Goal: Task Accomplishment & Management: Contribute content

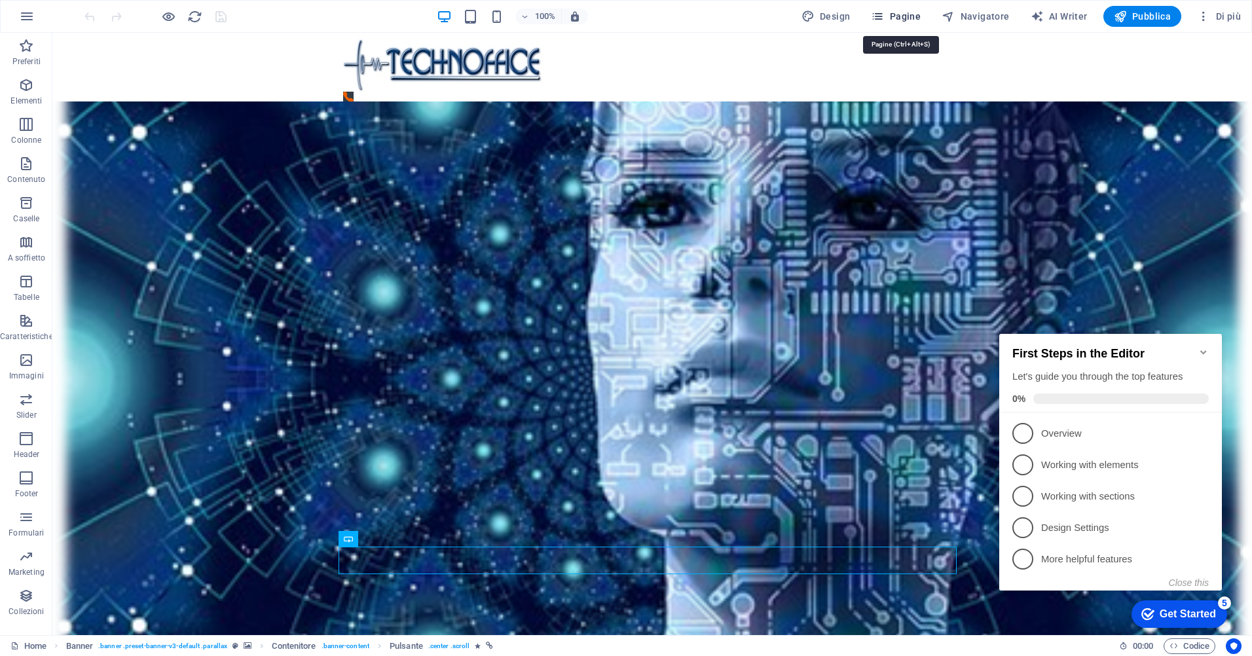
click at [904, 18] on span "Pagine" at bounding box center [896, 16] width 50 height 13
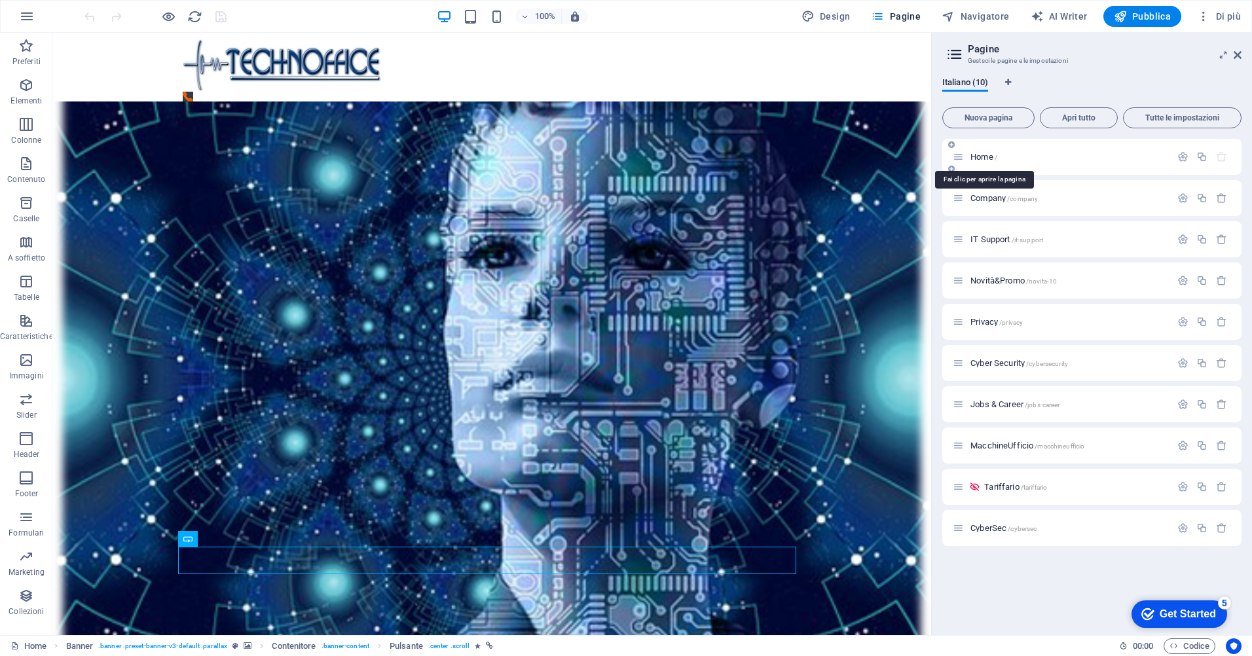
click at [988, 157] on span "Home /" at bounding box center [983, 157] width 27 height 10
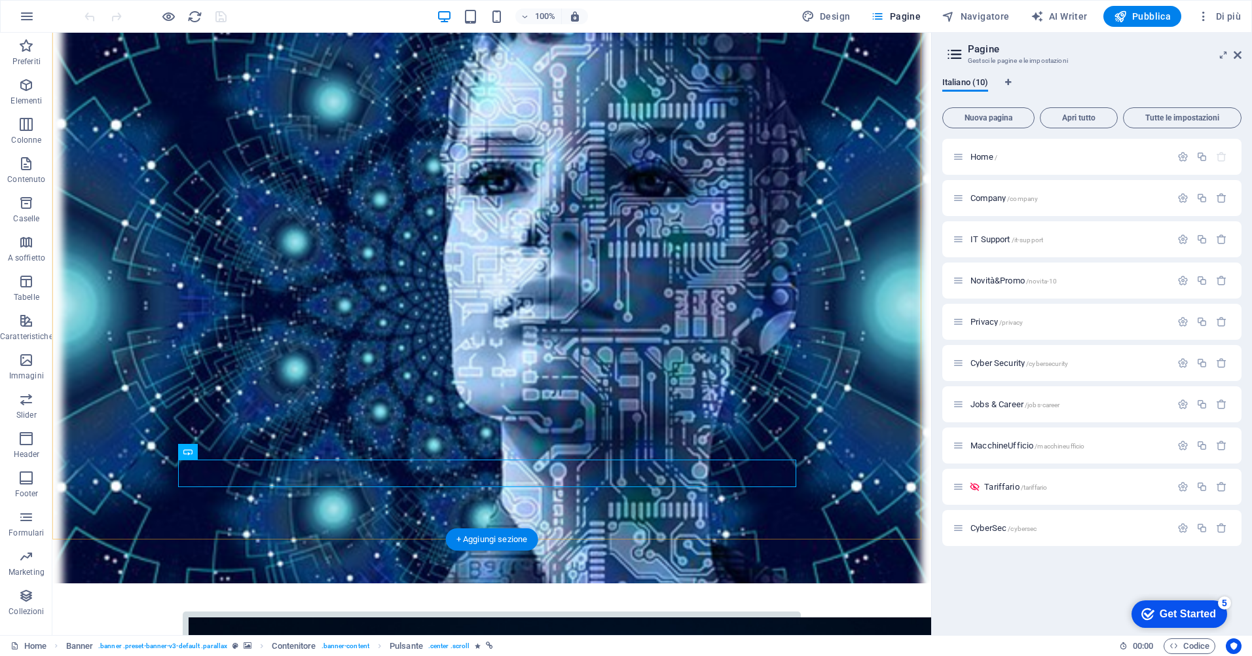
scroll to position [131, 0]
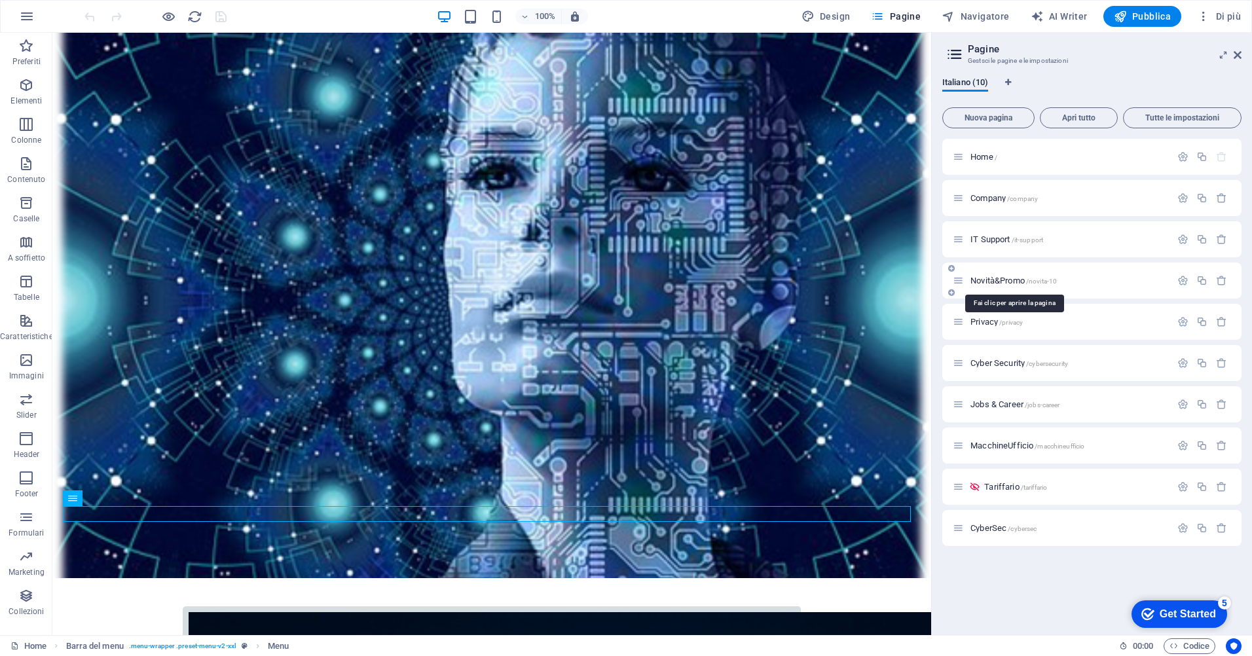
click at [1016, 283] on span "Novità&Promo /novita-10" at bounding box center [1013, 281] width 86 height 10
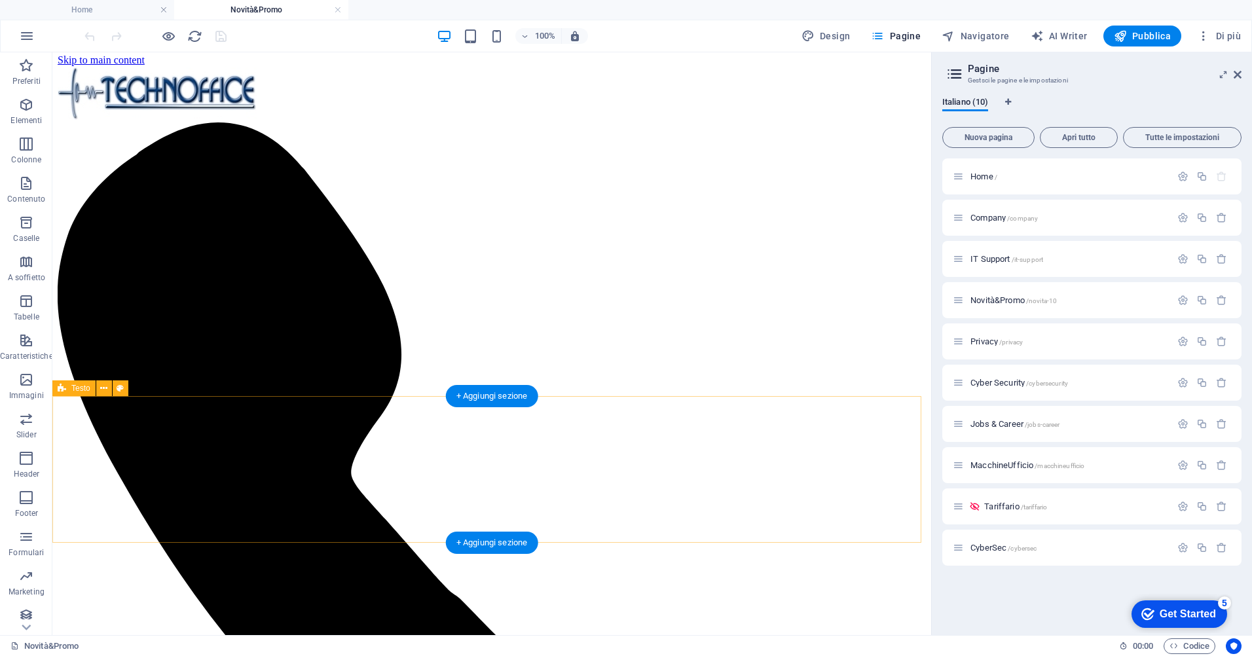
scroll to position [0, 0]
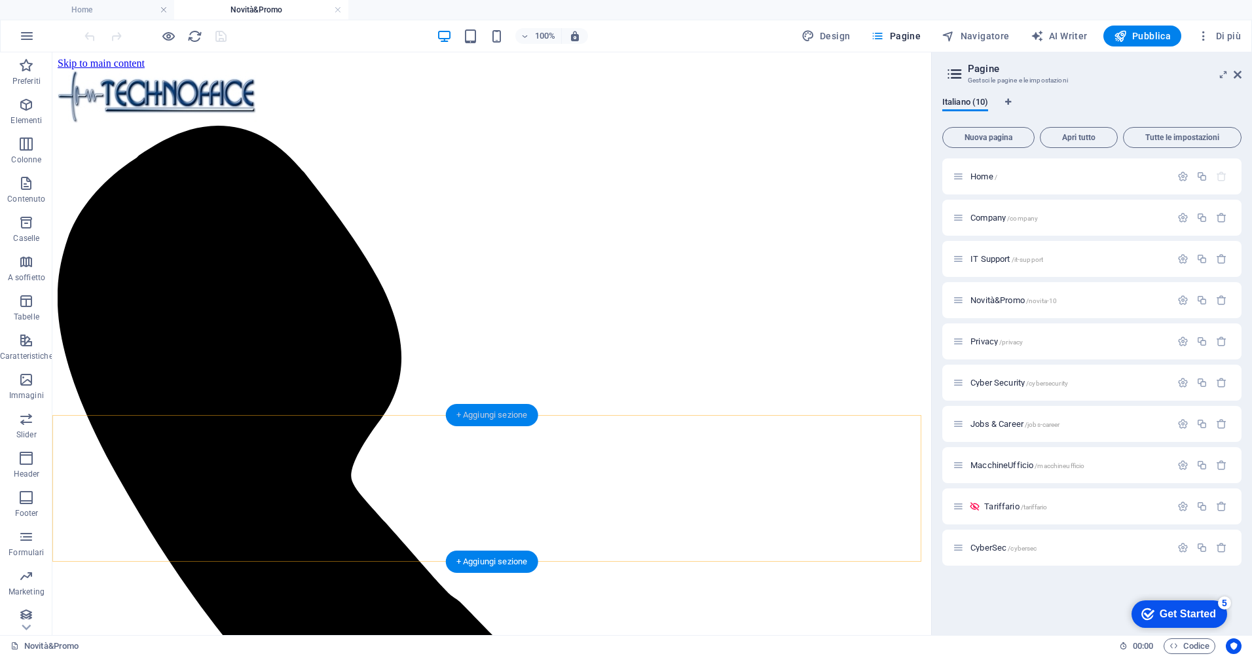
click at [517, 411] on div "+ Aggiungi sezione" at bounding box center [492, 415] width 92 height 22
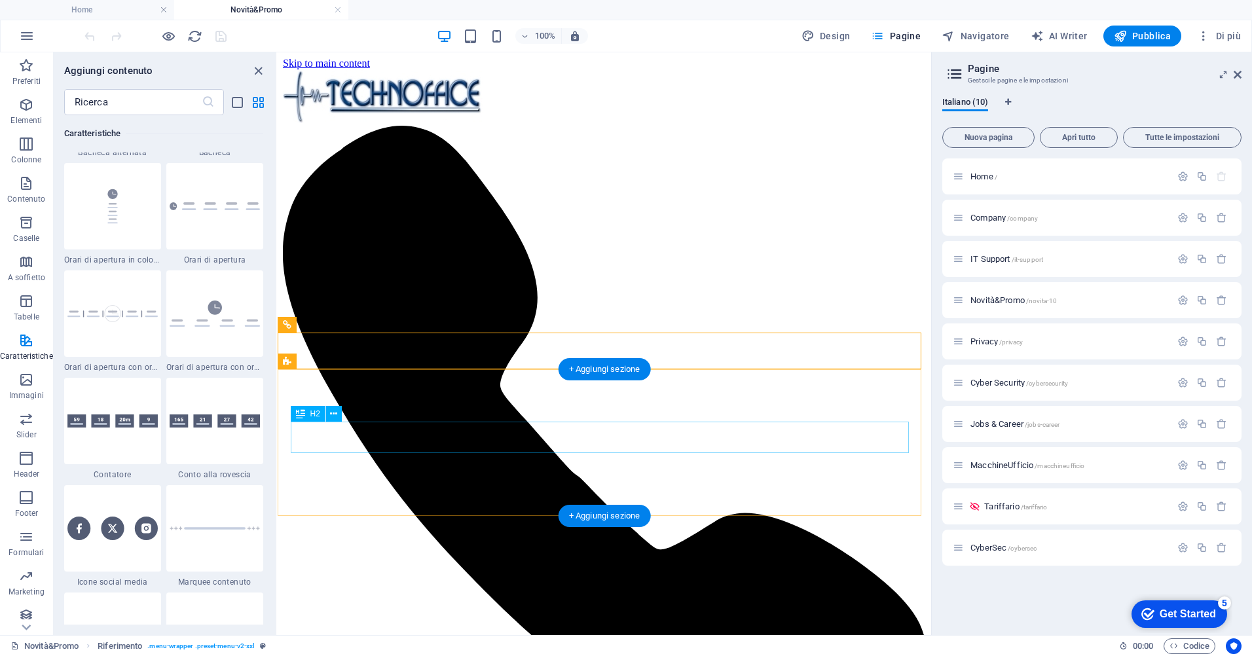
scroll to position [196, 0]
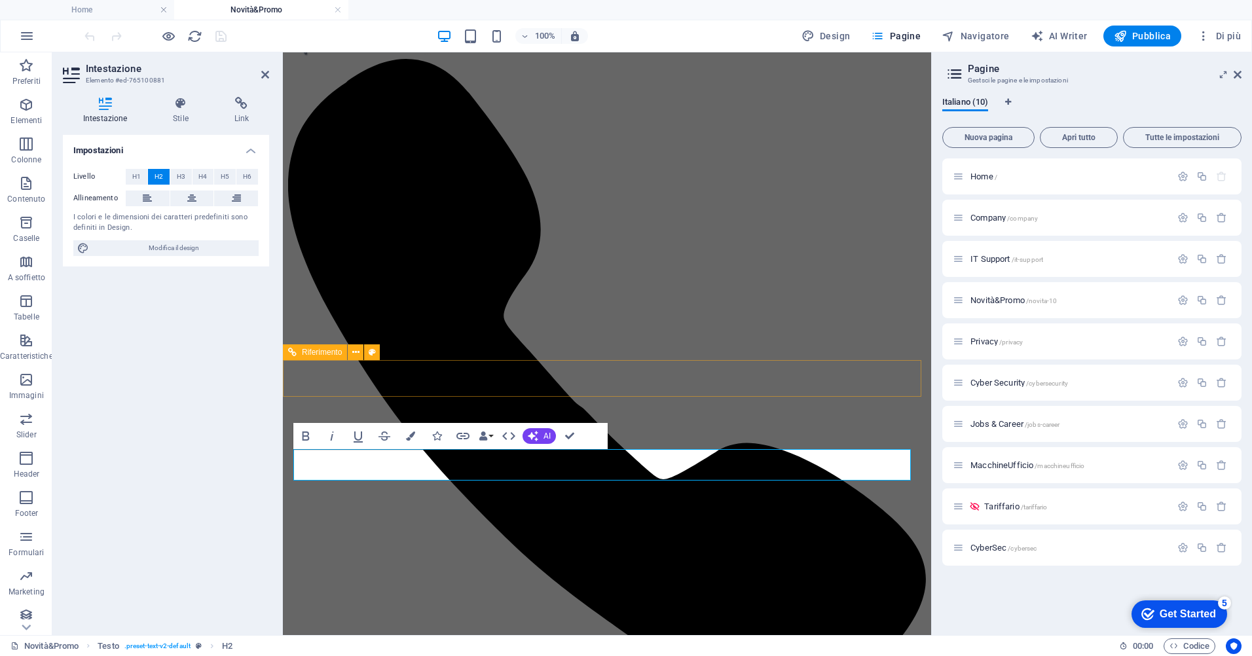
scroll to position [0, 0]
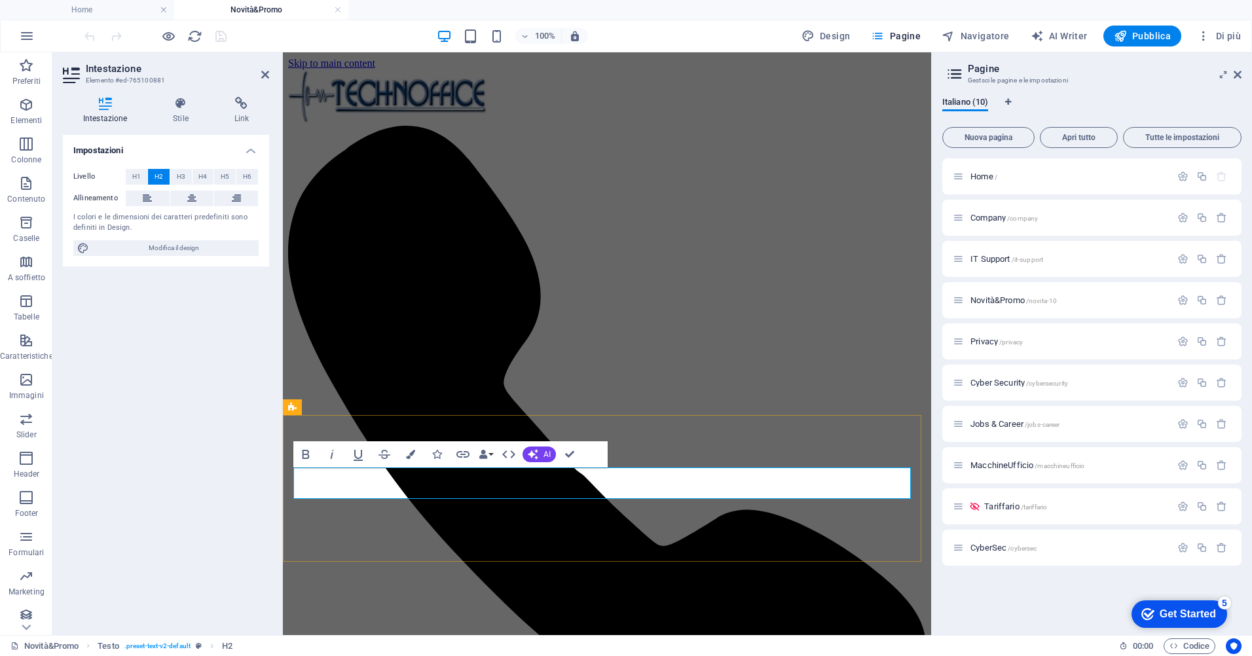
drag, startPoint x: 558, startPoint y: 484, endPoint x: 538, endPoint y: 493, distance: 22.3
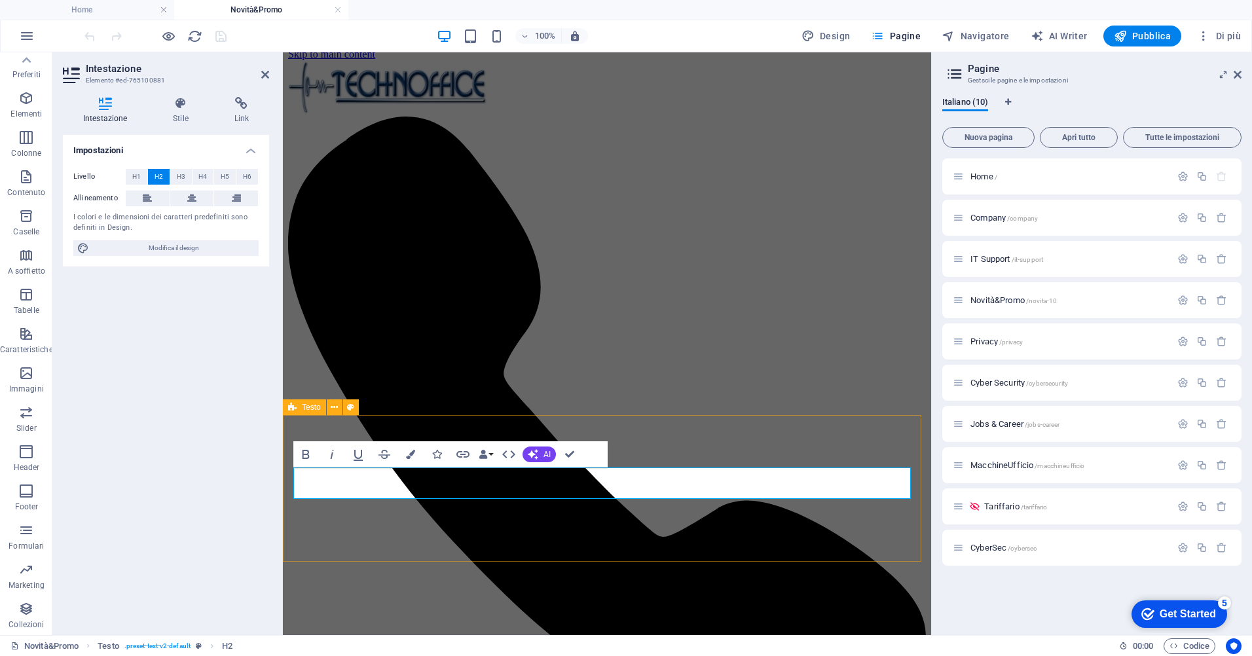
scroll to position [131, 0]
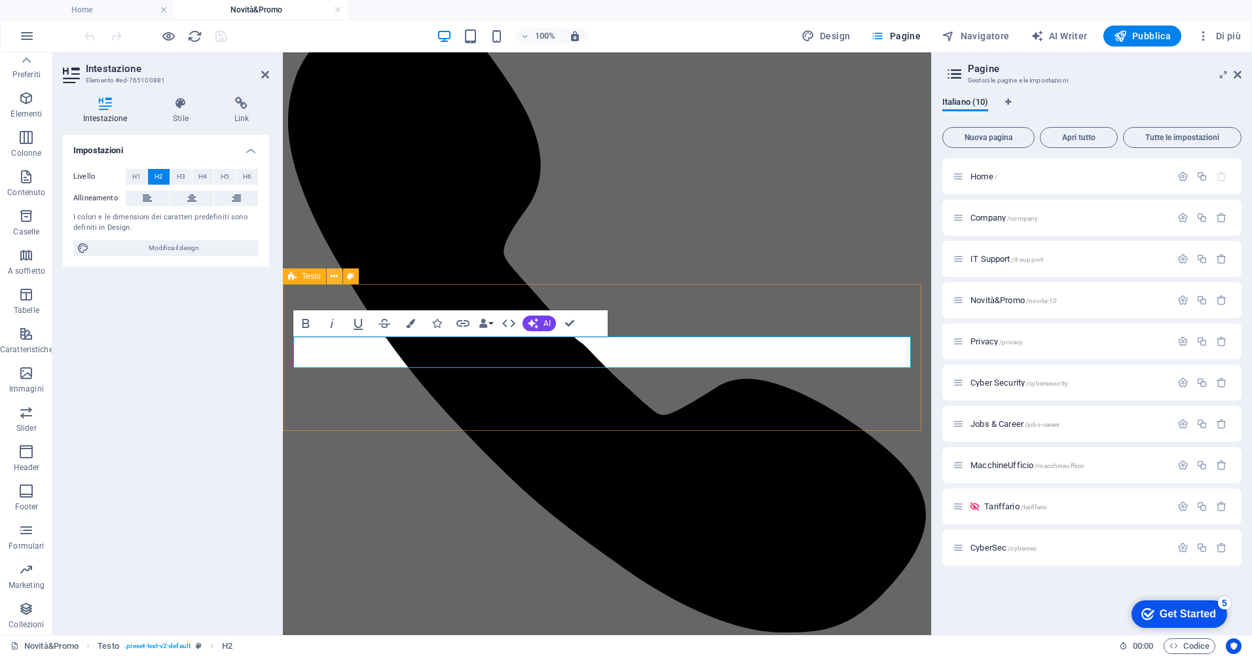
click at [340, 276] on button at bounding box center [335, 276] width 16 height 16
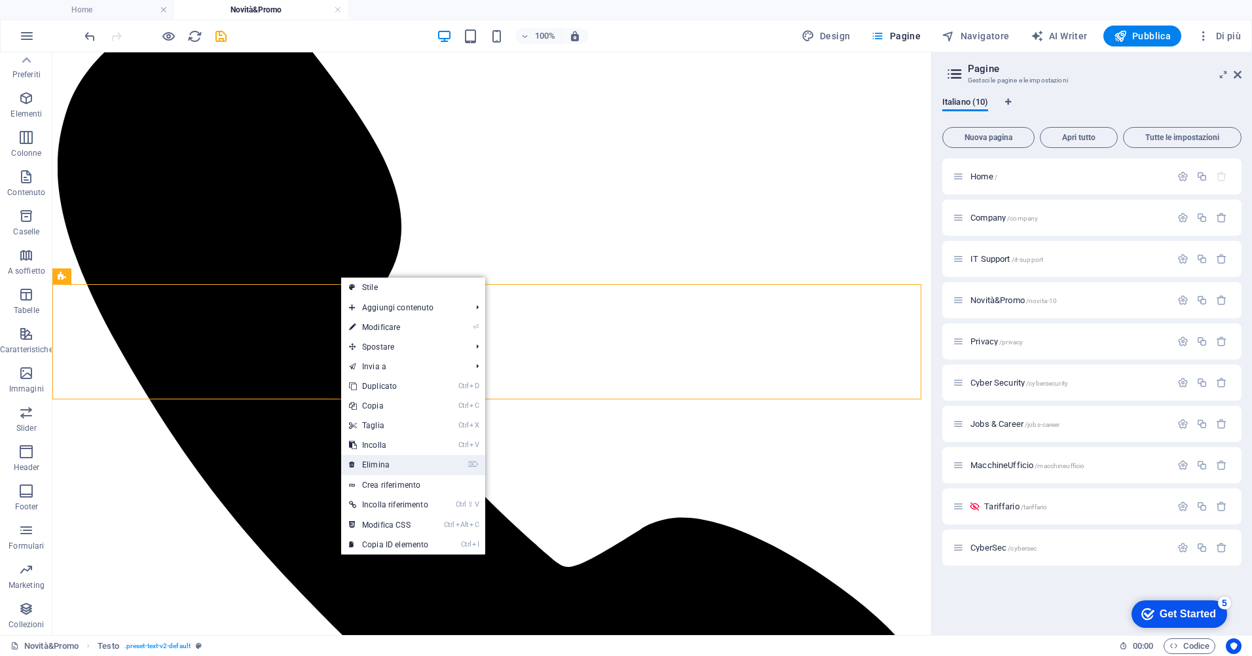
click at [401, 460] on link "⌦ Elimina" at bounding box center [388, 465] width 95 height 20
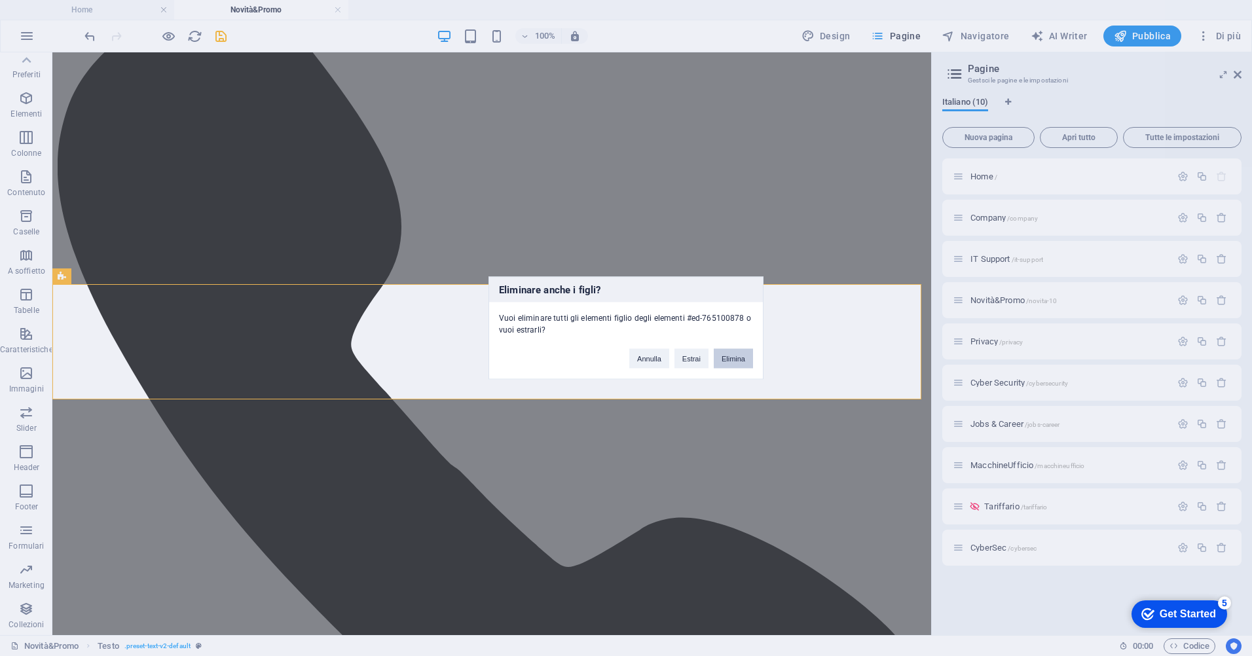
click at [733, 359] on button "Elimina" at bounding box center [733, 359] width 39 height 20
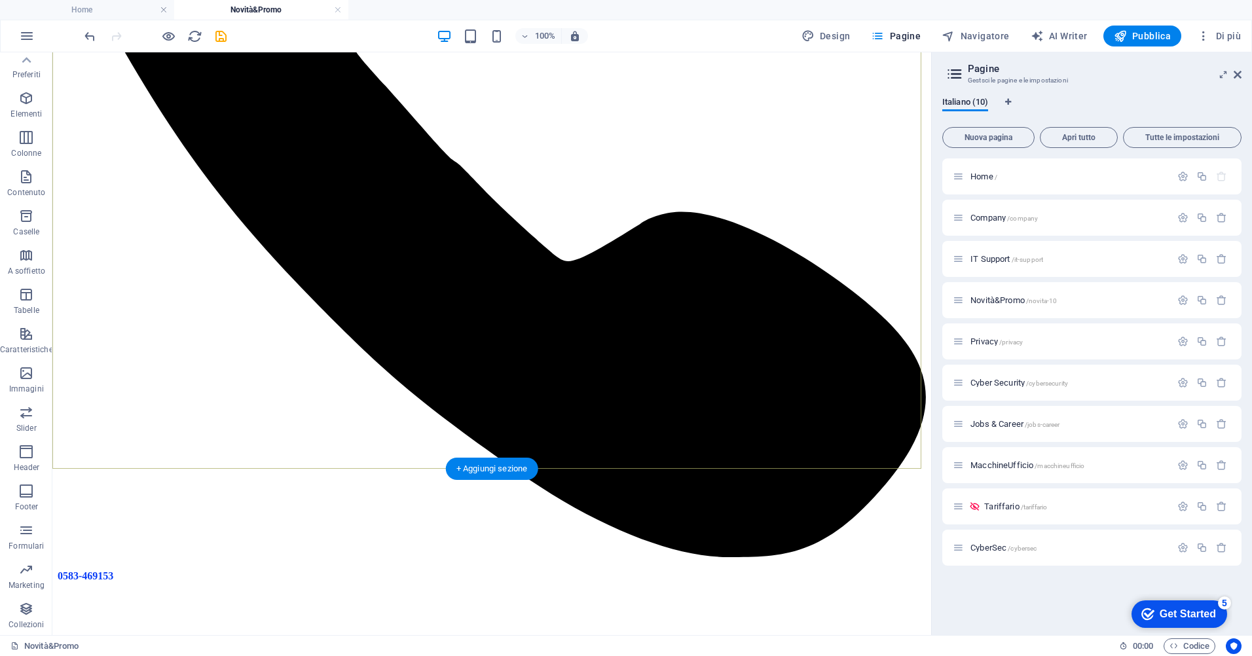
scroll to position [589, 0]
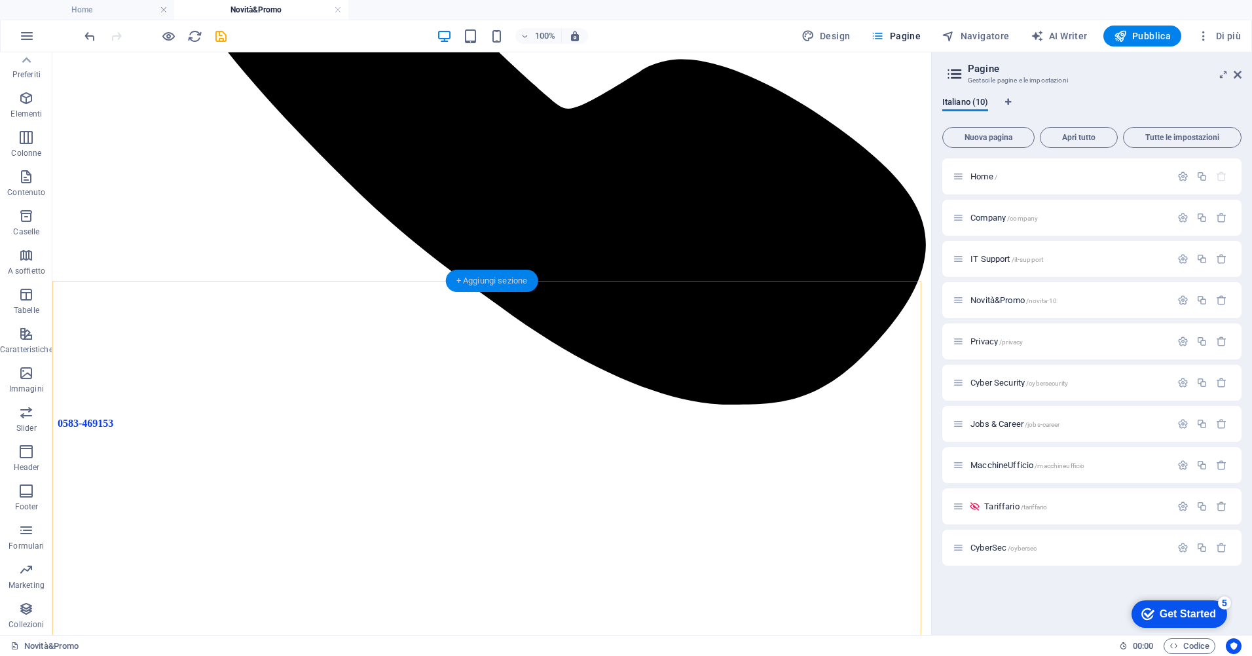
click at [500, 284] on div "+ Aggiungi sezione" at bounding box center [492, 281] width 92 height 22
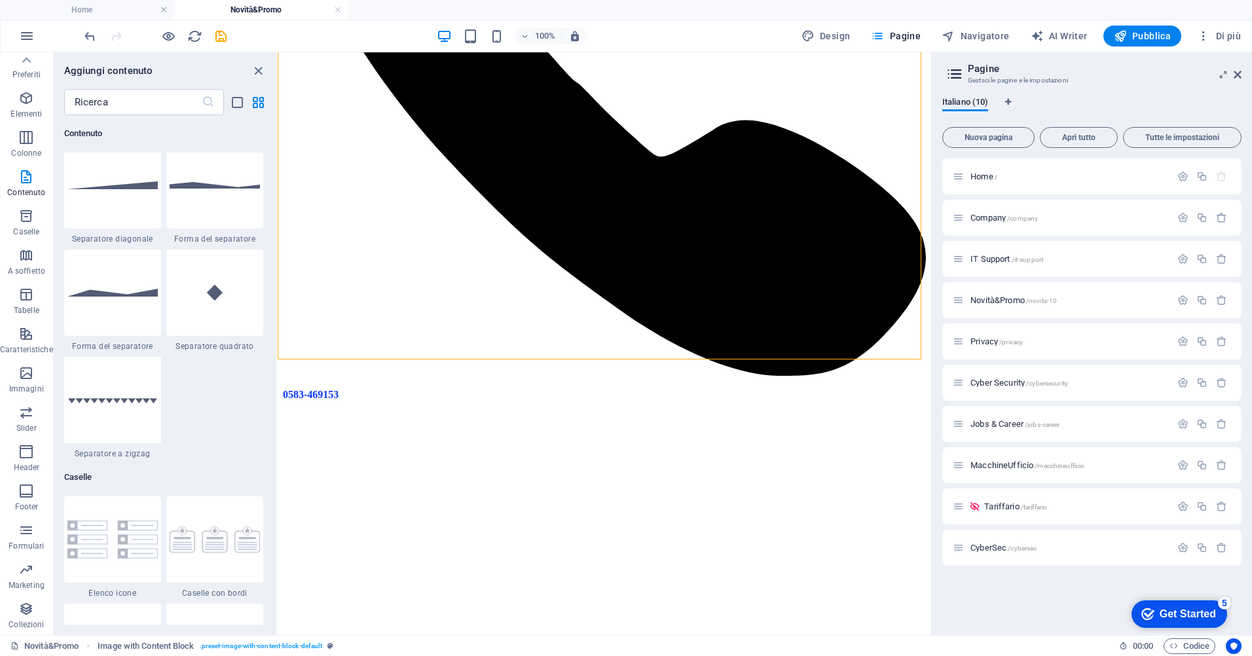
scroll to position [3273, 0]
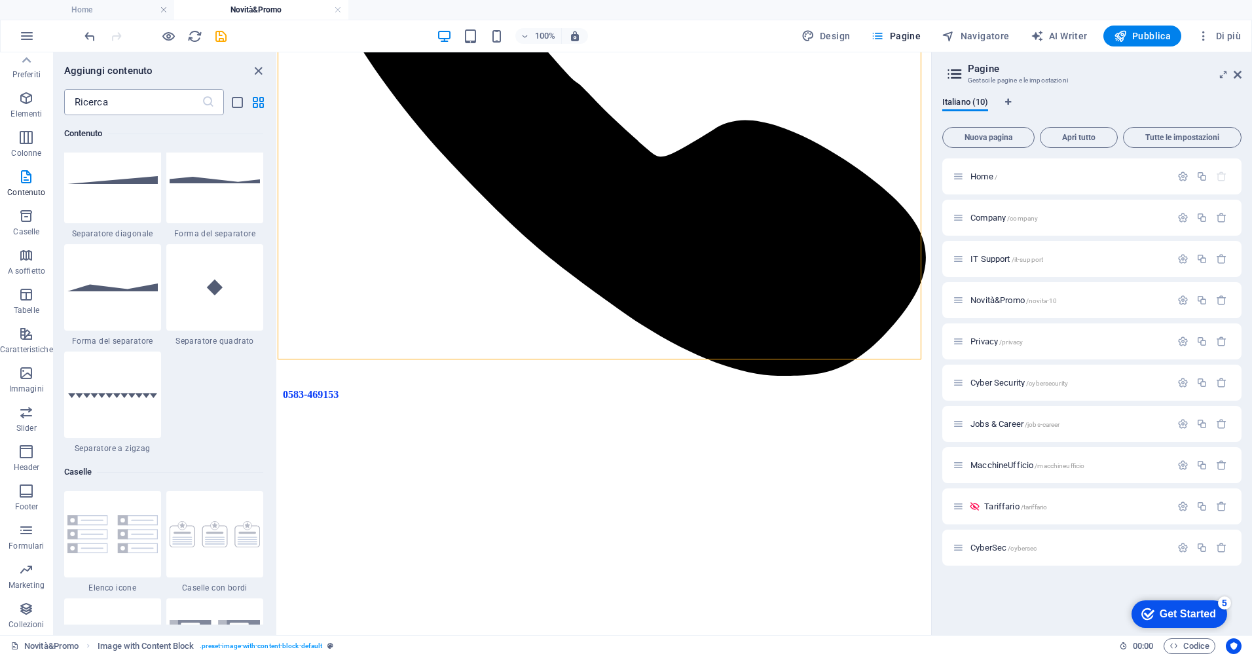
click at [116, 101] on input "text" at bounding box center [133, 102] width 138 height 26
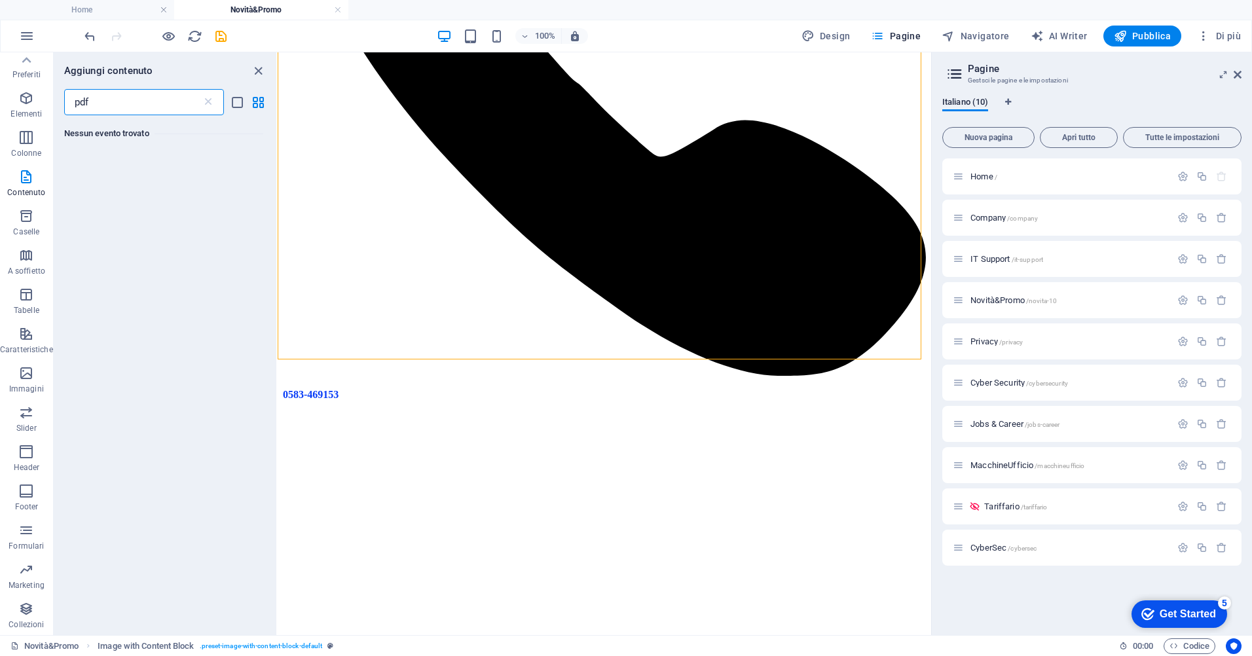
scroll to position [0, 0]
type input "pdf"
click at [27, 386] on p "Immagini" at bounding box center [26, 389] width 35 height 10
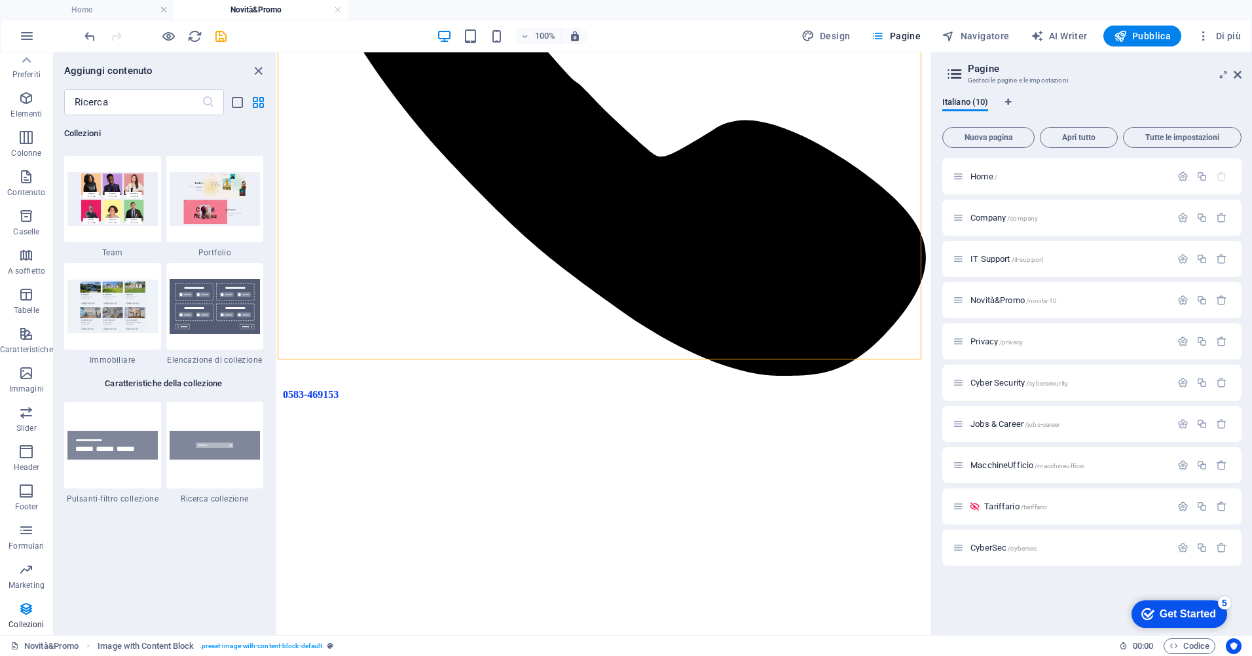
scroll to position [12401, 0]
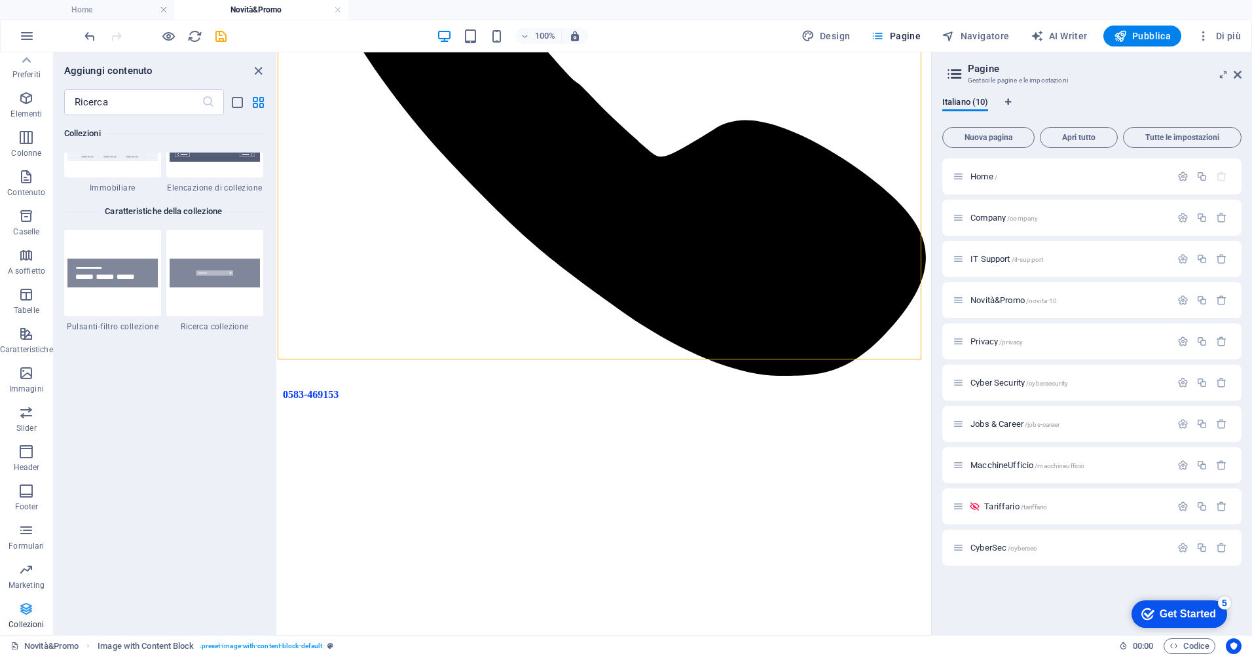
click at [21, 606] on icon "button" at bounding box center [26, 609] width 16 height 16
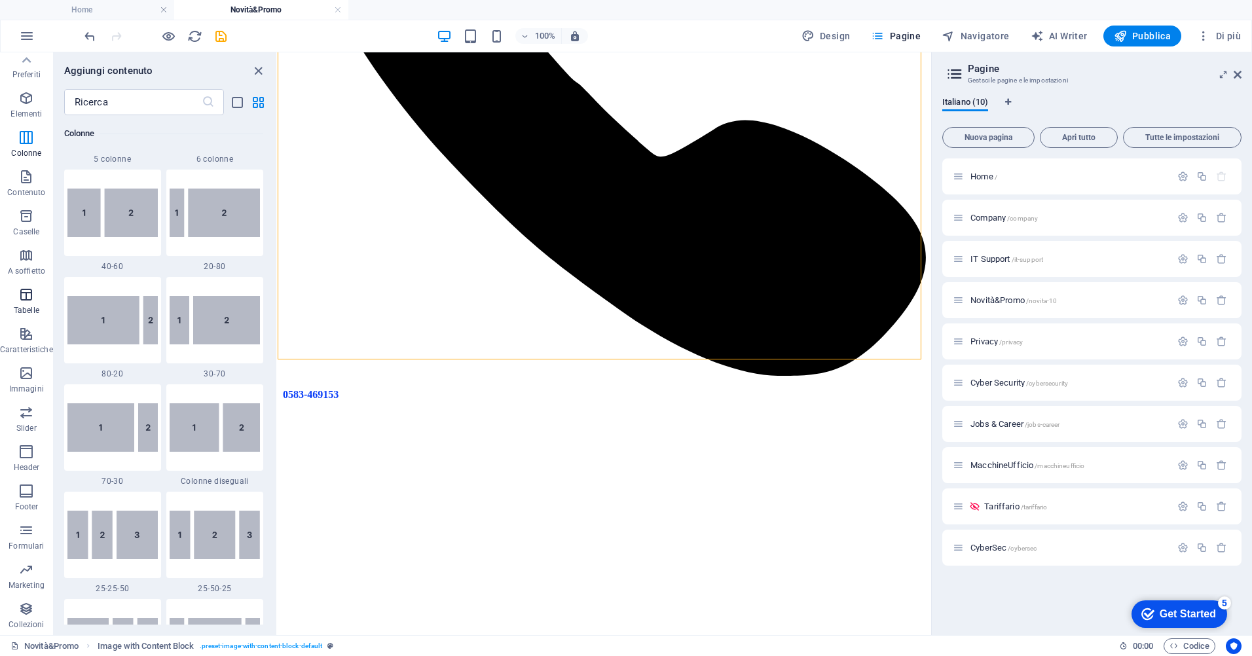
scroll to position [746, 0]
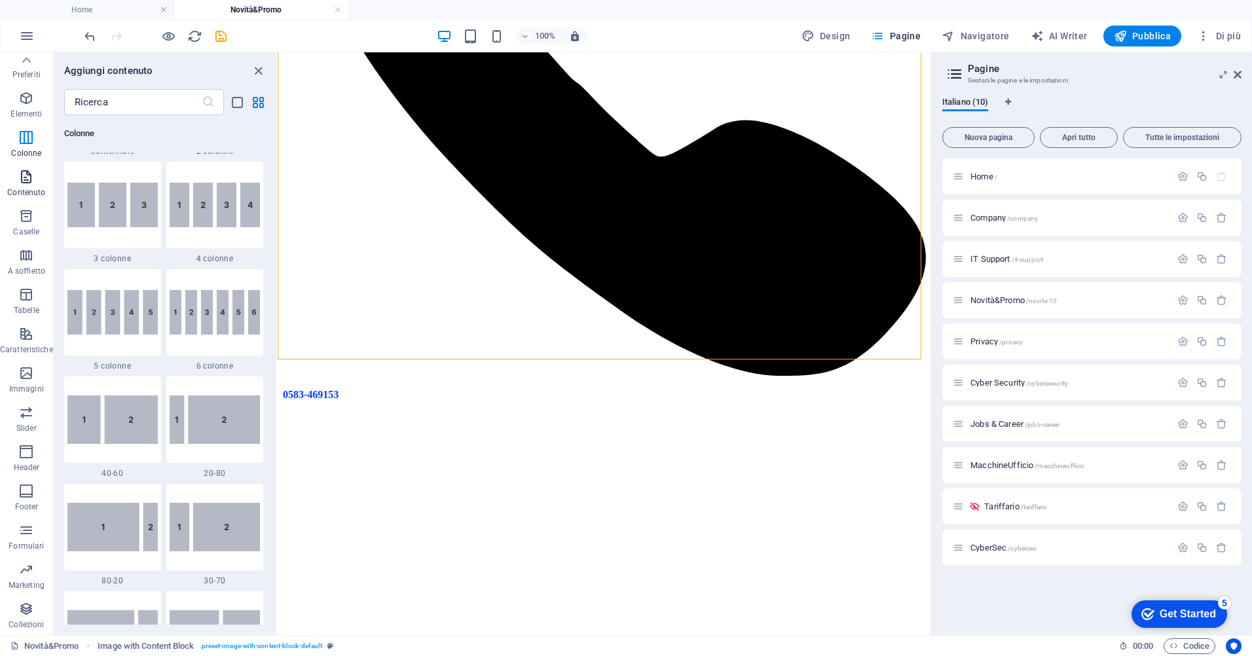
click at [15, 176] on span "Contenuto" at bounding box center [26, 184] width 53 height 31
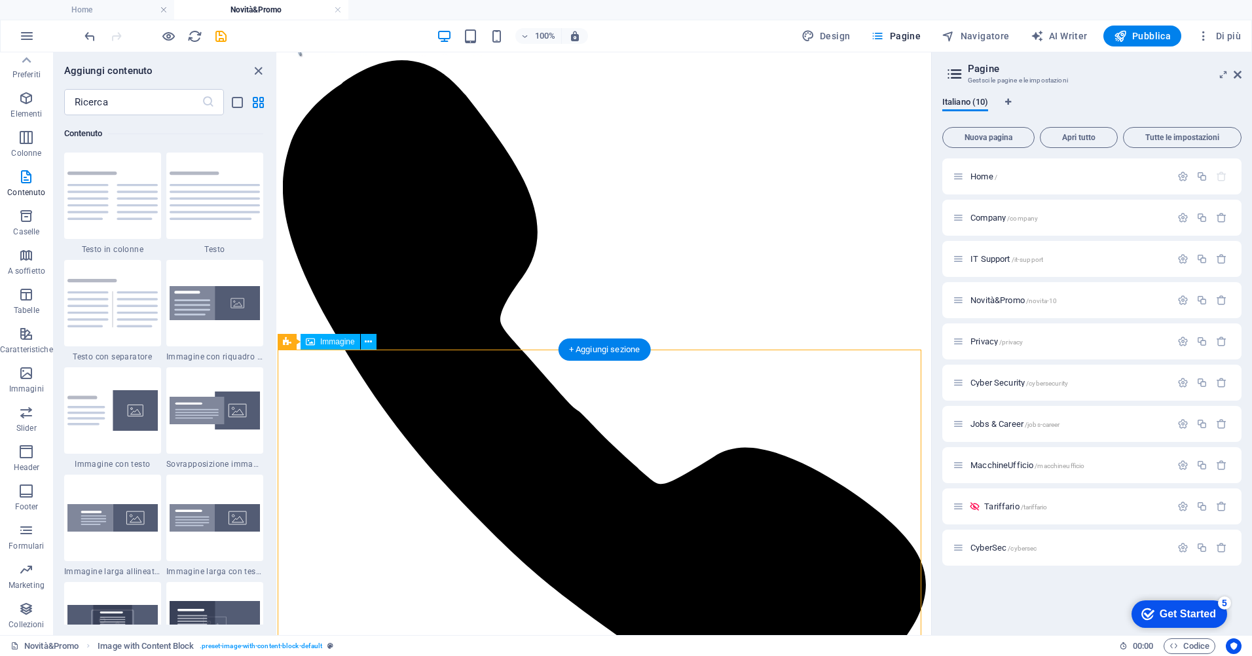
scroll to position [0, 0]
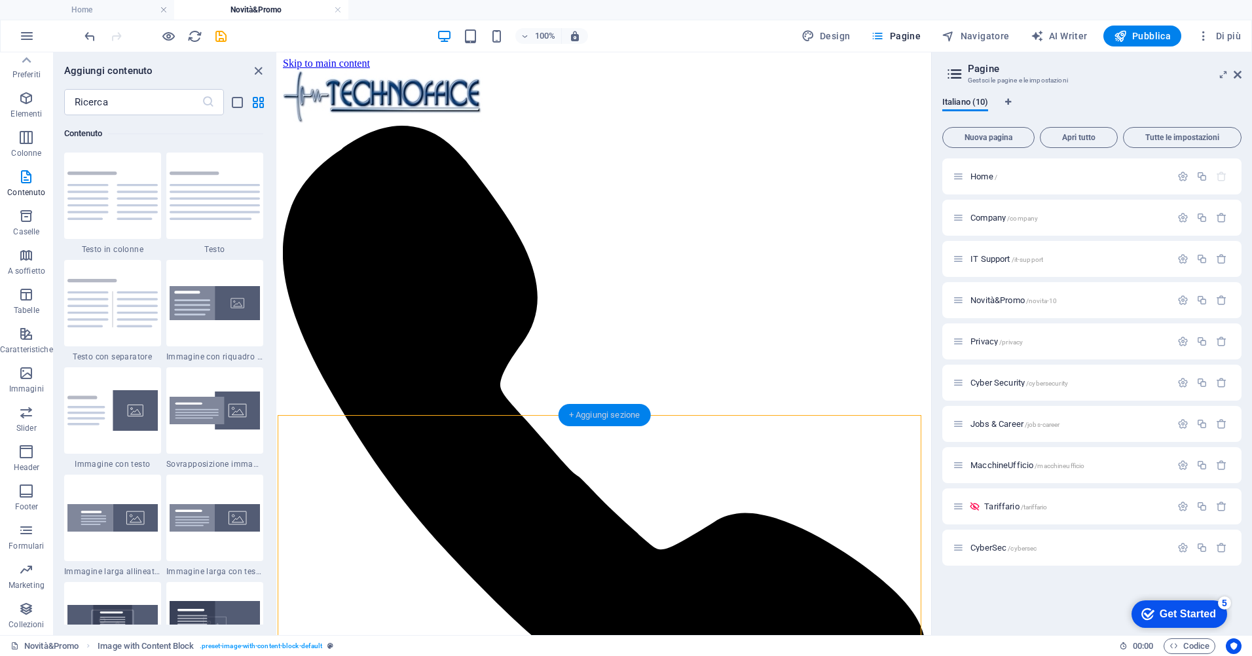
click at [596, 411] on div "+ Aggiungi sezione" at bounding box center [605, 415] width 92 height 22
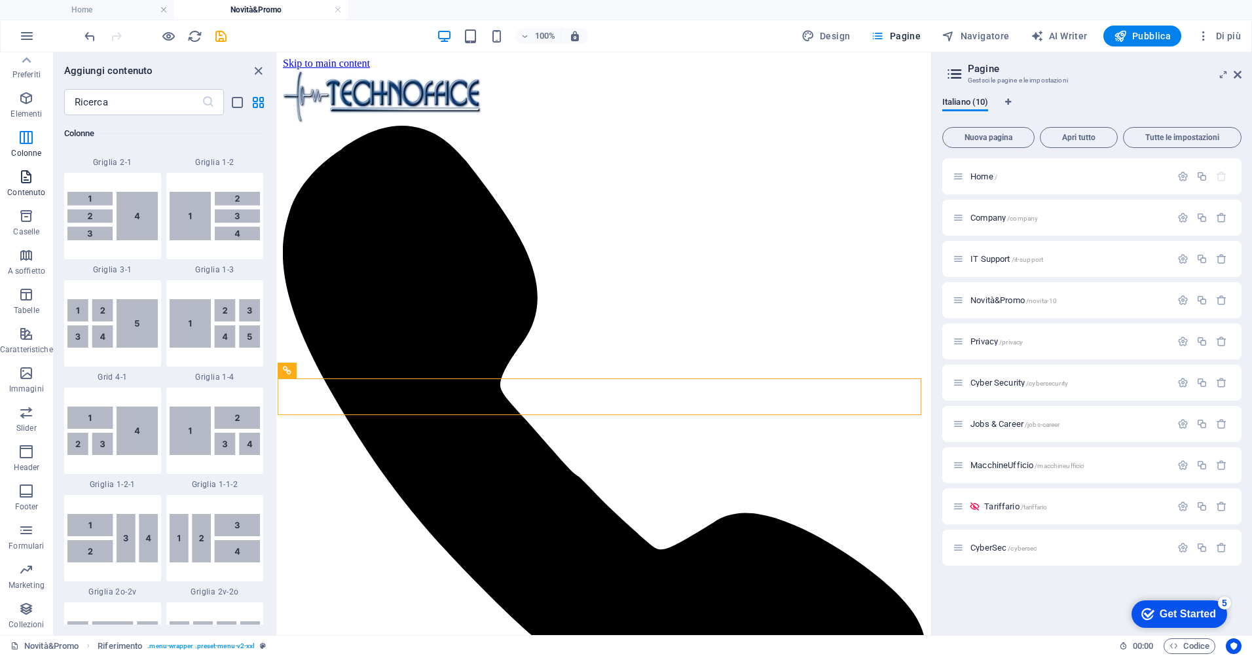
click at [26, 187] on span "Contenuto" at bounding box center [26, 184] width 53 height 31
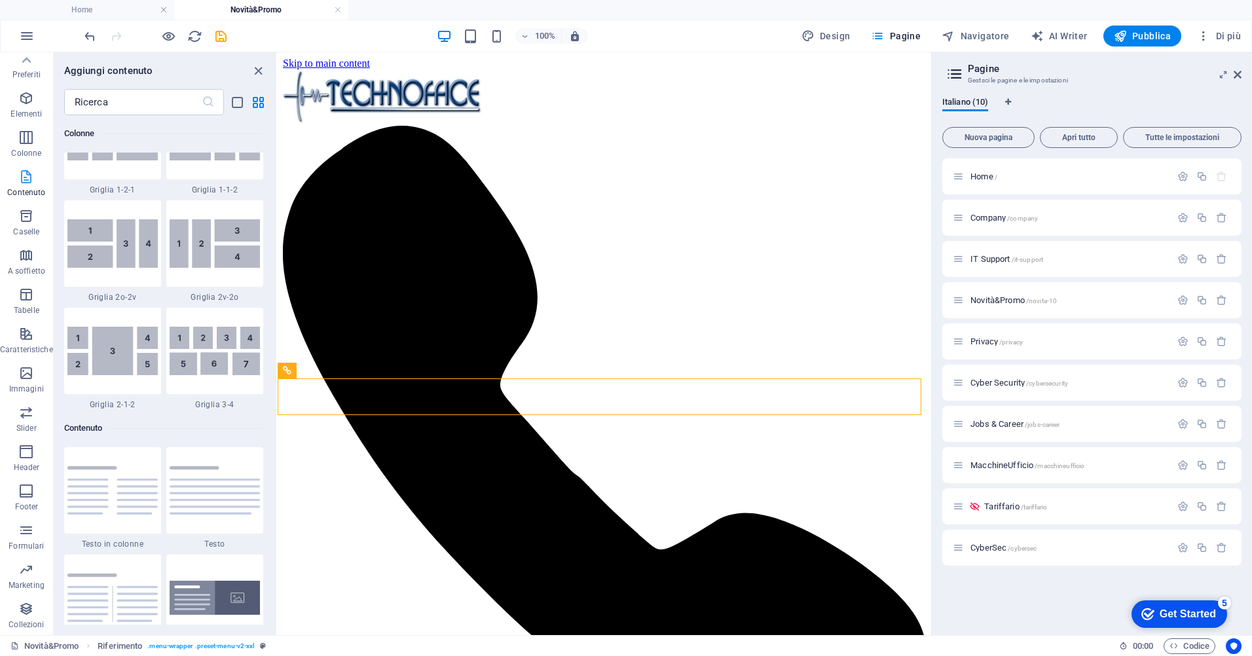
scroll to position [2291, 0]
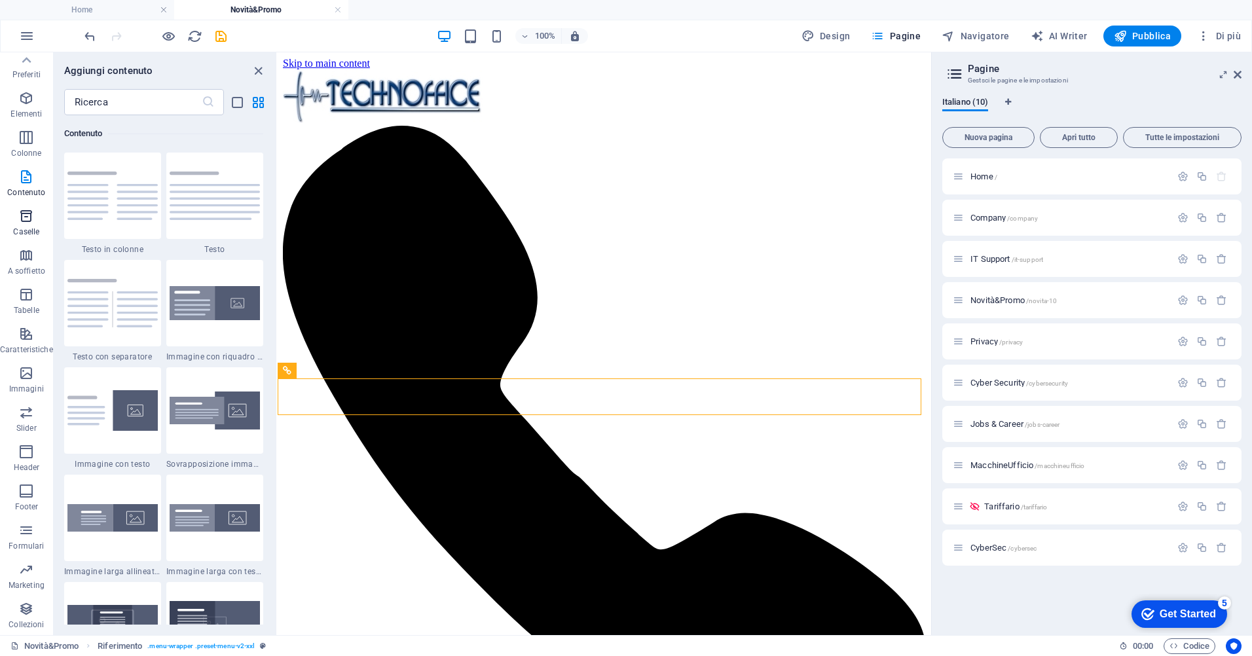
click at [26, 223] on icon "button" at bounding box center [26, 216] width 16 height 16
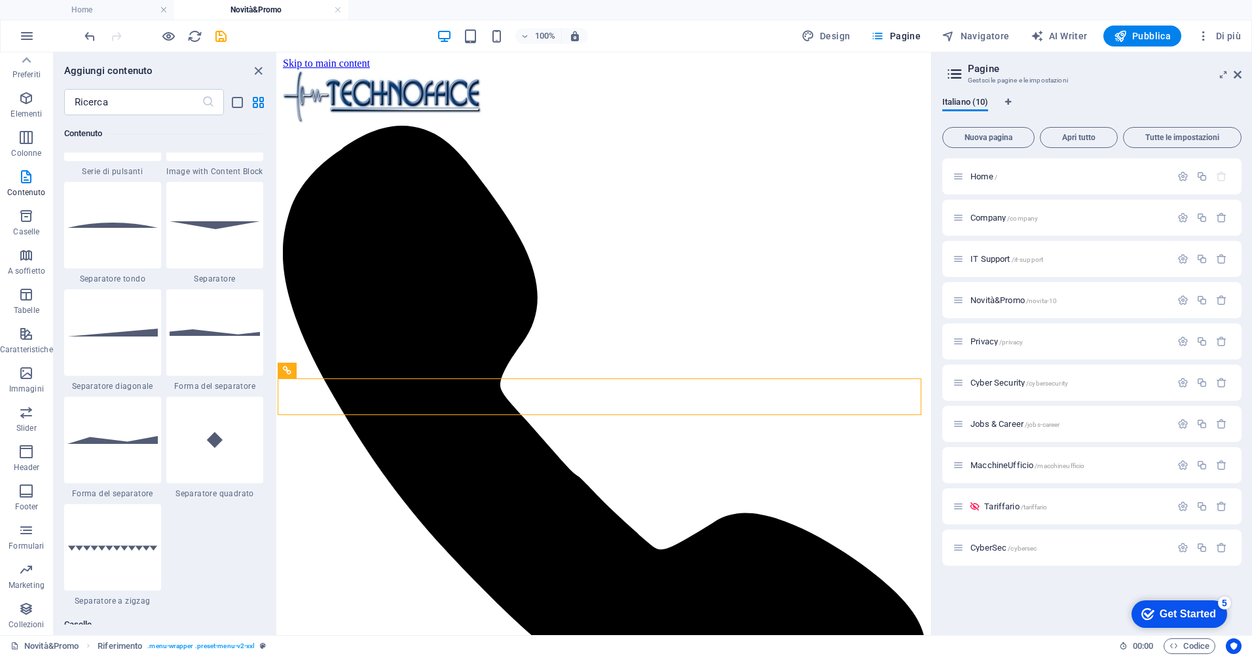
scroll to position [3088, 0]
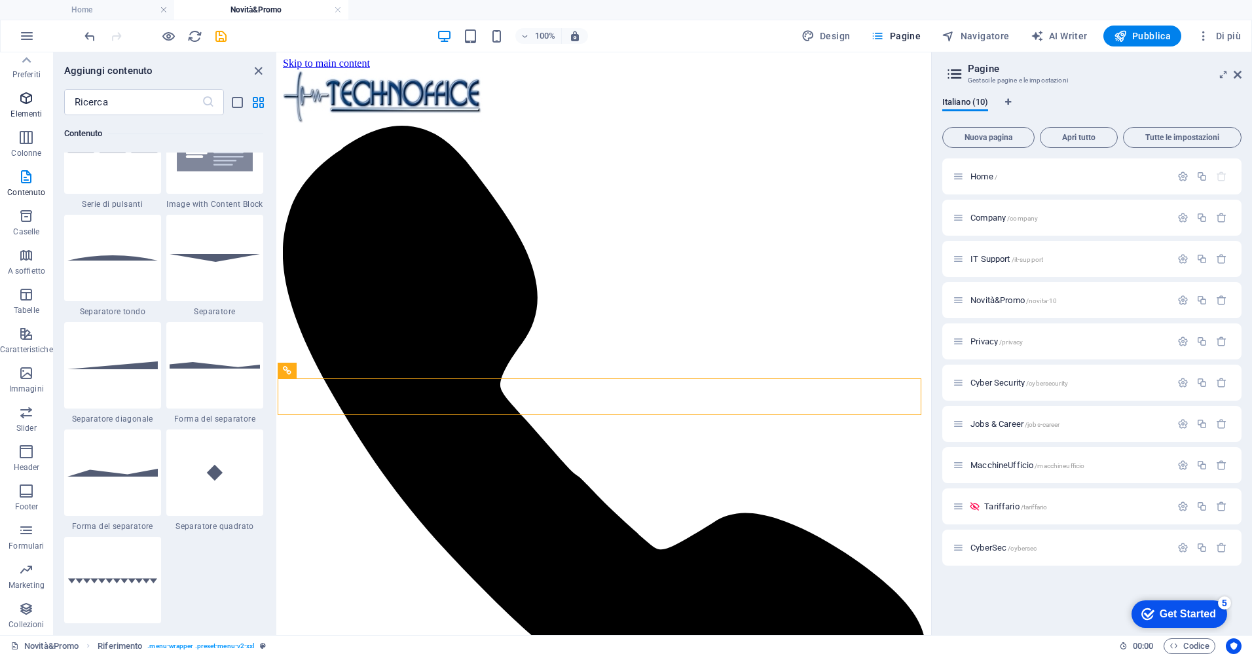
click at [23, 94] on icon "button" at bounding box center [26, 98] width 16 height 16
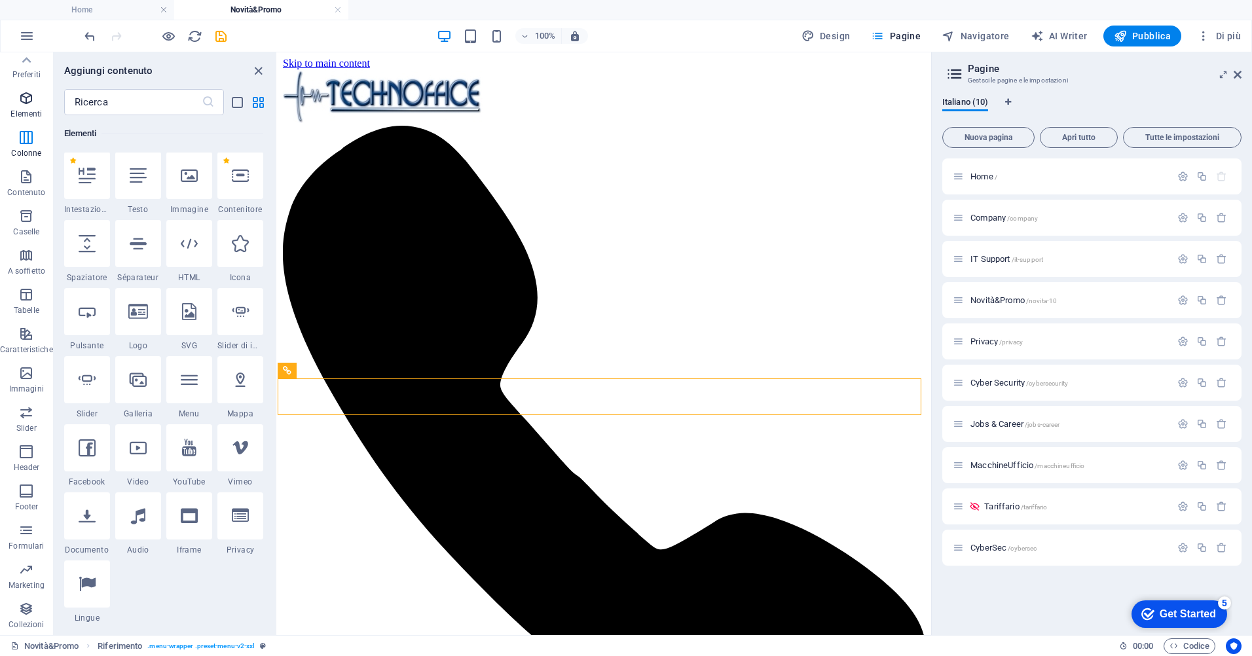
scroll to position [139, 0]
click at [91, 522] on icon at bounding box center [87, 516] width 17 height 17
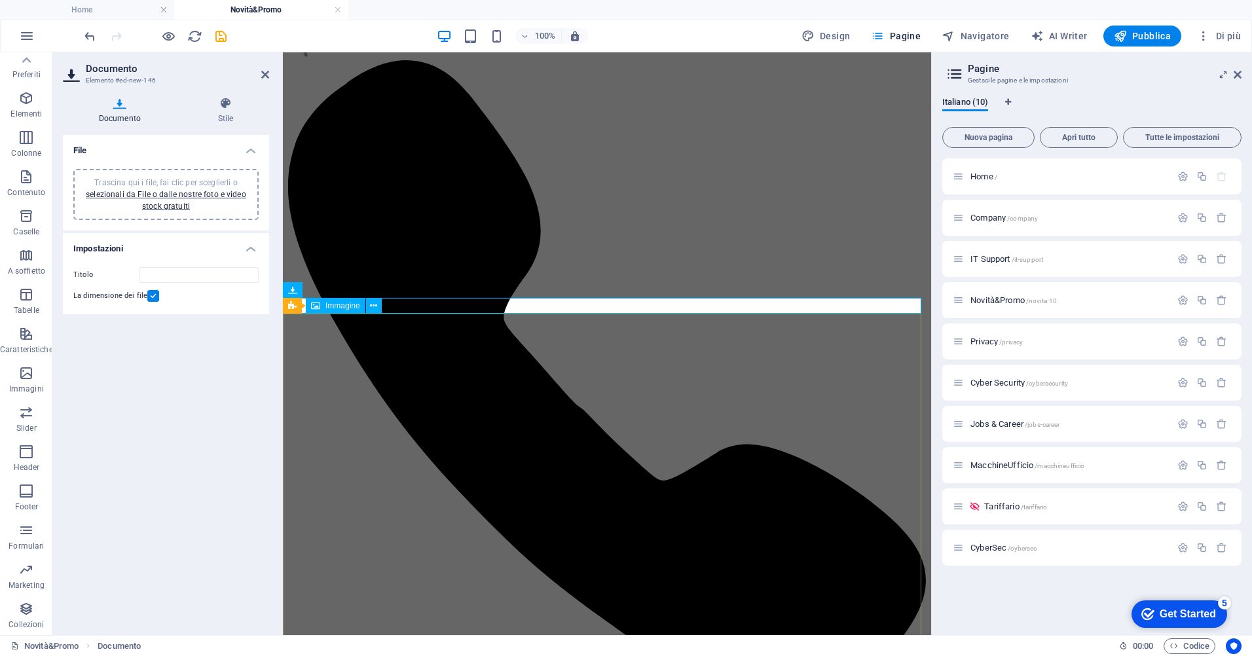
scroll to position [196, 0]
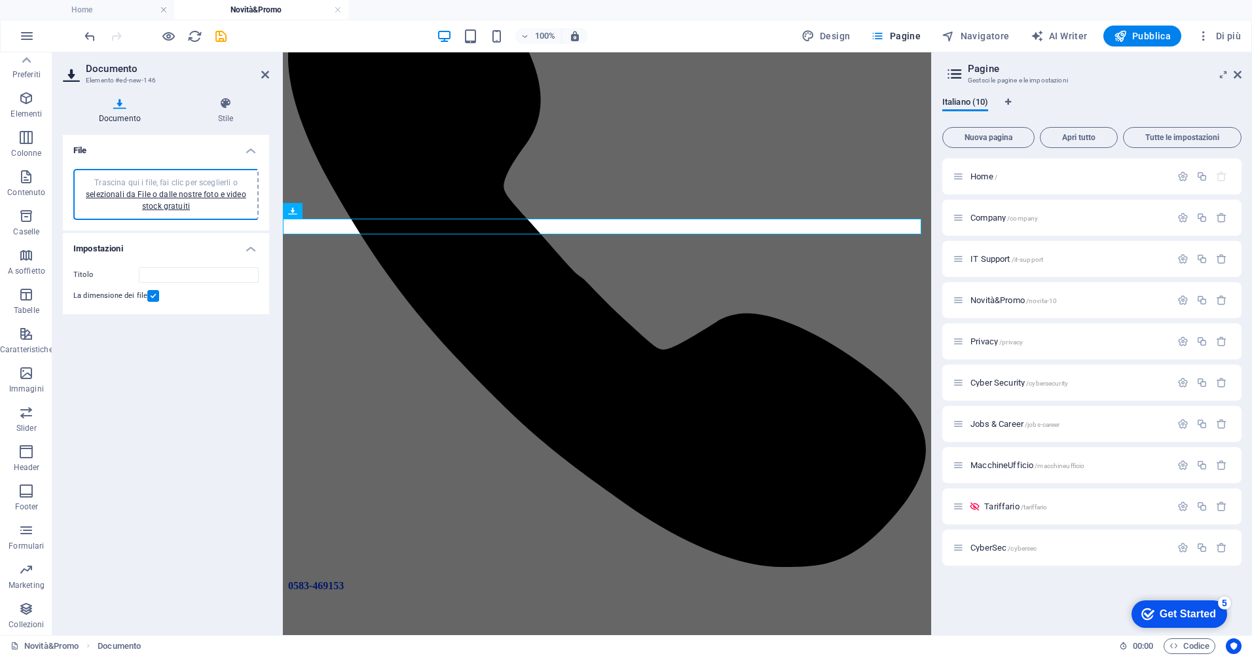
type input "Promo5Win10-tWQd4cJbY2CFiLpDLX2kqA.pdf"
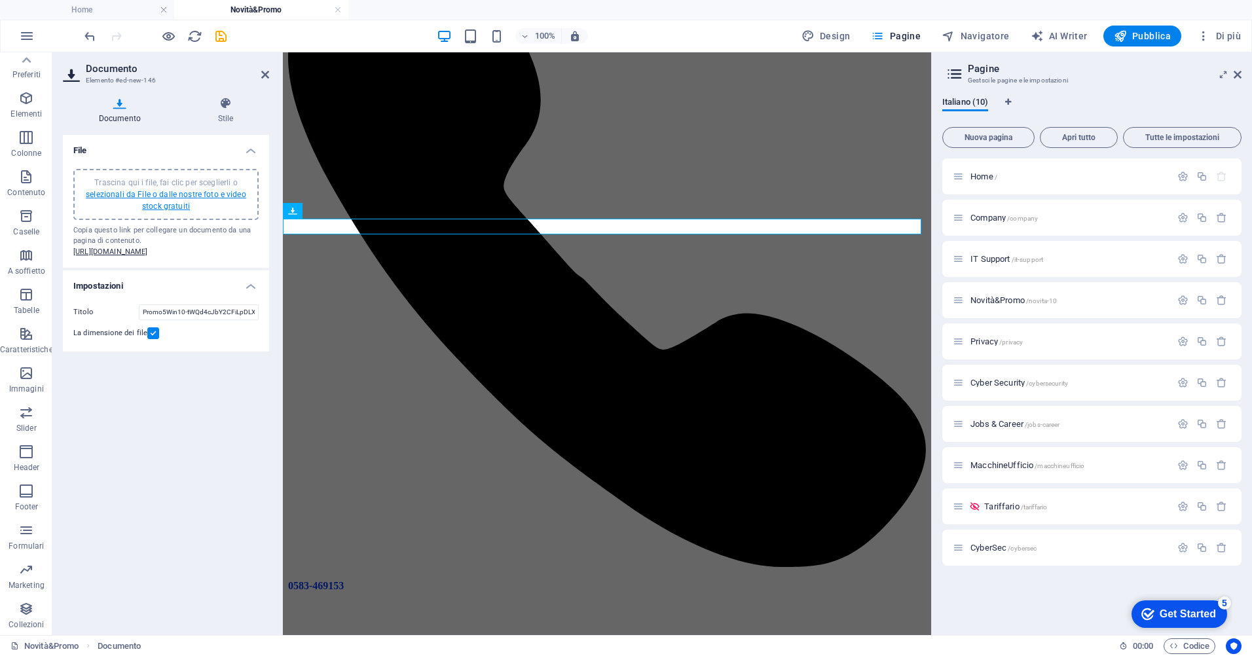
click at [154, 206] on link "selezionali da File o dalle nostre foto e video stock gratuiti" at bounding box center [166, 200] width 160 height 21
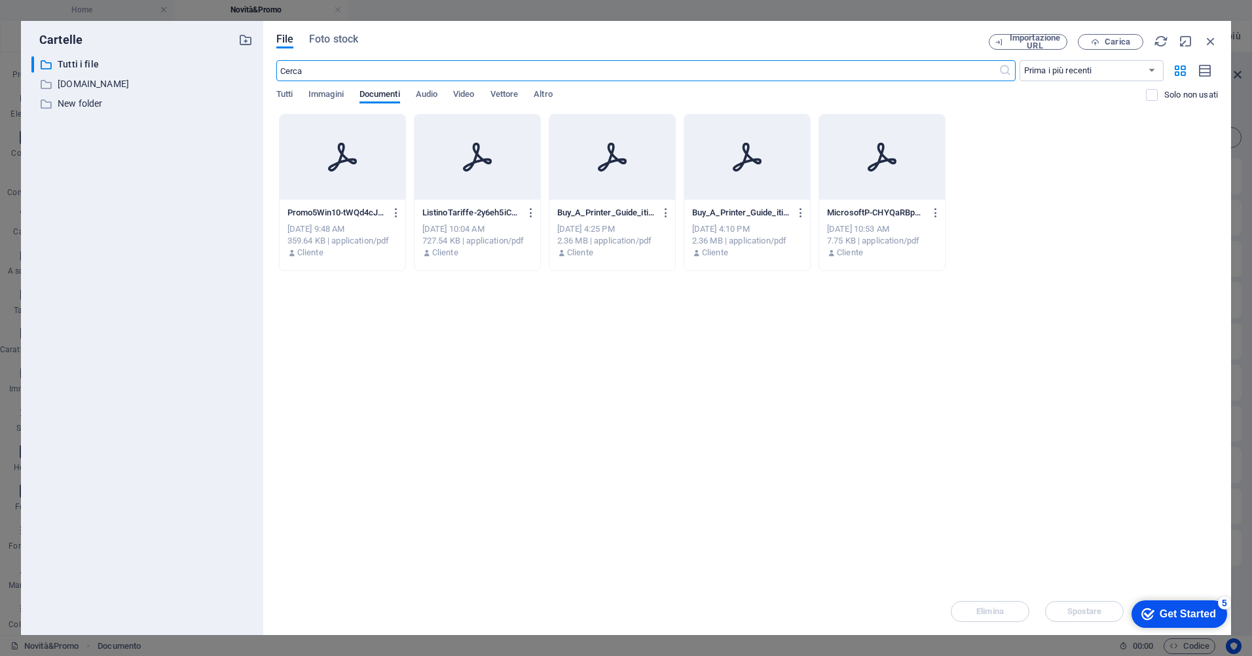
click at [321, 185] on div at bounding box center [343, 157] width 126 height 85
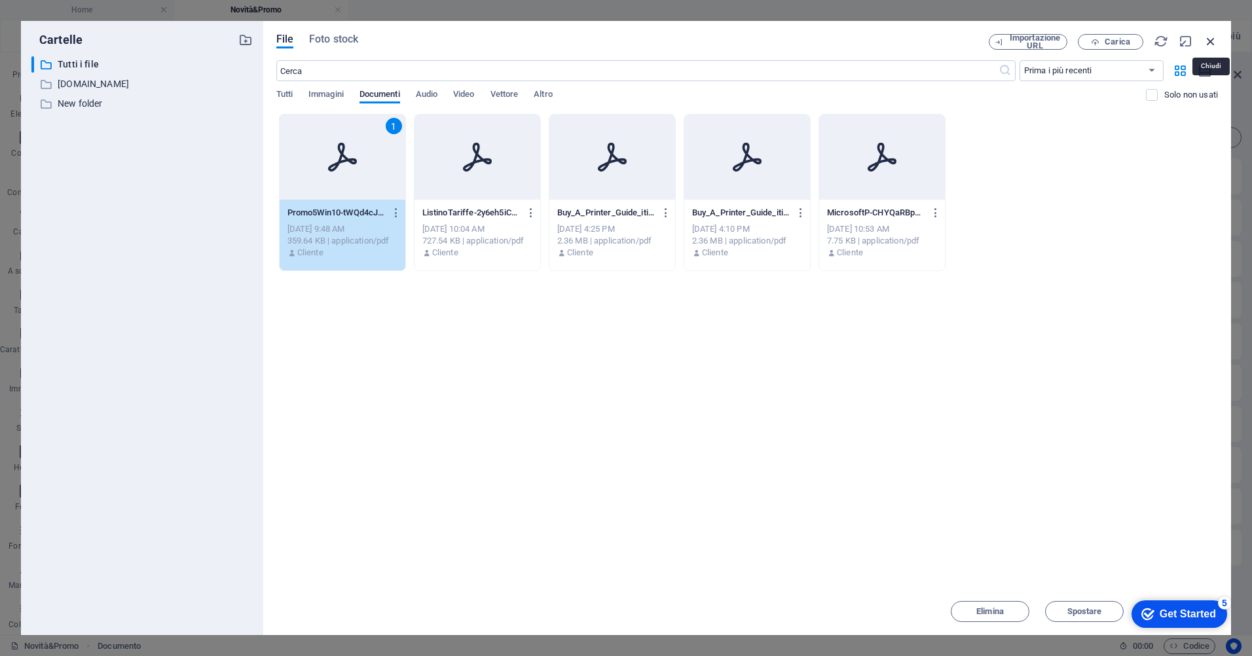
click at [1217, 41] on icon "button" at bounding box center [1210, 41] width 14 height 14
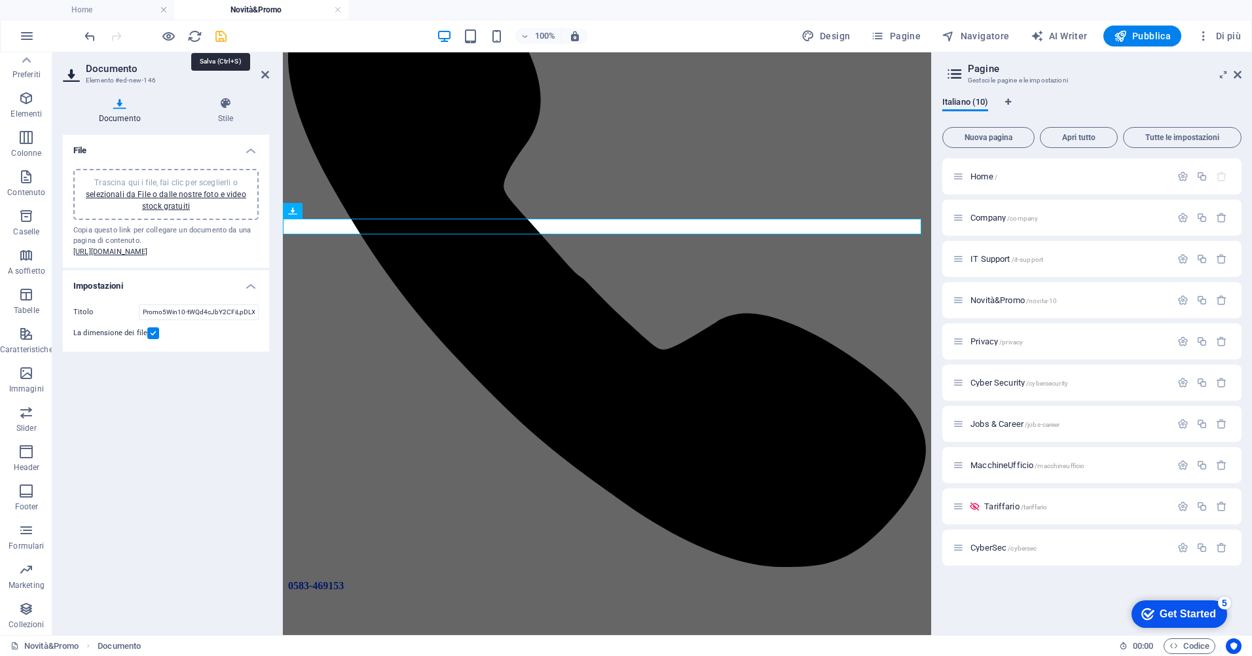
click at [219, 38] on icon "save" at bounding box center [220, 36] width 15 height 15
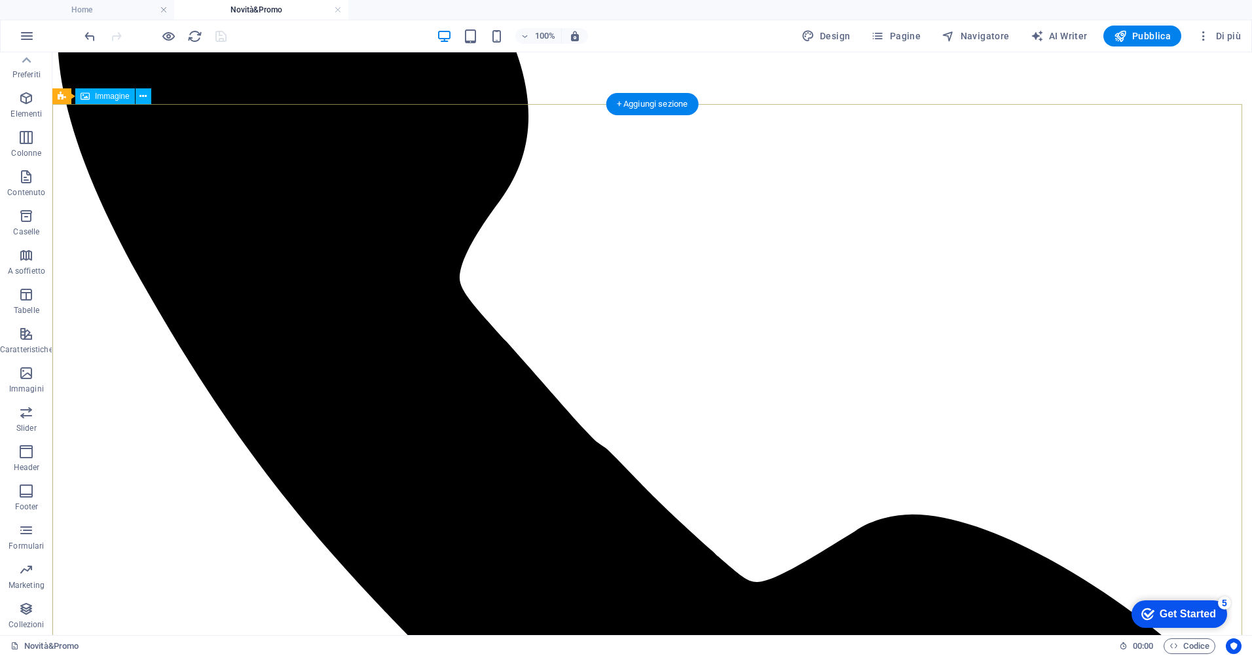
scroll to position [0, 0]
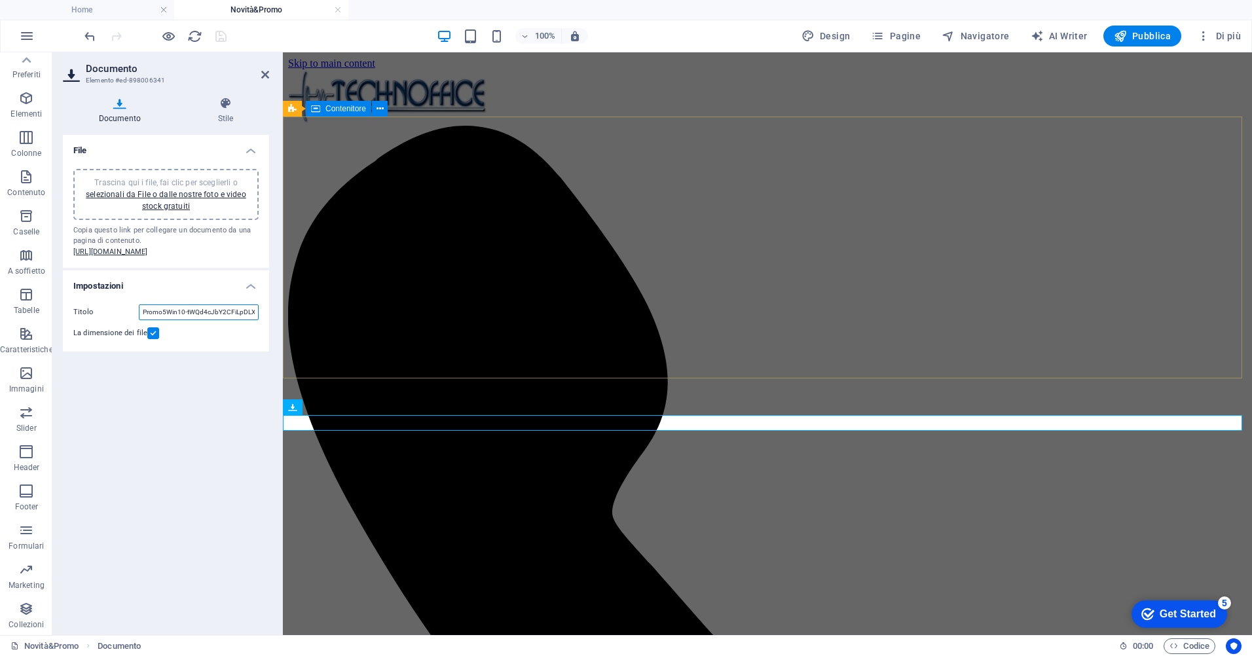
scroll to position [0, 24]
drag, startPoint x: 468, startPoint y: 385, endPoint x: 300, endPoint y: 334, distance: 175.9
click at [182, 320] on input "Promo5Win10-tWQd4cJbY2CFiLpDLX2kqA.pdf" at bounding box center [199, 312] width 120 height 16
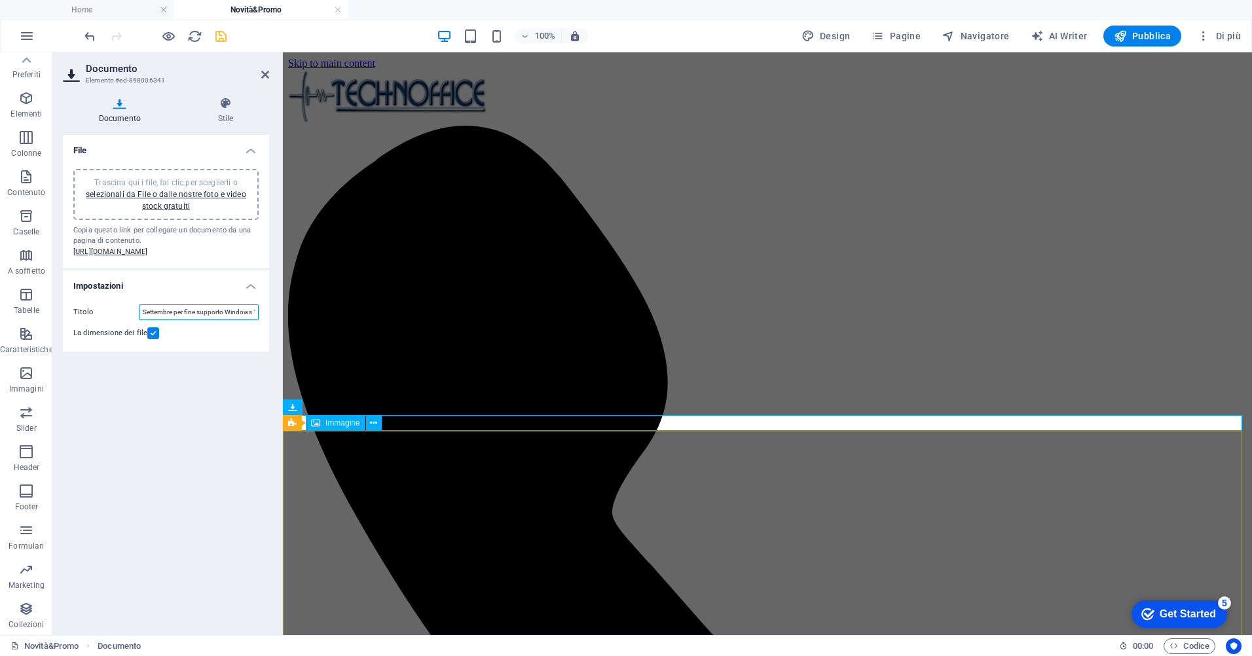
click at [346, 426] on span "Immagine" at bounding box center [342, 423] width 35 height 8
type input "Promo Settembre per fine supporto Windows 10"
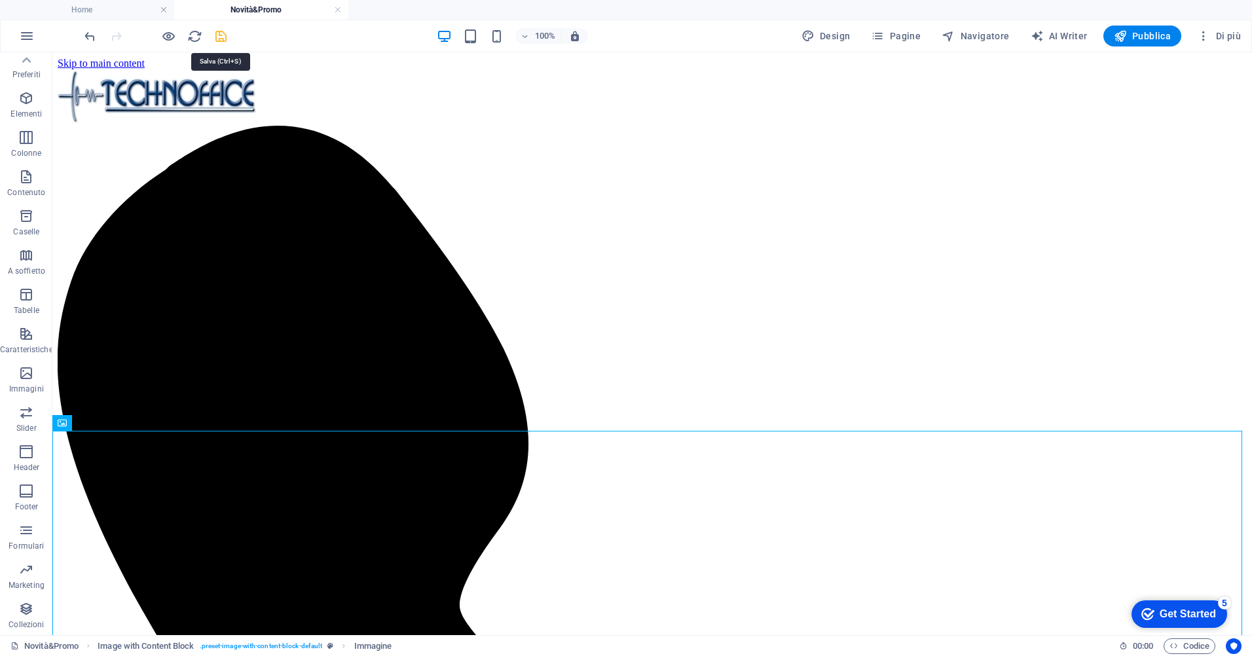
click at [221, 39] on icon "save" at bounding box center [220, 36] width 15 height 15
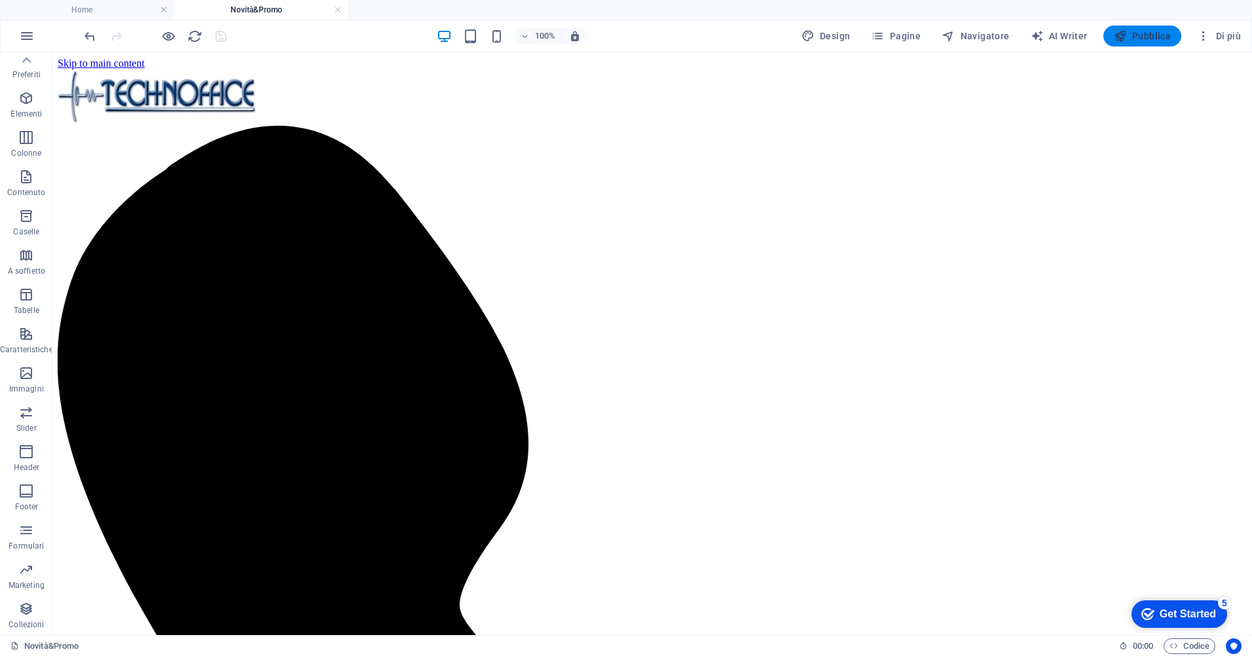
click at [1129, 33] on span "Pubblica" at bounding box center [1143, 35] width 58 height 13
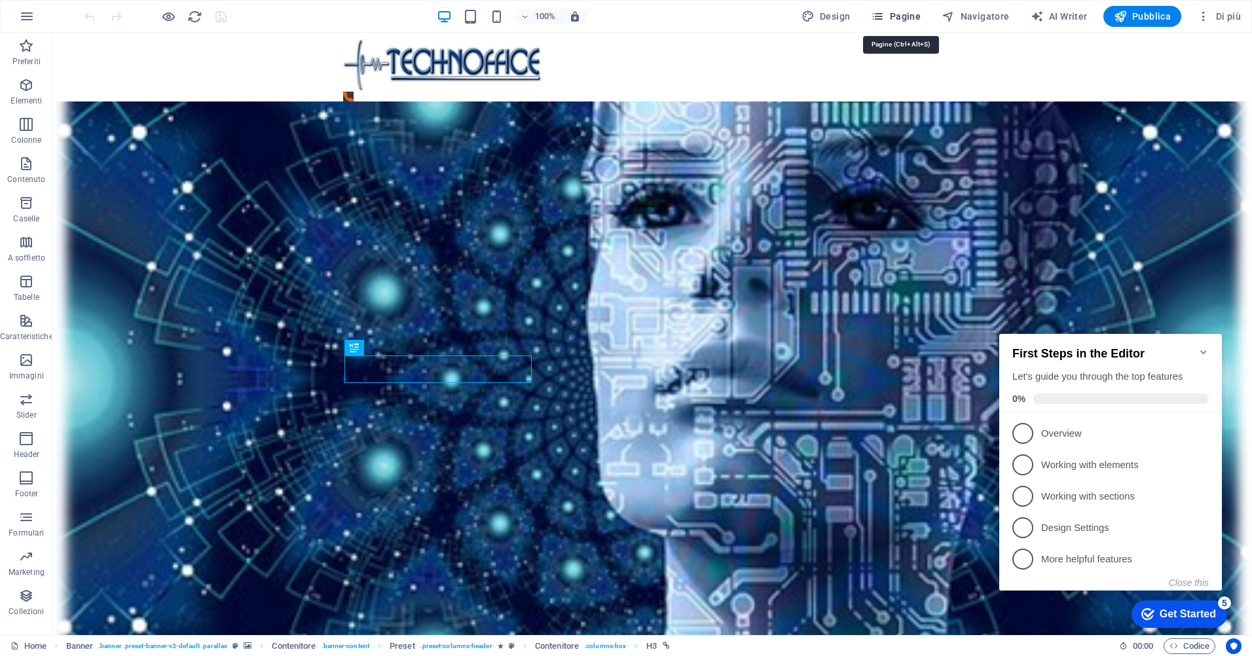
click at [896, 13] on span "Pagine" at bounding box center [896, 16] width 50 height 13
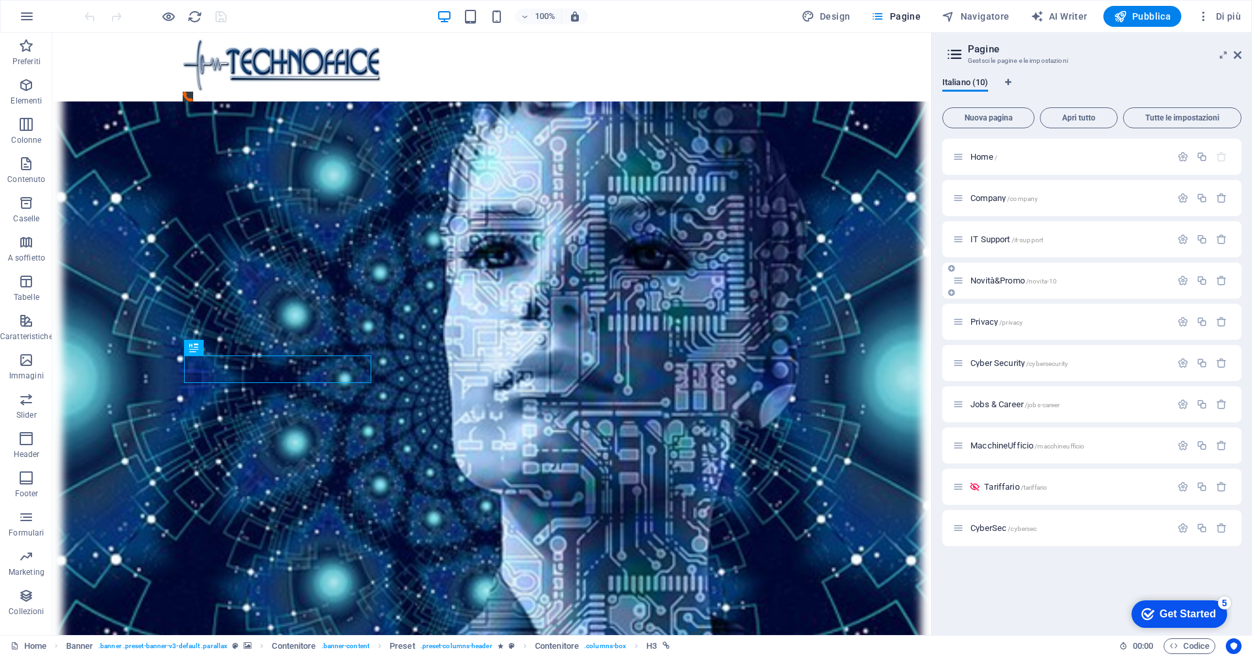
click at [1011, 276] on div "Novità&Promo /novita-10" at bounding box center [1062, 280] width 218 height 15
click at [1010, 282] on span "Novità&Promo /novita-10" at bounding box center [1013, 281] width 86 height 10
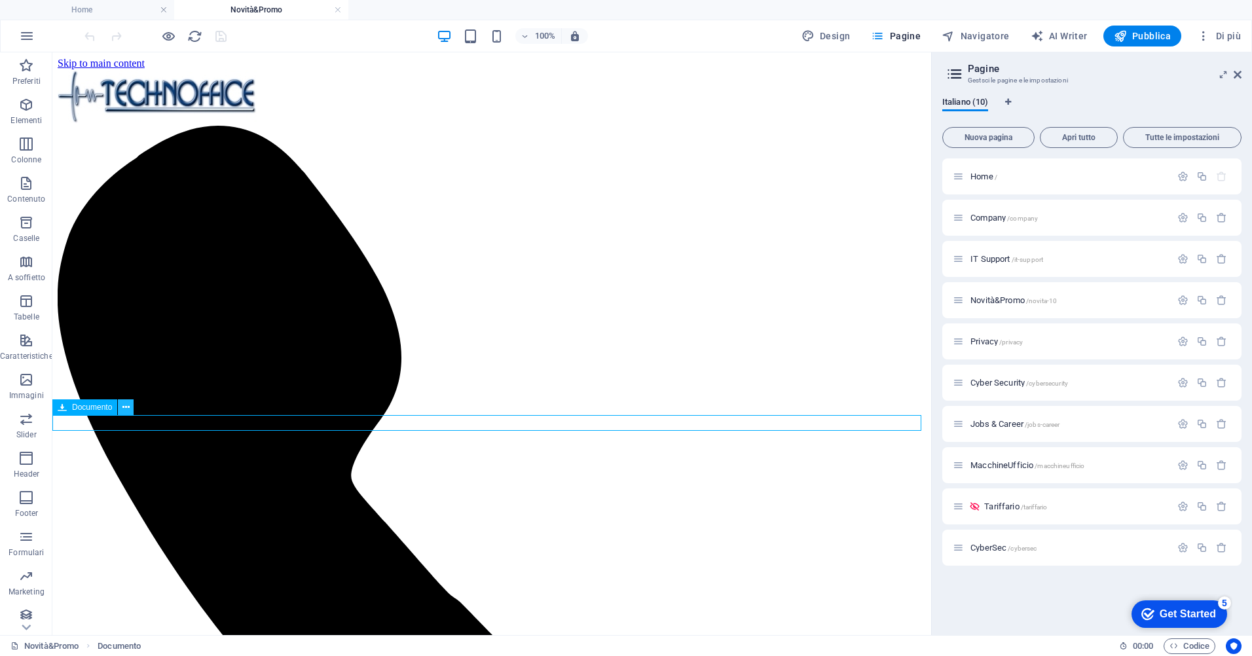
click at [128, 409] on icon at bounding box center [125, 408] width 7 height 14
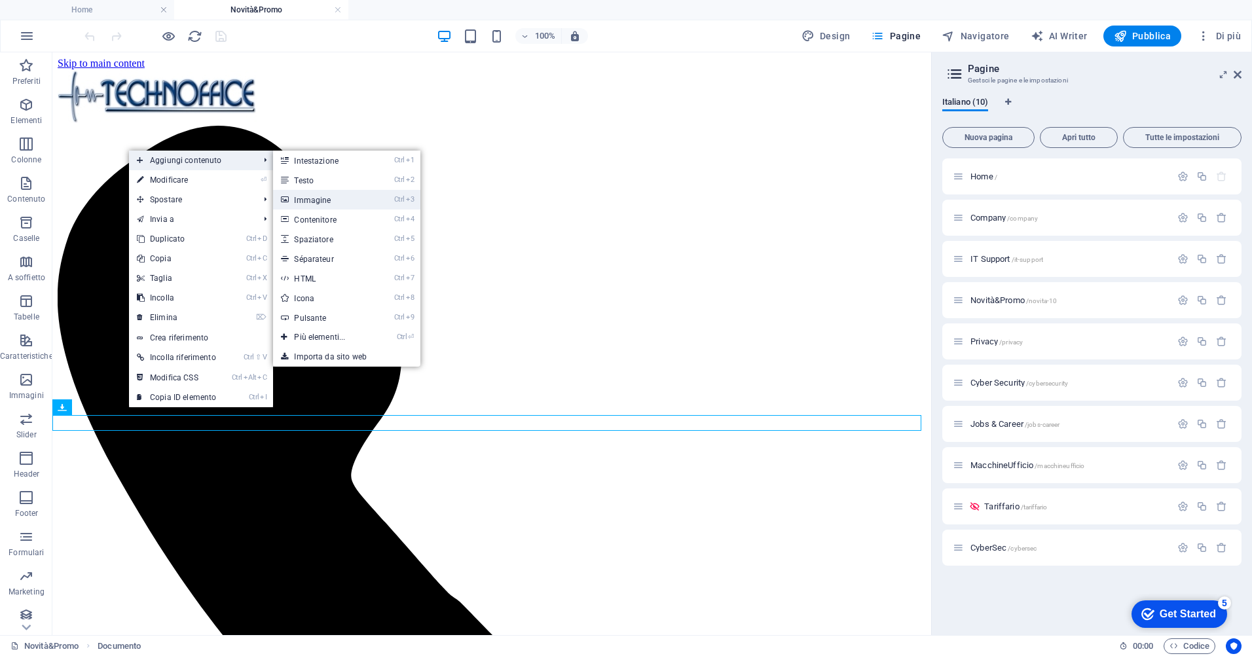
click at [334, 197] on link "Ctrl 3 Immagine" at bounding box center [322, 200] width 98 height 20
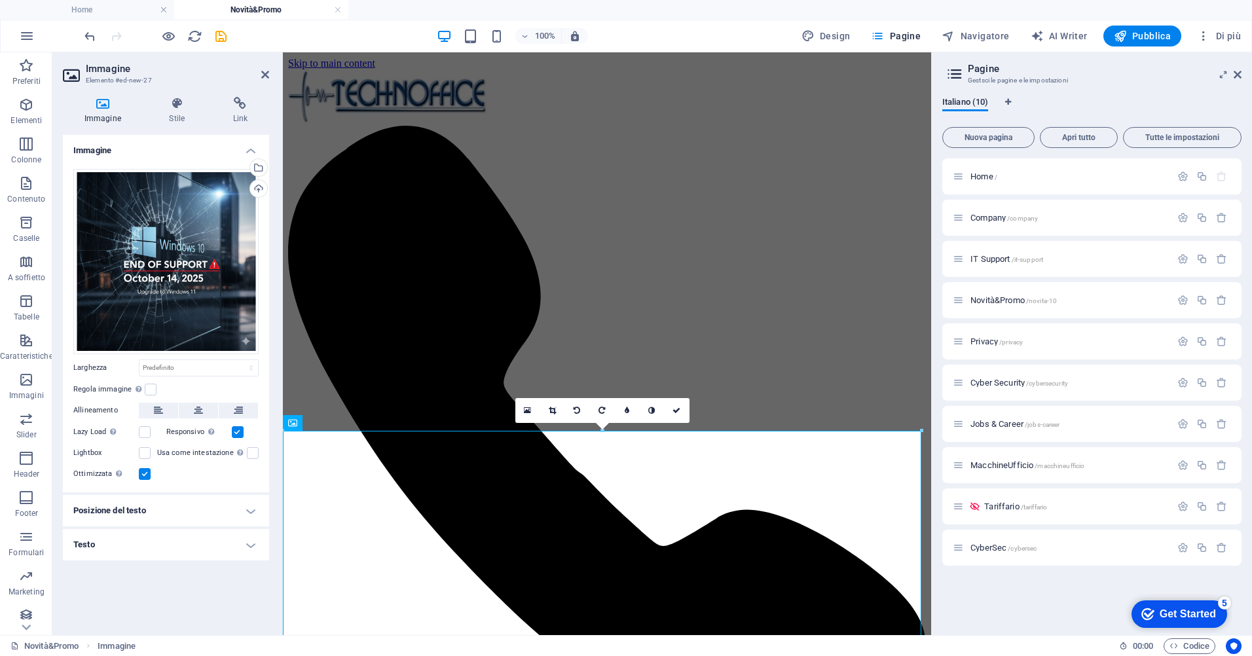
click at [191, 538] on h4 "Testo" at bounding box center [166, 544] width 206 height 31
click at [242, 105] on icon at bounding box center [240, 103] width 58 height 13
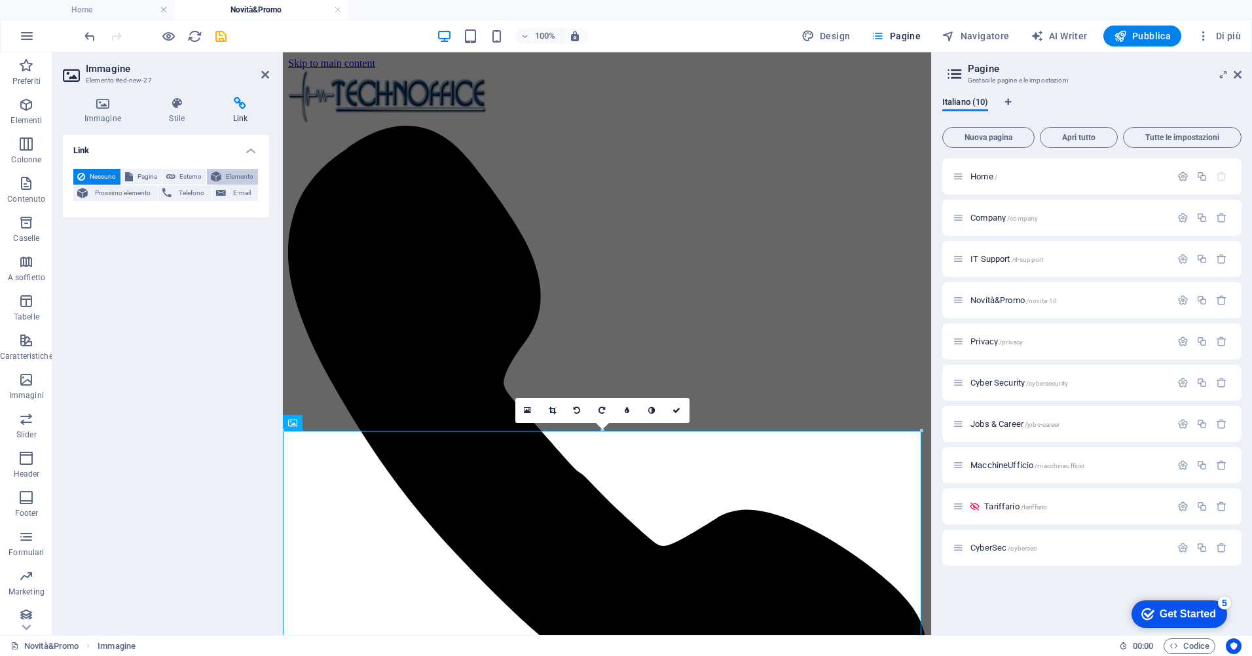
click at [234, 180] on span "Elemento" at bounding box center [239, 177] width 29 height 16
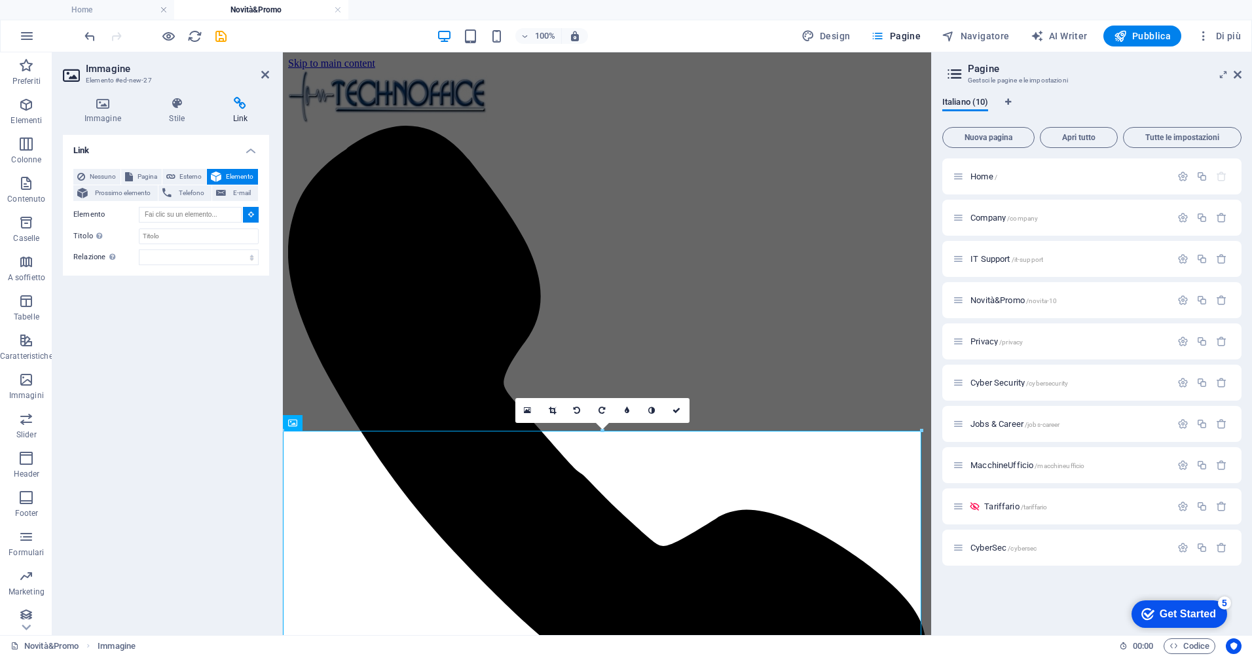
click at [253, 213] on icon at bounding box center [251, 214] width 6 height 7
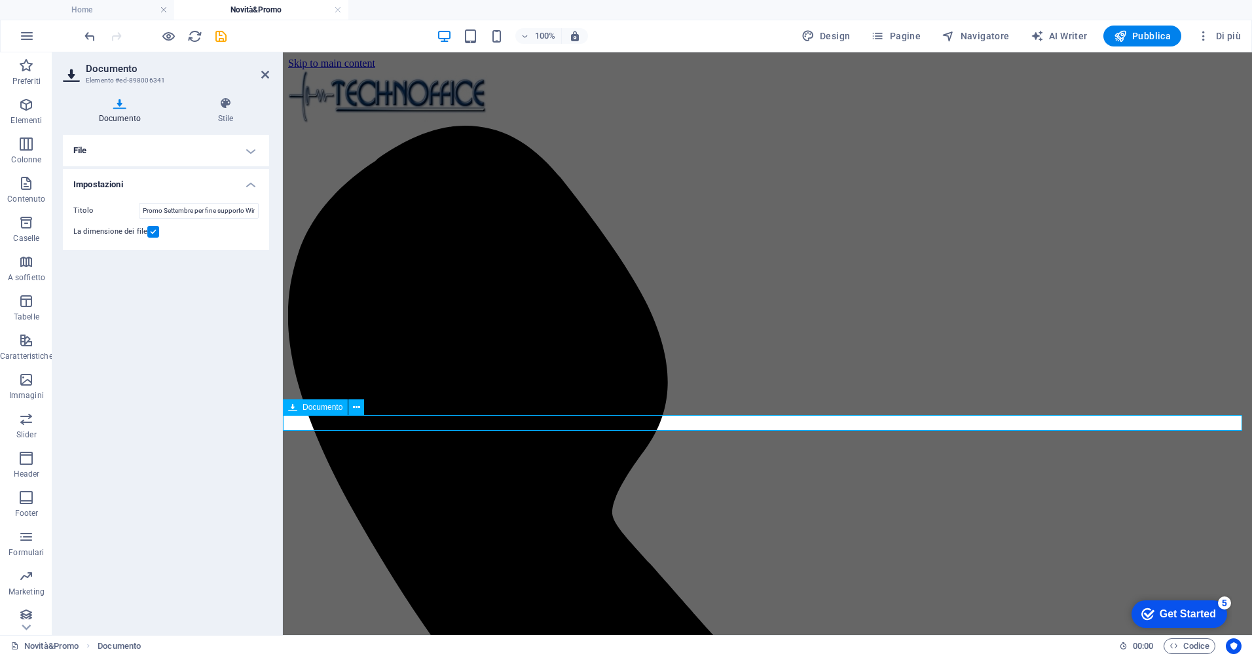
drag, startPoint x: 523, startPoint y: 419, endPoint x: 293, endPoint y: 420, distance: 230.5
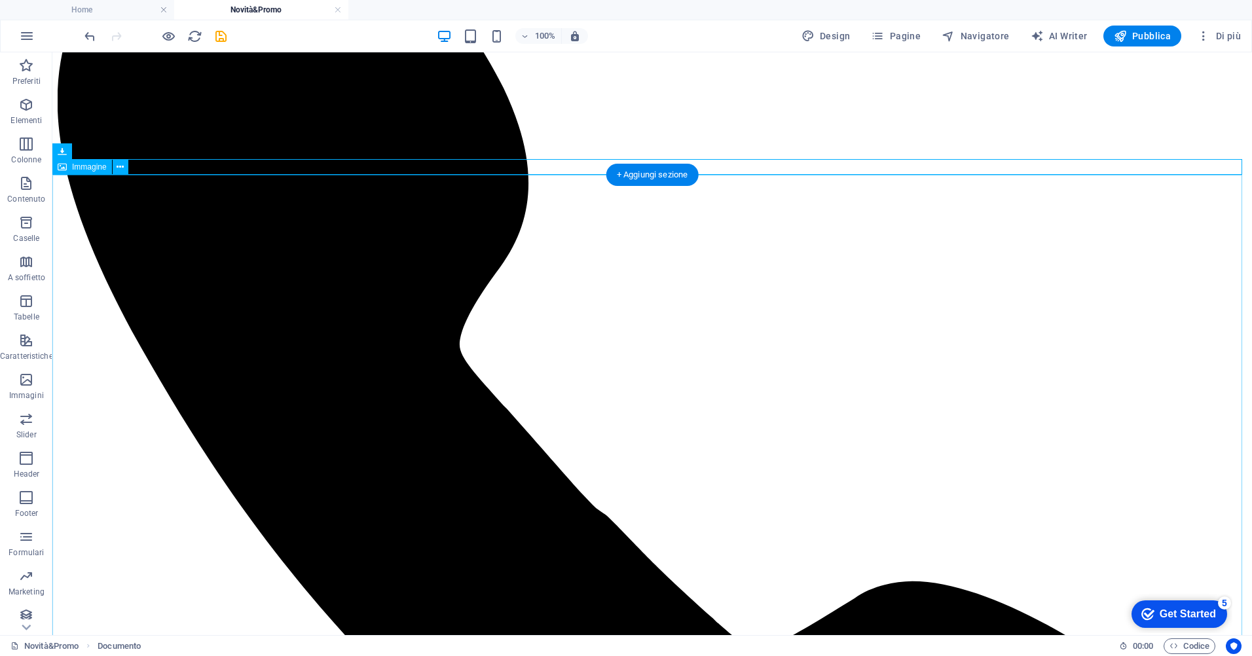
scroll to position [262, 0]
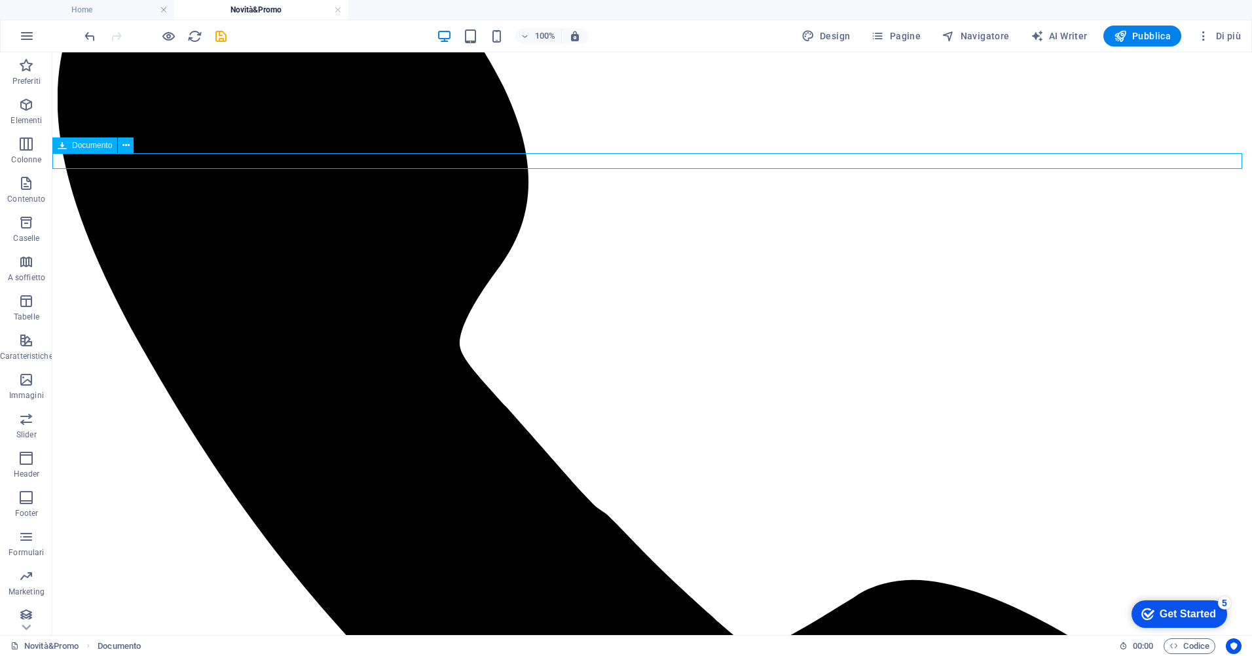
click at [128, 147] on icon at bounding box center [125, 146] width 7 height 14
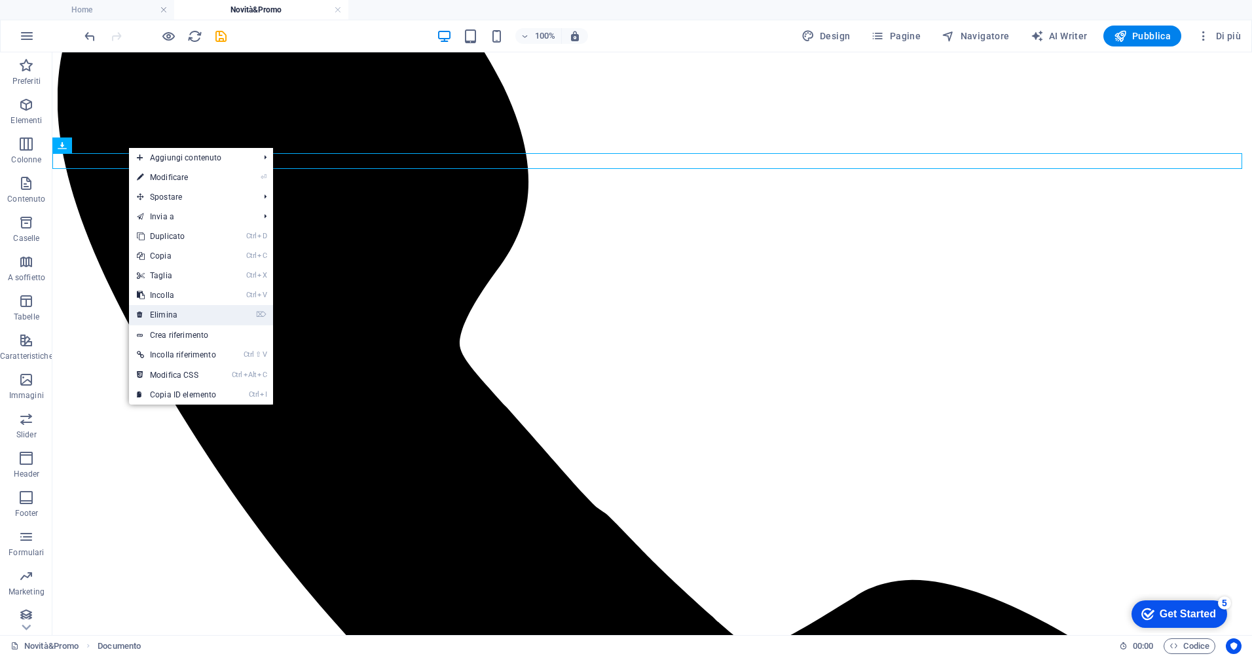
click at [187, 316] on link "⌦ Elimina" at bounding box center [176, 315] width 95 height 20
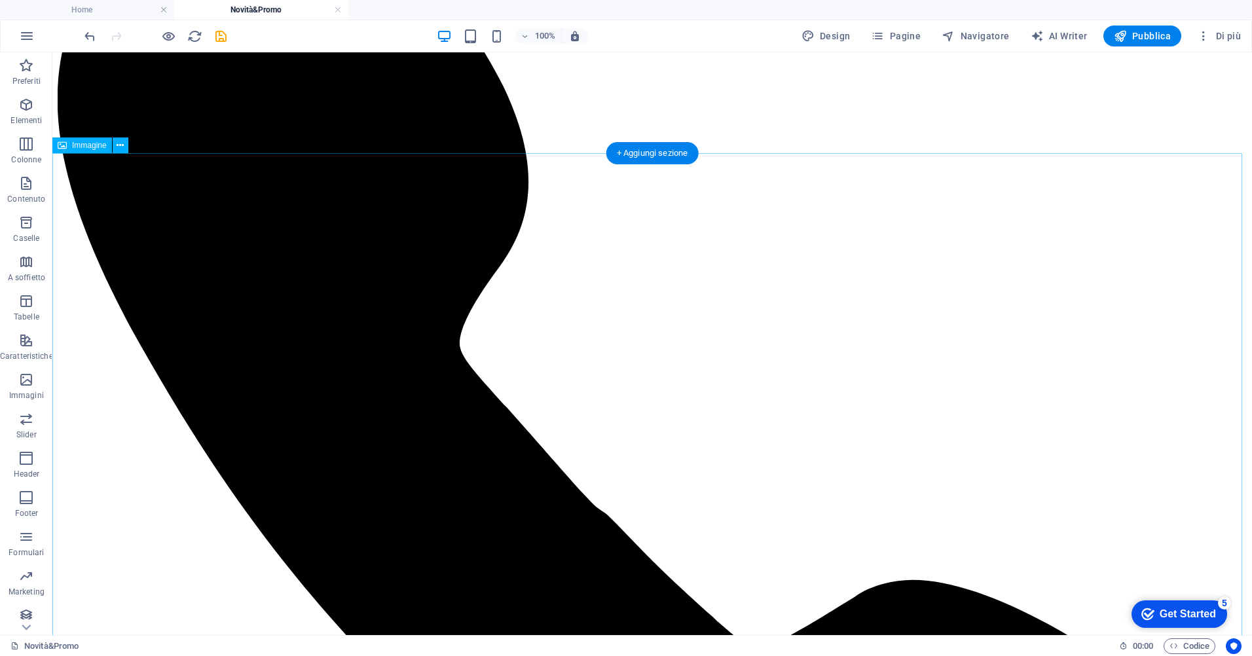
click at [898, 33] on span "Pagine" at bounding box center [896, 35] width 50 height 13
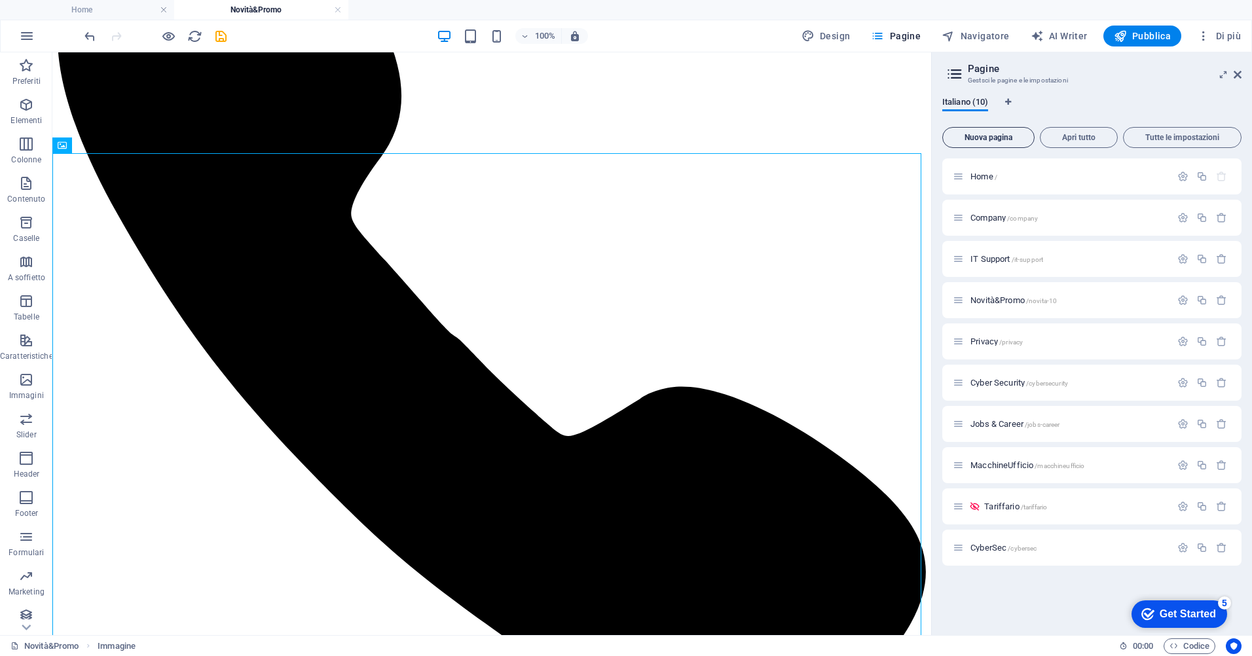
click at [996, 134] on span "Nuova pagina" at bounding box center [988, 138] width 81 height 8
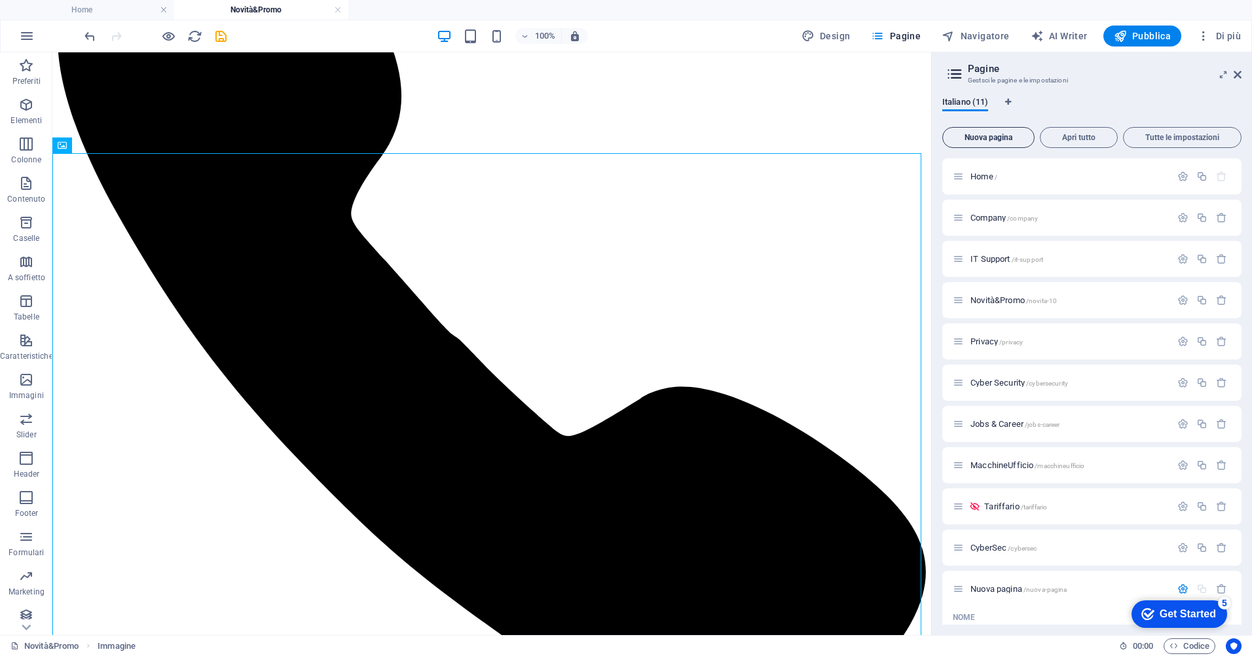
scroll to position [247, 0]
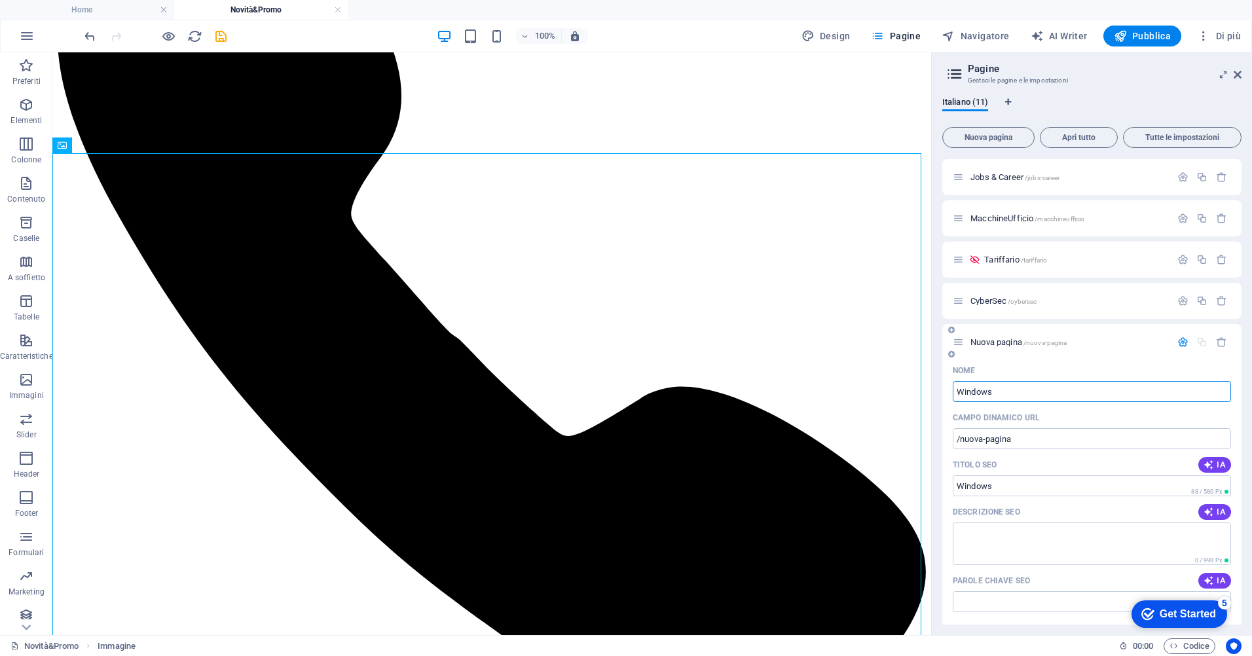
type input "Windows"
type input "/windows"
type input "Windows 10"
type input "/windows-10"
type input "Windows 10 end"
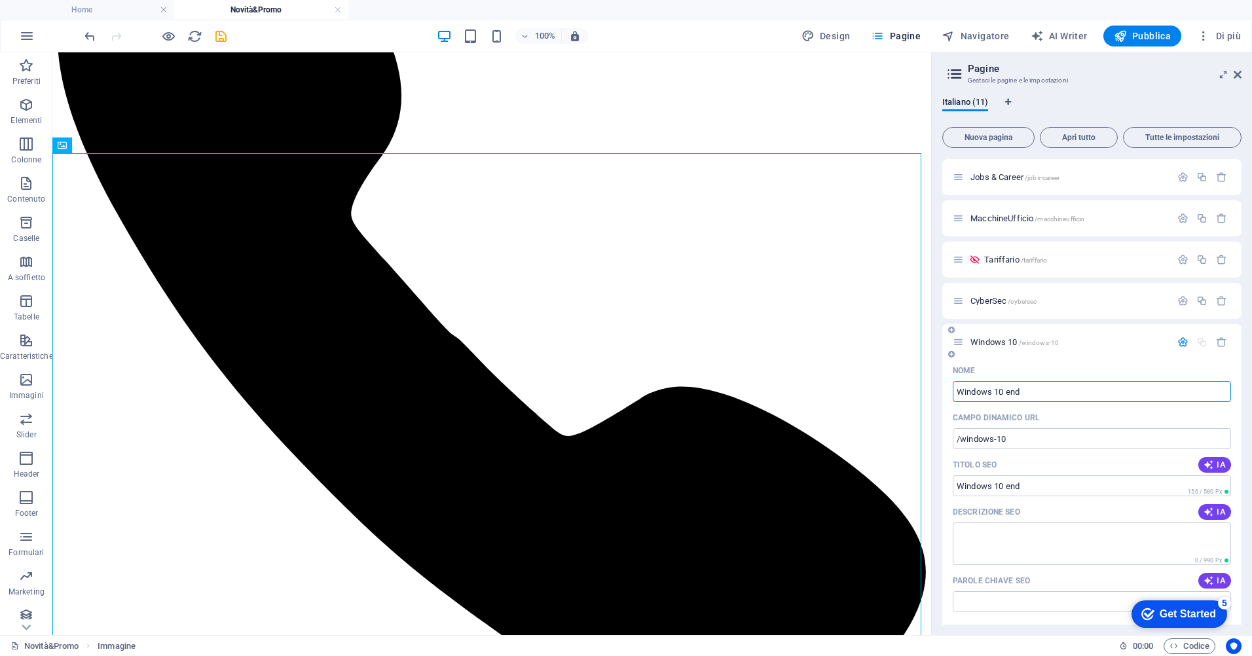
type input "/windows-10-end"
type input "Windows 10 end of"
type input "/windows-10-end-o"
type input "Windows 10 end of"
type input "/windows-10-end-of"
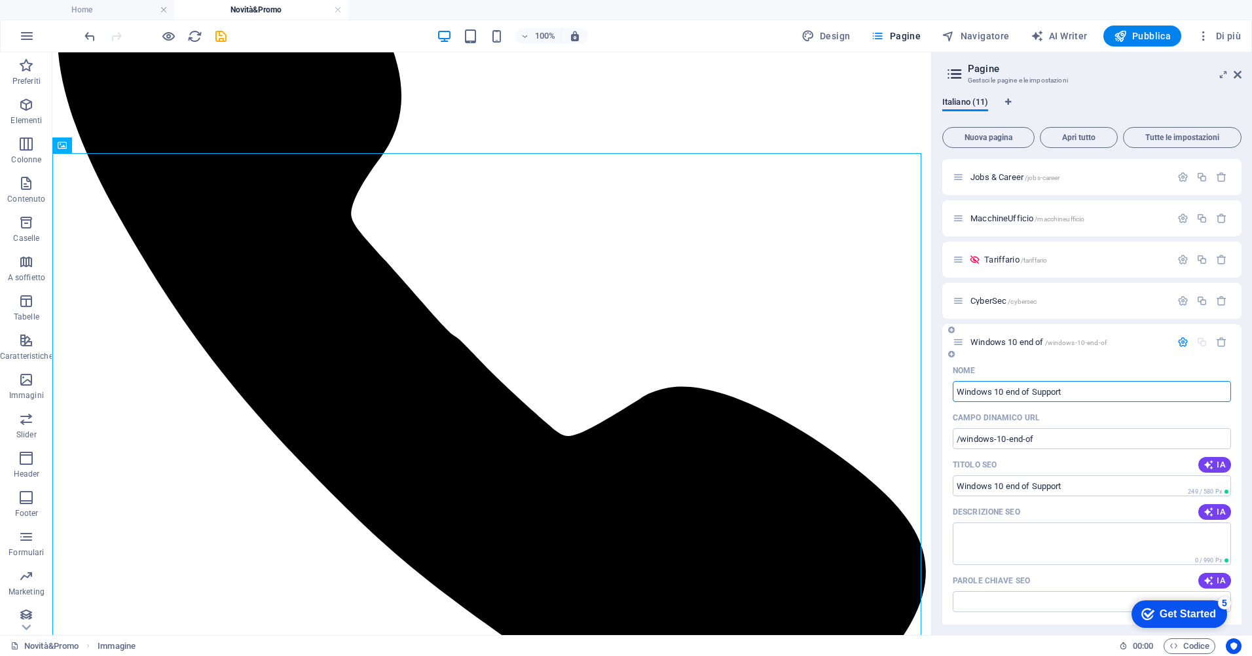
type input "Windows 10 end of Support"
type input "/windows-10-end-of-support"
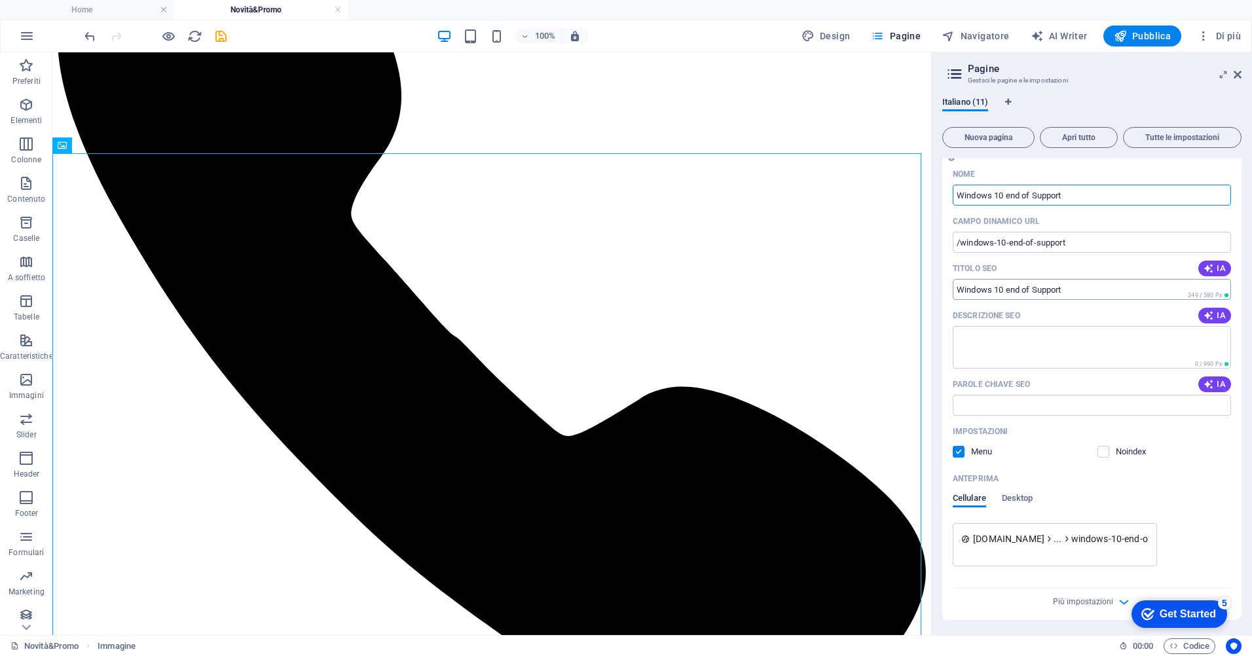
scroll to position [444, 0]
type input "Windows 10 end of Support"
click at [999, 496] on div "Cellulare Desktop" at bounding box center [993, 504] width 81 height 25
click at [1008, 494] on span "Desktop" at bounding box center [1017, 499] width 31 height 18
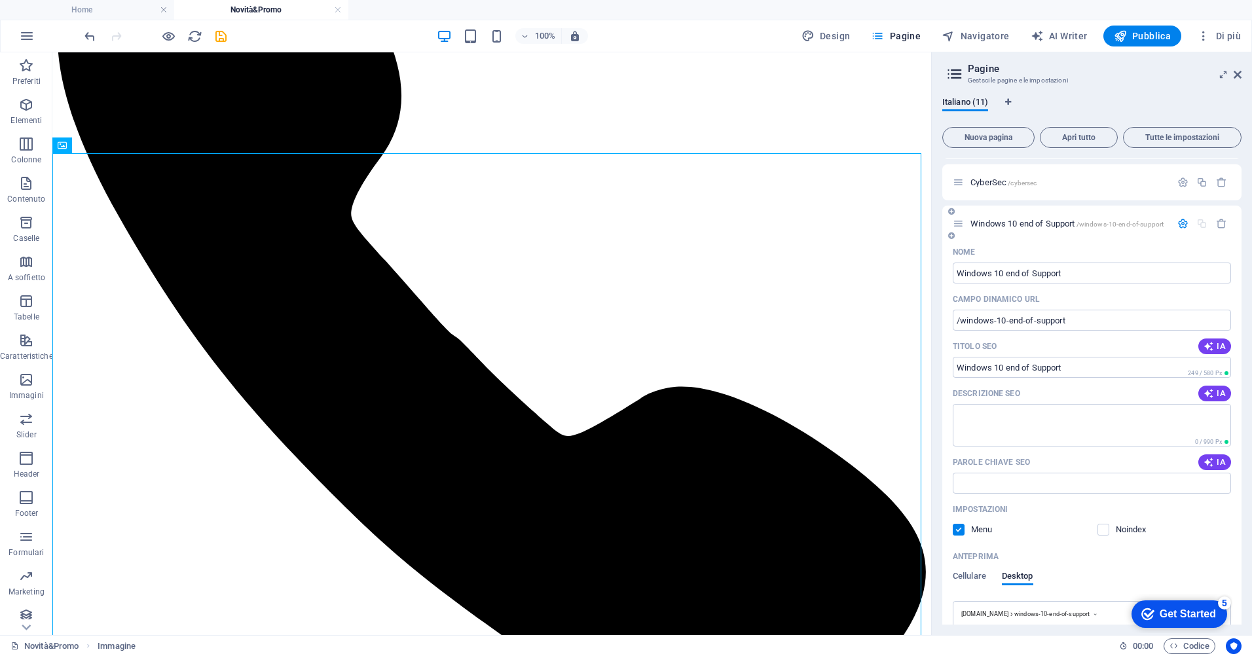
scroll to position [431, 0]
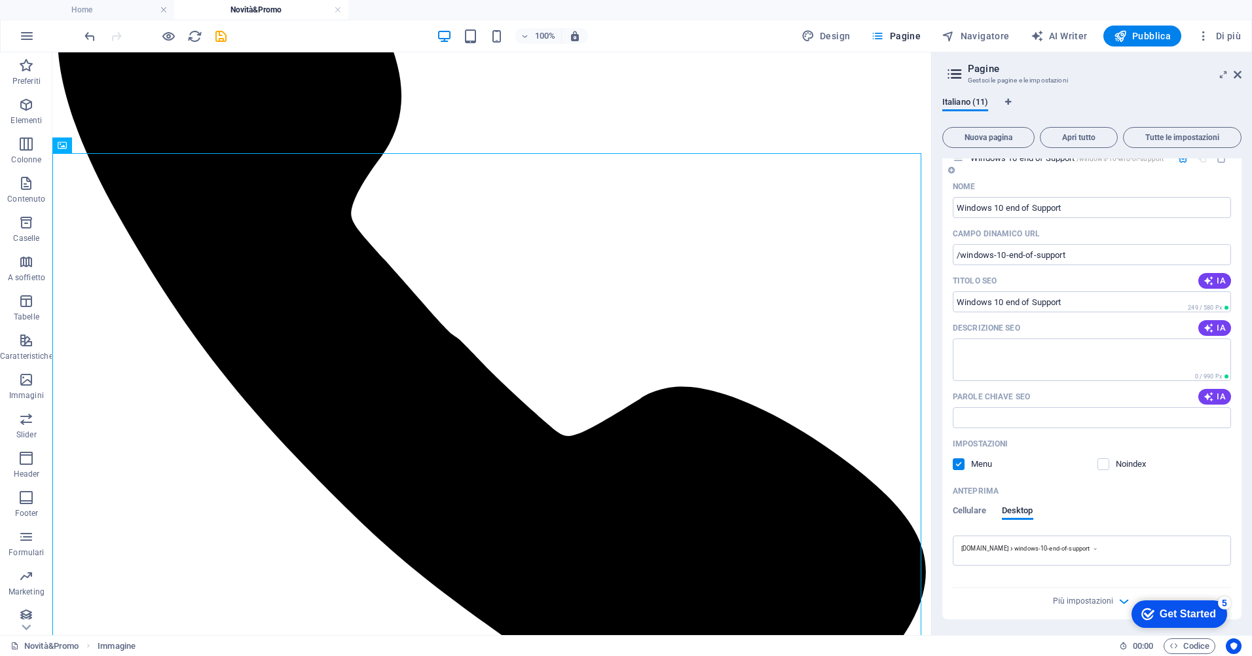
click at [1140, 553] on div at bounding box center [1091, 554] width 261 height 3
click at [1078, 546] on span "windows-10-end-of-support" at bounding box center [1051, 549] width 75 height 8
click at [1092, 600] on span "Più impostazioni" at bounding box center [1083, 600] width 60 height 9
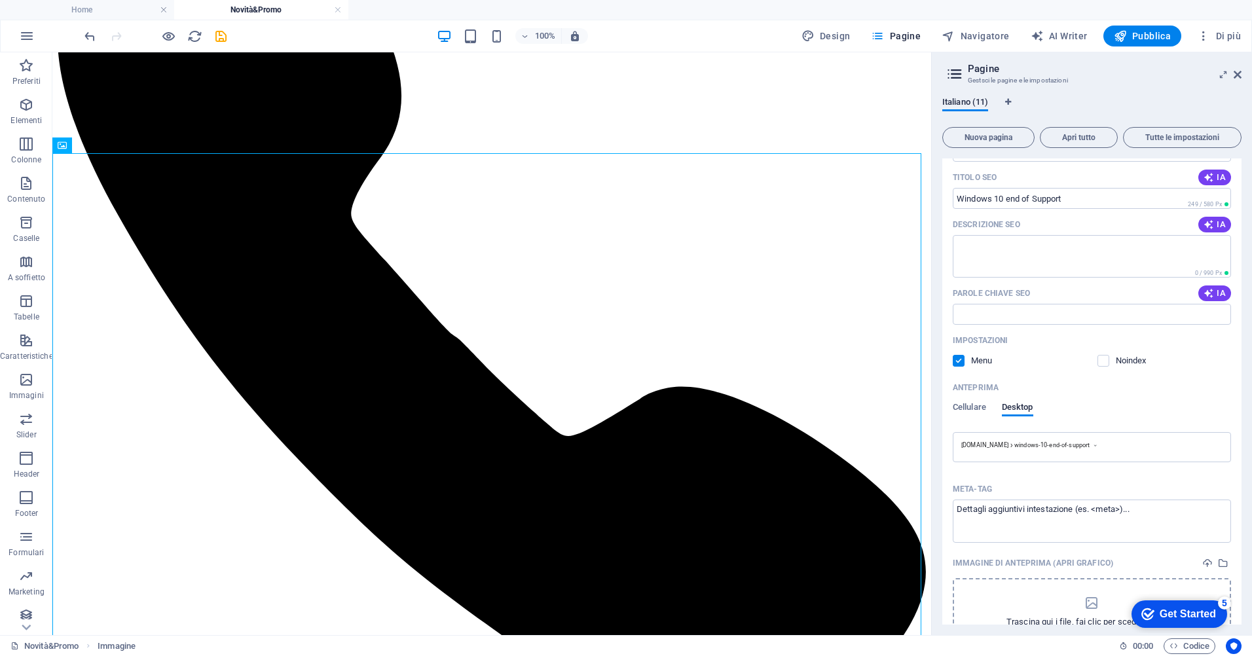
scroll to position [619, 0]
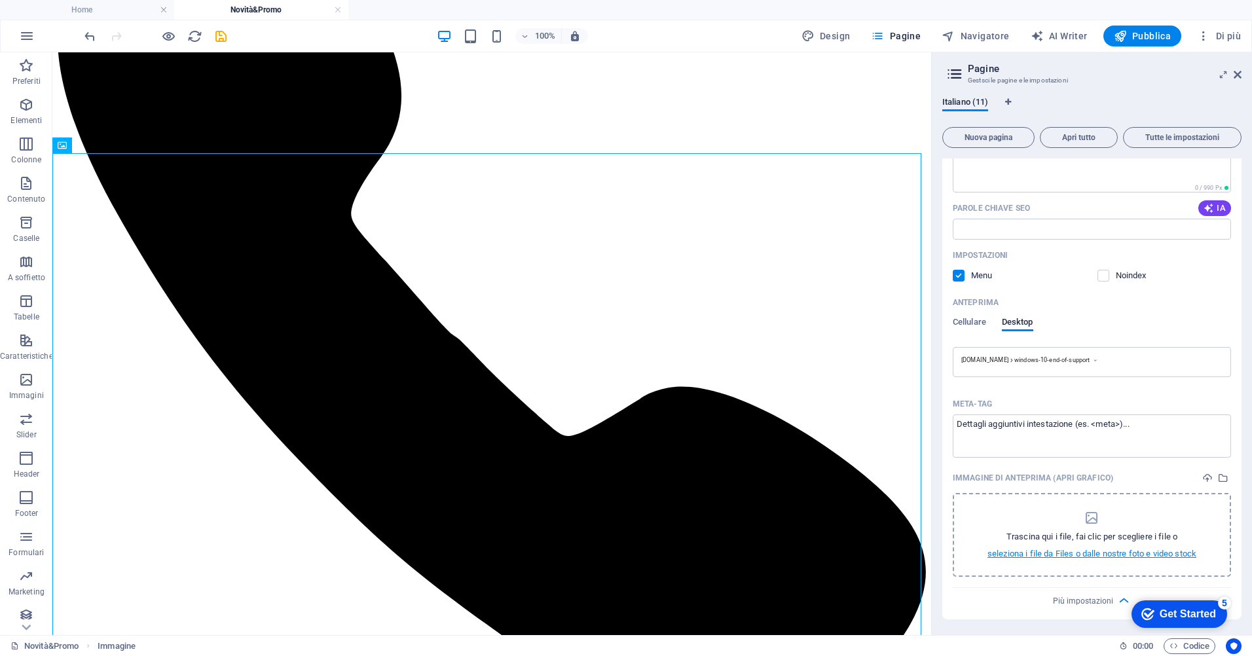
click at [1088, 555] on p "seleziona i file da Files o dalle nostre foto e video stock" at bounding box center [1091, 554] width 209 height 12
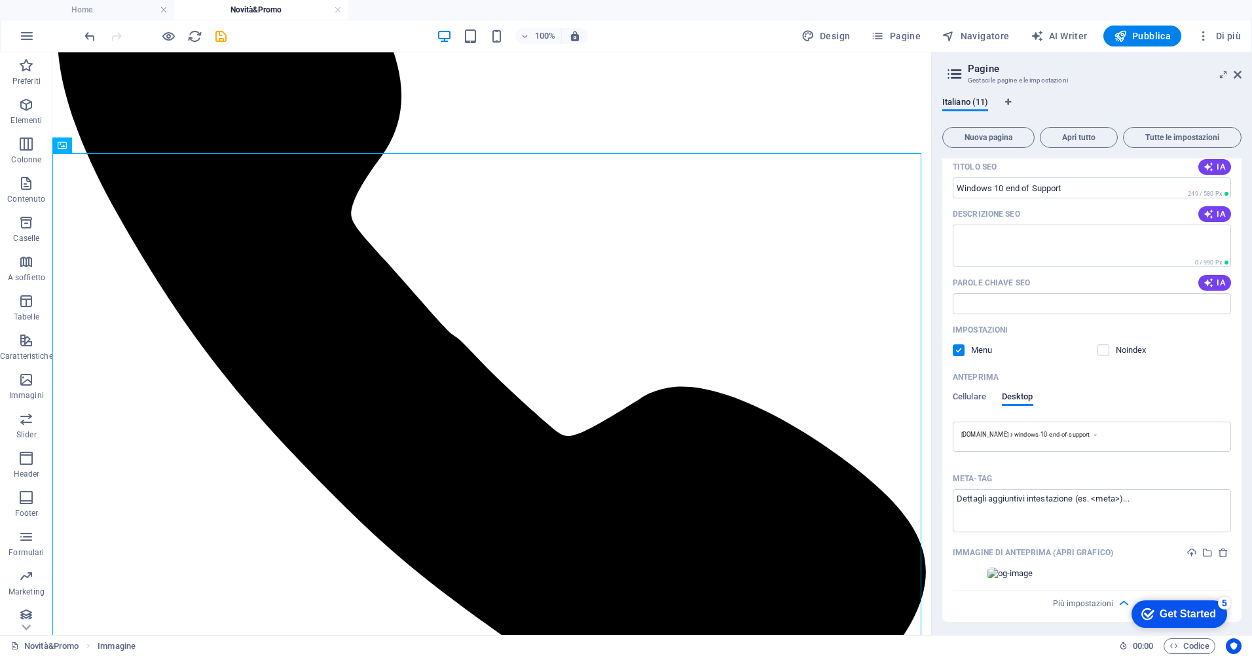
scroll to position [547, 0]
click at [1115, 570] on img at bounding box center [1092, 571] width 210 height 12
click at [1061, 597] on span "Più impostazioni" at bounding box center [1083, 600] width 60 height 9
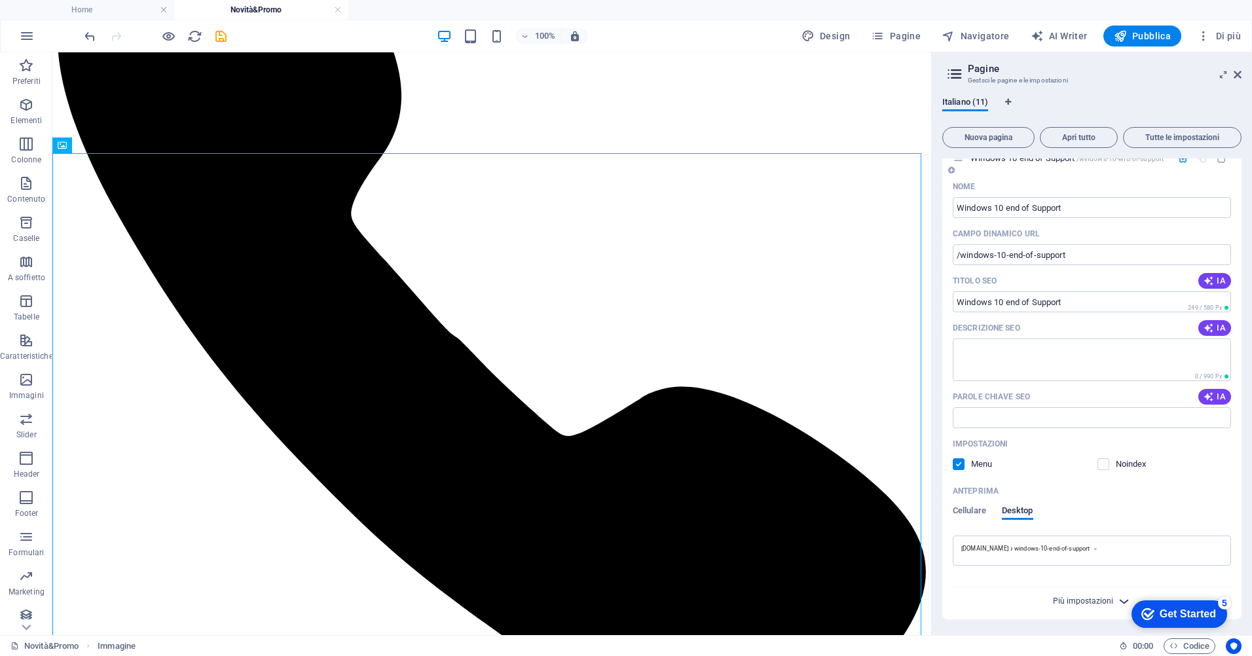
scroll to position [431, 0]
click at [1061, 597] on span "Più impostazioni" at bounding box center [1083, 600] width 60 height 9
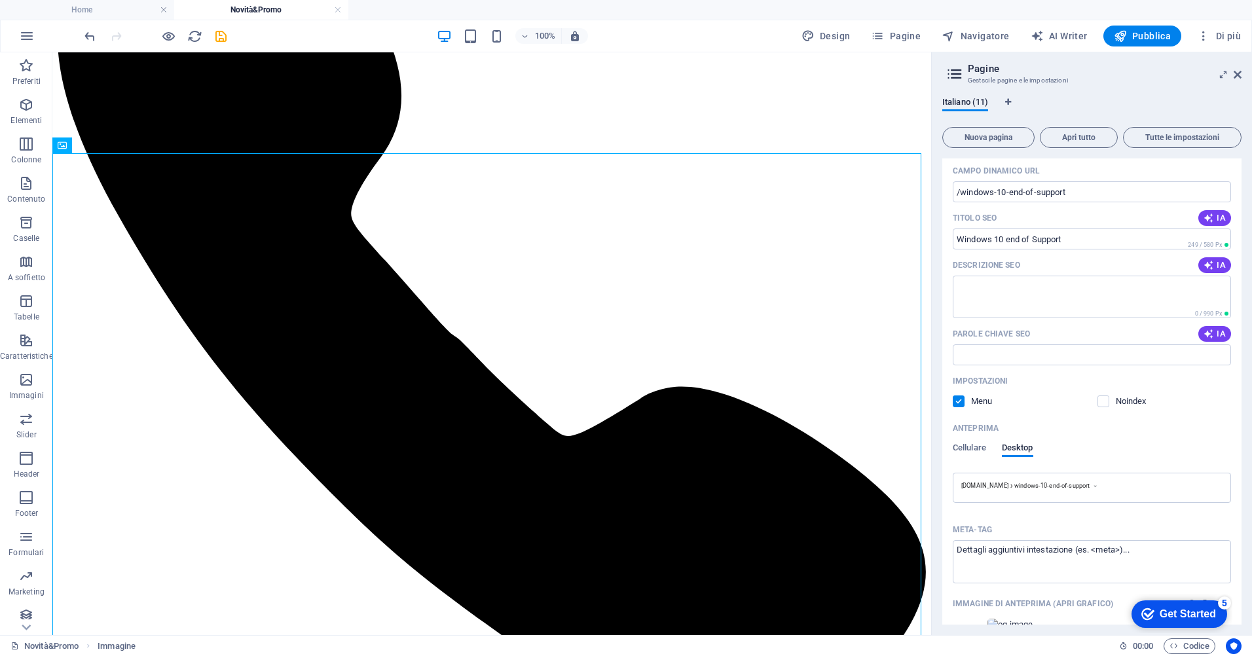
scroll to position [547, 0]
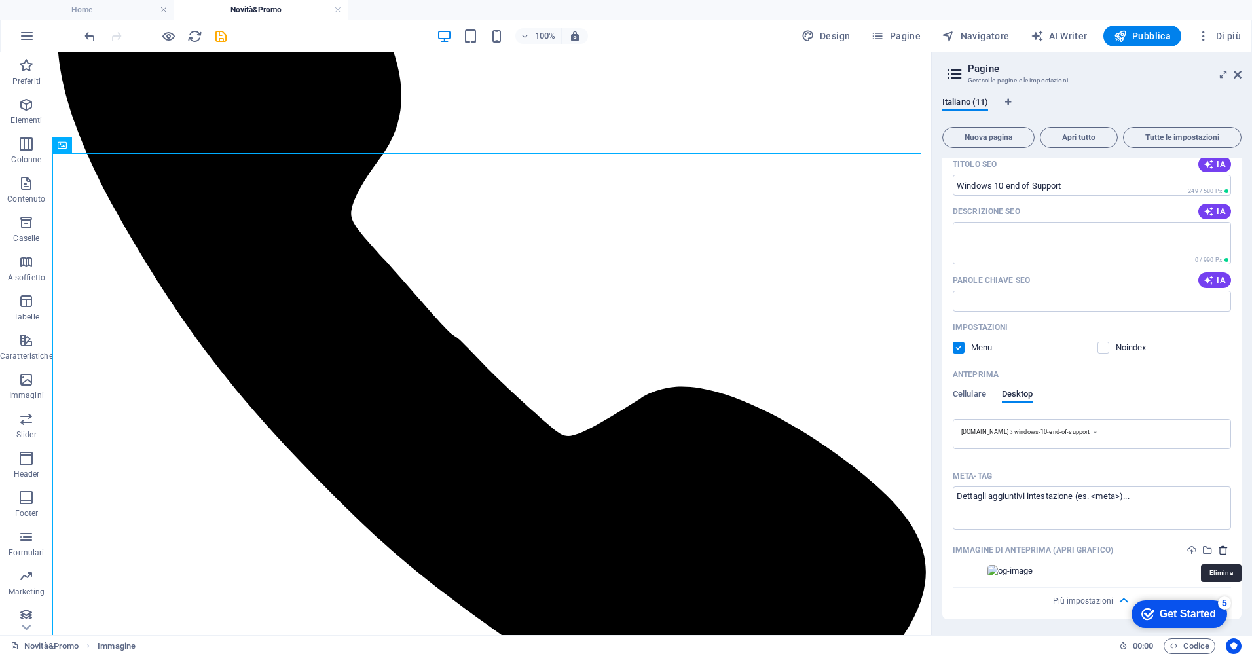
click at [1219, 553] on icon "delete" at bounding box center [1223, 550] width 10 height 10
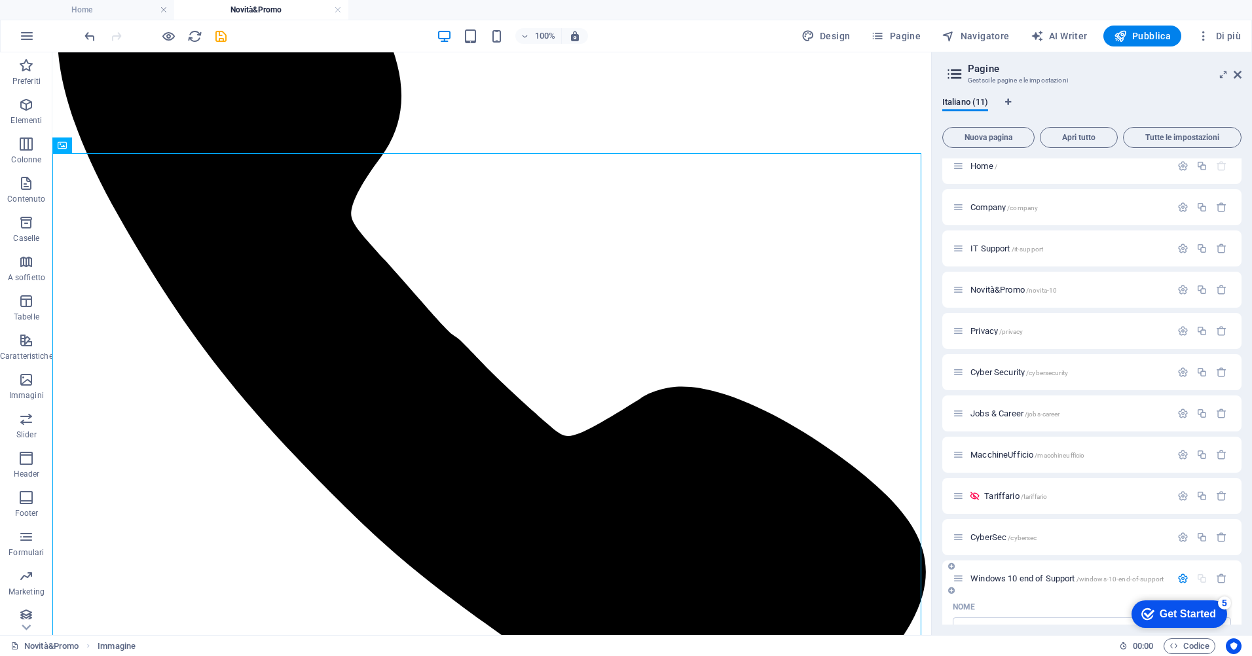
scroll to position [0, 0]
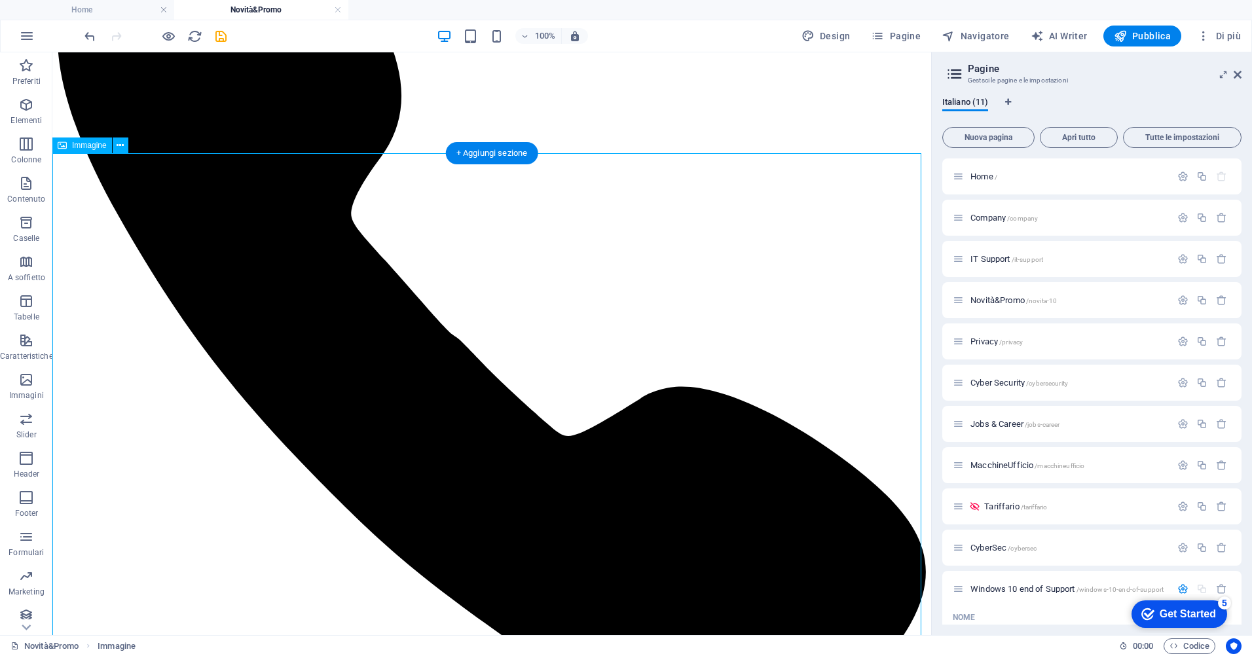
click at [910, 35] on span "Pagine" at bounding box center [896, 35] width 50 height 13
click at [225, 37] on icon "save" at bounding box center [220, 36] width 15 height 15
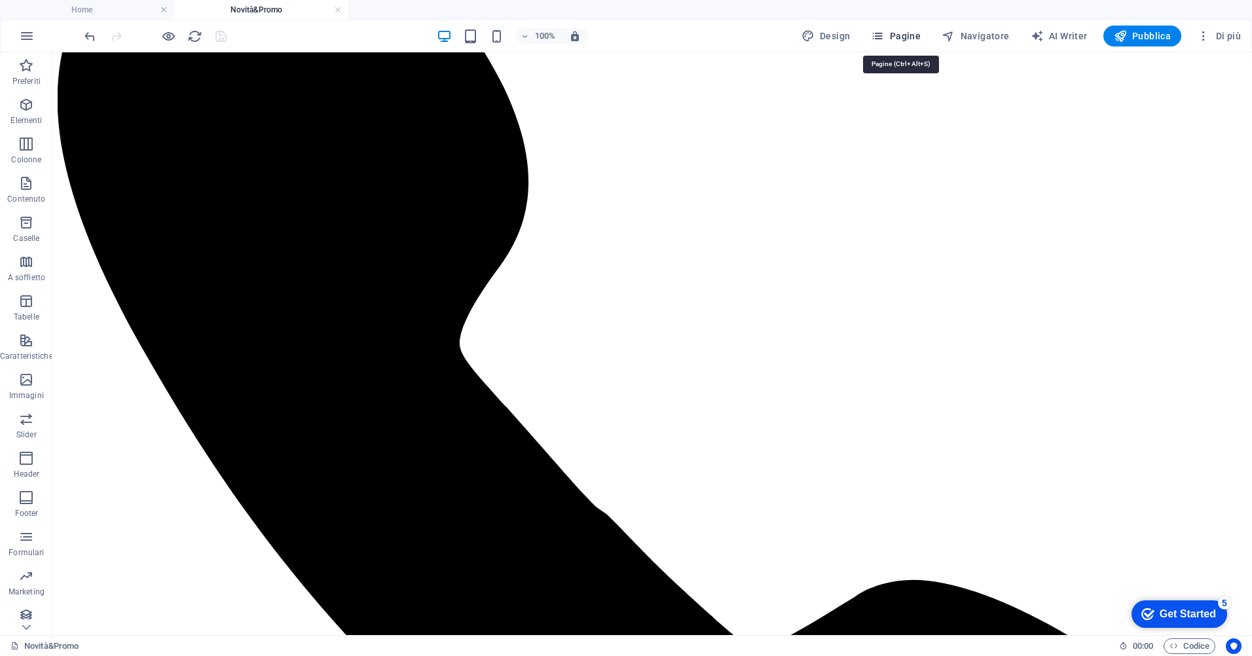
click at [919, 39] on span "Pagine" at bounding box center [896, 35] width 50 height 13
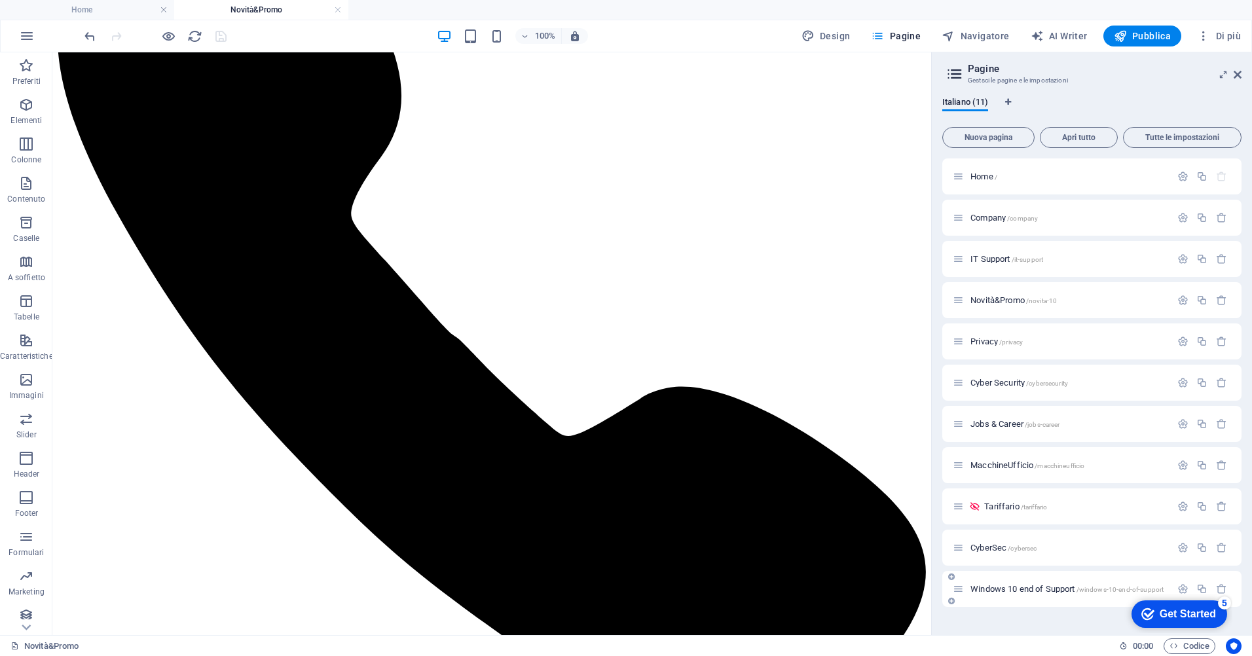
click at [1040, 585] on span "Windows 10 end of Support /windows-10-end-of-support" at bounding box center [1066, 589] width 193 height 10
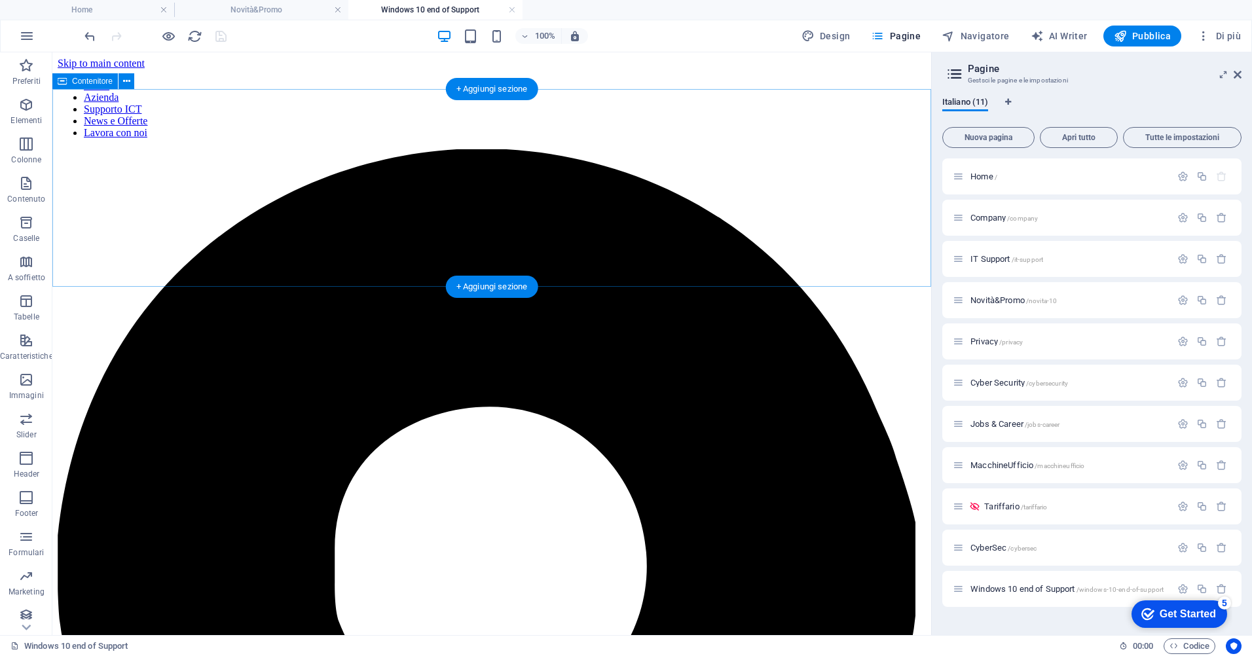
click at [128, 81] on icon at bounding box center [126, 82] width 7 height 14
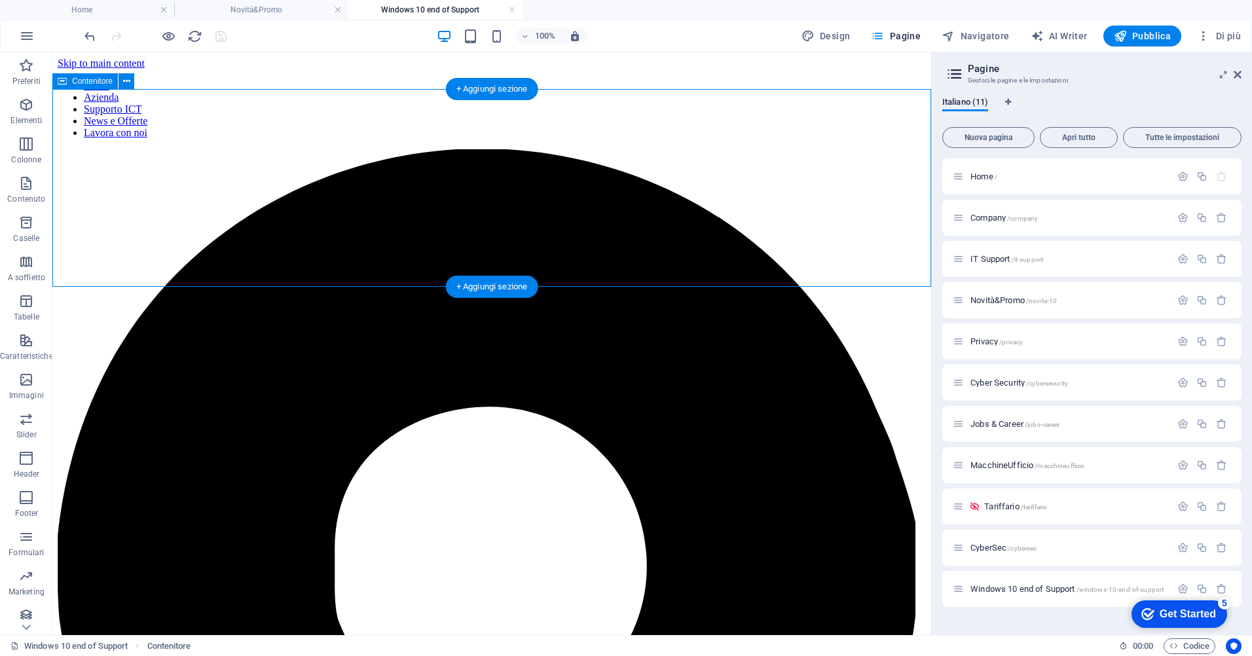
click at [83, 82] on span "Contenitore" at bounding box center [92, 81] width 41 height 8
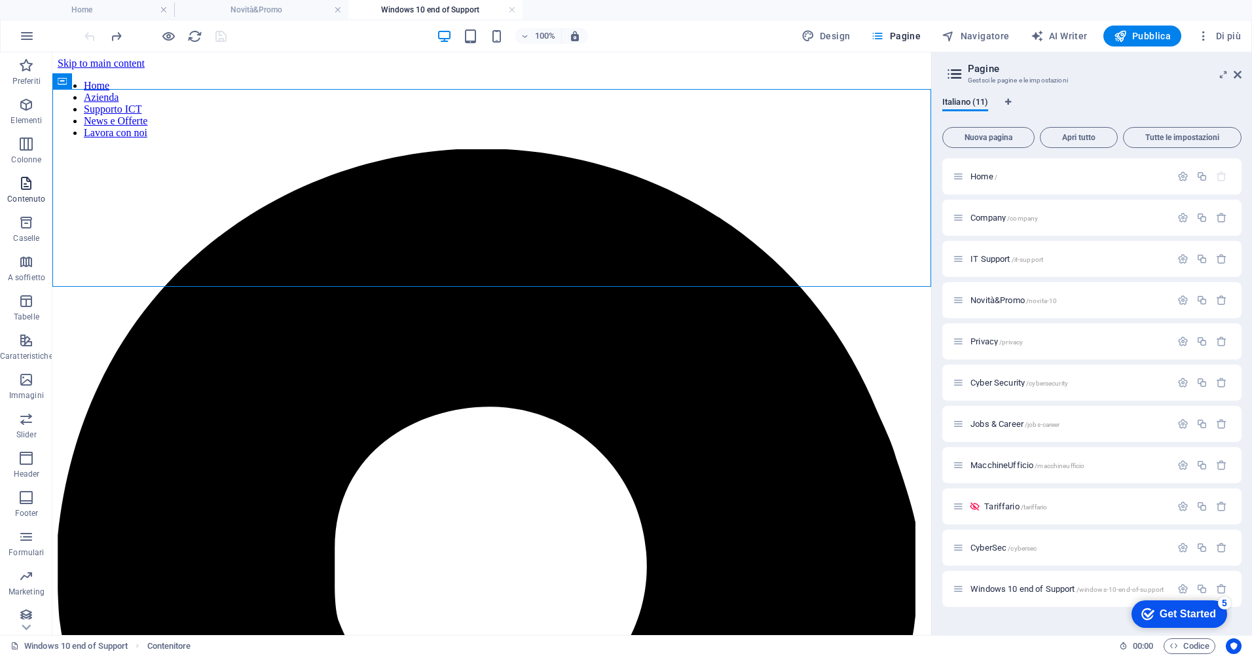
click at [24, 183] on icon "button" at bounding box center [26, 183] width 16 height 16
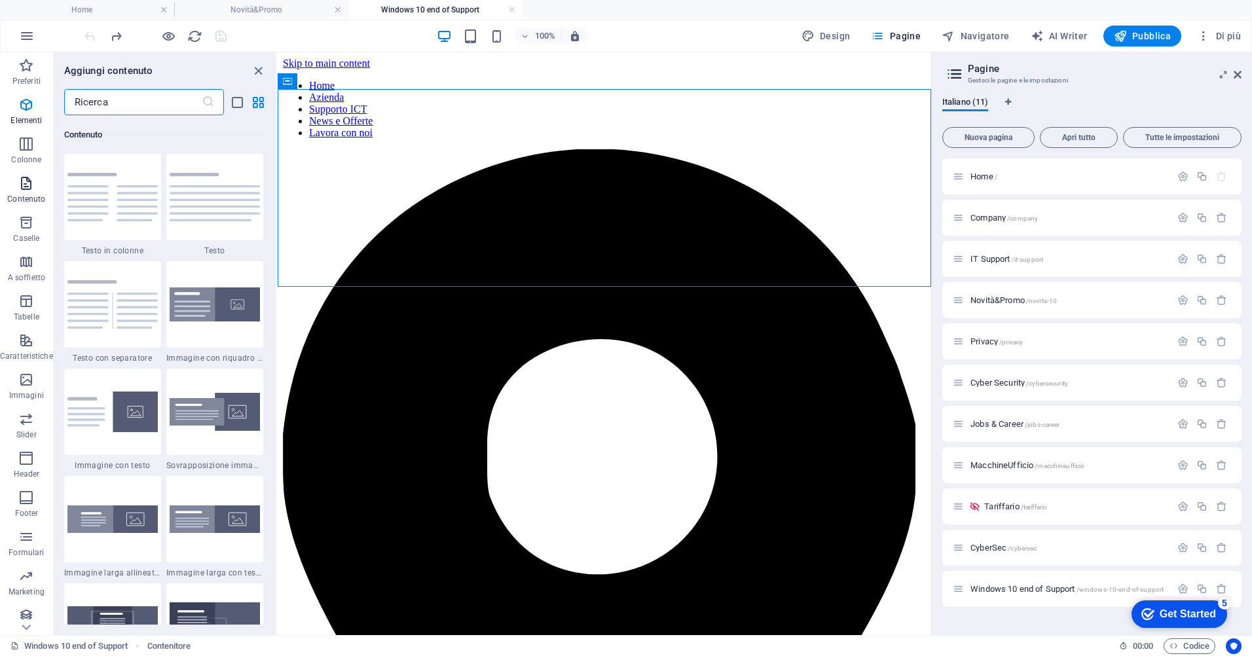
scroll to position [2291, 0]
click at [255, 71] on icon "close panel" at bounding box center [258, 71] width 15 height 15
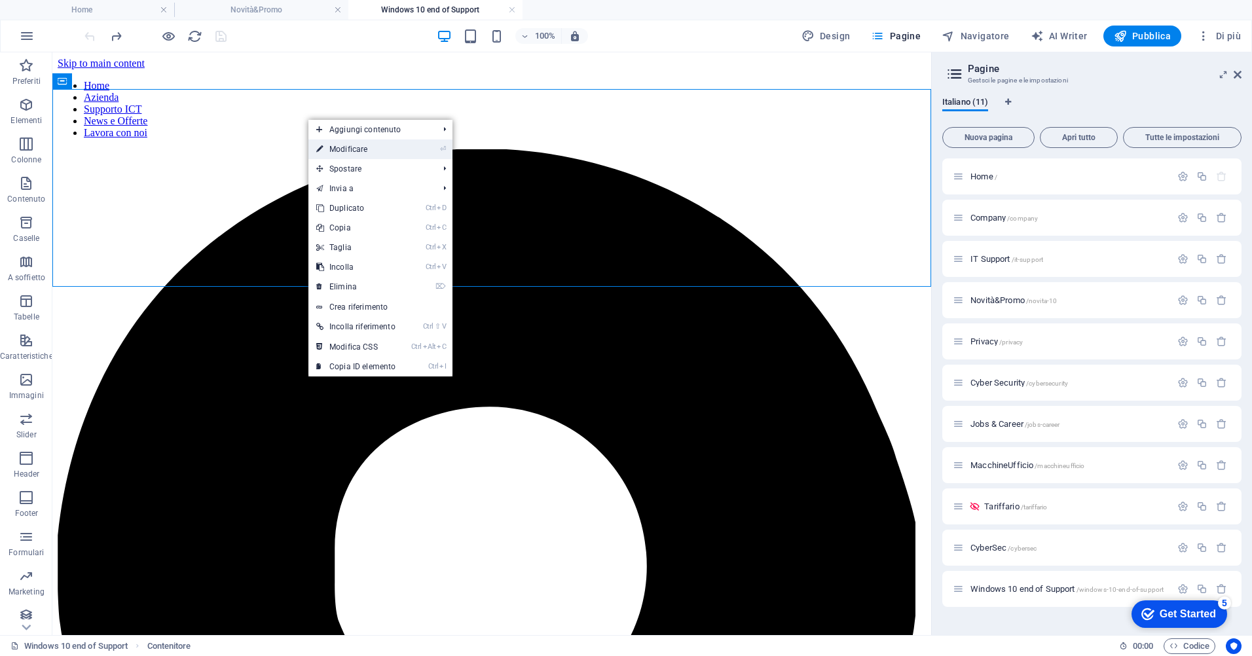
click at [388, 147] on link "⏎ Modificare" at bounding box center [355, 149] width 95 height 20
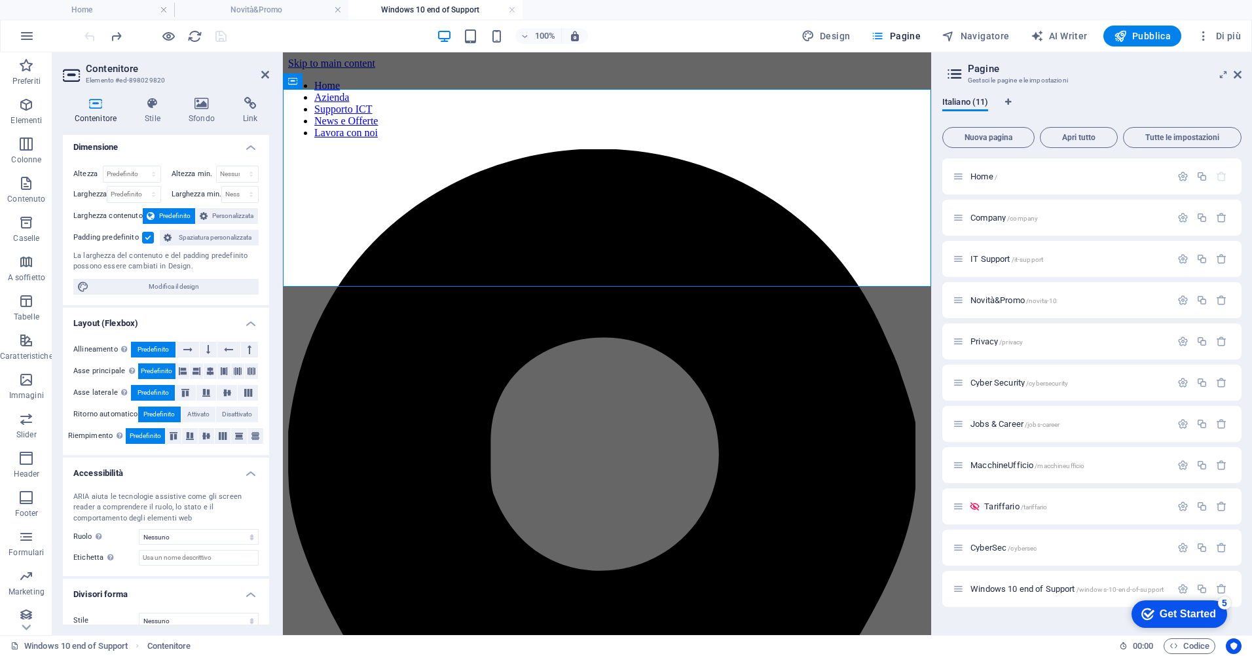
scroll to position [0, 0]
click at [264, 74] on icon at bounding box center [265, 74] width 8 height 10
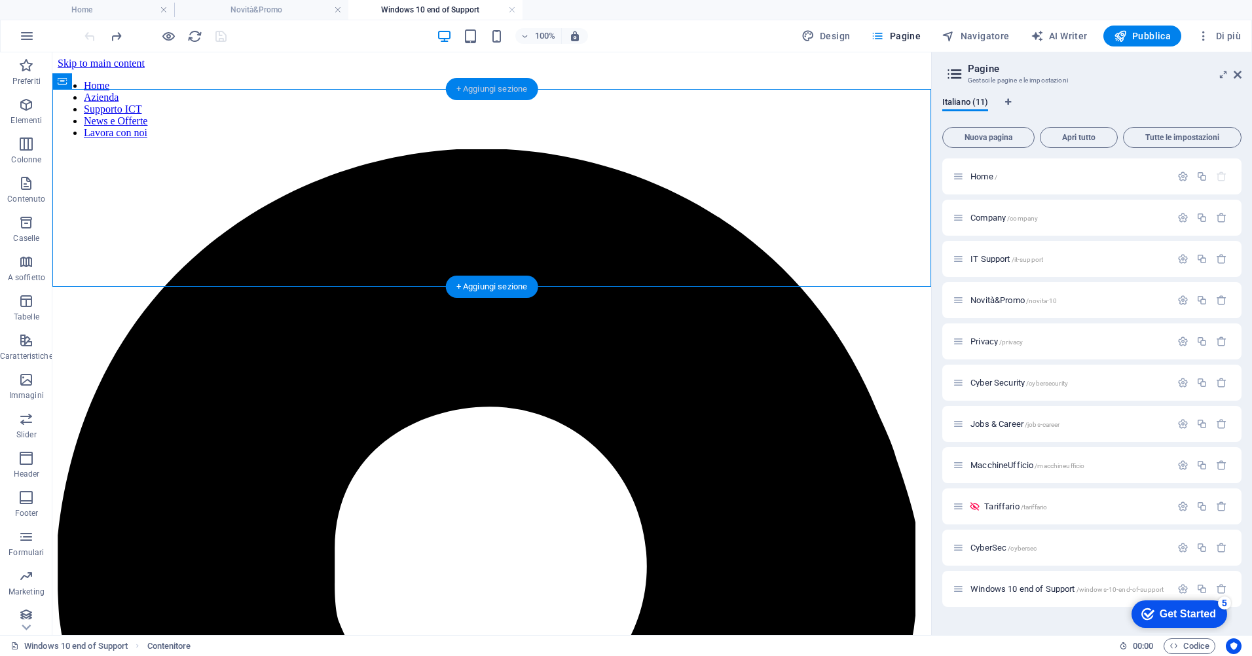
click at [483, 96] on div "+ Aggiungi sezione" at bounding box center [492, 89] width 92 height 22
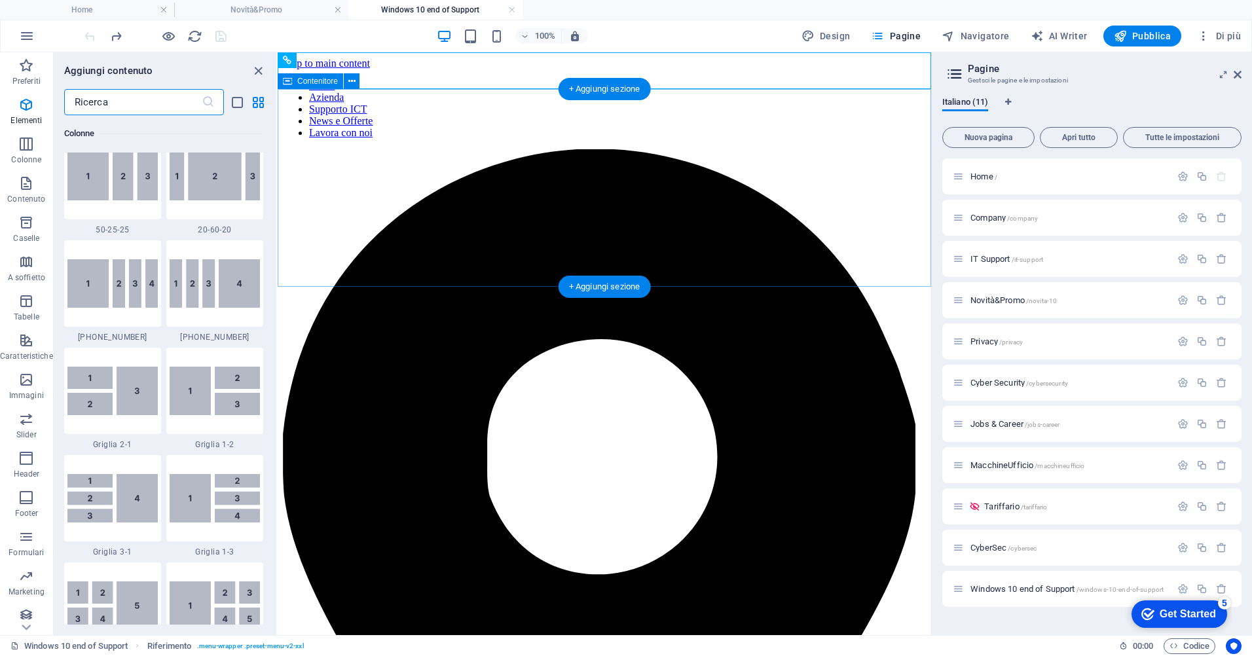
scroll to position [2291, 0]
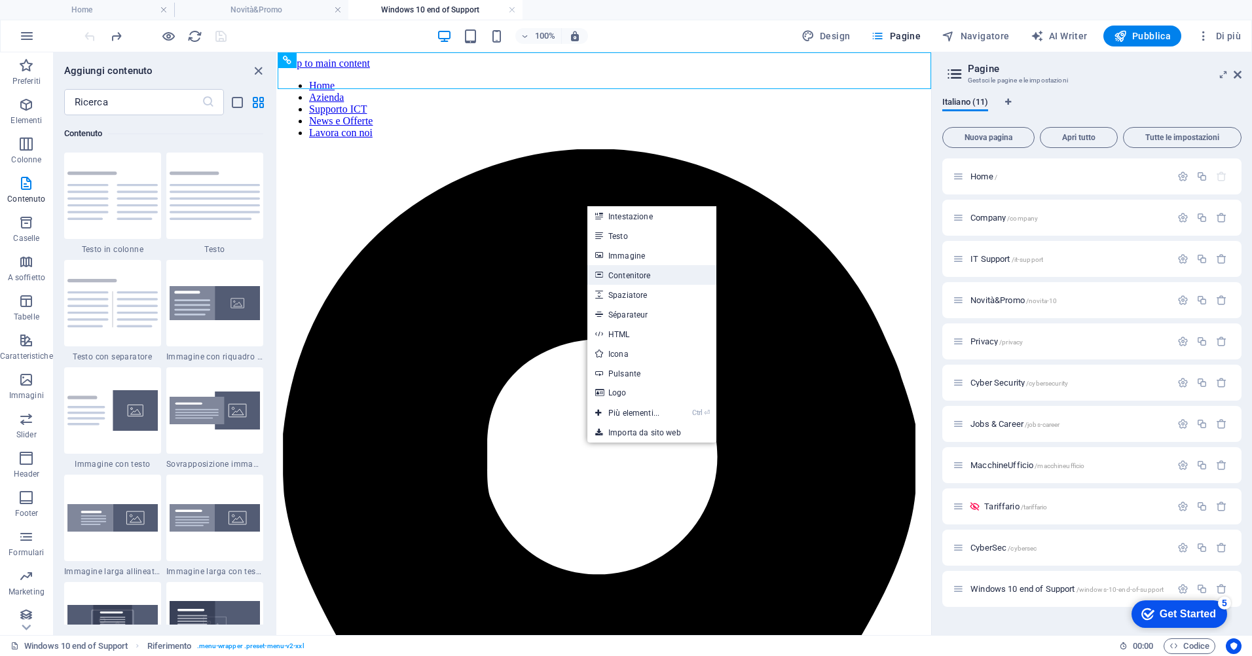
click at [646, 280] on link "Contenitore" at bounding box center [651, 275] width 129 height 20
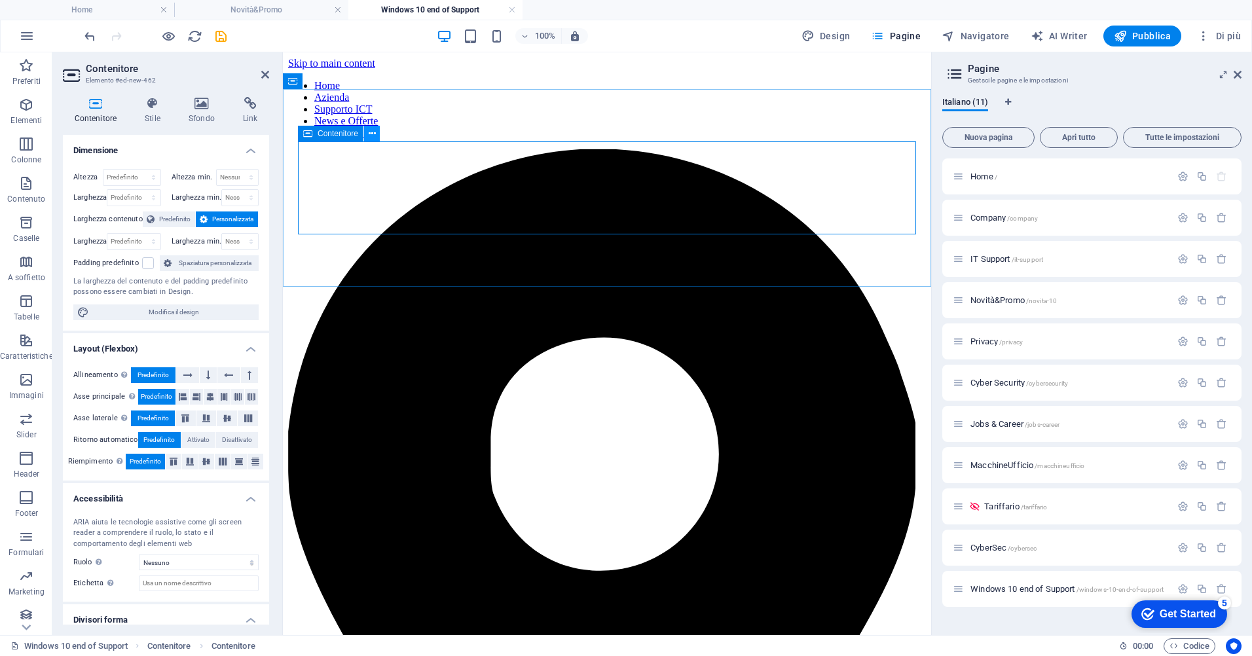
click at [369, 134] on icon at bounding box center [372, 134] width 7 height 14
click at [309, 136] on icon at bounding box center [307, 134] width 9 height 16
click at [313, 132] on div "Contenitore" at bounding box center [330, 134] width 65 height 16
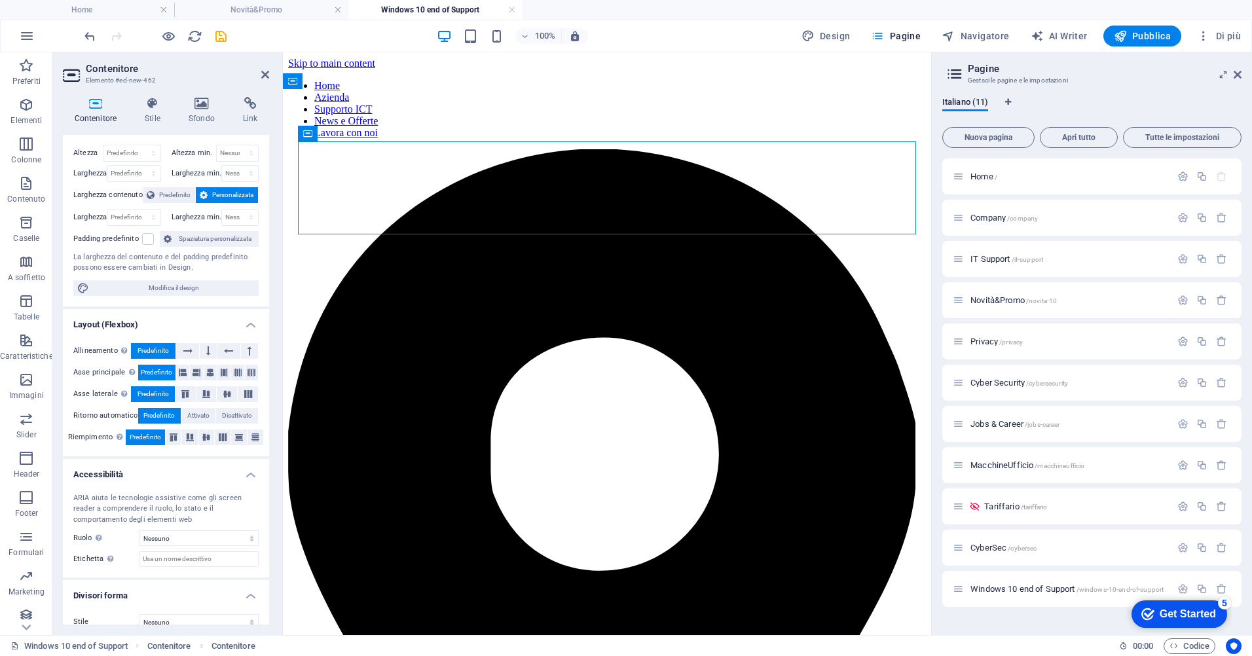
scroll to position [0, 0]
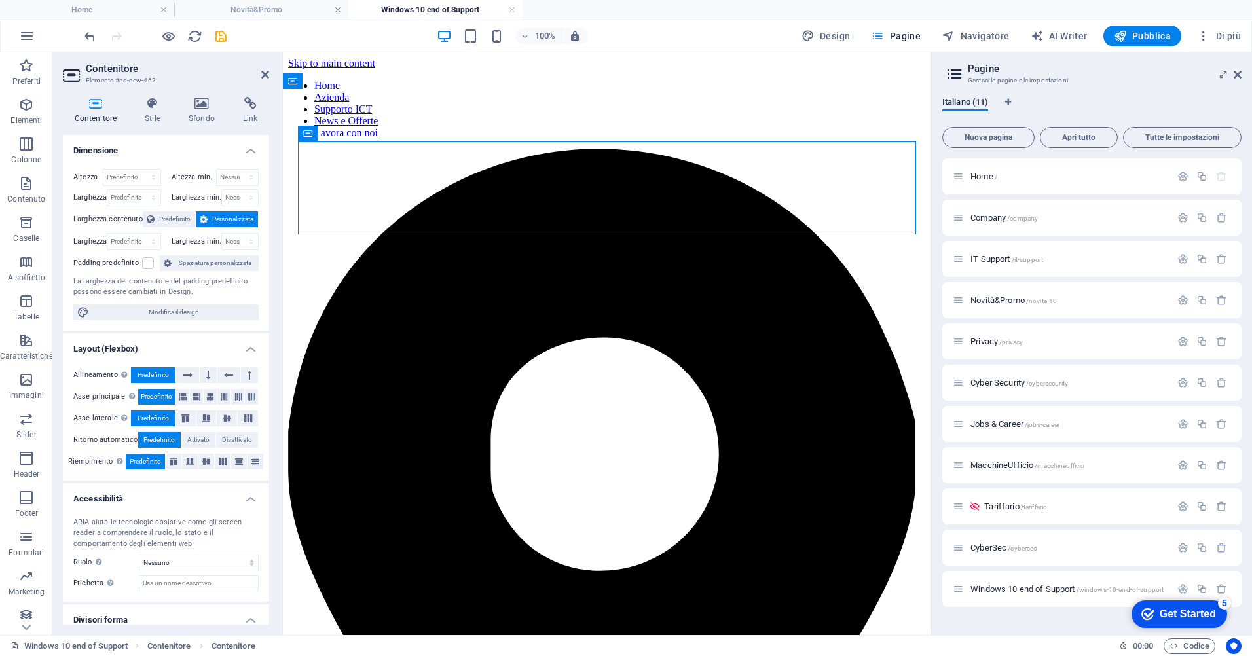
click at [94, 105] on icon at bounding box center [95, 103] width 65 height 13
click at [1019, 597] on div "Windows 10 end of Support /windows-10-end-of-support" at bounding box center [1091, 589] width 299 height 36
click at [1021, 593] on span "Windows 10 end of Support /windows-10-end-of-support" at bounding box center [1066, 589] width 193 height 10
click at [1185, 588] on icon "button" at bounding box center [1182, 588] width 11 height 11
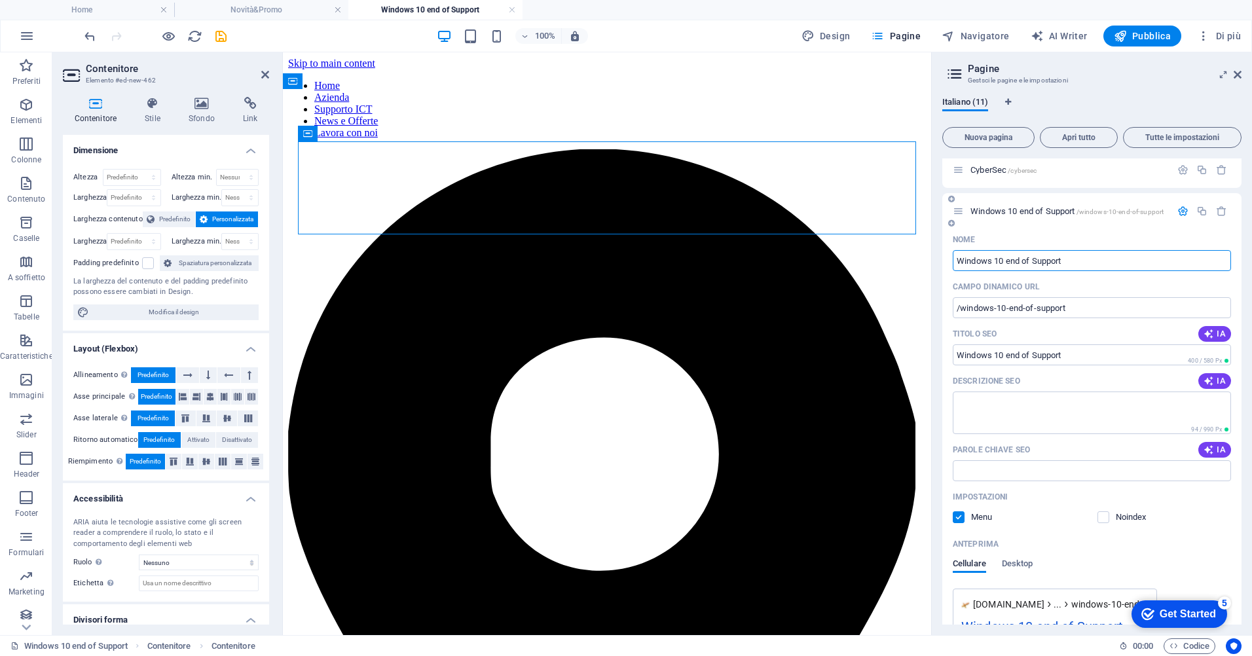
scroll to position [494, 0]
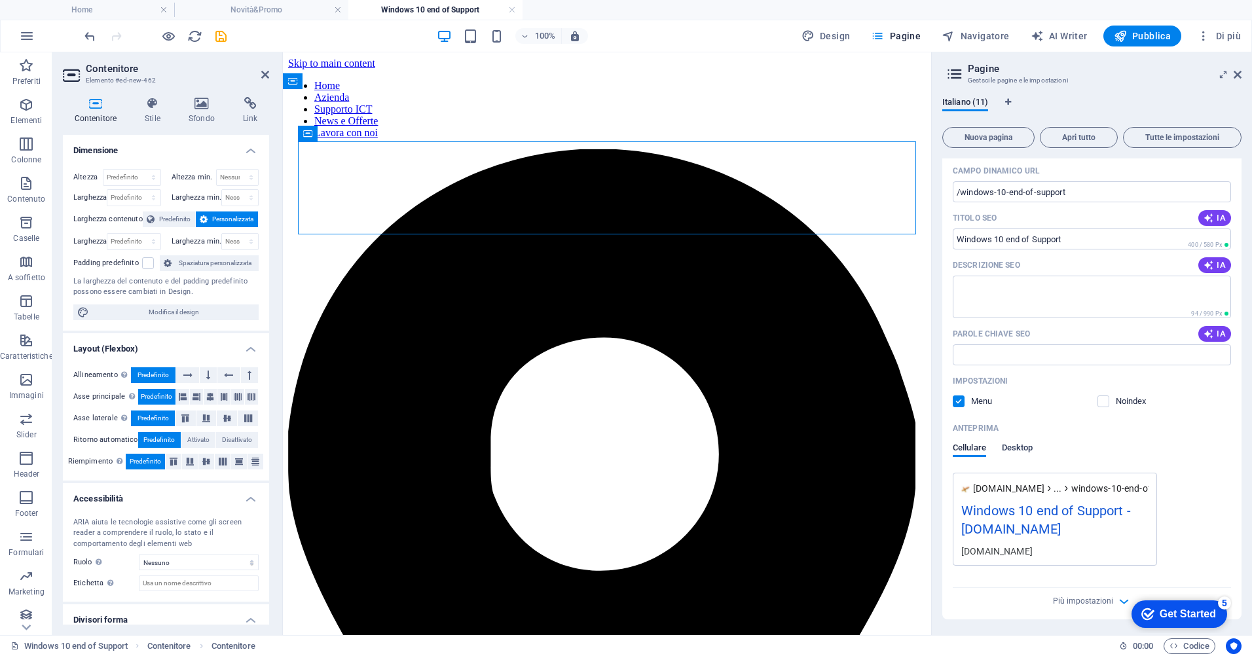
click at [1032, 449] on span "Desktop" at bounding box center [1017, 449] width 31 height 18
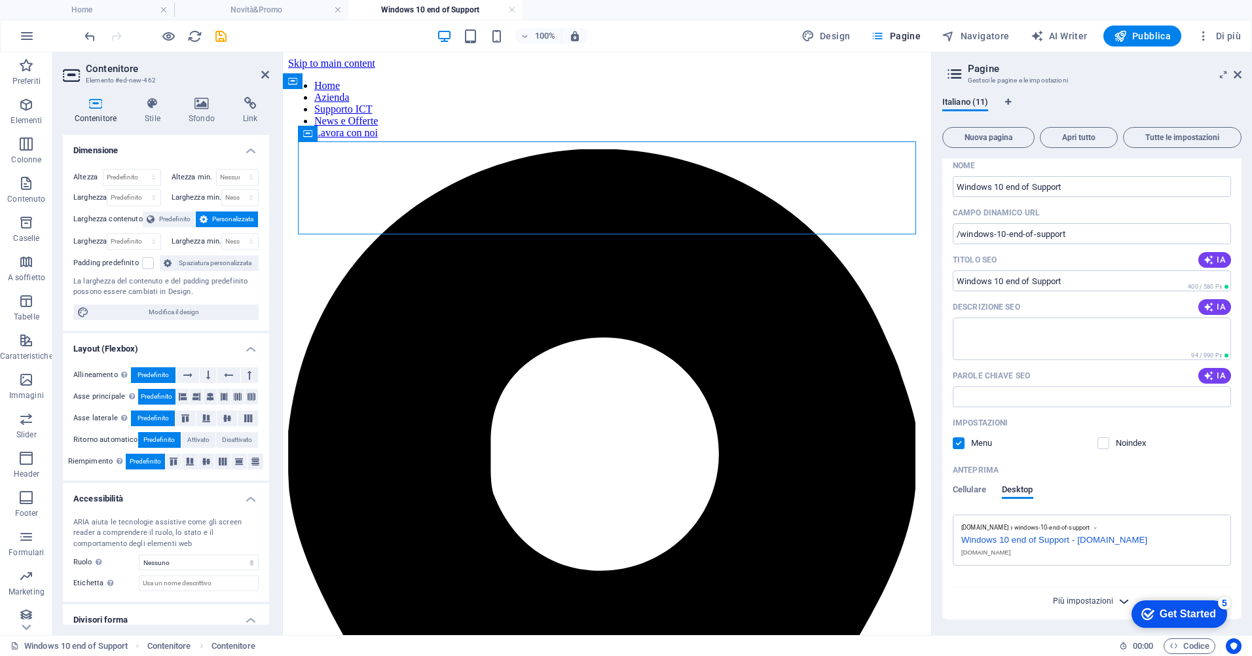
click at [1108, 602] on span "Più impostazioni" at bounding box center [1083, 600] width 60 height 9
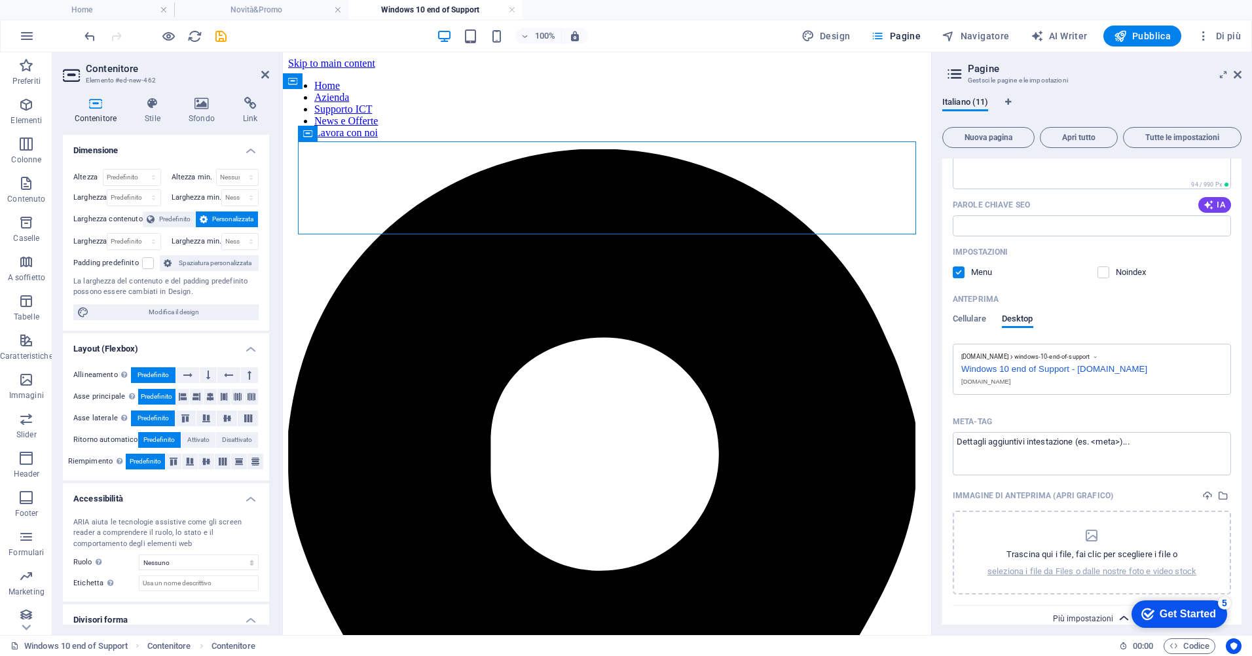
scroll to position [640, 0]
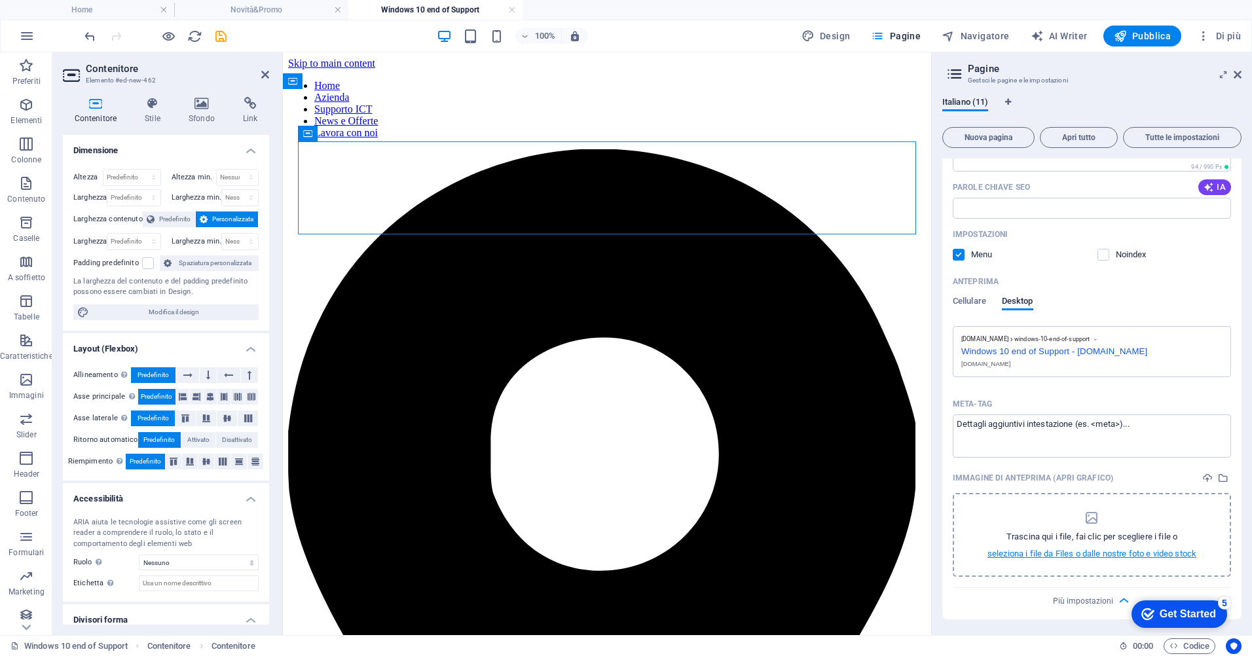
click at [1150, 557] on p "seleziona i file da Files o dalle nostre foto e video stock" at bounding box center [1091, 554] width 209 height 12
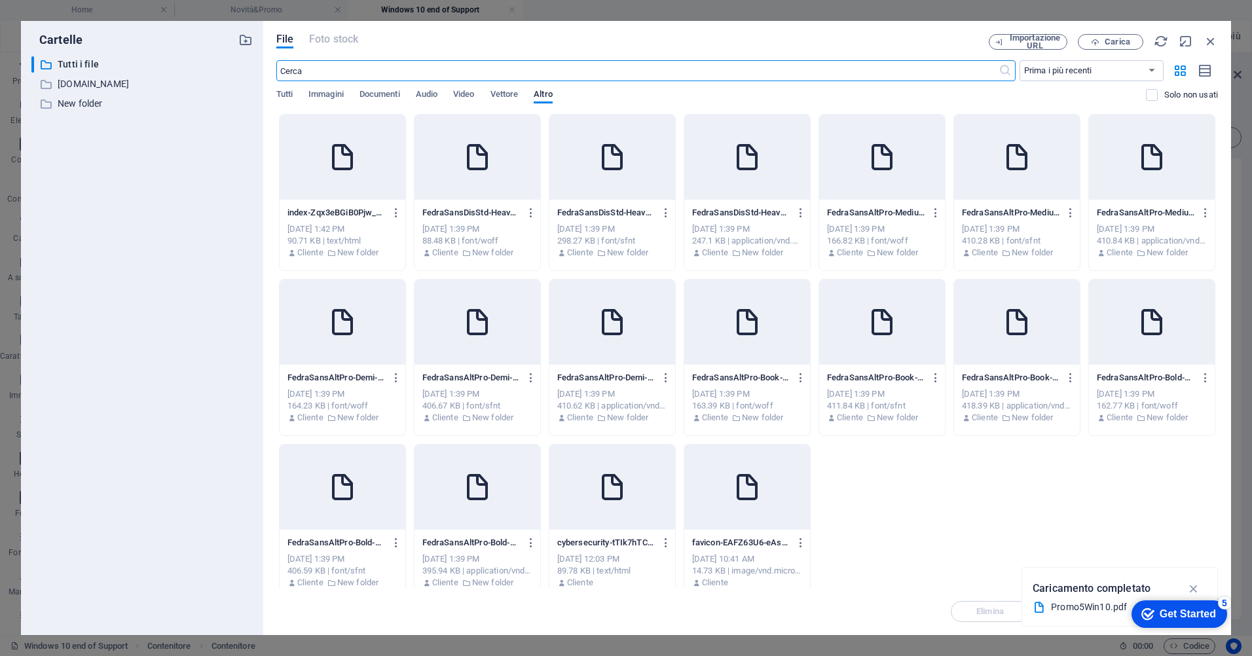
click at [341, 33] on div "File Foto stock Importazione URL Carica ​ Prima i più recenti Prima i più vecch…" at bounding box center [747, 328] width 968 height 614
click at [390, 94] on span "Documenti" at bounding box center [379, 95] width 41 height 18
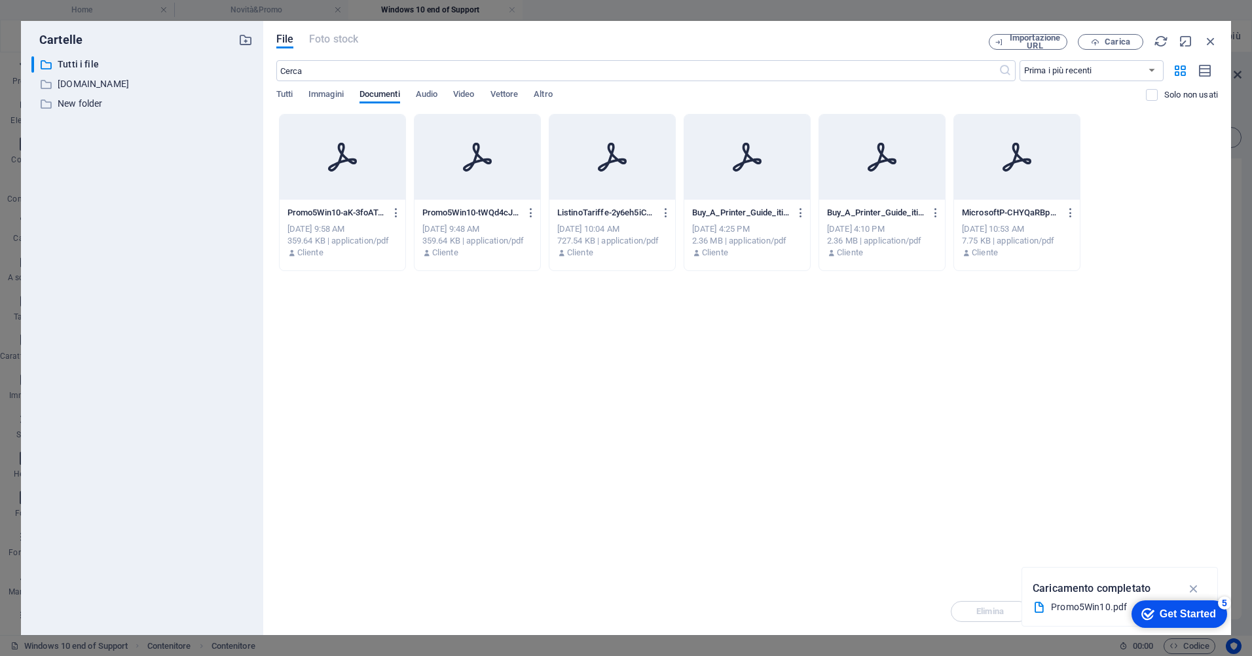
click at [371, 144] on div at bounding box center [343, 157] width 126 height 85
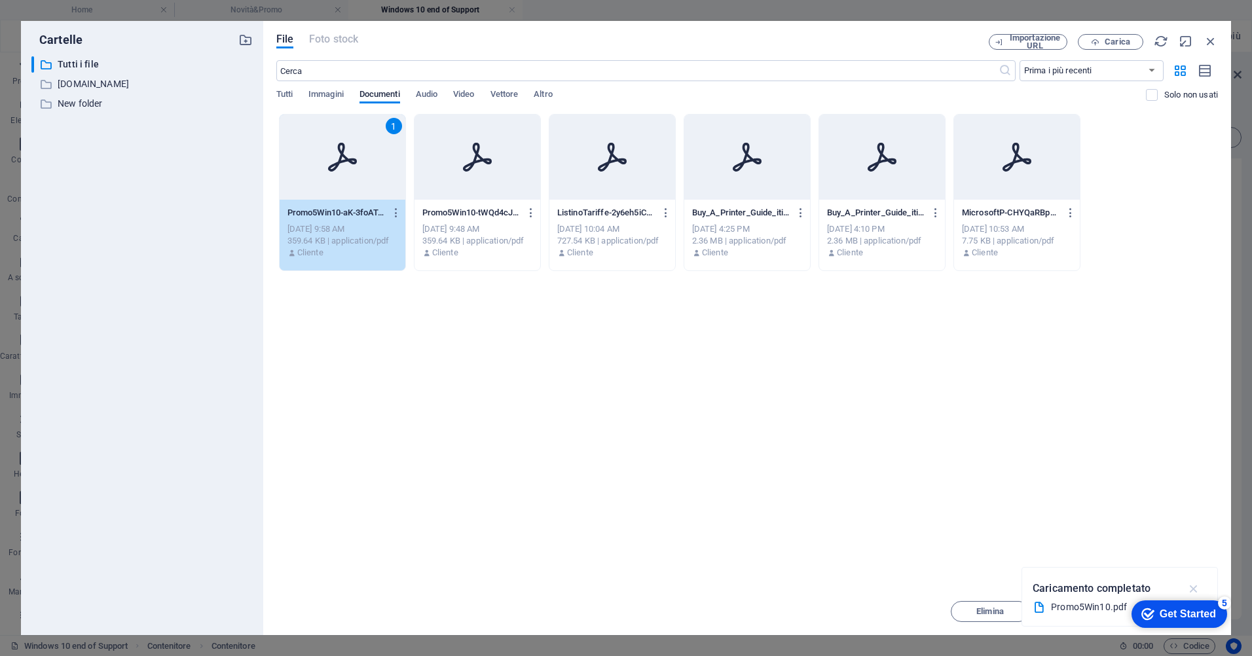
click at [1197, 587] on icon "button" at bounding box center [1193, 588] width 15 height 14
click at [1122, 41] on span "Carica" at bounding box center [1118, 42] width 26 height 8
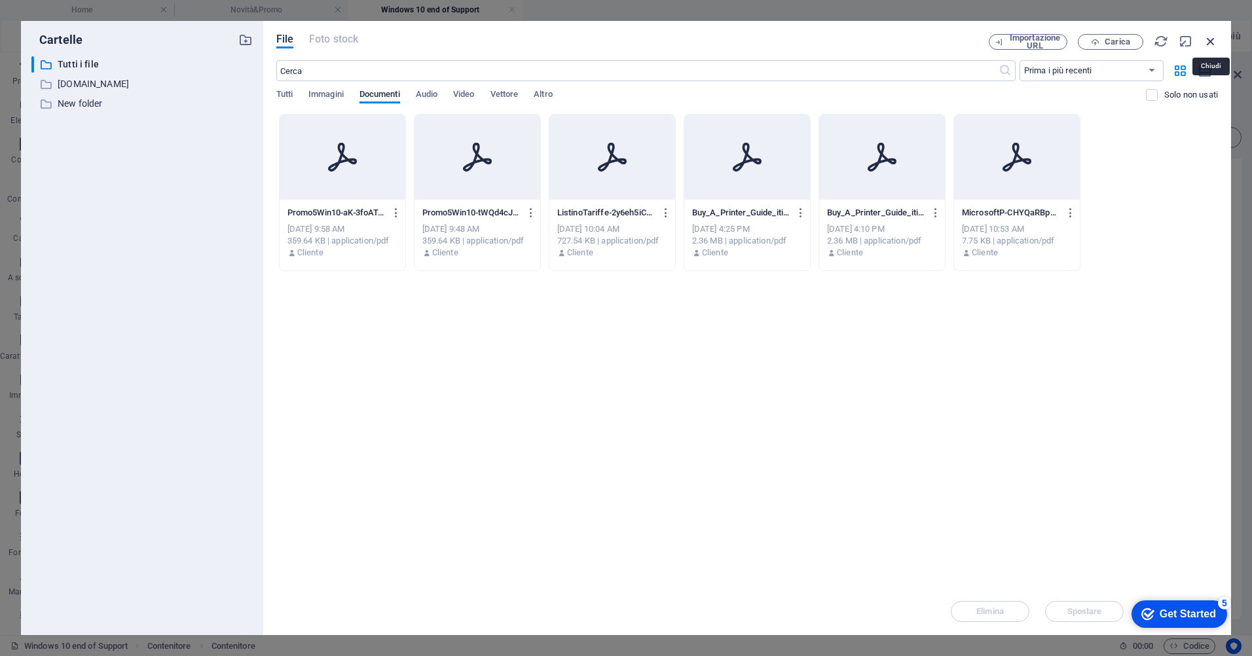
click at [1208, 38] on icon "button" at bounding box center [1210, 41] width 14 height 14
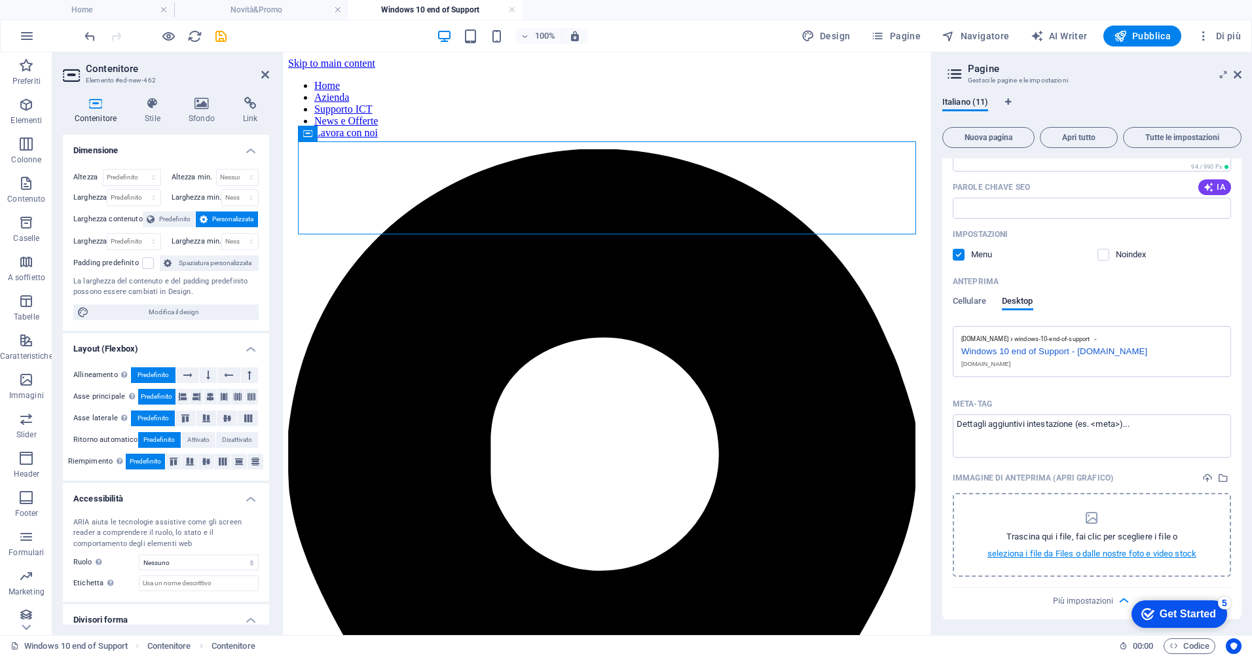
click at [1108, 552] on p "seleziona i file da Files o dalle nostre foto e video stock" at bounding box center [1091, 554] width 209 height 12
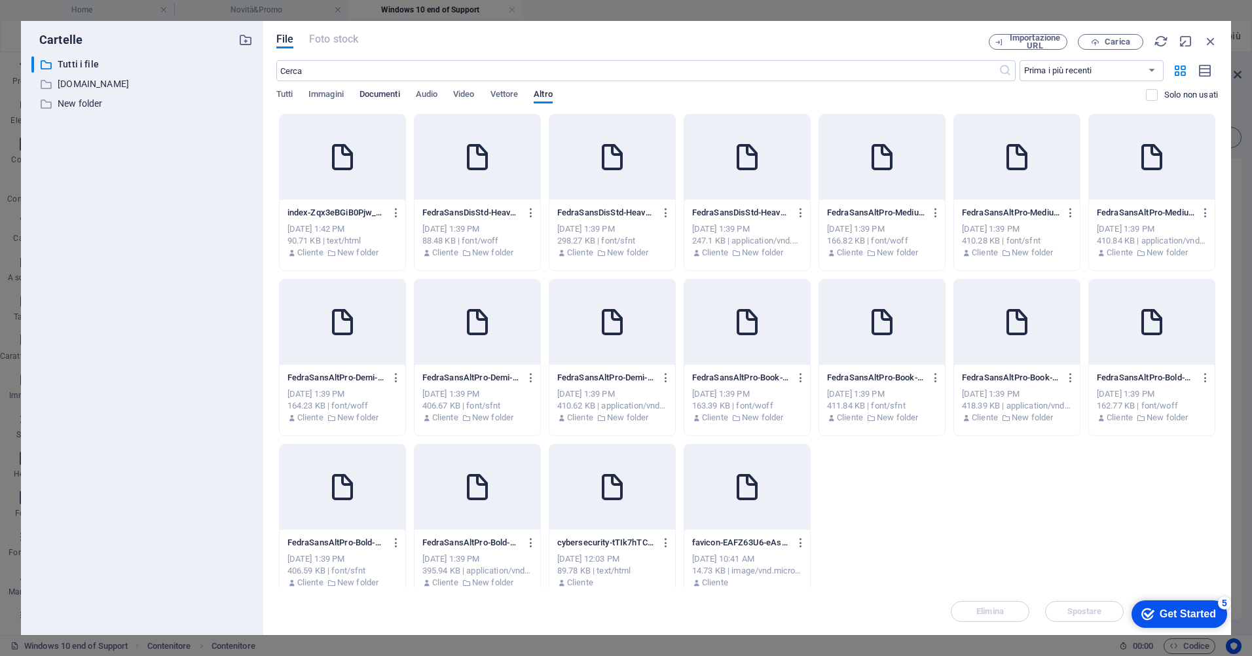
click at [373, 90] on span "Documenti" at bounding box center [379, 95] width 41 height 18
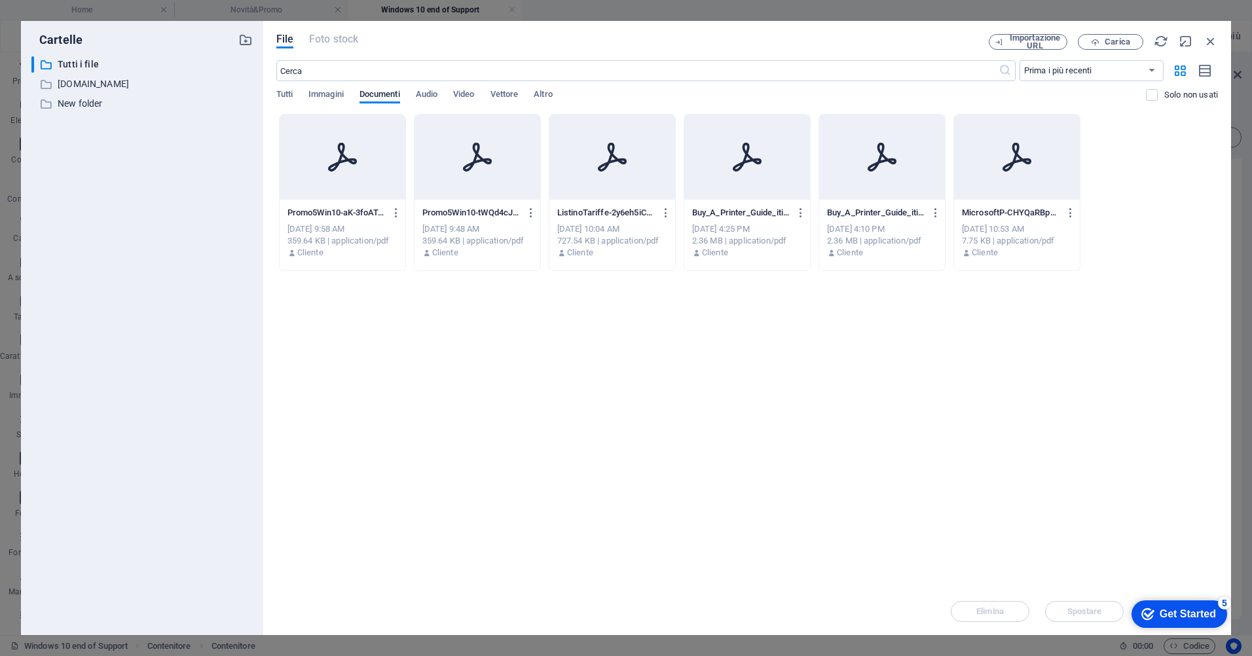
click at [340, 137] on div at bounding box center [343, 157] width 126 height 85
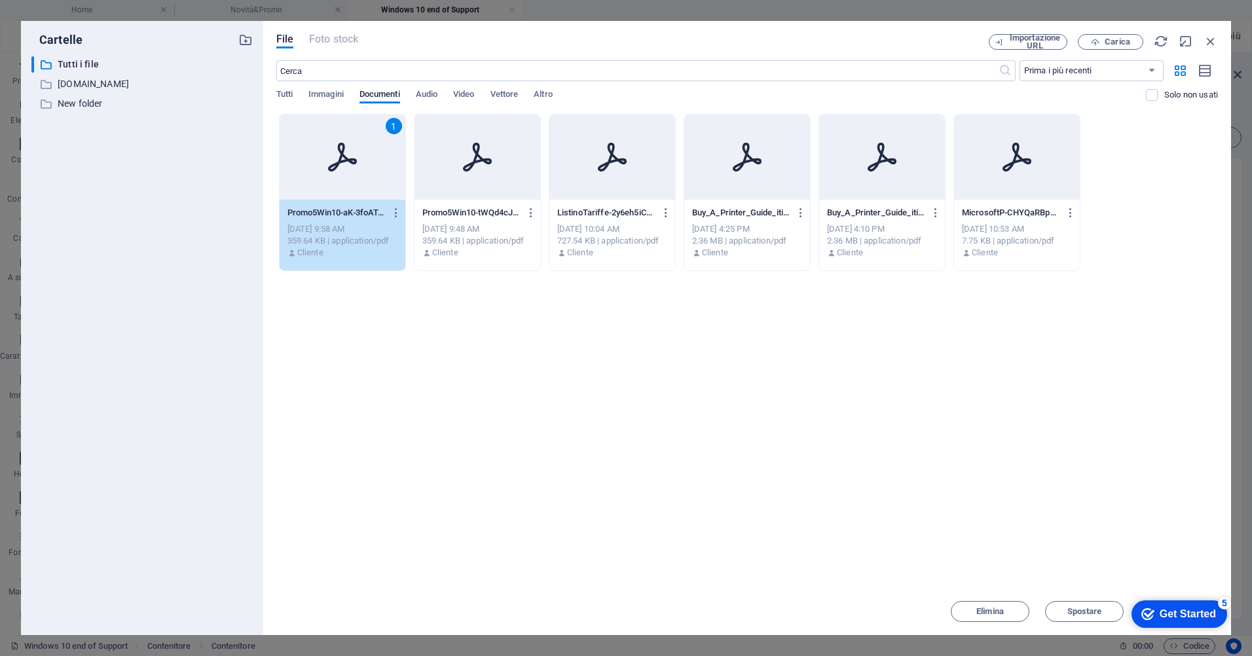
click at [340, 137] on div "1" at bounding box center [343, 157] width 126 height 85
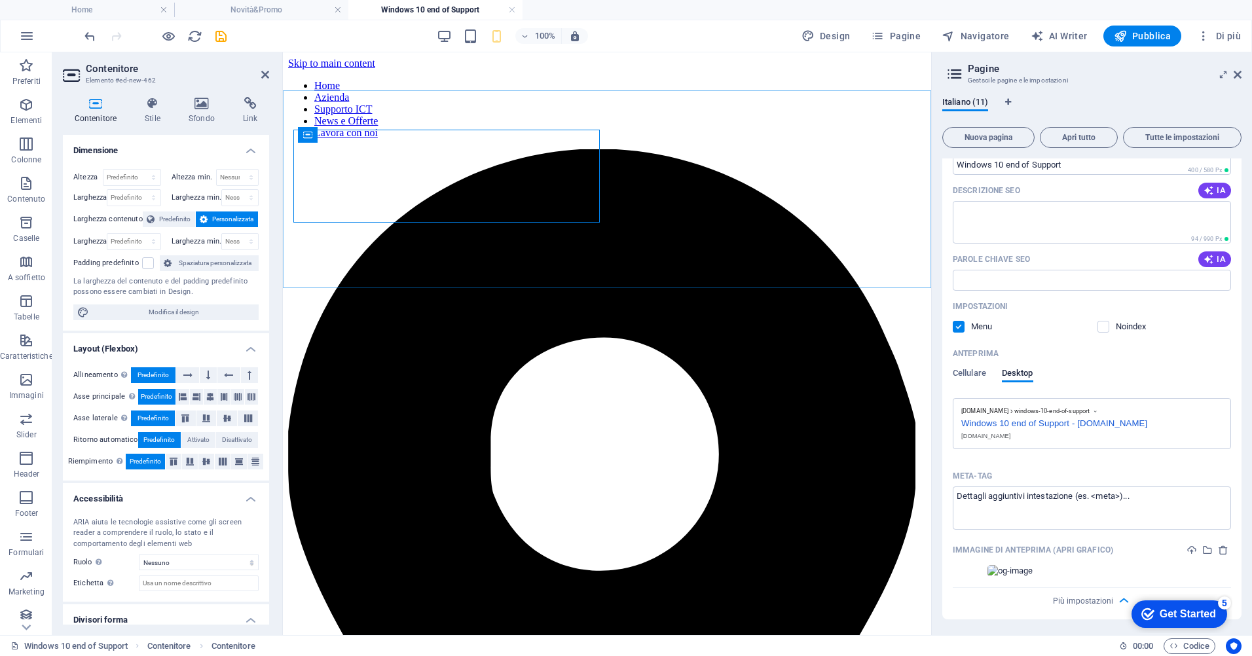
scroll to position [557, 0]
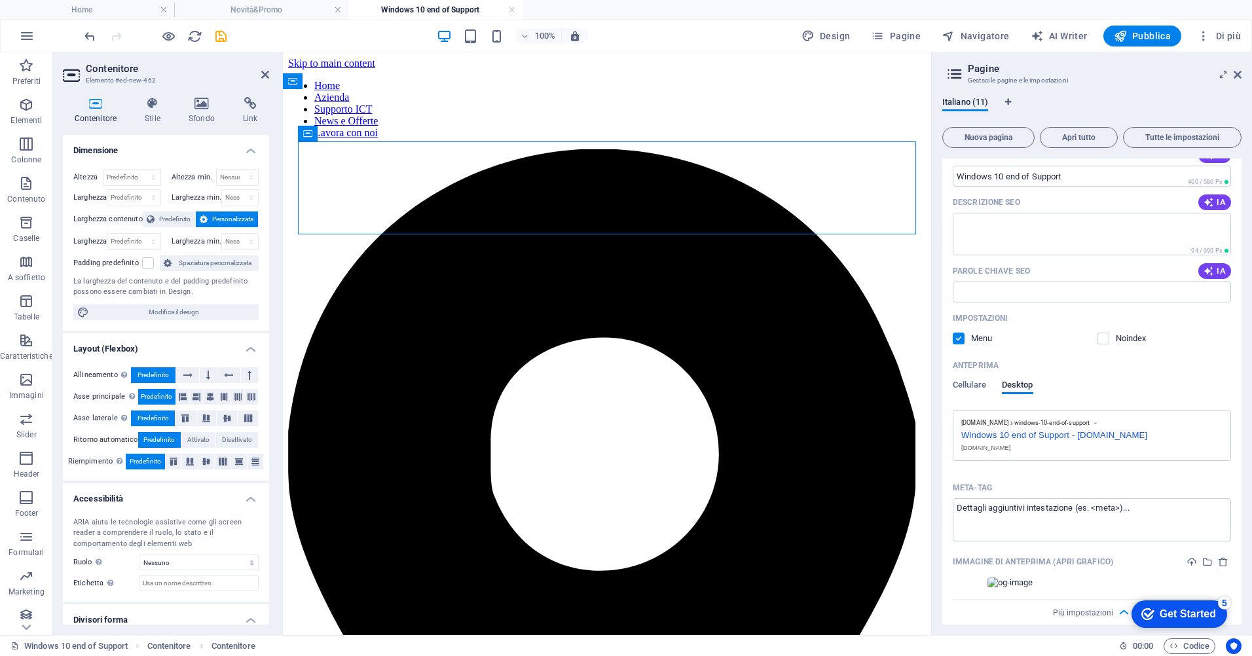
drag, startPoint x: 631, startPoint y: 314, endPoint x: 461, endPoint y: 342, distance: 171.9
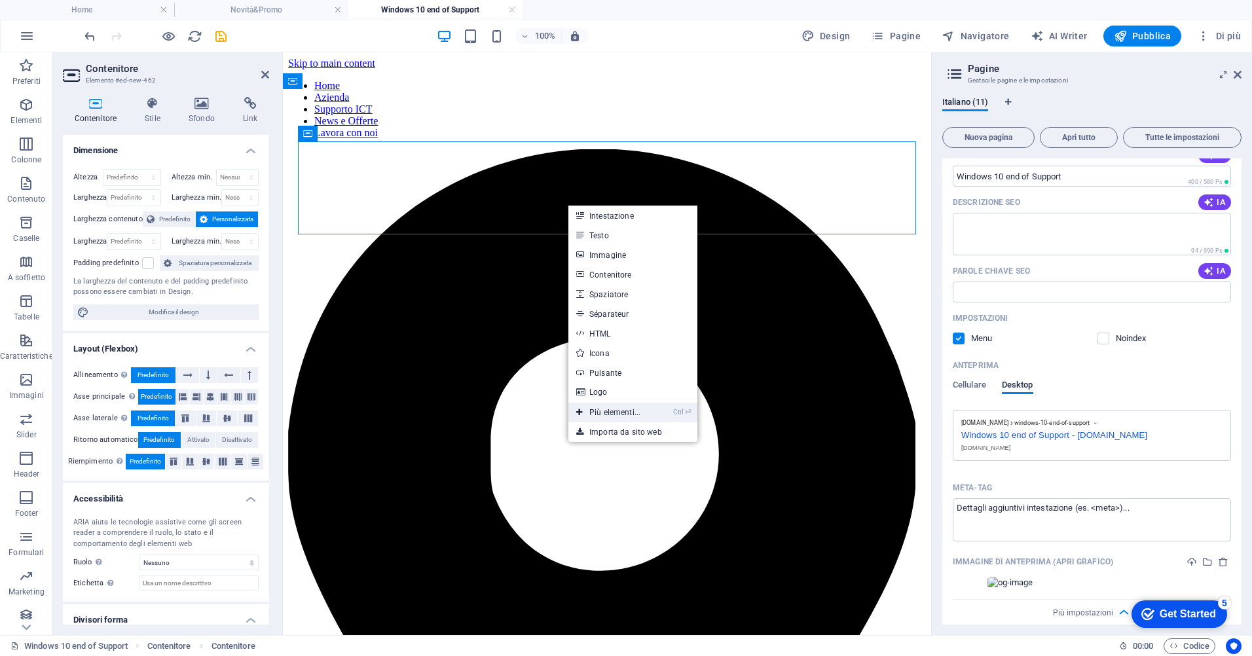
click at [614, 412] on link "Ctrl ⏎ Più elementi..." at bounding box center [608, 413] width 80 height 20
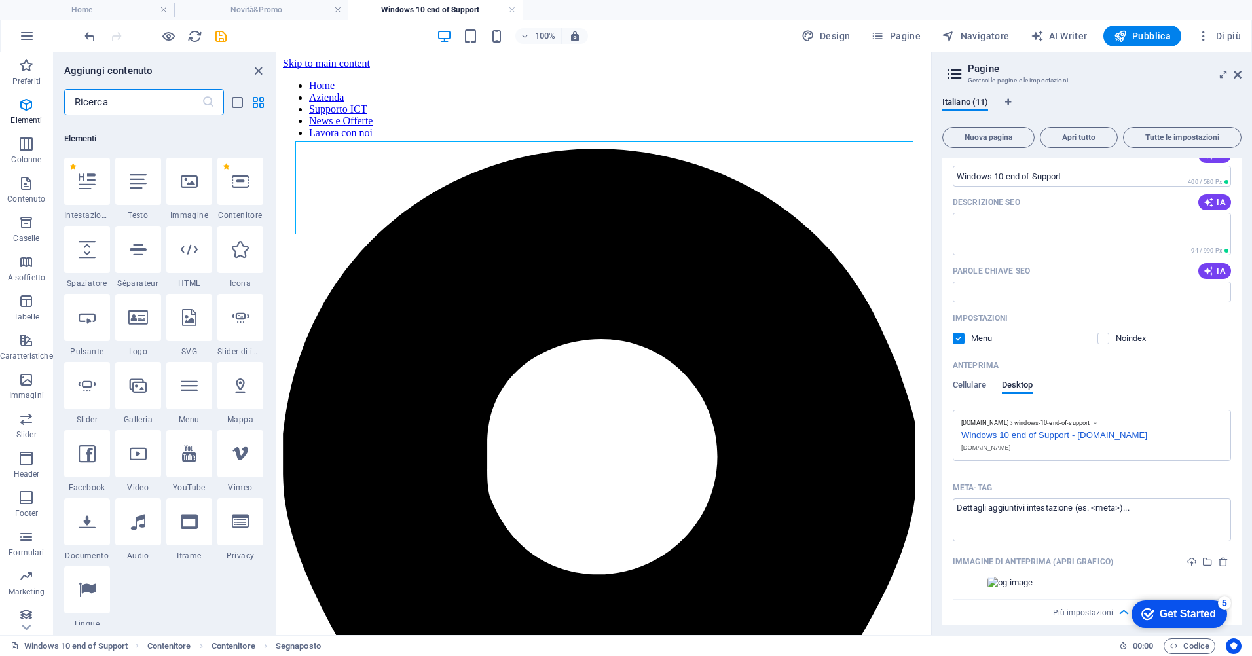
scroll to position [139, 0]
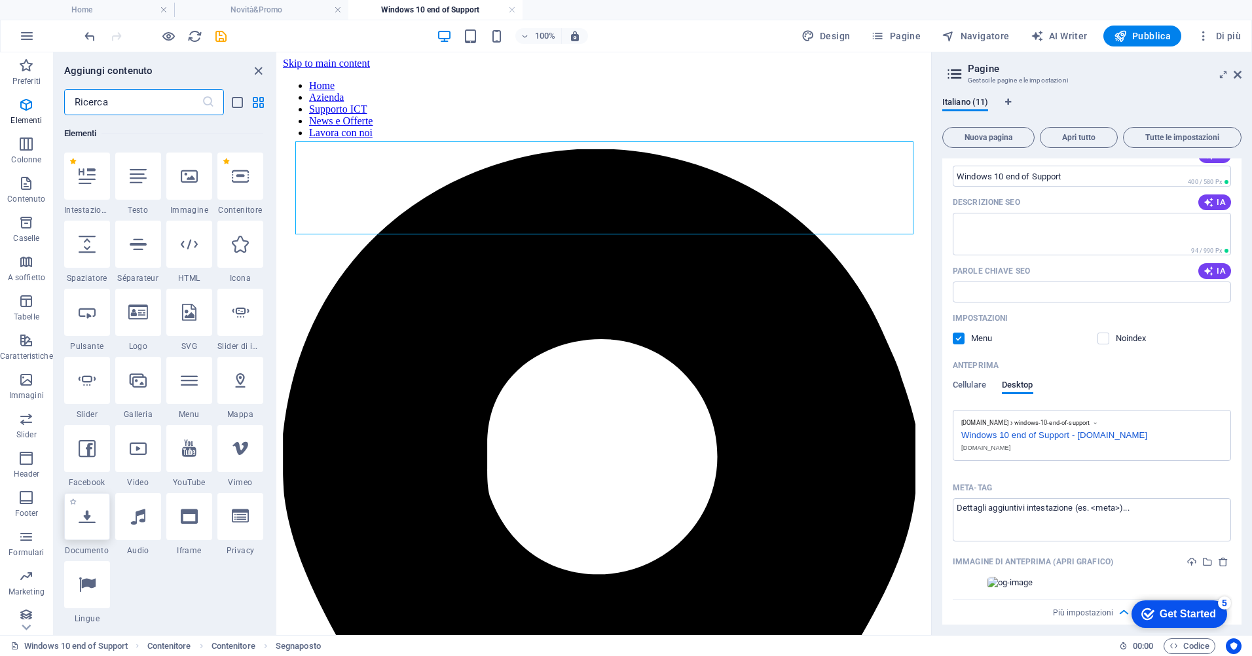
click at [92, 530] on div at bounding box center [87, 516] width 46 height 47
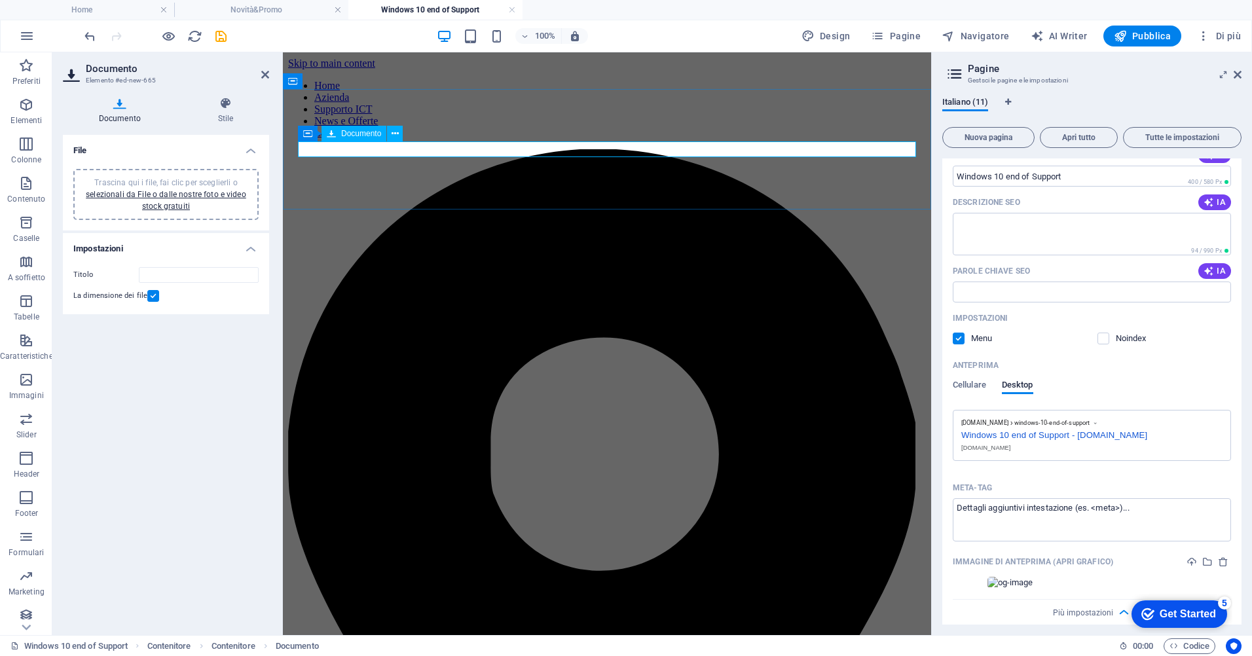
click at [350, 134] on span "Documento" at bounding box center [361, 134] width 40 height 8
click at [370, 134] on icon at bounding box center [372, 134] width 7 height 14
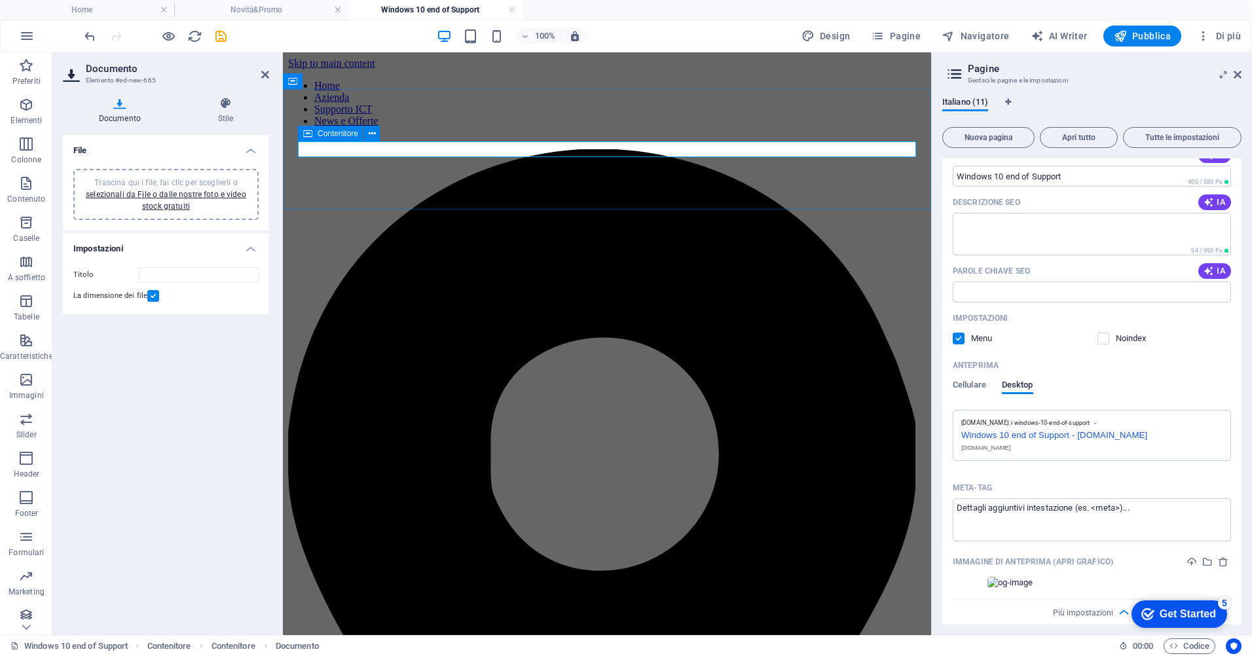
click at [351, 132] on span "Contenitore" at bounding box center [338, 134] width 41 height 8
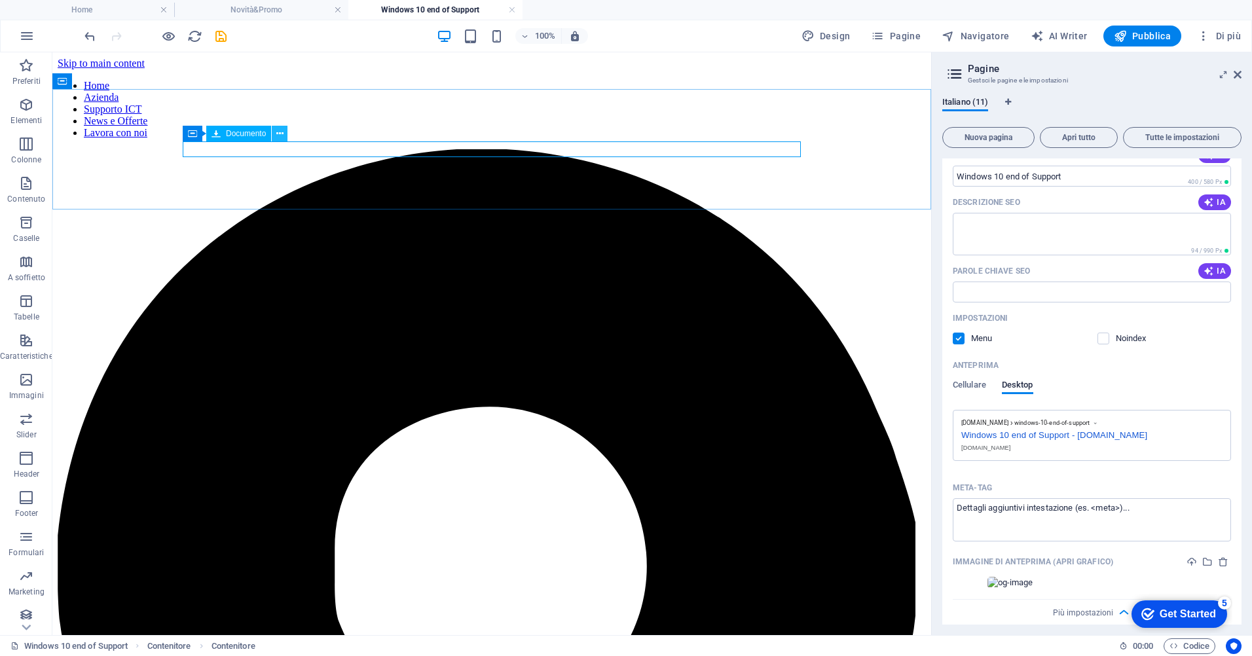
click at [274, 132] on button at bounding box center [280, 134] width 16 height 16
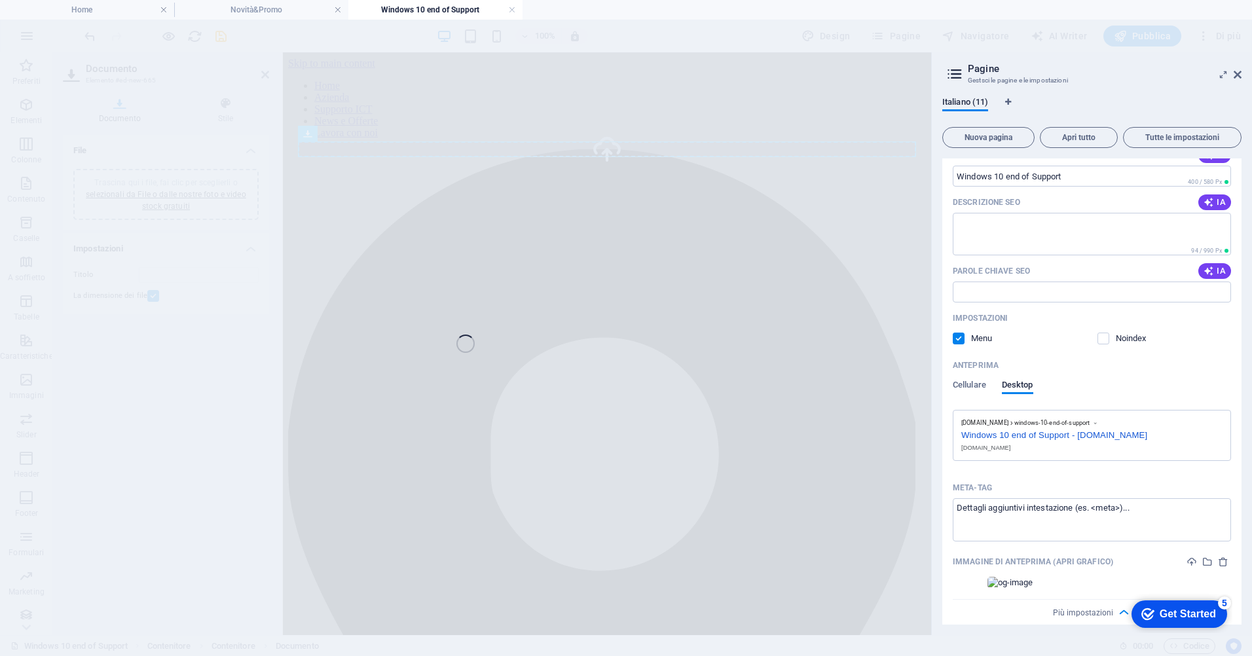
type input "Promo5Win10-EVpCFB7Gf6tysyIIE94JMg.pdf"
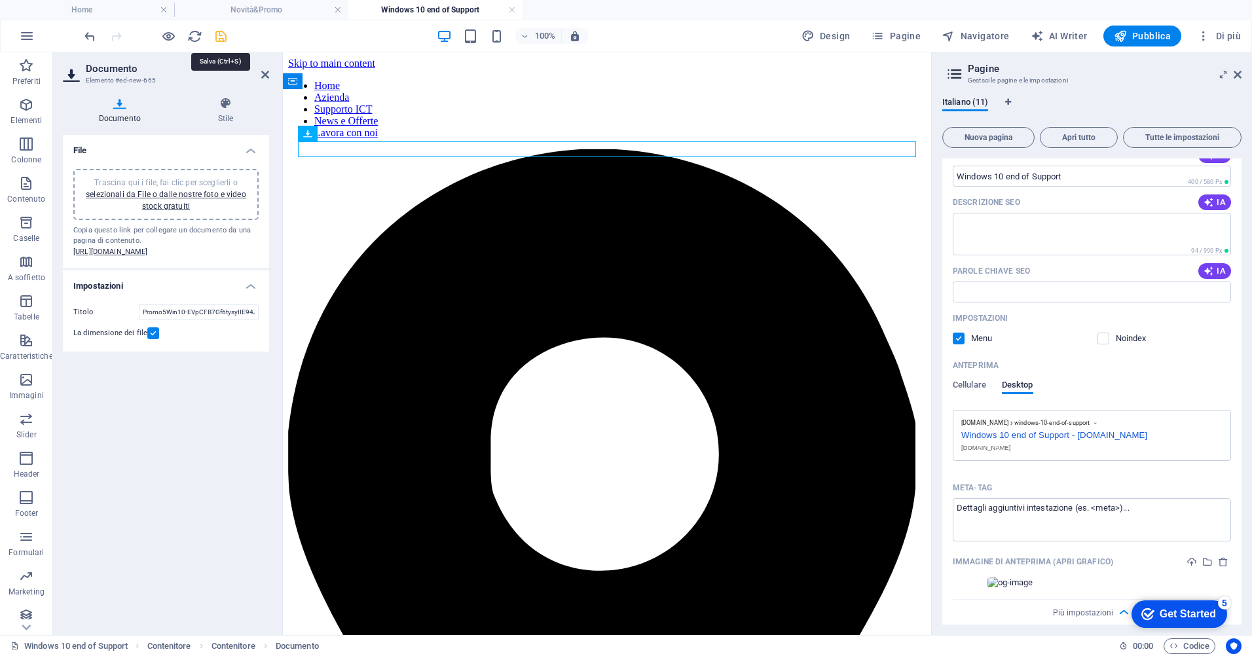
click at [226, 32] on icon "save" at bounding box center [220, 36] width 15 height 15
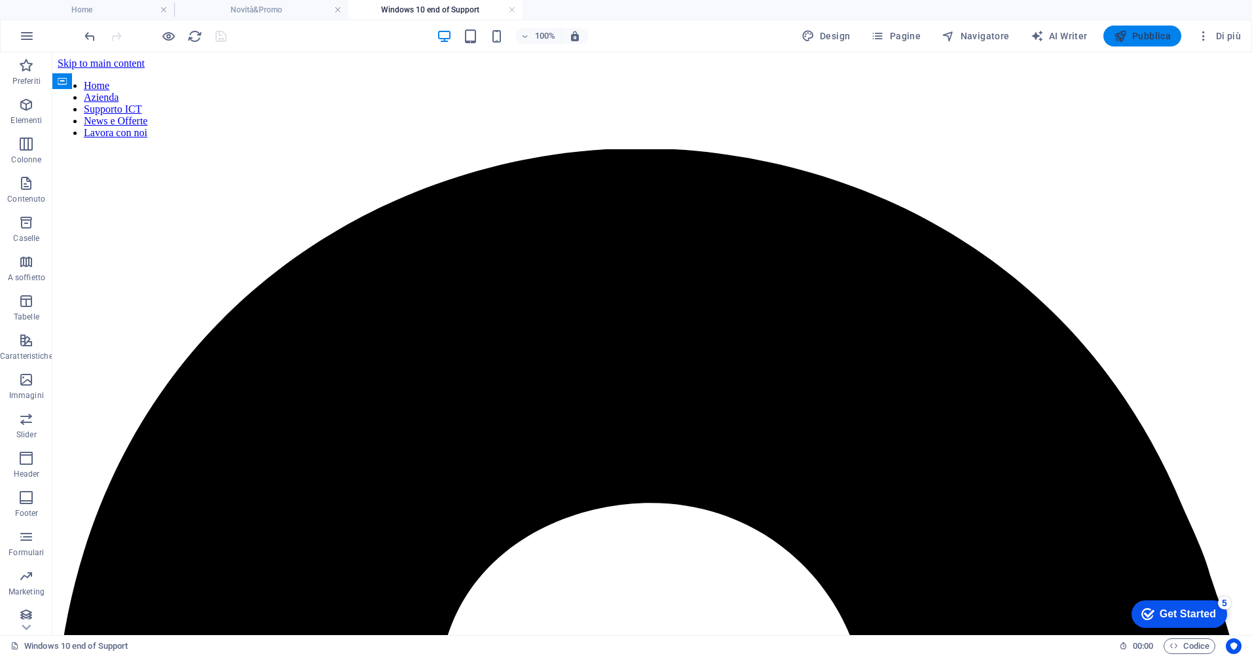
click at [1138, 37] on span "Pubblica" at bounding box center [1143, 35] width 58 height 13
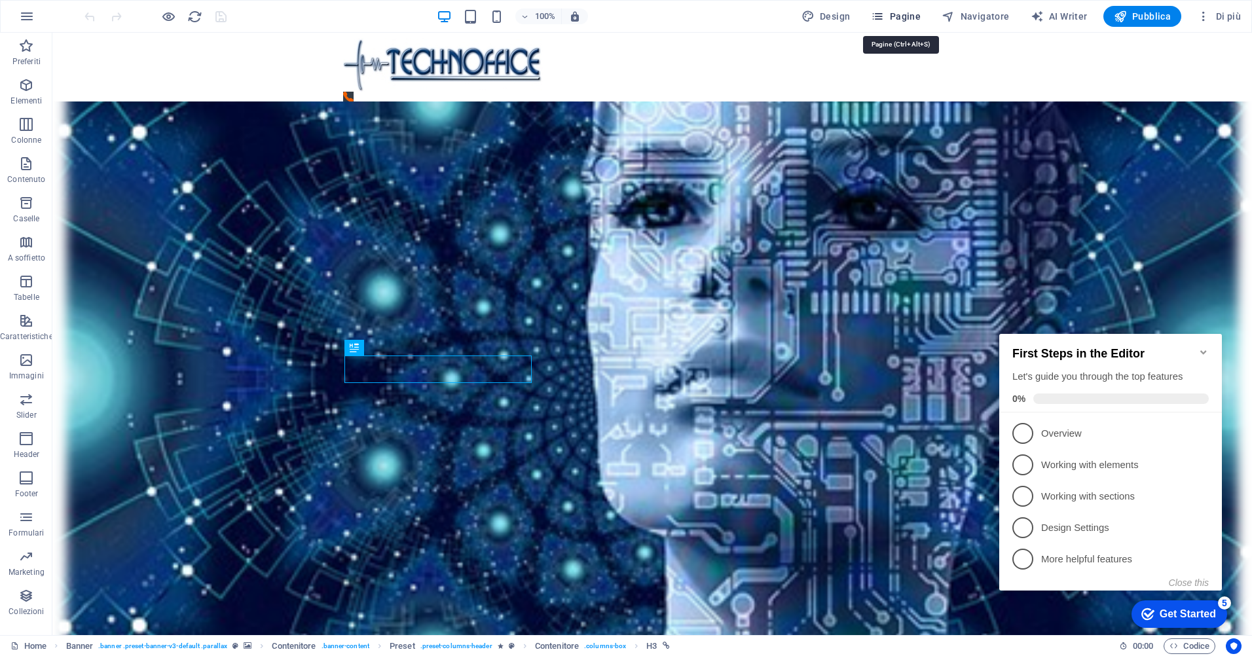
click at [891, 7] on button "Pagine" at bounding box center [896, 16] width 60 height 21
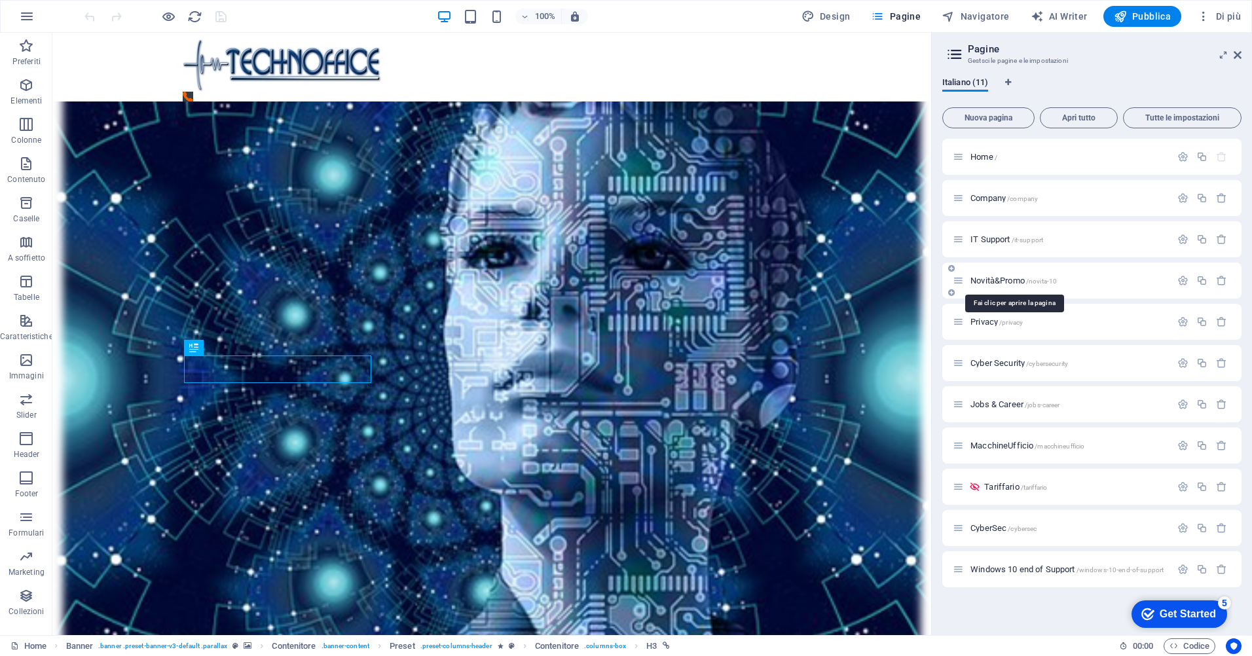
click at [1006, 278] on span "Novità&Promo /novita-10" at bounding box center [1013, 281] width 86 height 10
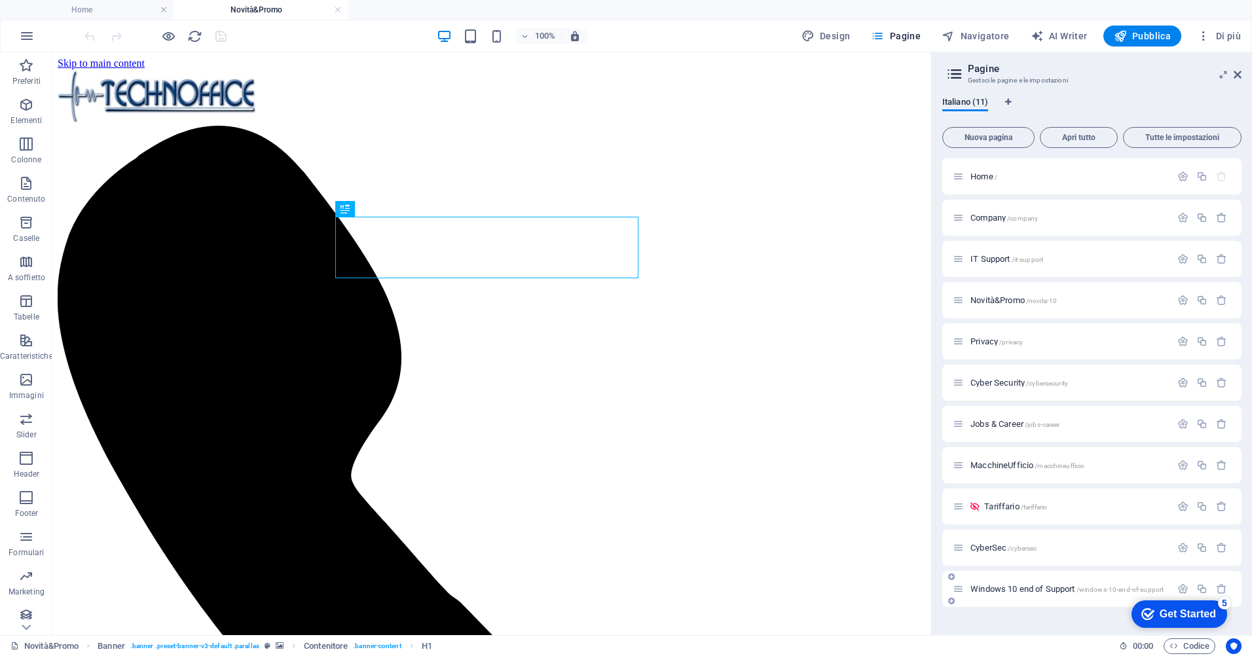
click at [1027, 591] on span "Windows 10 end of Support /windows-10-end-of-support" at bounding box center [1066, 589] width 193 height 10
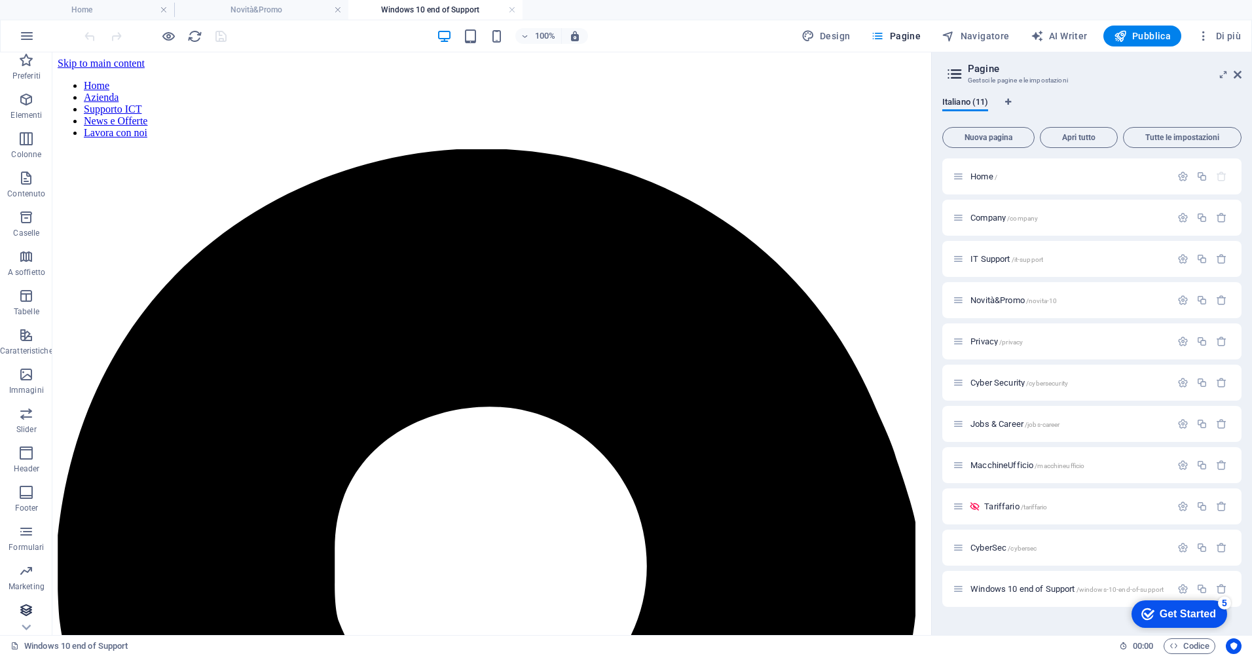
scroll to position [7, 0]
click at [26, 570] on icon "button" at bounding box center [26, 570] width 16 height 16
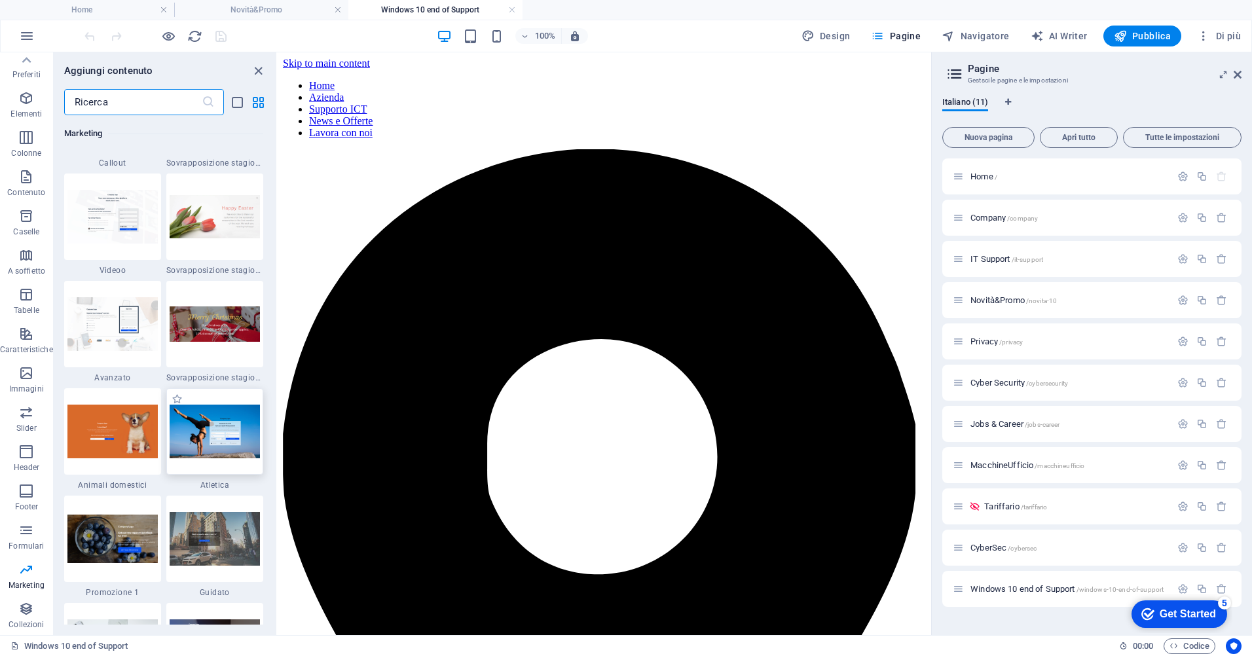
scroll to position [10993, 0]
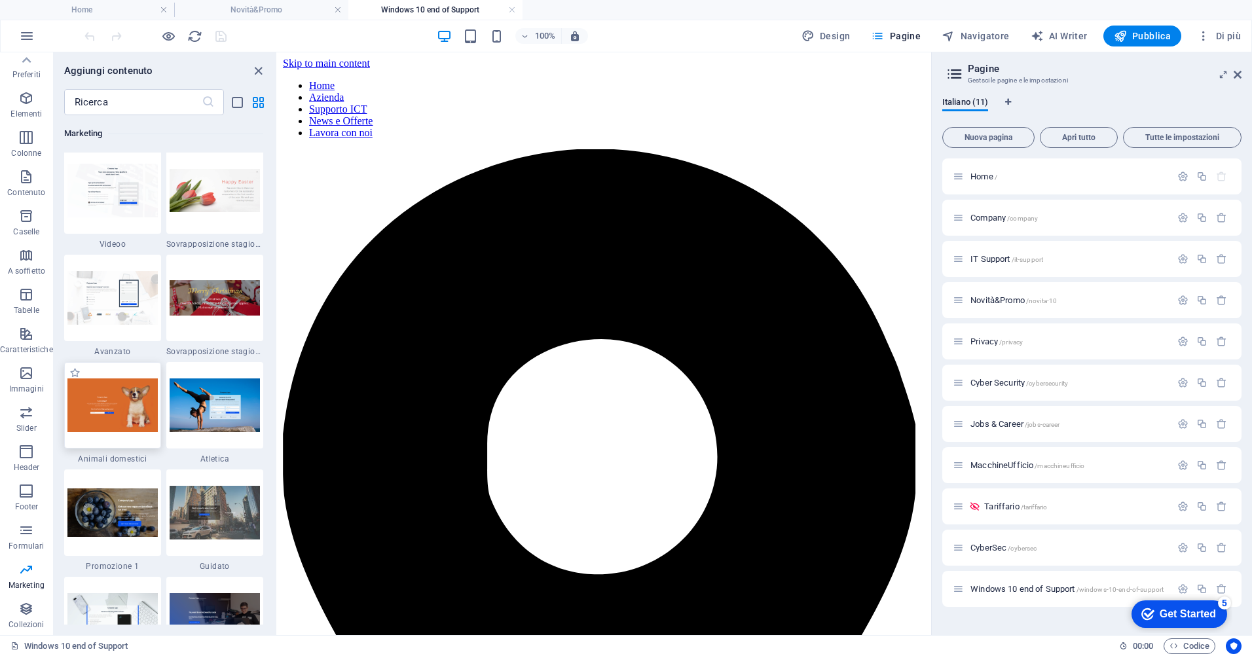
click at [133, 407] on img at bounding box center [112, 404] width 90 height 53
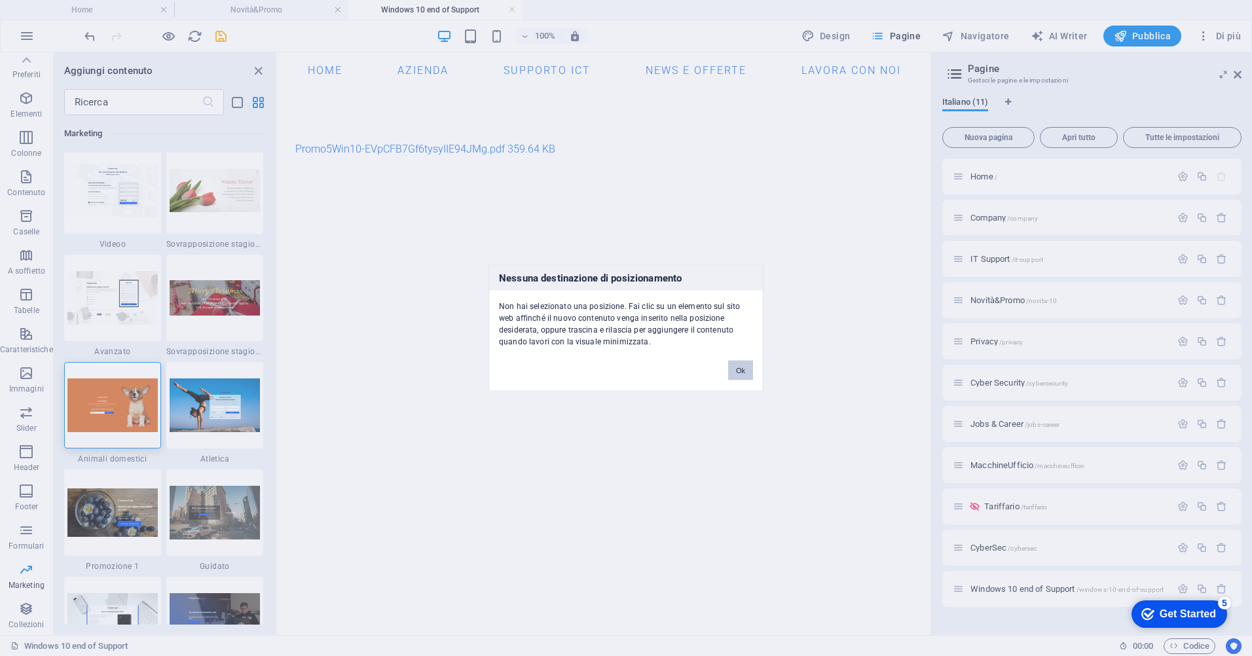
click at [732, 372] on button "Ok" at bounding box center [740, 371] width 25 height 20
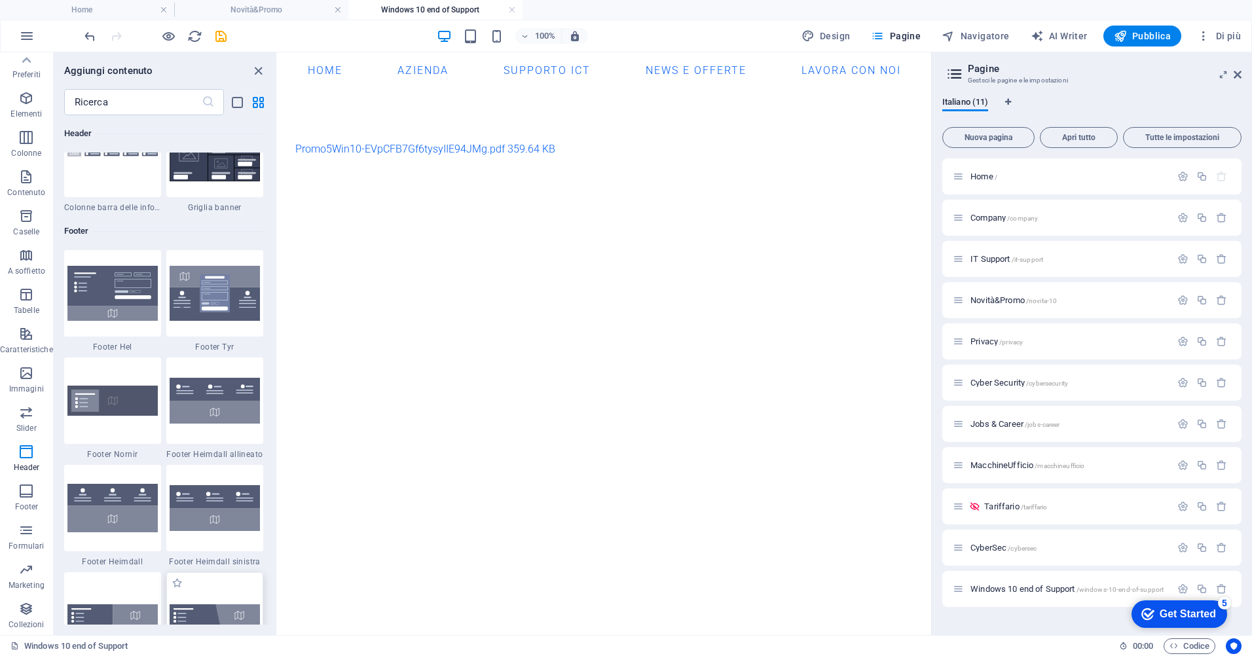
scroll to position [8374, 0]
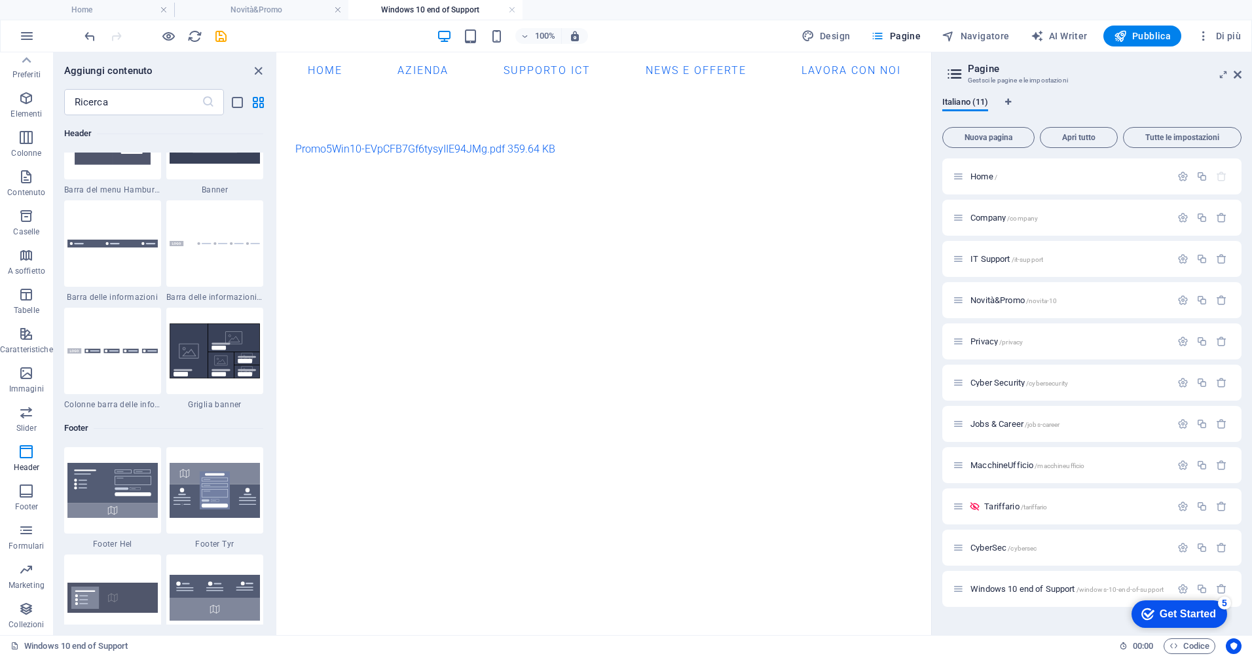
click at [494, 210] on html "Skip to main content Home Azienda Supporto ICT News e Offerte Lavora con noi Pr…" at bounding box center [604, 130] width 653 height 157
click at [261, 71] on icon "close panel" at bounding box center [258, 71] width 15 height 15
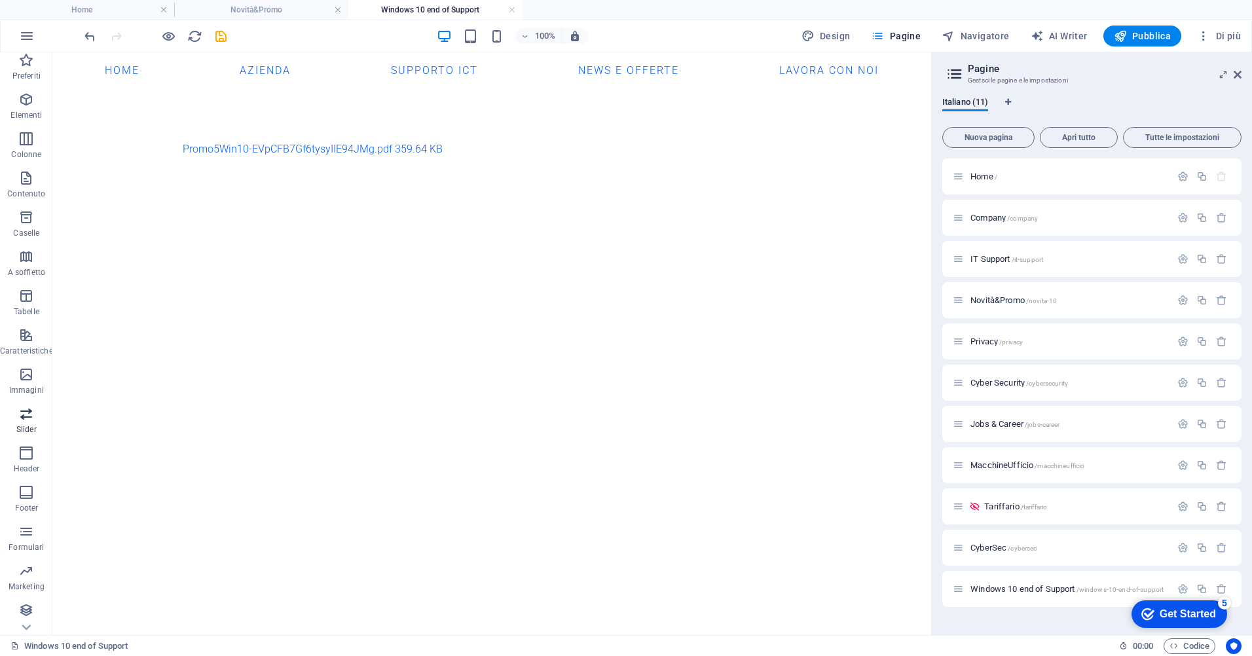
scroll to position [7, 0]
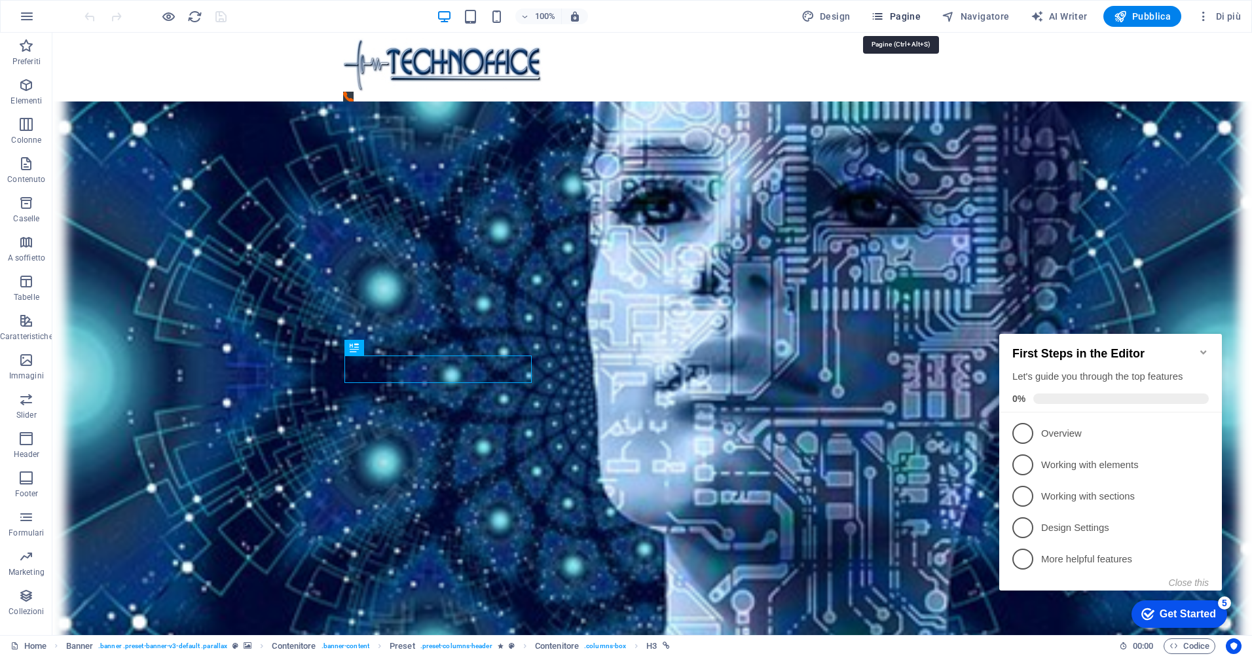
click at [908, 16] on span "Pagine" at bounding box center [896, 16] width 50 height 13
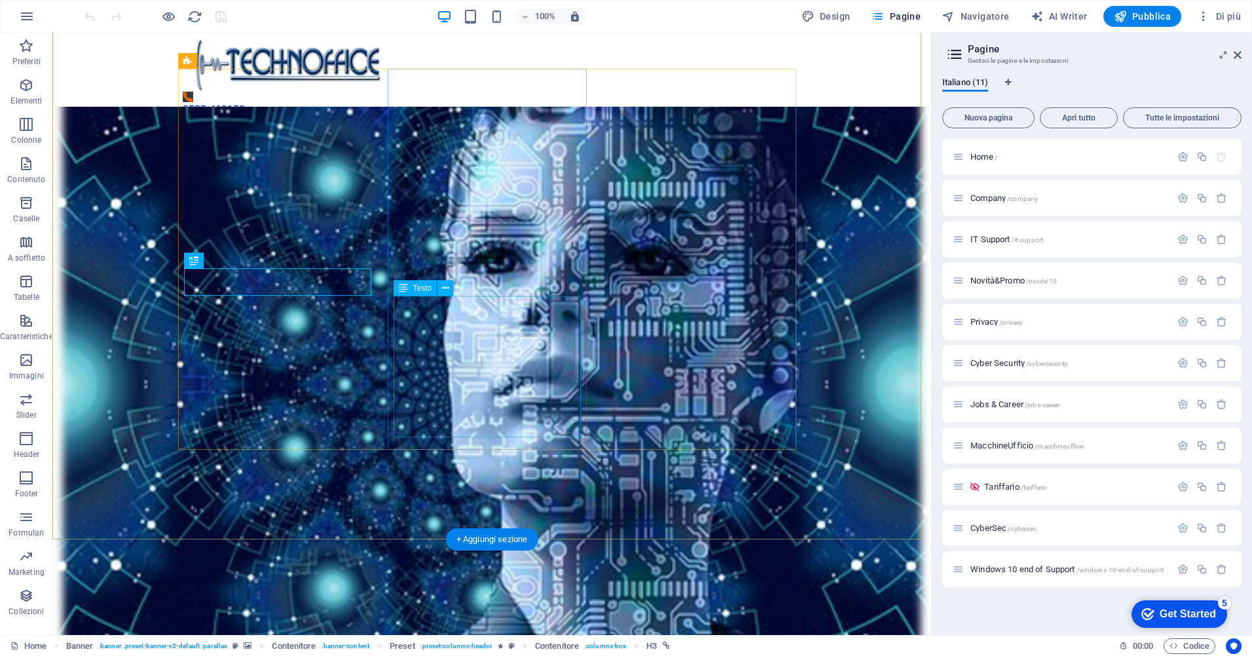
scroll to position [262, 0]
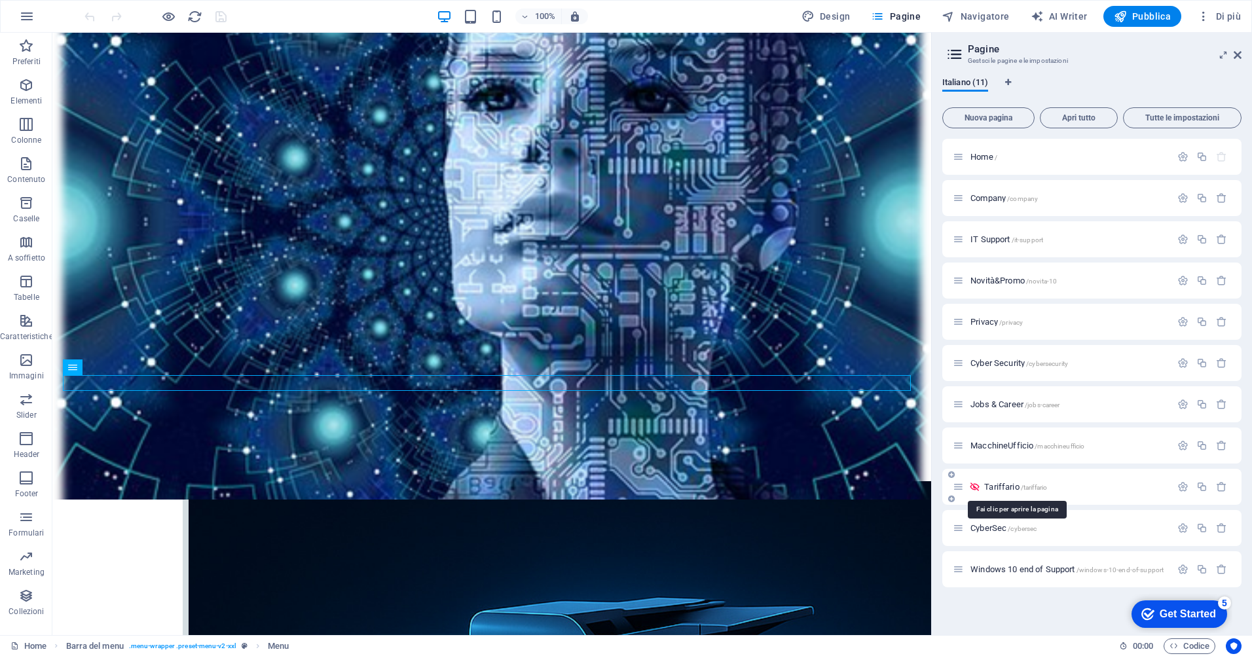
click at [1006, 488] on span "Tariffario /tariffario" at bounding box center [1015, 487] width 63 height 10
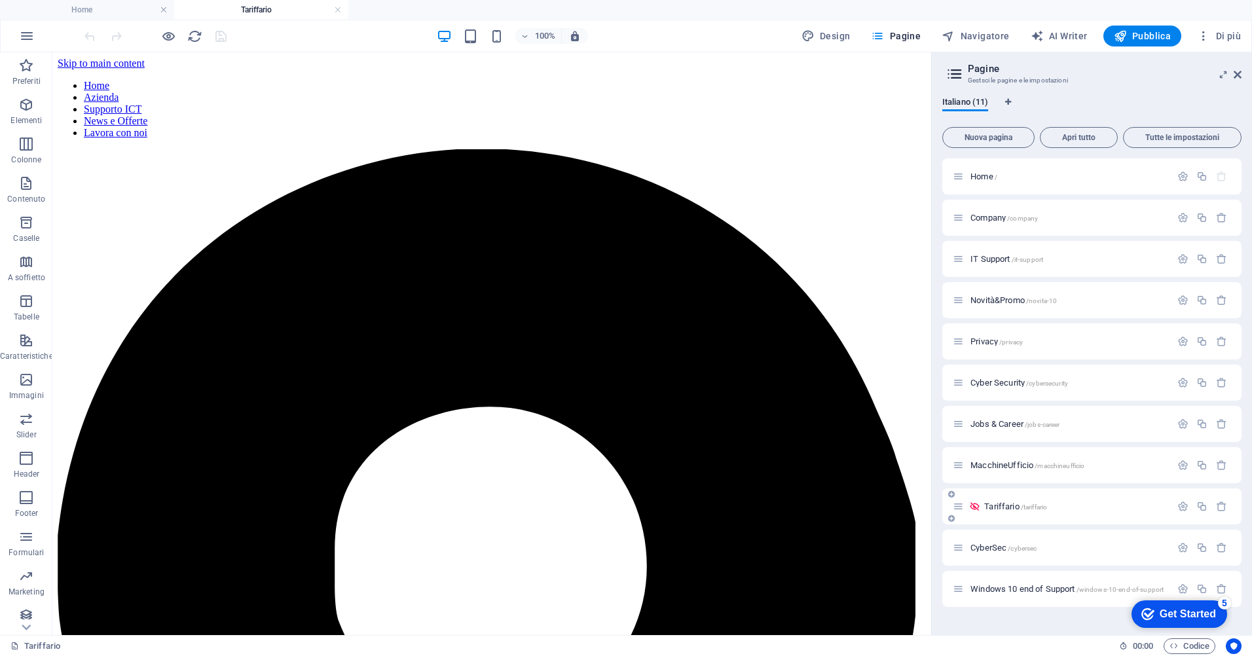
scroll to position [0, 0]
click at [1011, 298] on span "Novità&Promo /novita-10" at bounding box center [1013, 300] width 86 height 10
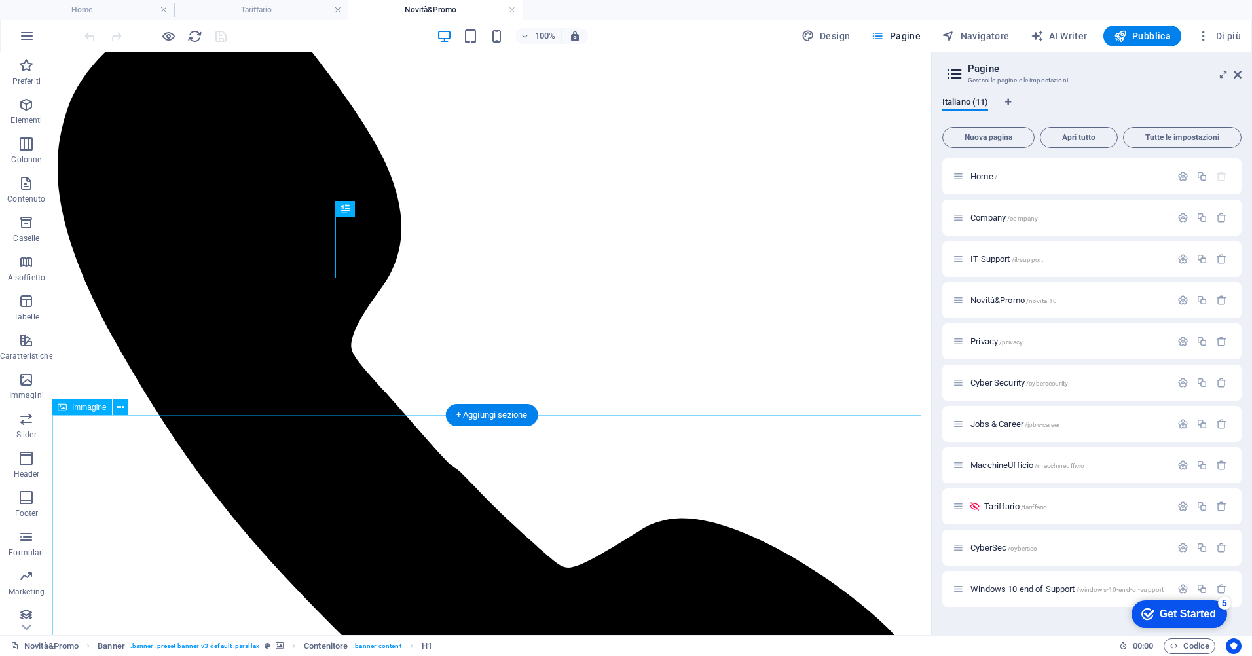
scroll to position [262, 0]
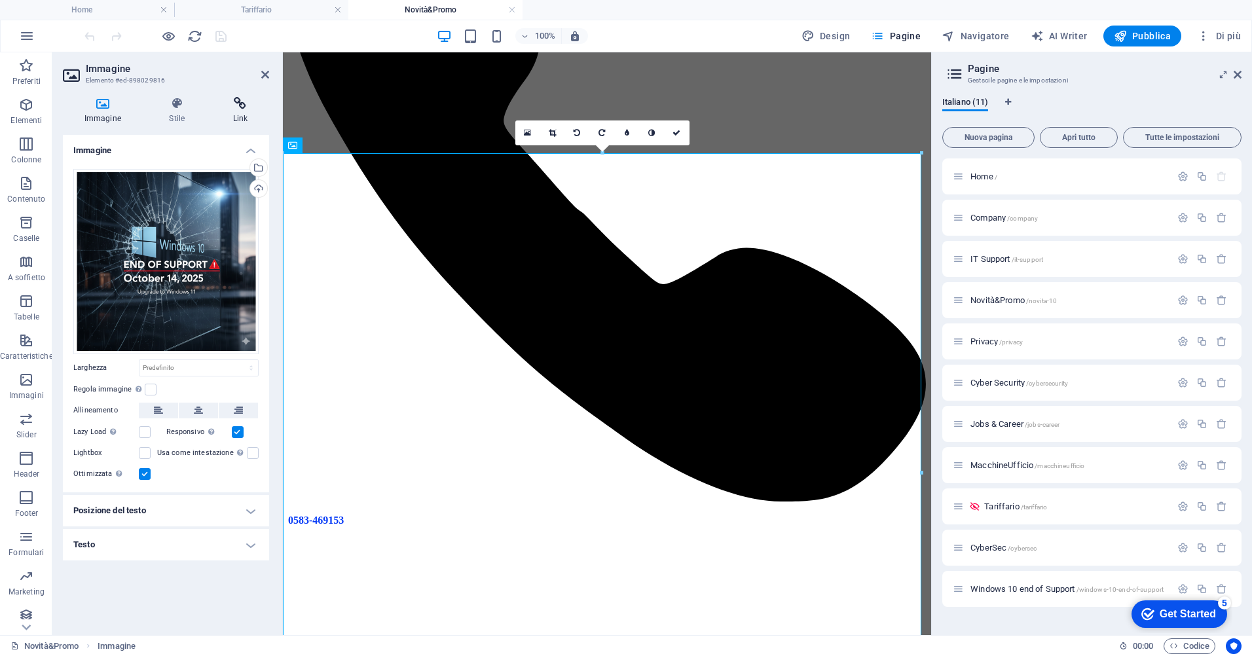
click at [236, 102] on icon at bounding box center [240, 103] width 58 height 13
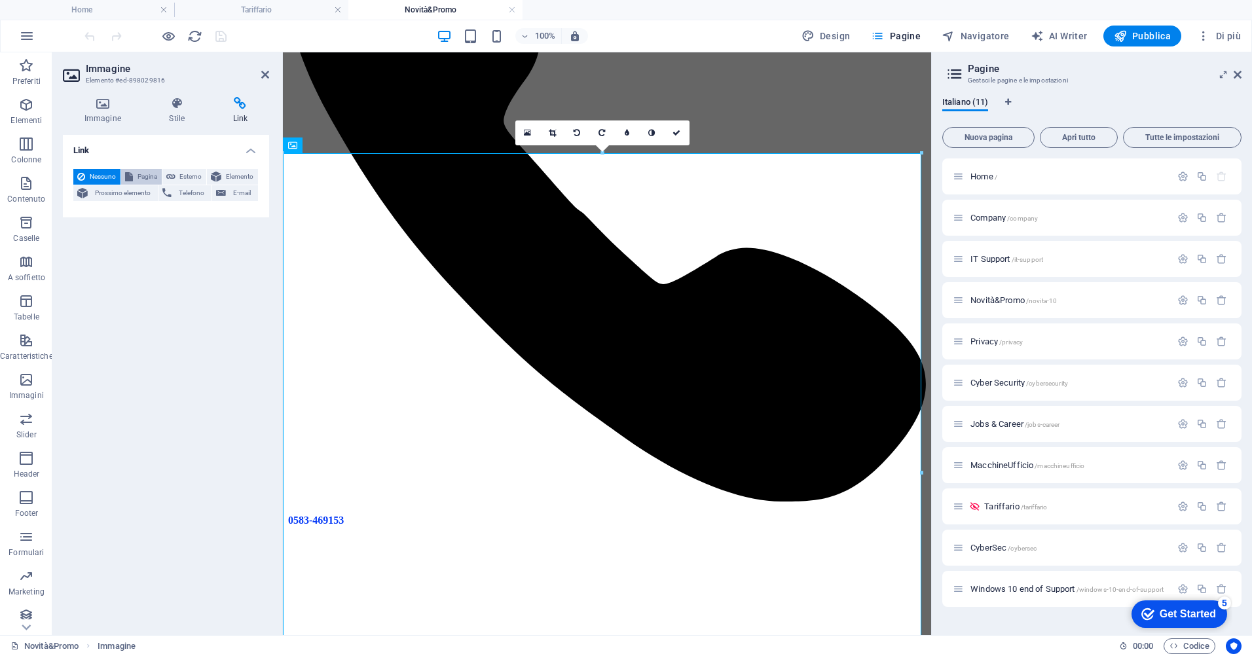
click at [153, 177] on span "Pagina" at bounding box center [147, 177] width 21 height 16
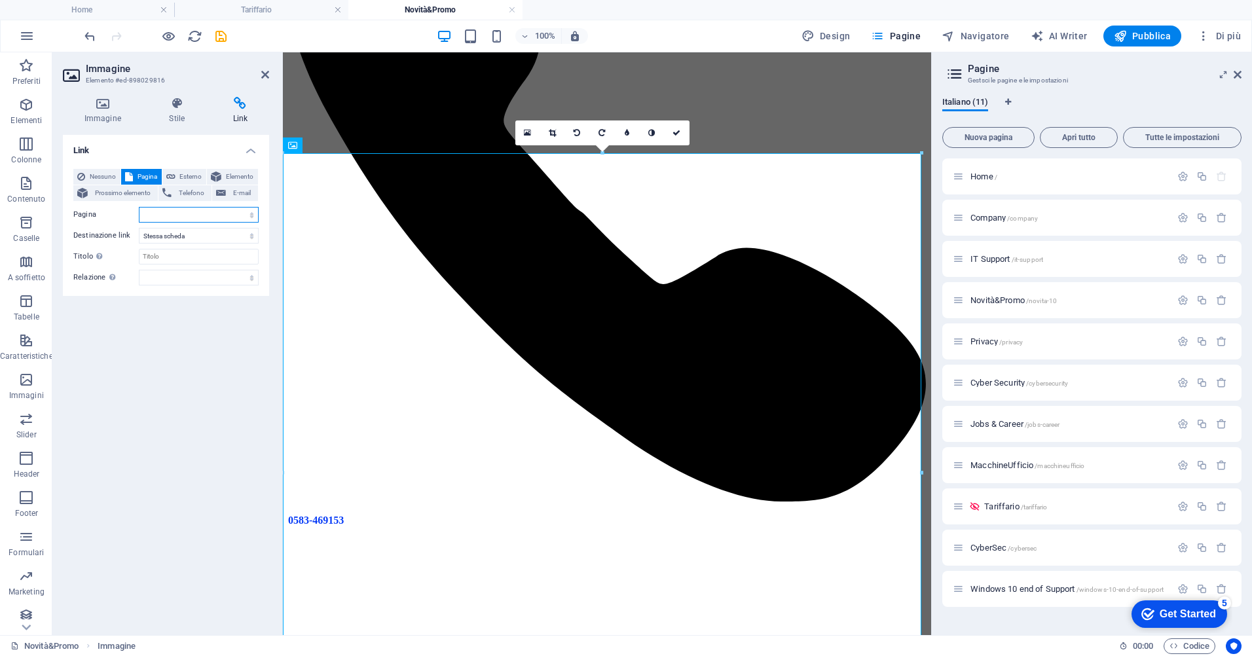
click at [249, 213] on select "Home Company IT Support Novità&amp;Promo Privacy Cyber Security Jobs &amp; Care…" at bounding box center [199, 215] width 120 height 16
select select "10"
click at [139, 207] on select "Home Company IT Support Novità&amp;Promo Privacy Cyber Security Jobs &amp; Care…" at bounding box center [199, 215] width 120 height 16
click at [201, 241] on select "Nuova scheda Stessa scheda Sovrapposizione" at bounding box center [199, 236] width 120 height 16
click at [182, 381] on div "Link Nessuno Pagina Esterno Elemento Prossimo elemento Telefono E-mail Pagina H…" at bounding box center [166, 380] width 206 height 490
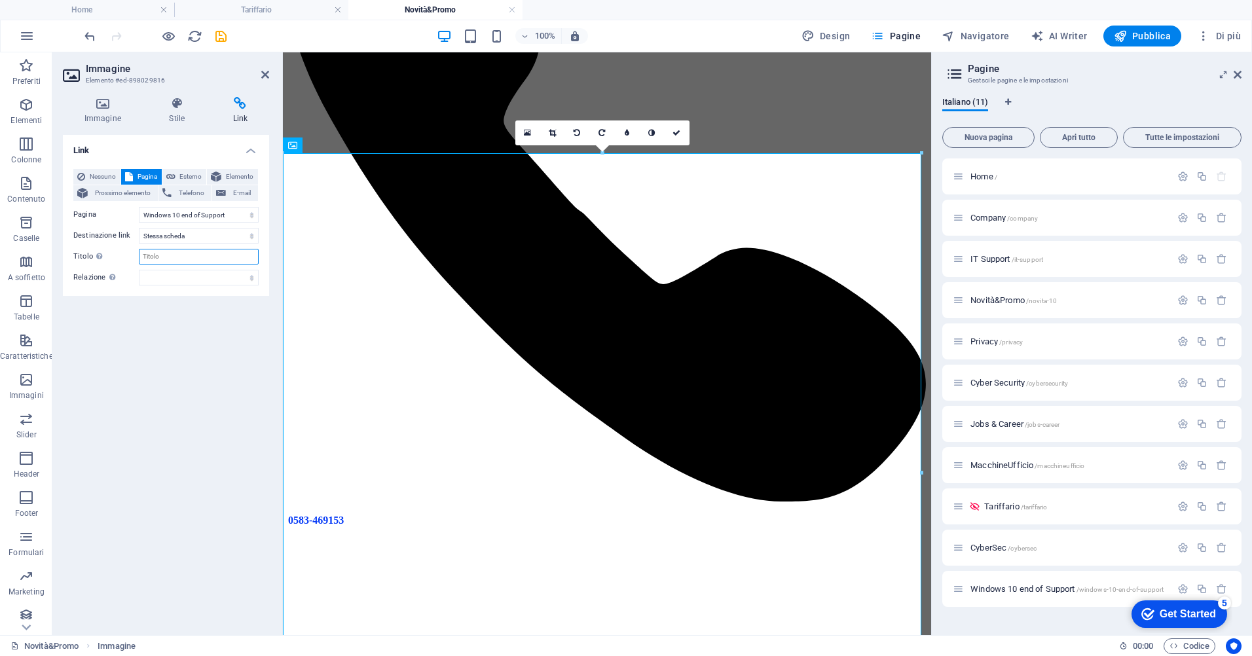
click at [177, 255] on input "Titolo Descrizione aggiuntiva del link, non dovrebbe essere la stessa del testo…" at bounding box center [199, 257] width 120 height 16
type input "Windows 10 end of Support"
click at [176, 434] on div "Link Nessuno Pagina Esterno Elemento Prossimo elemento Telefono E-mail Pagina H…" at bounding box center [166, 380] width 206 height 490
click at [244, 174] on span "Elemento" at bounding box center [239, 177] width 29 height 16
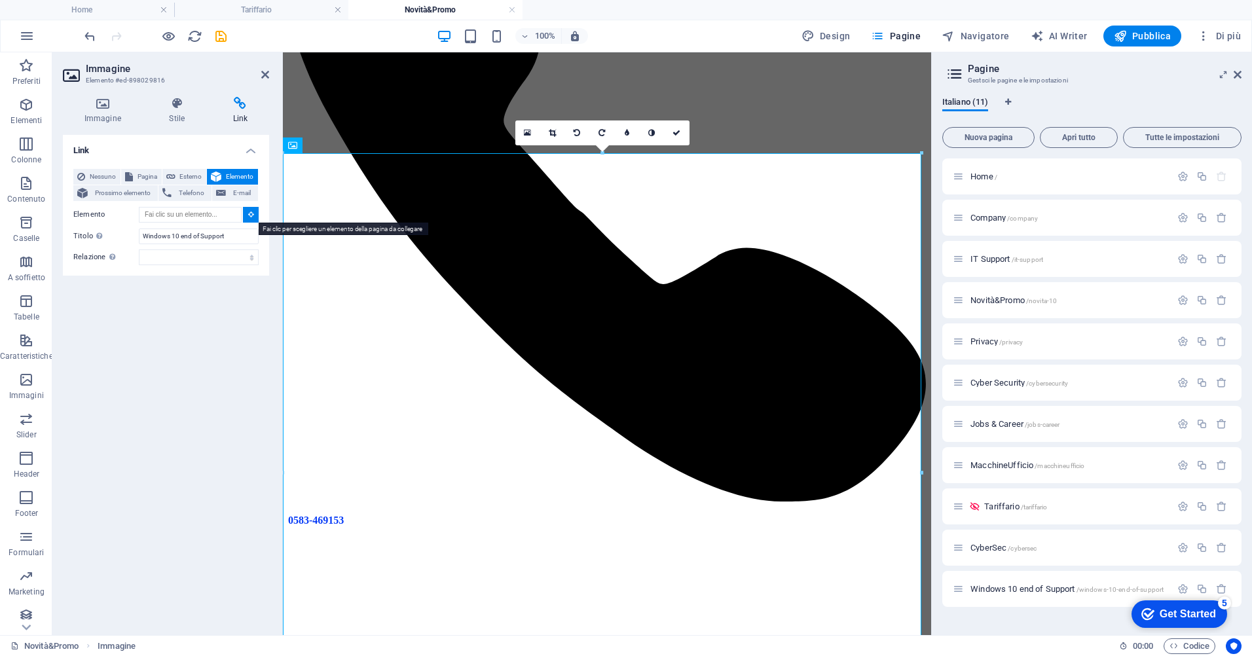
click at [249, 212] on icon at bounding box center [251, 214] width 6 height 7
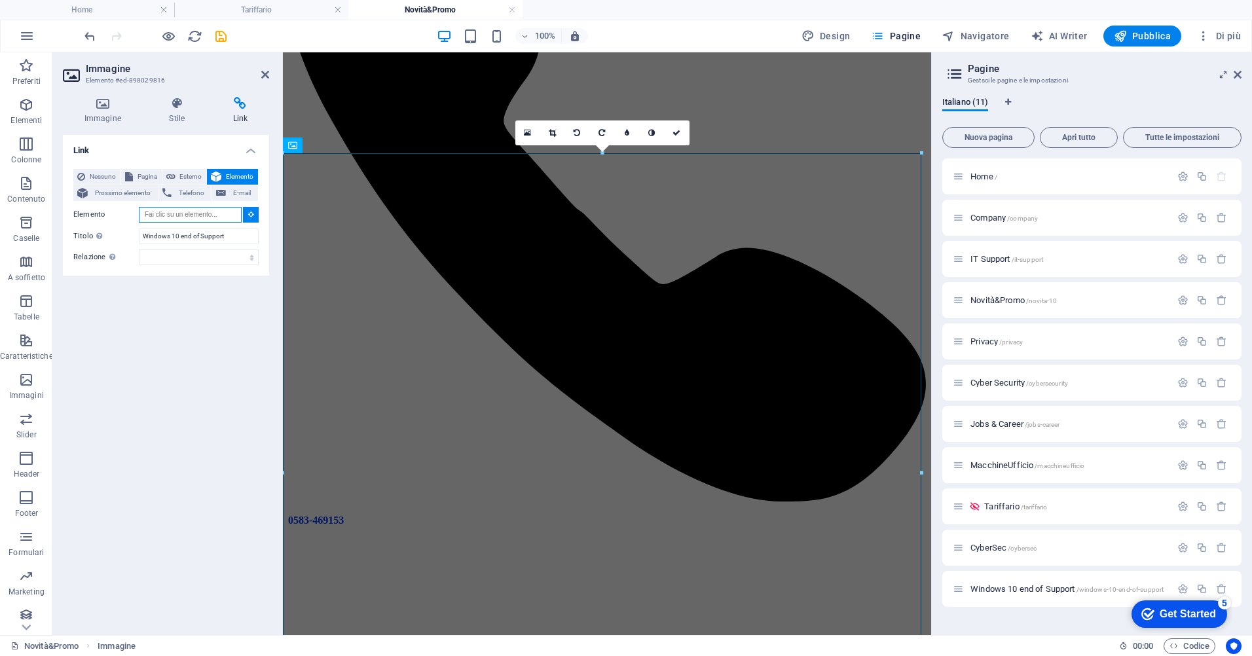
click at [219, 217] on input "Elemento" at bounding box center [190, 215] width 103 height 16
click at [143, 177] on span "Pagina" at bounding box center [147, 177] width 21 height 16
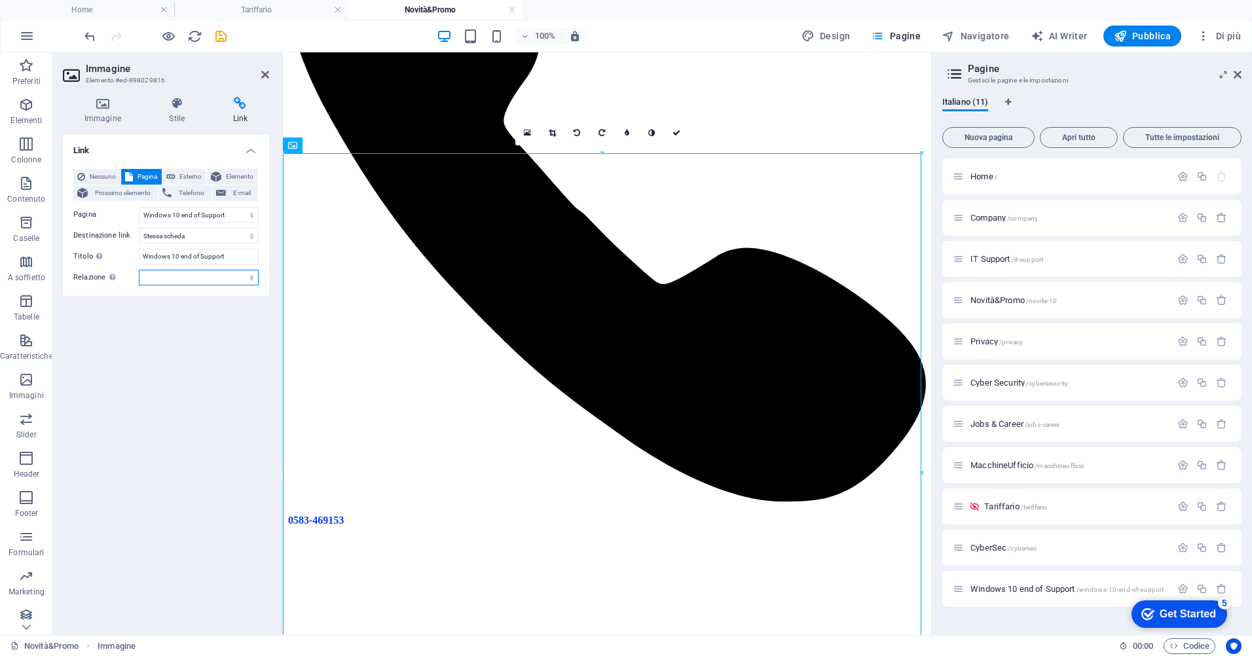
click at [226, 280] on select "alternate autore bookmark esterno help licenza successivo nofollow noreferrer n…" at bounding box center [199, 278] width 120 height 16
click at [216, 36] on icon "save" at bounding box center [220, 36] width 15 height 15
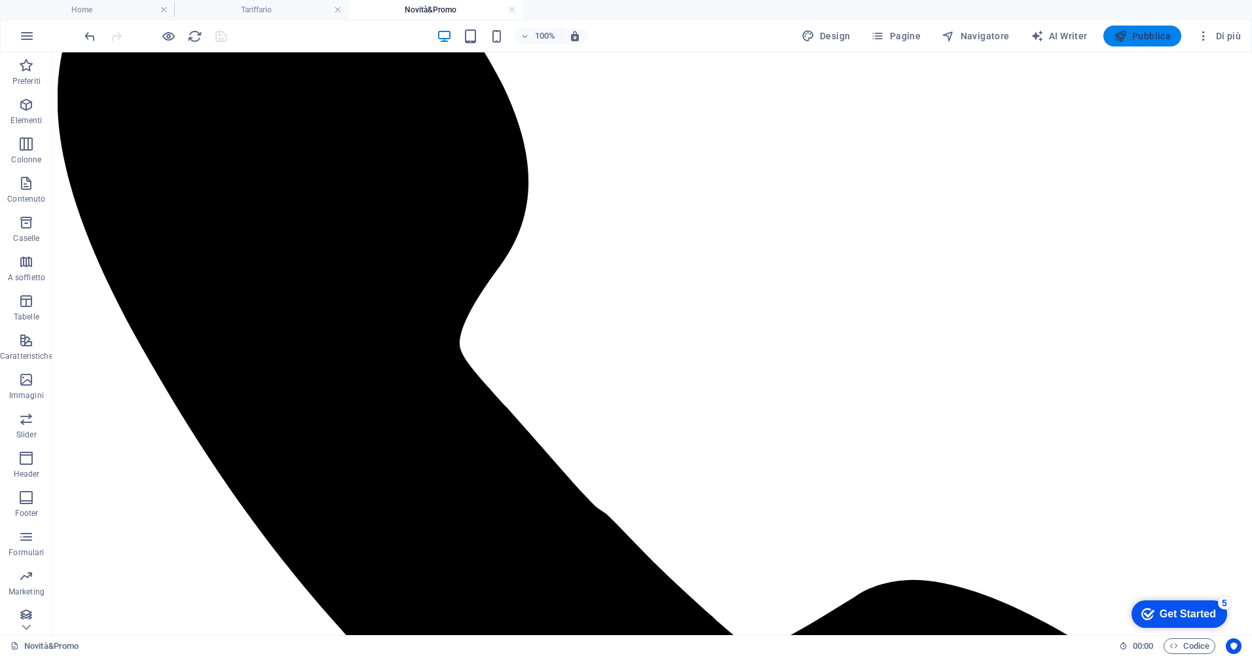
click at [1150, 35] on span "Pubblica" at bounding box center [1143, 35] width 58 height 13
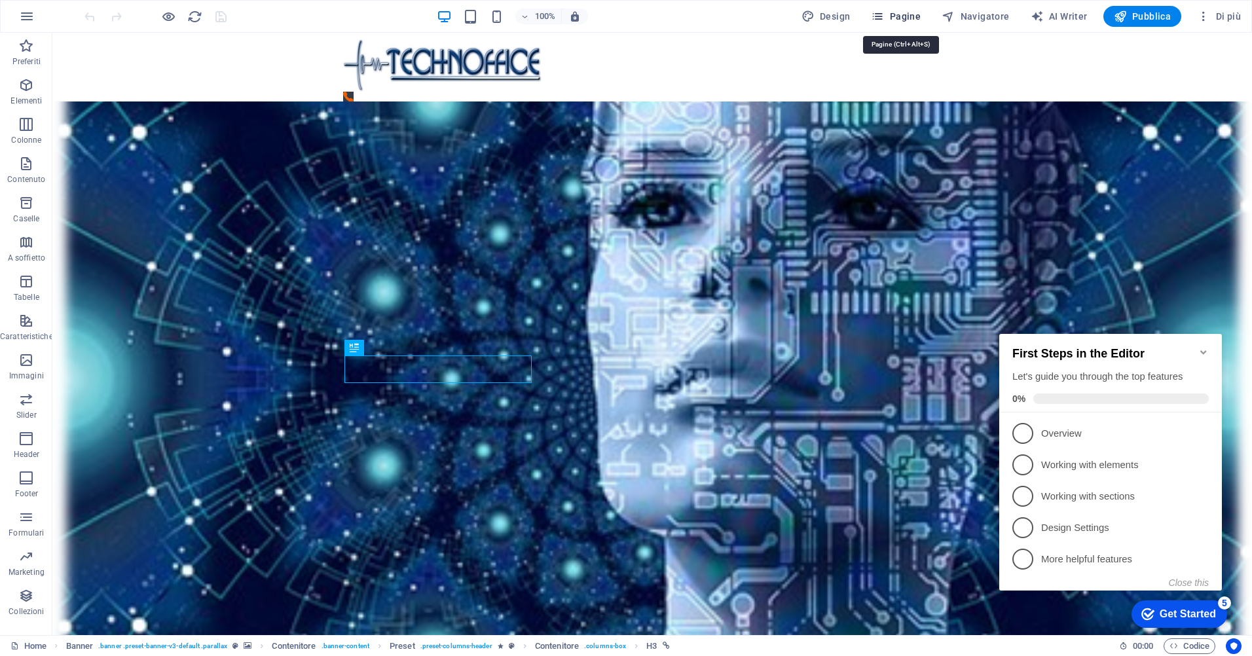
click at [919, 15] on span "Pagine" at bounding box center [896, 16] width 50 height 13
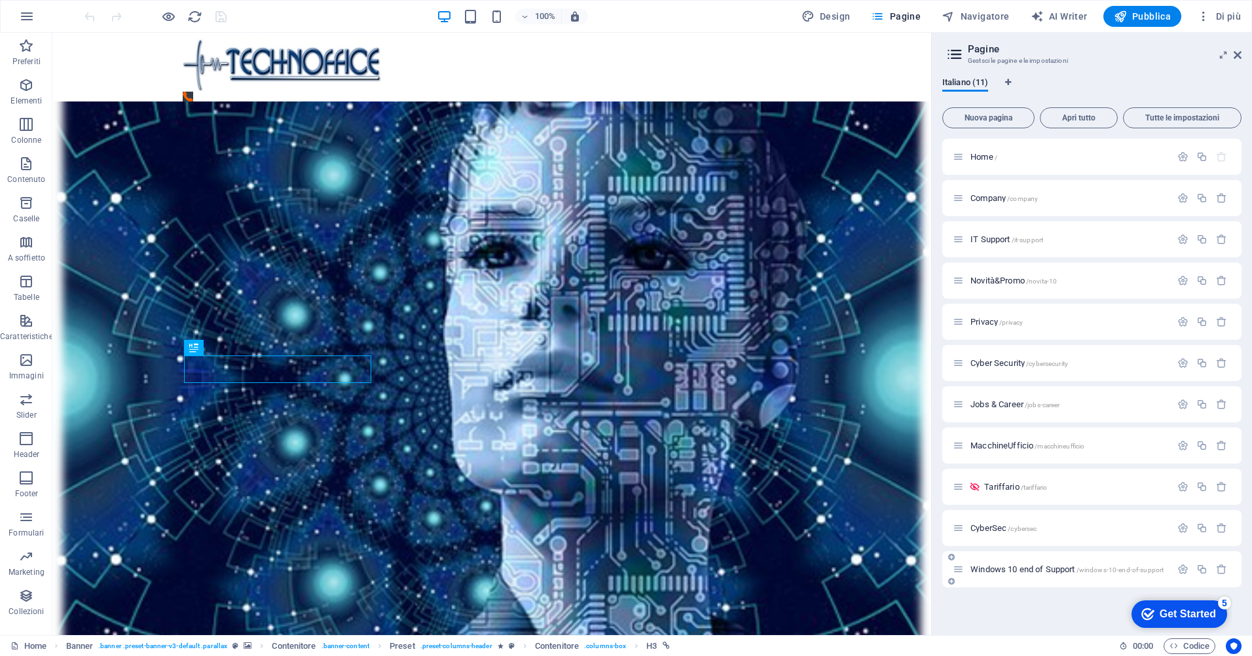
click at [1012, 564] on div "Windows 10 end of Support /windows-10-end-of-support" at bounding box center [1062, 569] width 218 height 15
click at [1017, 570] on span "Windows 10 end of Support /windows-10-end-of-support" at bounding box center [1066, 569] width 193 height 10
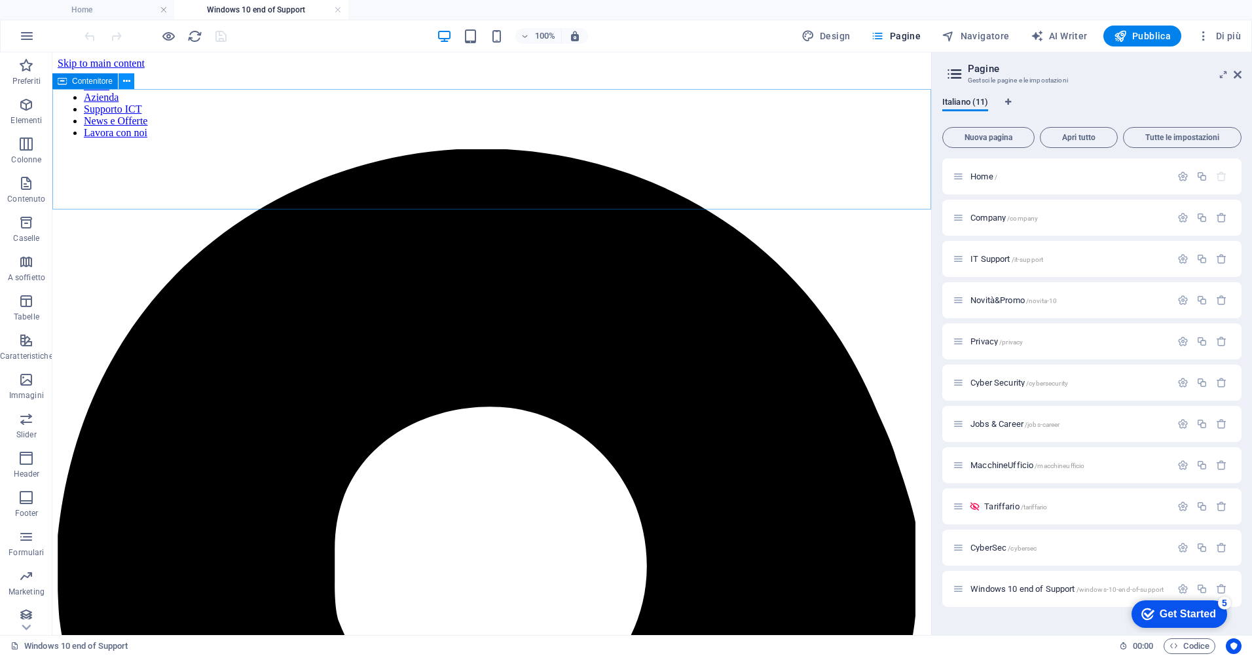
click at [127, 81] on icon at bounding box center [126, 82] width 7 height 14
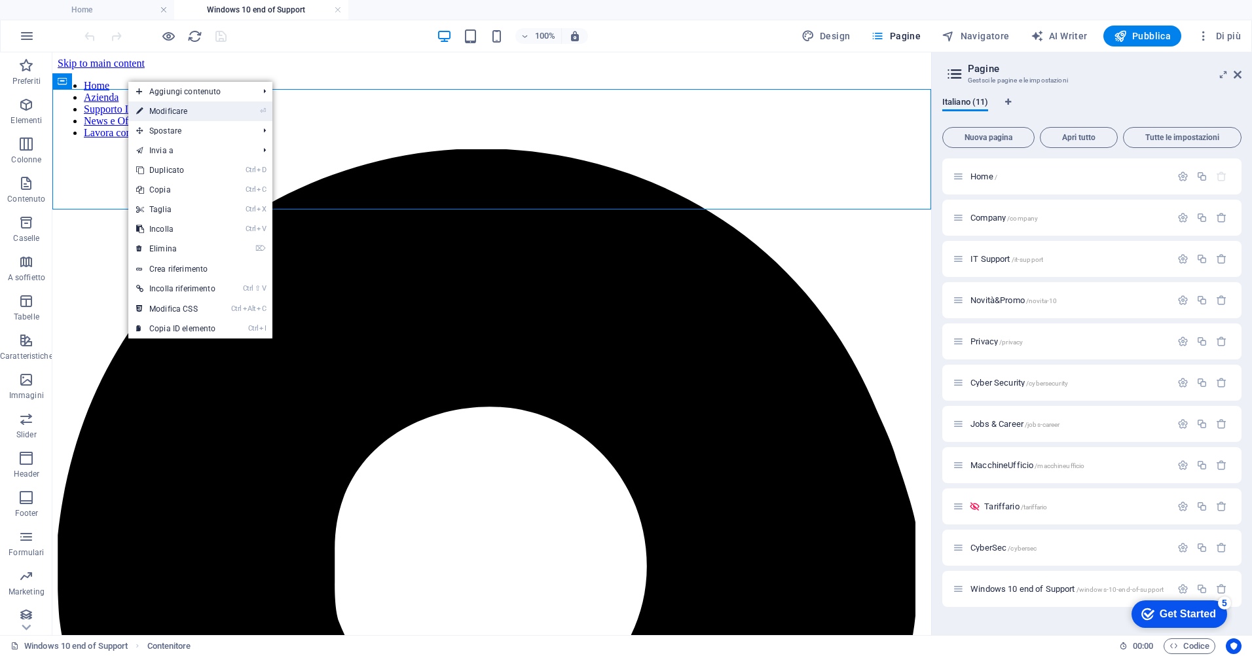
click at [179, 113] on link "⏎ Modificare" at bounding box center [175, 111] width 95 height 20
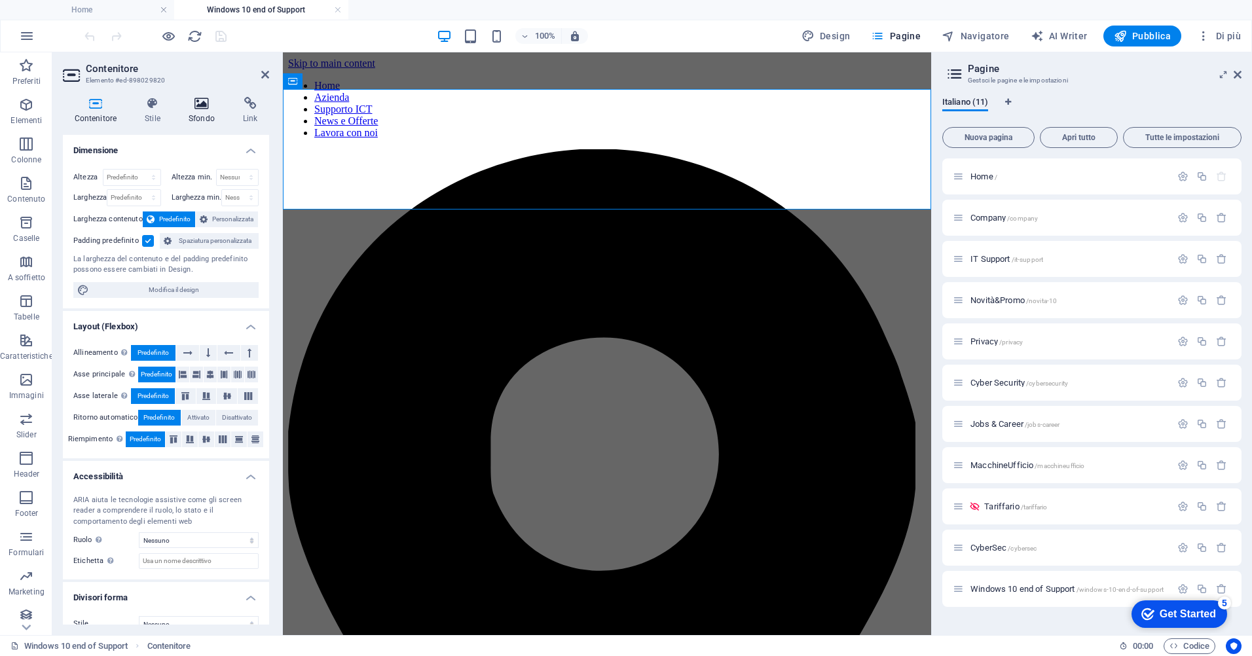
click at [204, 105] on icon at bounding box center [201, 103] width 49 height 13
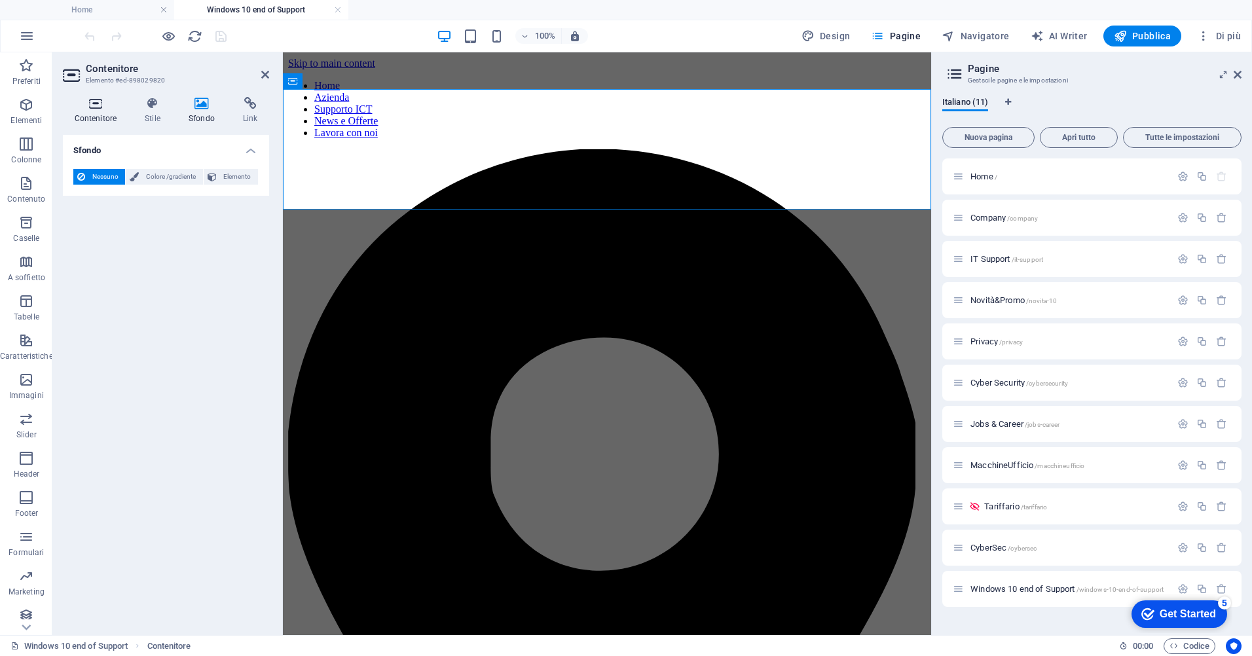
click at [90, 101] on icon at bounding box center [95, 103] width 65 height 13
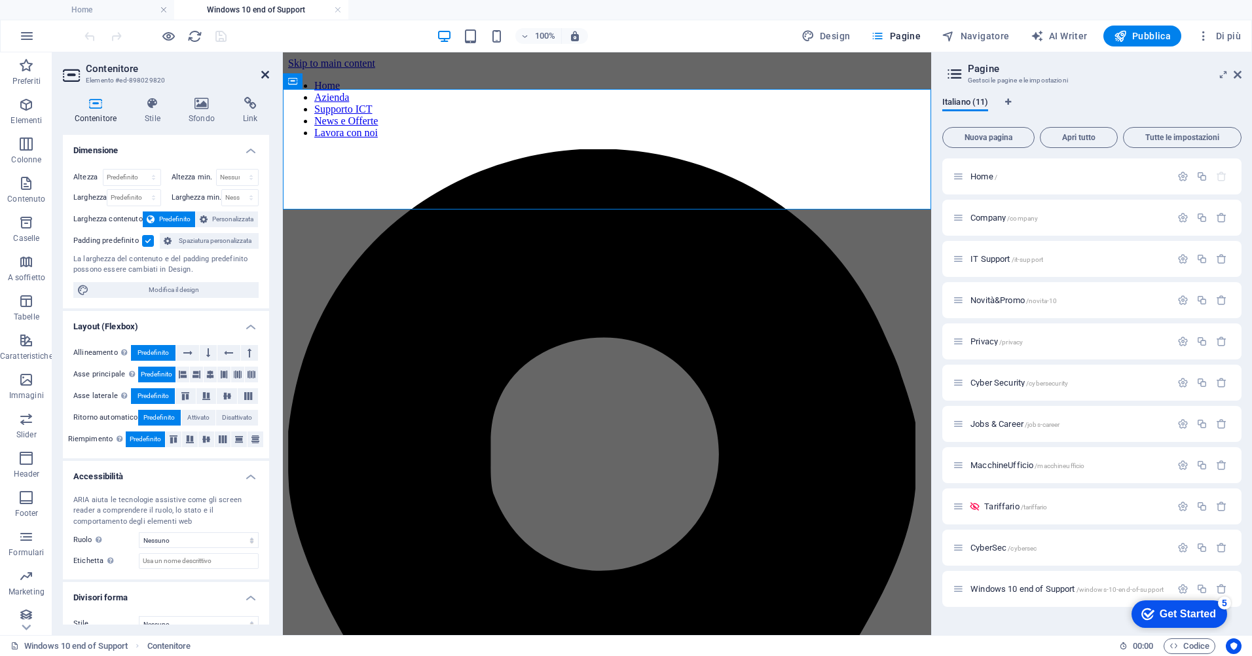
click at [261, 71] on icon at bounding box center [265, 74] width 8 height 10
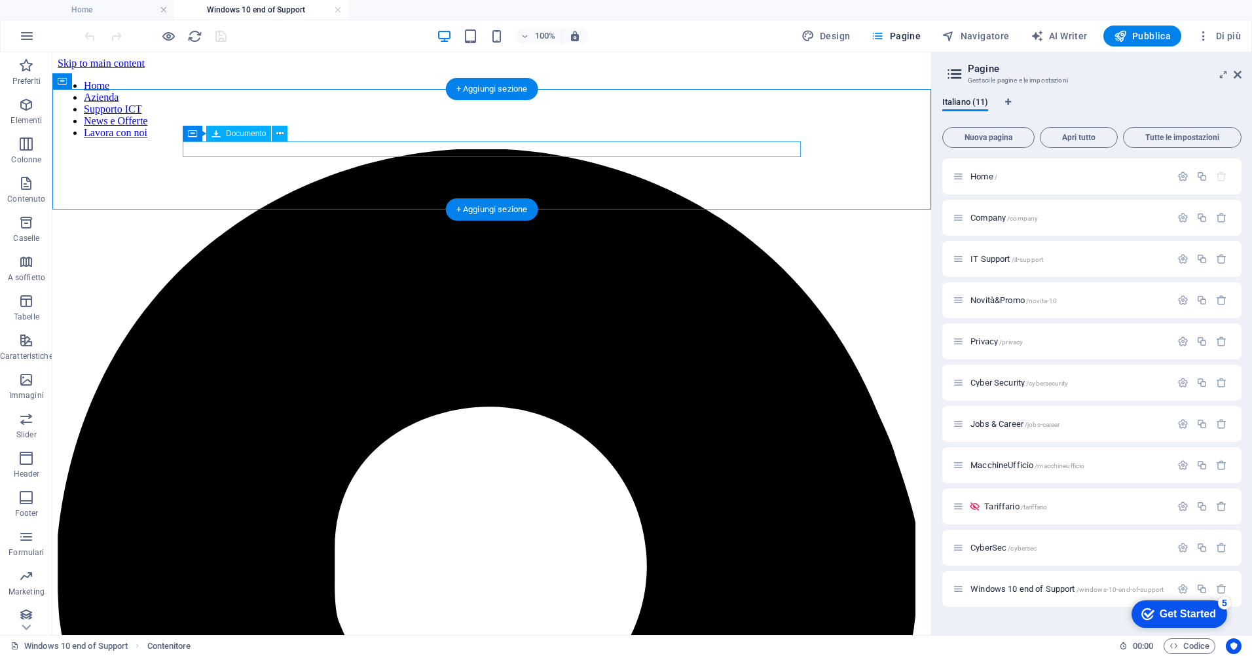
click at [278, 129] on icon at bounding box center [279, 134] width 7 height 14
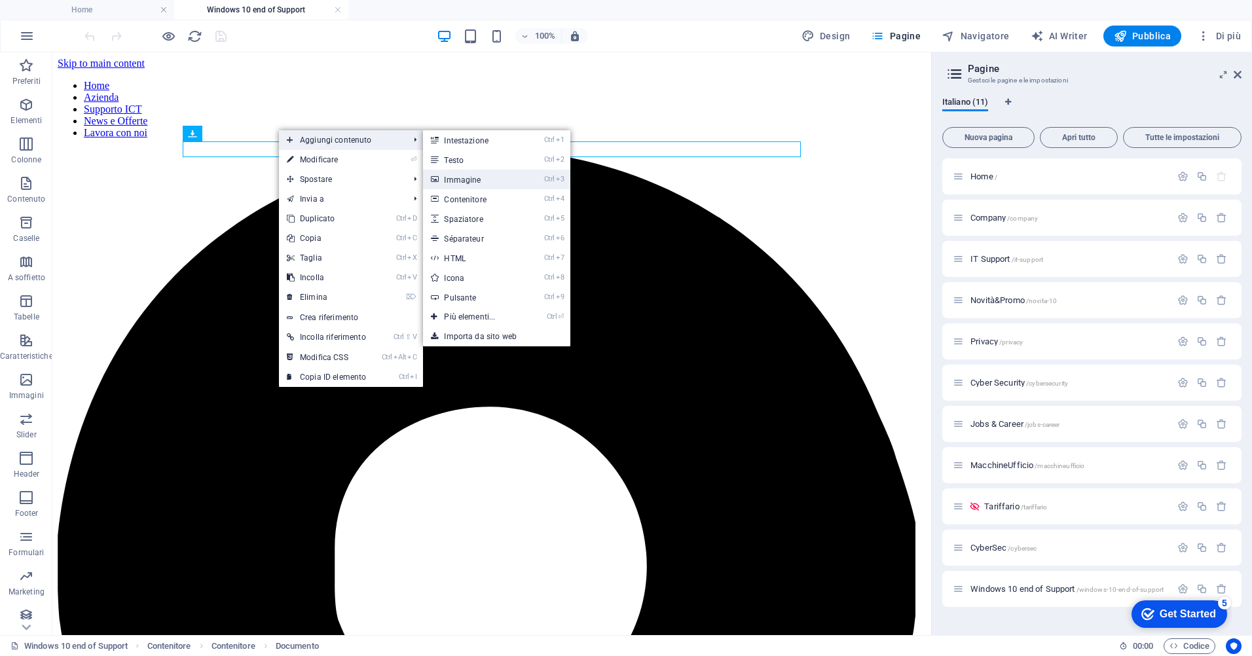
click at [477, 183] on link "Ctrl 3 Immagine" at bounding box center [472, 180] width 98 height 20
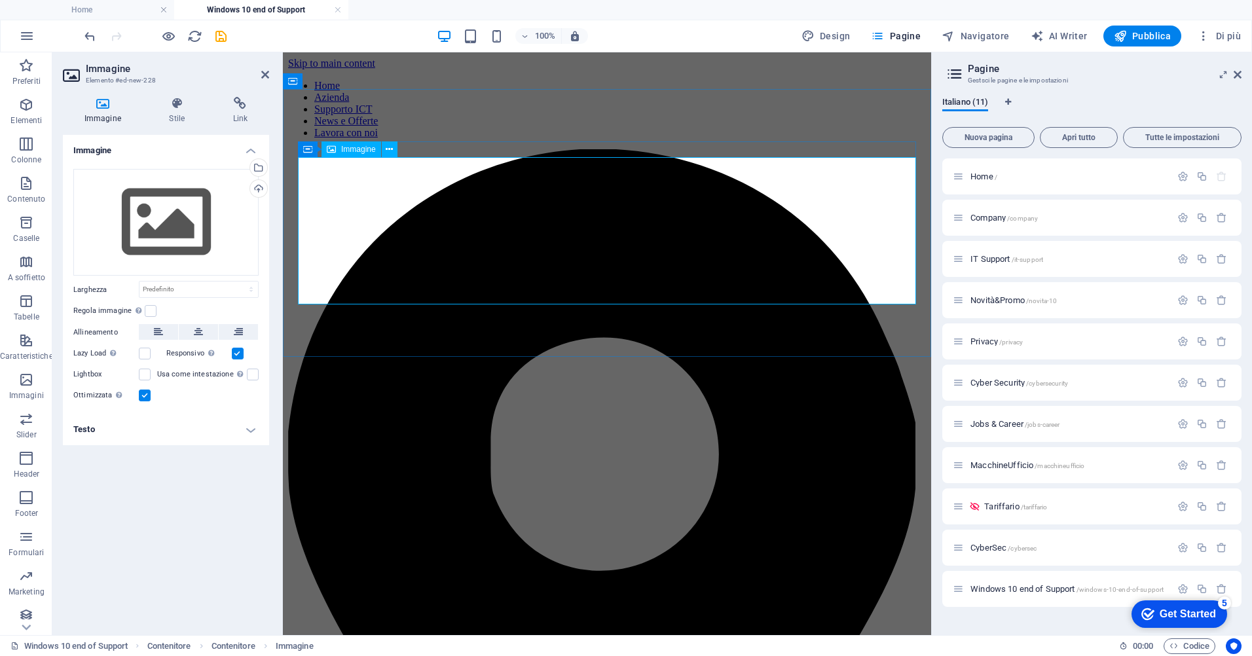
click at [261, 167] on div "Seleziona i file dal file manager, dalle foto stock, o caricali" at bounding box center [258, 169] width 20 height 20
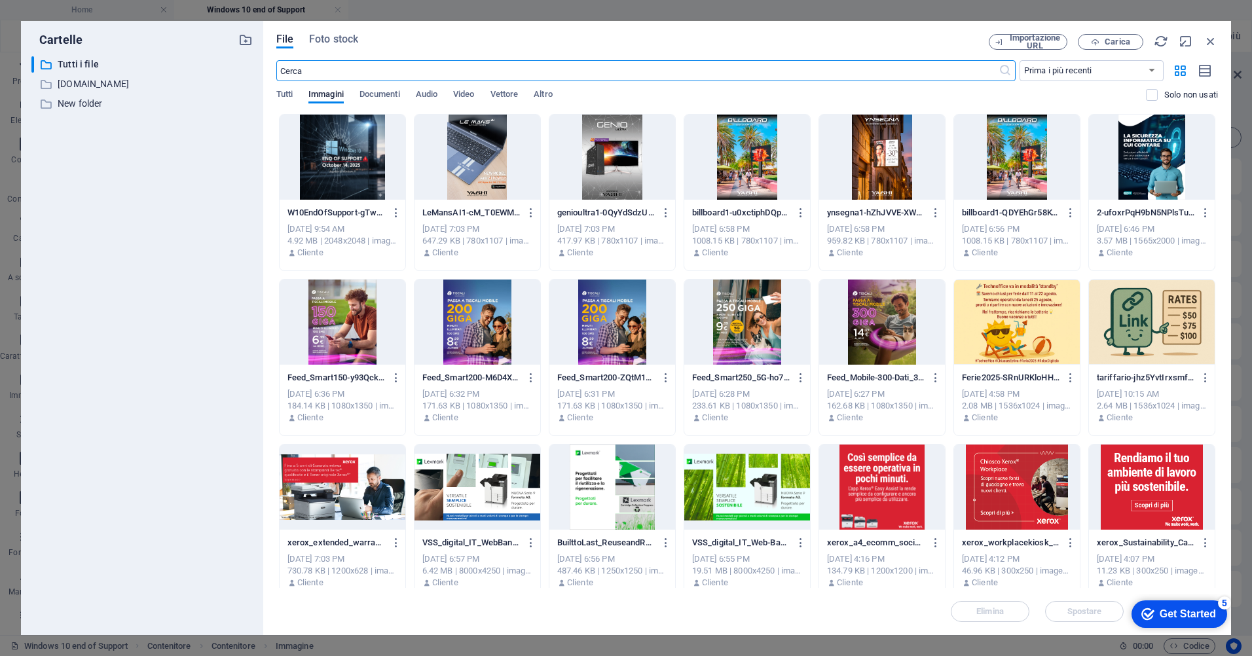
click at [362, 172] on div at bounding box center [343, 157] width 126 height 85
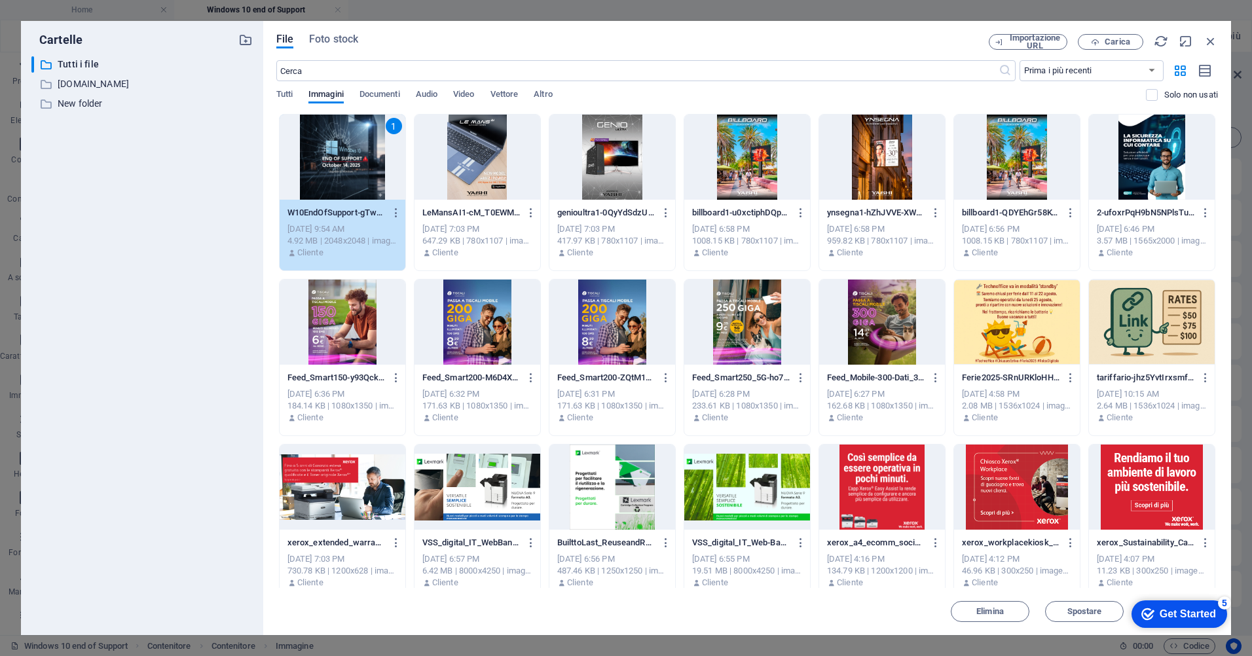
click at [362, 172] on div "1" at bounding box center [343, 157] width 126 height 85
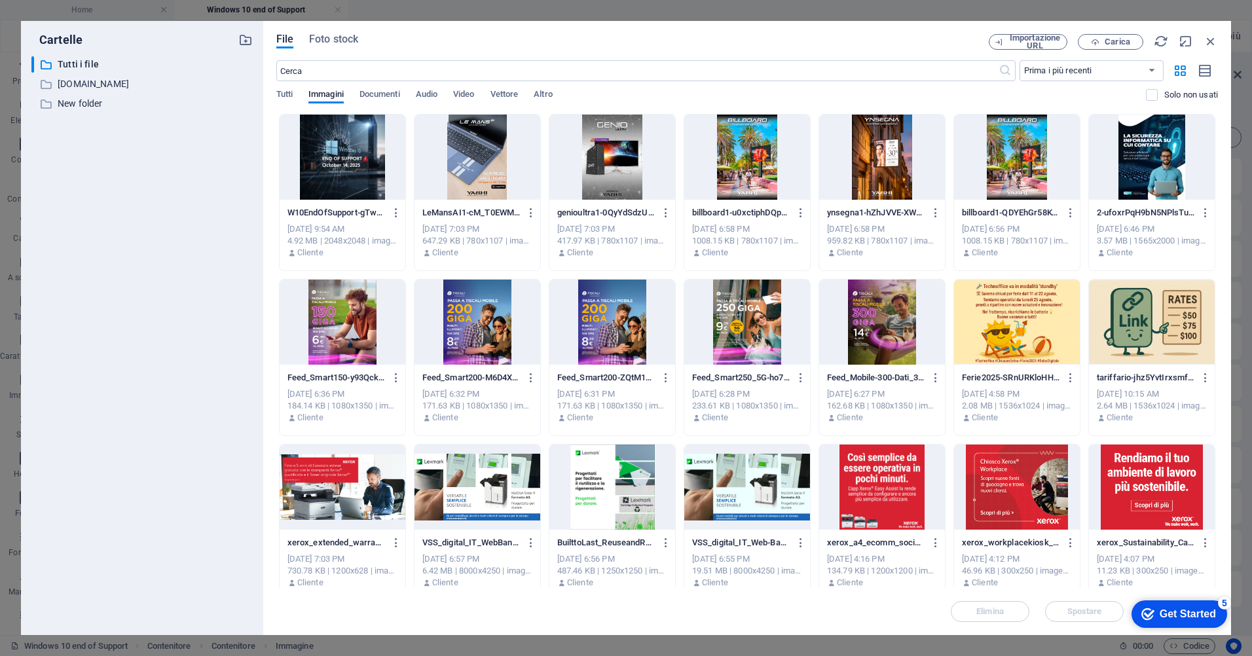
click at [362, 172] on div at bounding box center [343, 157] width 126 height 85
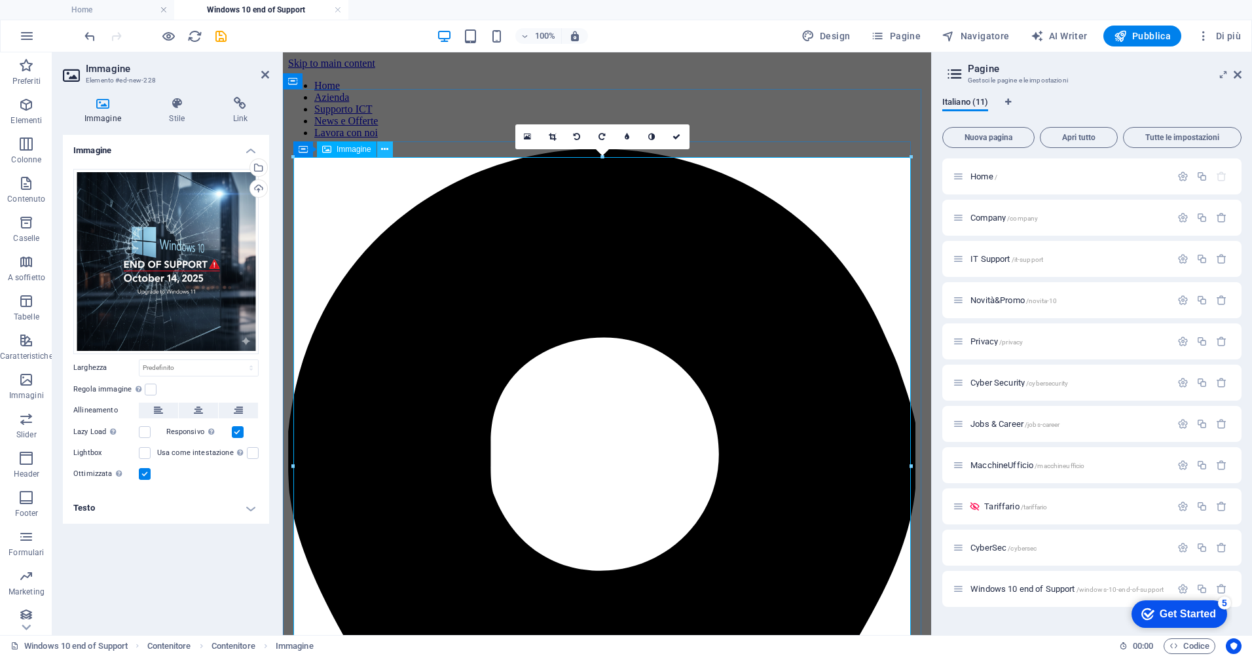
click at [379, 149] on button at bounding box center [385, 149] width 16 height 16
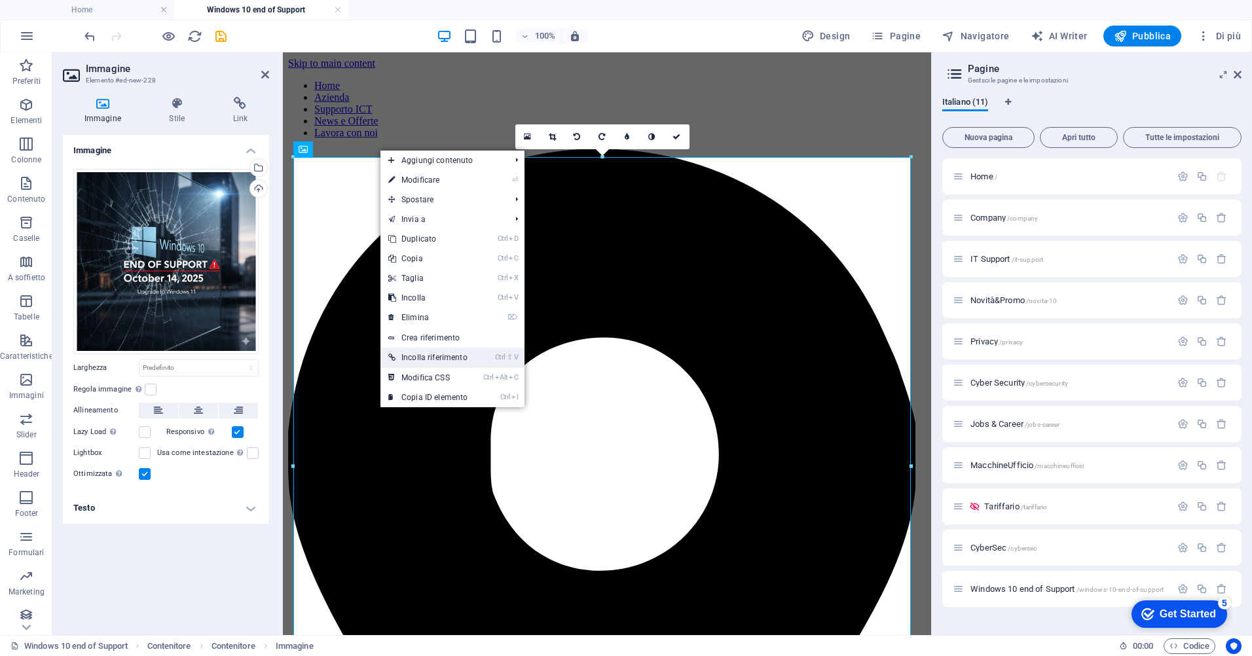
click at [448, 356] on link "Ctrl ⇧ V Incolla riferimento" at bounding box center [427, 358] width 95 height 20
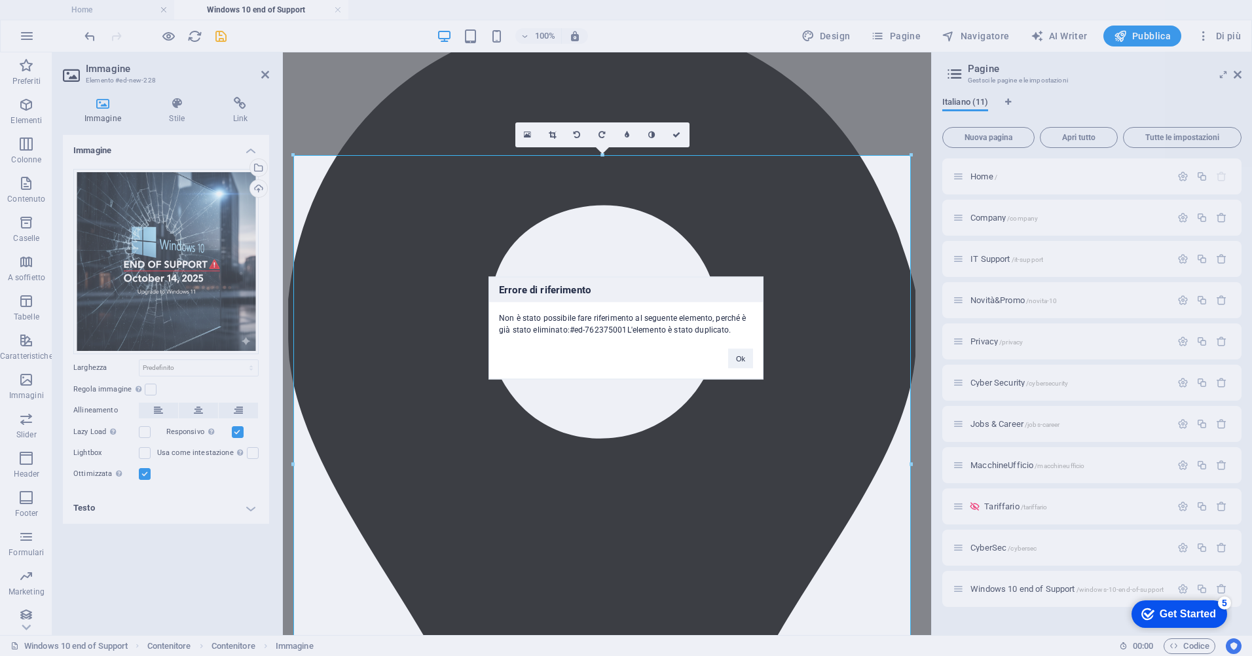
scroll to position [422, 0]
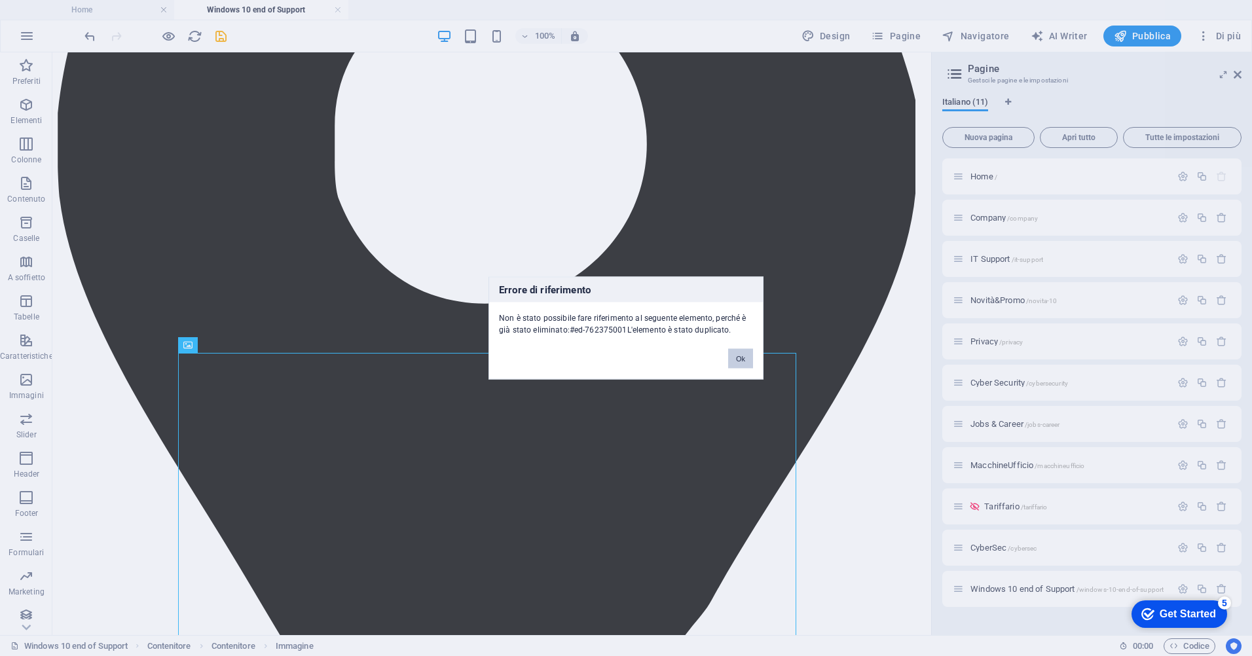
click at [747, 357] on button "Ok" at bounding box center [740, 359] width 25 height 20
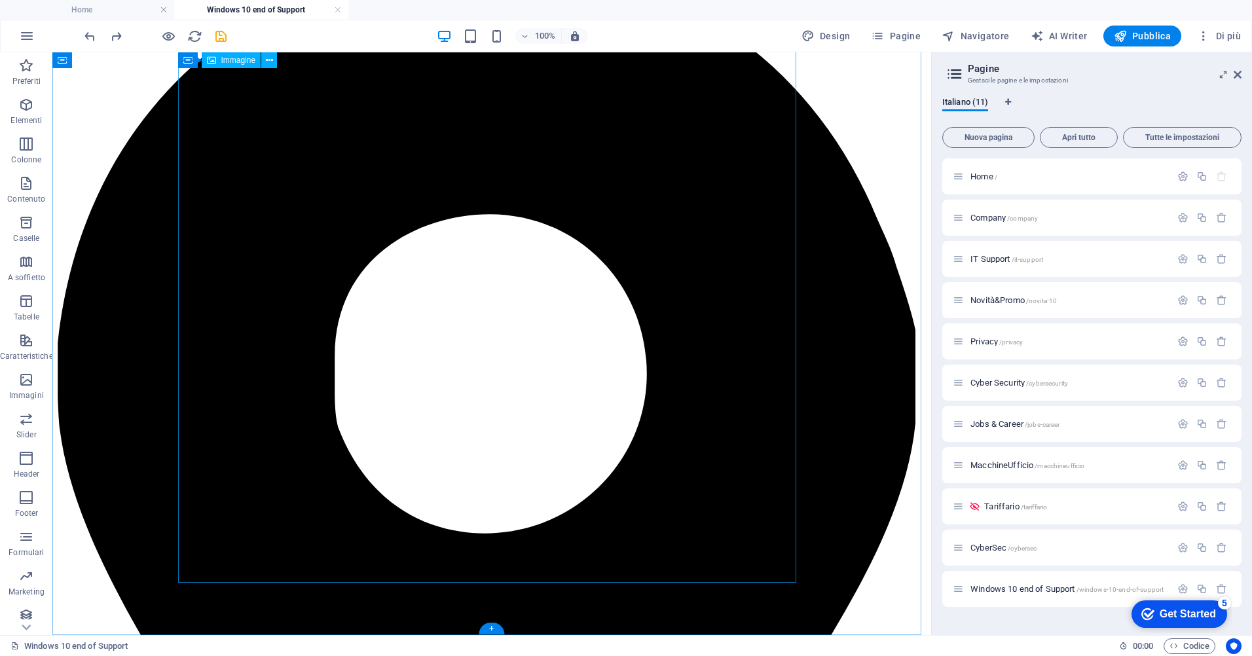
scroll to position [0, 0]
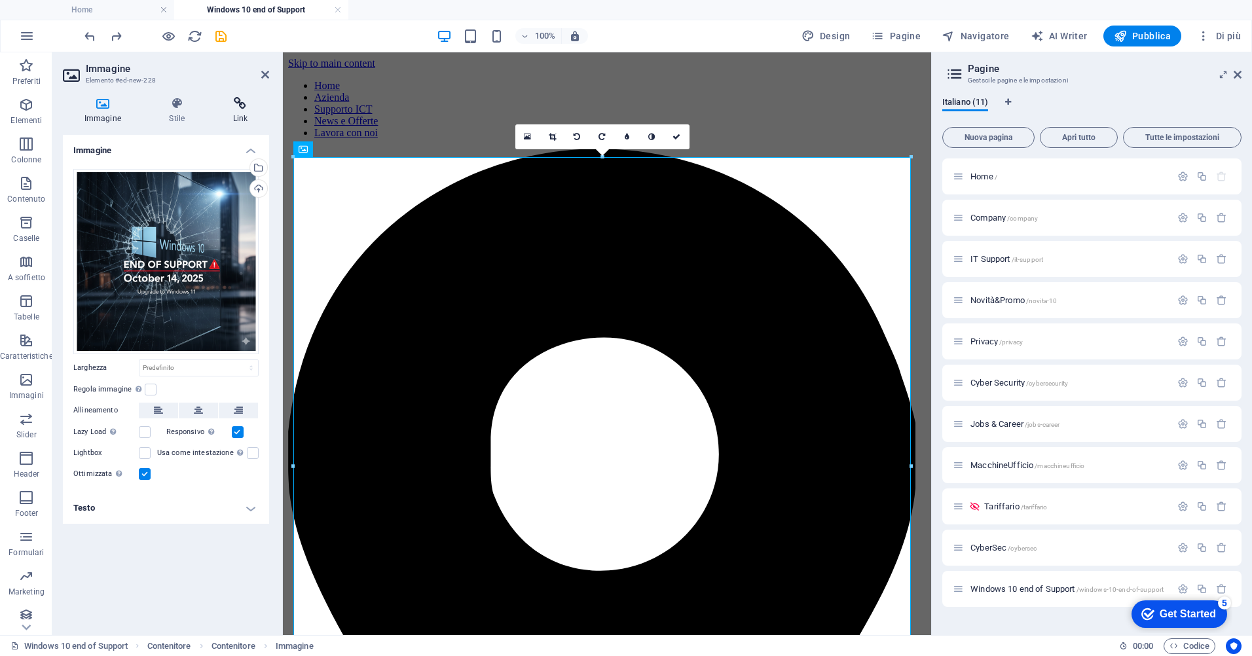
click at [246, 100] on icon at bounding box center [240, 103] width 58 height 13
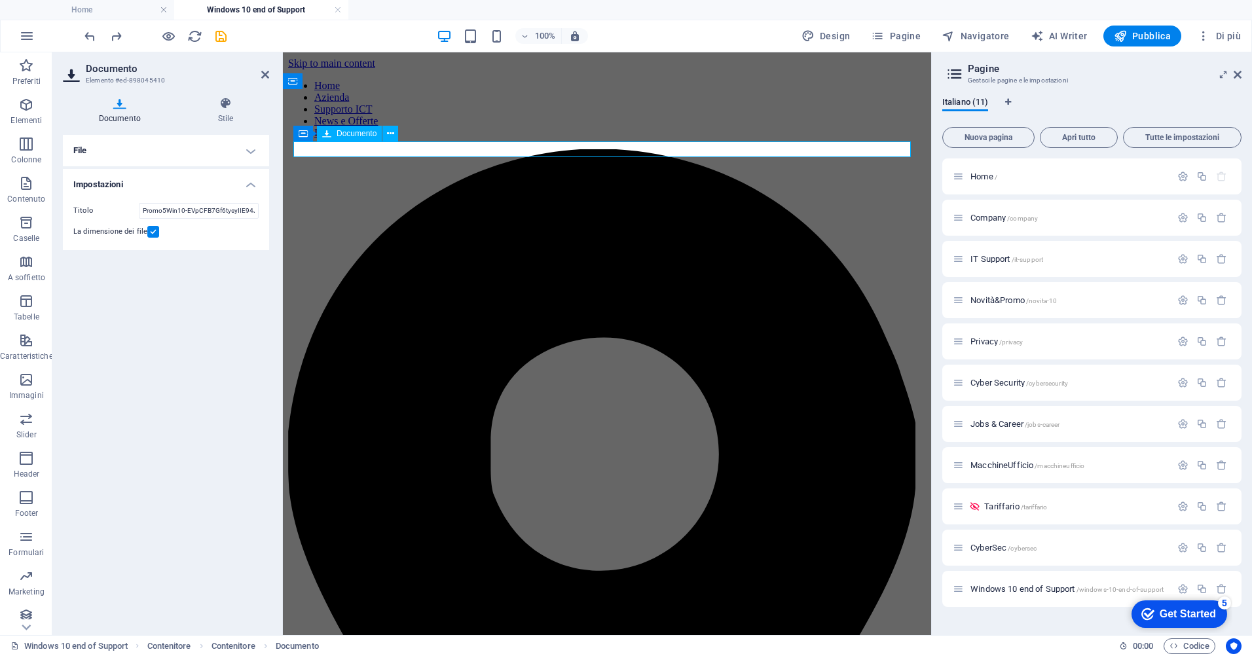
click at [122, 112] on h4 "Documento" at bounding box center [122, 111] width 119 height 28
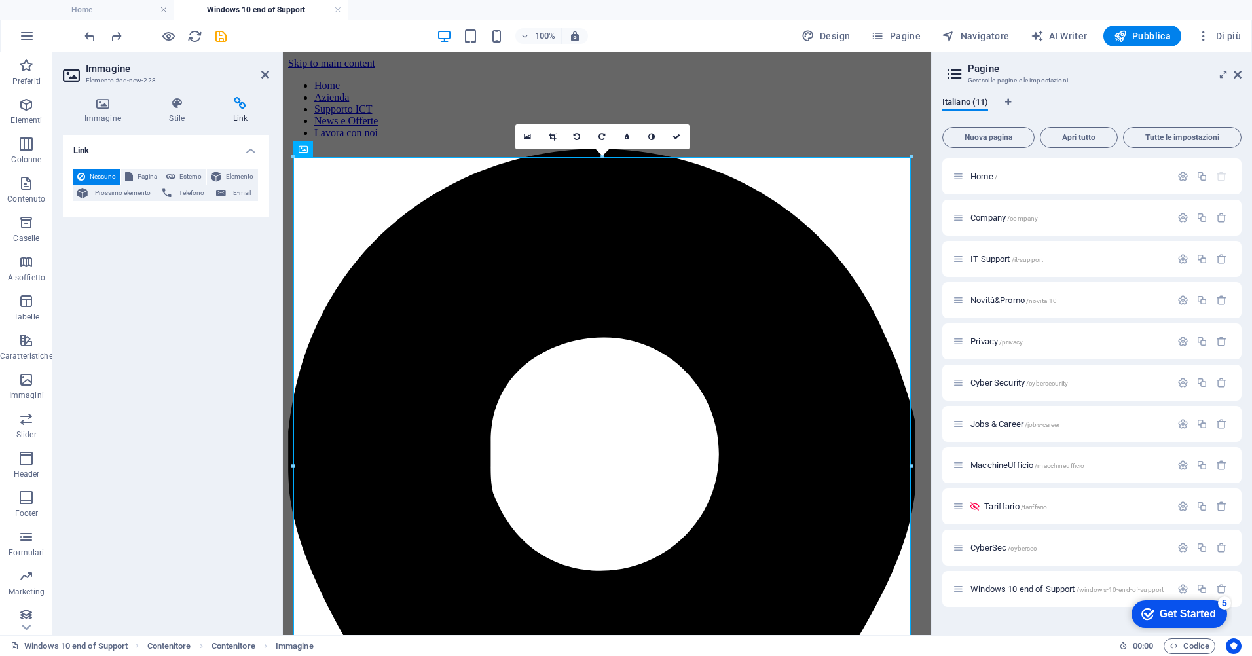
click at [249, 105] on icon at bounding box center [240, 103] width 58 height 13
click at [238, 104] on icon at bounding box center [240, 103] width 58 height 13
click at [232, 177] on span "Elemento" at bounding box center [239, 177] width 29 height 16
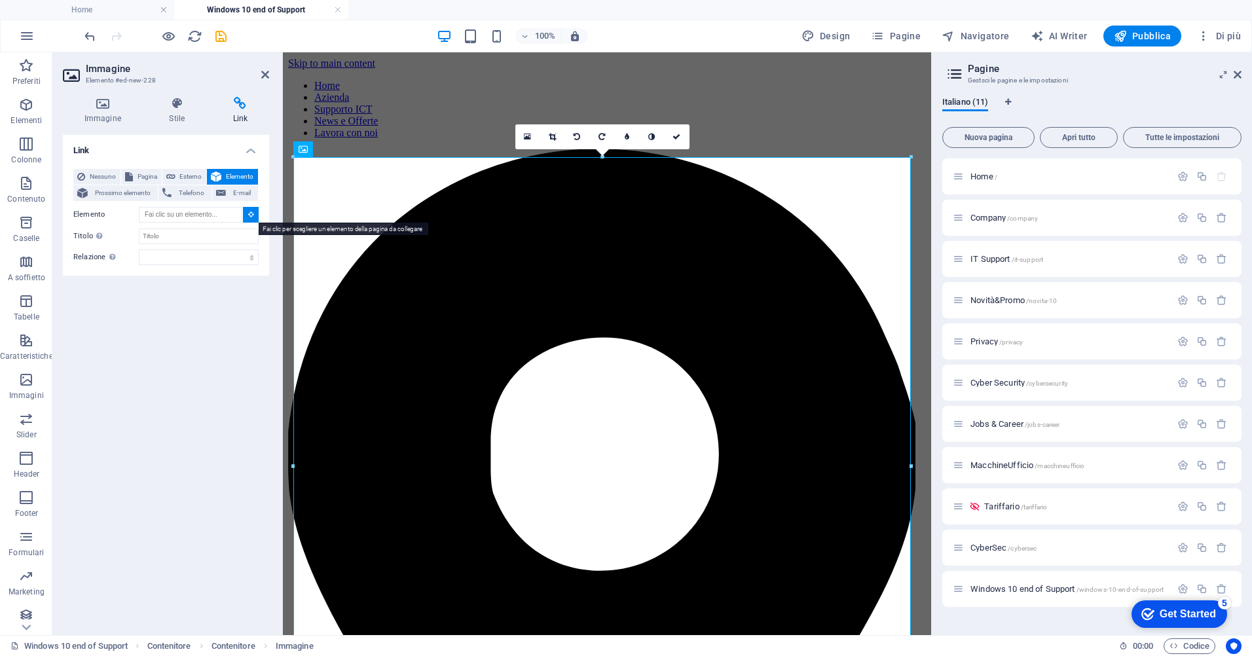
click at [249, 213] on icon at bounding box center [251, 214] width 6 height 7
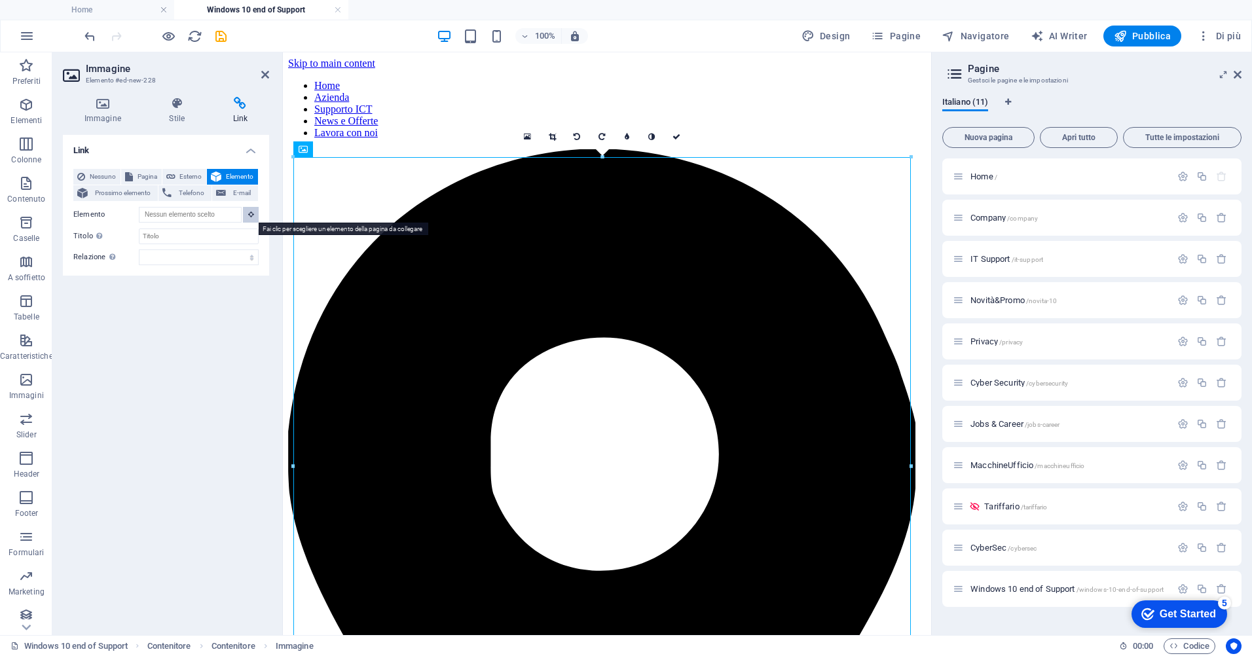
click at [249, 213] on icon at bounding box center [251, 214] width 6 height 7
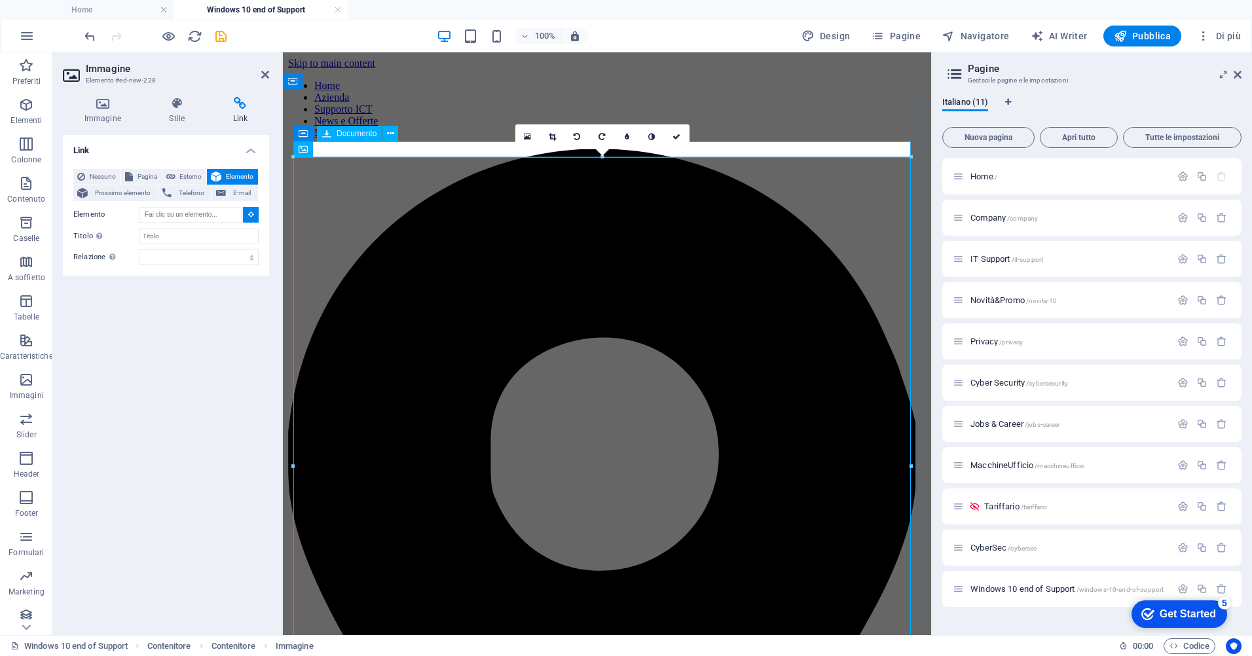
type input "#ed-898045410"
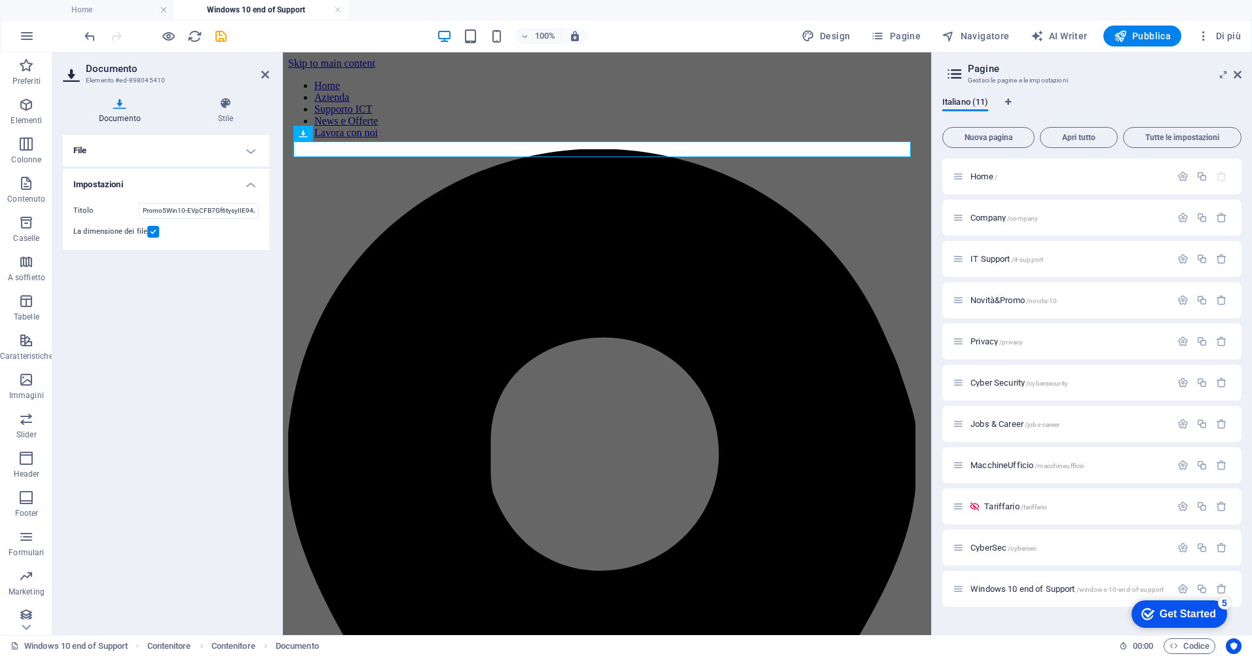
click at [126, 108] on icon at bounding box center [120, 103] width 114 height 13
click at [220, 38] on icon "save" at bounding box center [220, 36] width 15 height 15
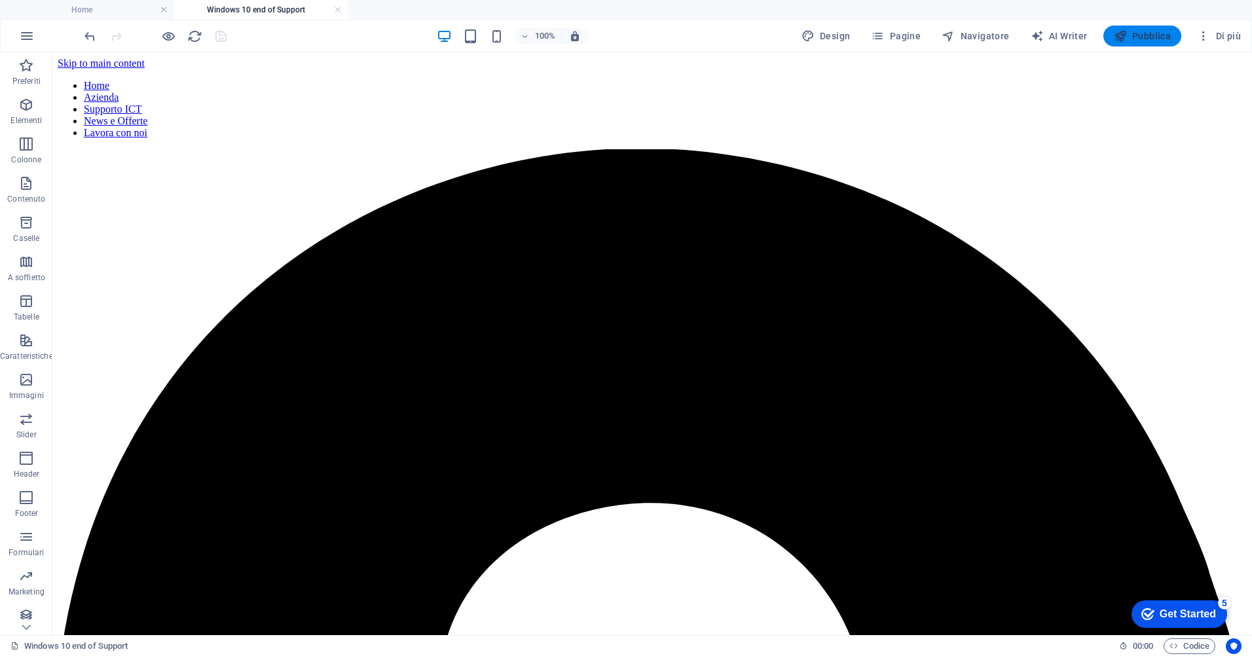
click at [1149, 36] on span "Pubblica" at bounding box center [1143, 35] width 58 height 13
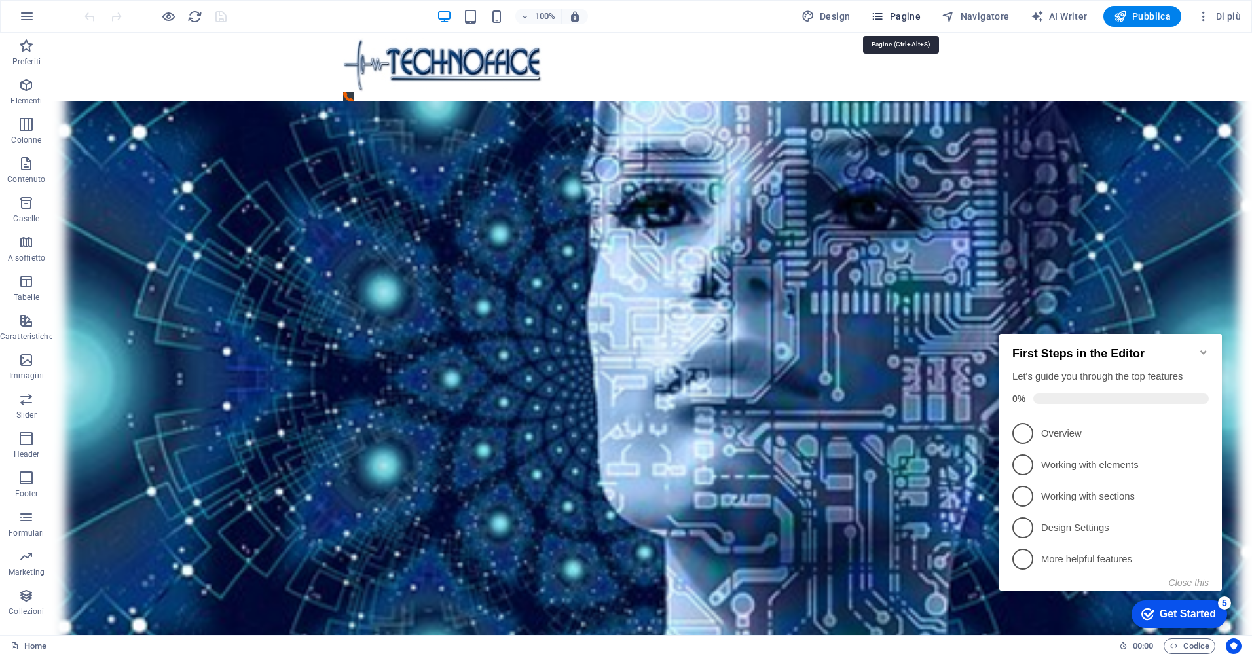
click at [908, 12] on span "Pagine" at bounding box center [896, 16] width 50 height 13
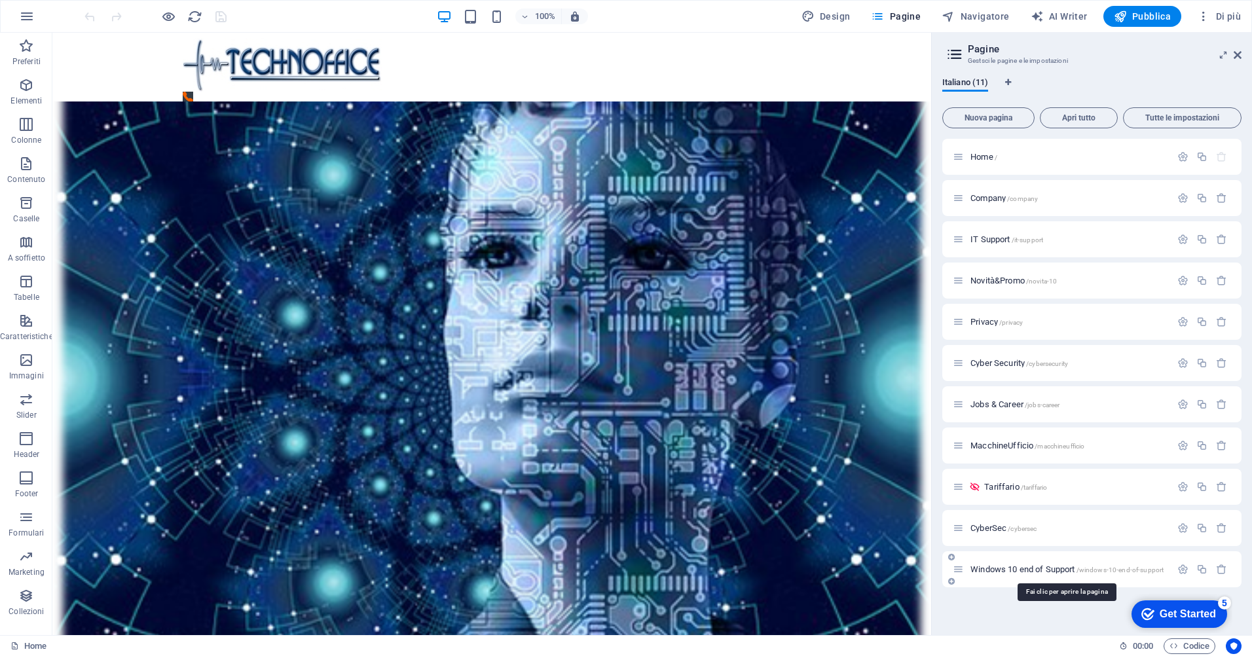
click at [1029, 570] on span "Windows 10 end of Support /windows-10-end-of-support" at bounding box center [1066, 569] width 193 height 10
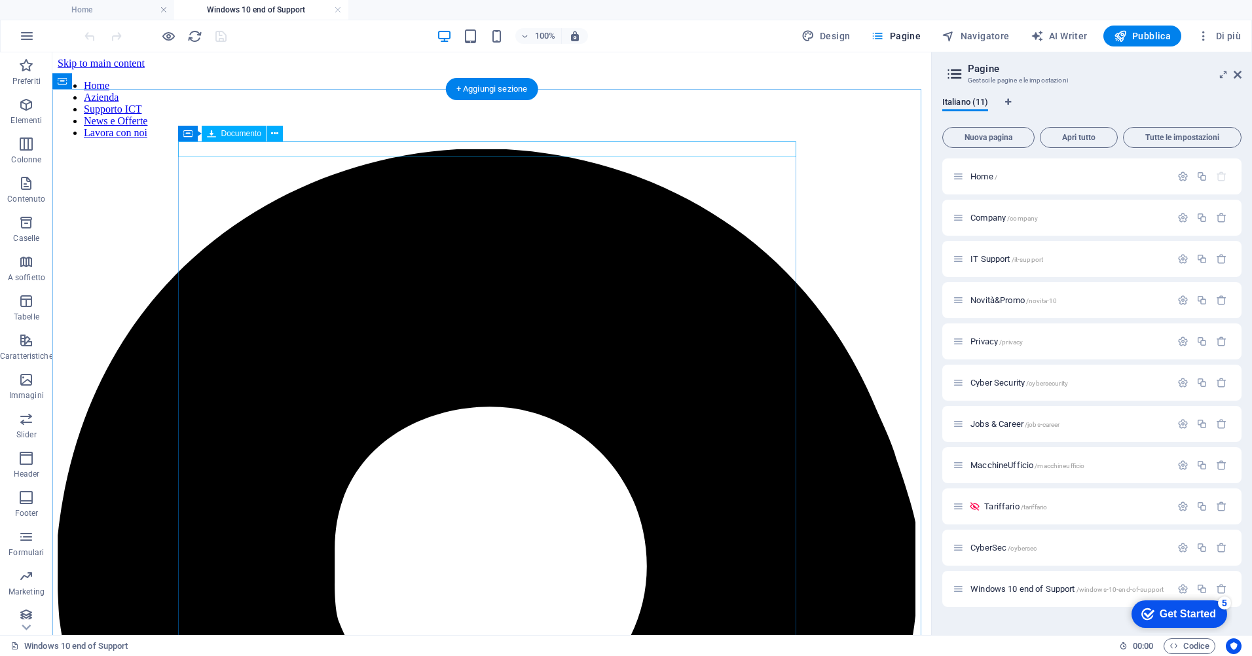
drag, startPoint x: 441, startPoint y: 145, endPoint x: 366, endPoint y: 145, distance: 74.6
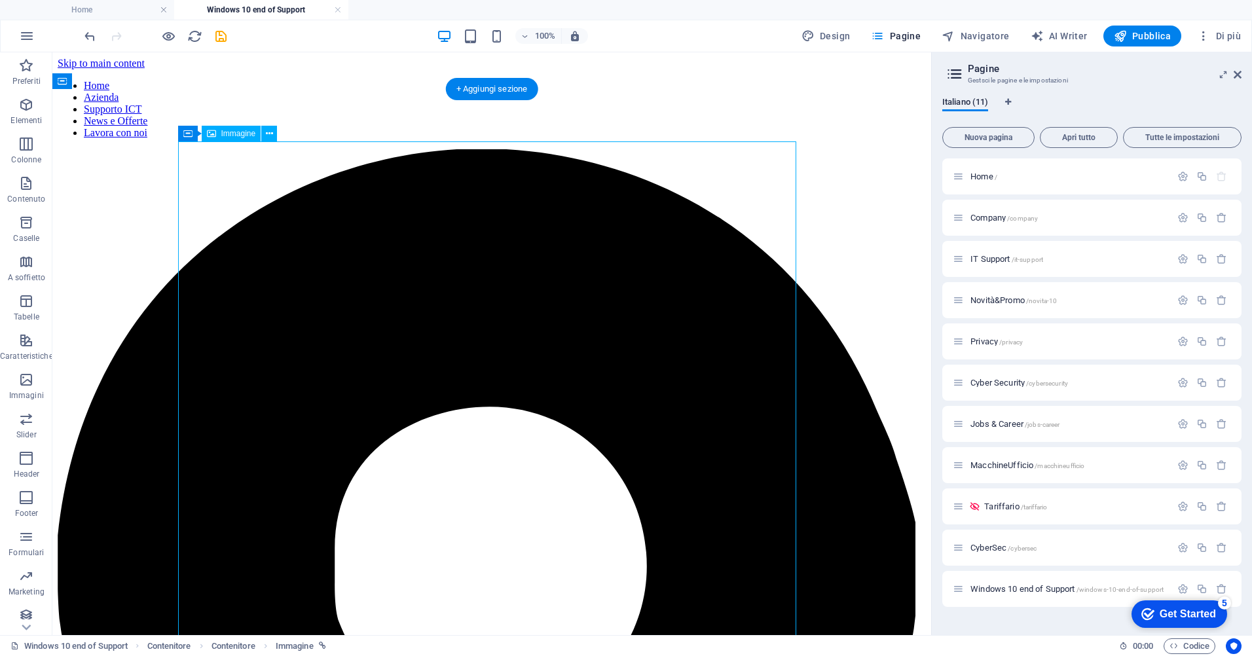
click at [267, 134] on icon at bounding box center [269, 134] width 7 height 14
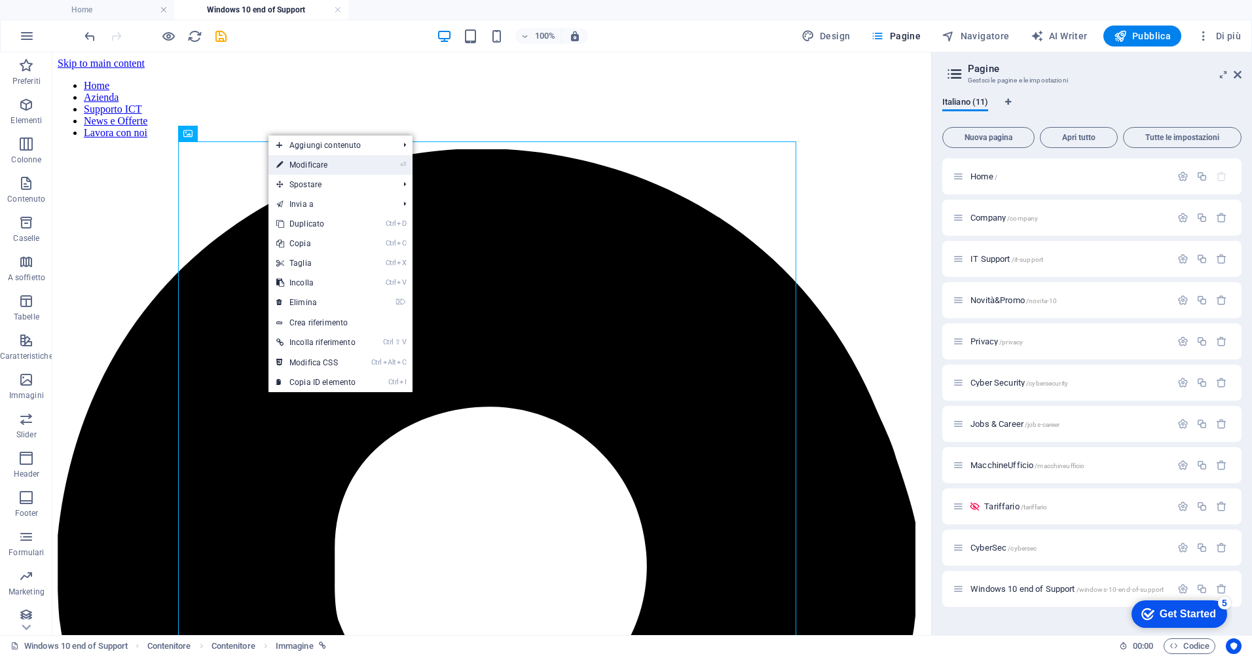
click at [325, 168] on link "⏎ Modificare" at bounding box center [315, 165] width 95 height 20
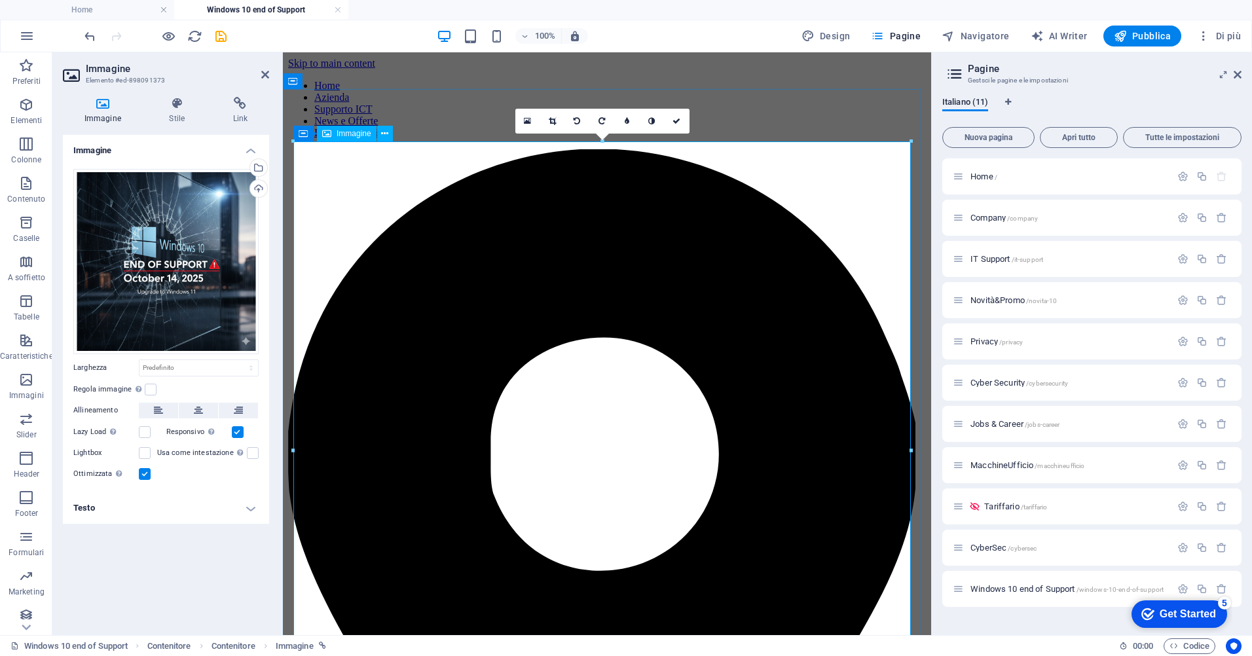
click at [239, 102] on icon at bounding box center [240, 103] width 58 height 13
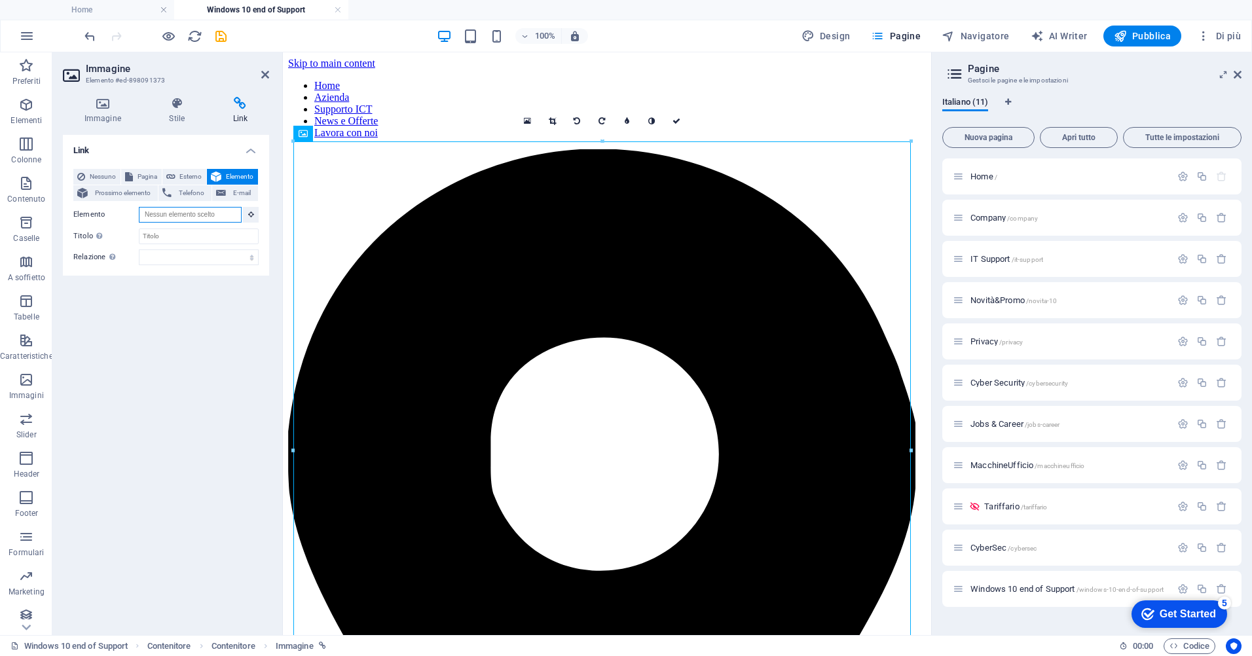
click at [213, 215] on input "Elemento" at bounding box center [190, 215] width 103 height 16
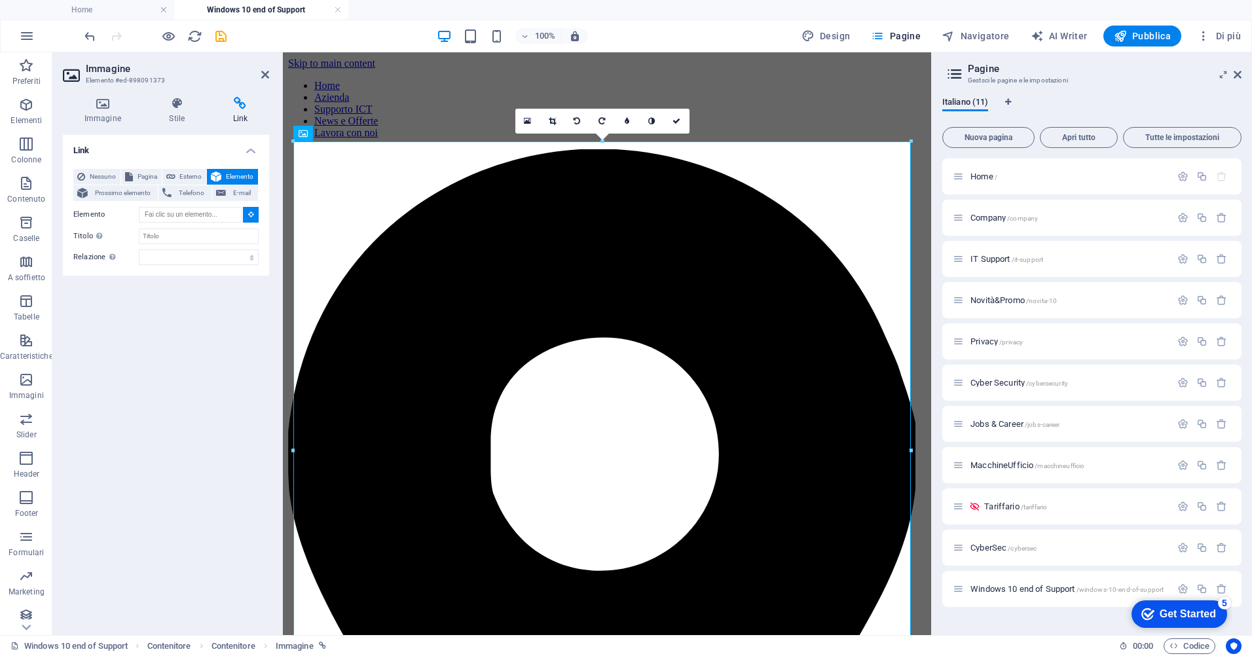
click at [249, 215] on icon at bounding box center [251, 214] width 6 height 7
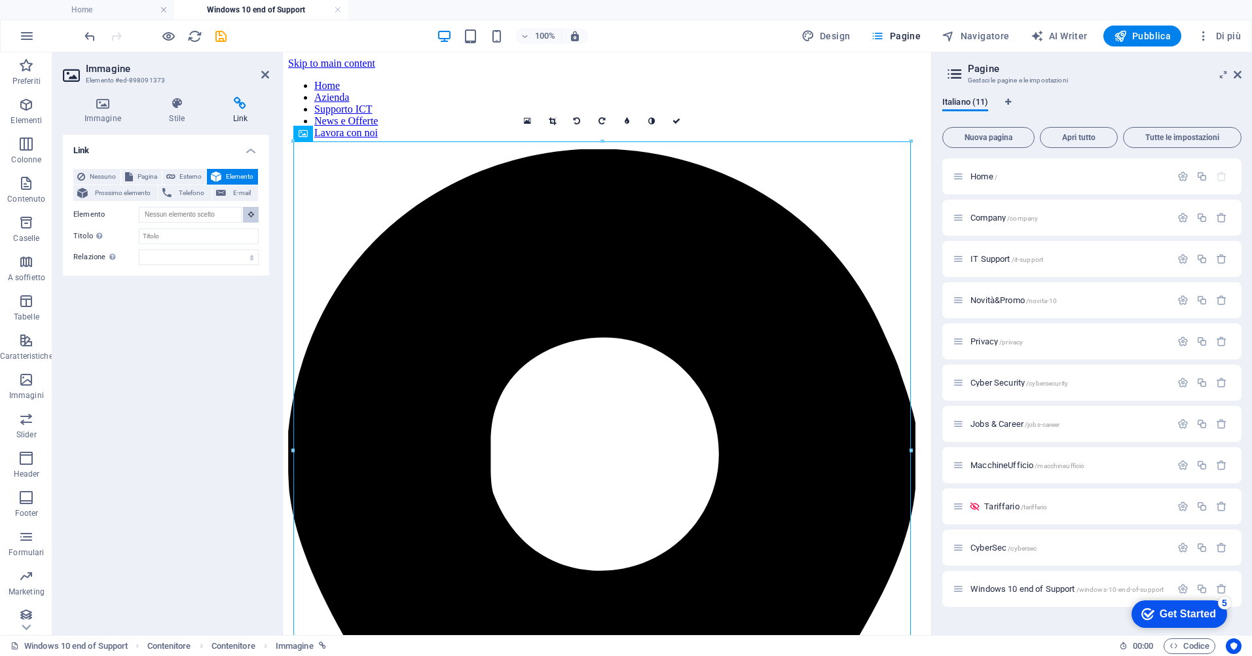
click at [249, 215] on icon at bounding box center [251, 214] width 6 height 7
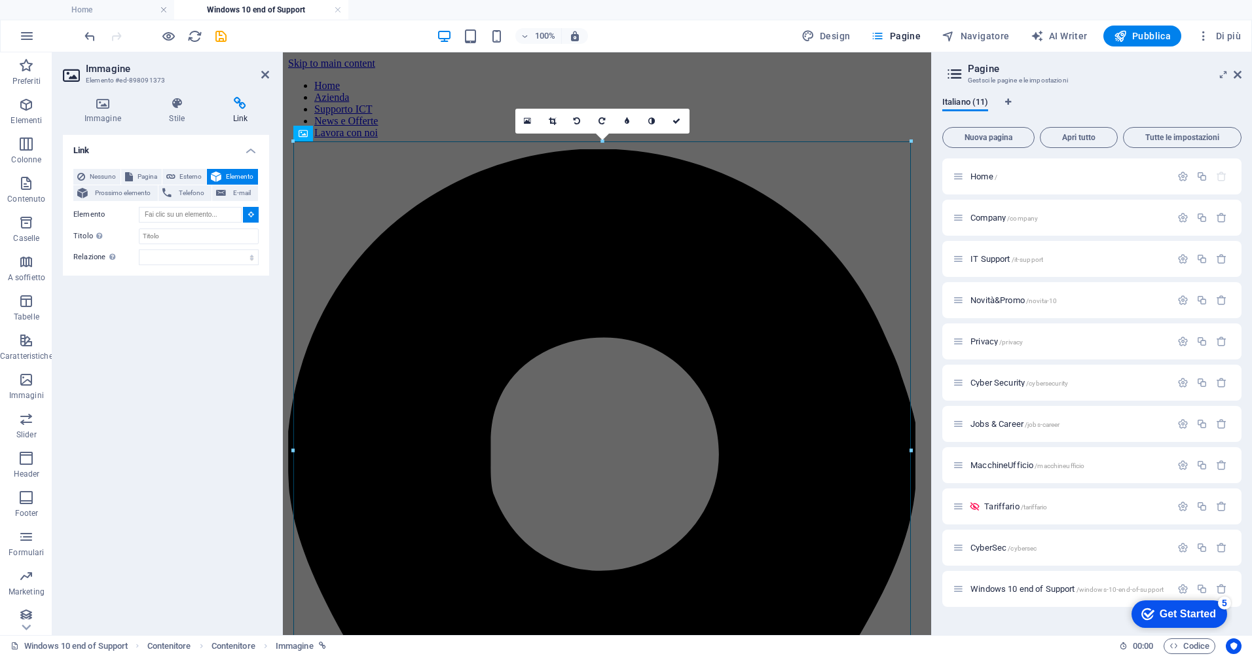
click at [249, 215] on icon at bounding box center [251, 214] width 6 height 7
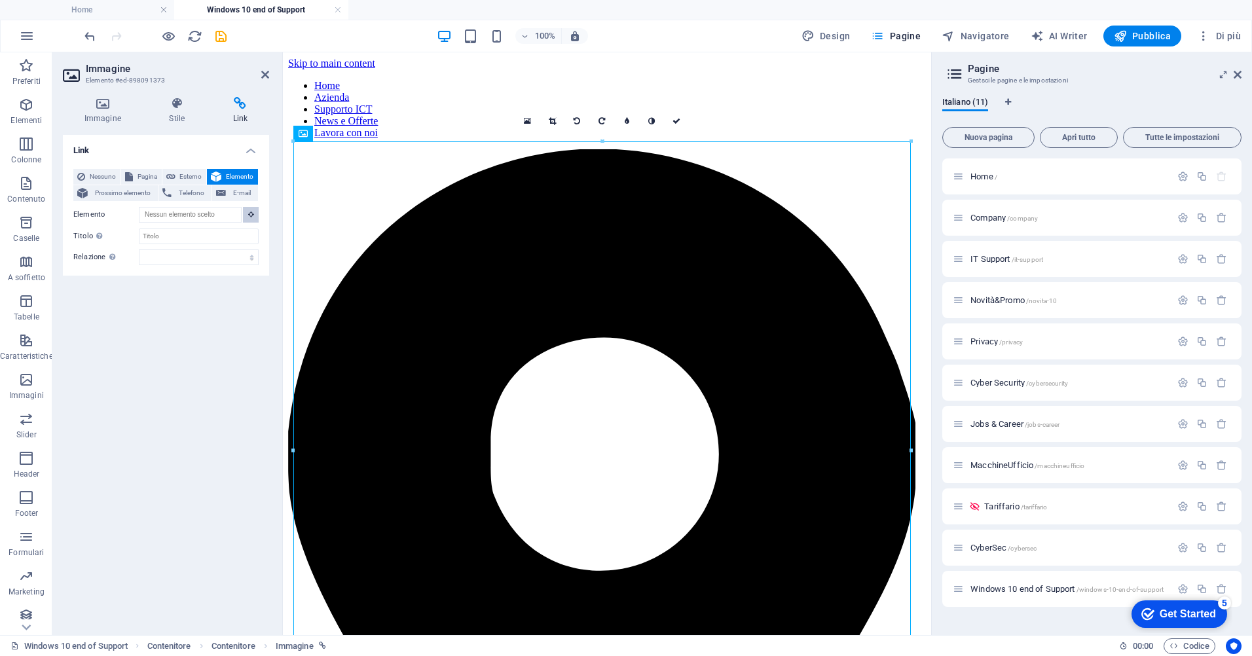
click at [249, 215] on icon at bounding box center [251, 214] width 6 height 7
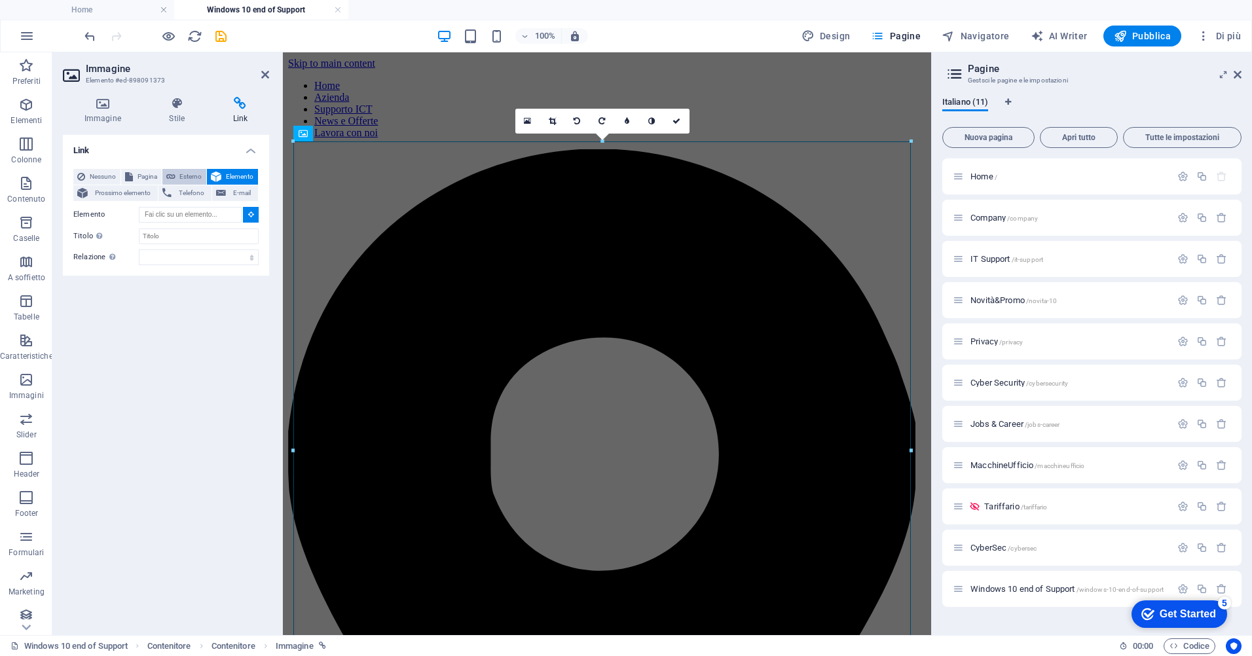
click at [179, 173] on span "Esterno" at bounding box center [191, 177] width 24 height 16
select select "blank"
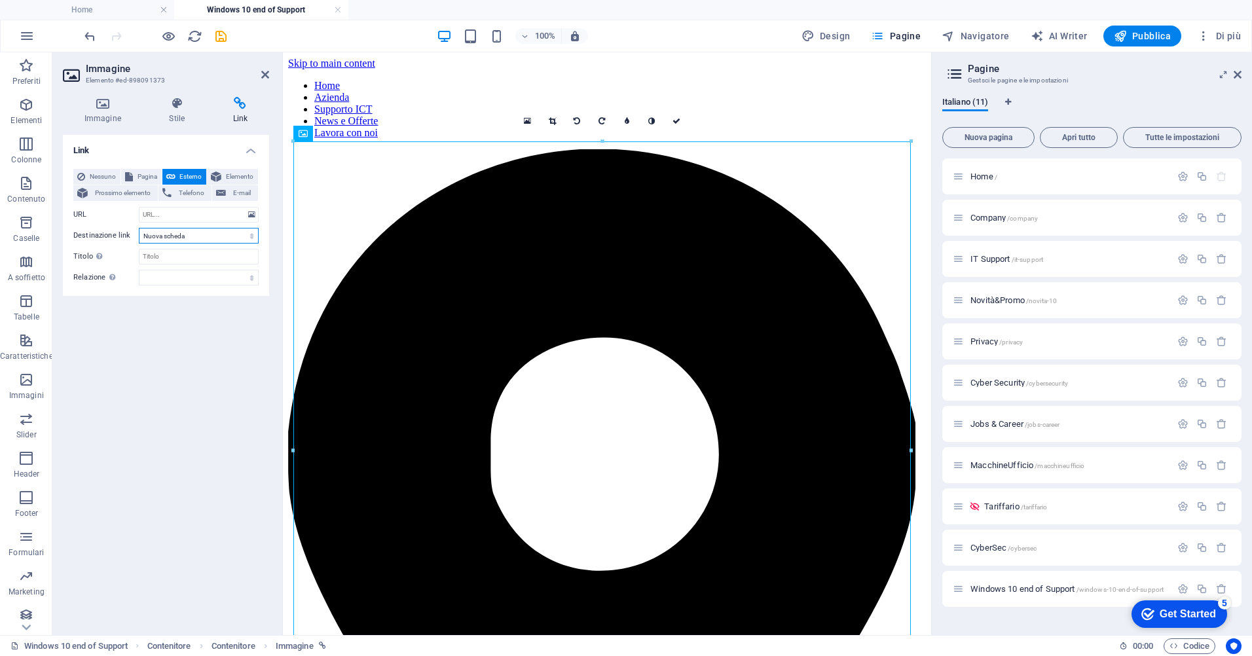
click at [204, 238] on select "Nuova scheda Stessa scheda Sovrapposizione" at bounding box center [199, 236] width 120 height 16
click at [230, 175] on span "Elemento" at bounding box center [239, 177] width 29 height 16
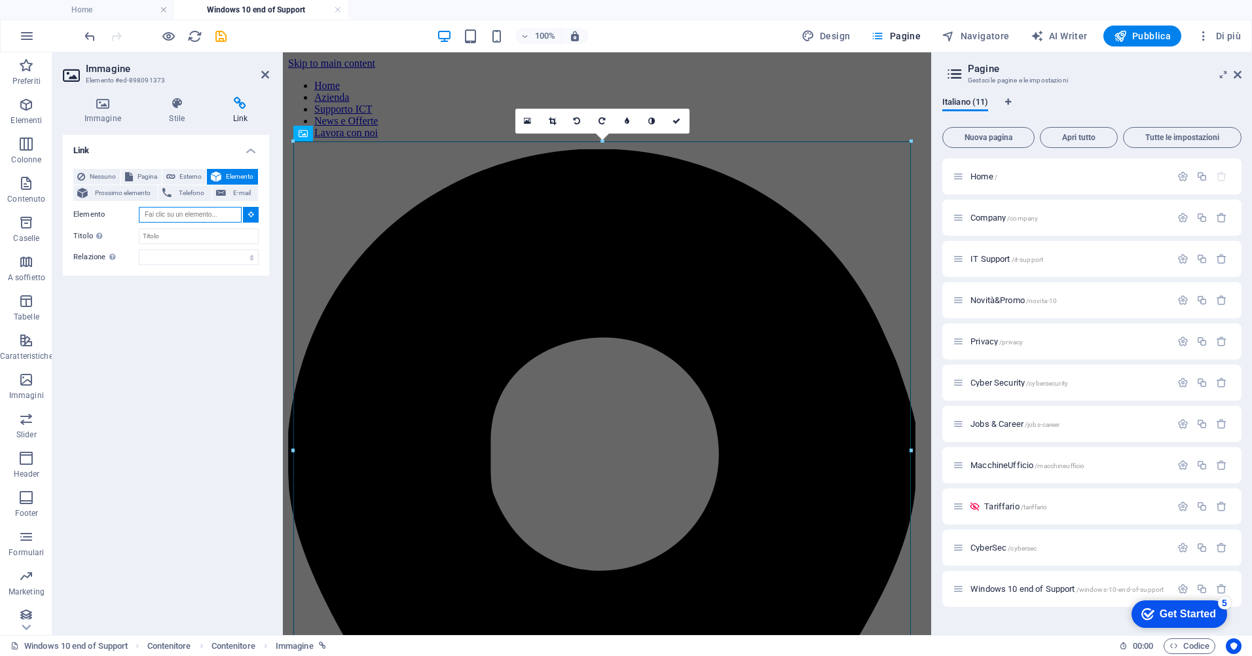
click at [164, 217] on input "Elemento" at bounding box center [190, 215] width 103 height 16
click at [531, 117] on link at bounding box center [527, 121] width 25 height 25
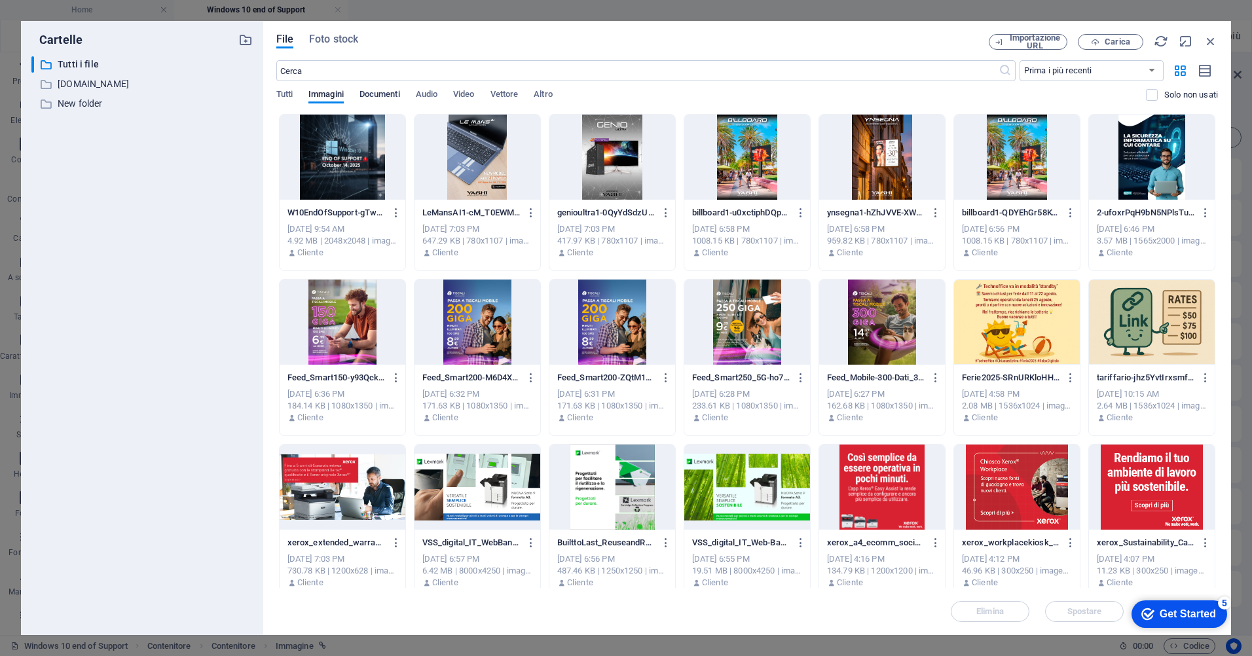
click at [388, 96] on span "Documenti" at bounding box center [379, 95] width 41 height 18
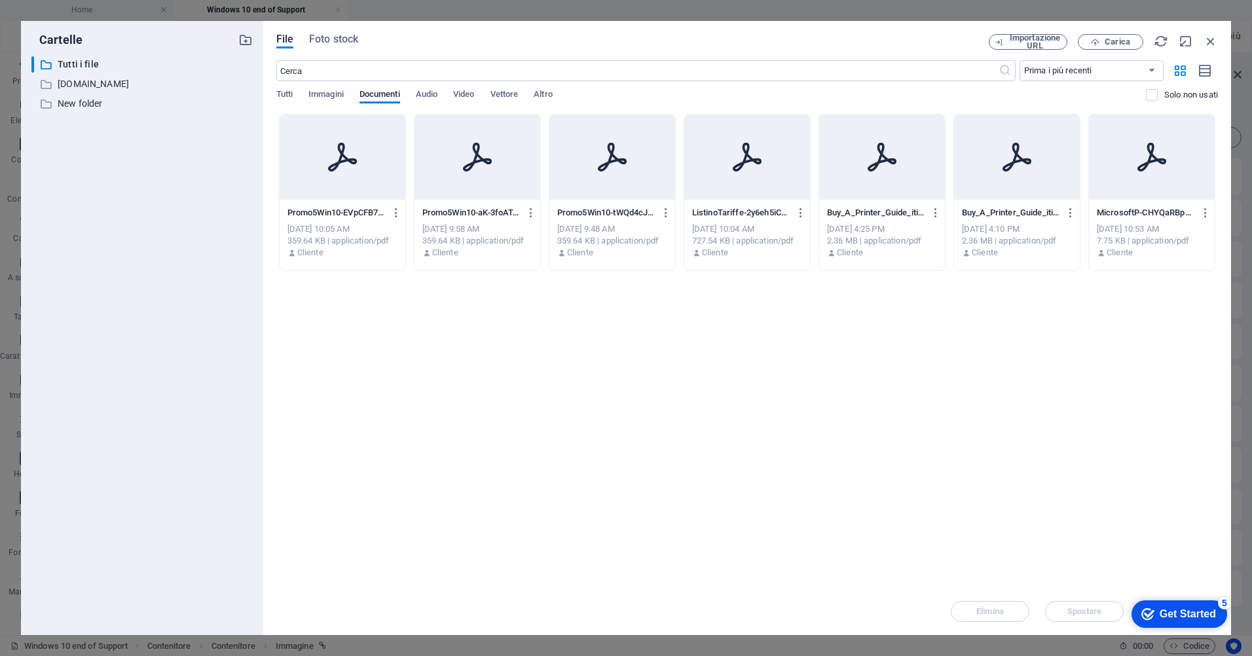
click at [373, 179] on div at bounding box center [343, 157] width 126 height 85
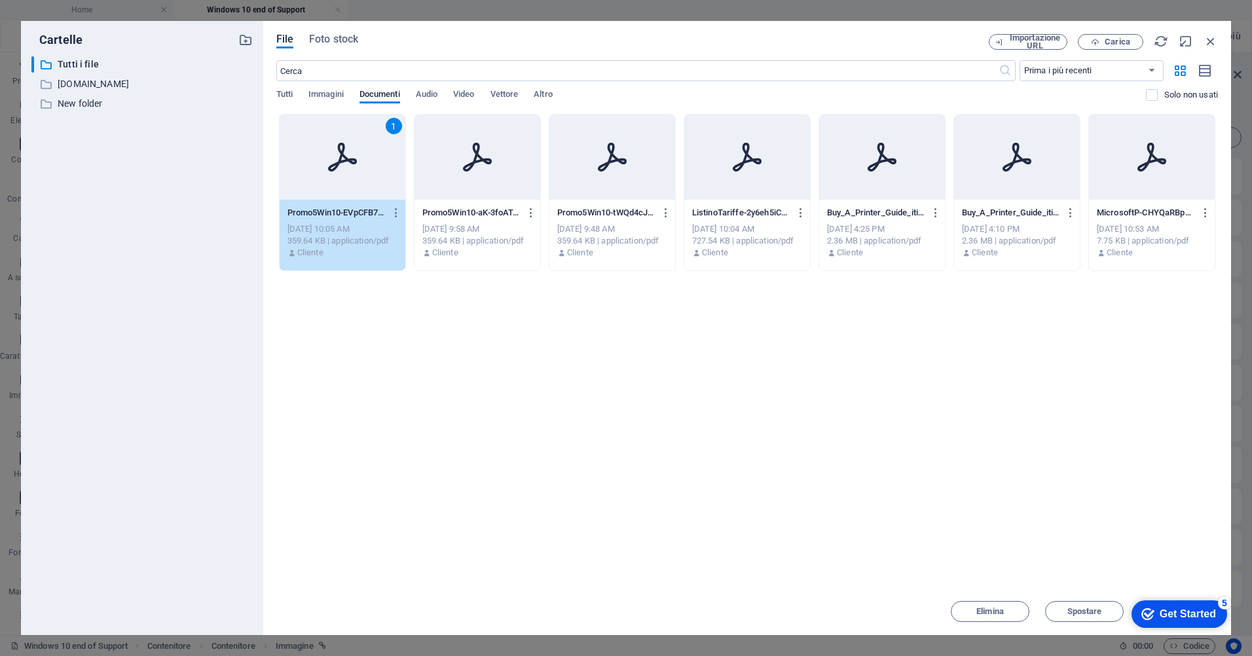
drag, startPoint x: 382, startPoint y: 176, endPoint x: 366, endPoint y: 192, distance: 22.2
click at [382, 177] on div "1" at bounding box center [343, 157] width 126 height 85
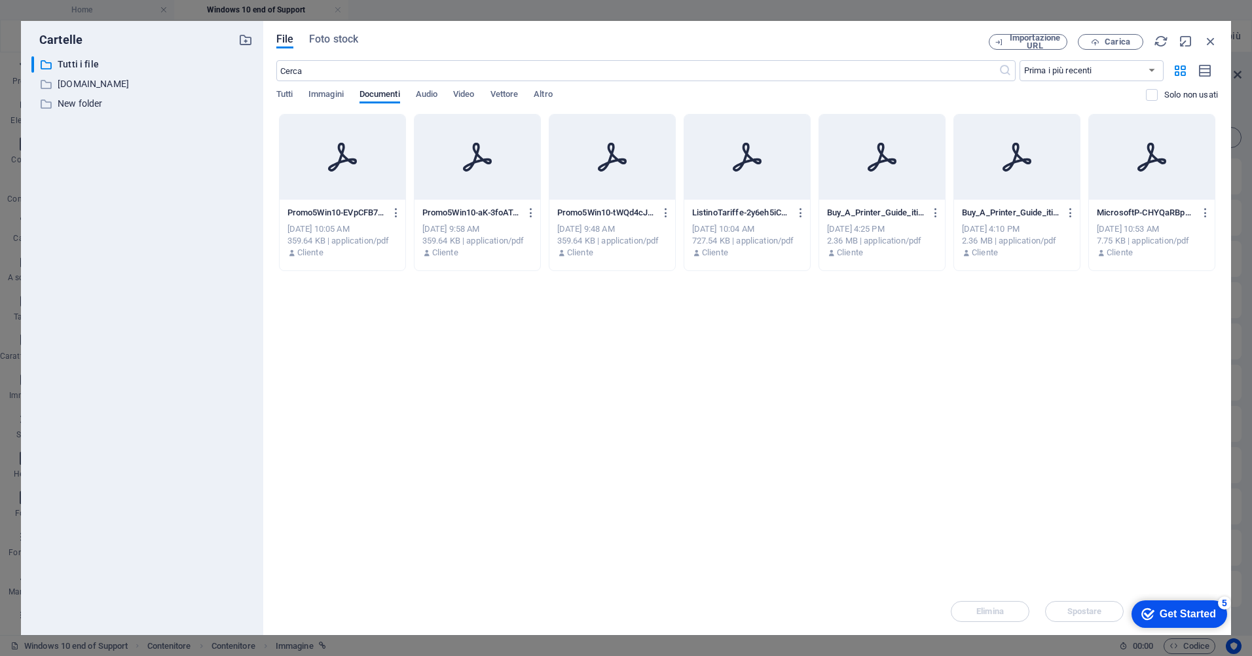
click at [366, 182] on div at bounding box center [343, 157] width 126 height 85
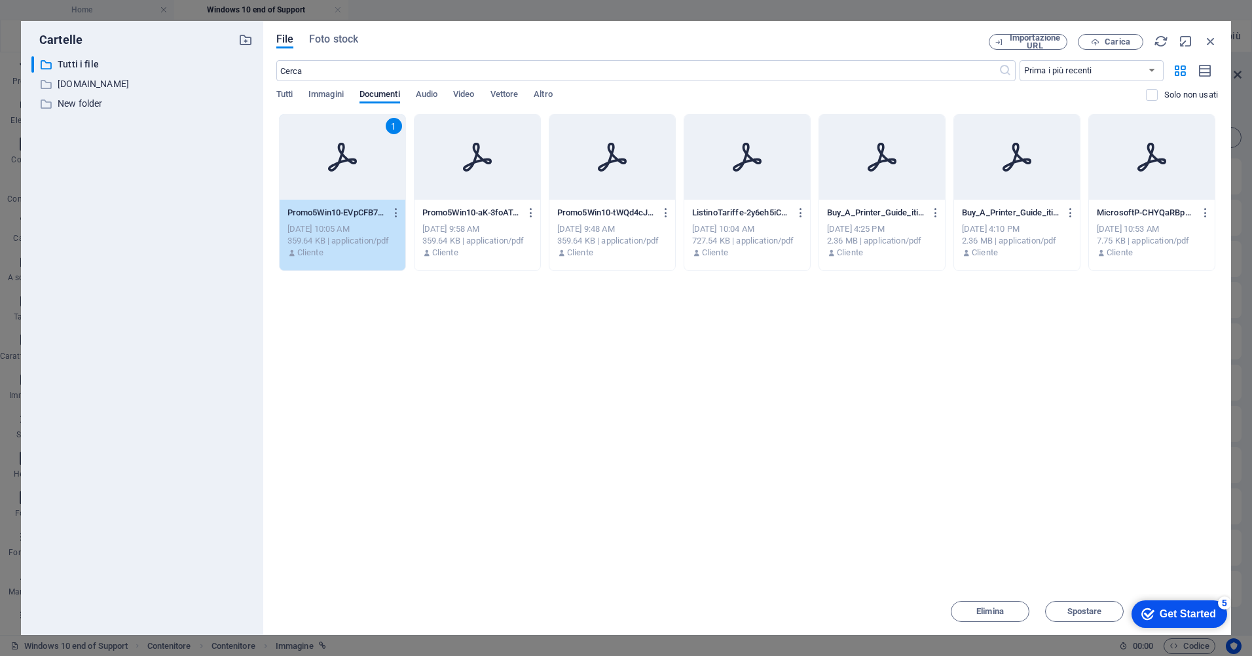
click at [367, 170] on div "1" at bounding box center [343, 157] width 126 height 85
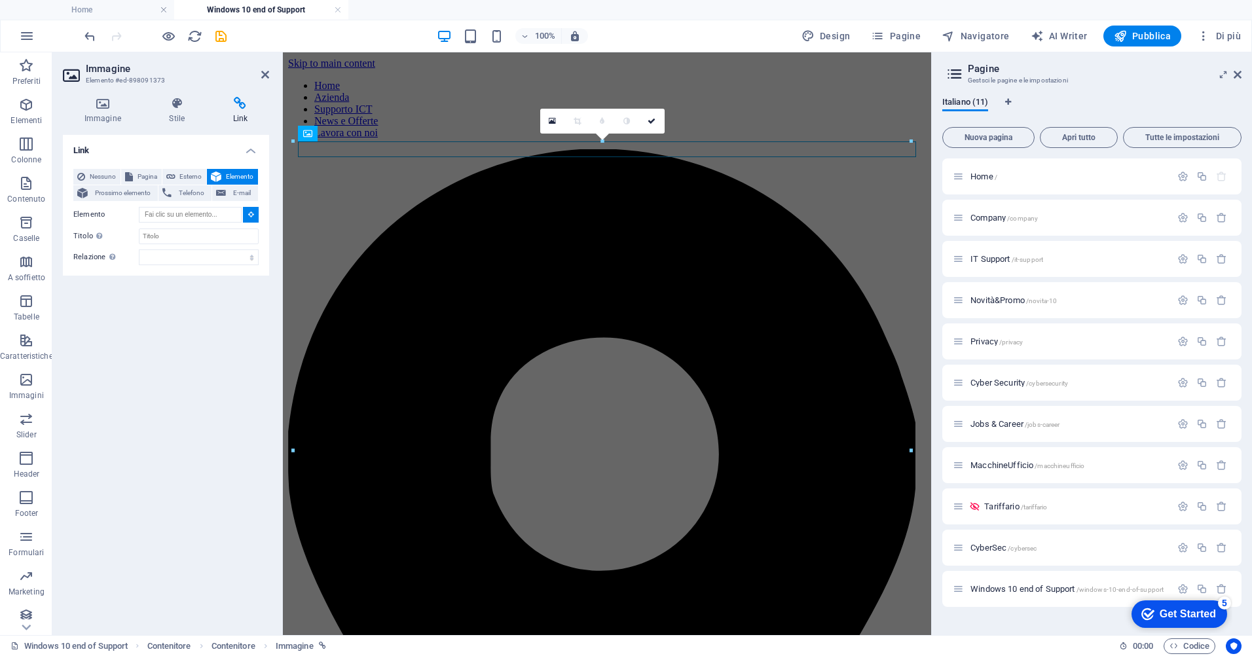
click at [229, 175] on span "Elemento" at bounding box center [239, 177] width 29 height 16
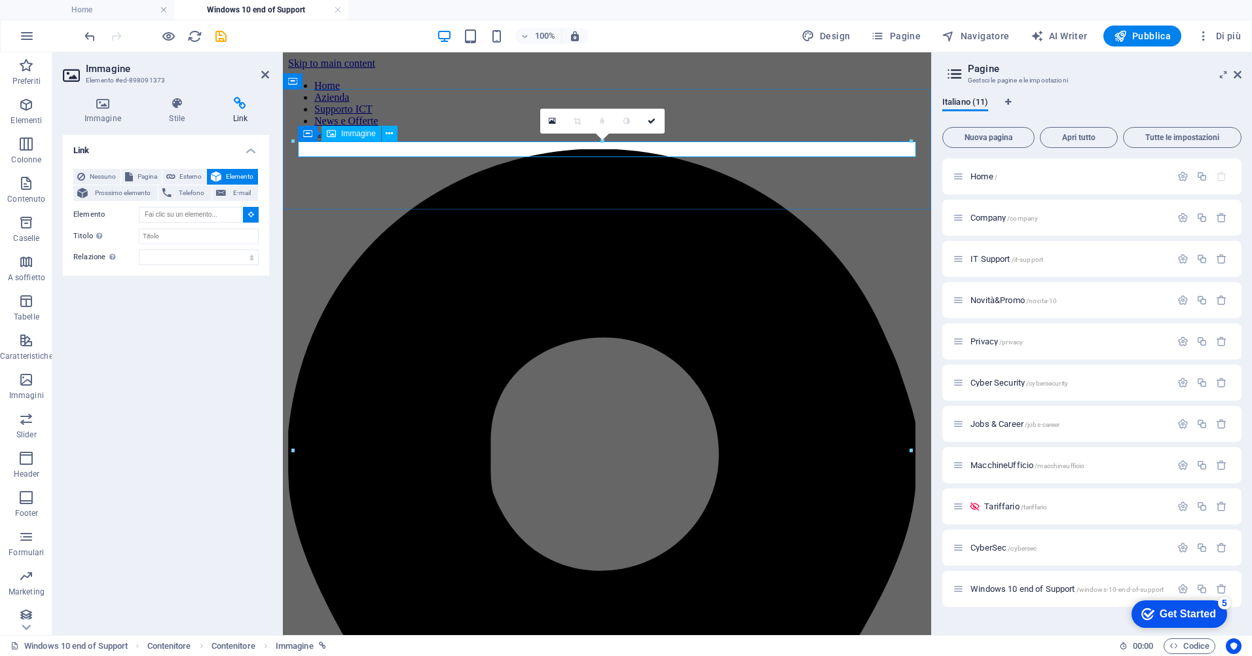
type input "#ed-898091373"
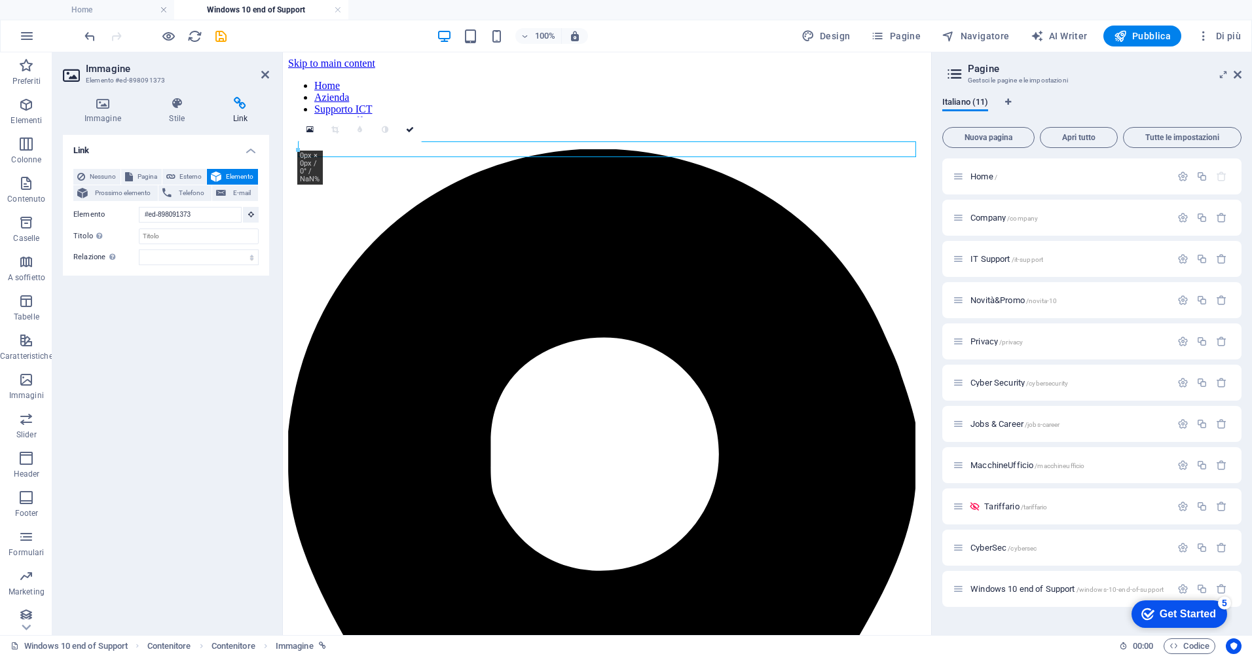
click at [343, 142] on div "16:10 16:9 4:3 1:1 1:2 0" at bounding box center [360, 129] width 124 height 25
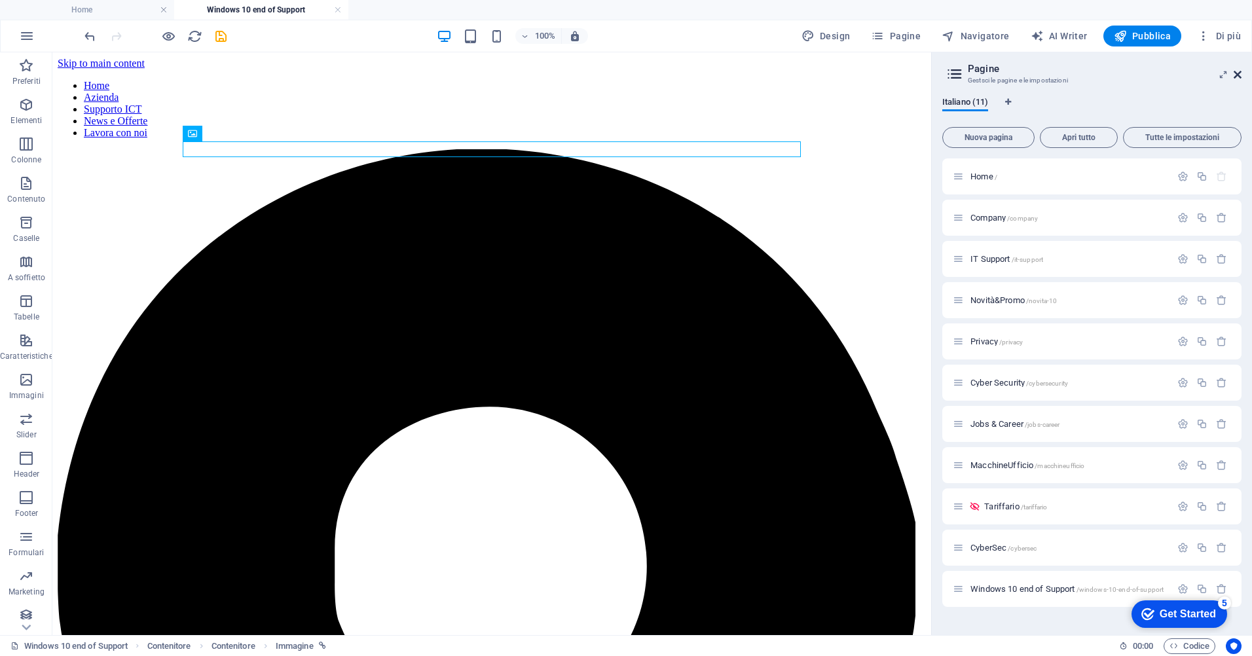
click at [1241, 72] on icon at bounding box center [1238, 74] width 8 height 10
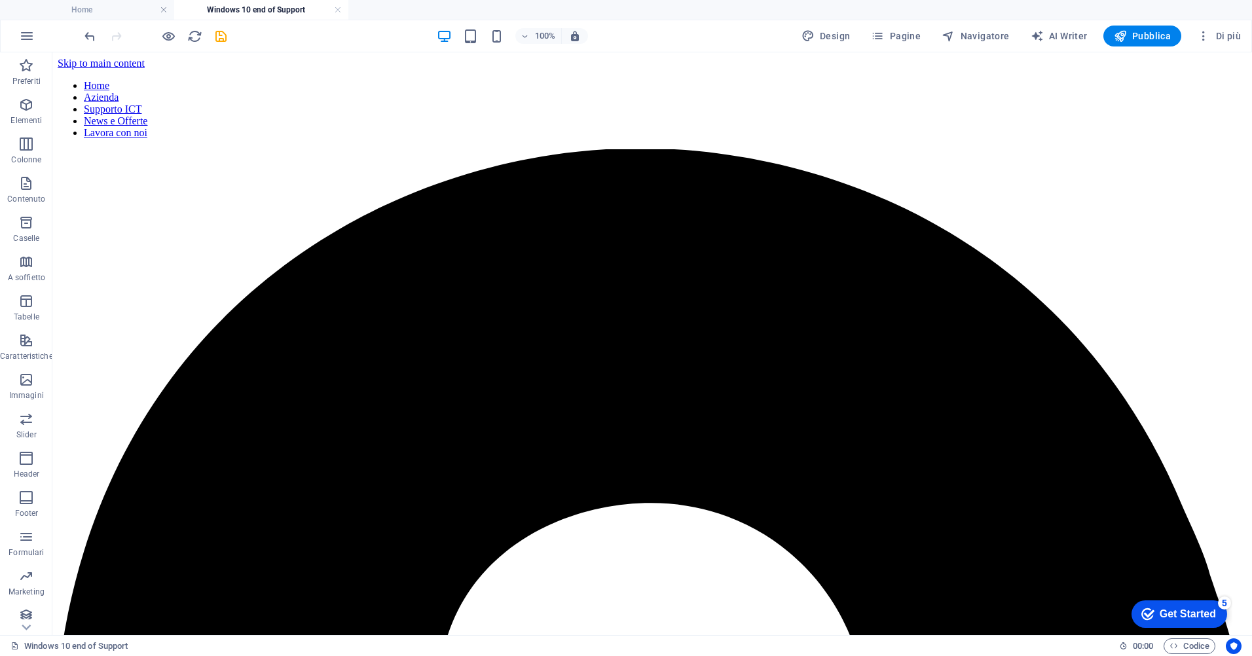
click at [31, 108] on icon "button" at bounding box center [26, 105] width 16 height 16
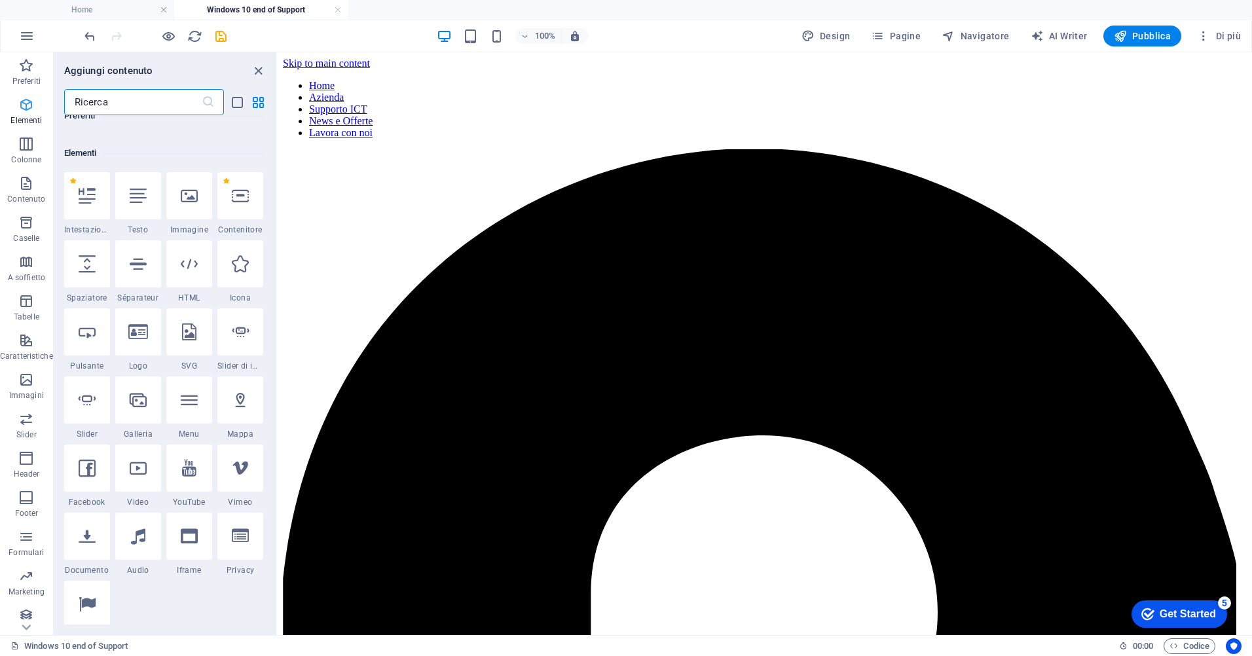
scroll to position [139, 0]
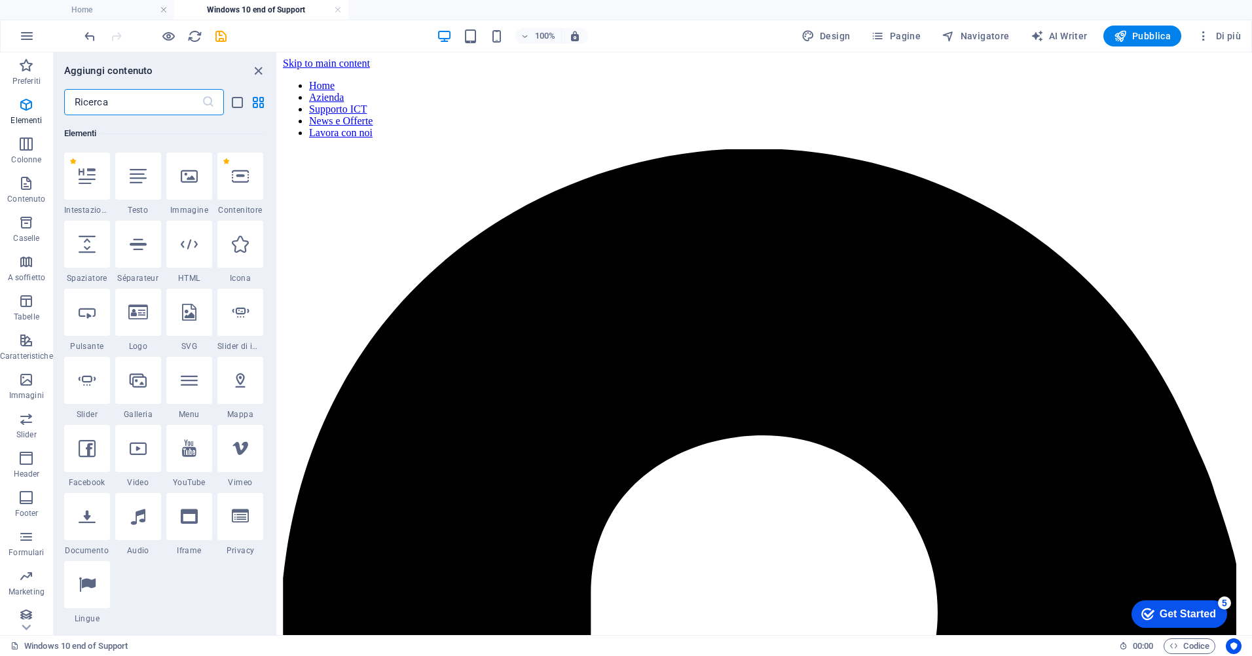
click at [126, 101] on input "text" at bounding box center [133, 102] width 138 height 26
click at [69, 531] on div at bounding box center [87, 516] width 46 height 47
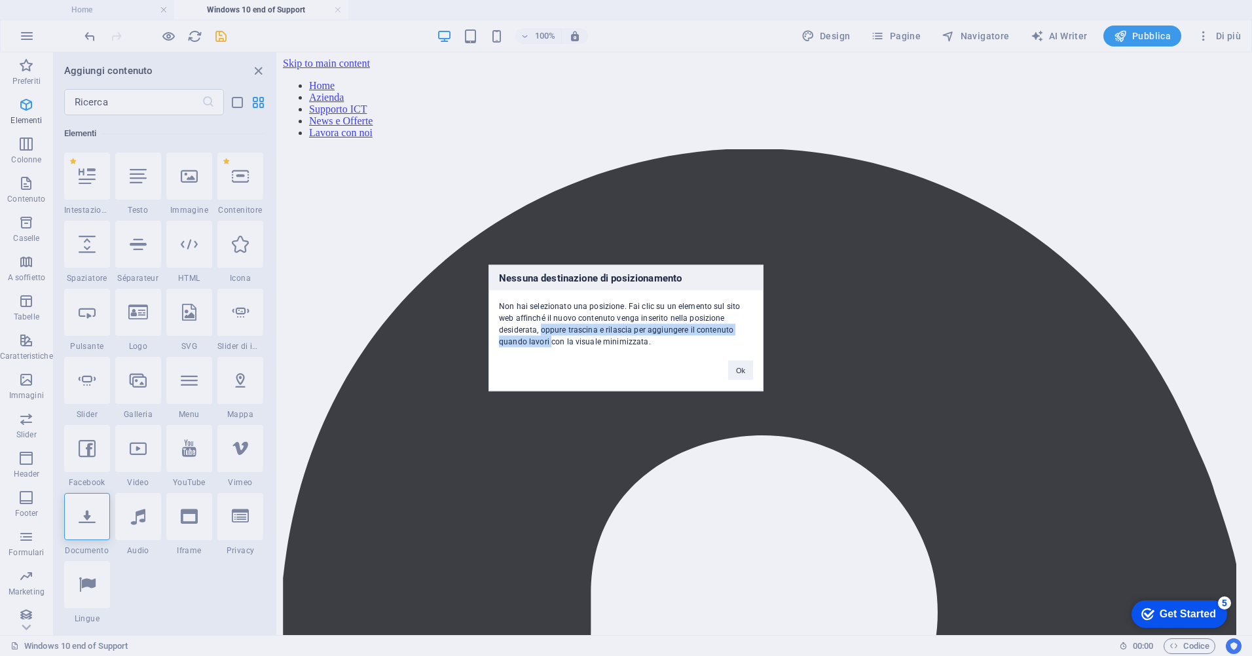
drag, startPoint x: 88, startPoint y: 503, endPoint x: 404, endPoint y: 394, distance: 334.0
click at [404, 394] on div "Nessuna destinazione di posizionamento Non hai selezionato una posizione. Fai c…" at bounding box center [626, 328] width 1252 height 656
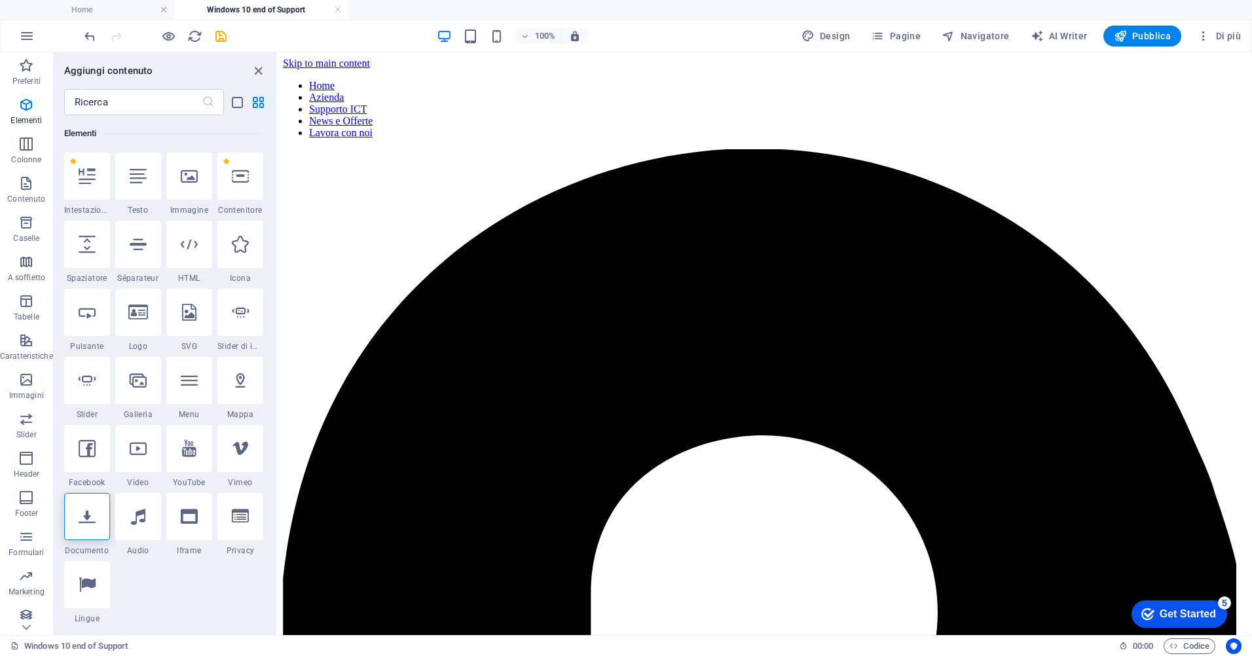
drag, startPoint x: 608, startPoint y: 327, endPoint x: 564, endPoint y: 328, distance: 44.5
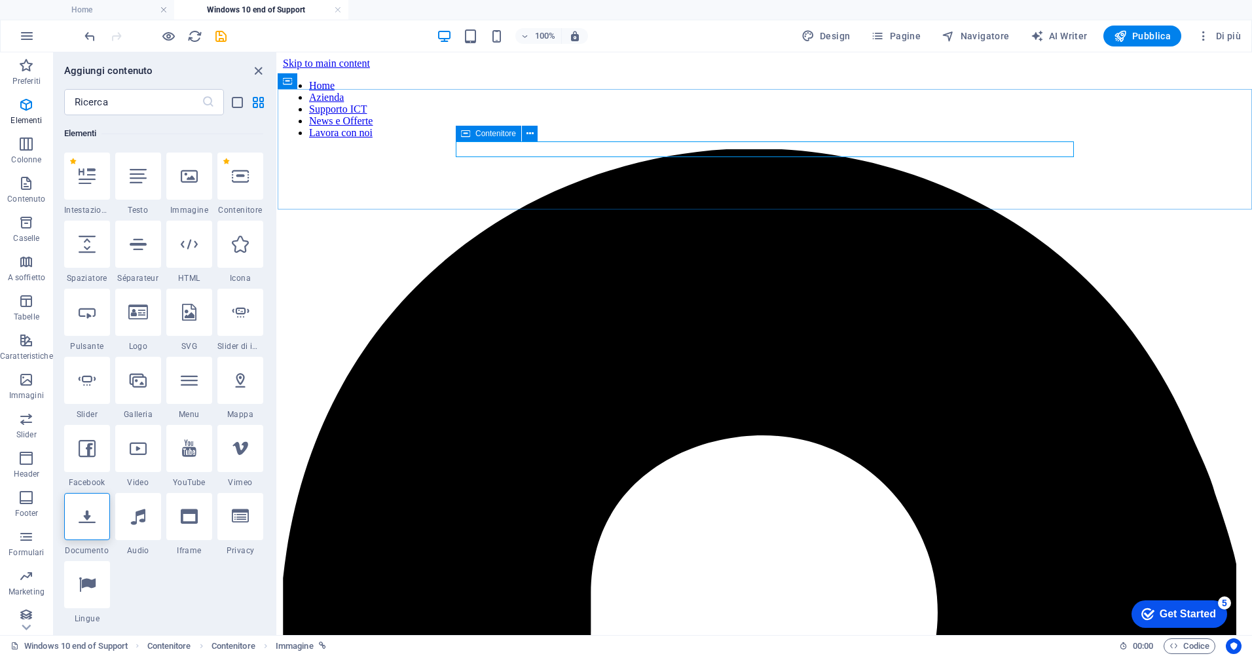
click at [465, 134] on icon at bounding box center [465, 134] width 9 height 16
click at [89, 516] on icon at bounding box center [87, 516] width 17 height 17
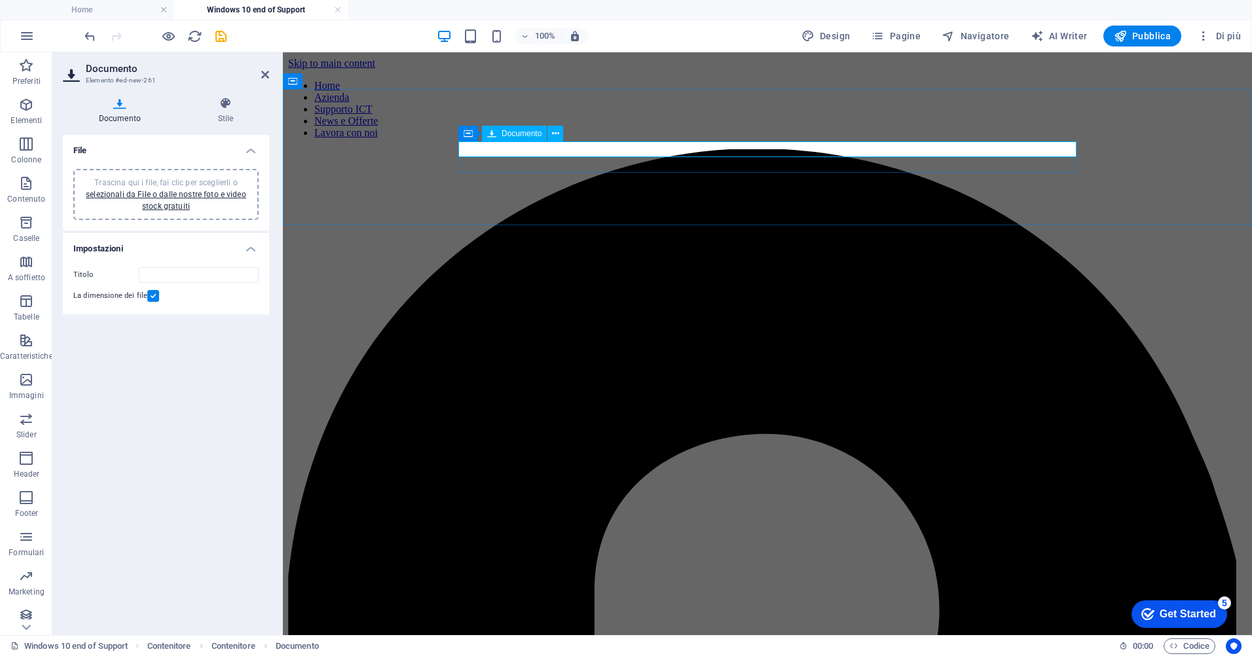
click at [186, 196] on link "selezionali da File o dalle nostre foto e video stock gratuiti" at bounding box center [166, 200] width 160 height 21
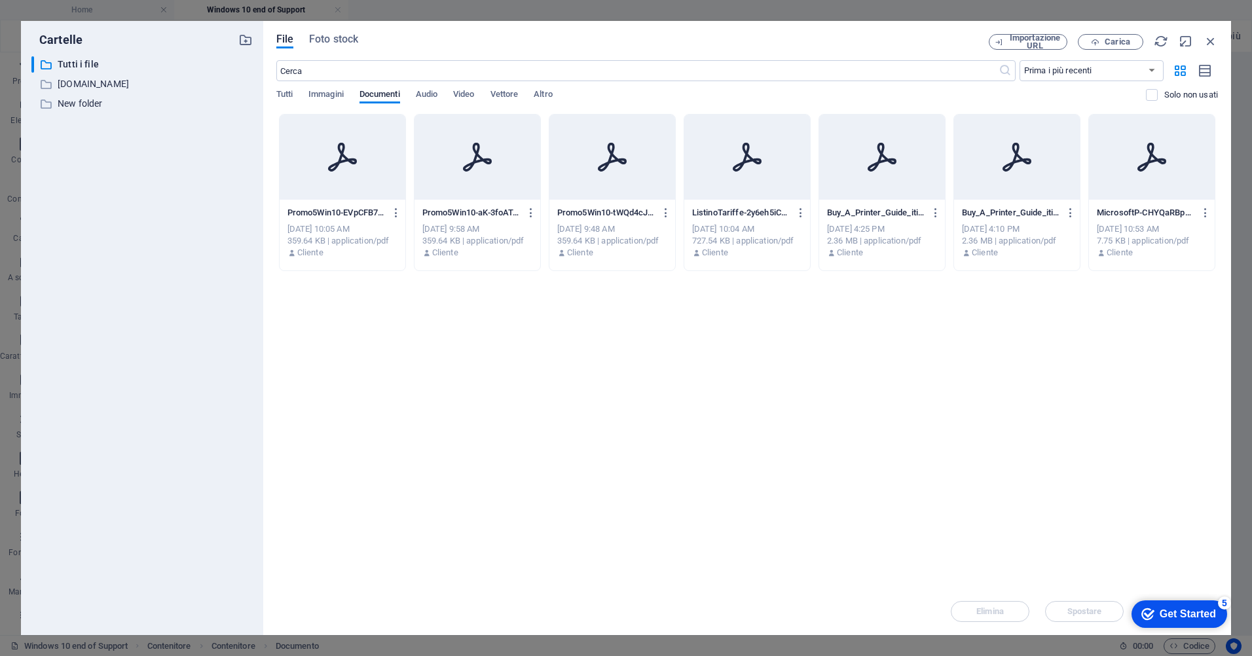
click at [345, 178] on div at bounding box center [343, 157] width 126 height 85
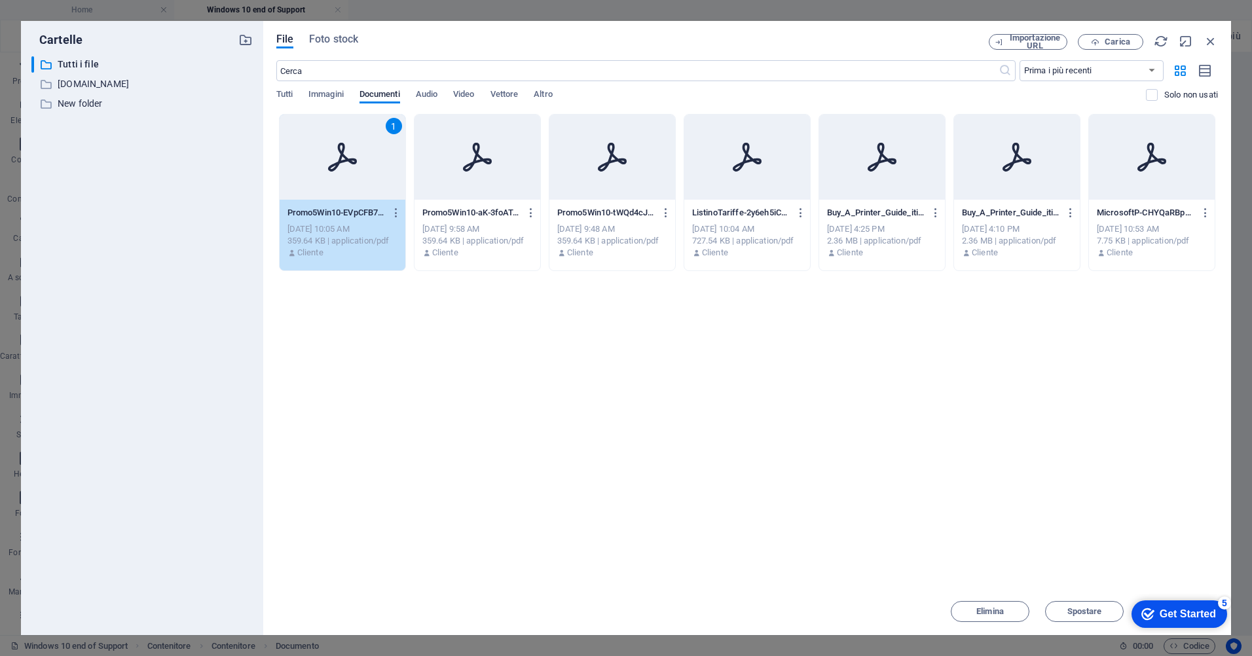
click at [345, 178] on div "1" at bounding box center [343, 157] width 126 height 85
type input "Promo5Win10-EVpCFB7Gf6tysyIIE94JMg.pdf"
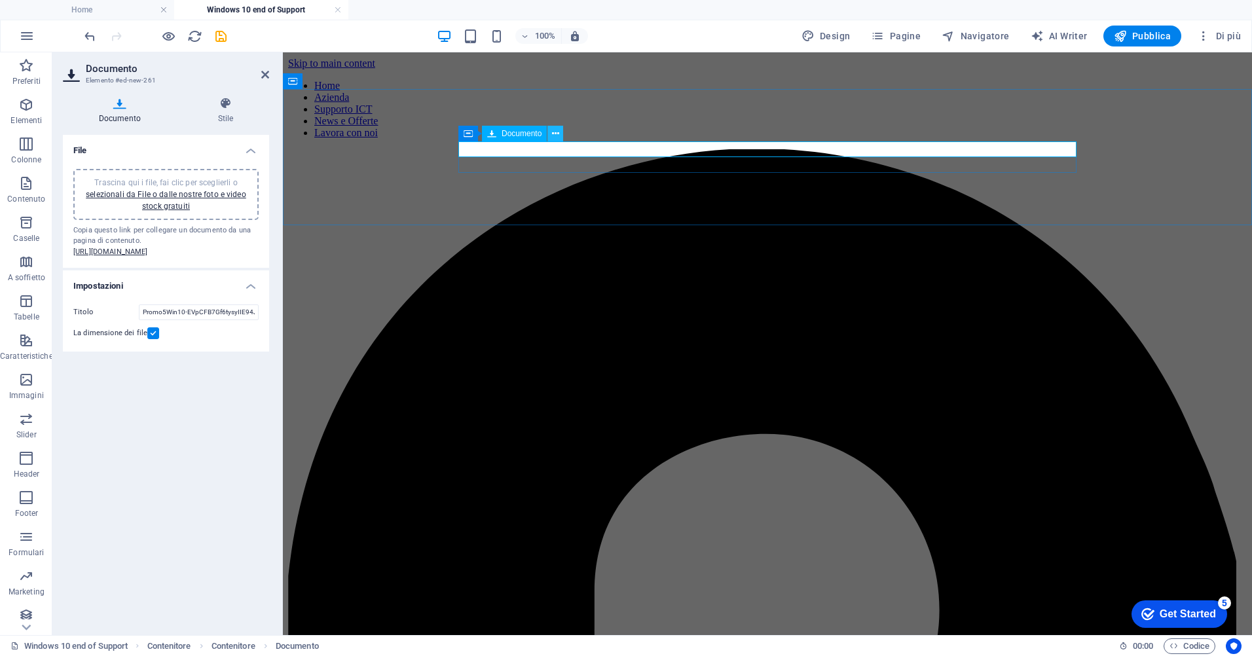
click at [556, 135] on icon at bounding box center [555, 134] width 7 height 14
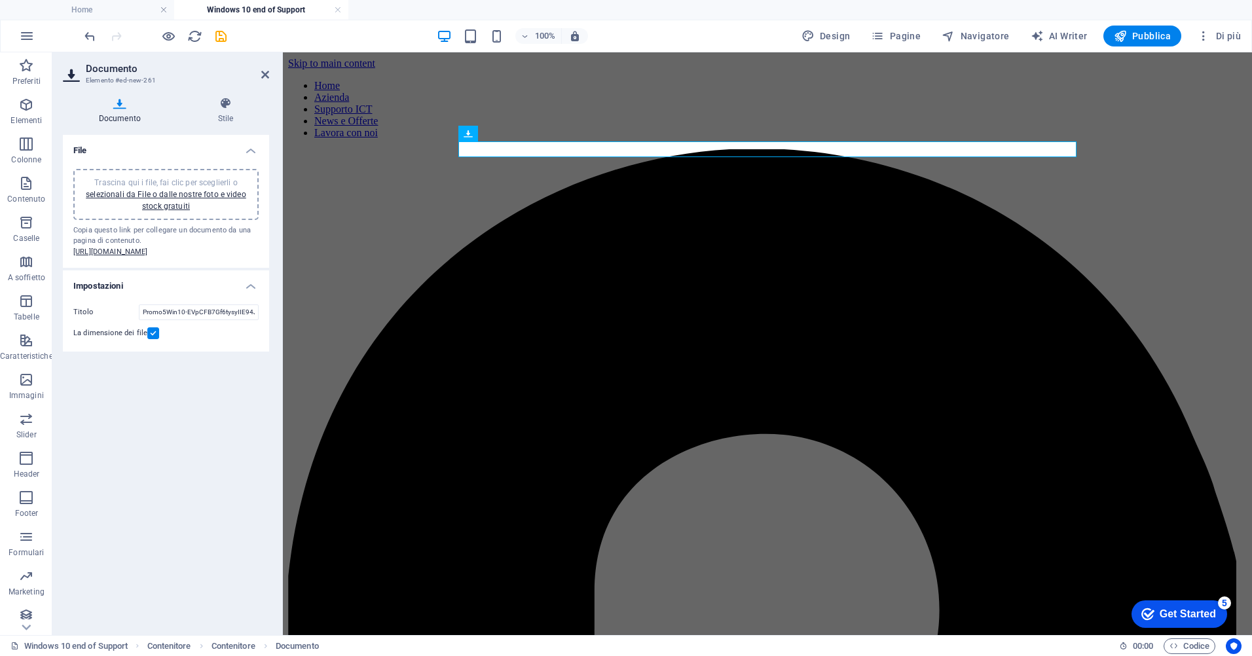
click at [467, 134] on icon at bounding box center [468, 134] width 9 height 16
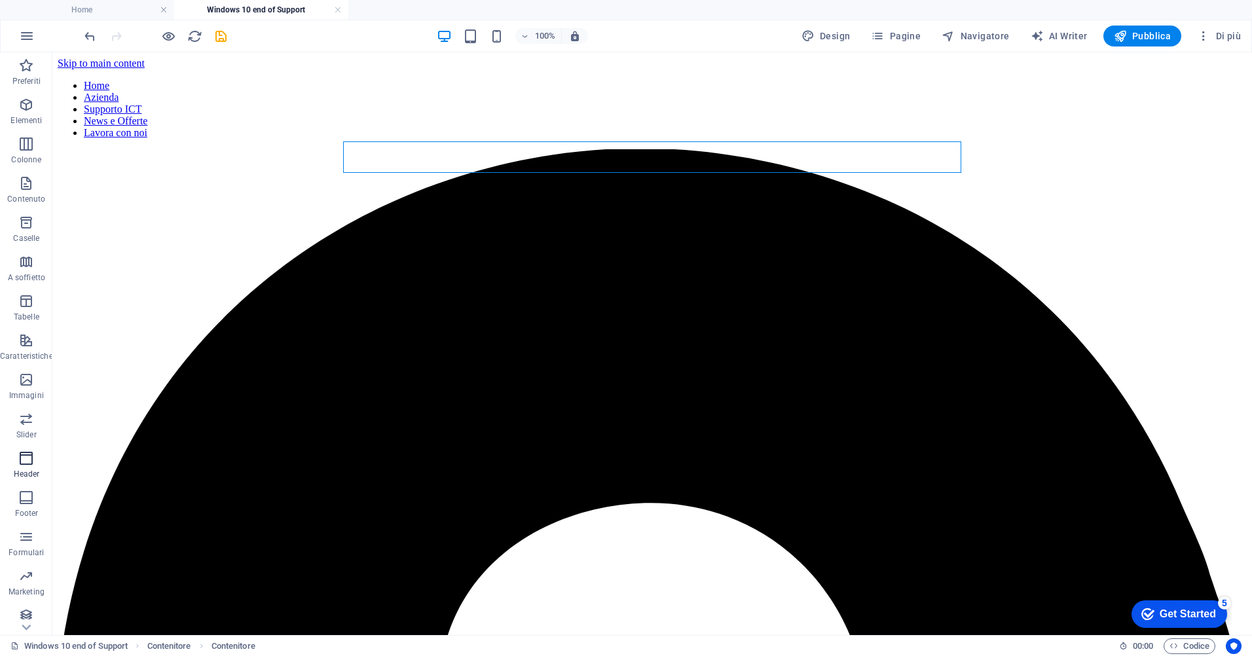
scroll to position [7, 0]
click at [439, 131] on icon at bounding box center [440, 134] width 7 height 14
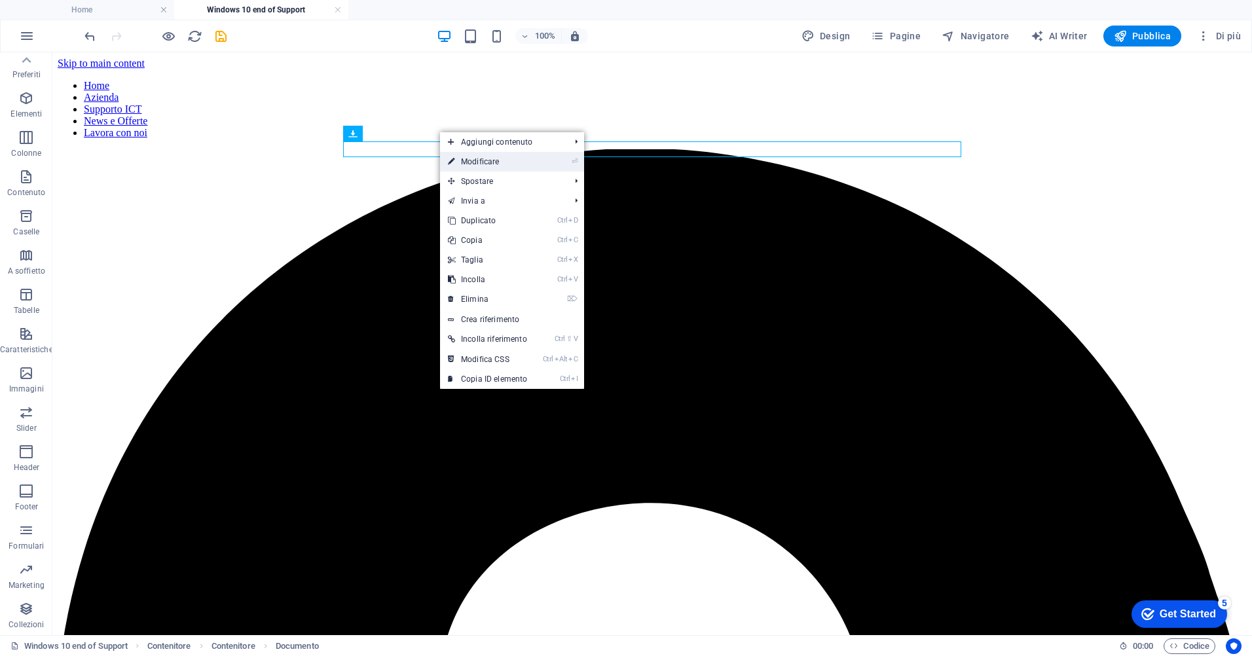
click at [486, 163] on link "⏎ Modificare" at bounding box center [487, 162] width 95 height 20
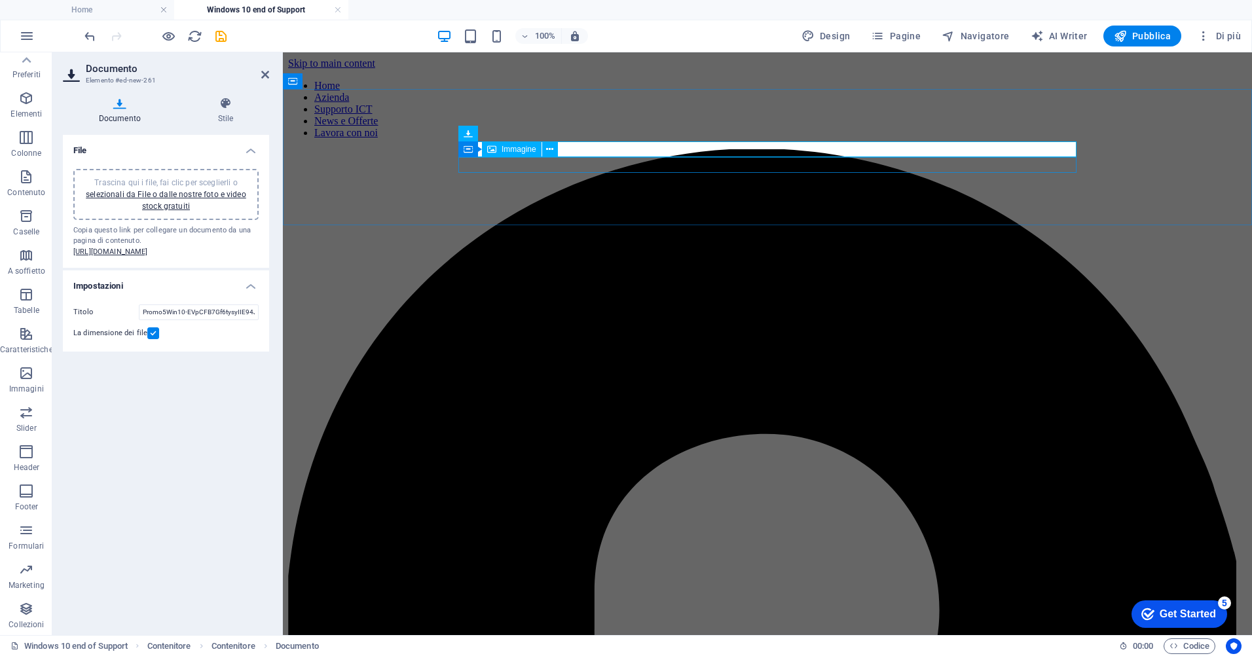
click at [519, 149] on span "Immagine" at bounding box center [519, 149] width 35 height 8
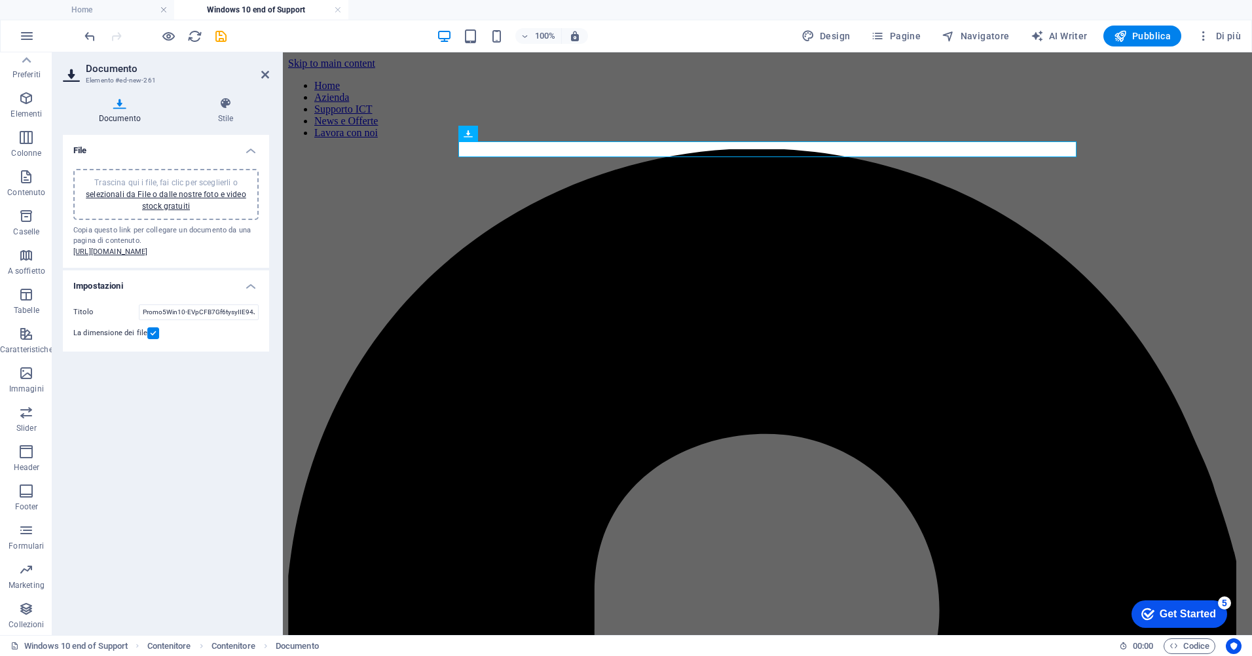
click at [219, 37] on icon "save" at bounding box center [220, 36] width 15 height 15
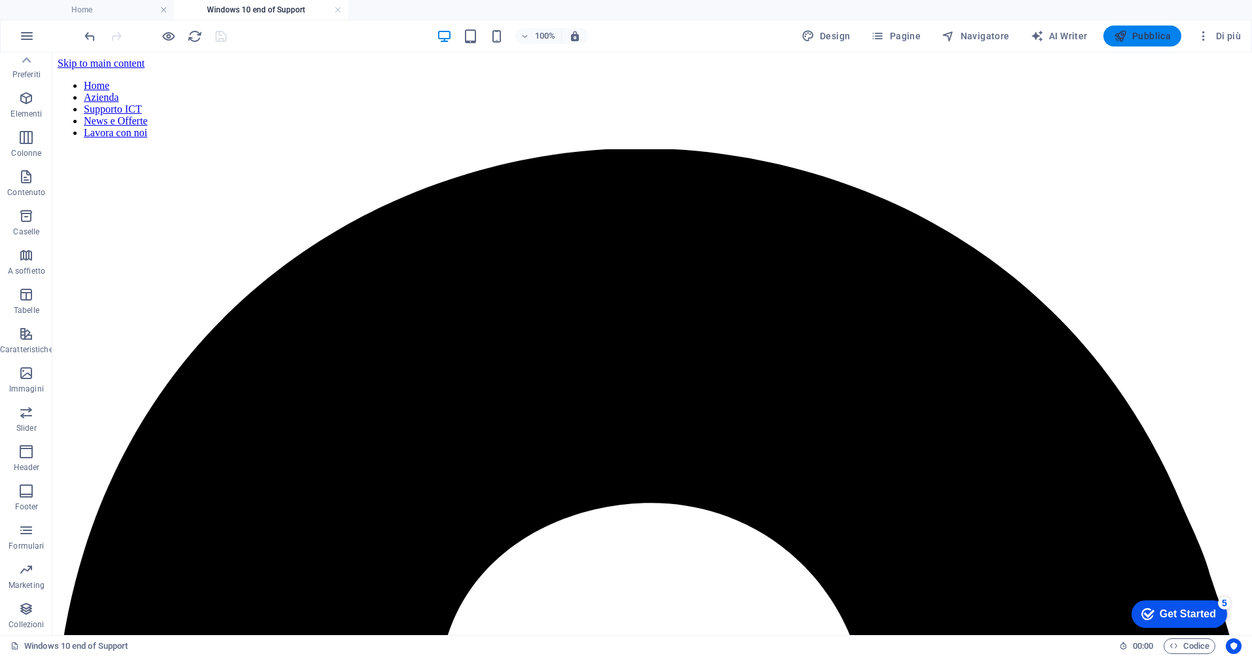
click at [1150, 37] on span "Pubblica" at bounding box center [1143, 35] width 58 height 13
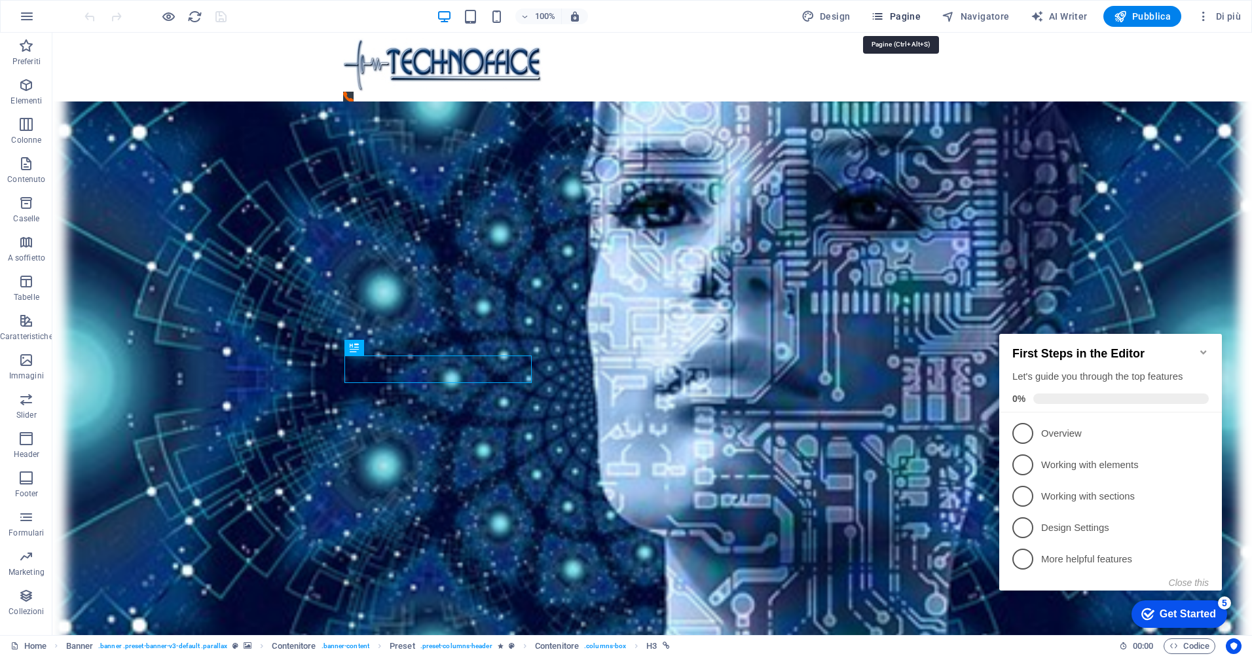
click at [890, 18] on span "Pagine" at bounding box center [896, 16] width 50 height 13
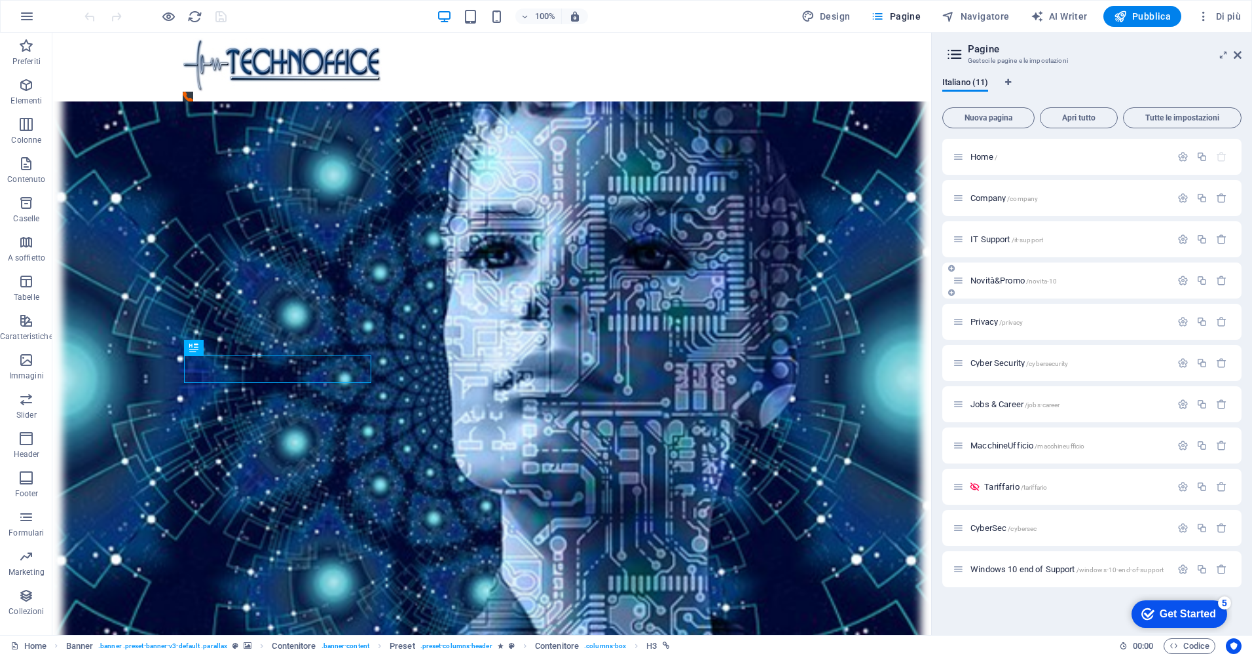
click at [1020, 275] on div "Novità&Promo /novita-10" at bounding box center [1062, 280] width 218 height 15
click at [1016, 280] on span "Novità&Promo /novita-10" at bounding box center [1013, 281] width 86 height 10
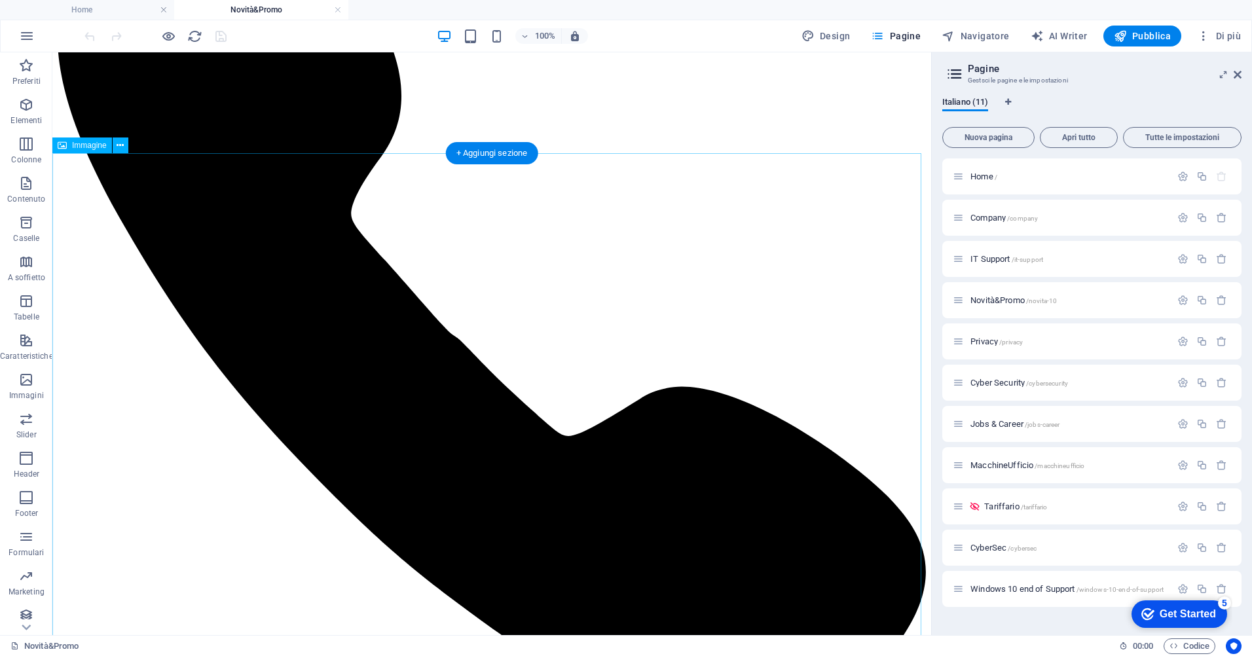
scroll to position [393, 0]
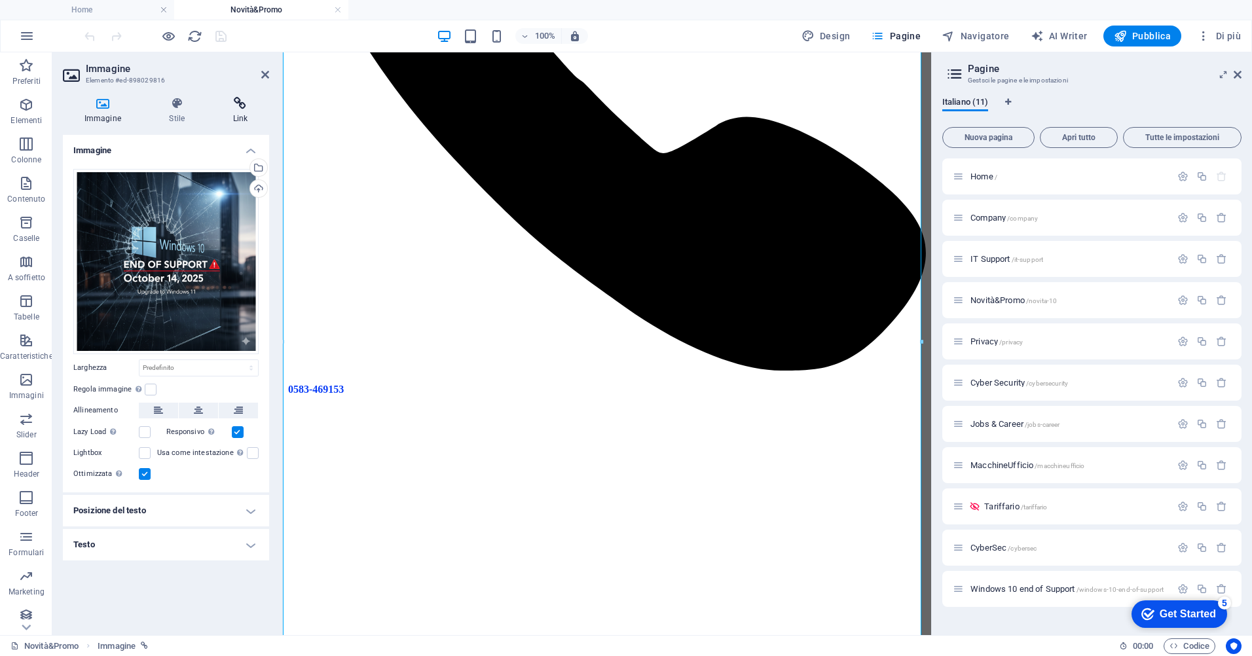
click at [246, 105] on icon at bounding box center [240, 103] width 58 height 13
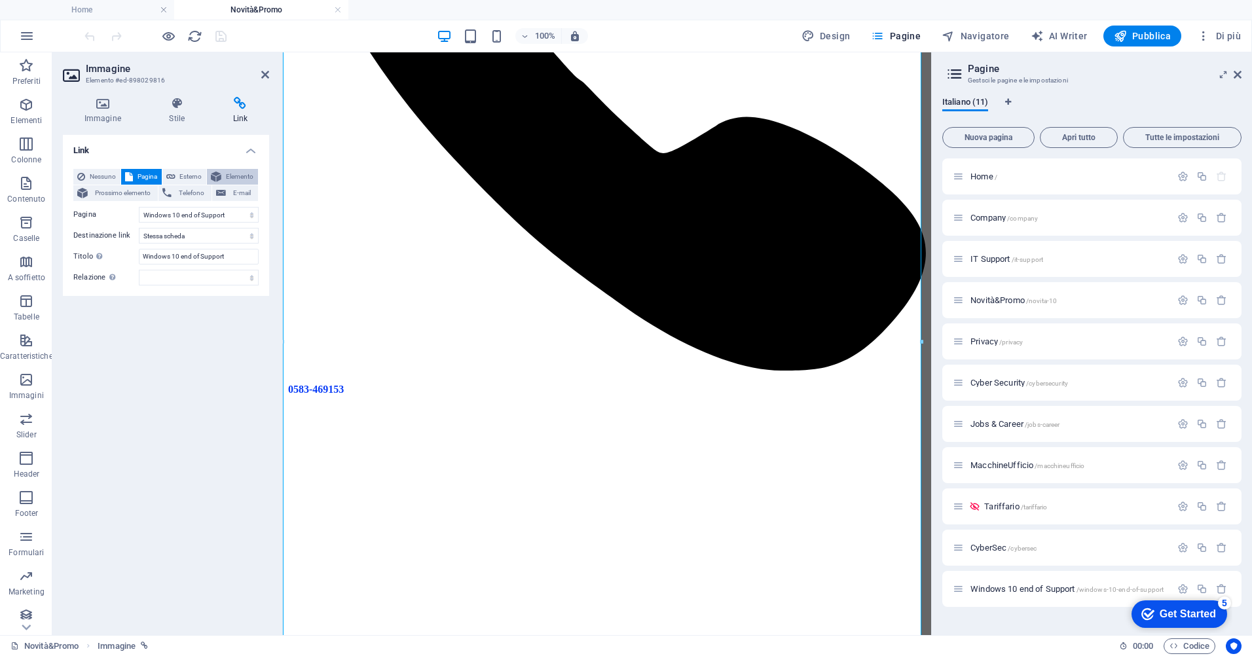
click at [235, 179] on span "Elemento" at bounding box center [239, 177] width 29 height 16
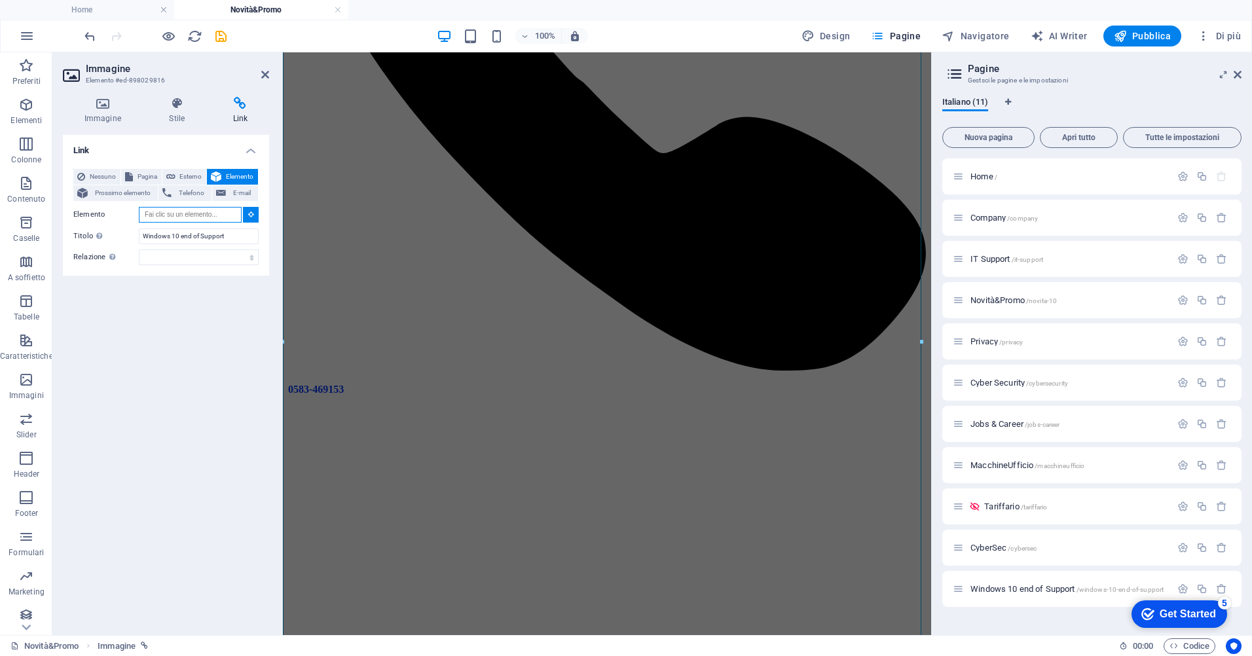
click at [203, 213] on input "Elemento" at bounding box center [190, 215] width 103 height 16
click at [248, 213] on icon at bounding box center [251, 214] width 6 height 7
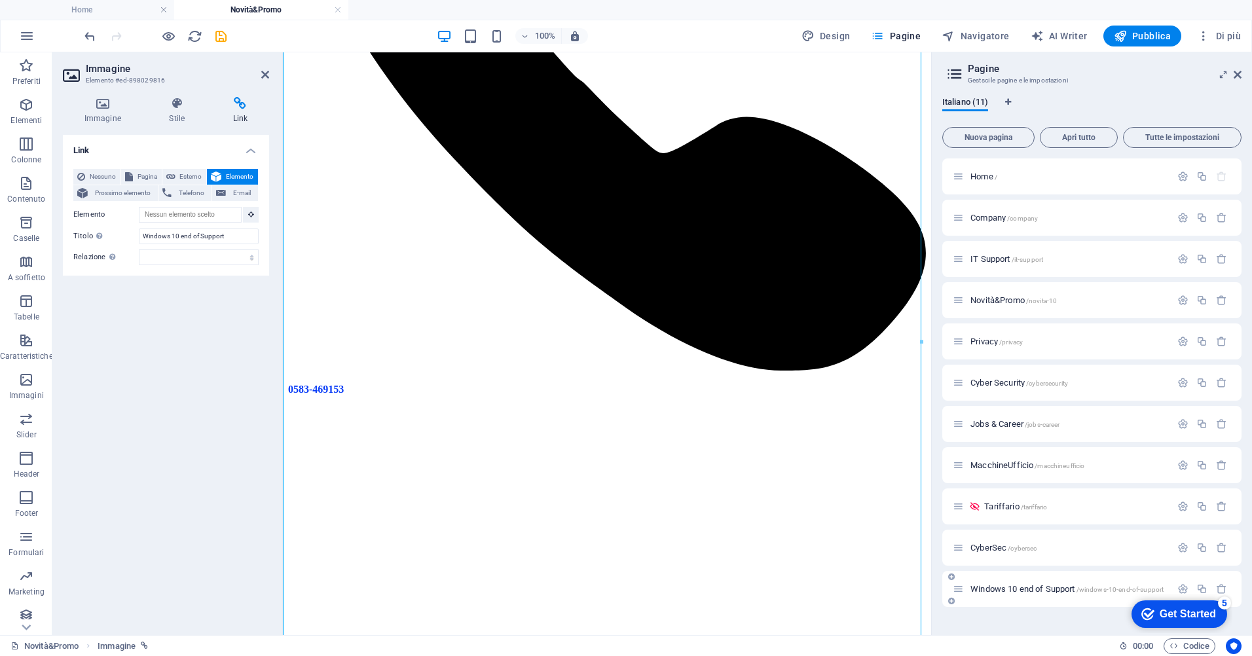
click at [1012, 593] on span "Windows 10 end of Support /windows-10-end-of-support" at bounding box center [1066, 589] width 193 height 10
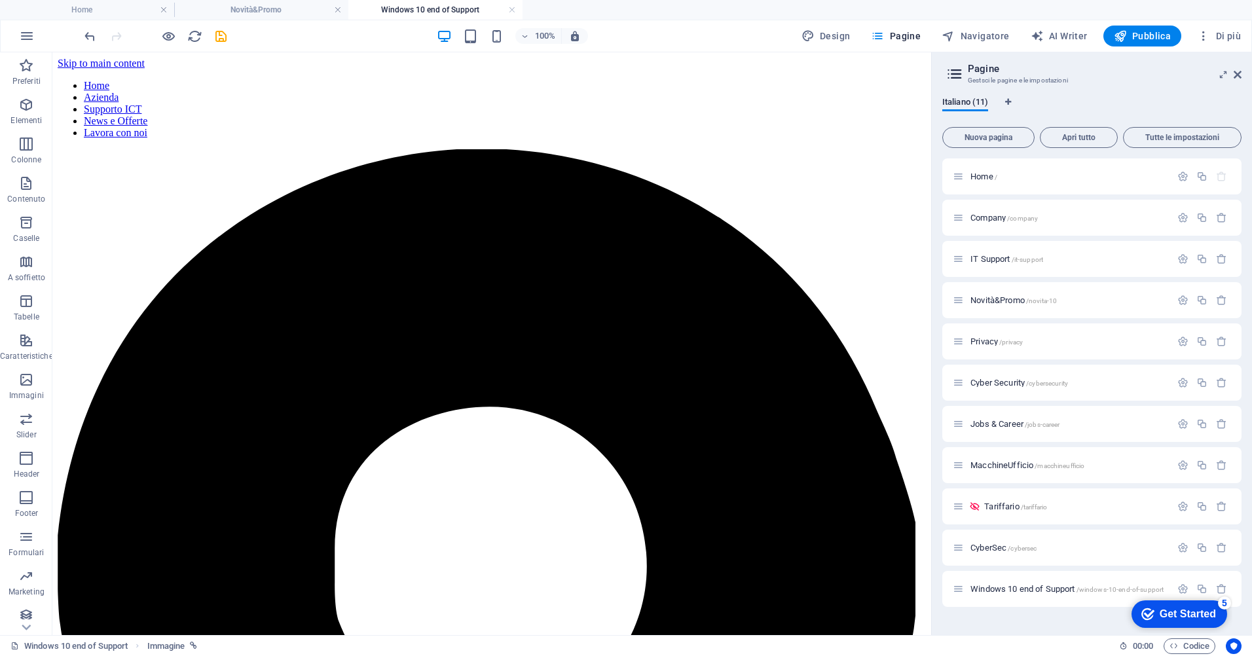
scroll to position [0, 0]
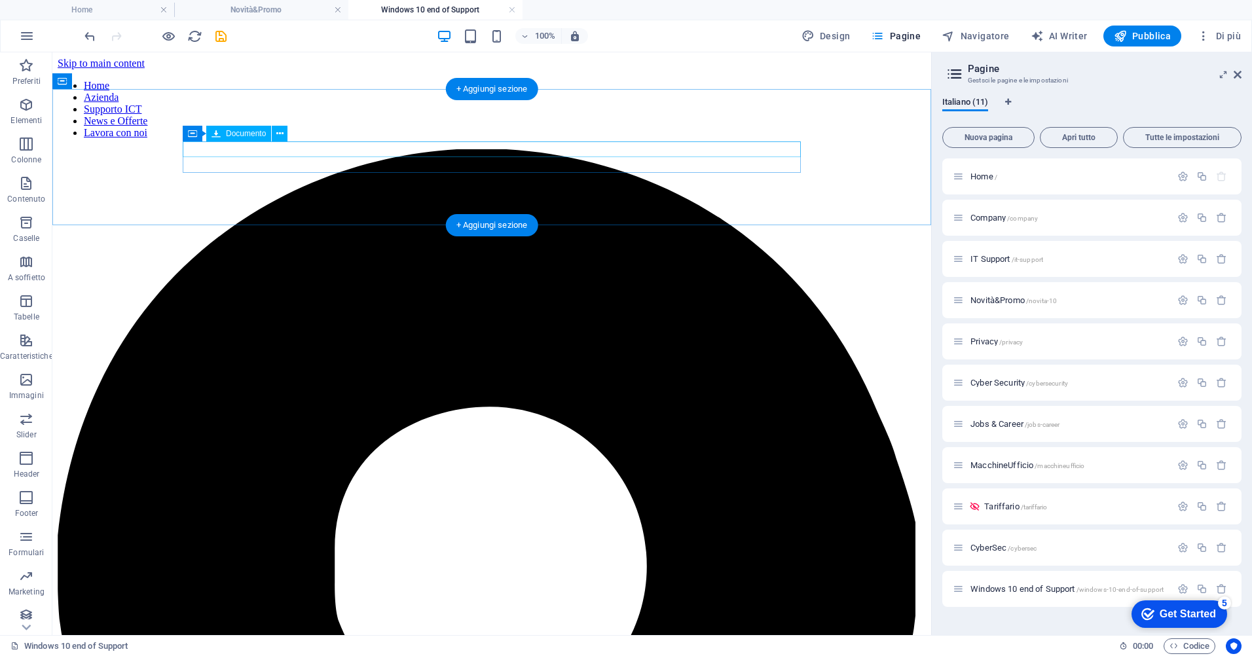
drag, startPoint x: 403, startPoint y: 149, endPoint x: 172, endPoint y: 148, distance: 230.5
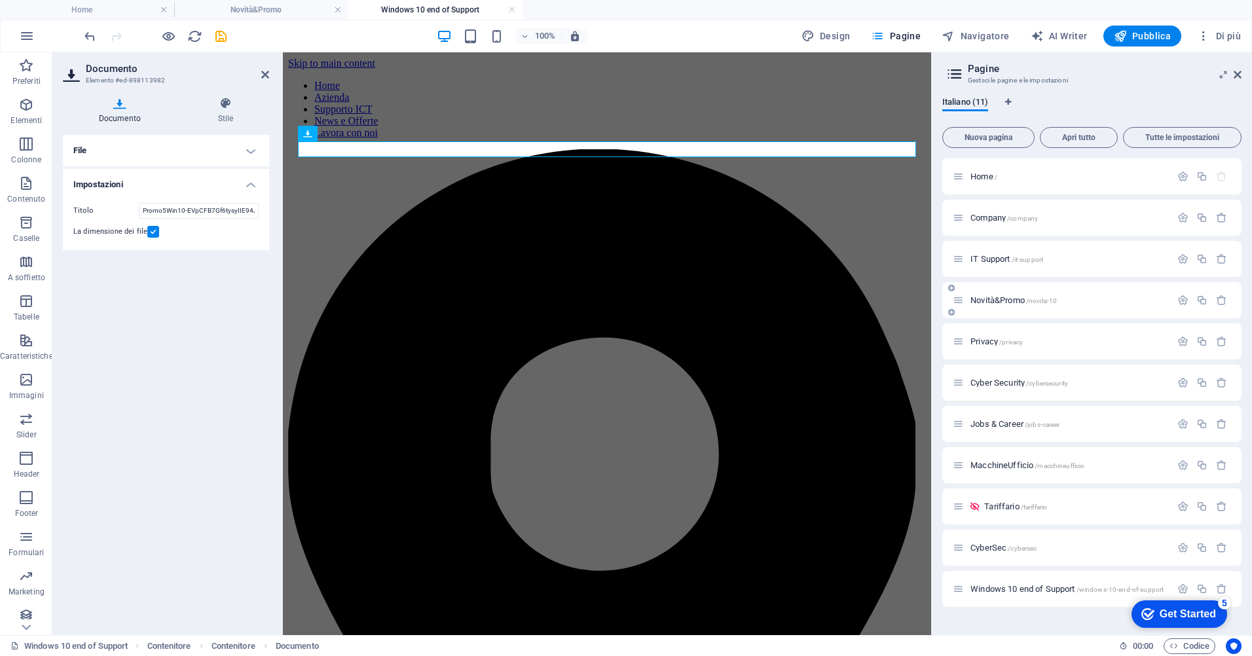
click at [1009, 303] on span "Novità&Promo /novita-10" at bounding box center [1013, 300] width 86 height 10
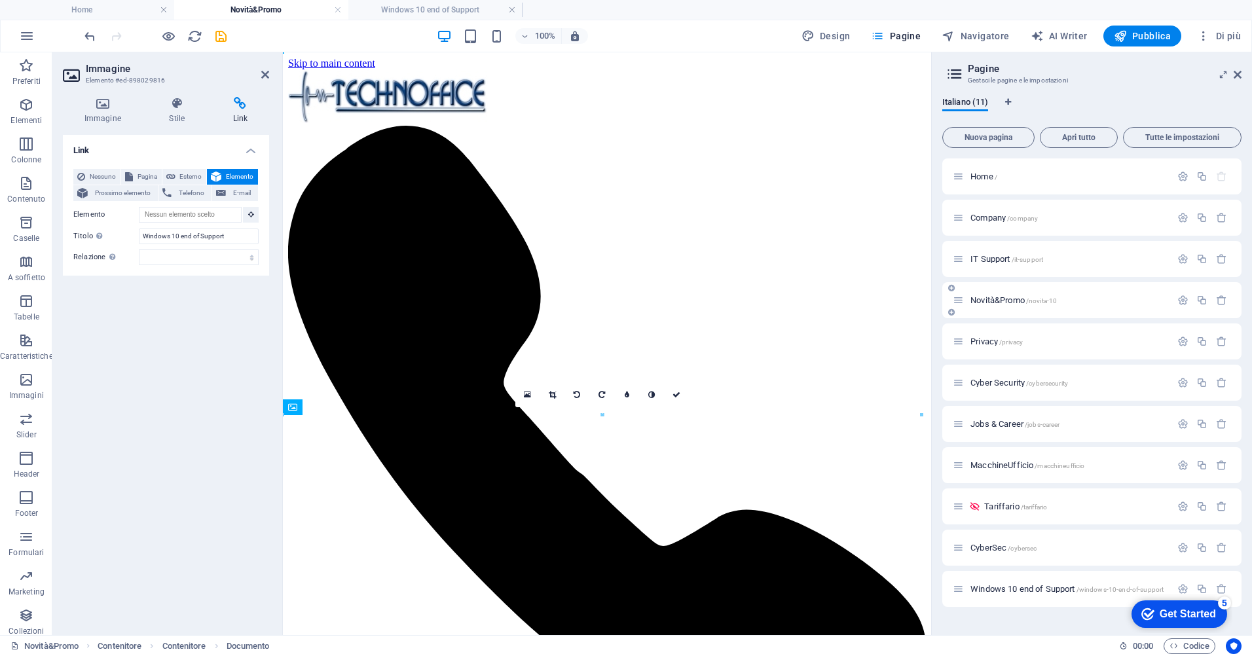
scroll to position [393, 0]
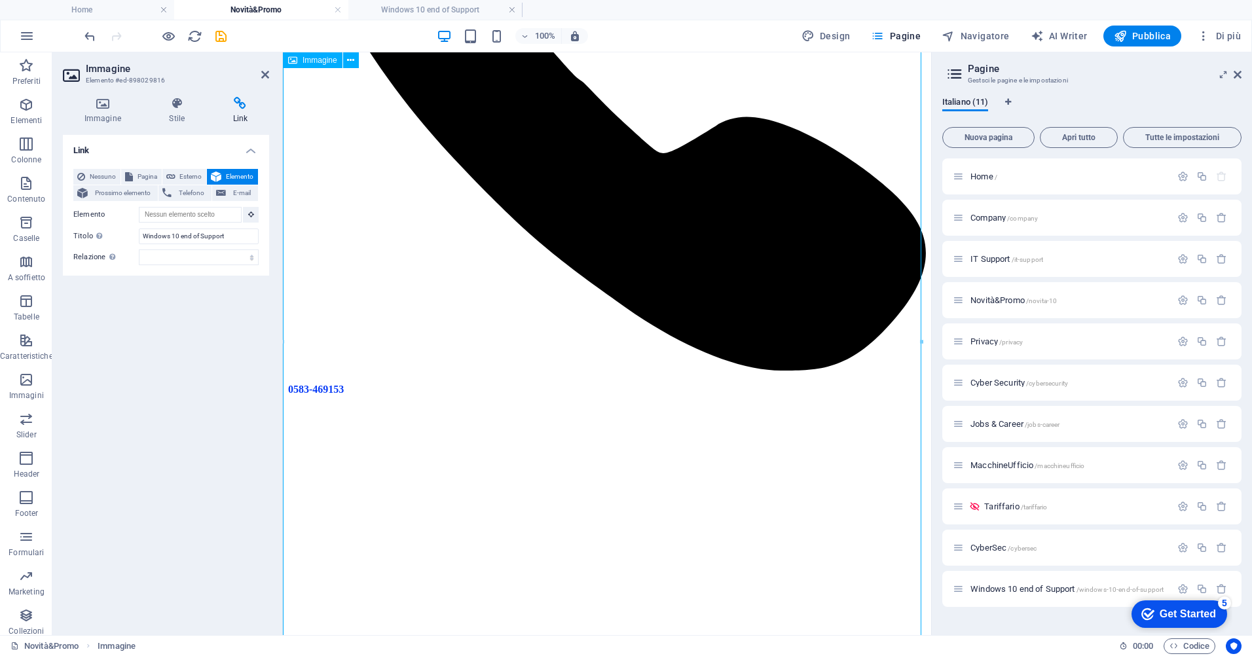
click at [245, 175] on span "Elemento" at bounding box center [239, 177] width 29 height 16
click at [252, 215] on icon at bounding box center [251, 214] width 6 height 7
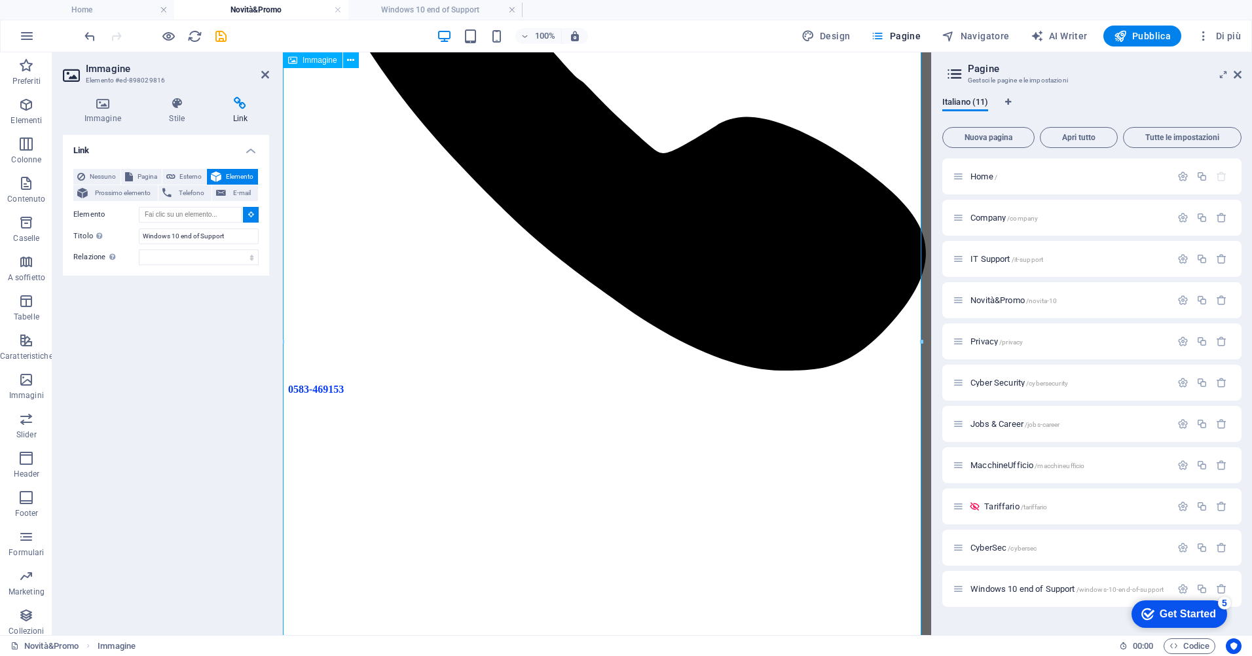
type input "#ed-898029816"
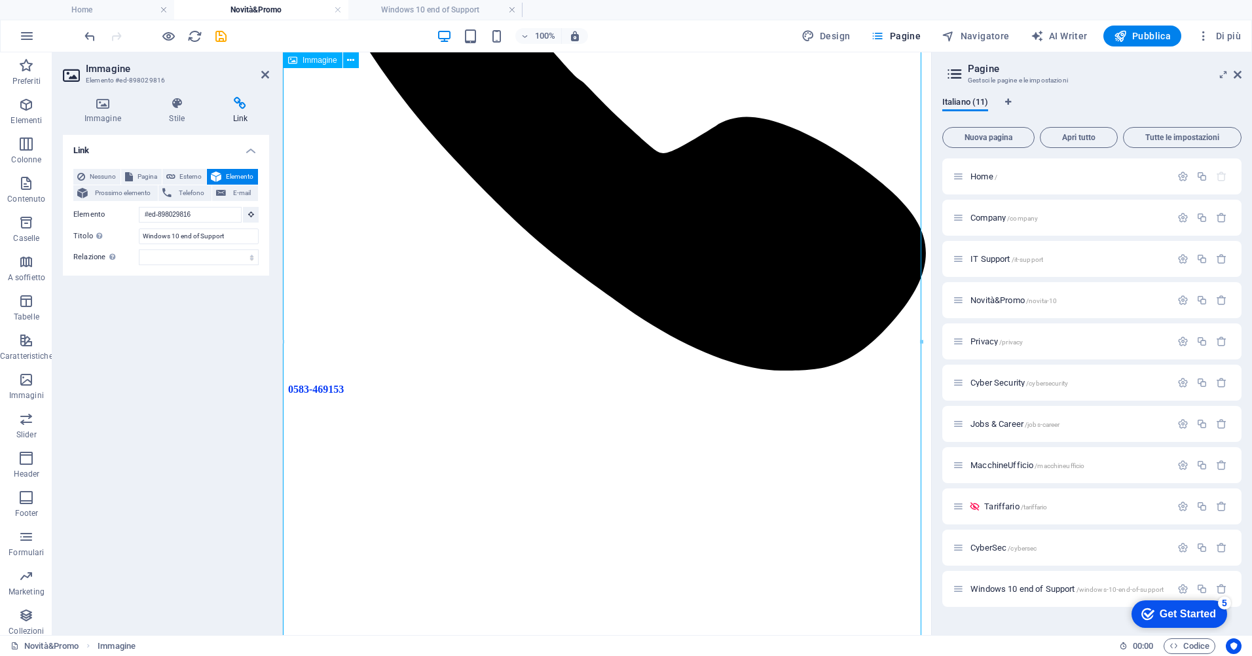
click at [249, 179] on span "Elemento" at bounding box center [239, 177] width 29 height 16
click at [217, 170] on icon at bounding box center [216, 177] width 10 height 16
click at [219, 172] on icon at bounding box center [216, 177] width 10 height 16
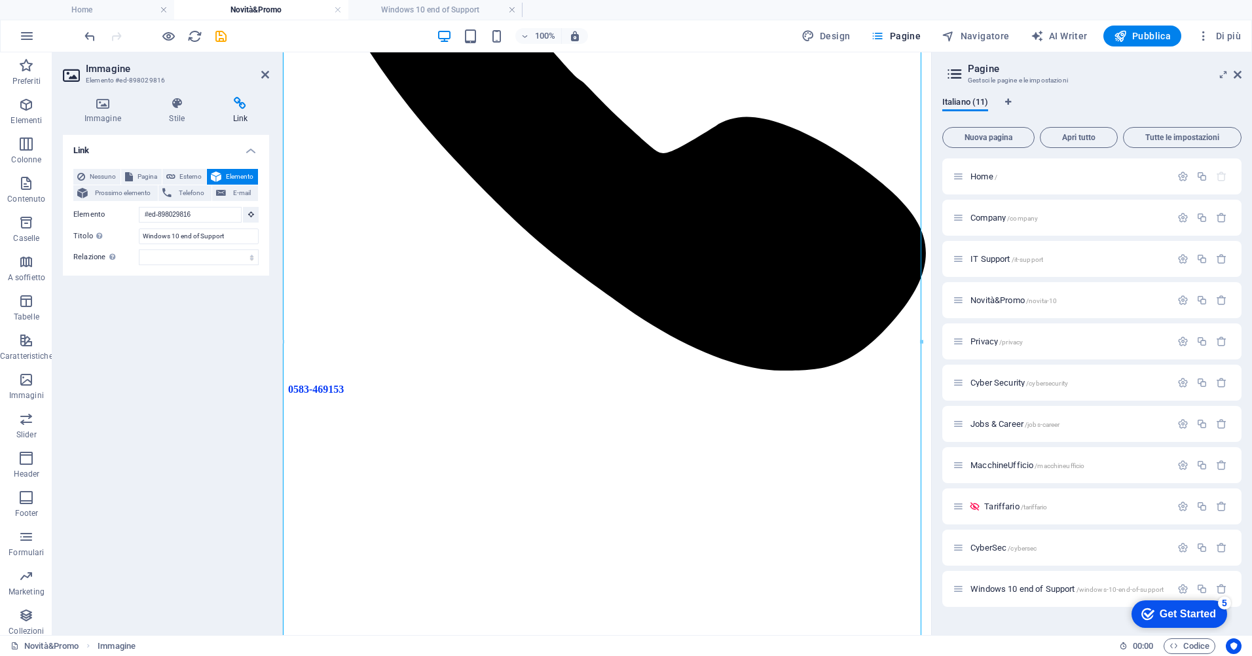
click at [219, 172] on icon at bounding box center [216, 177] width 10 height 16
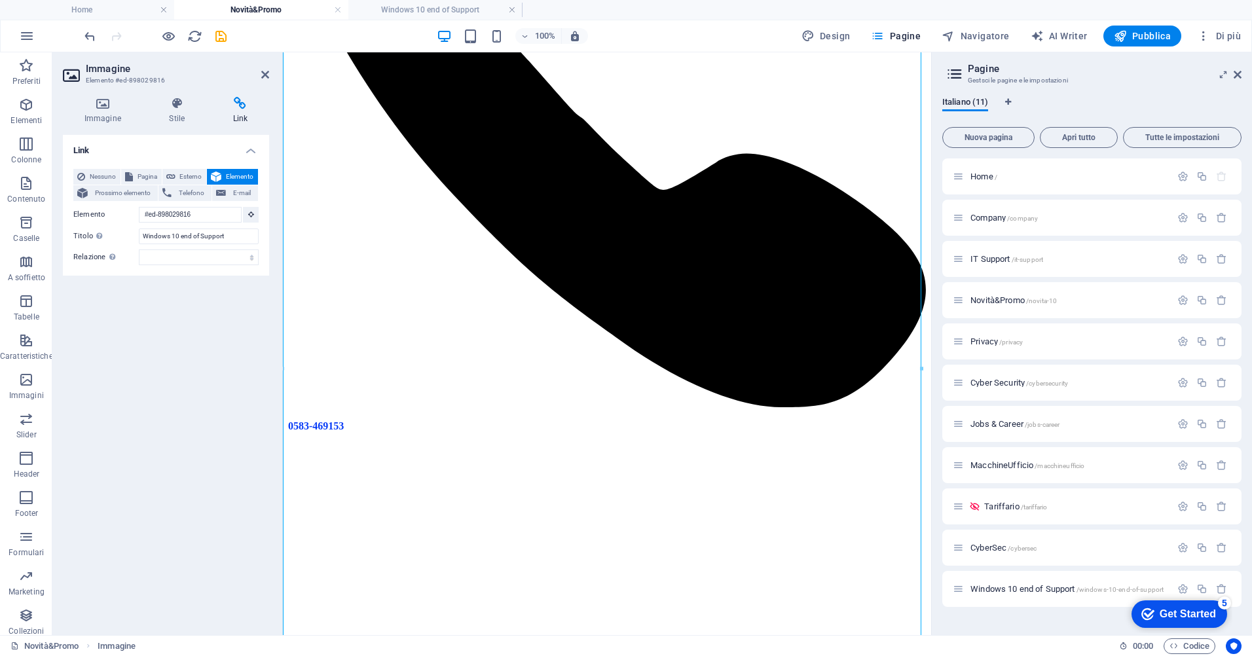
scroll to position [366, 0]
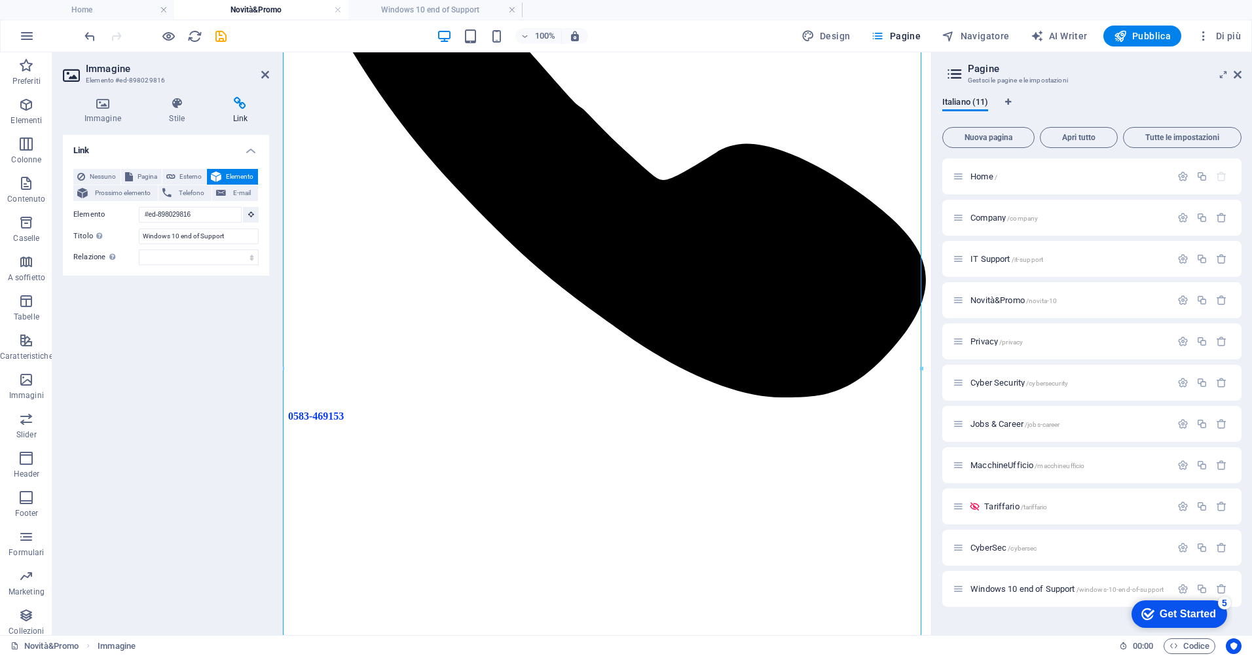
drag, startPoint x: 927, startPoint y: 213, endPoint x: 1284, endPoint y: 261, distance: 360.0
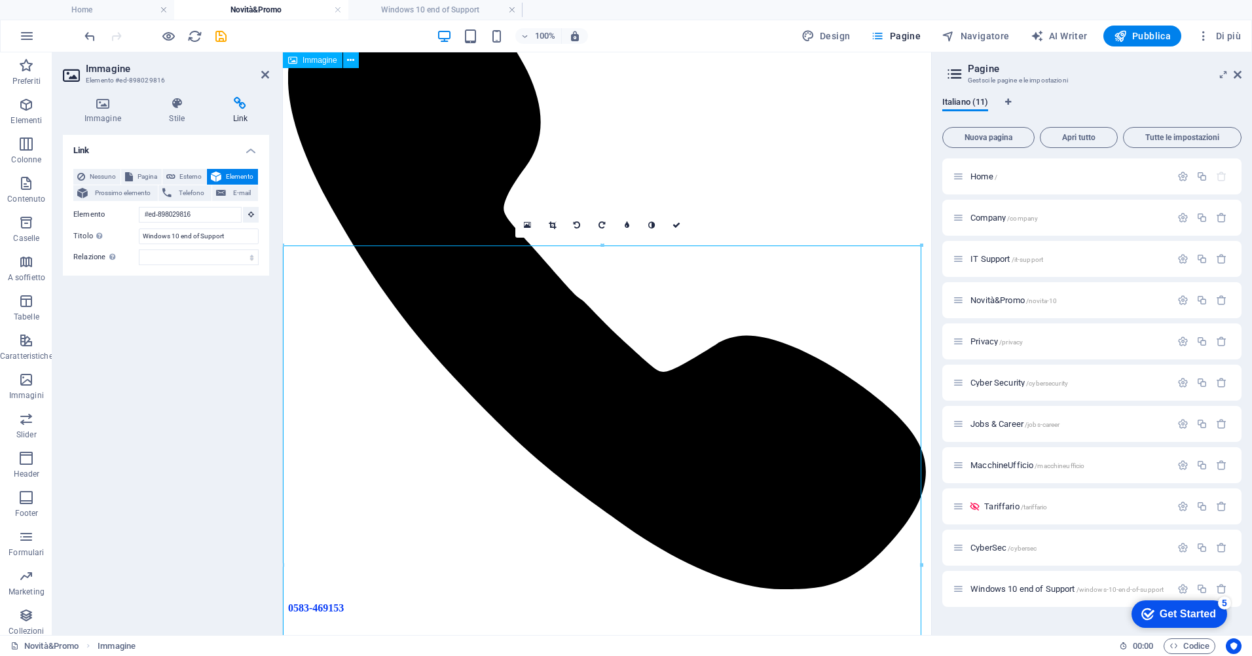
scroll to position [170, 0]
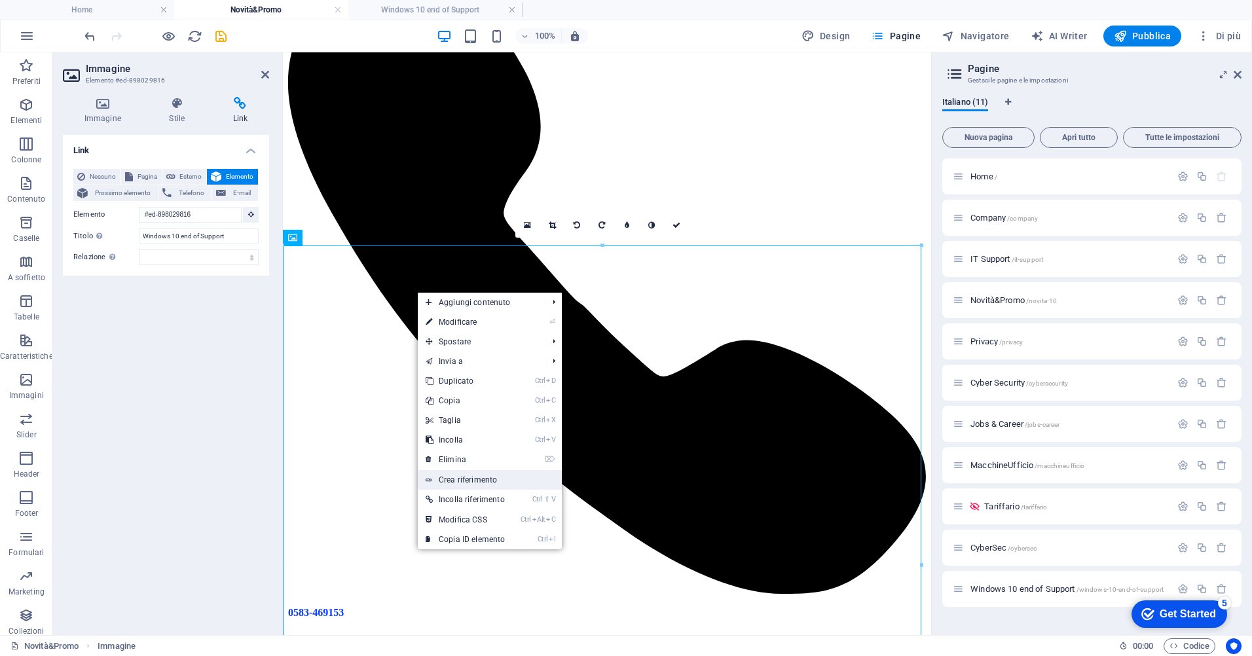
click at [479, 475] on link "Crea riferimento" at bounding box center [490, 480] width 144 height 20
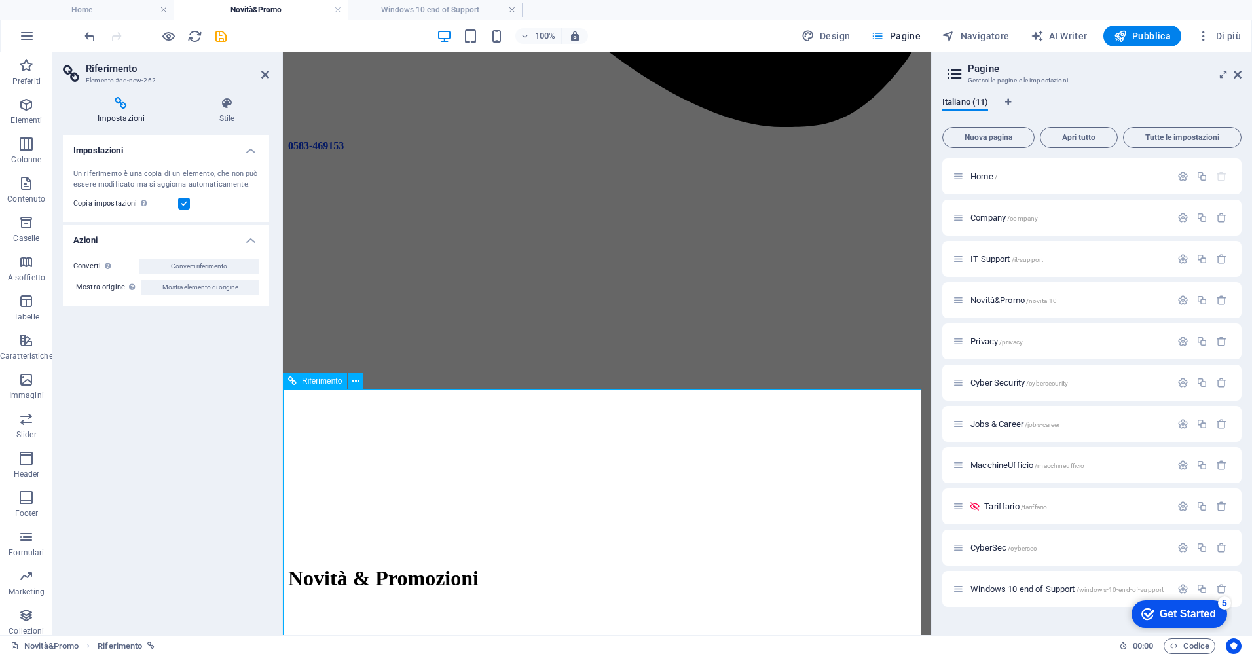
scroll to position [1029, 0]
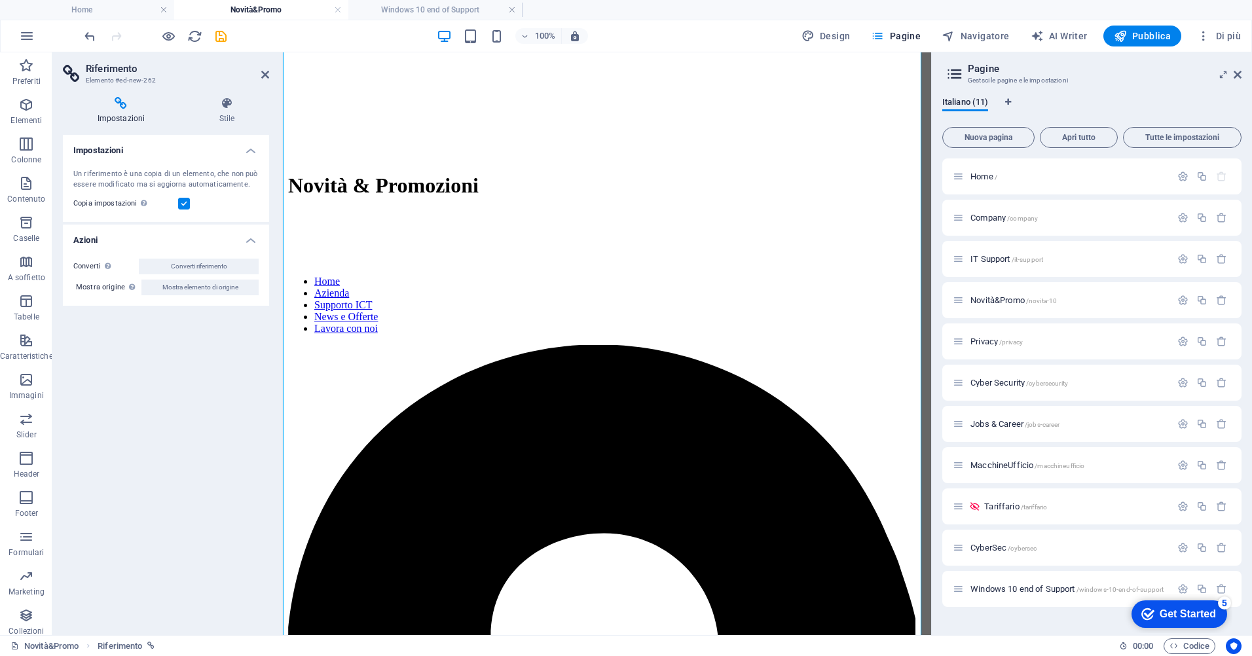
click at [126, 104] on icon at bounding box center [121, 103] width 117 height 13
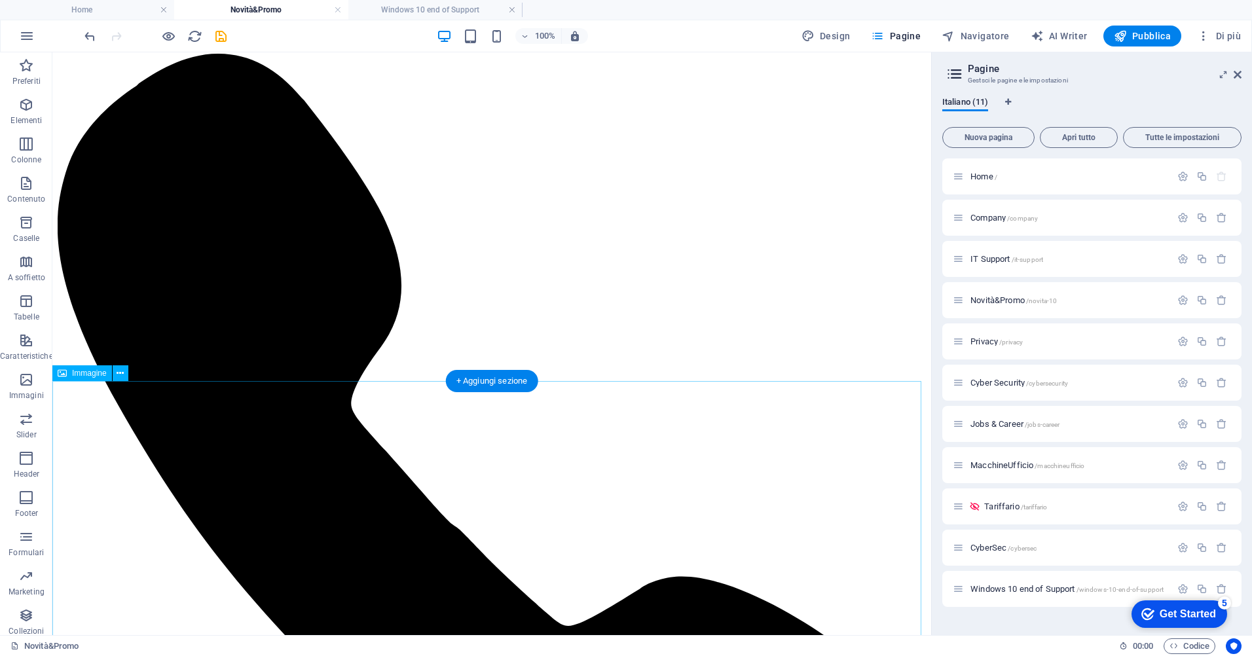
scroll to position [0, 0]
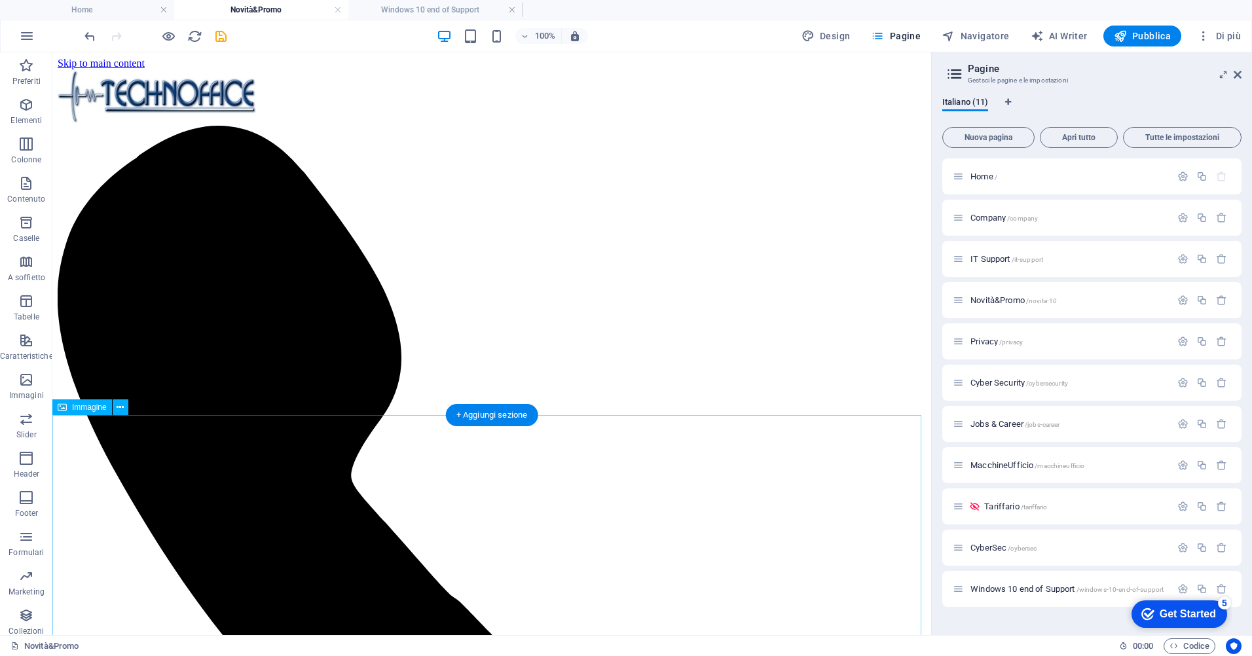
click at [118, 410] on icon at bounding box center [120, 408] width 7 height 14
click at [63, 407] on icon at bounding box center [62, 407] width 9 height 16
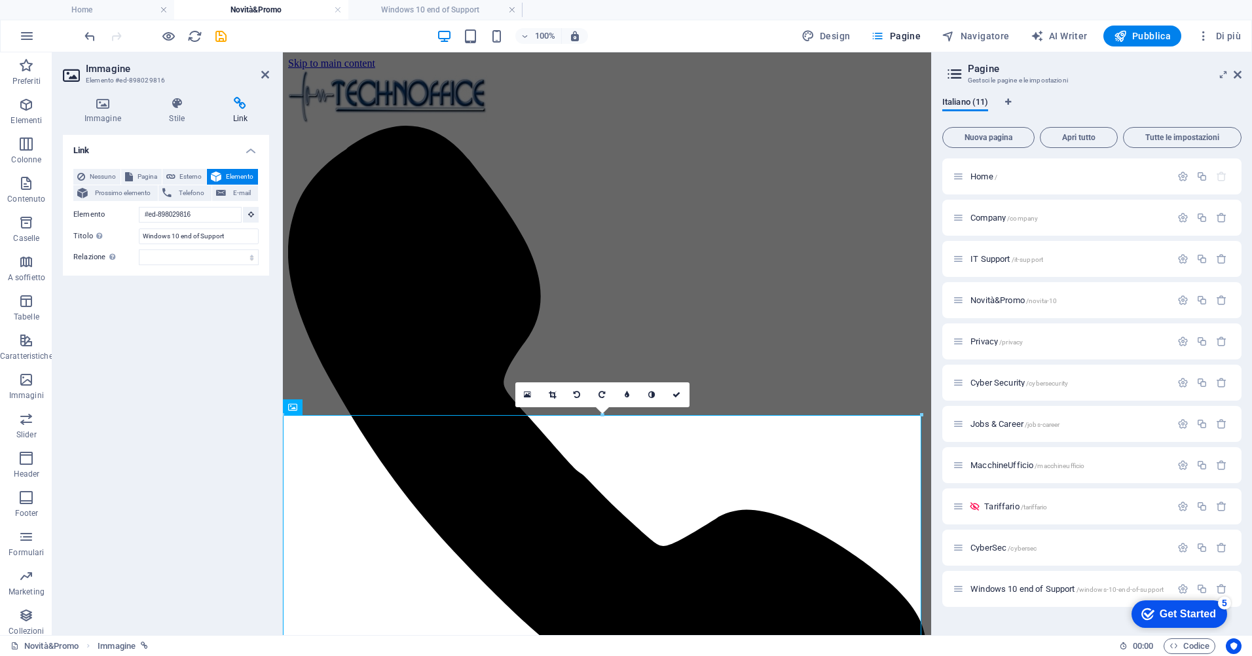
click at [63, 408] on div "Link Nessuno Pagina Esterno Elemento Prossimo elemento Telefono E-mail Pagina H…" at bounding box center [166, 380] width 206 height 490
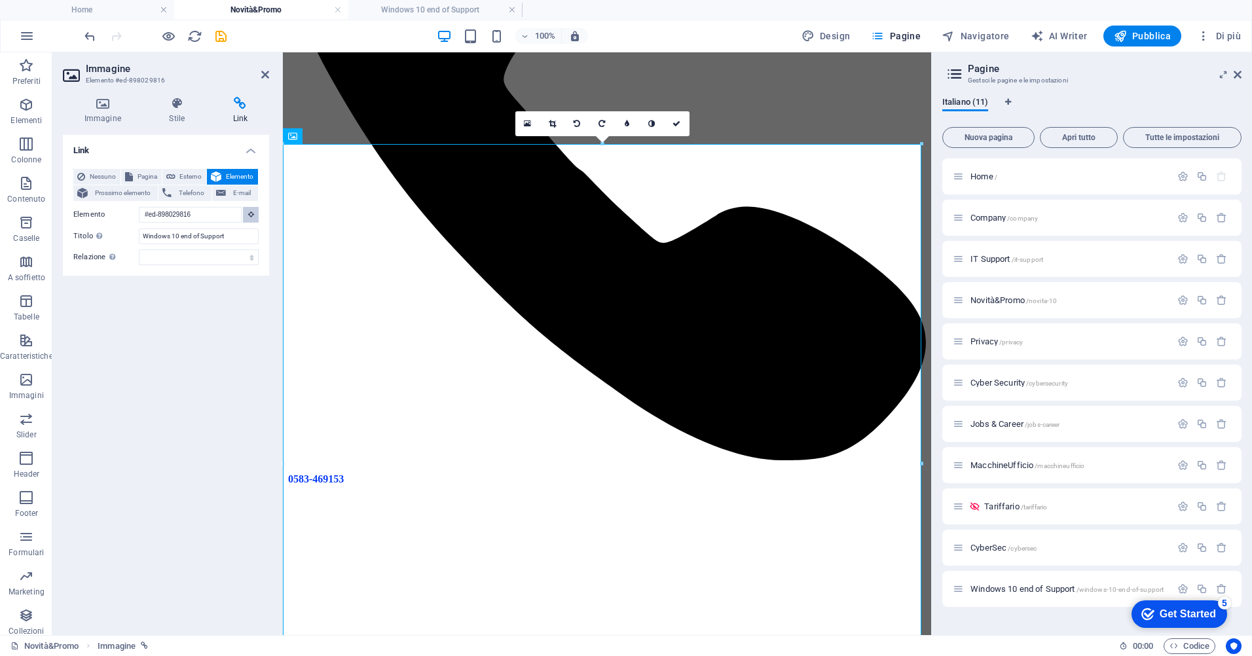
scroll to position [262, 0]
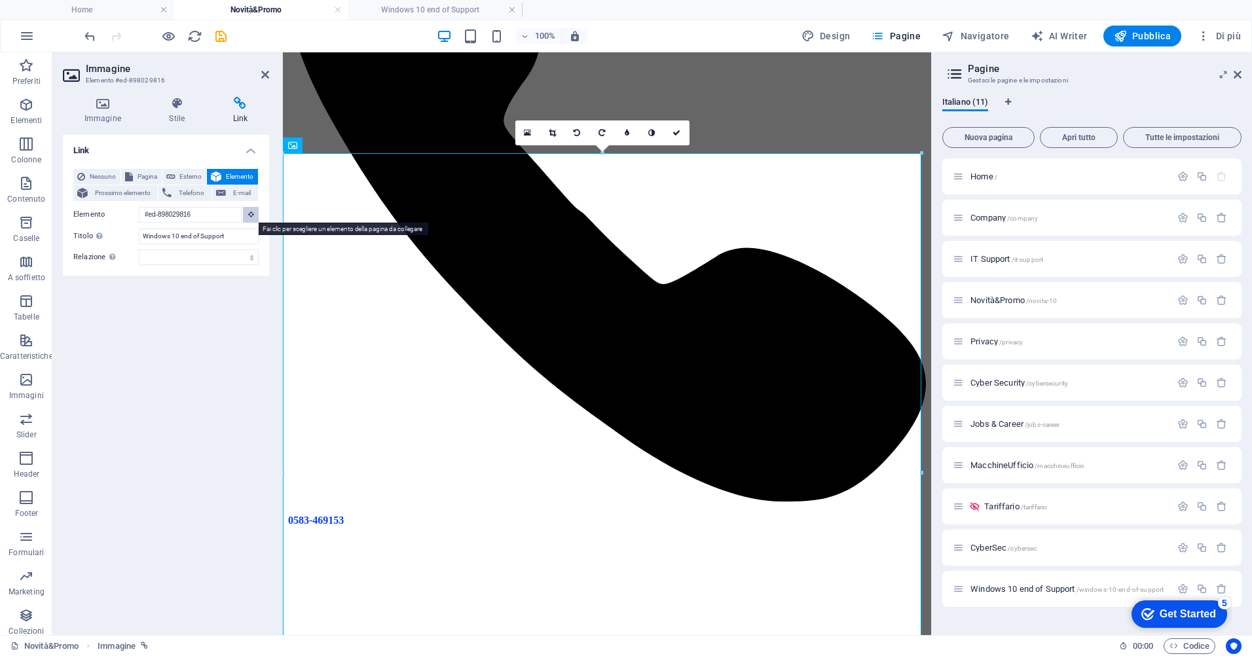
click at [253, 213] on icon at bounding box center [251, 214] width 6 height 7
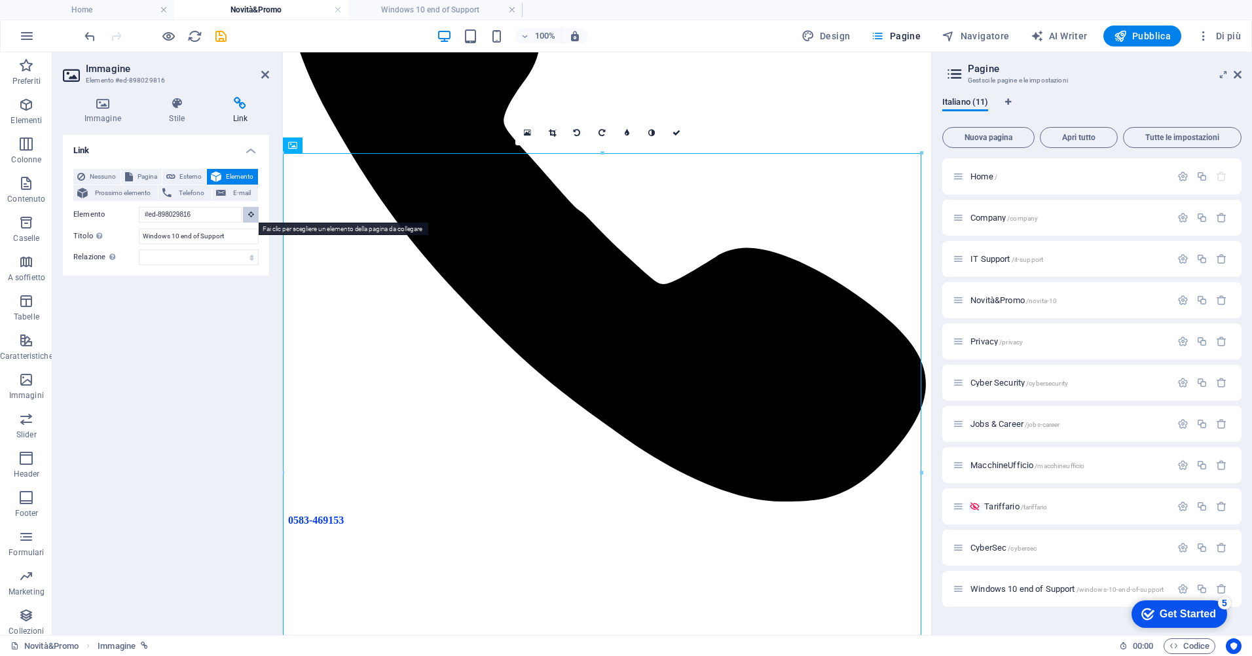
click at [253, 213] on icon at bounding box center [251, 214] width 6 height 7
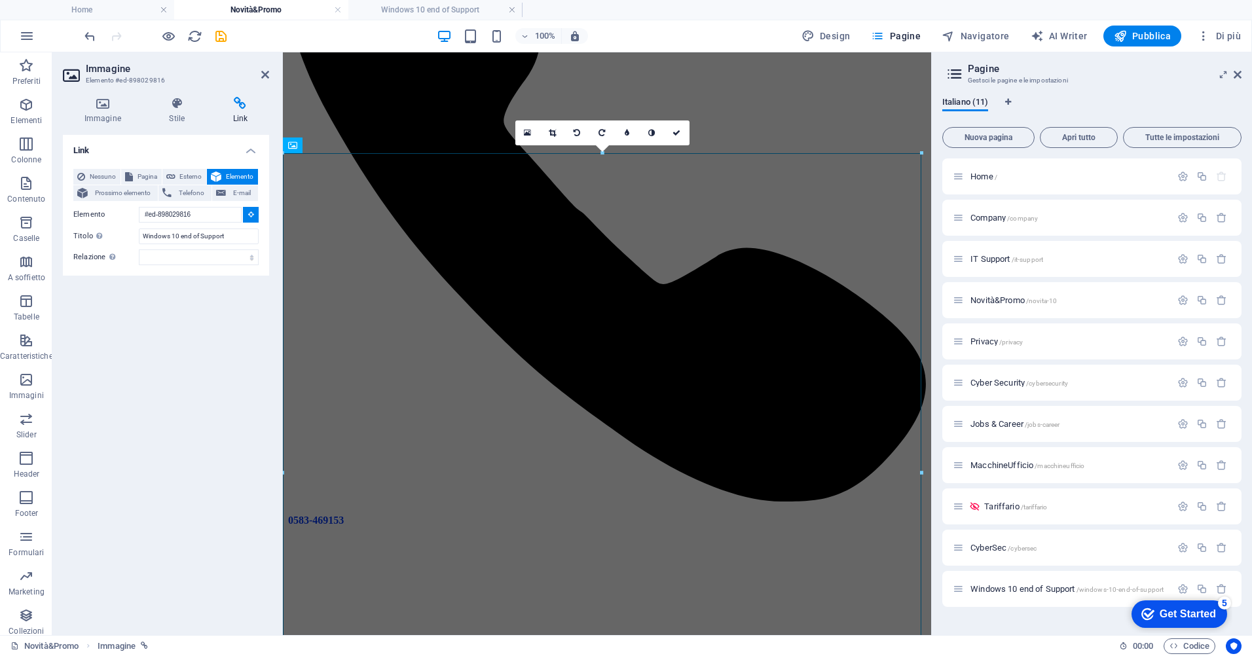
click at [253, 213] on icon at bounding box center [251, 214] width 6 height 7
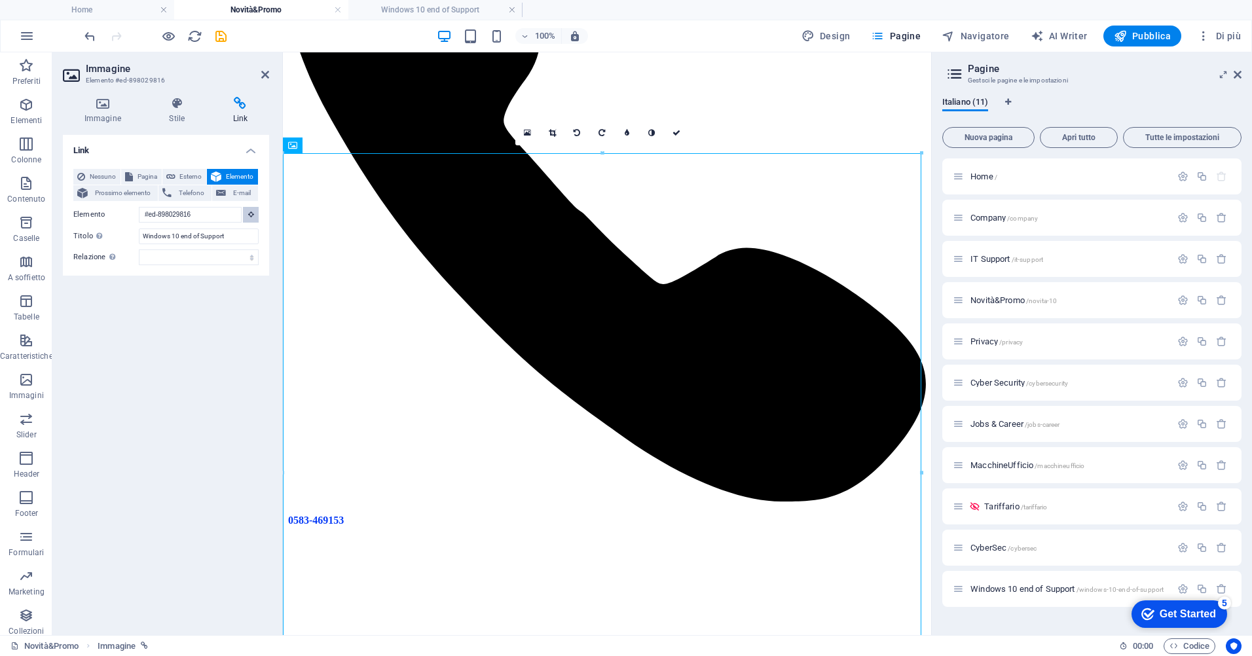
click at [253, 213] on icon at bounding box center [251, 214] width 6 height 7
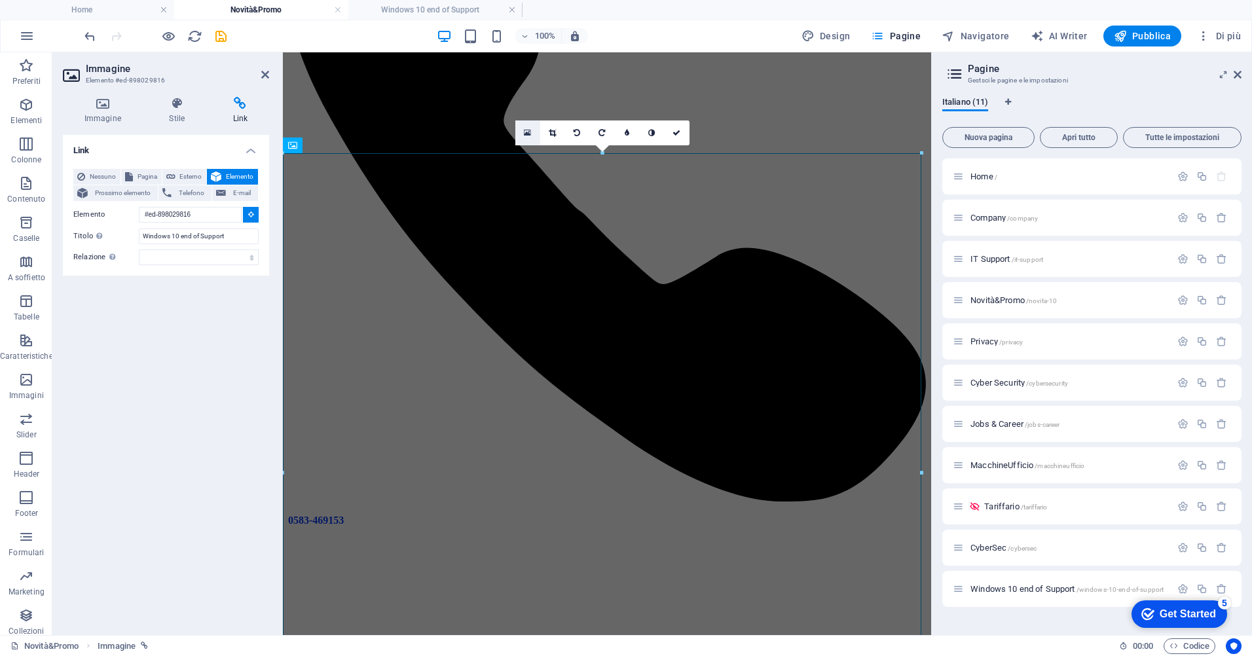
click at [530, 132] on icon at bounding box center [527, 132] width 7 height 9
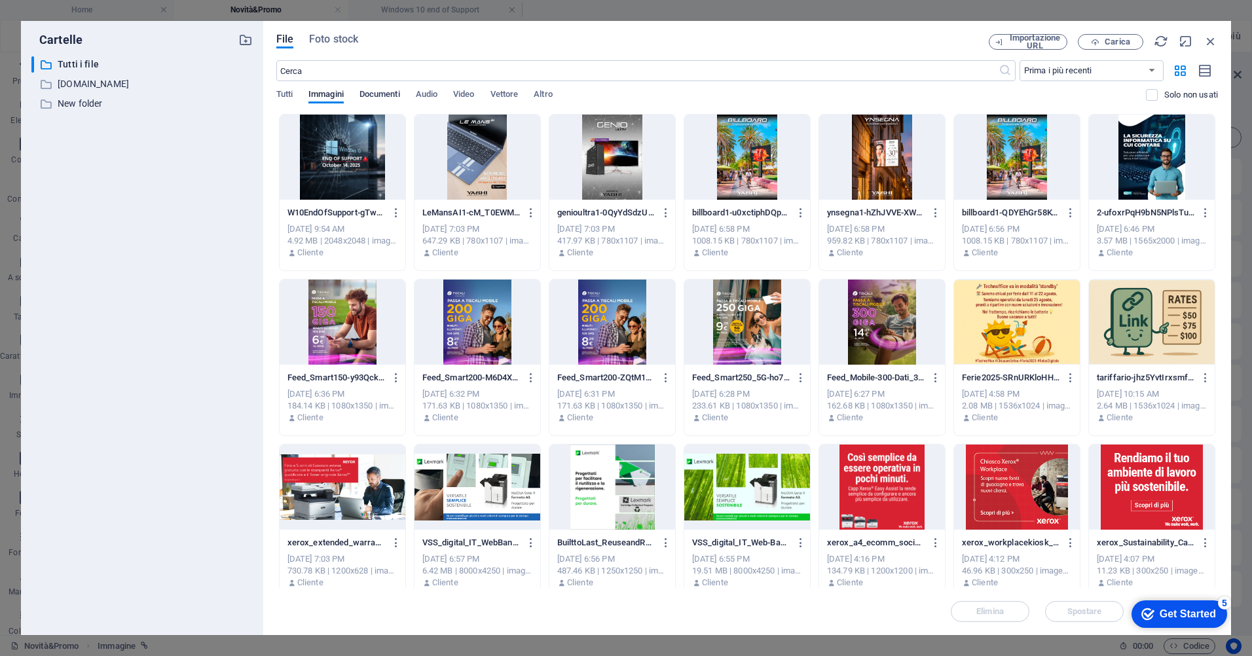
click at [399, 96] on span "Documenti" at bounding box center [379, 95] width 41 height 18
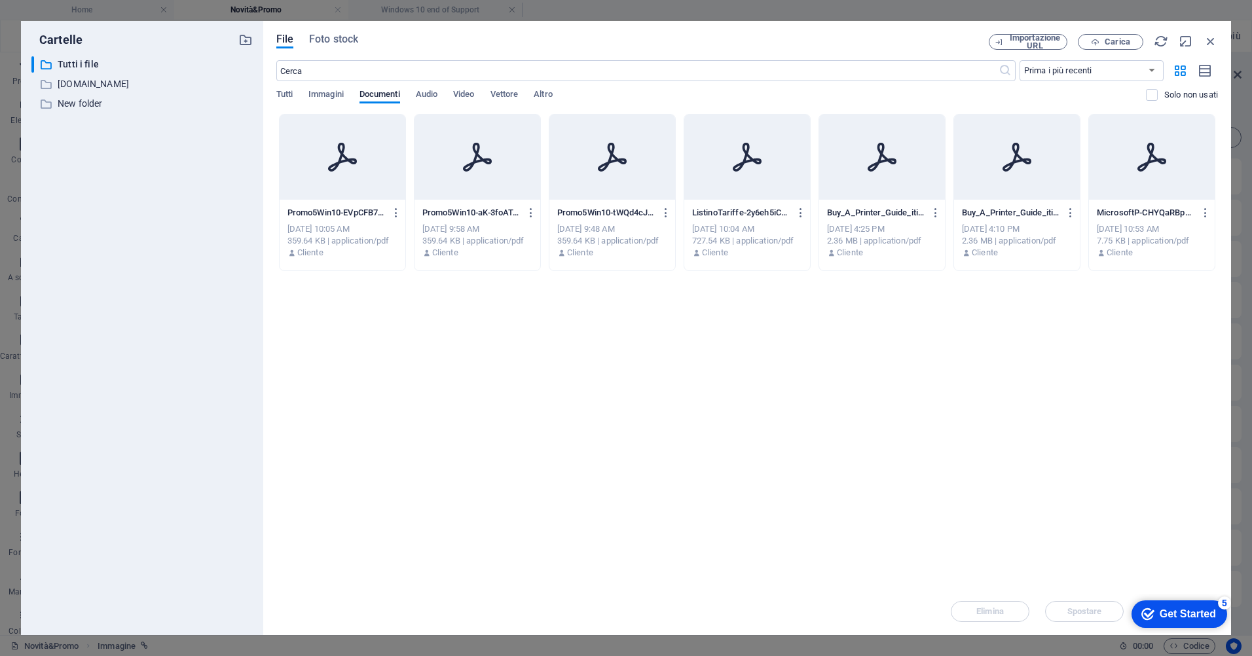
click at [361, 153] on div at bounding box center [343, 157] width 126 height 85
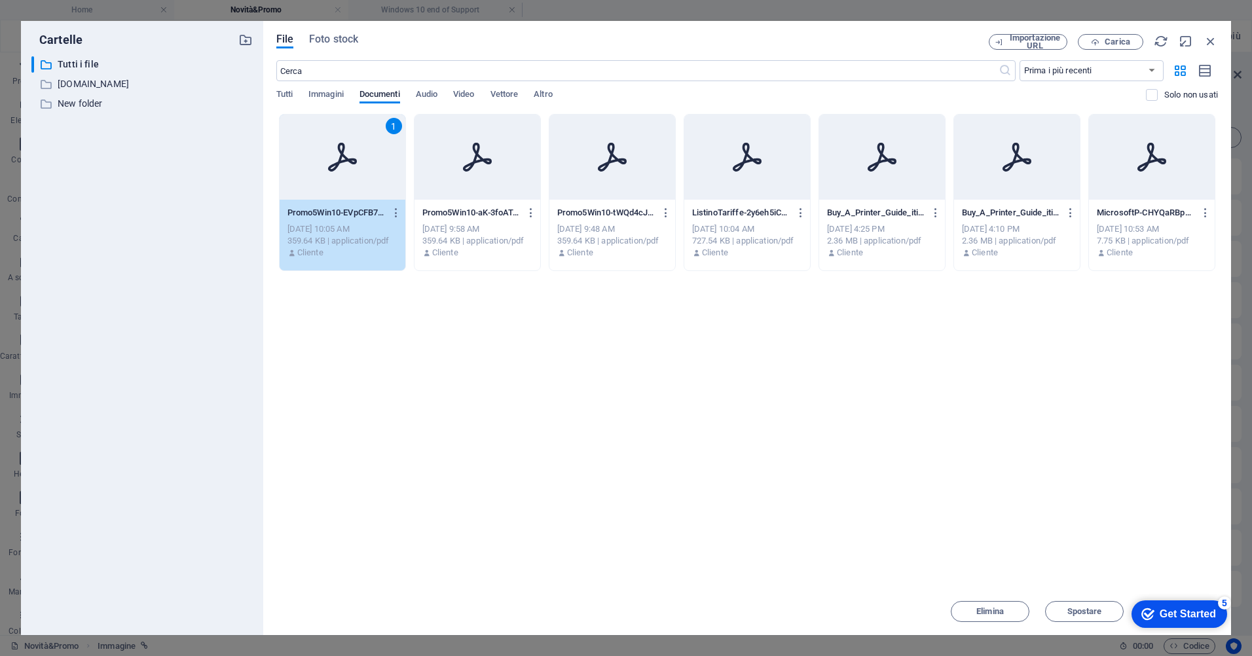
click at [364, 156] on div "1" at bounding box center [343, 157] width 126 height 85
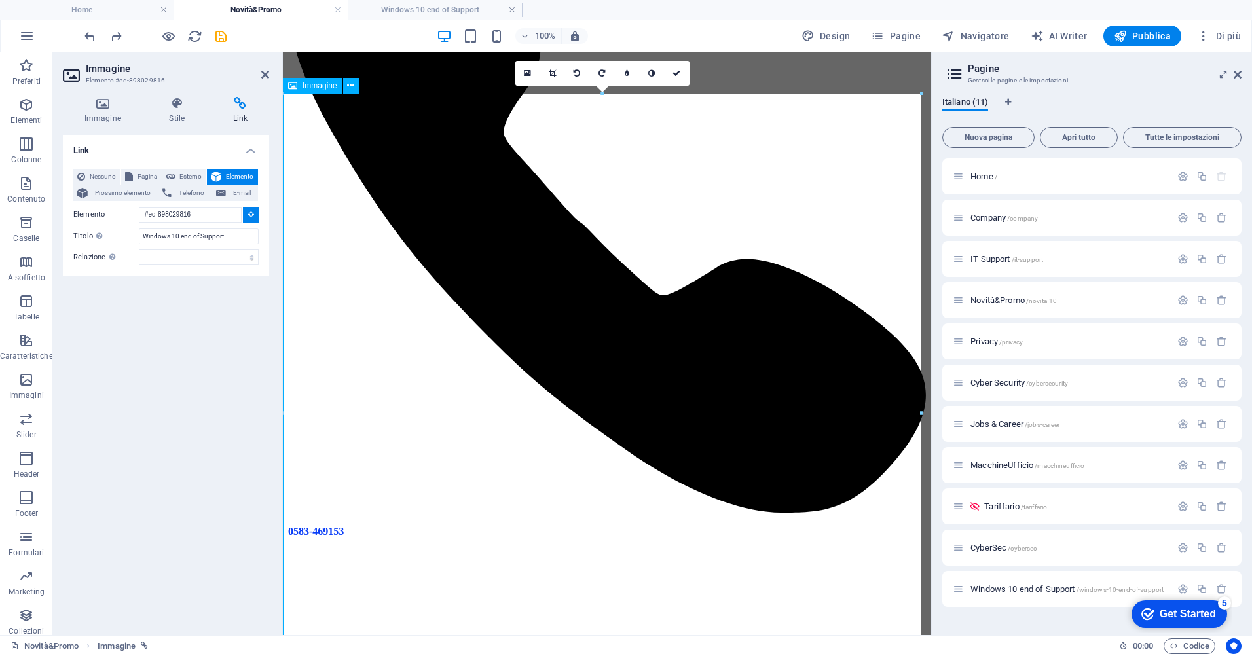
scroll to position [194, 0]
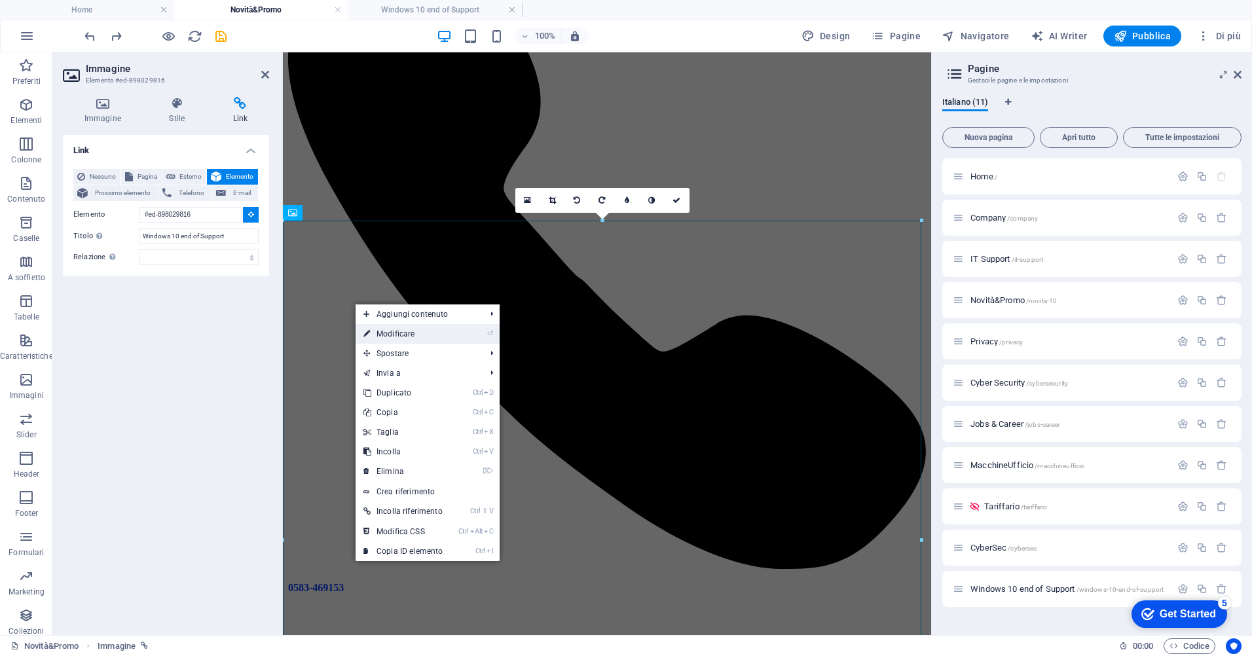
click at [398, 327] on link "⏎ Modificare" at bounding box center [403, 334] width 95 height 20
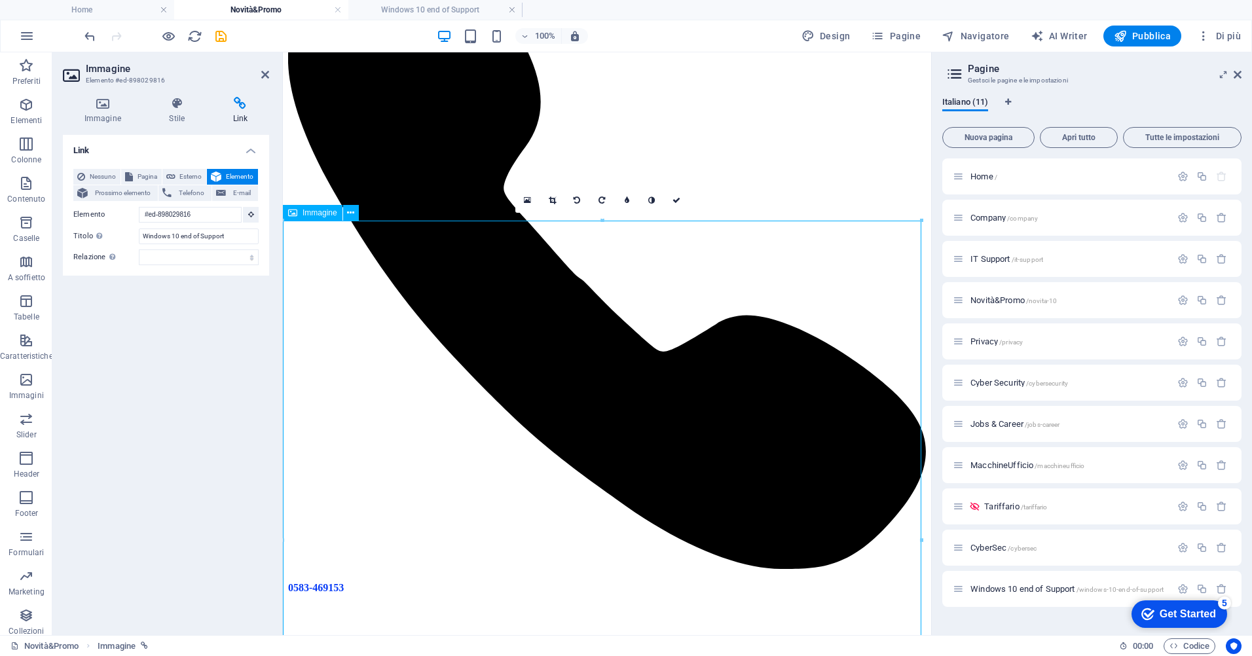
click at [232, 177] on span "Elemento" at bounding box center [239, 177] width 29 height 16
click at [250, 214] on icon at bounding box center [251, 214] width 6 height 7
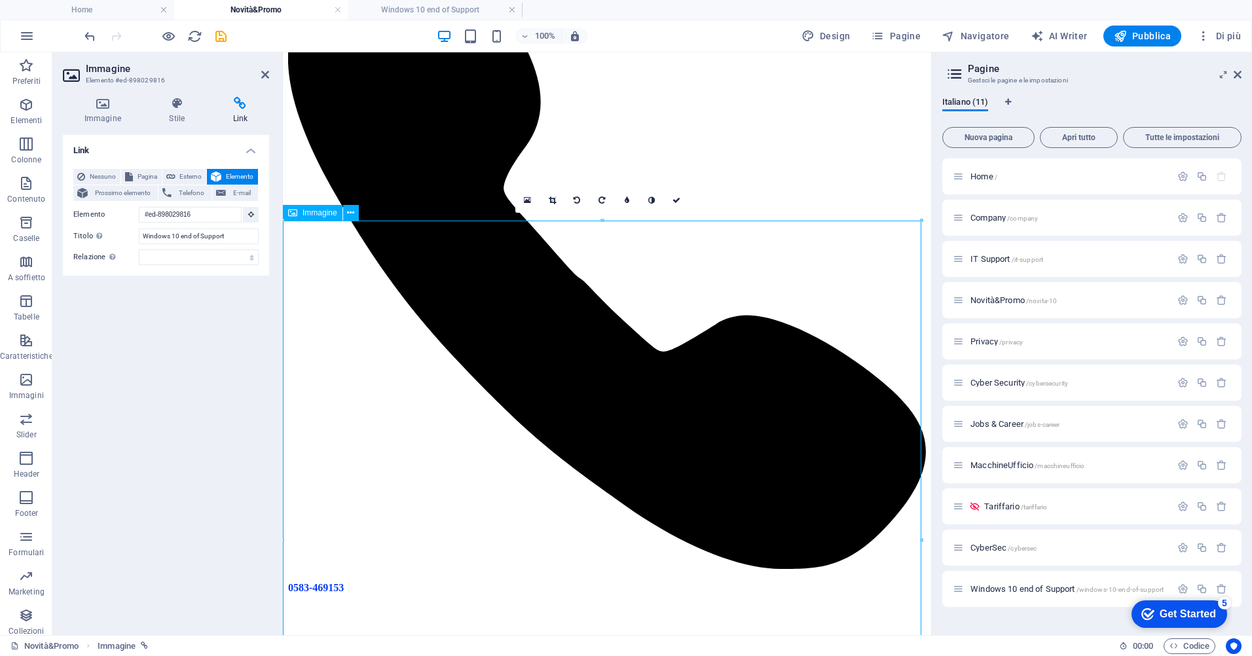
click at [315, 216] on span "Immagine" at bounding box center [320, 213] width 35 height 8
click at [20, 579] on icon "button" at bounding box center [26, 576] width 16 height 16
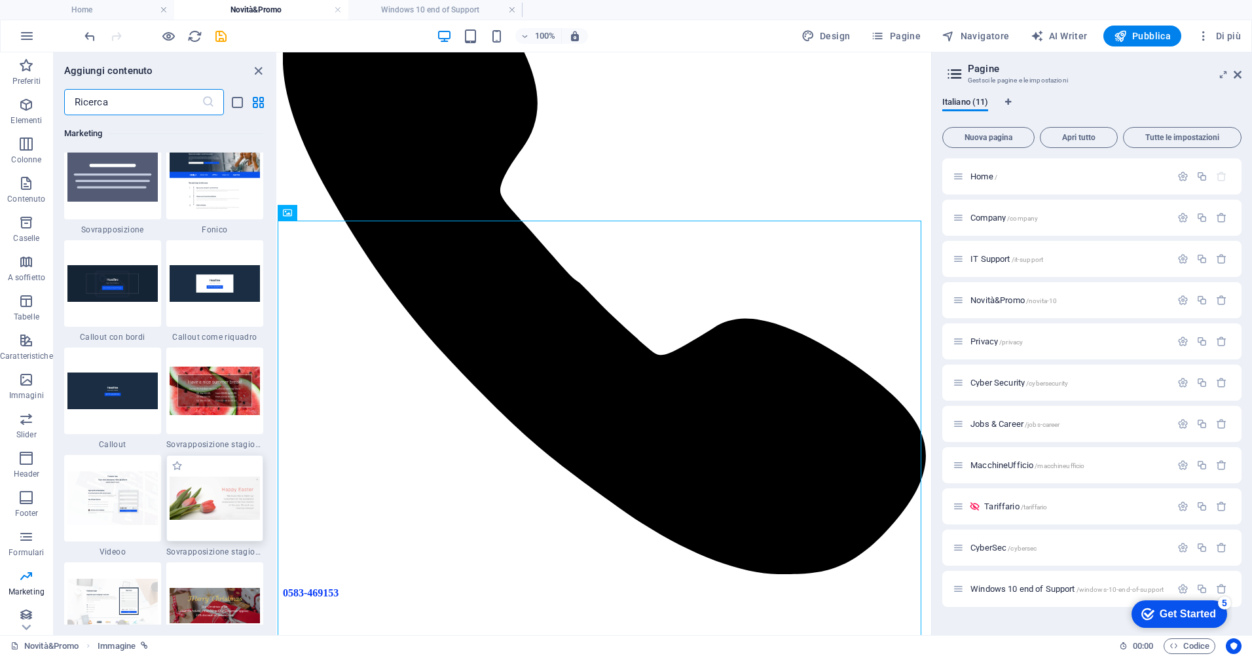
scroll to position [10666, 0]
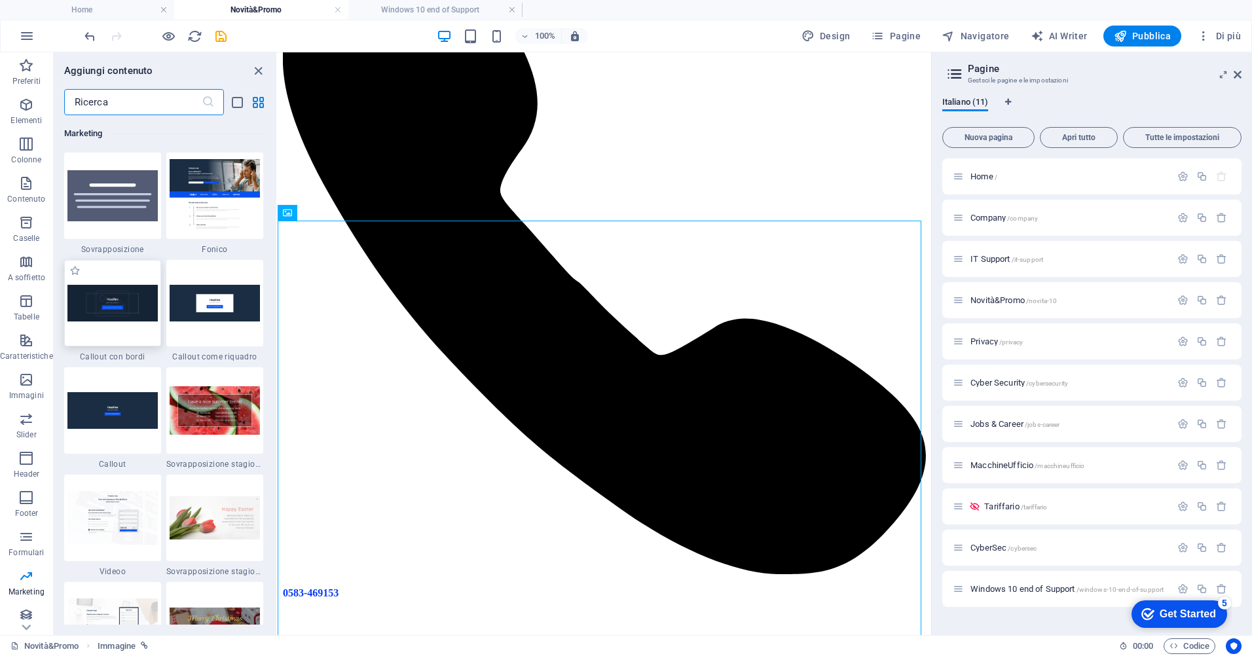
click at [105, 295] on img at bounding box center [112, 303] width 90 height 36
click at [278, 309] on div "Trascina qui per sostituire il contenuto esistente. Premi “Ctrl” se vuoi creare…" at bounding box center [604, 343] width 653 height 583
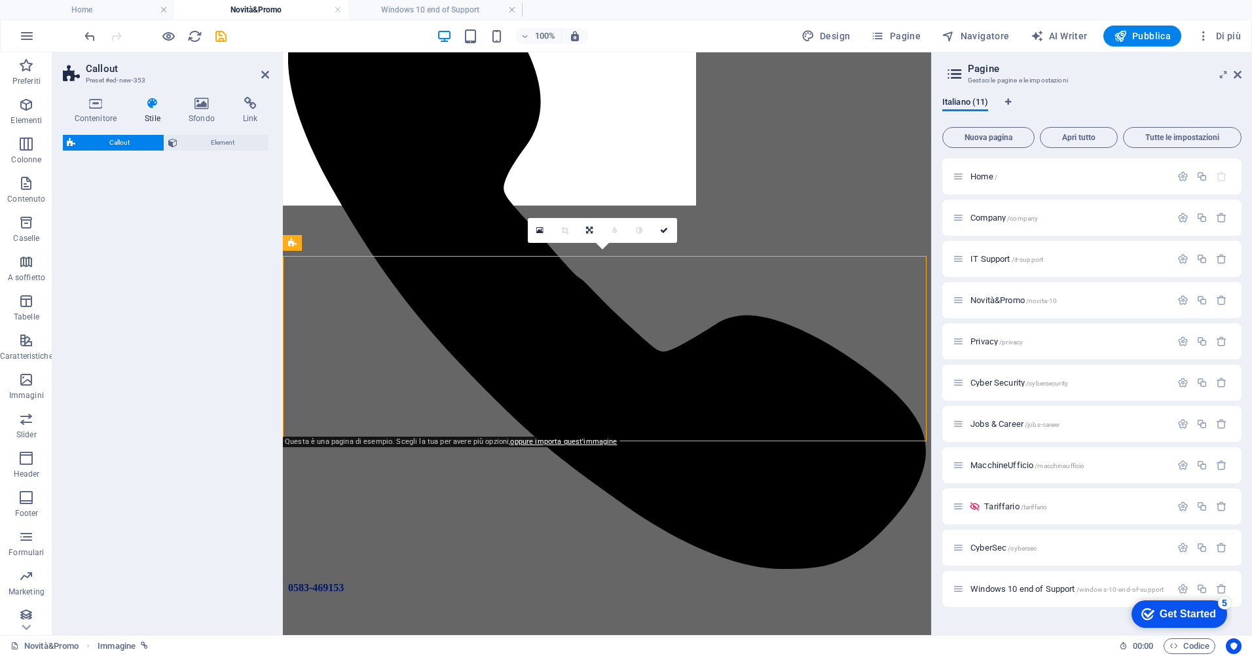
scroll to position [803, 0]
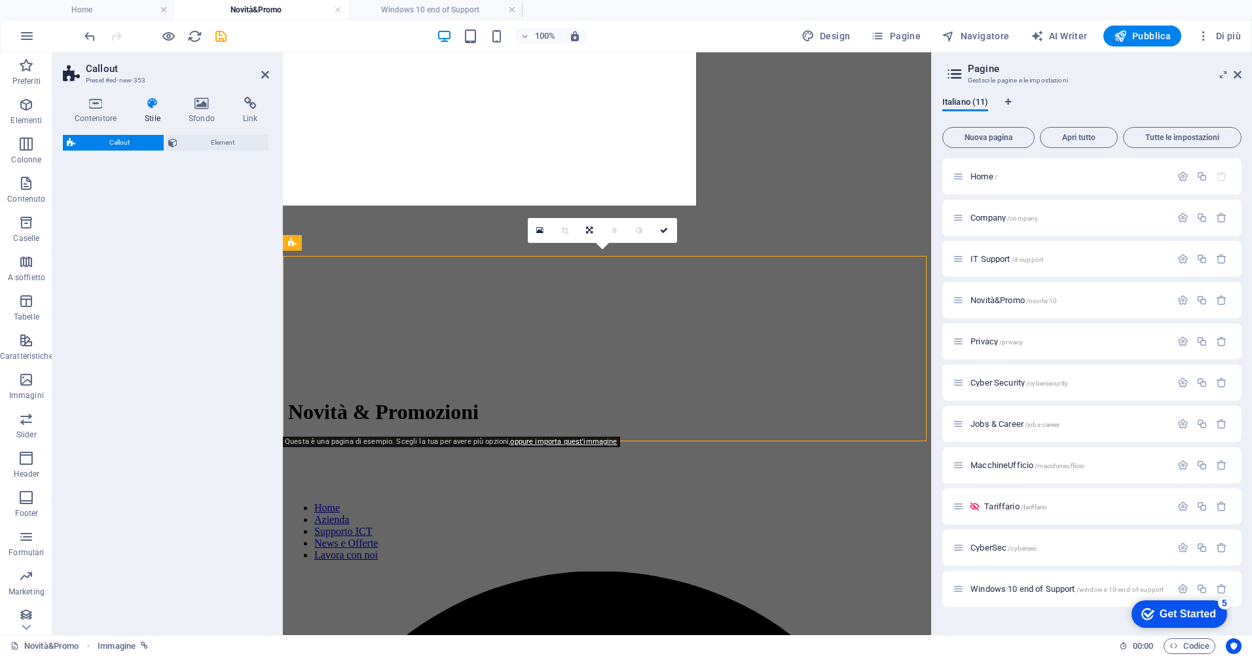
select select "rem"
select select "px"
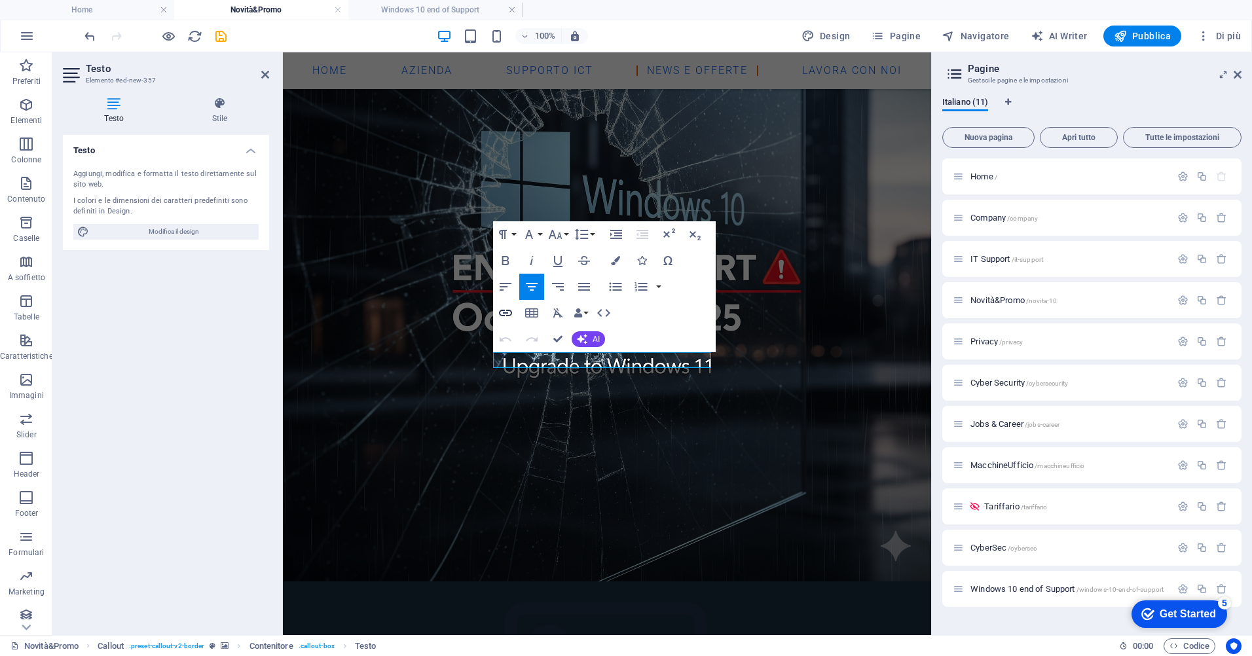
click at [499, 311] on icon "button" at bounding box center [506, 313] width 16 height 16
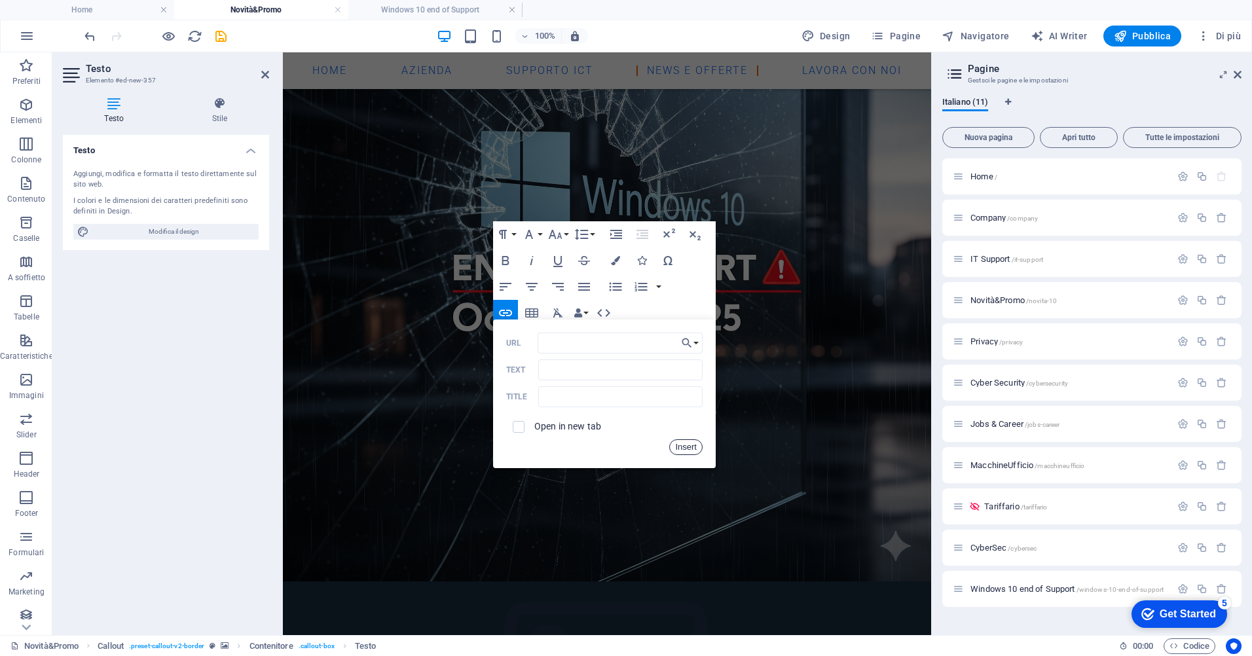
click at [691, 445] on button "Insert" at bounding box center [685, 447] width 33 height 16
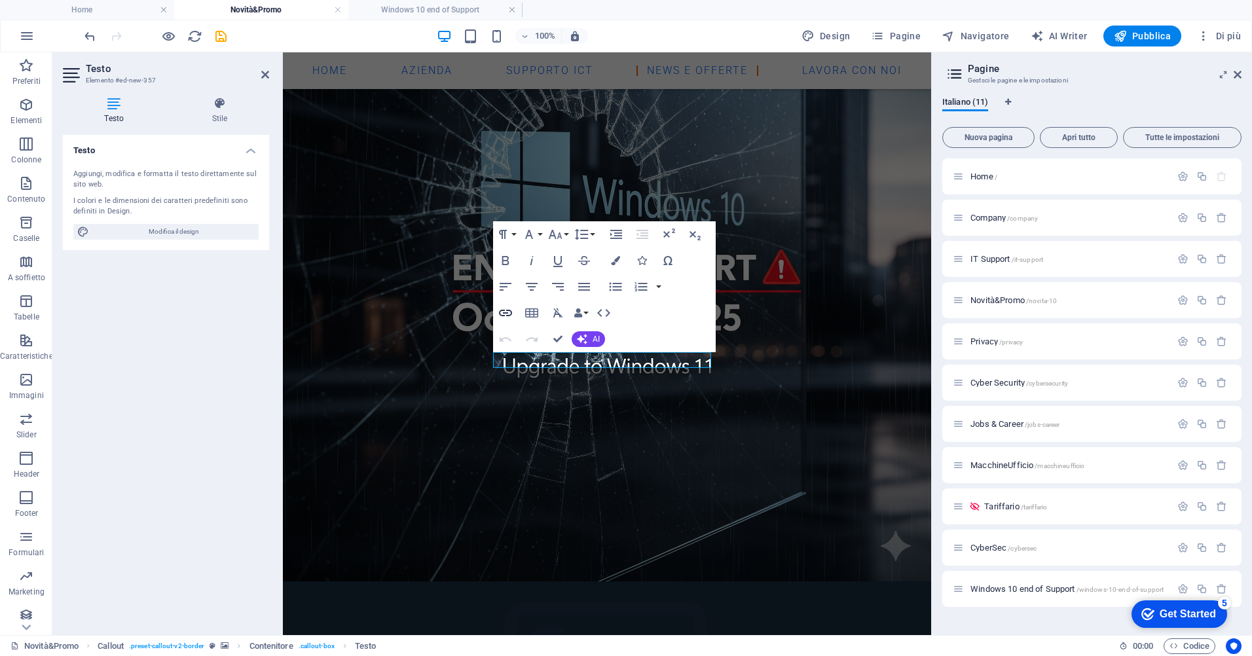
click at [500, 308] on icon "button" at bounding box center [506, 313] width 16 height 16
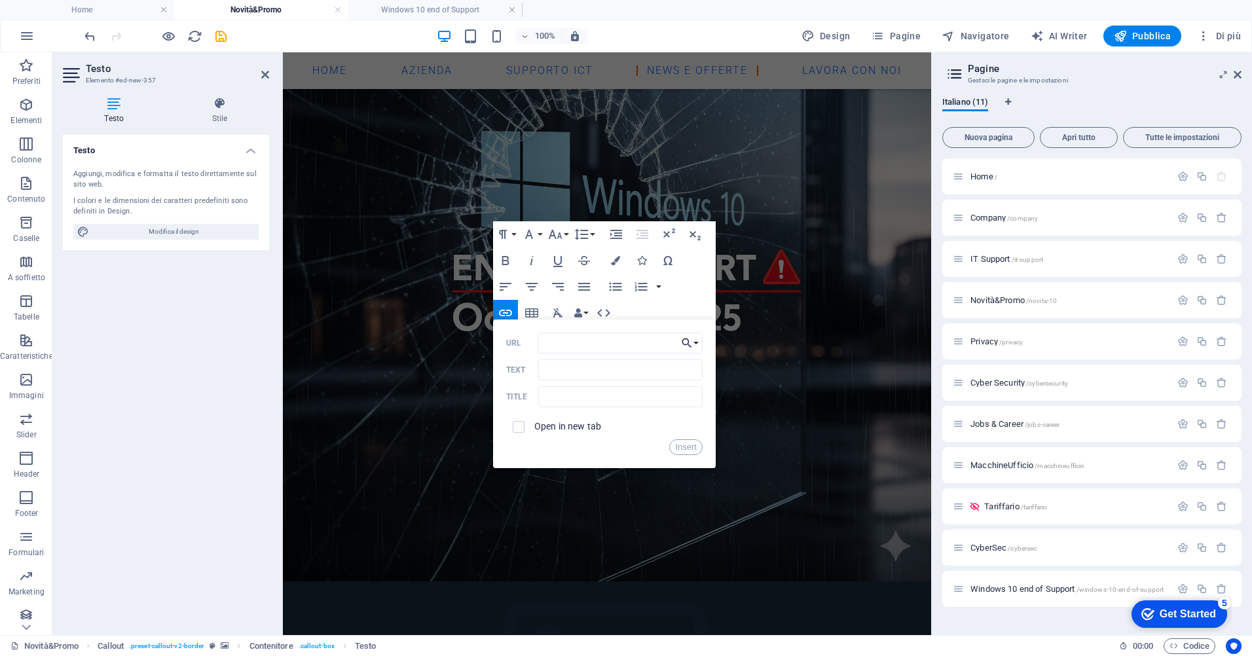
click at [691, 341] on icon "button" at bounding box center [686, 343] width 13 height 16
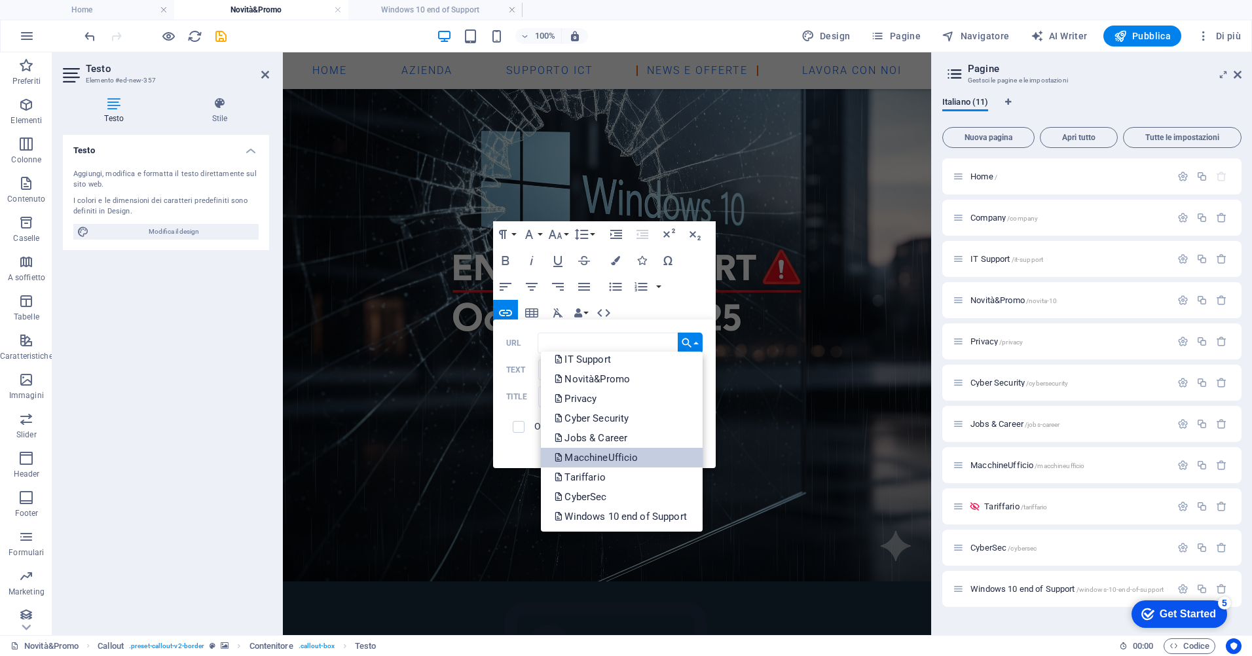
scroll to position [66, 0]
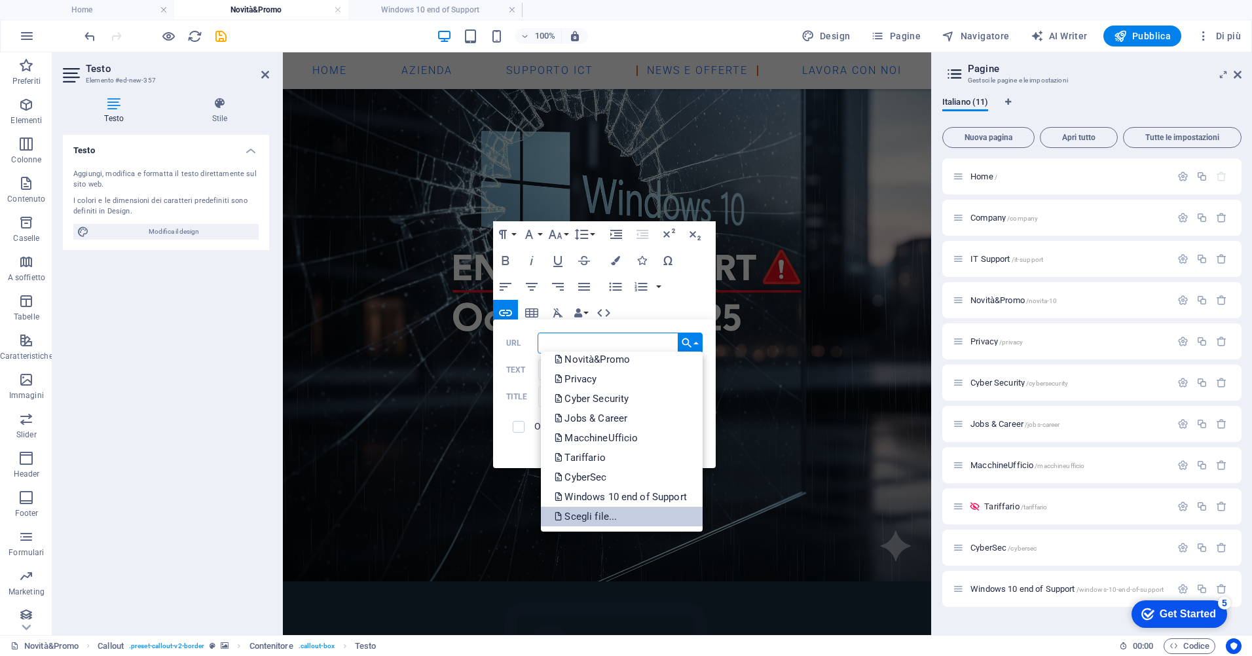
click at [598, 509] on p "Scegli file..." at bounding box center [586, 517] width 65 height 20
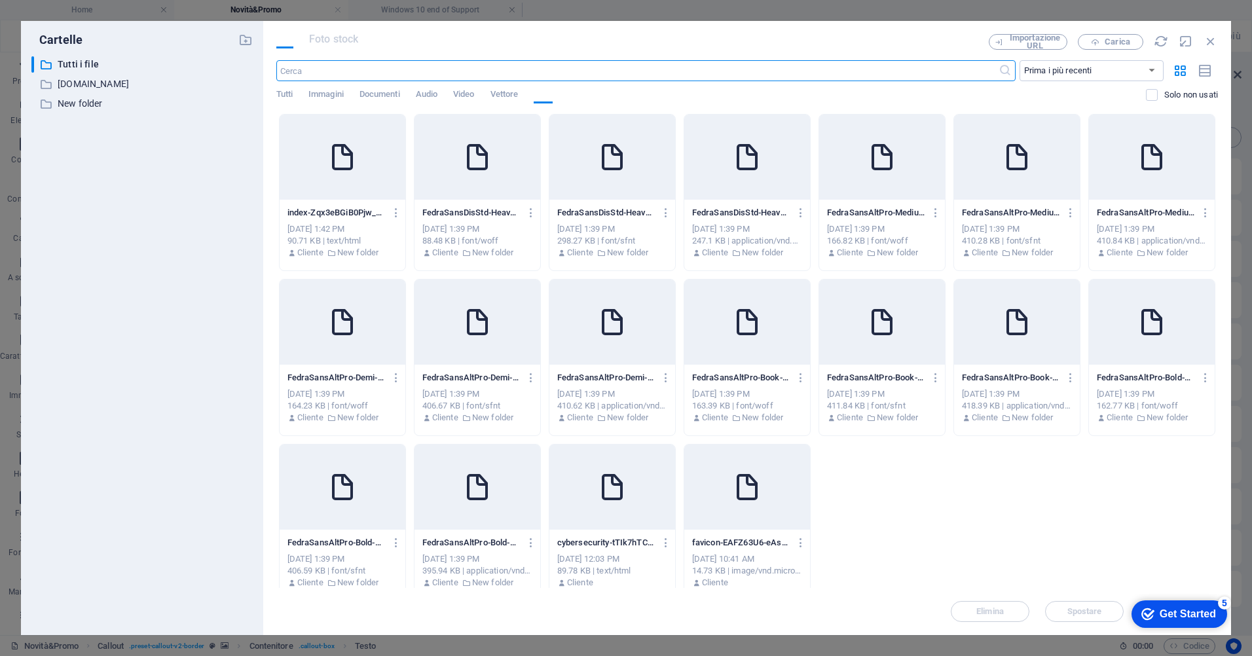
scroll to position [352, 0]
click at [400, 91] on span "Documenti" at bounding box center [379, 95] width 41 height 18
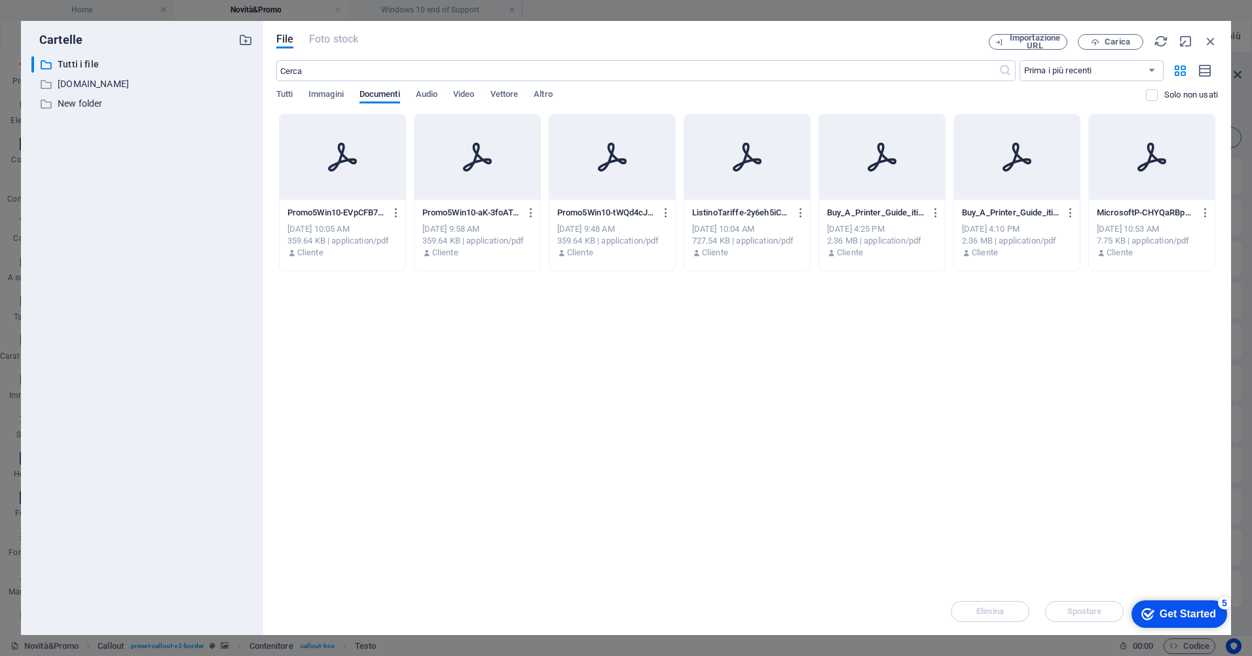
click at [362, 170] on div at bounding box center [343, 157] width 126 height 85
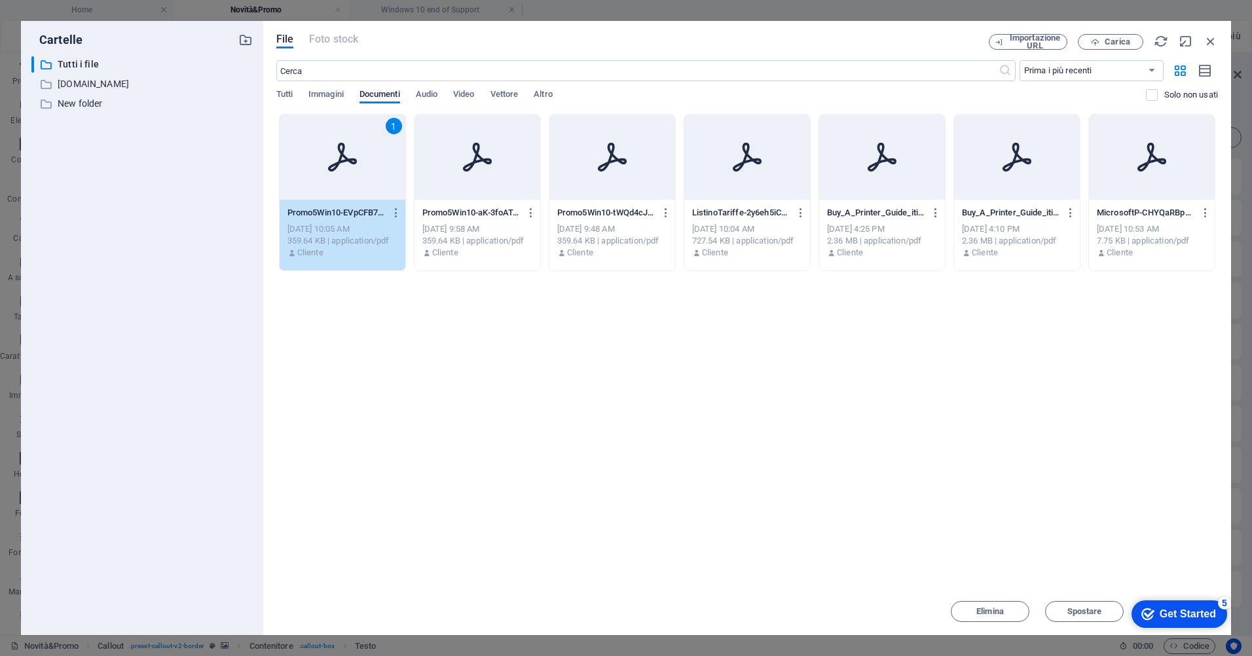
click at [362, 170] on div "1" at bounding box center [343, 157] width 126 height 85
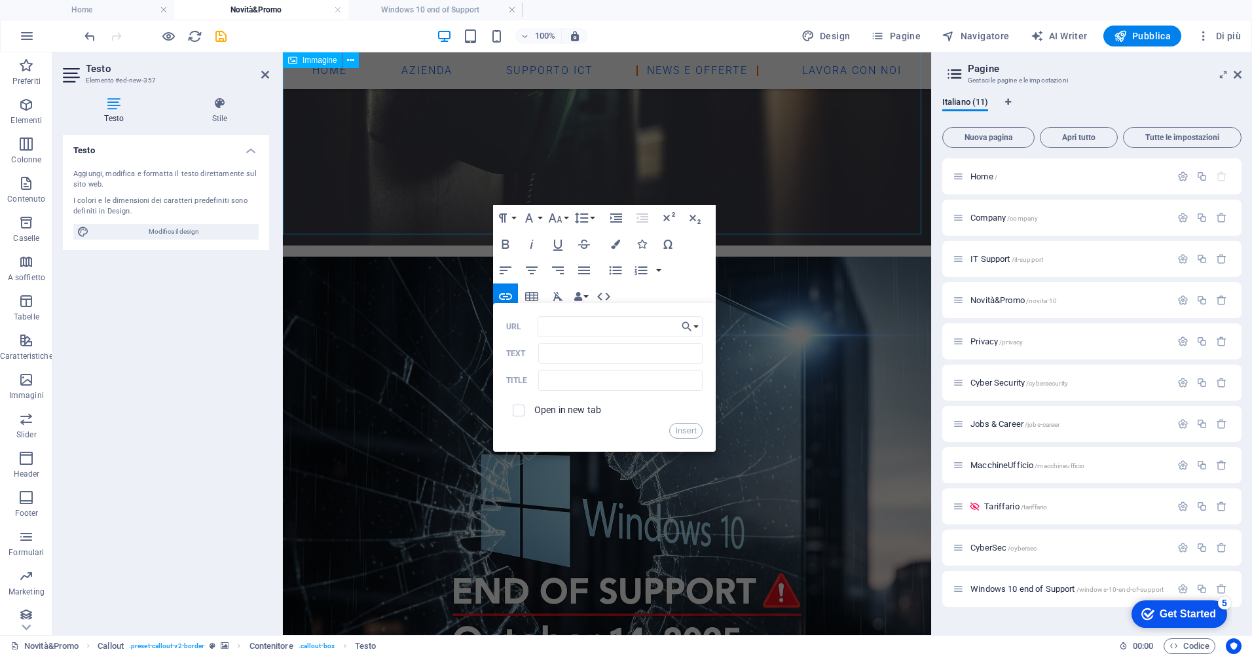
scroll to position [819, 0]
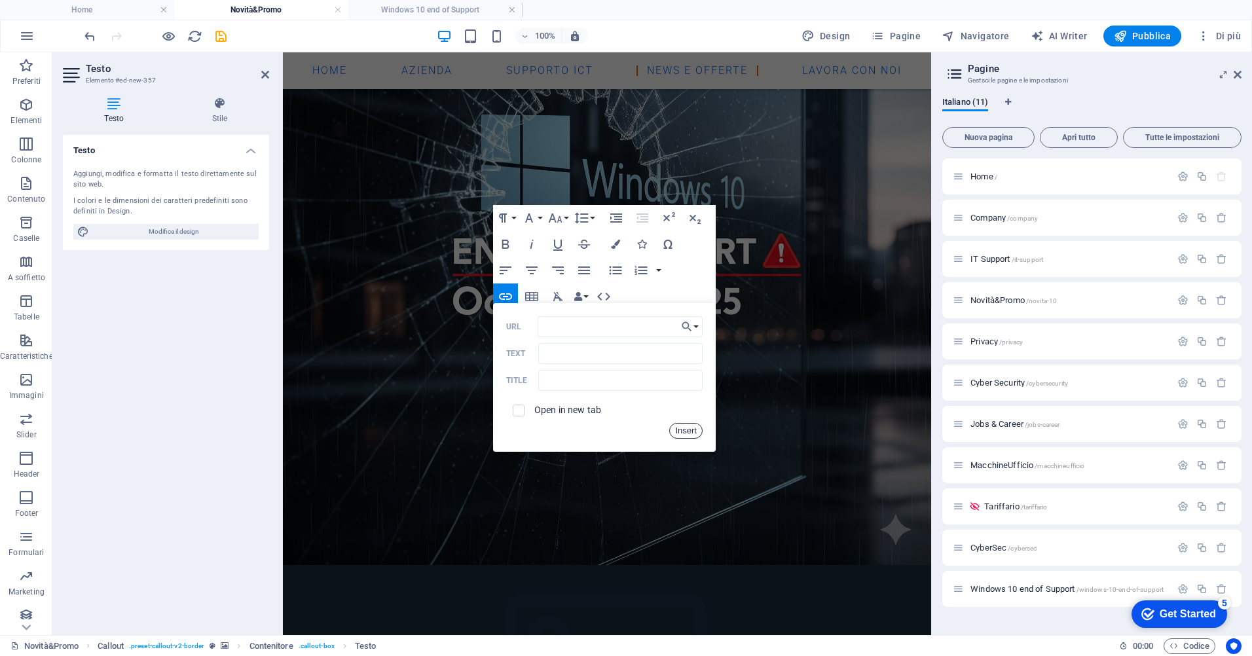
click at [686, 426] on button "Insert" at bounding box center [685, 431] width 33 height 16
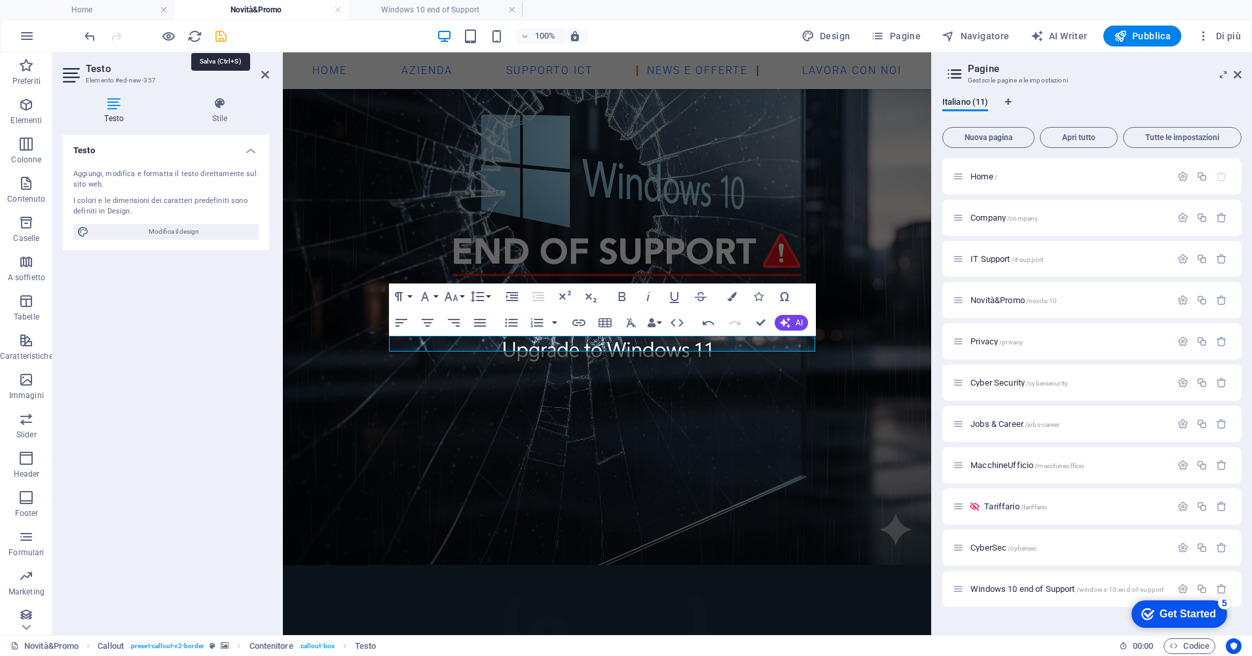
click at [223, 36] on icon "save" at bounding box center [220, 36] width 15 height 15
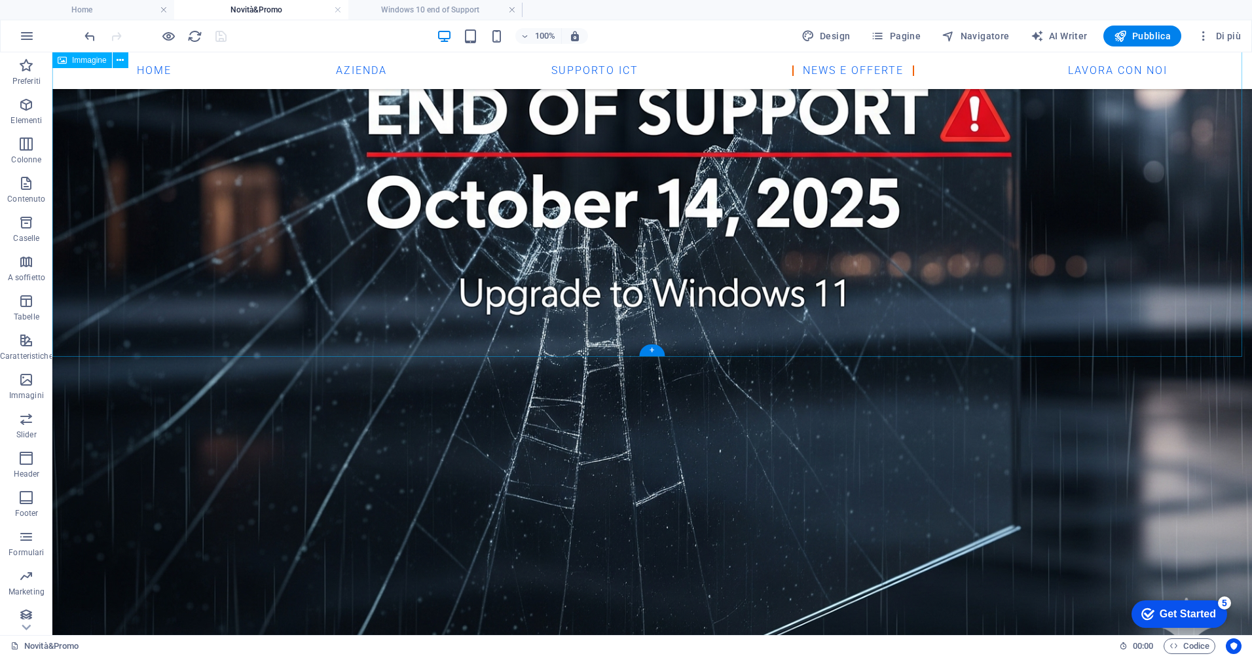
scroll to position [1506, 0]
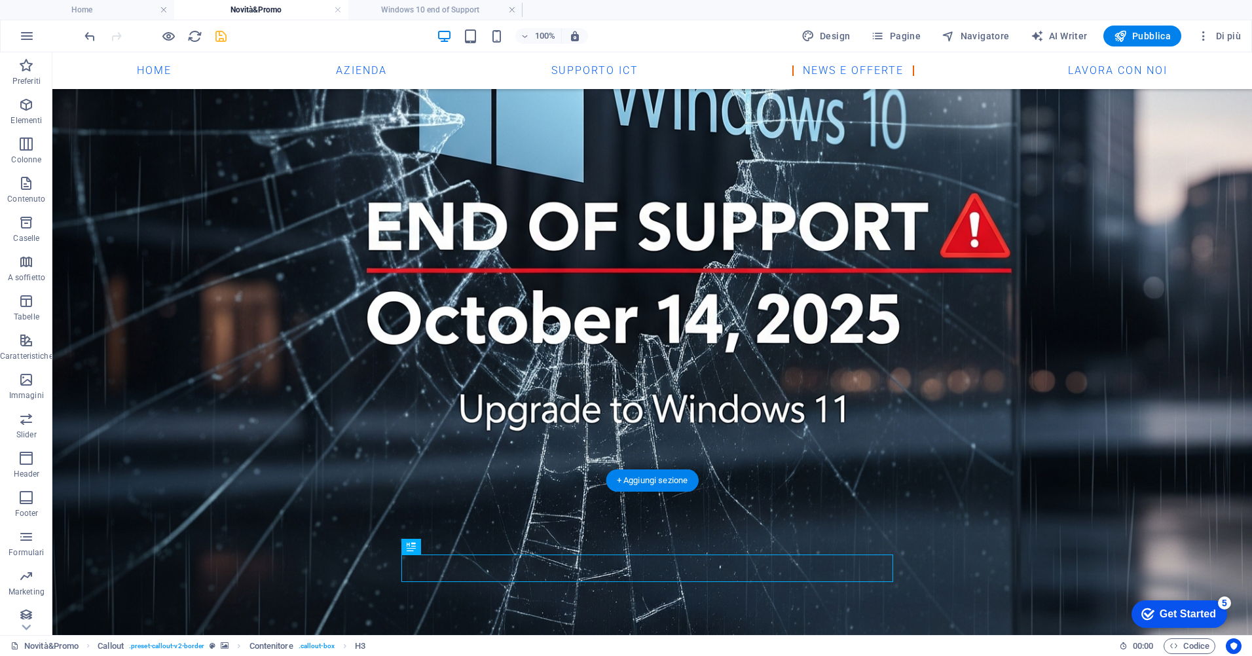
scroll to position [866, 0]
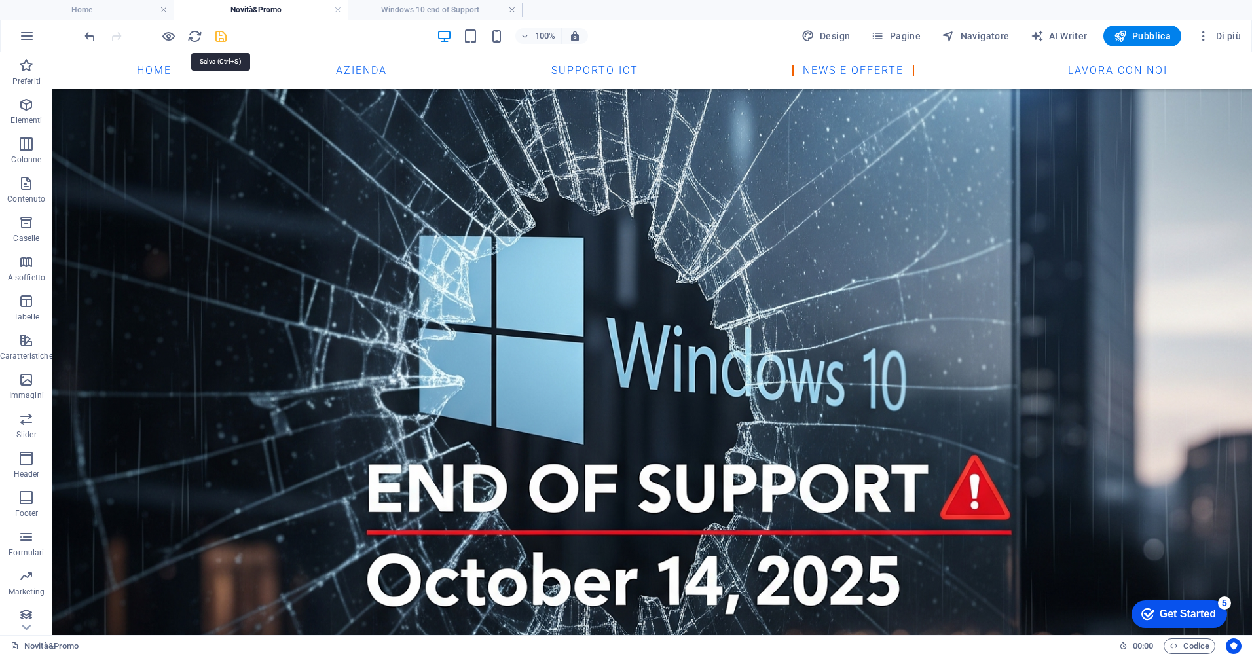
click at [223, 33] on icon "save" at bounding box center [220, 36] width 15 height 15
click at [1152, 39] on span "Pubblica" at bounding box center [1143, 35] width 58 height 13
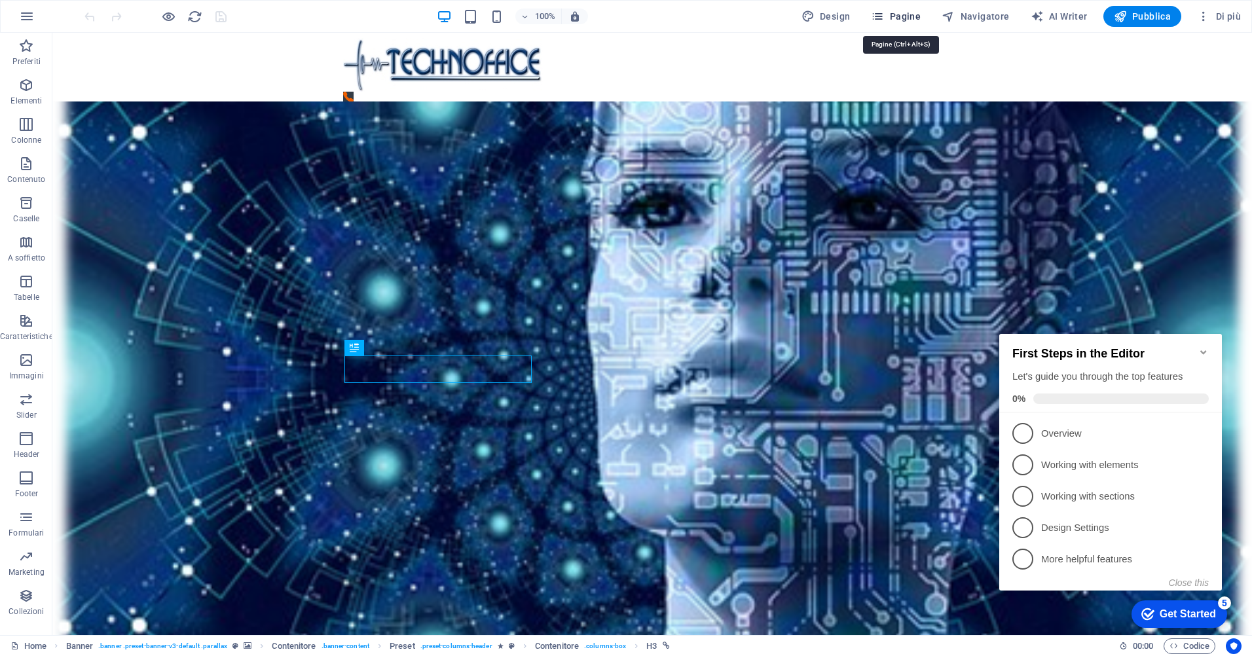
click at [909, 12] on span "Pagine" at bounding box center [896, 16] width 50 height 13
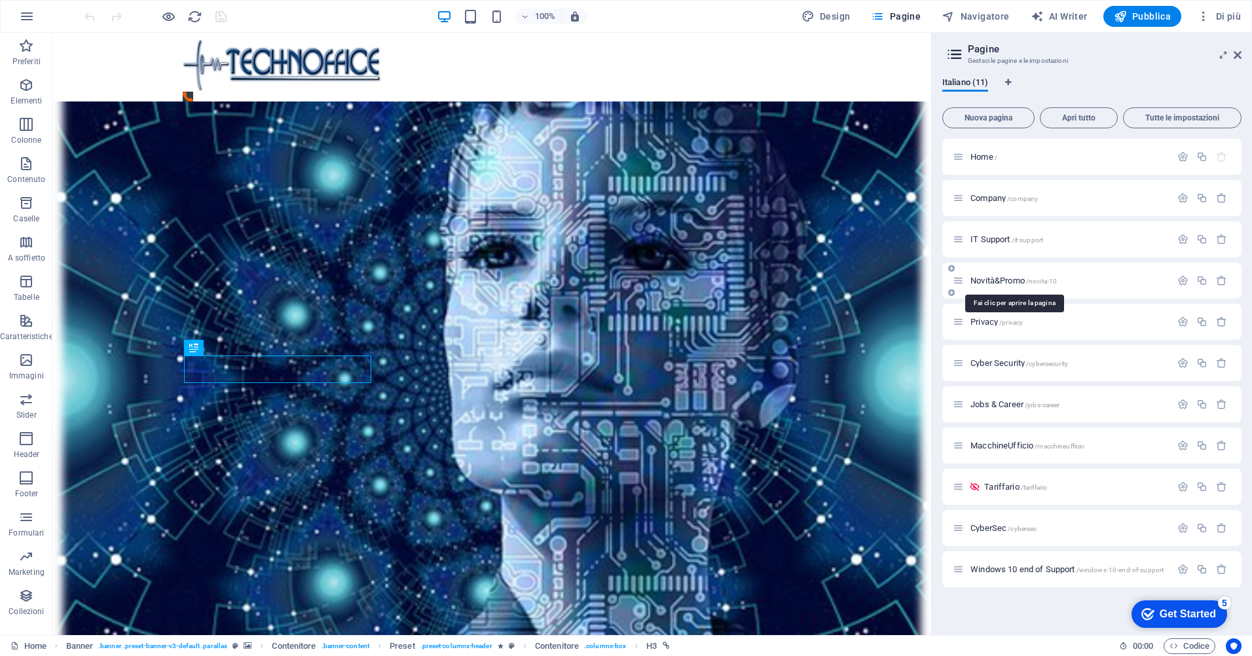
click at [1006, 280] on span "Novità&Promo /novita-10" at bounding box center [1013, 281] width 86 height 10
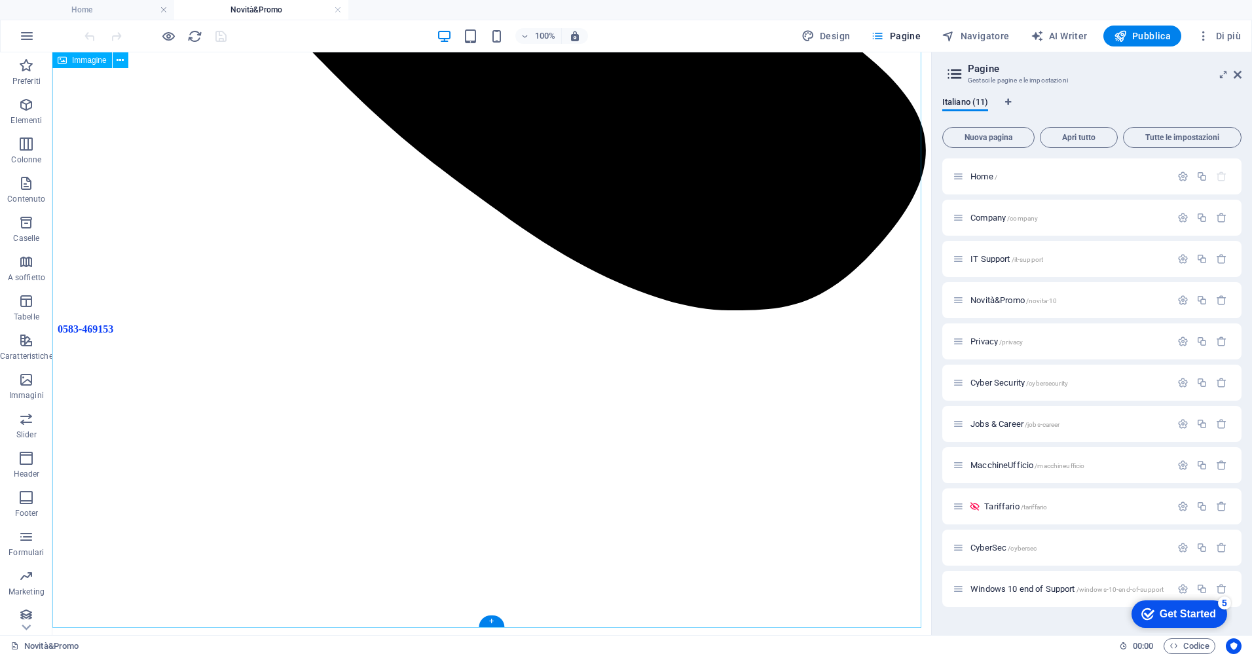
scroll to position [655, 0]
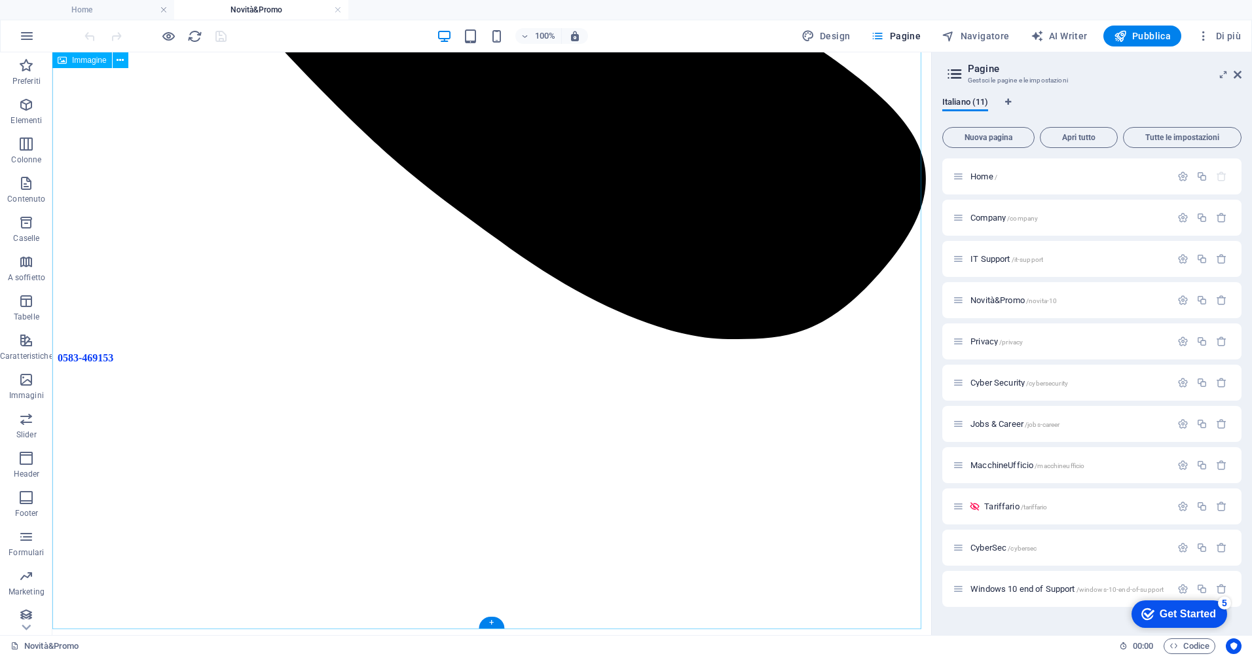
drag, startPoint x: 493, startPoint y: 297, endPoint x: 263, endPoint y: 297, distance: 229.8
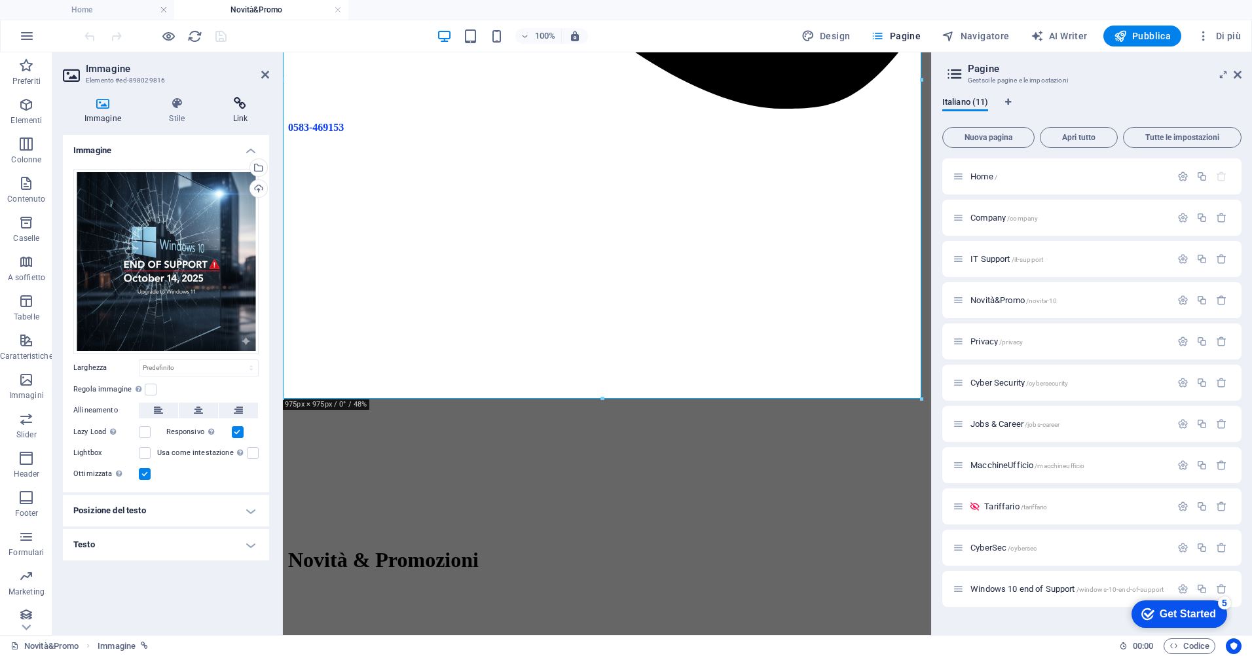
click at [241, 104] on icon at bounding box center [240, 103] width 58 height 13
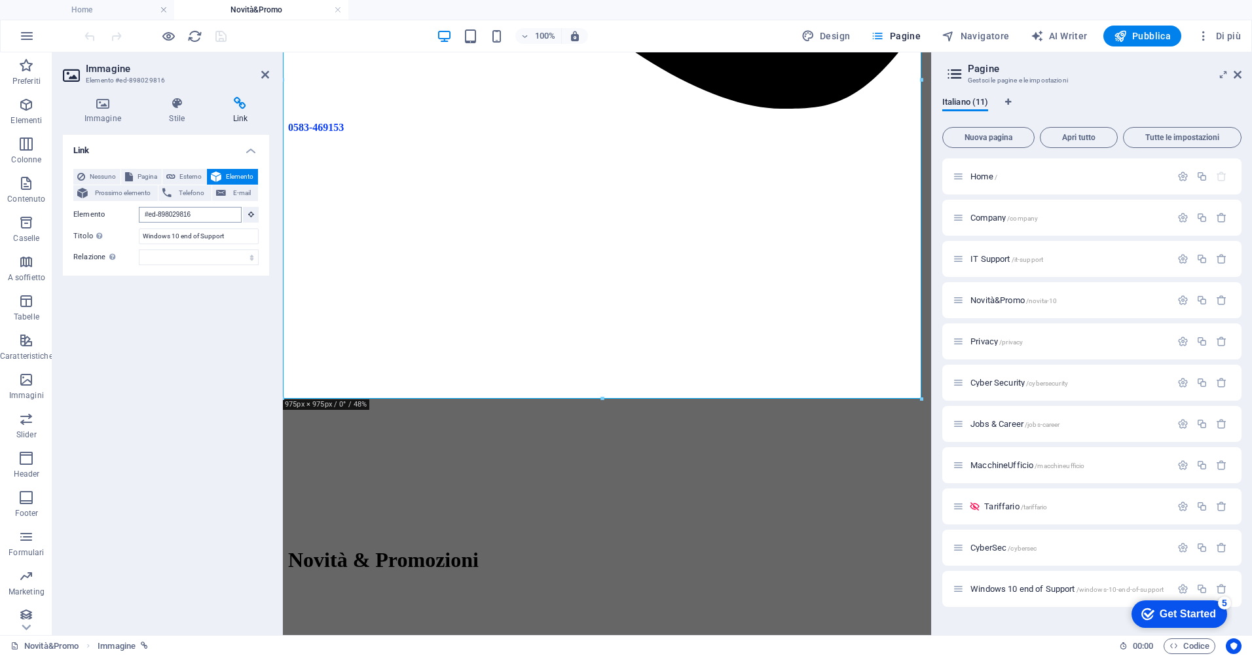
scroll to position [391, 0]
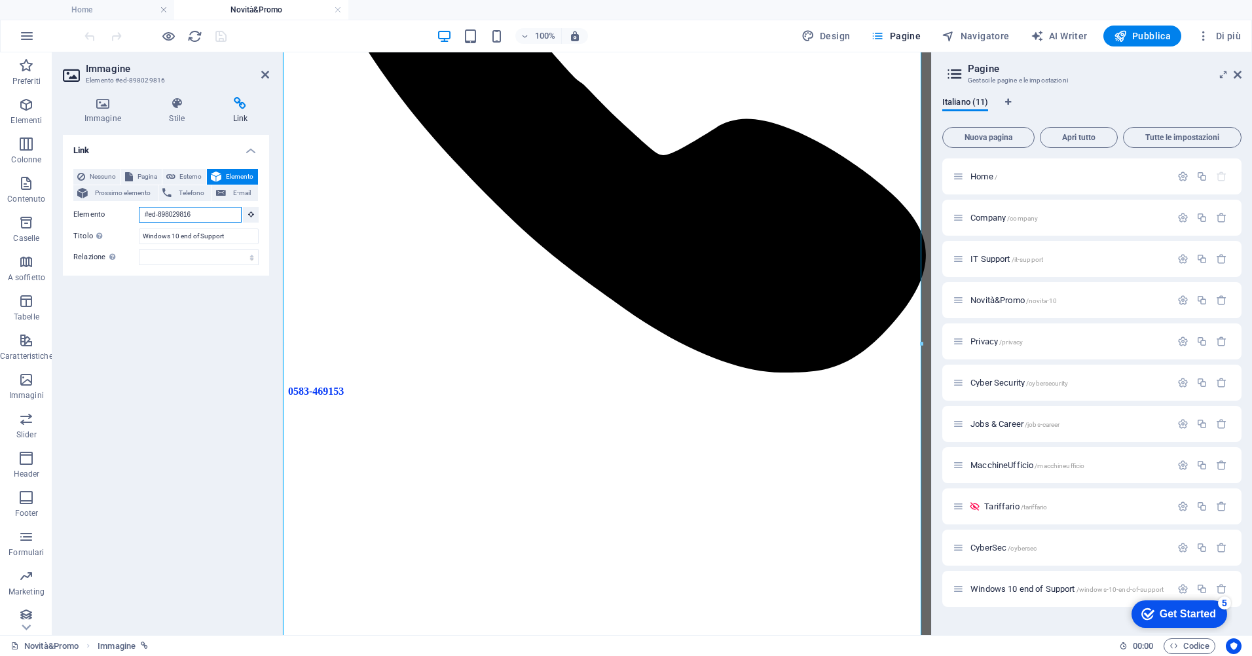
click at [208, 215] on input "#ed-898029816" at bounding box center [190, 215] width 103 height 16
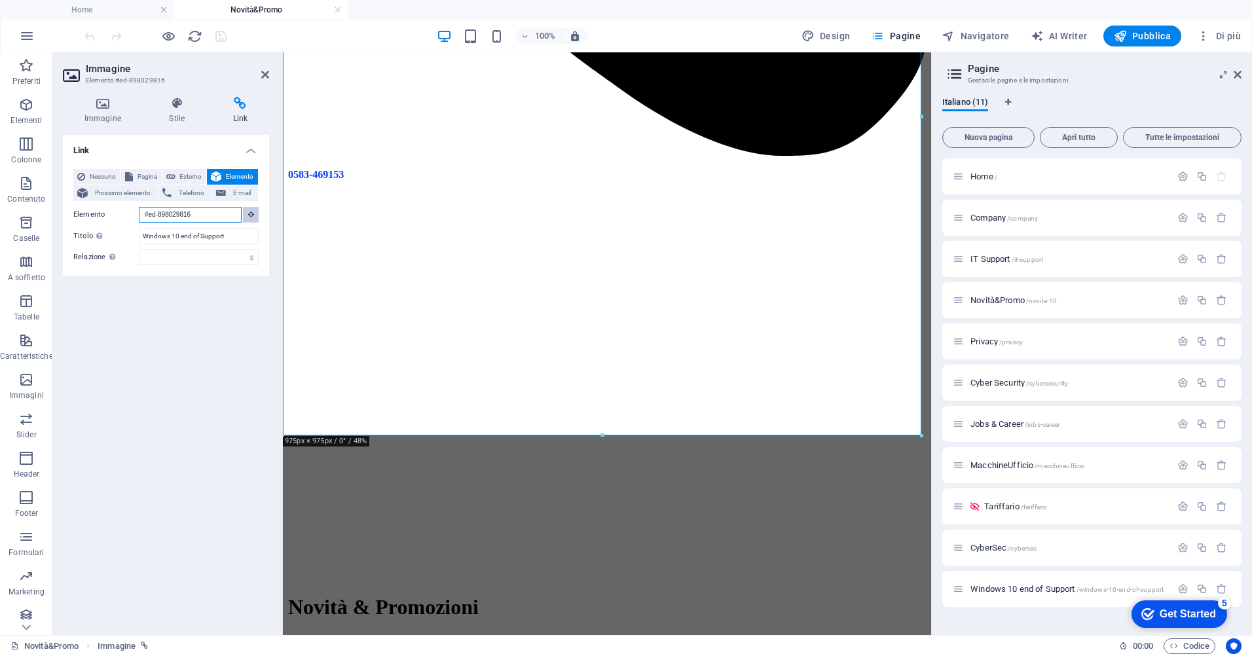
scroll to position [618, 0]
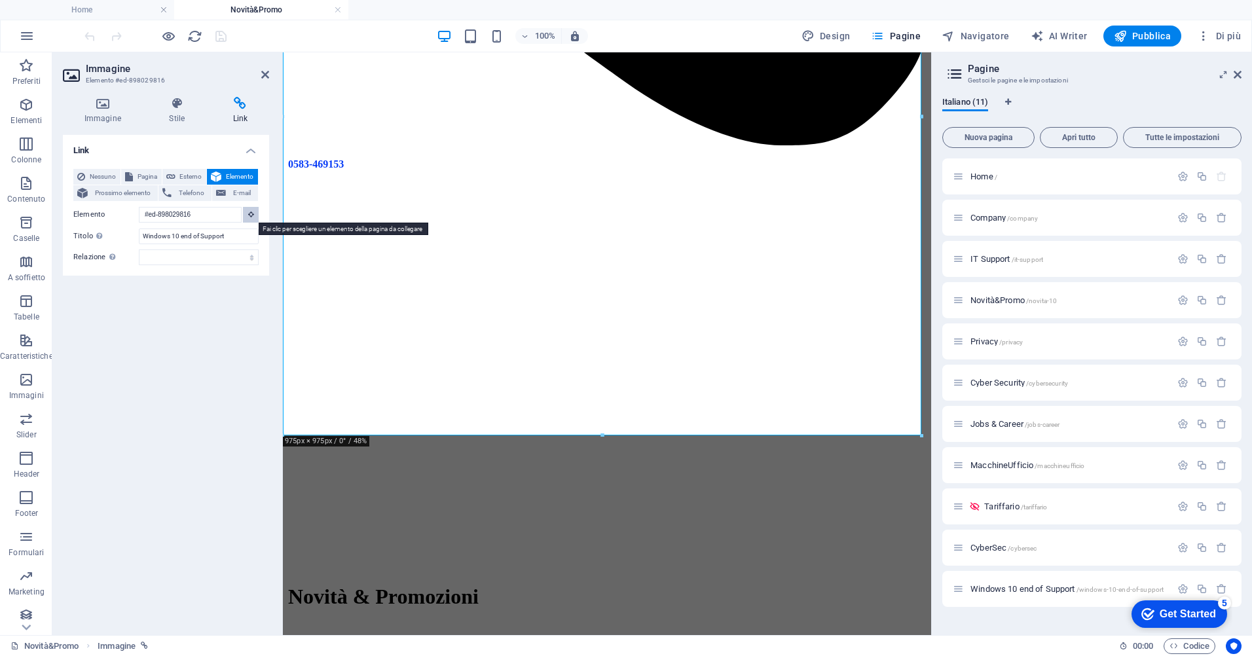
click at [249, 220] on button at bounding box center [251, 215] width 16 height 16
click at [252, 213] on icon at bounding box center [251, 214] width 6 height 7
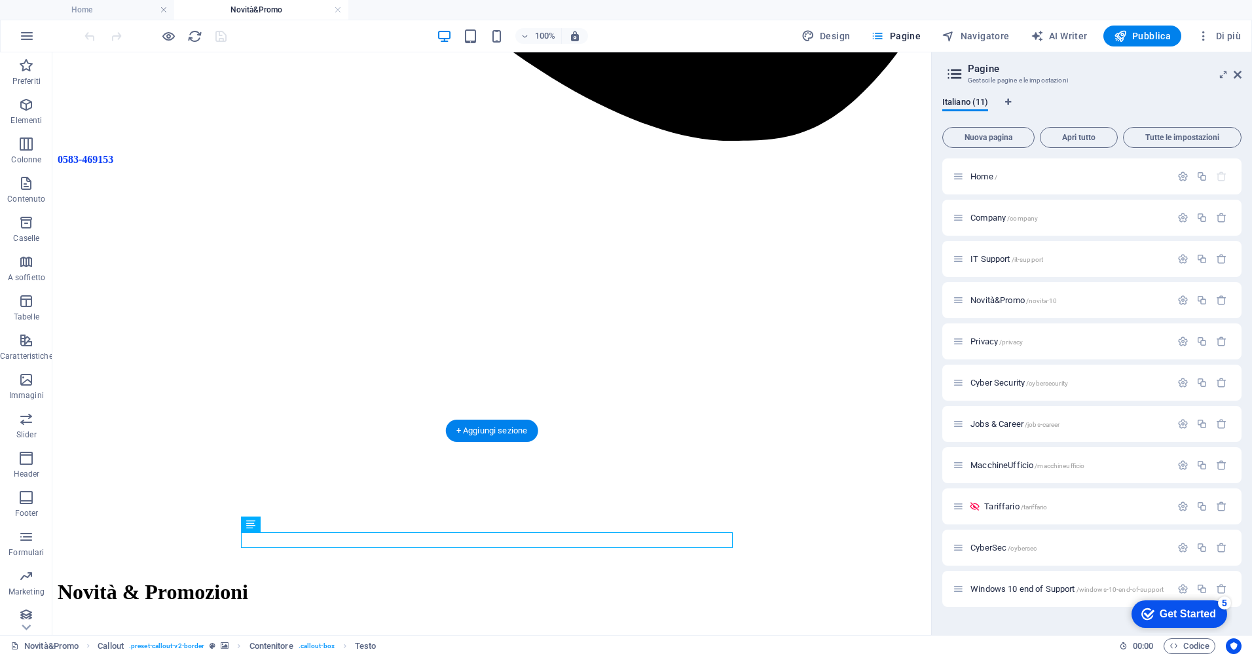
scroll to position [657, 0]
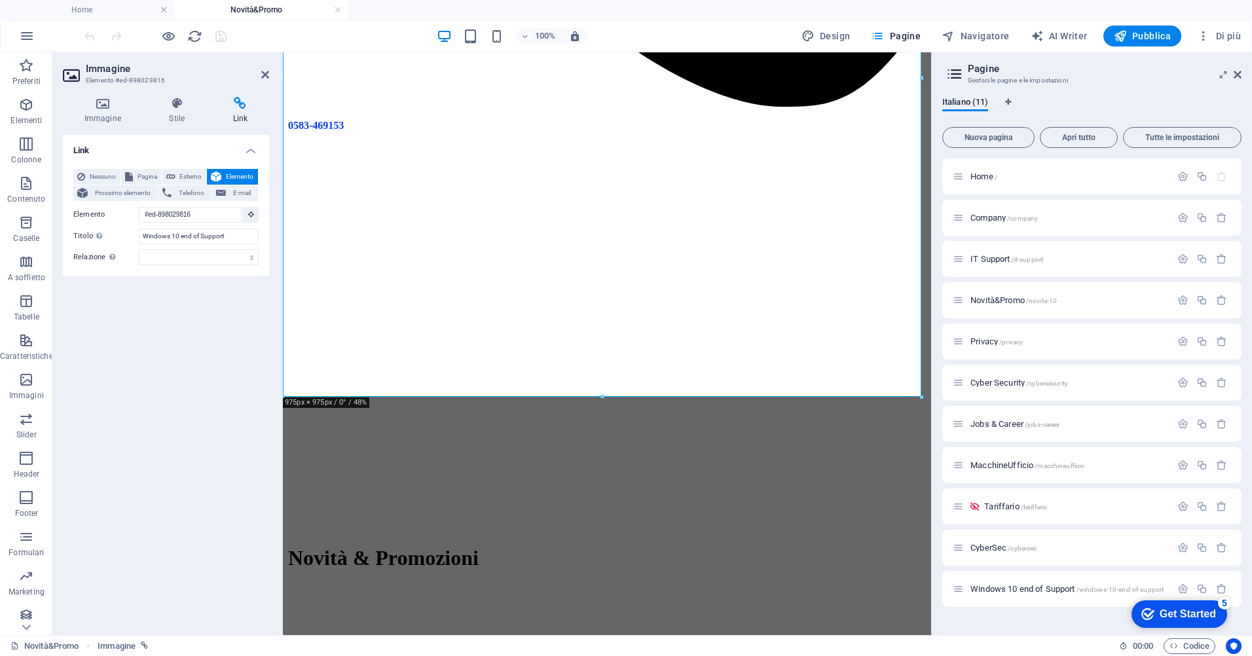
click at [248, 175] on span "Elemento" at bounding box center [239, 177] width 29 height 16
click at [244, 177] on span "Elemento" at bounding box center [239, 177] width 29 height 16
click at [244, 176] on span "Elemento" at bounding box center [239, 177] width 29 height 16
click at [253, 212] on icon at bounding box center [251, 214] width 6 height 7
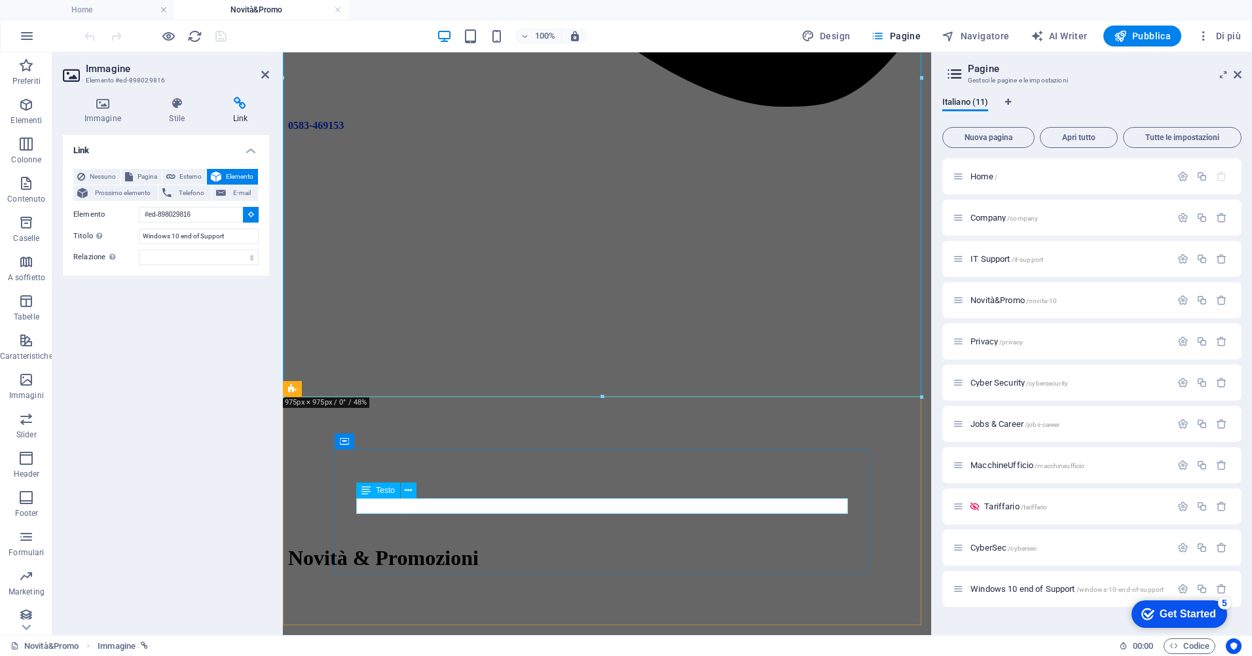
type input "#ed-898137574"
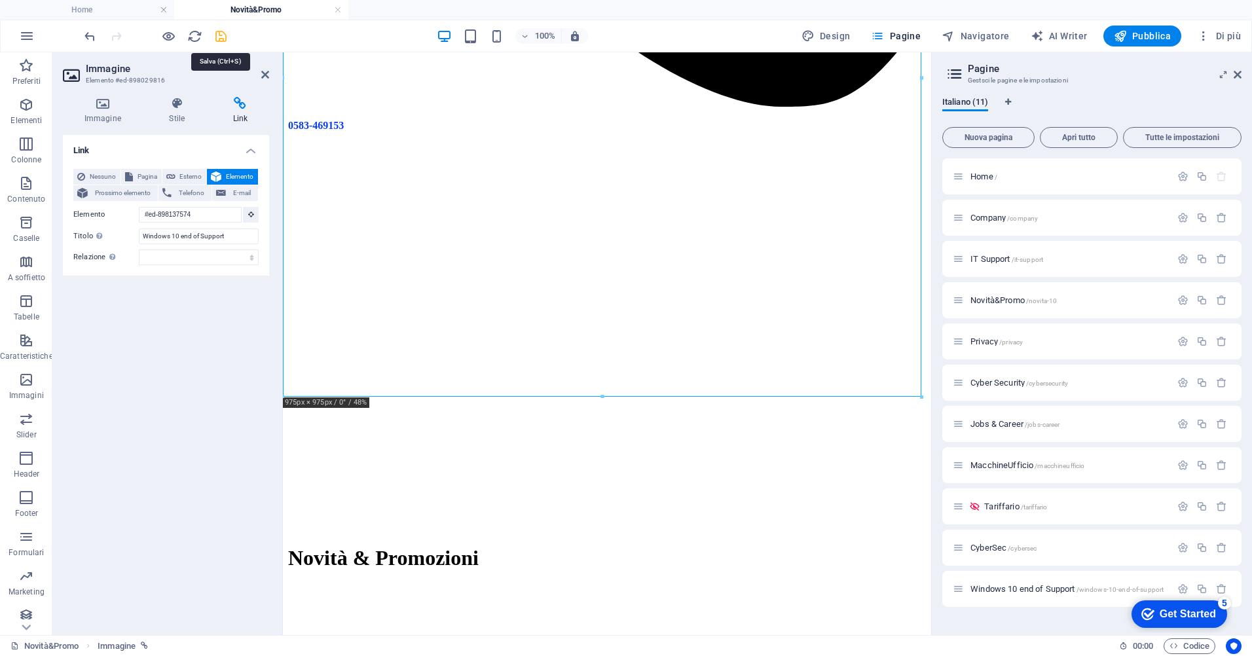
click at [224, 34] on icon "save" at bounding box center [220, 36] width 15 height 15
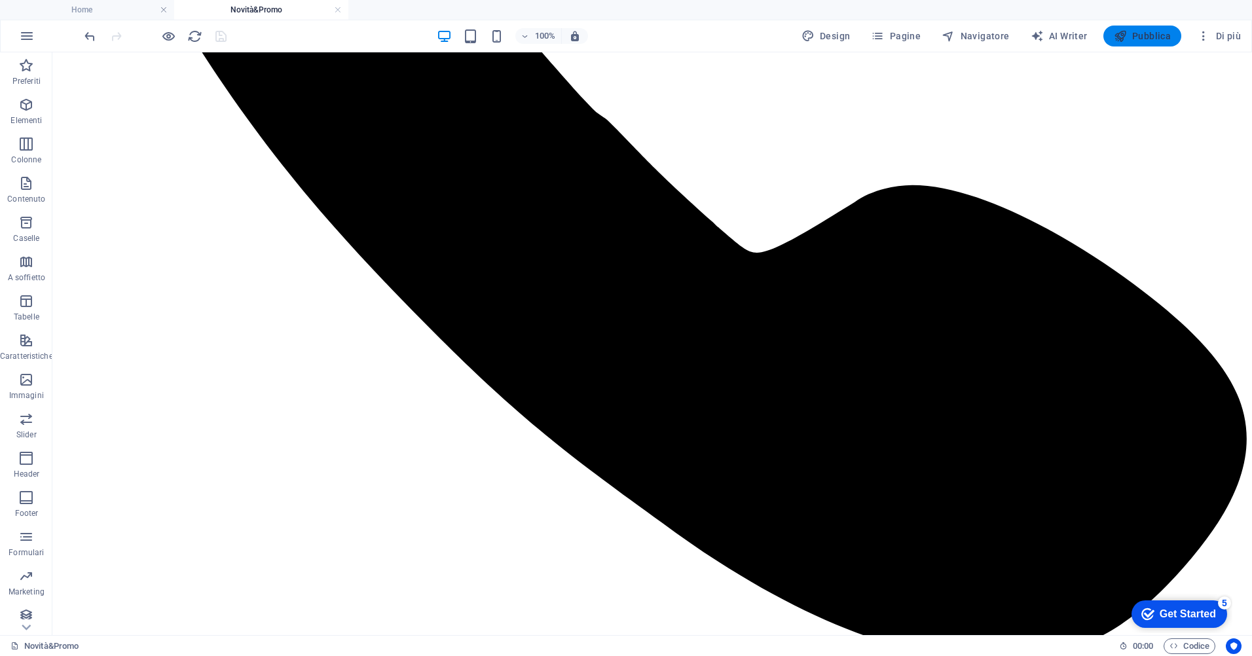
click at [1155, 35] on span "Pubblica" at bounding box center [1143, 35] width 58 height 13
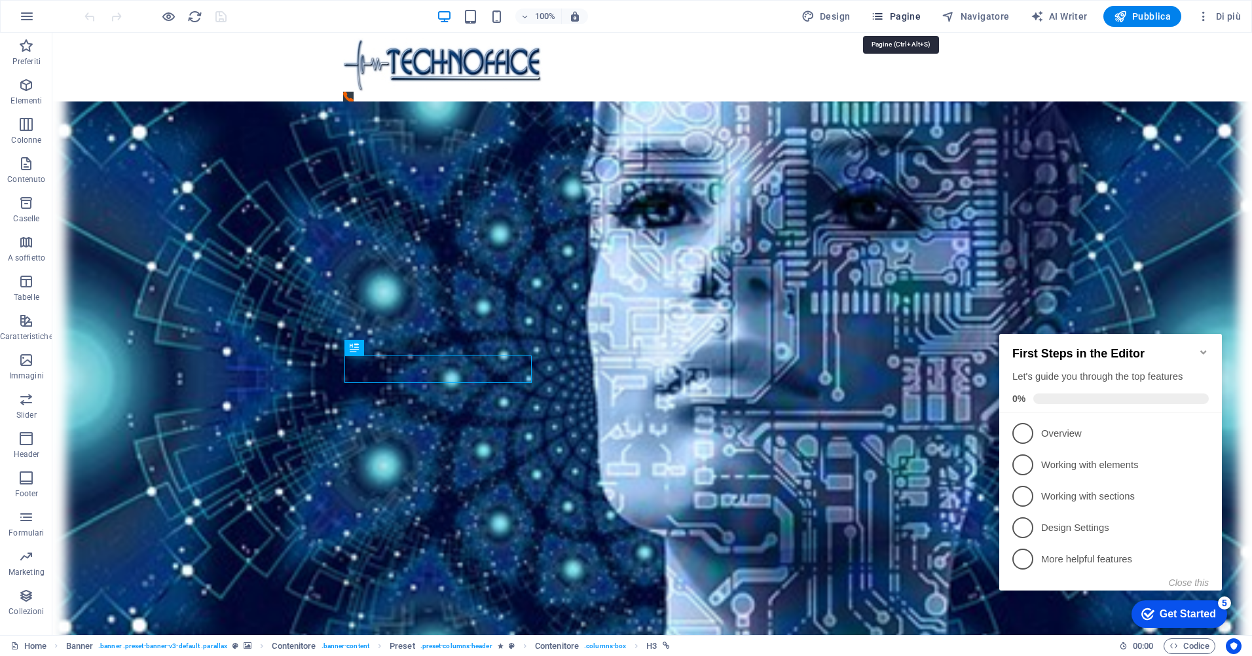
click at [909, 15] on span "Pagine" at bounding box center [896, 16] width 50 height 13
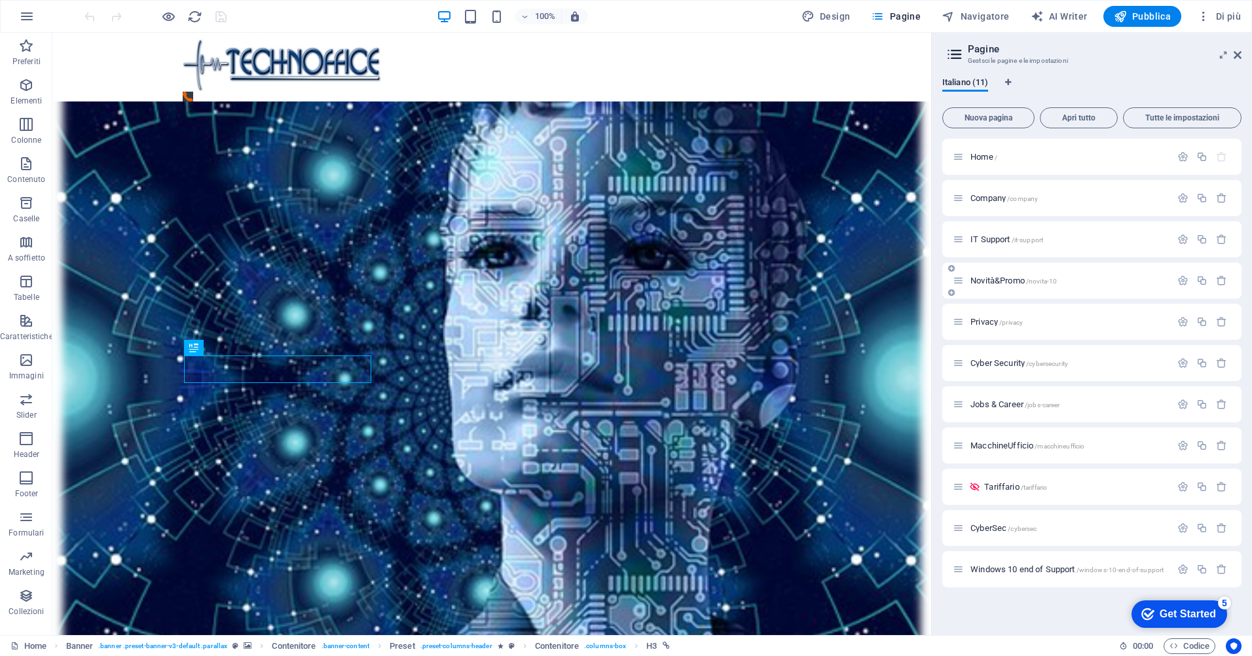
click at [1015, 282] on span "Novità&Promo /novita-10" at bounding box center [1013, 281] width 86 height 10
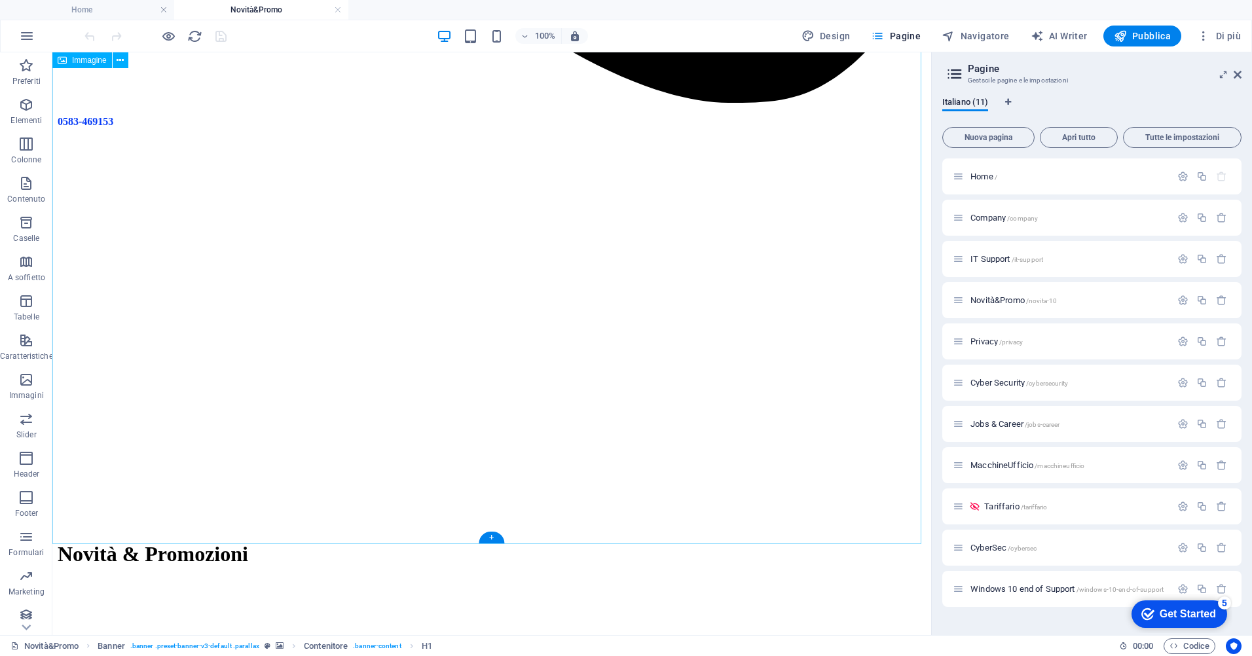
scroll to position [917, 0]
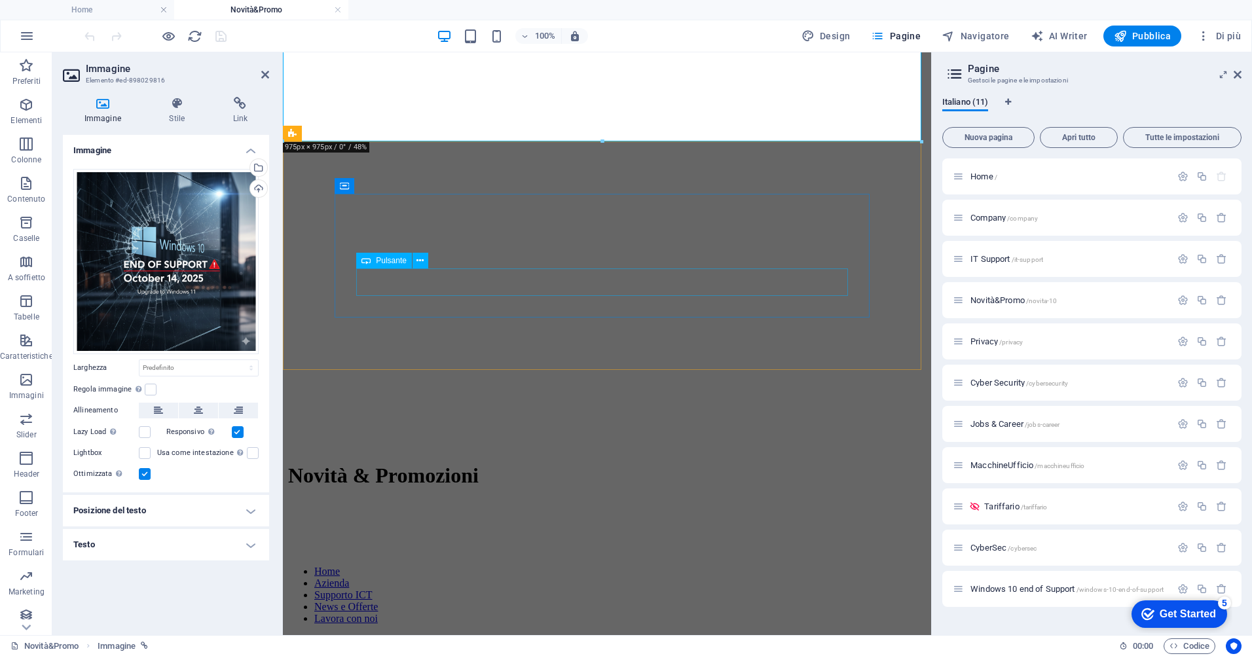
scroll to position [720, 0]
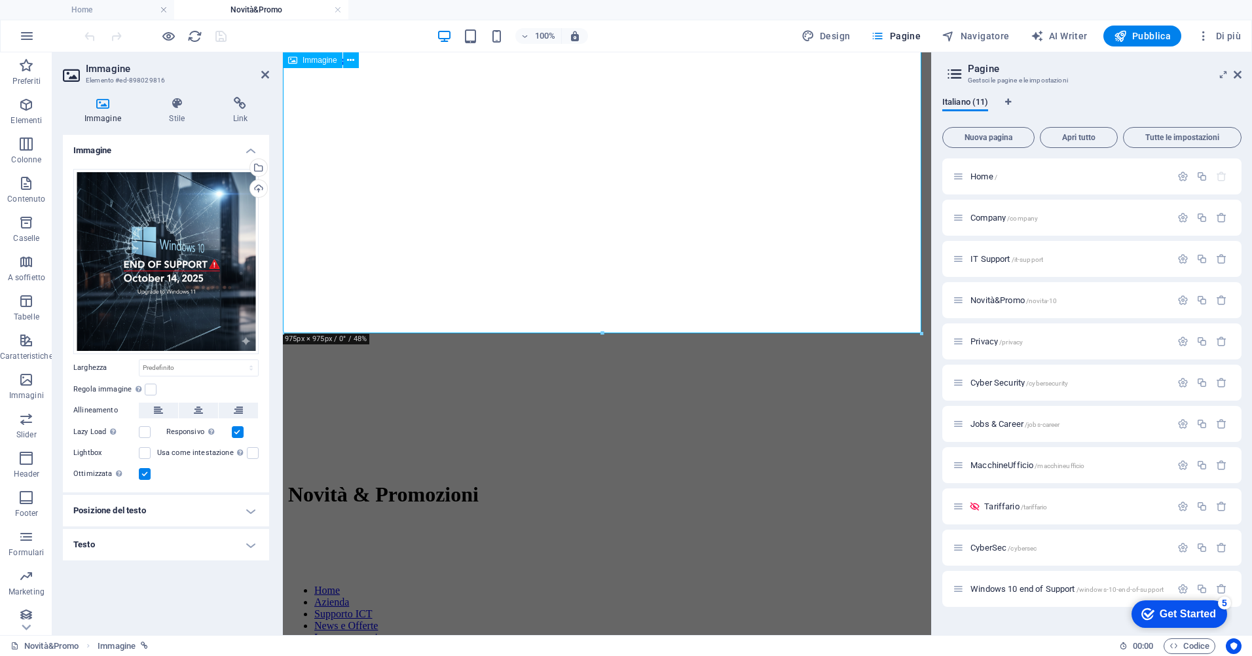
click at [237, 101] on icon at bounding box center [240, 103] width 58 height 13
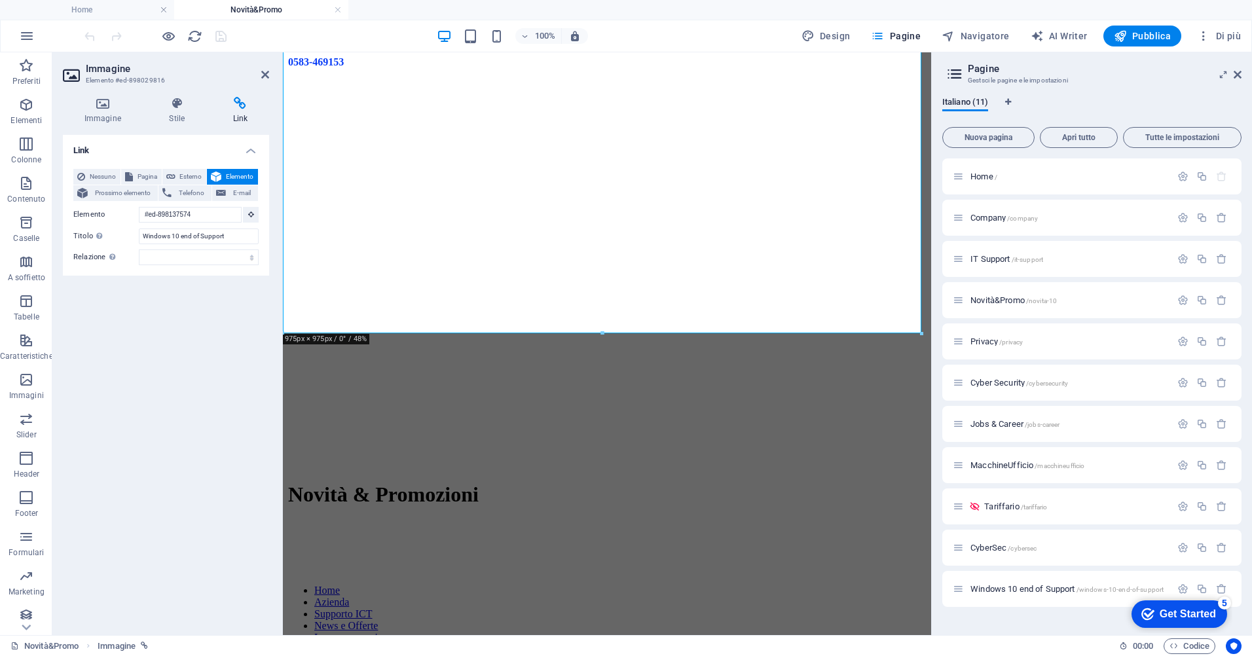
click at [234, 173] on span "Elemento" at bounding box center [239, 177] width 29 height 16
click at [251, 213] on icon at bounding box center [251, 214] width 6 height 7
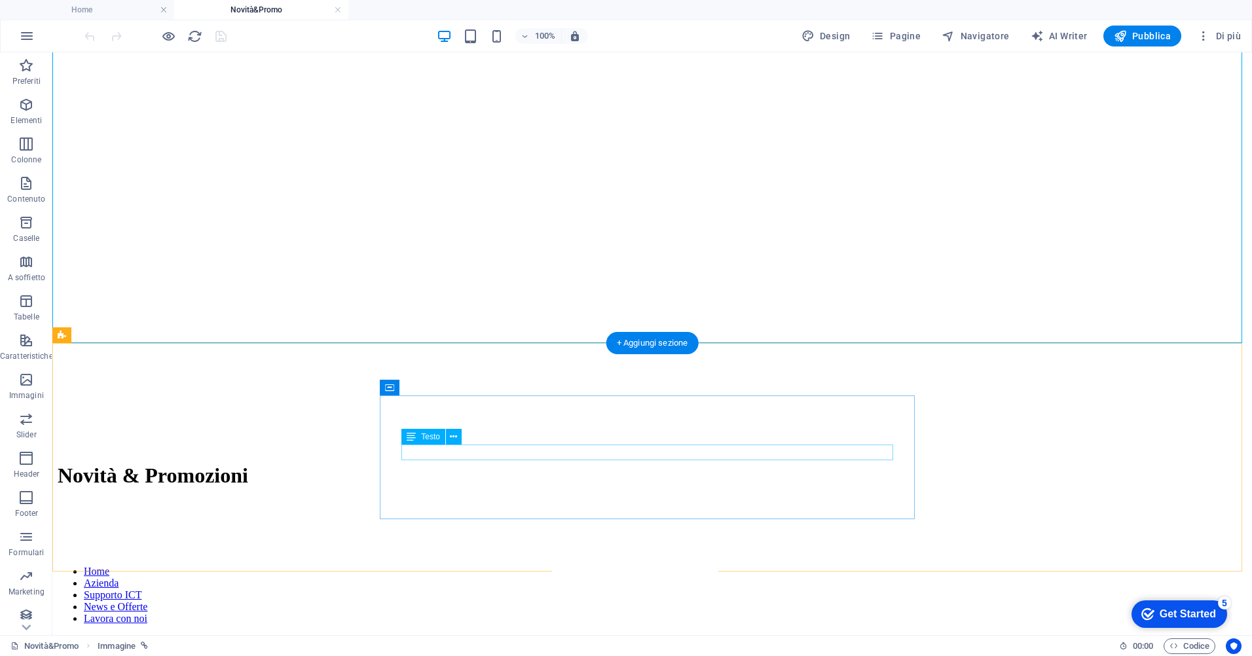
scroll to position [1310, 0]
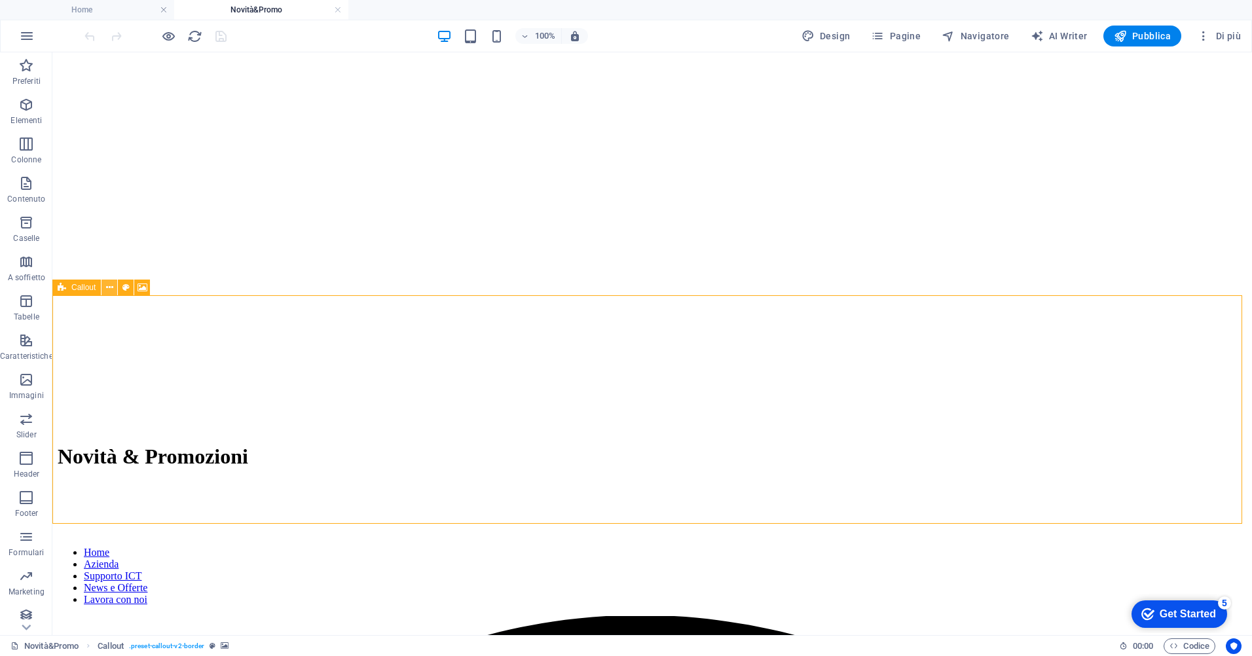
click at [112, 284] on icon at bounding box center [109, 288] width 7 height 14
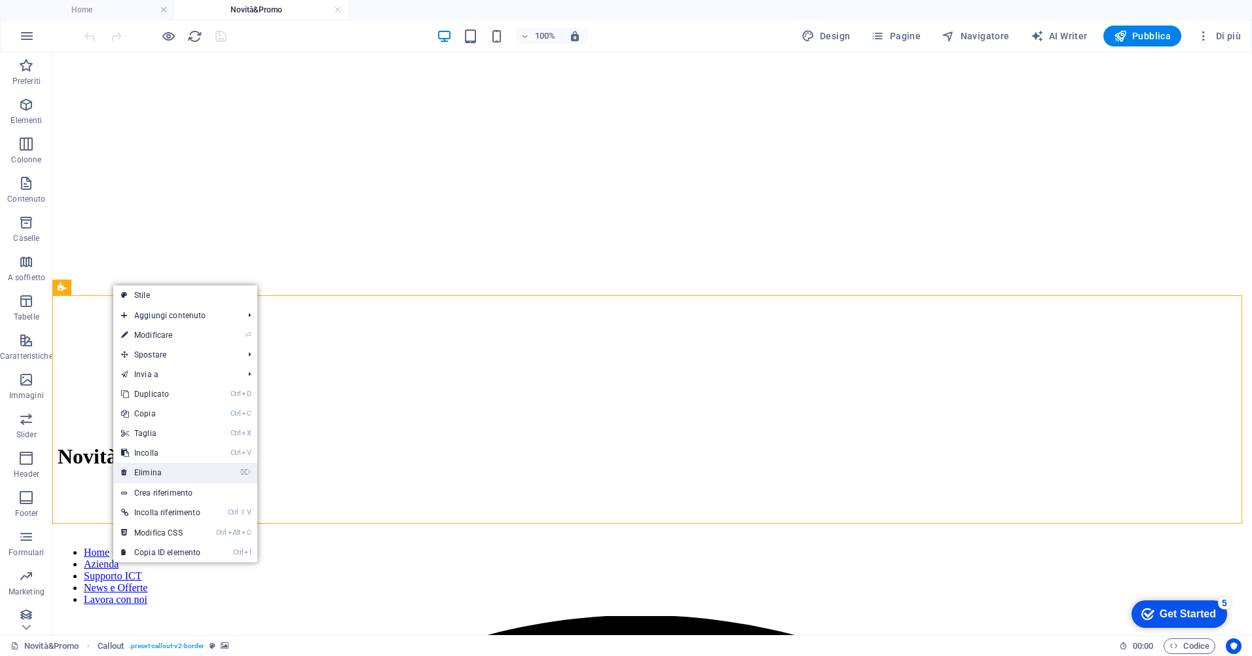
click at [172, 475] on link "⌦ Elimina" at bounding box center [160, 473] width 95 height 20
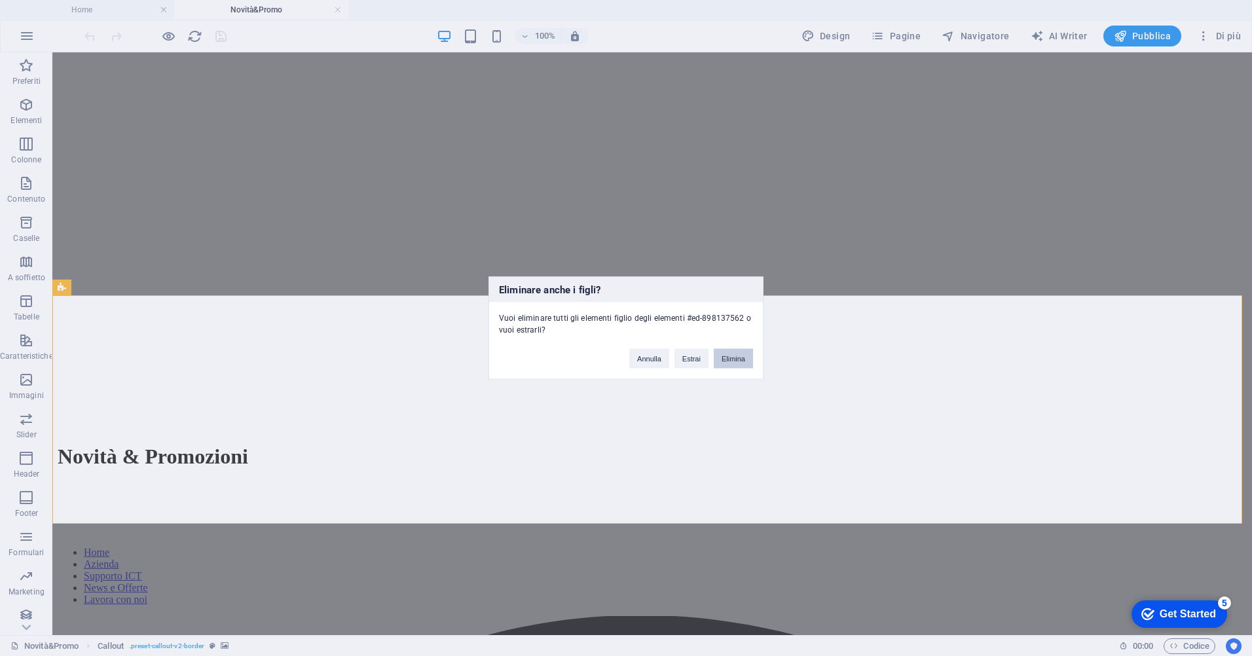
click at [741, 356] on button "Elimina" at bounding box center [733, 359] width 39 height 20
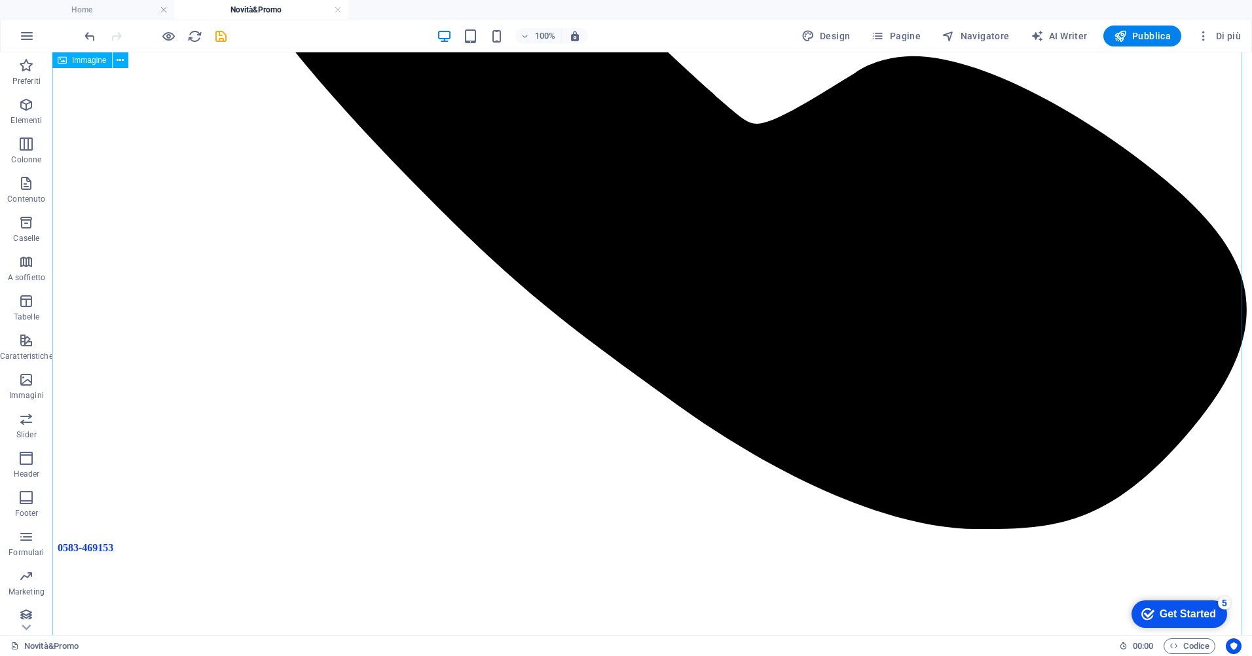
scroll to position [524, 0]
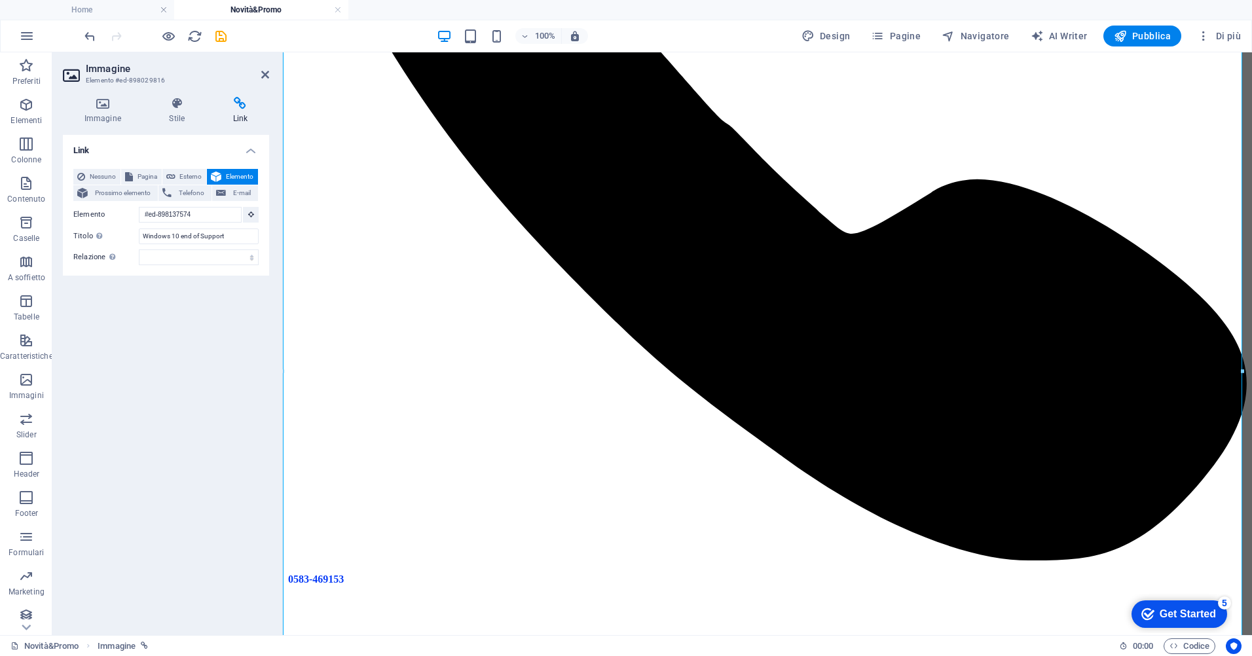
click at [236, 174] on span "Elemento" at bounding box center [239, 177] width 29 height 16
click at [247, 212] on button at bounding box center [251, 215] width 16 height 16
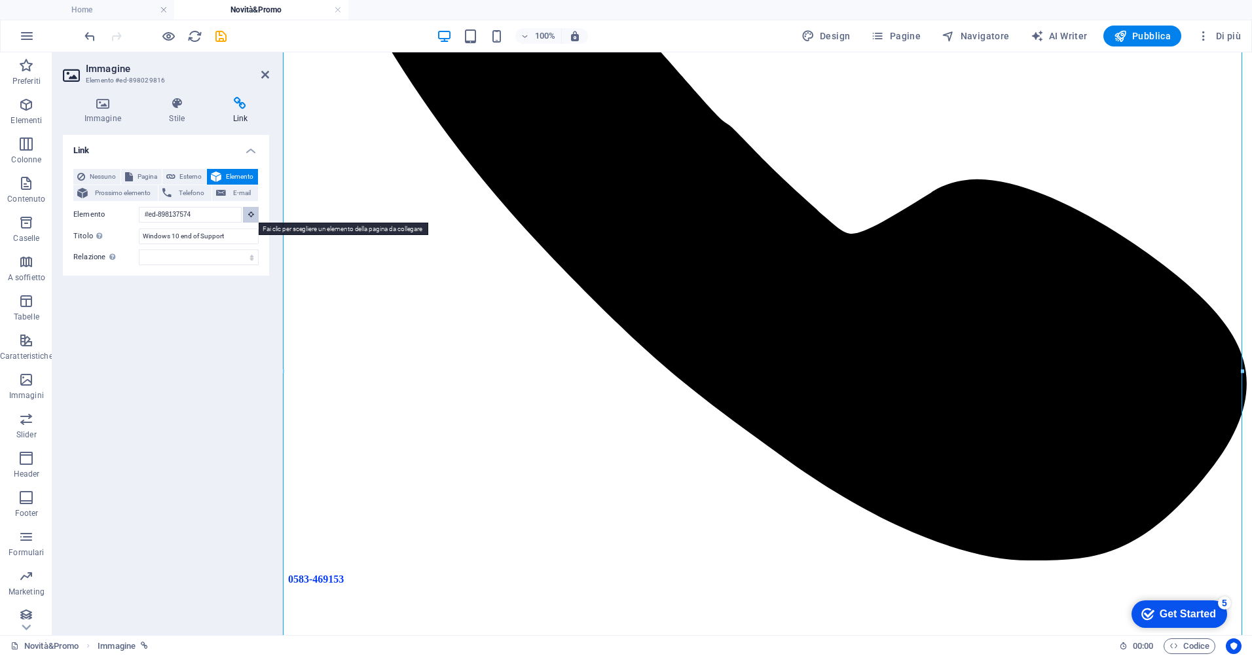
click at [247, 212] on button at bounding box center [251, 215] width 16 height 16
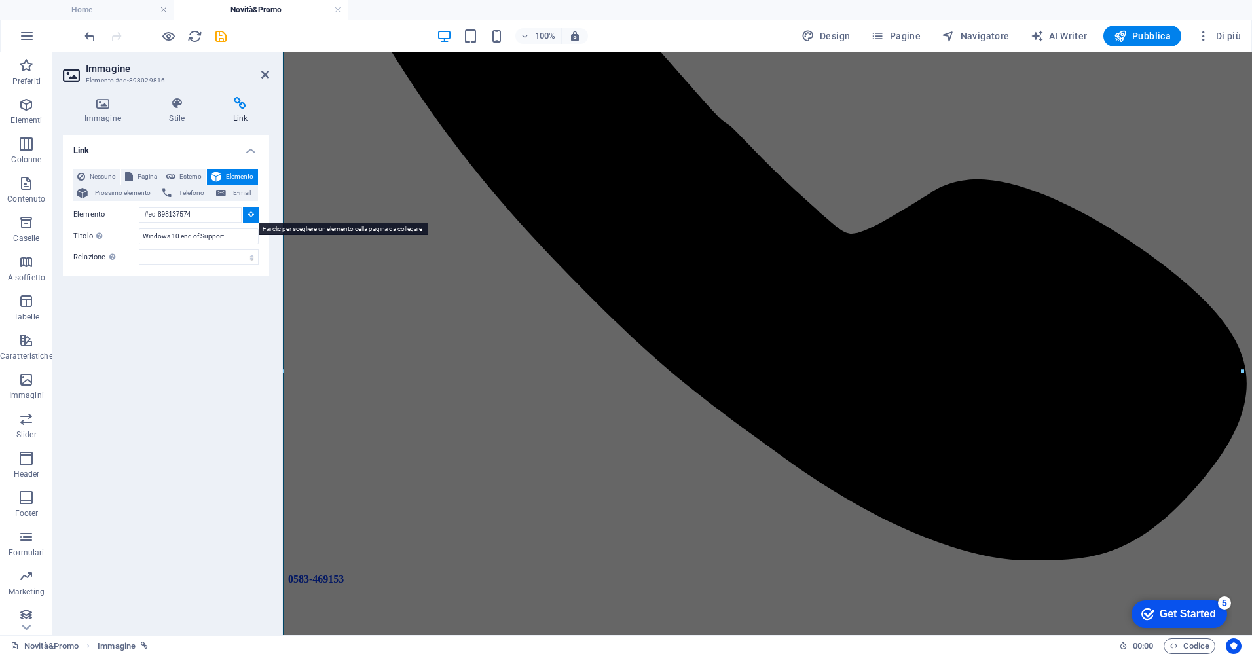
click at [247, 212] on button at bounding box center [251, 215] width 16 height 16
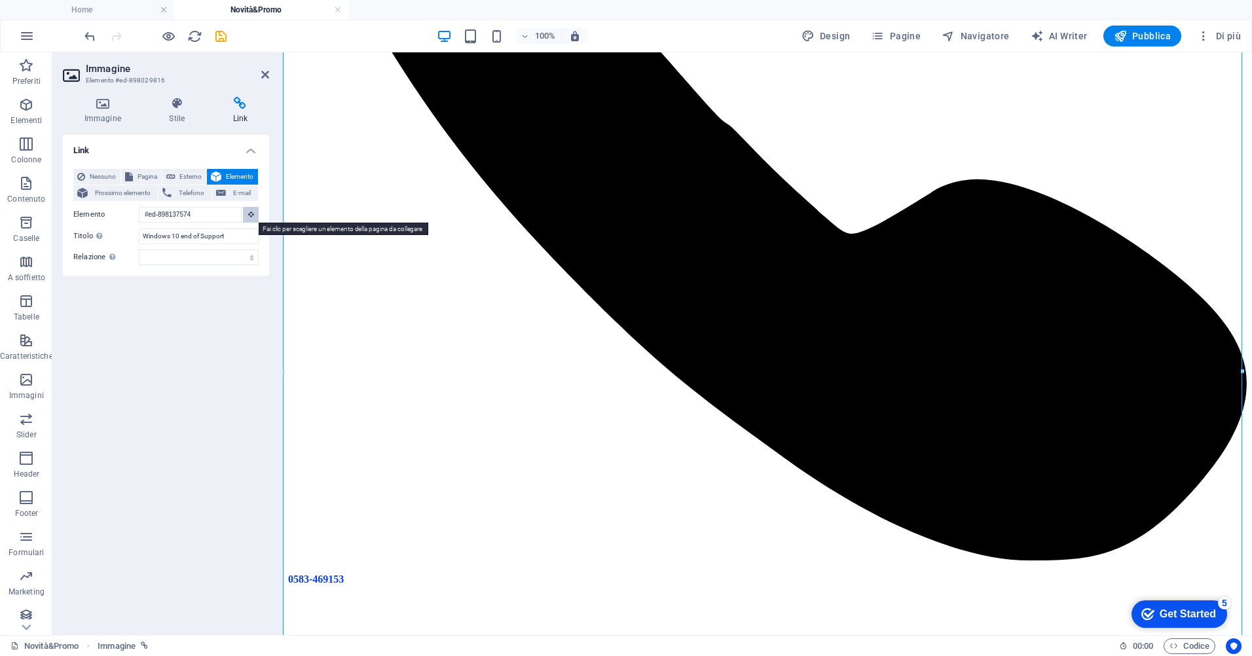
click at [247, 212] on button at bounding box center [251, 215] width 16 height 16
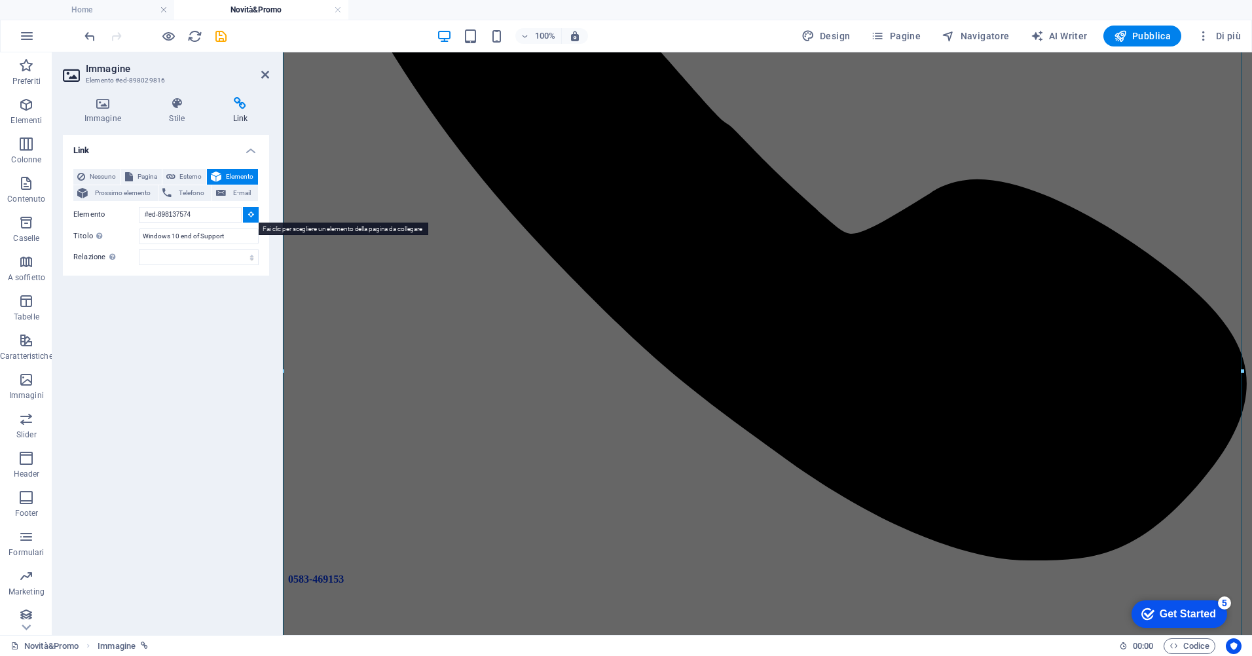
click at [247, 212] on button at bounding box center [251, 215] width 16 height 16
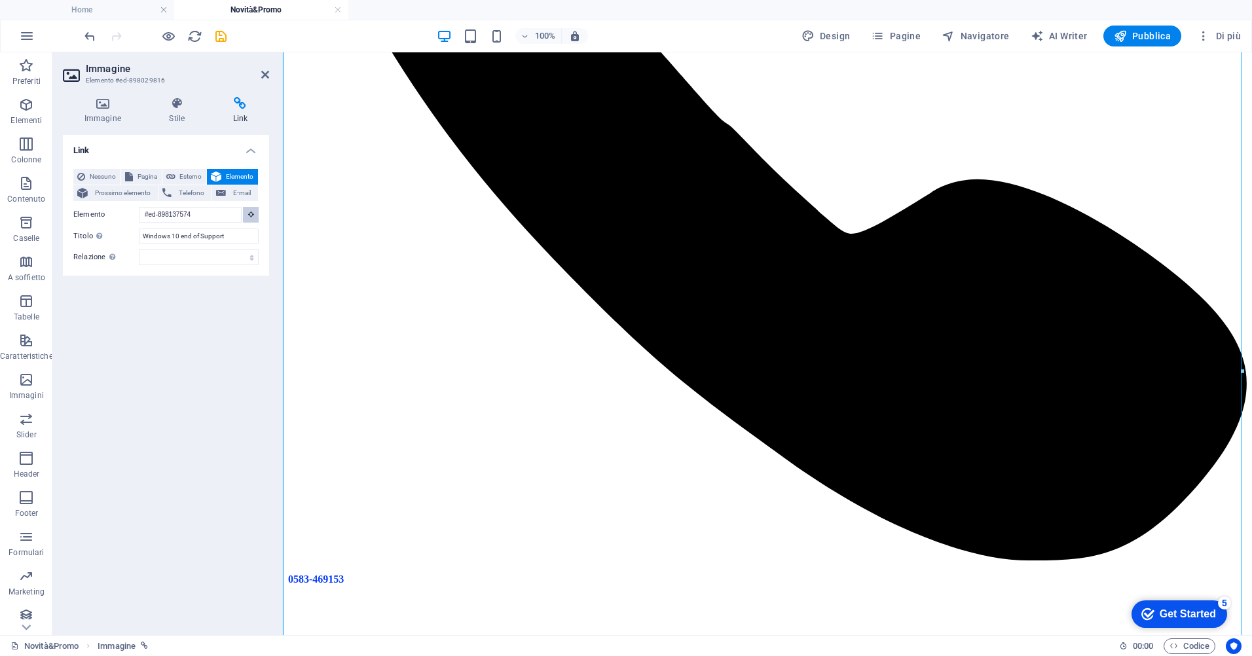
click at [247, 212] on button at bounding box center [251, 215] width 16 height 16
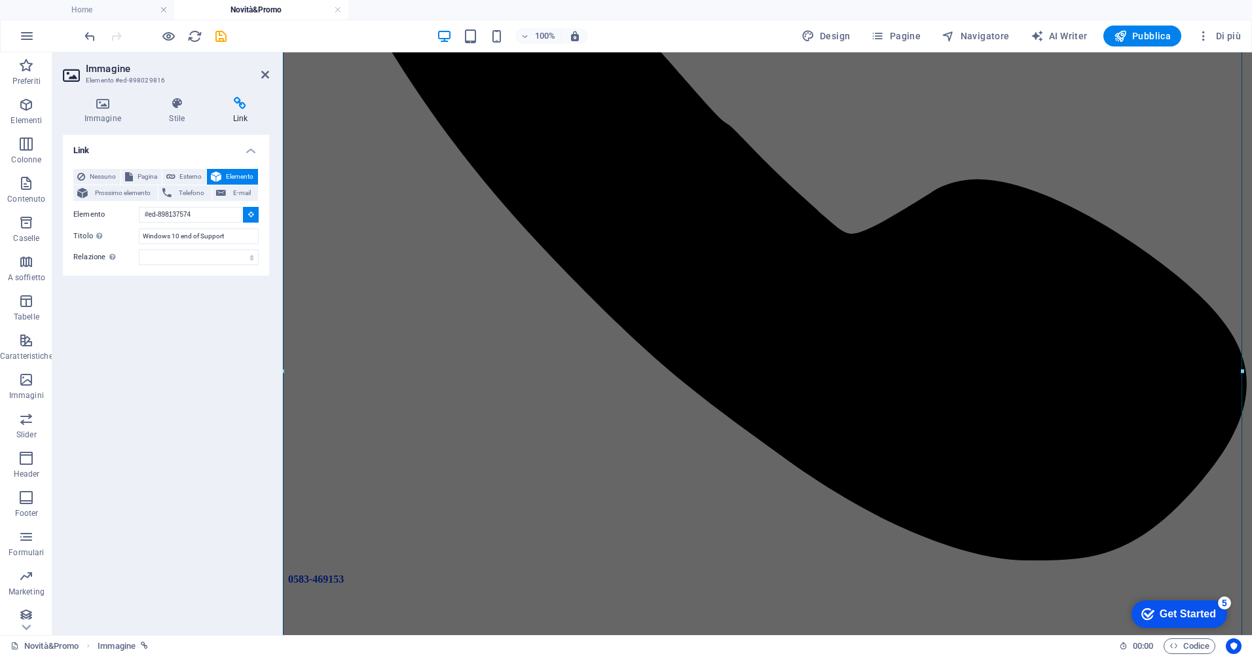
click at [247, 212] on button at bounding box center [251, 215] width 16 height 16
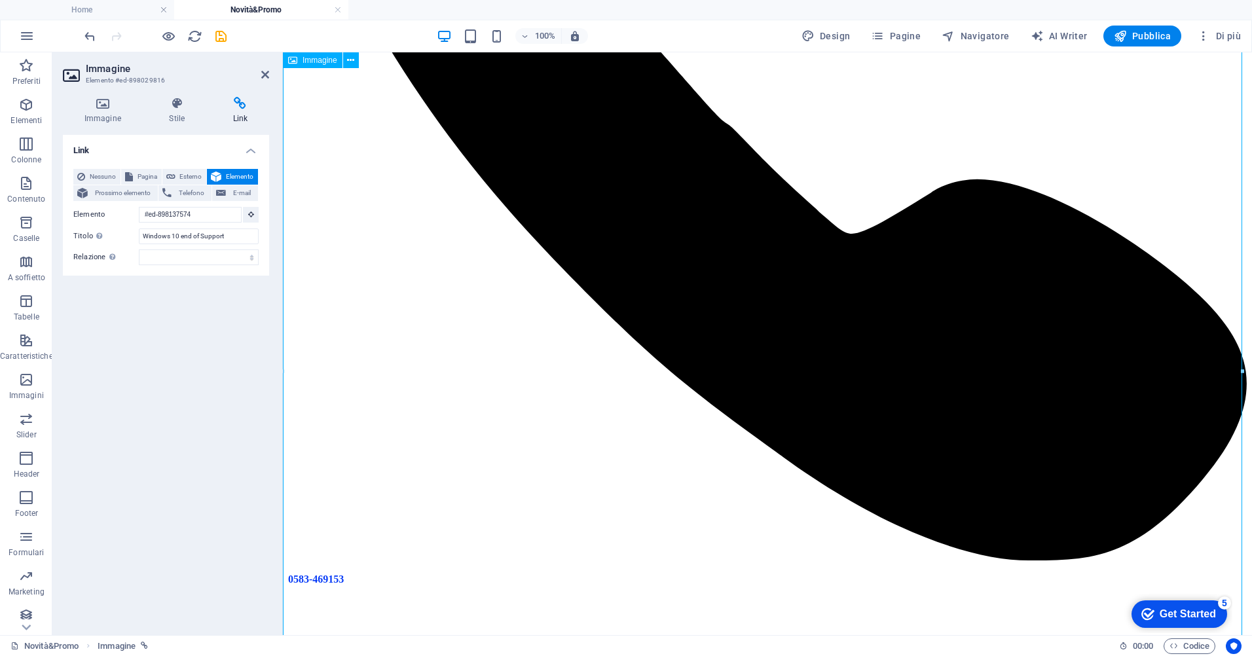
click at [255, 216] on button at bounding box center [251, 215] width 16 height 16
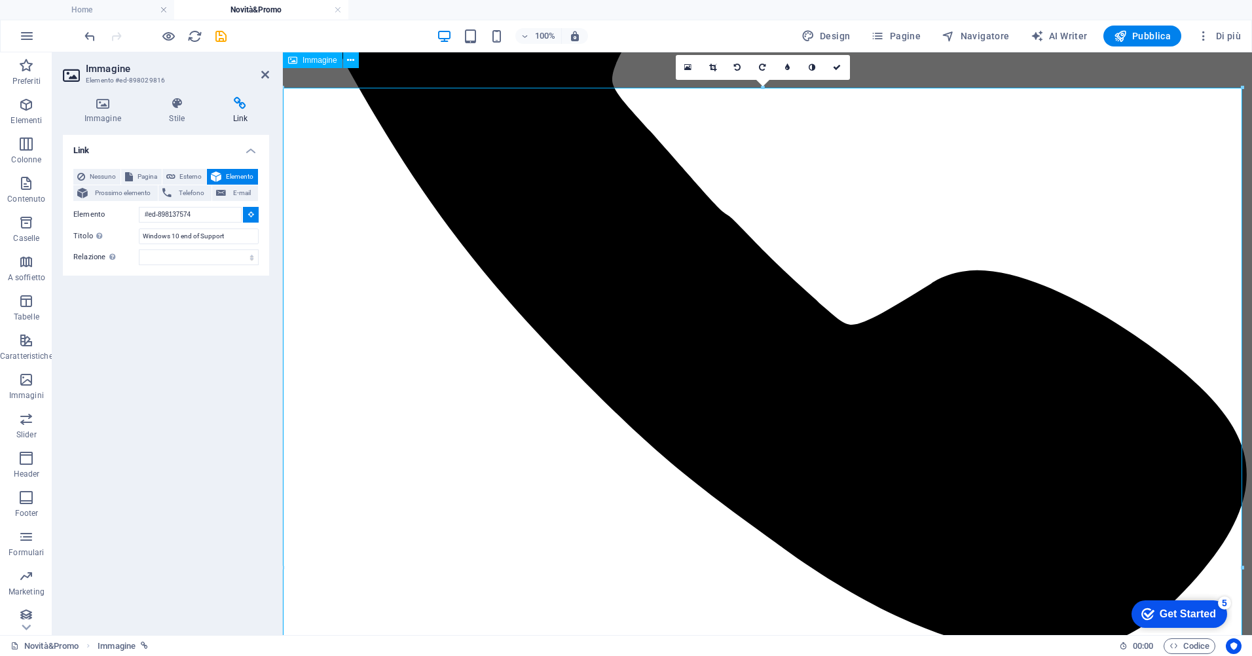
scroll to position [327, 0]
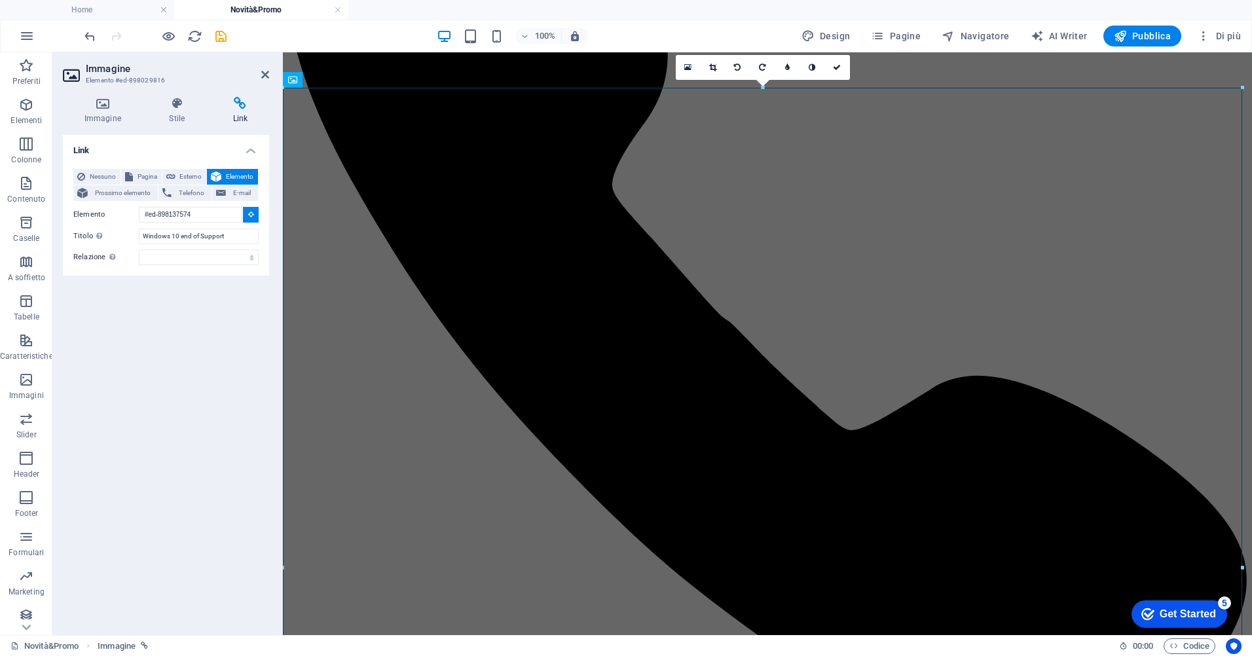
click at [244, 107] on icon at bounding box center [240, 103] width 58 height 13
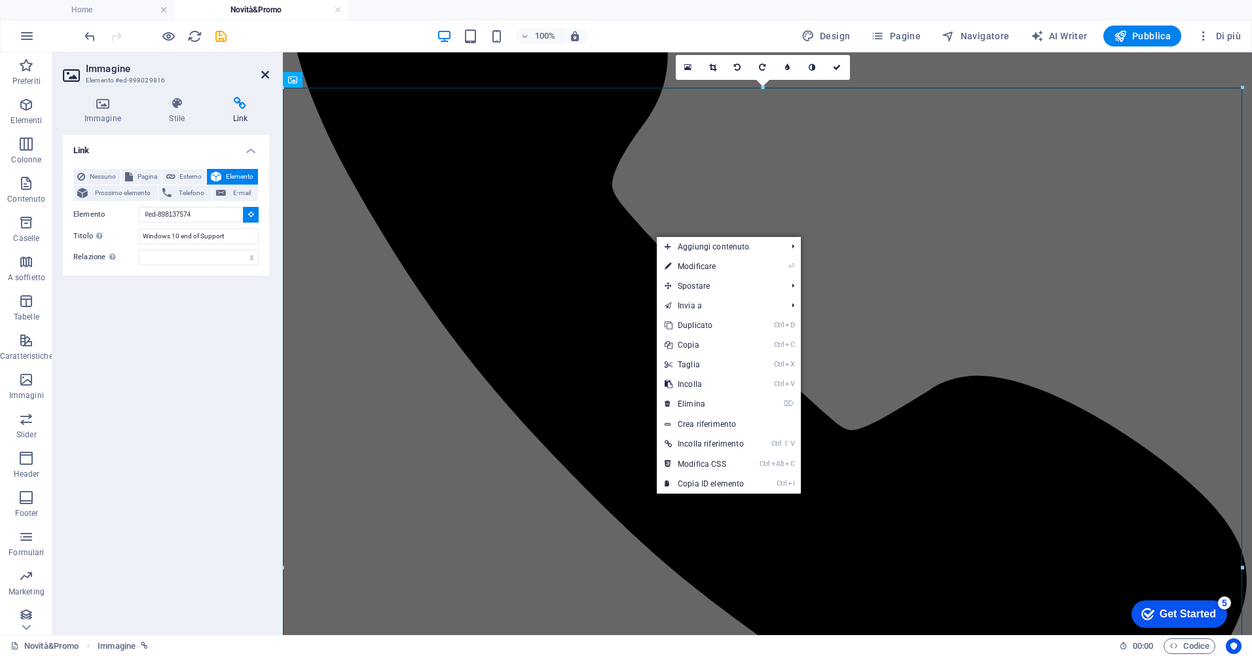
click at [263, 74] on icon at bounding box center [265, 74] width 8 height 10
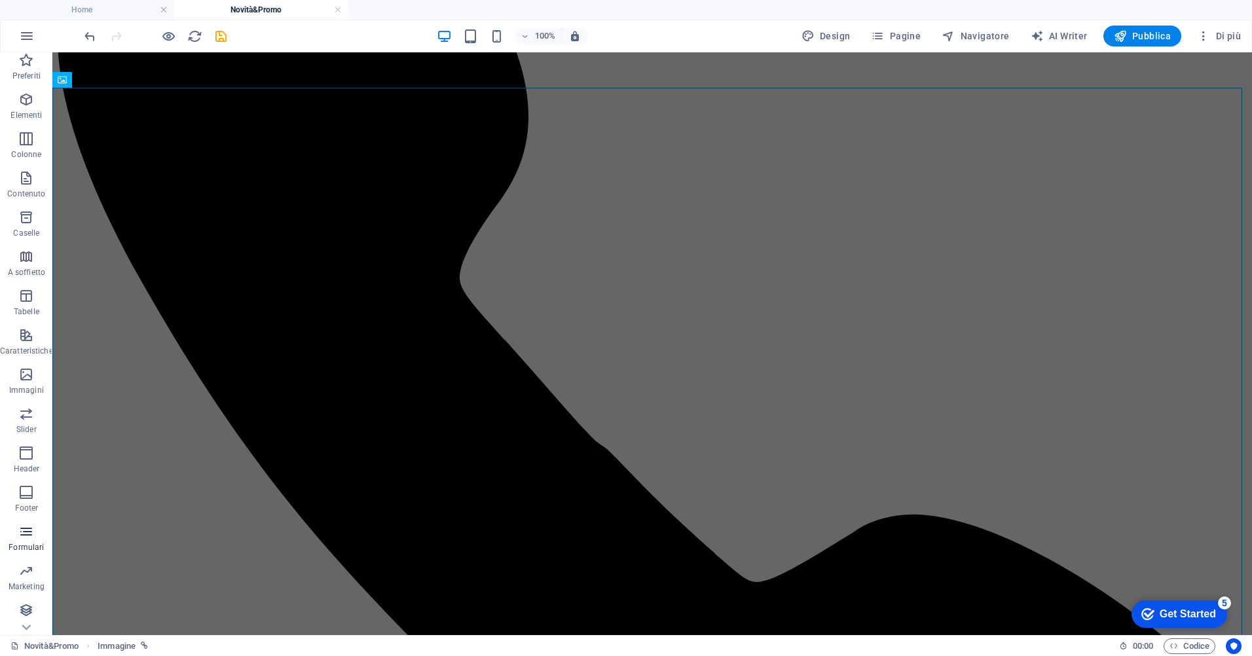
scroll to position [7, 0]
click at [23, 572] on icon "button" at bounding box center [26, 570] width 16 height 16
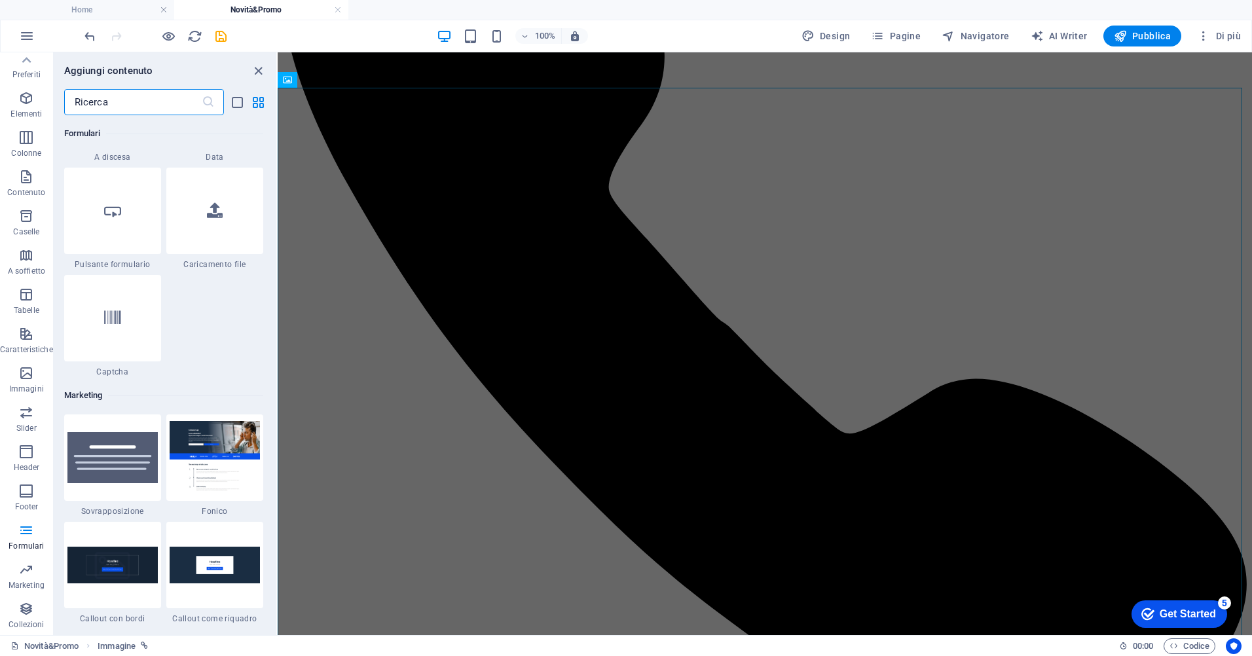
scroll to position [10207, 0]
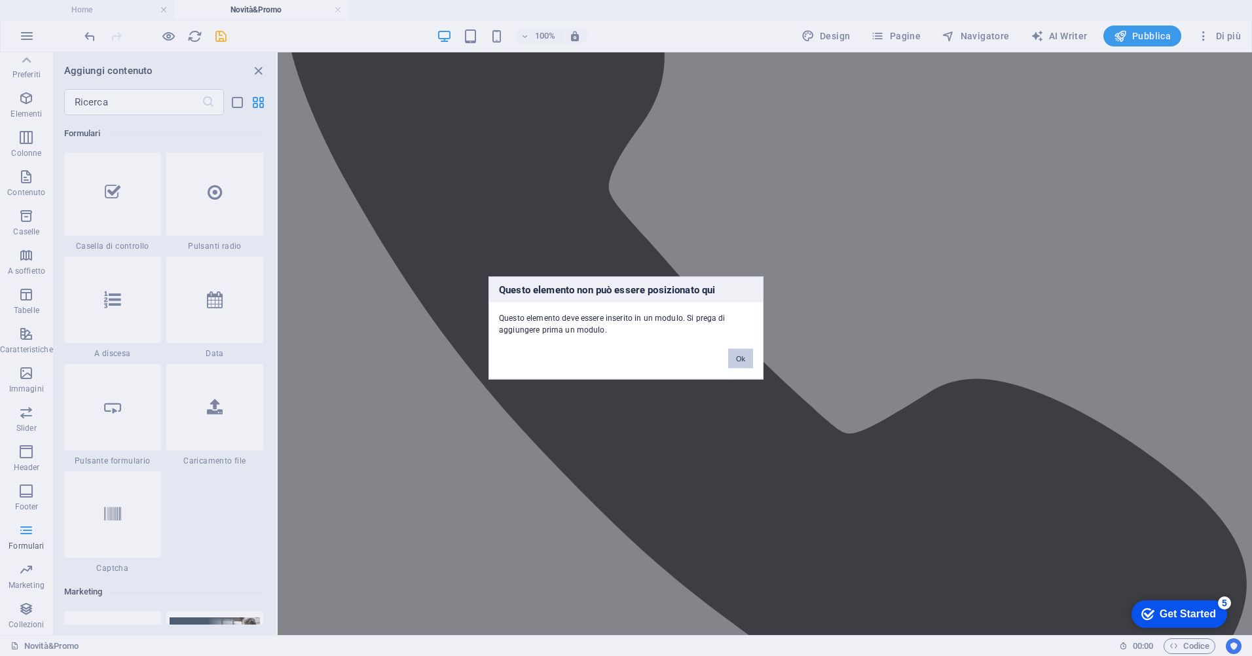
click at [738, 358] on button "Ok" at bounding box center [740, 359] width 25 height 20
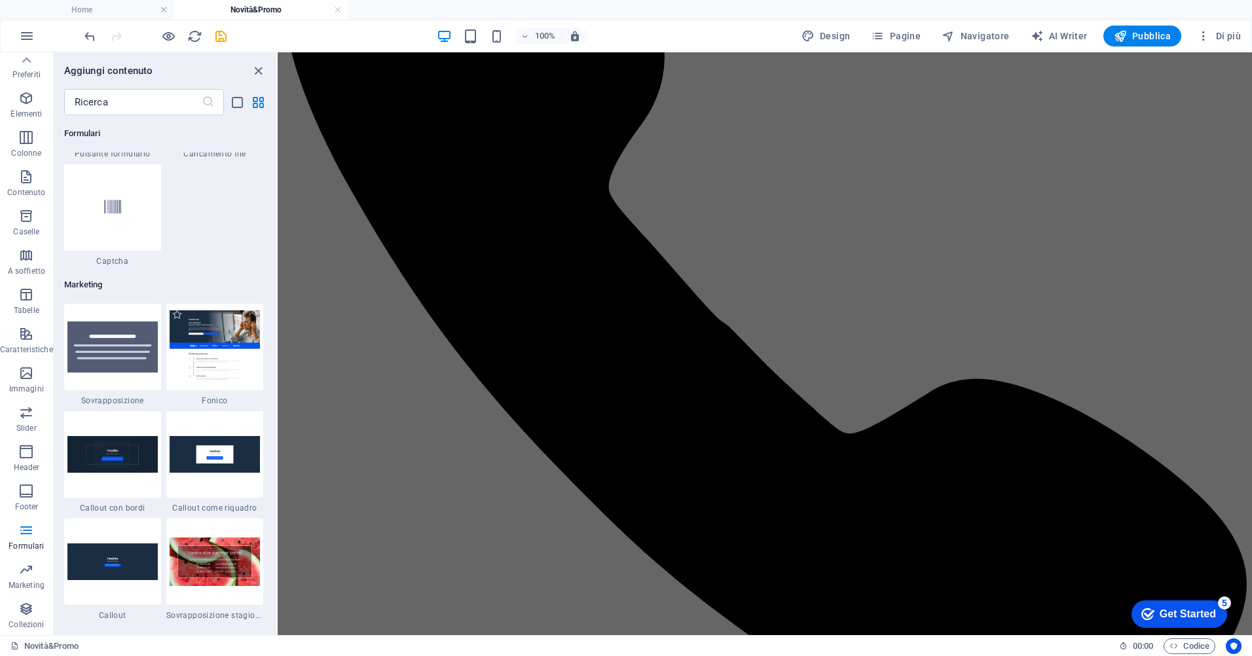
scroll to position [10535, 0]
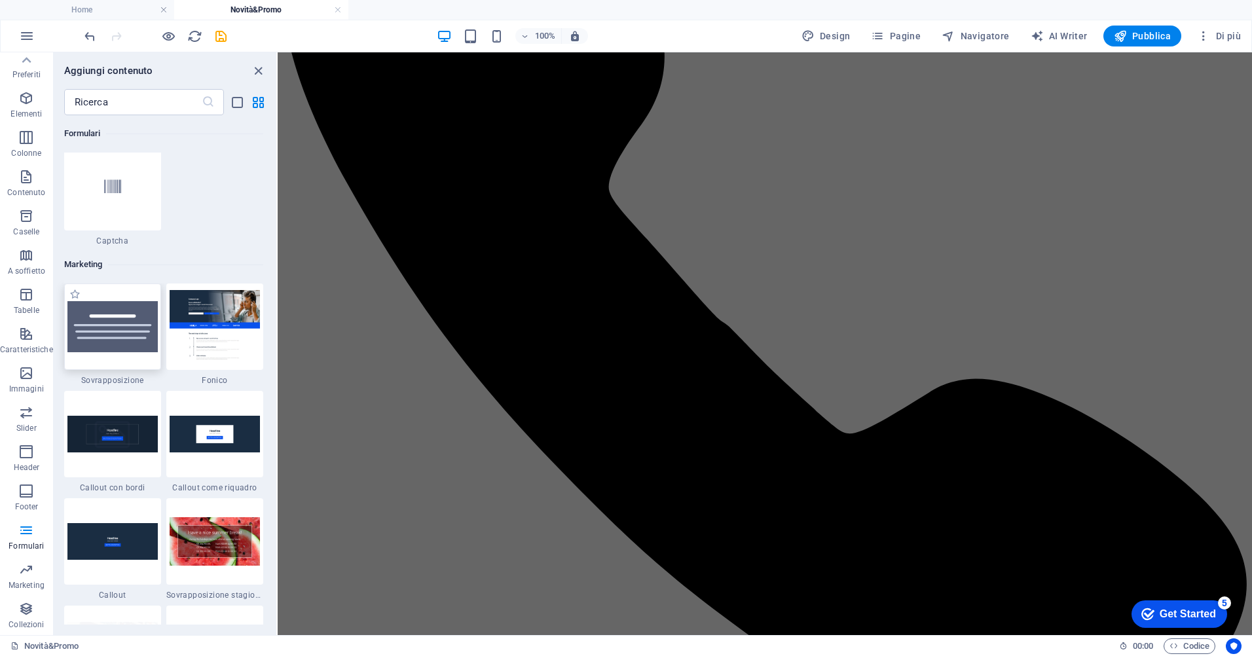
click at [124, 350] on img at bounding box center [112, 326] width 90 height 51
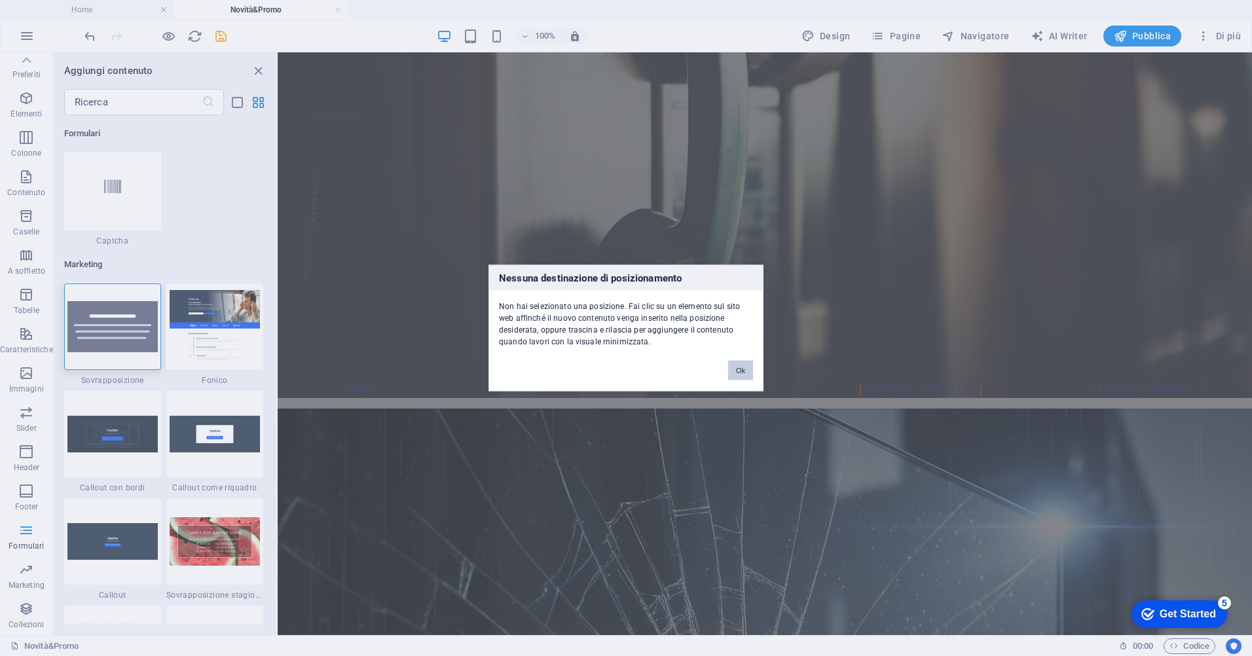
click at [734, 368] on button "Ok" at bounding box center [740, 371] width 25 height 20
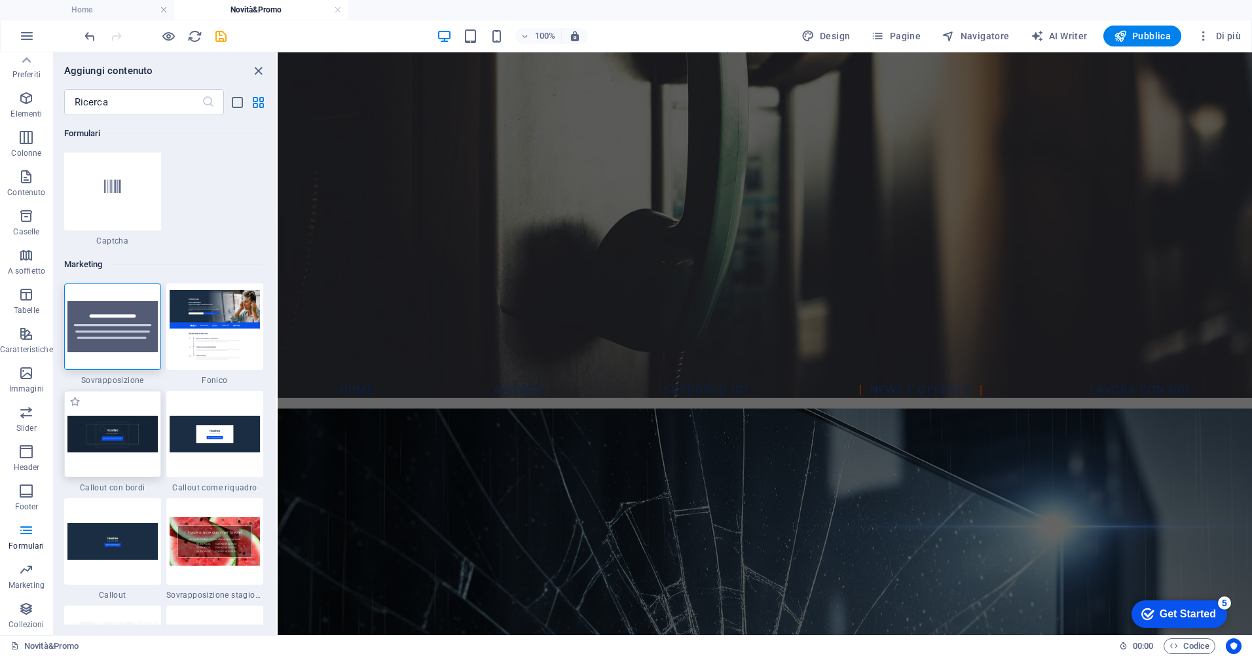
scroll to position [10666, 0]
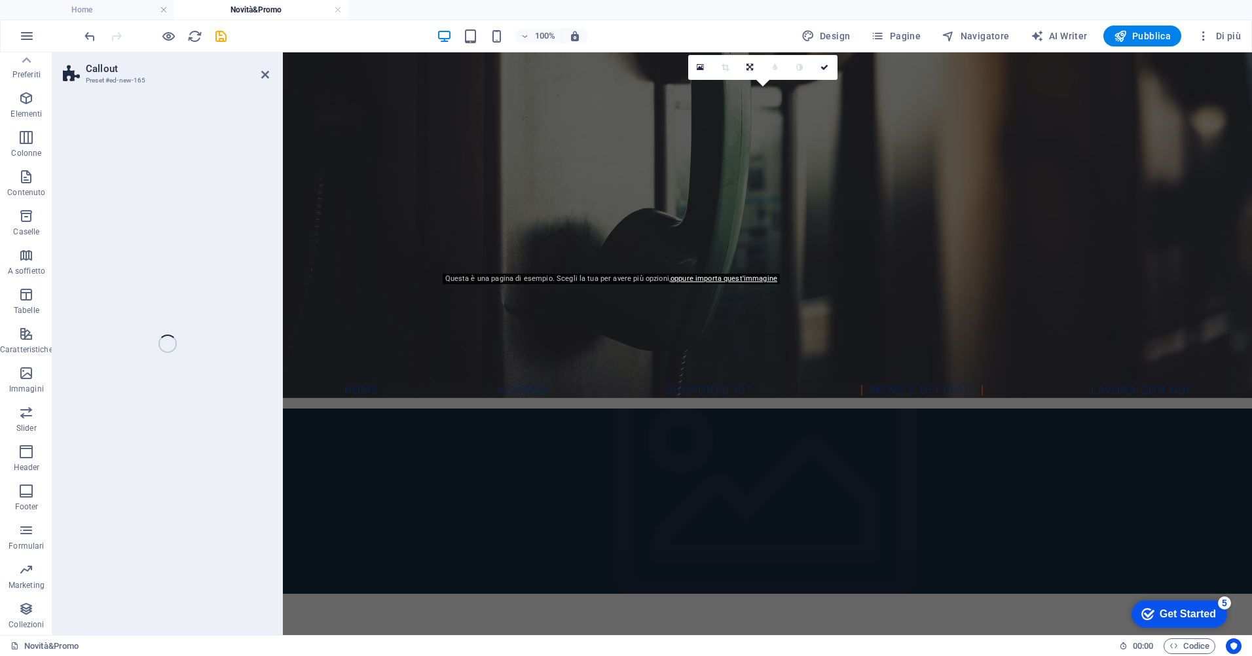
select select "%"
select select "rem"
select select "px"
select select "preset-callout-v2-default"
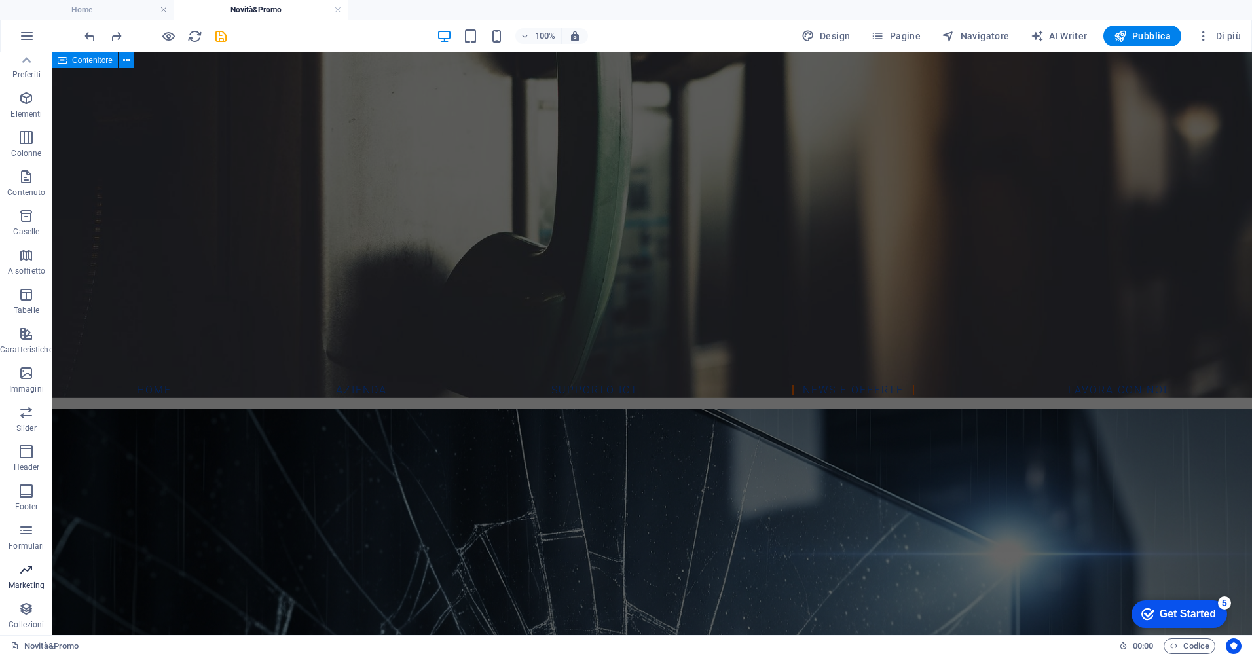
click at [31, 572] on icon "button" at bounding box center [26, 570] width 16 height 16
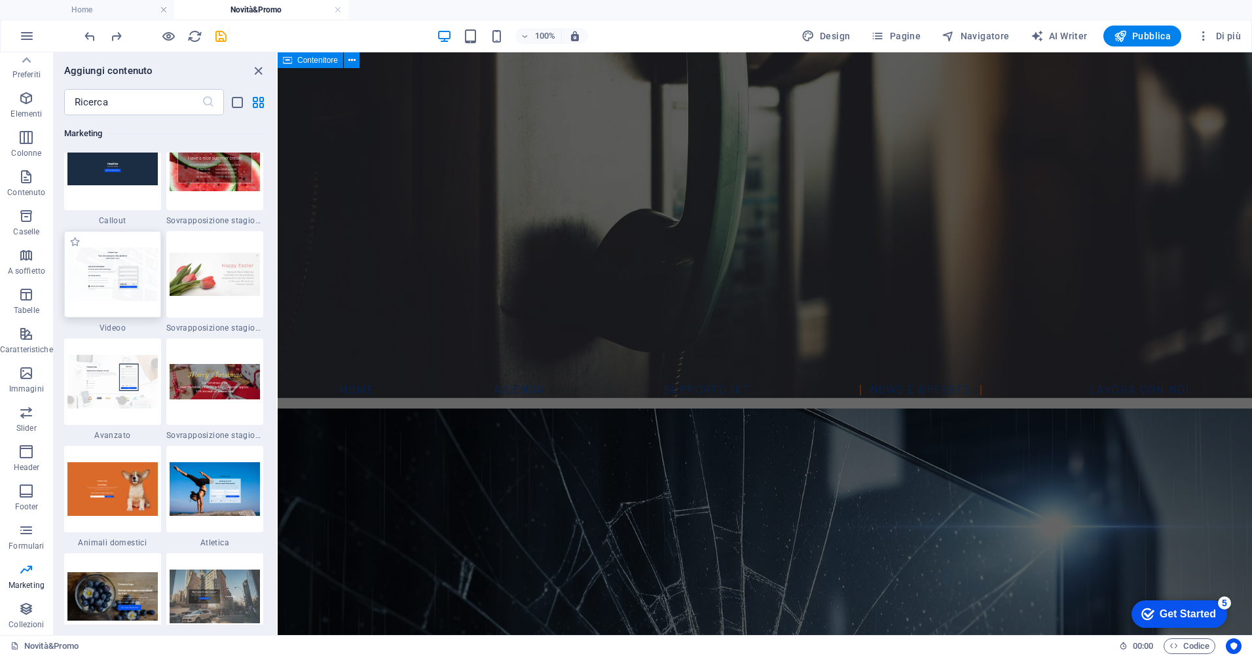
scroll to position [10928, 0]
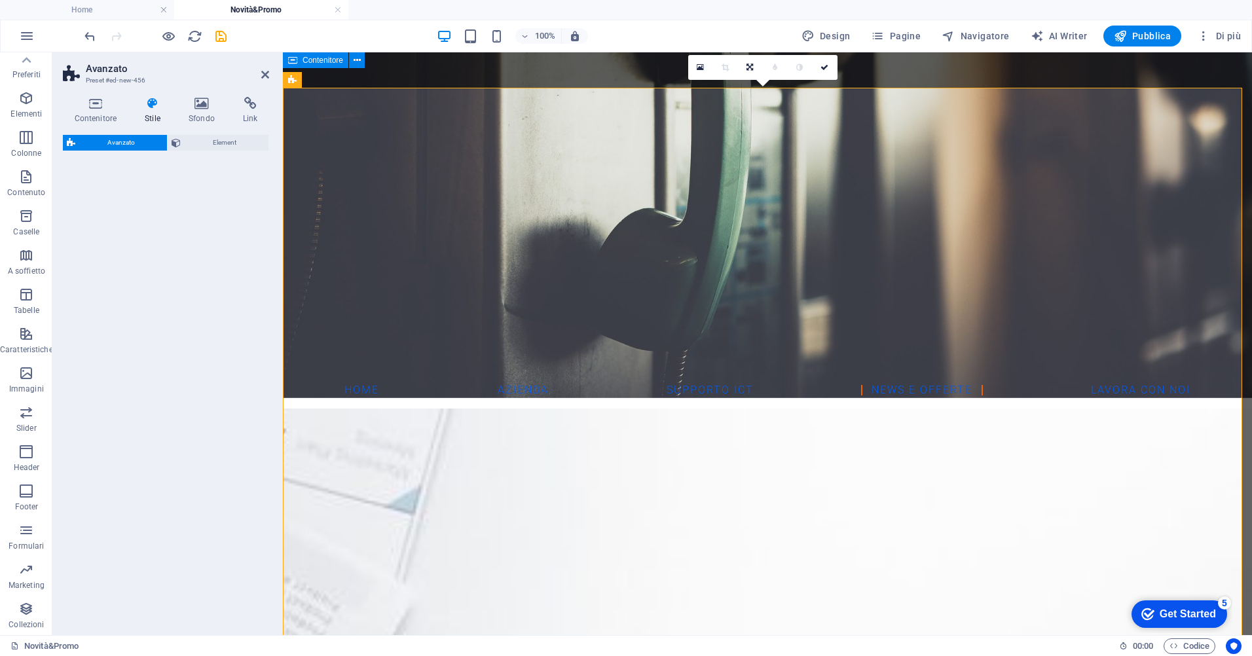
select select "%"
select select "rem"
select select "px"
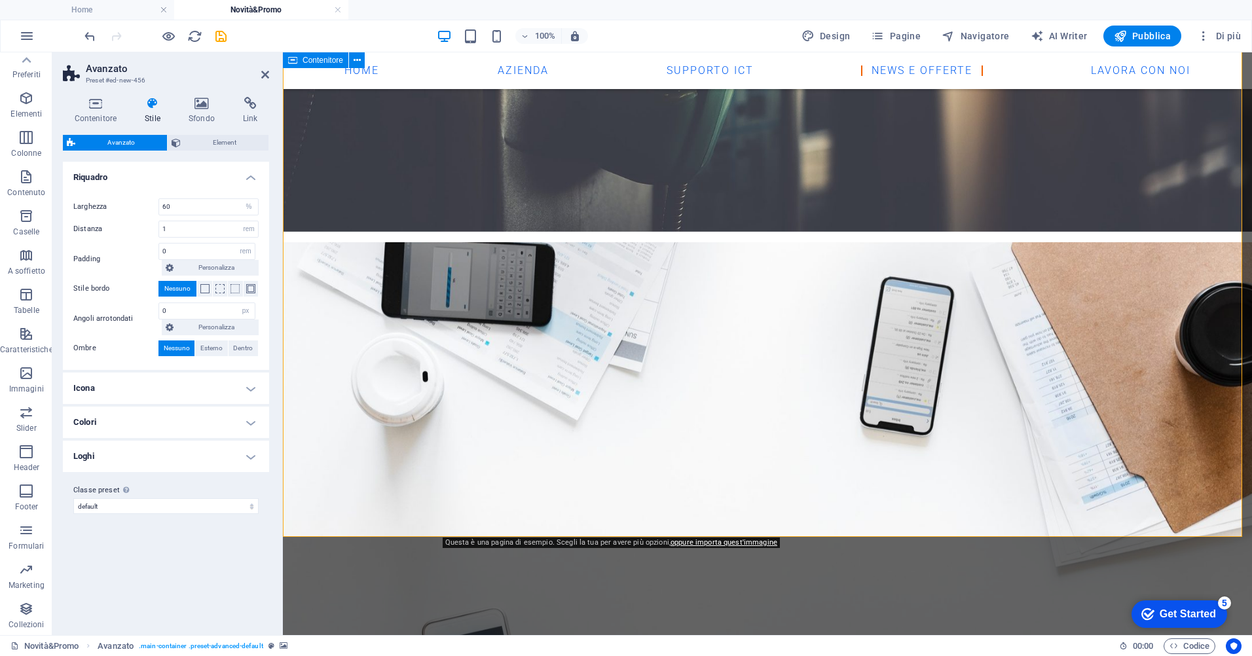
scroll to position [524, 0]
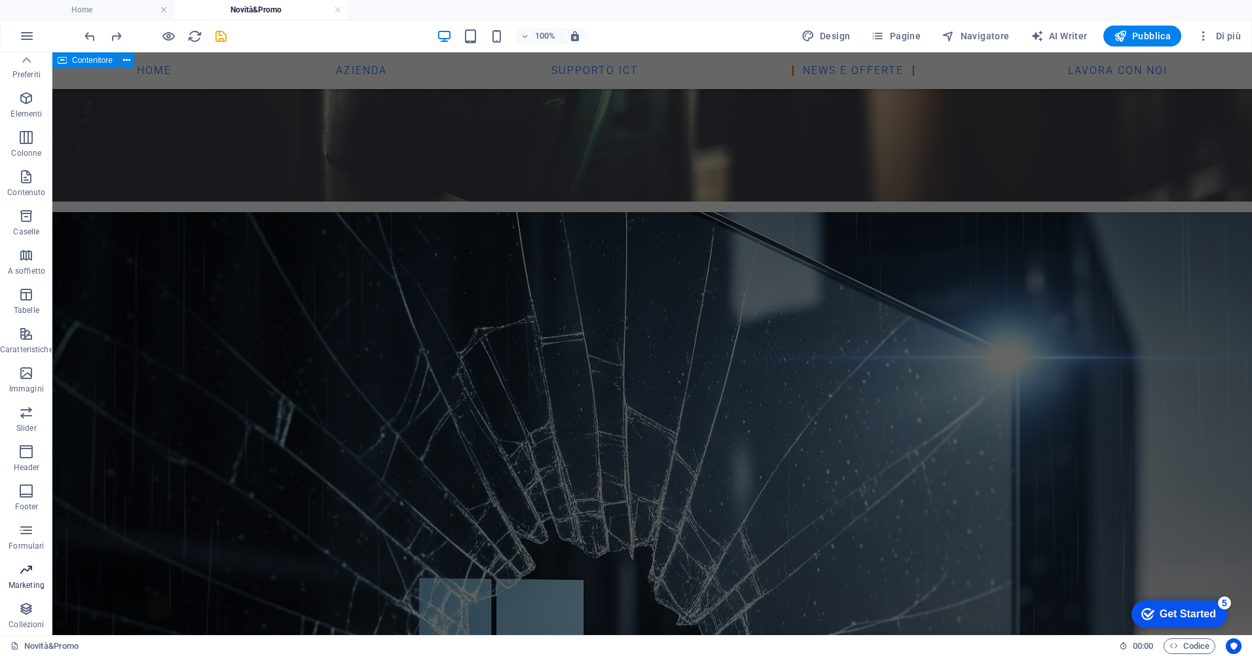
click at [27, 564] on icon "button" at bounding box center [26, 570] width 16 height 16
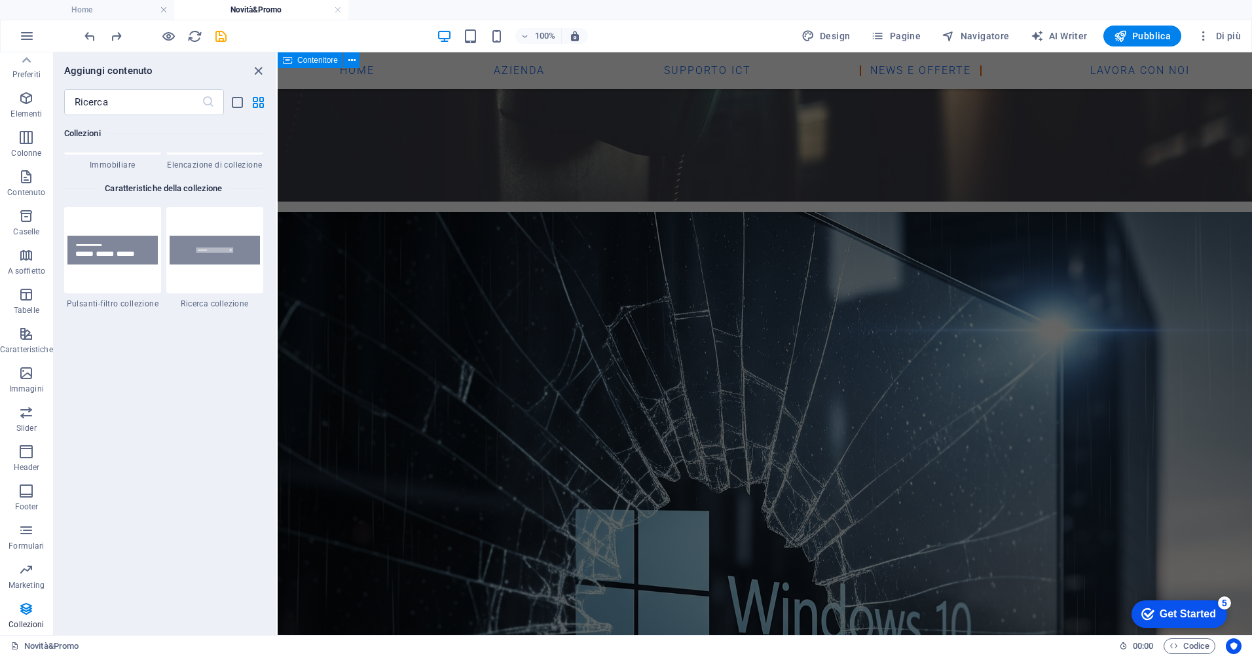
scroll to position [12433, 0]
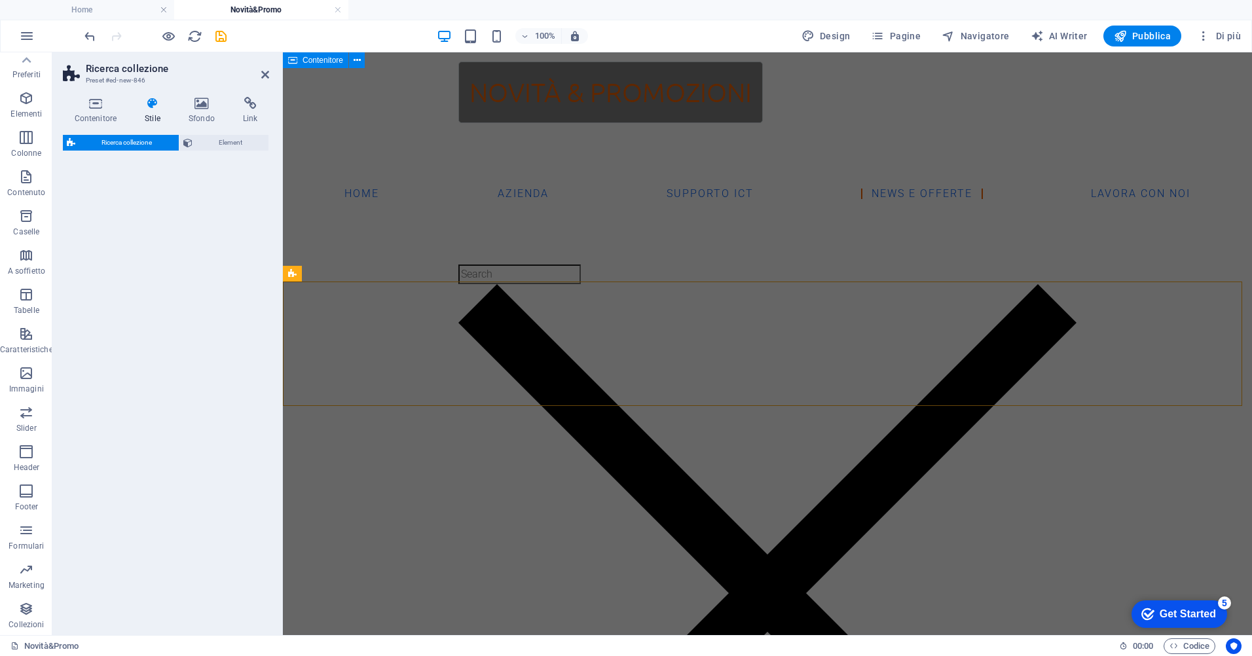
select select "px"
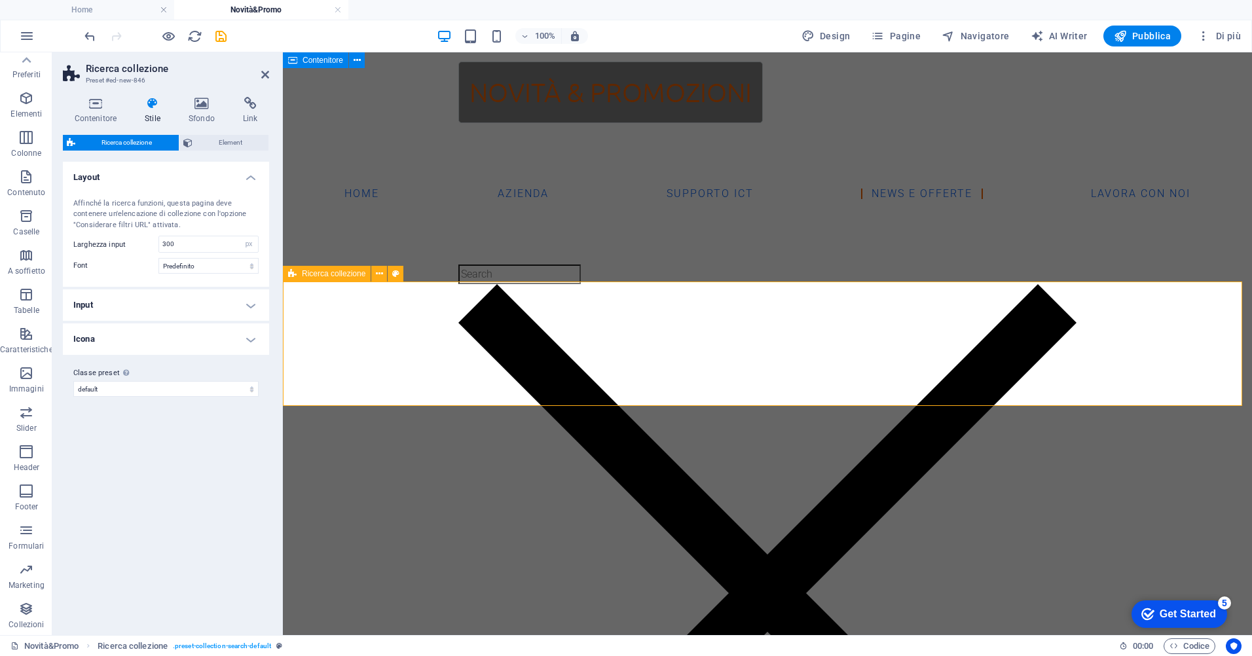
scroll to position [134, 0]
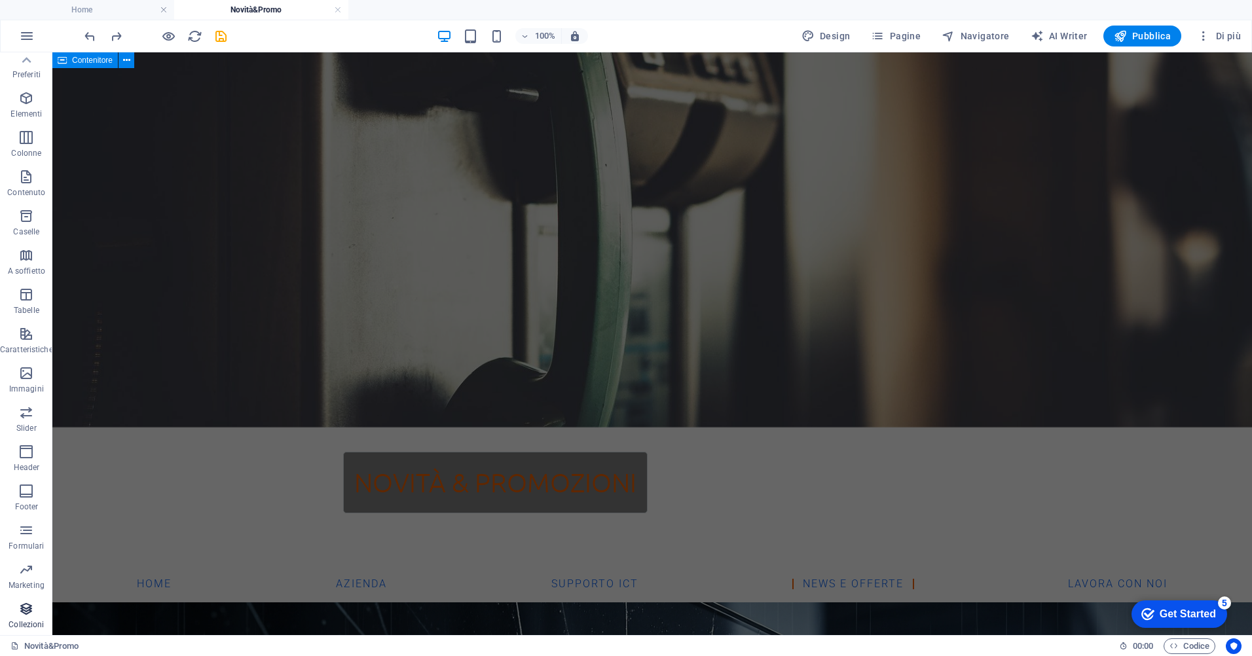
click at [18, 606] on icon "button" at bounding box center [26, 609] width 16 height 16
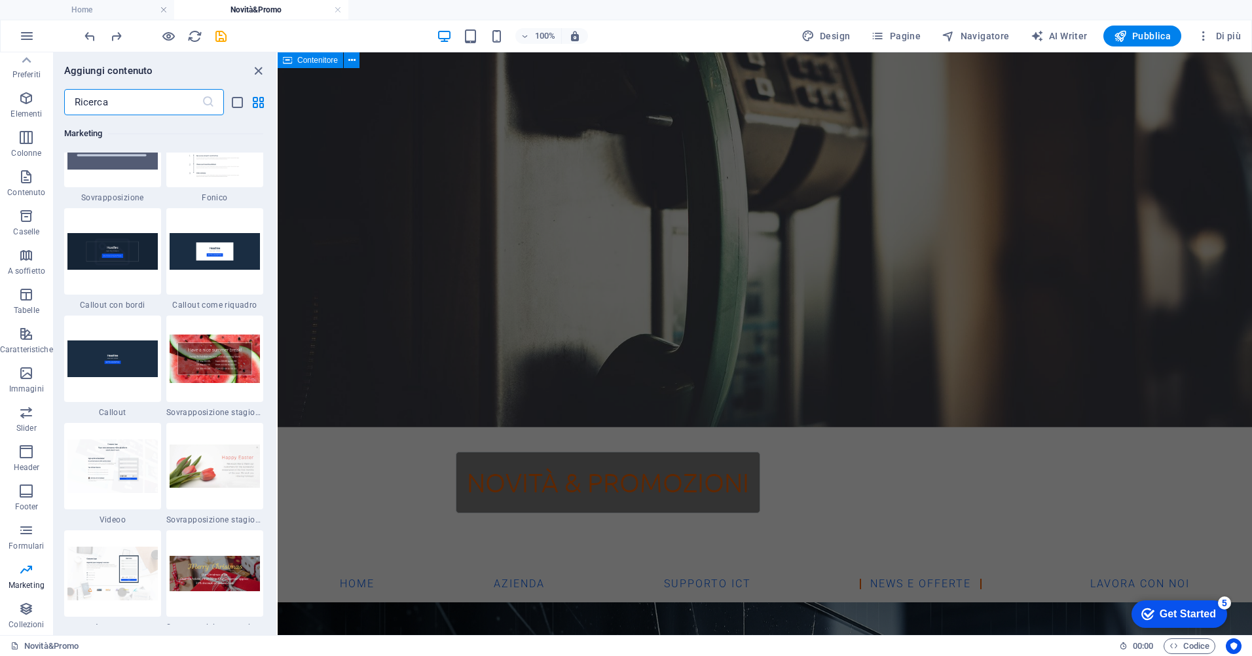
scroll to position [10677, 0]
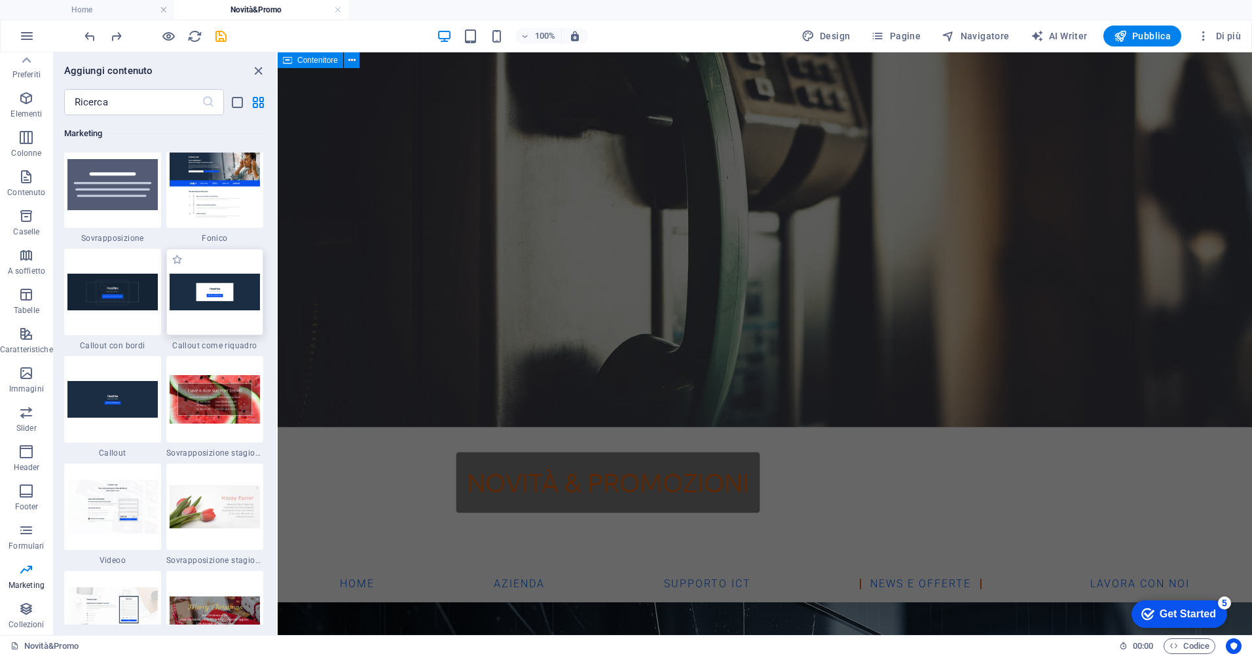
click at [202, 302] on img at bounding box center [215, 292] width 90 height 36
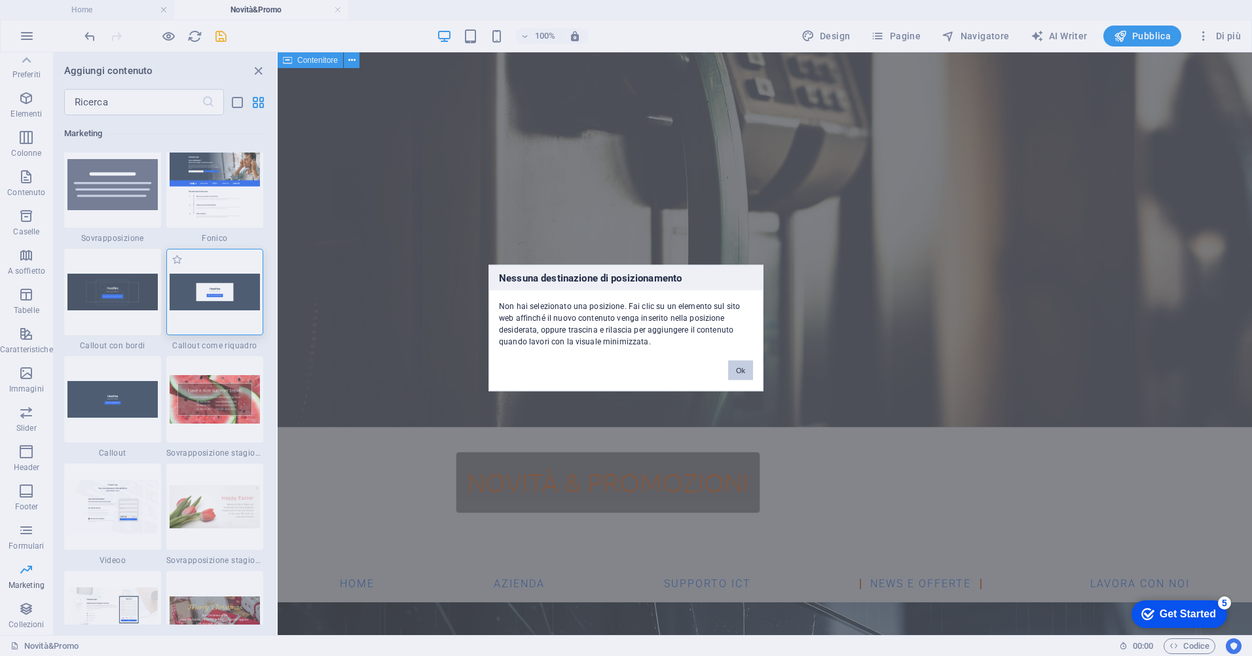
click at [156, 306] on div "Nessuna destinazione di posizionamento Non hai selezionato una posizione. Fai c…" at bounding box center [626, 328] width 1252 height 656
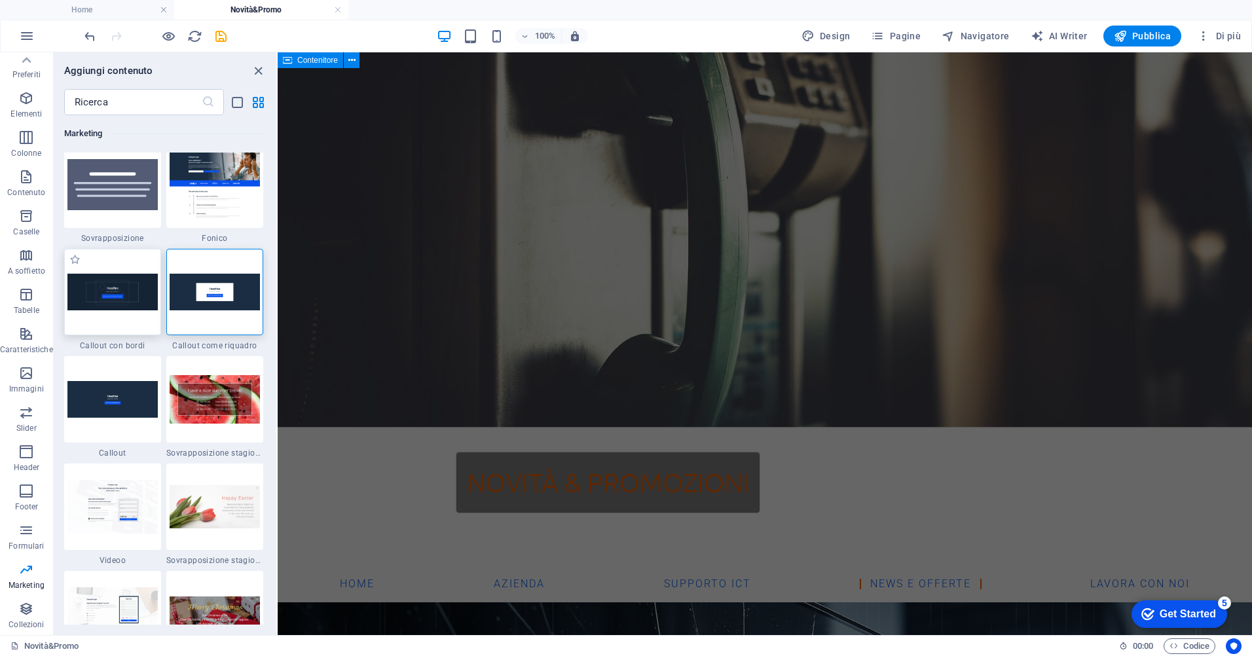
click at [111, 299] on img at bounding box center [112, 292] width 90 height 36
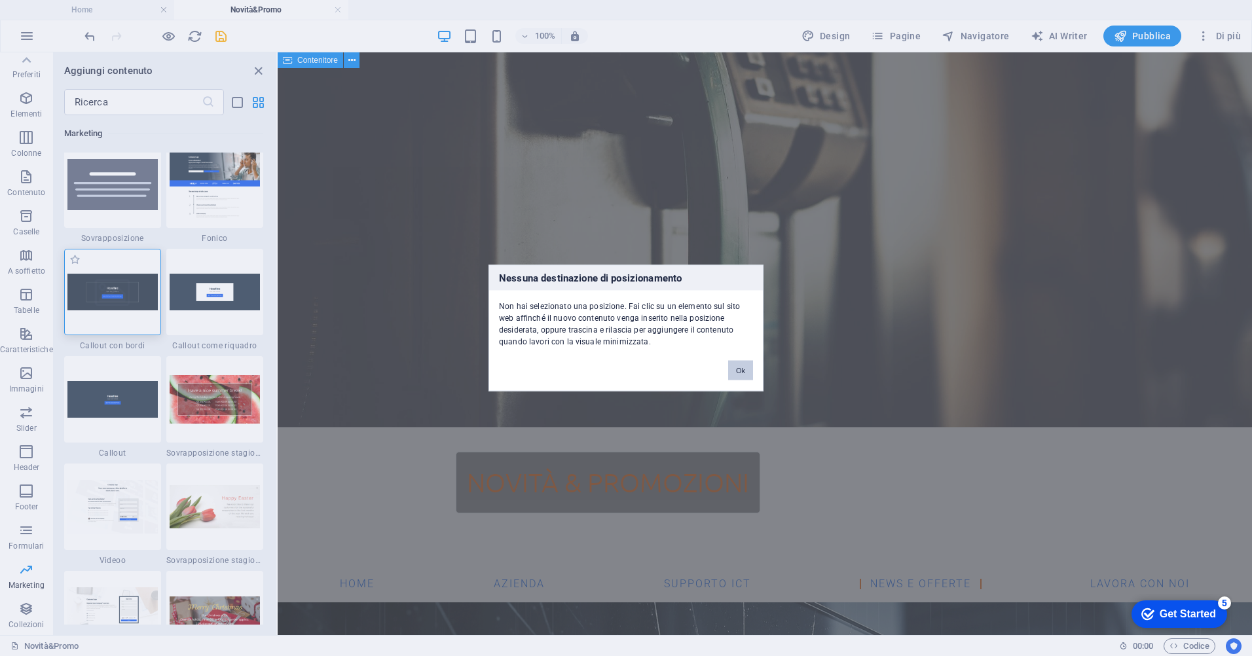
click at [111, 299] on div "Nessuna destinazione di posizionamento Non hai selezionato una posizione. Fai c…" at bounding box center [626, 328] width 1252 height 656
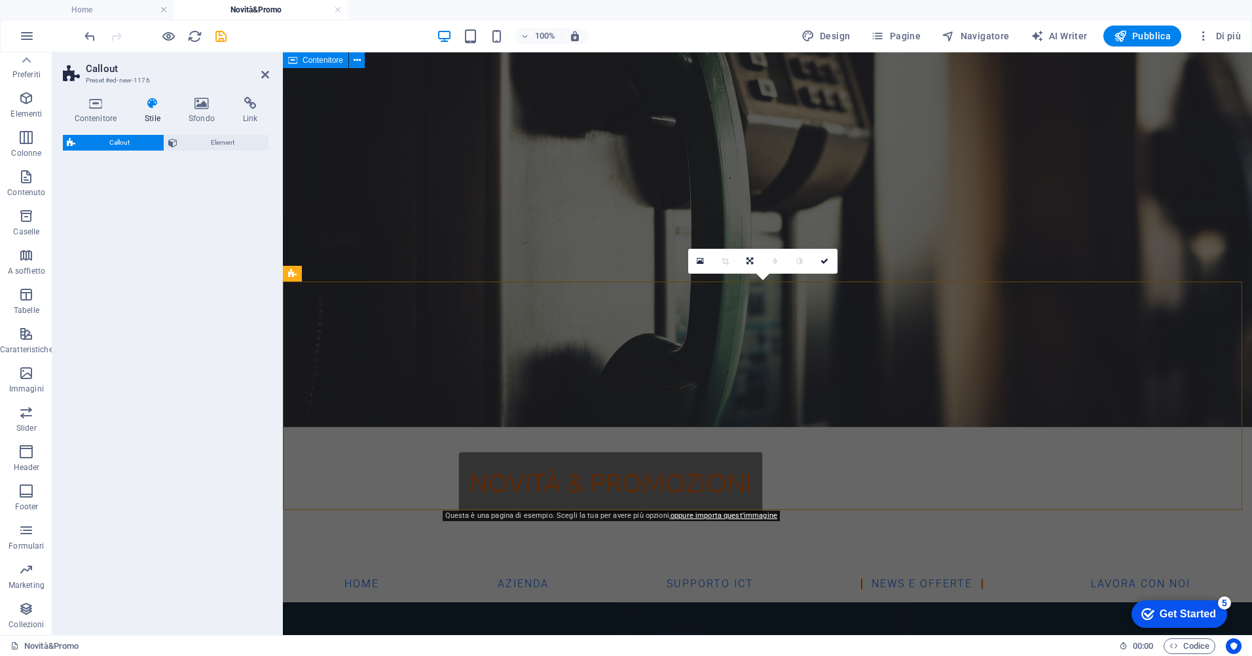
select select "rem"
select select "px"
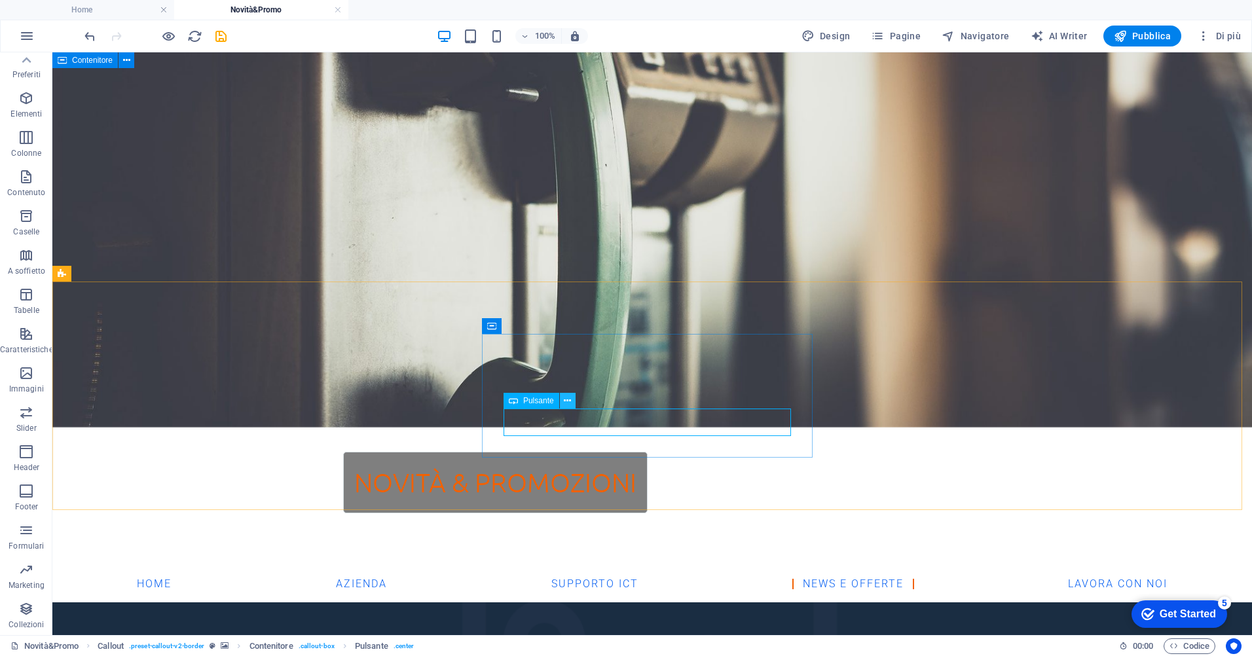
click at [572, 401] on button at bounding box center [568, 401] width 16 height 16
drag, startPoint x: 650, startPoint y: 420, endPoint x: 419, endPoint y: 419, distance: 230.5
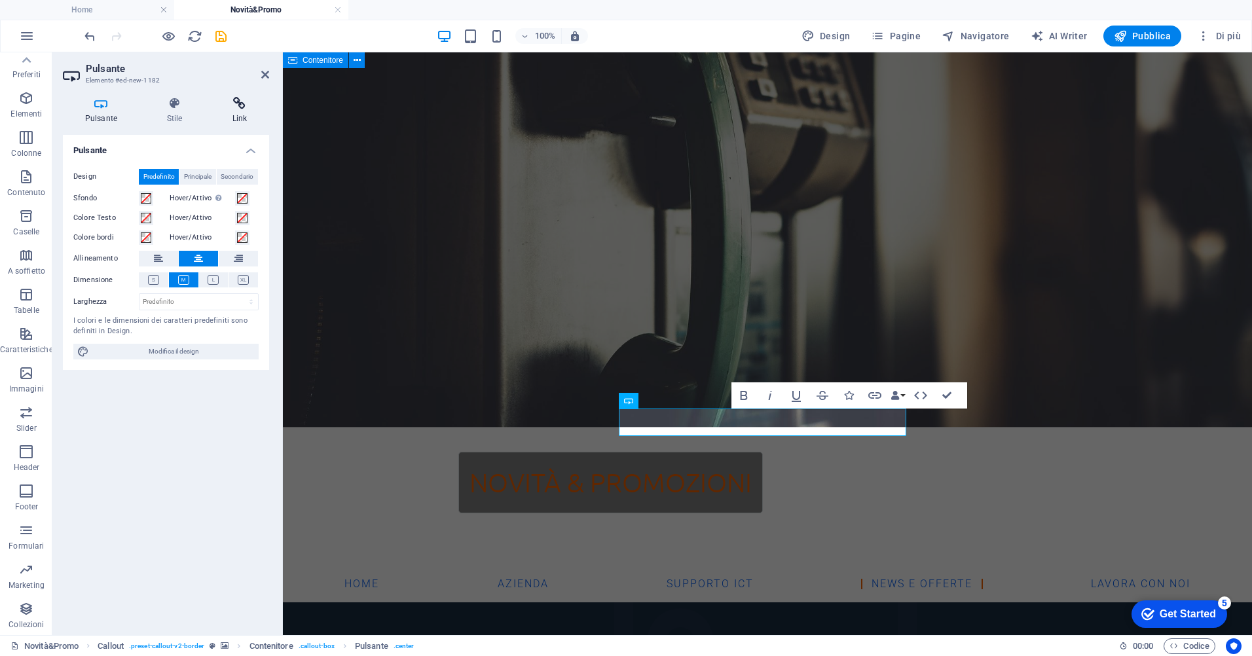
click at [236, 106] on icon at bounding box center [239, 103] width 59 height 13
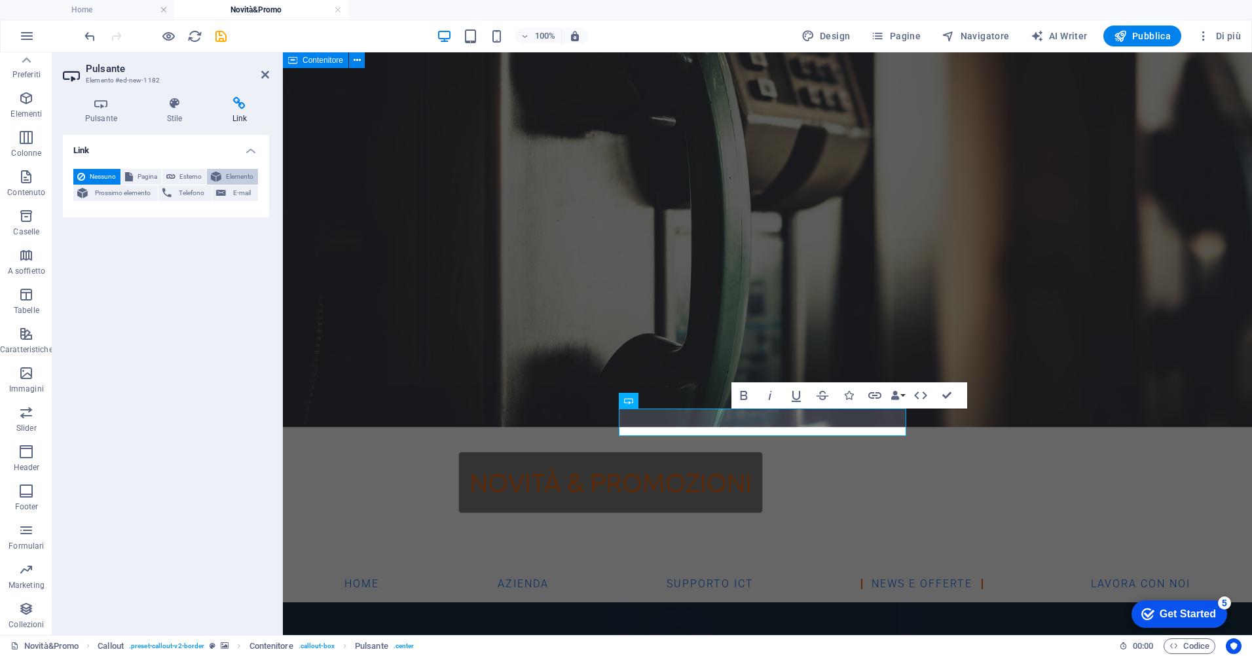
click at [246, 174] on span "Elemento" at bounding box center [239, 177] width 29 height 16
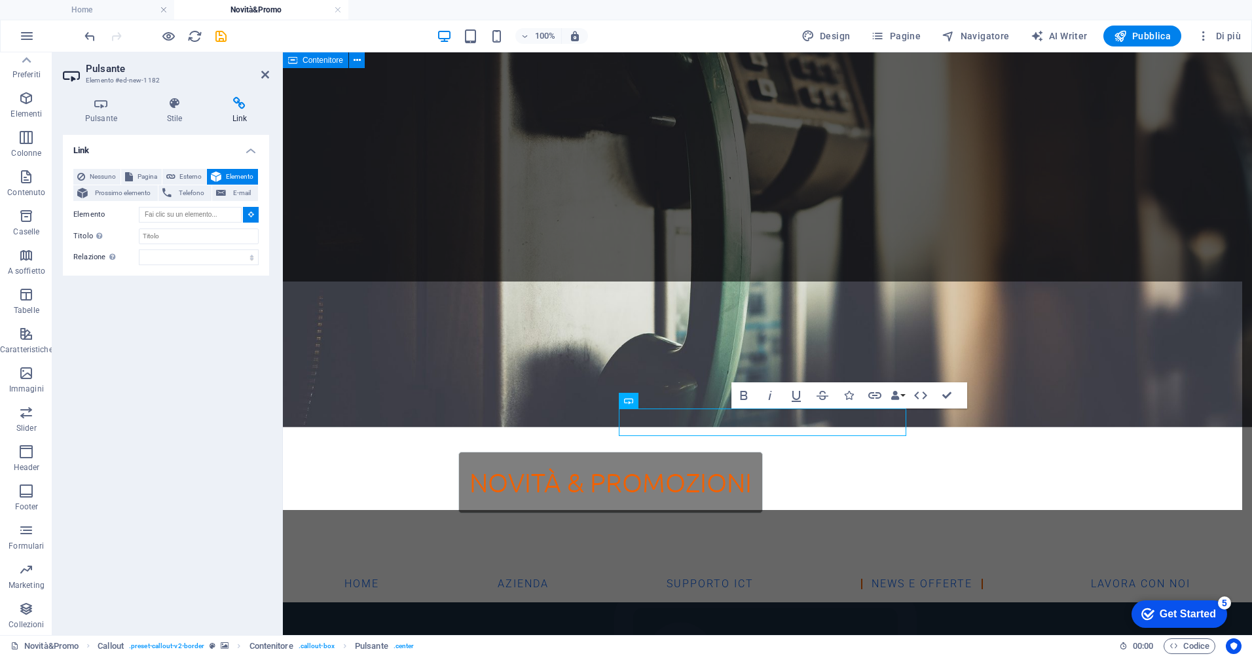
type input "#ed-new-1176"
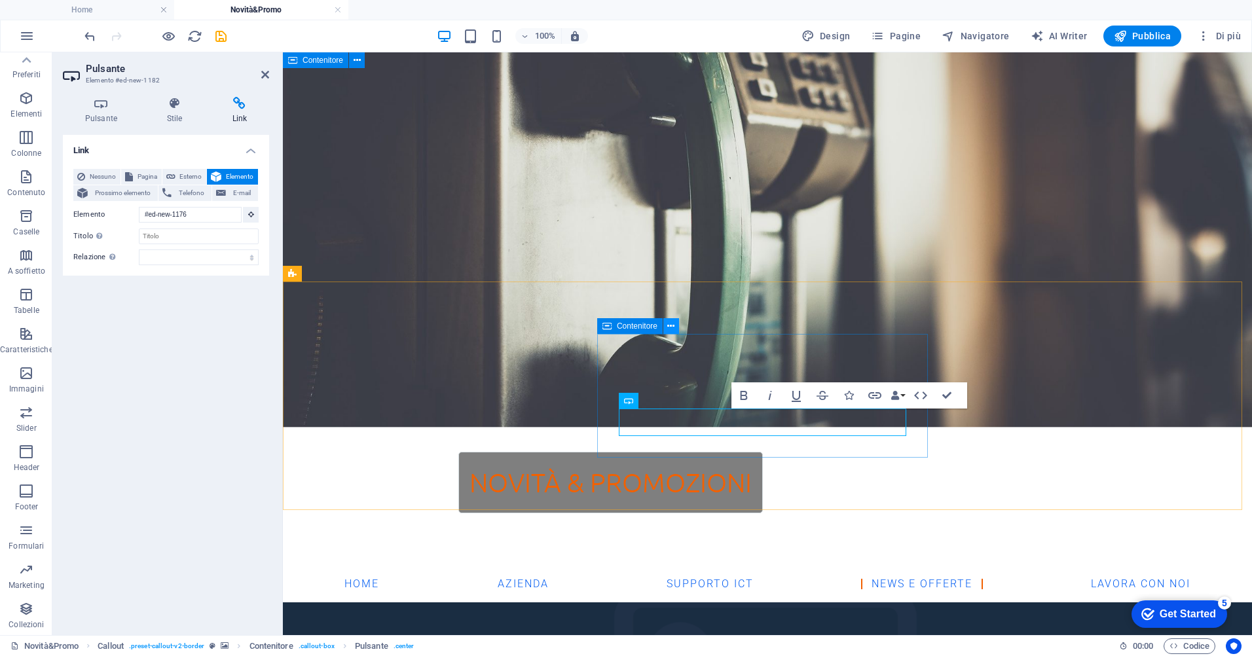
click at [667, 327] on icon at bounding box center [670, 327] width 7 height 14
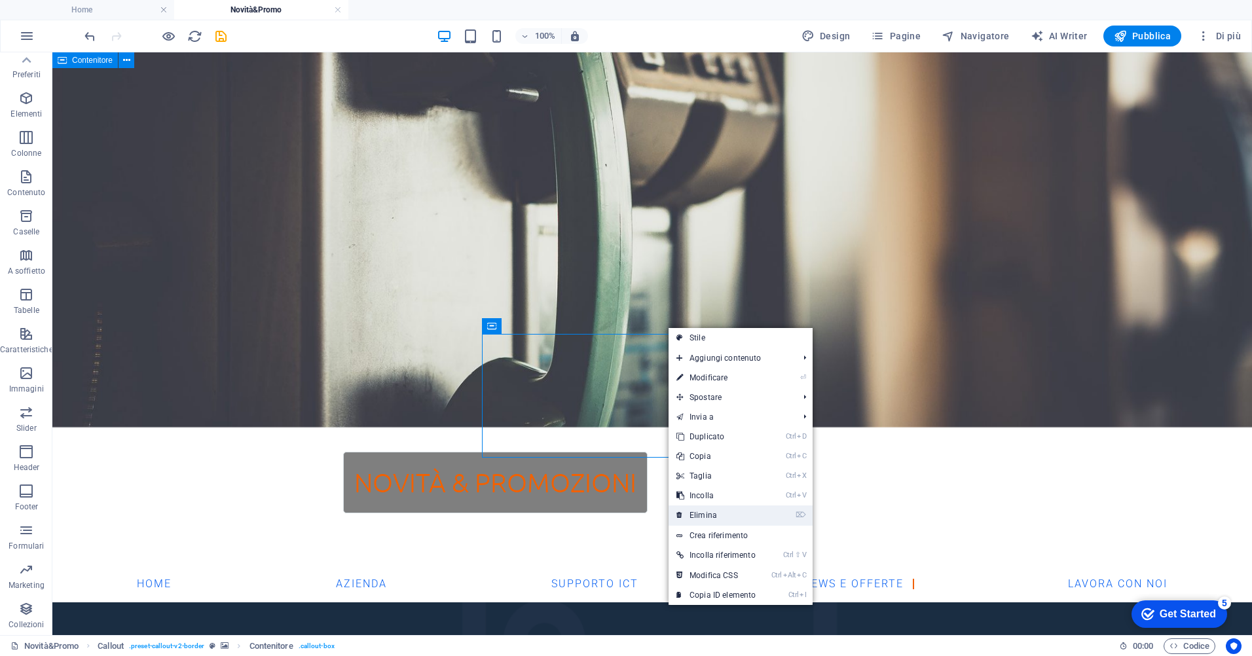
click at [721, 515] on link "⌦ Elimina" at bounding box center [716, 515] width 95 height 20
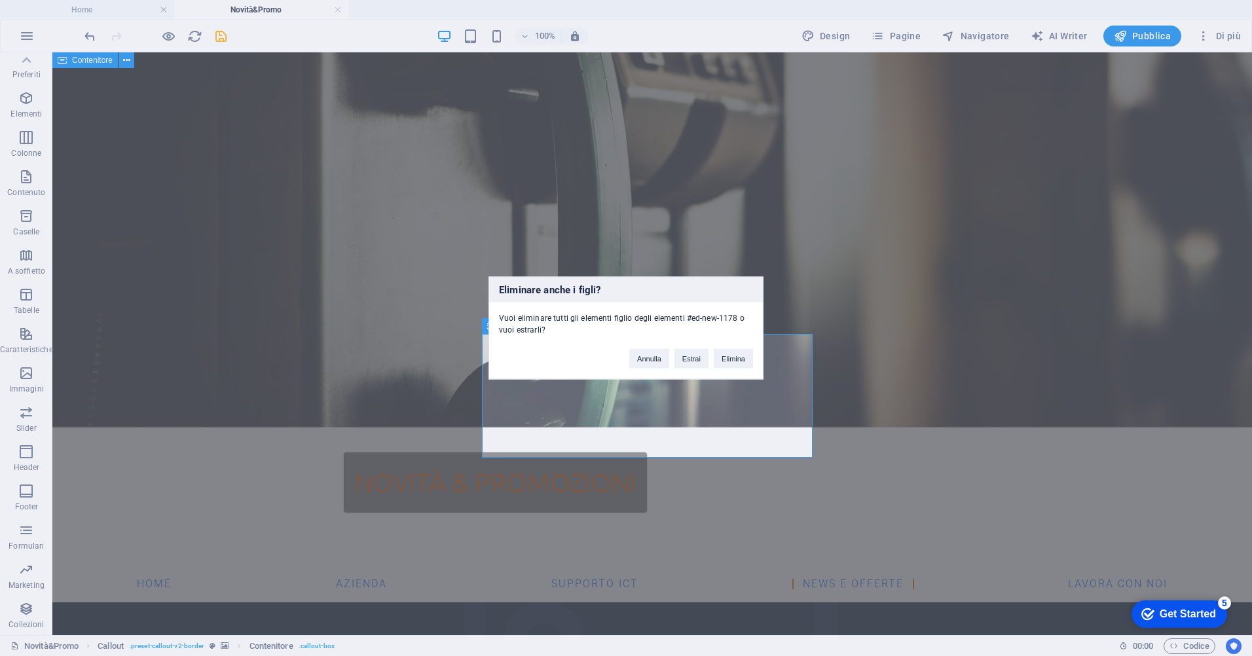
click at [744, 348] on div "Annulla Estrai Elimina" at bounding box center [690, 352] width 143 height 33
click at [737, 357] on button "Elimina" at bounding box center [733, 359] width 39 height 20
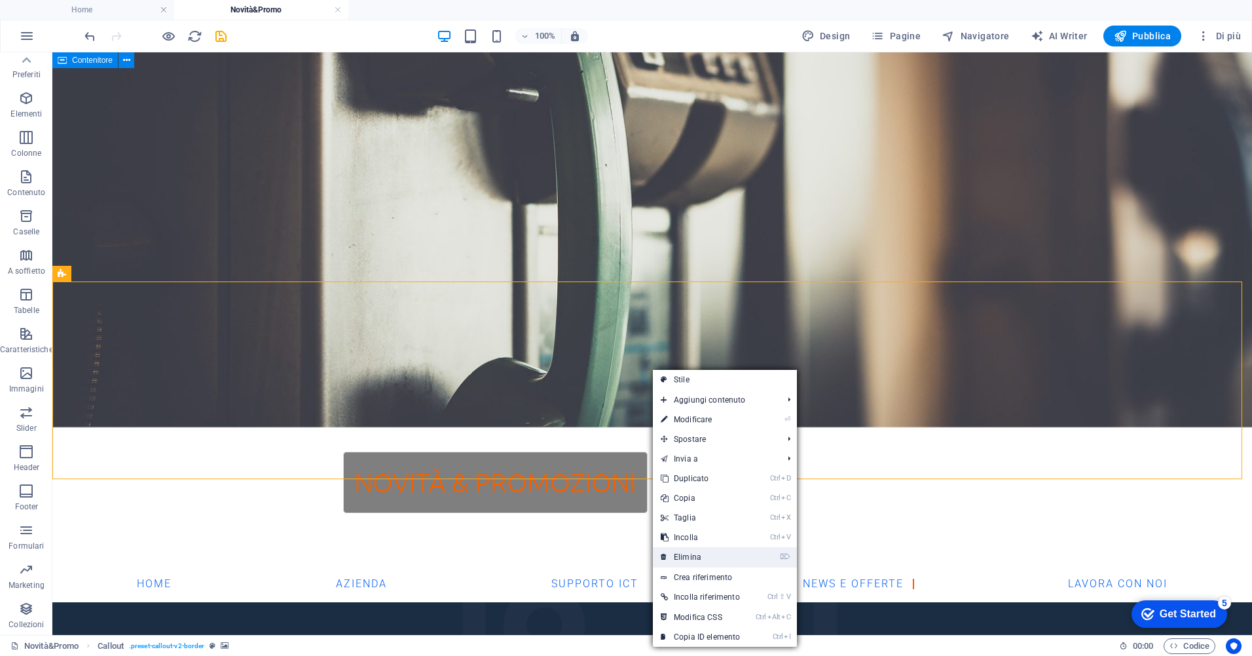
click at [717, 560] on link "⌦ Elimina" at bounding box center [700, 557] width 95 height 20
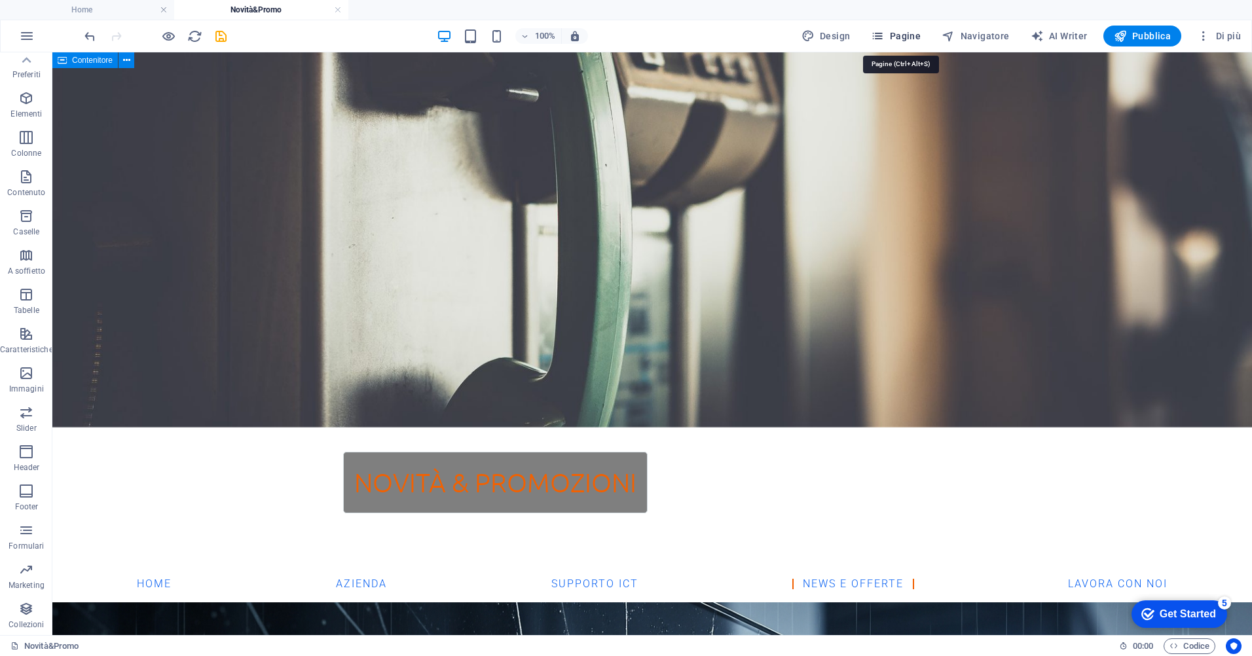
click at [904, 37] on span "Pagine" at bounding box center [896, 35] width 50 height 13
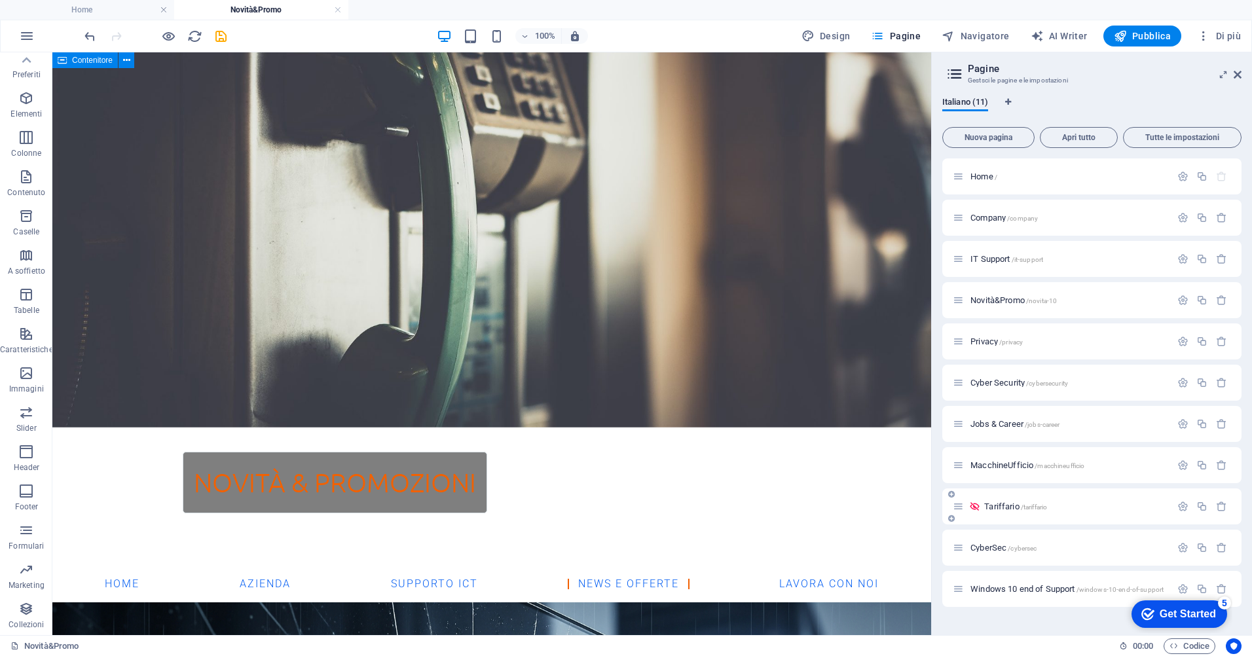
click at [1032, 514] on div "Tariffario /tariffario" at bounding box center [1091, 506] width 299 height 36
click at [987, 506] on span "Tariffario /tariffario" at bounding box center [1015, 507] width 63 height 10
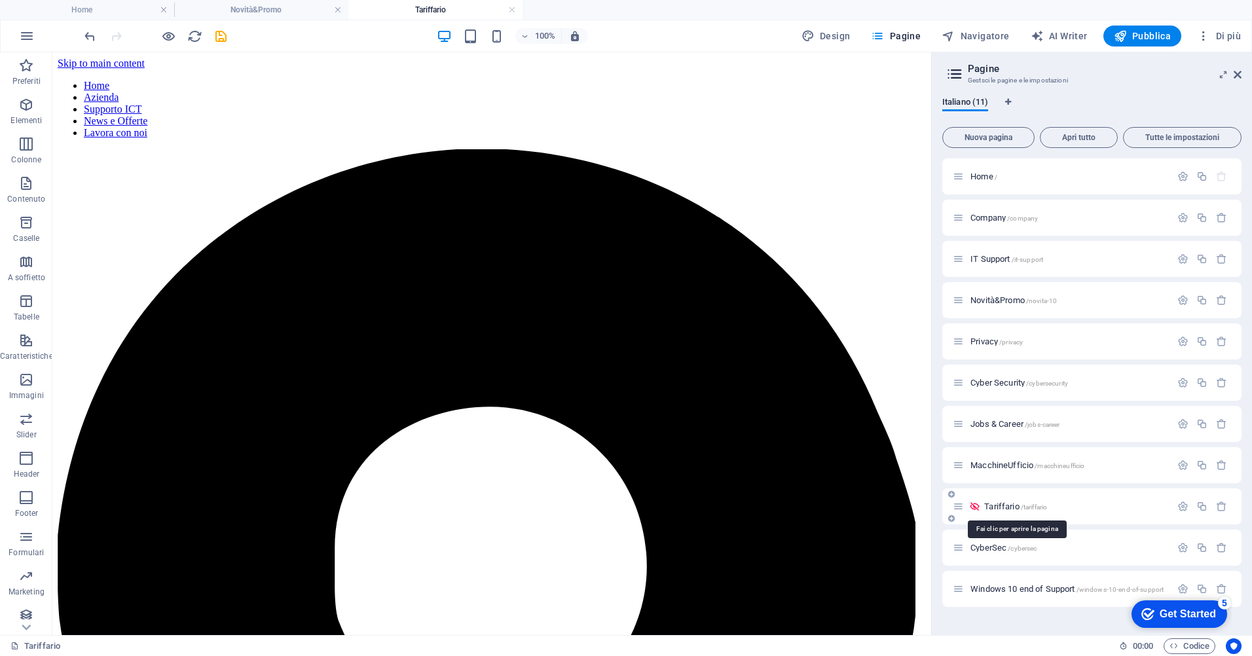
scroll to position [0, 0]
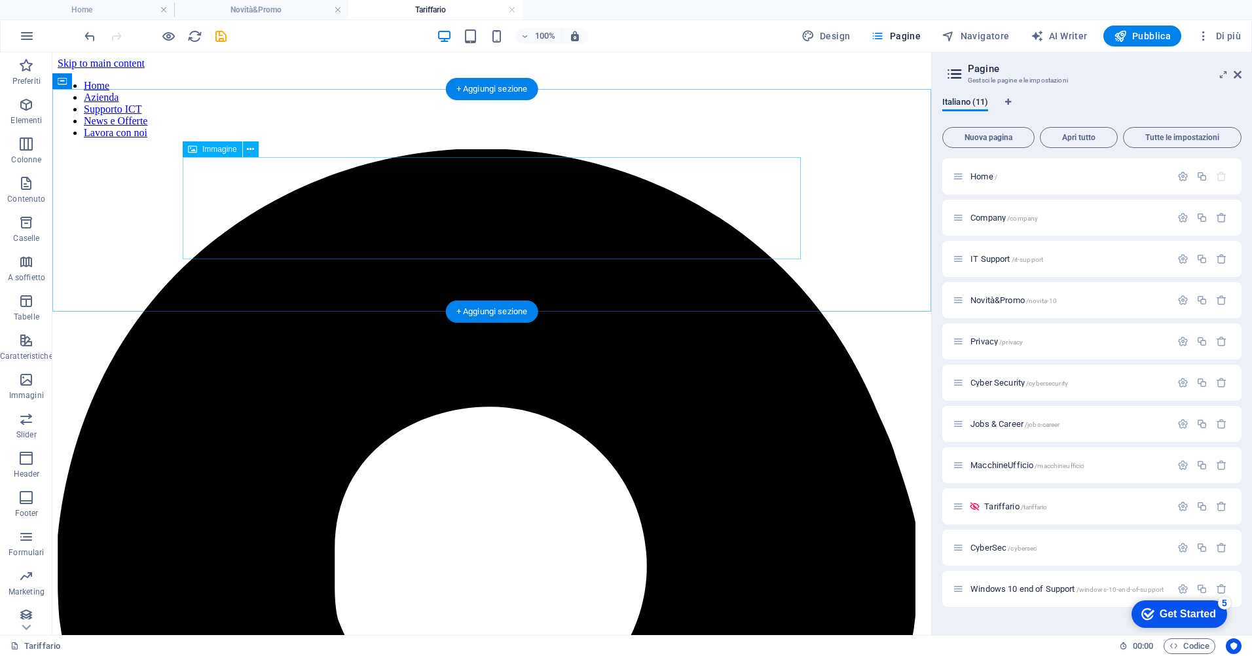
select select "px"
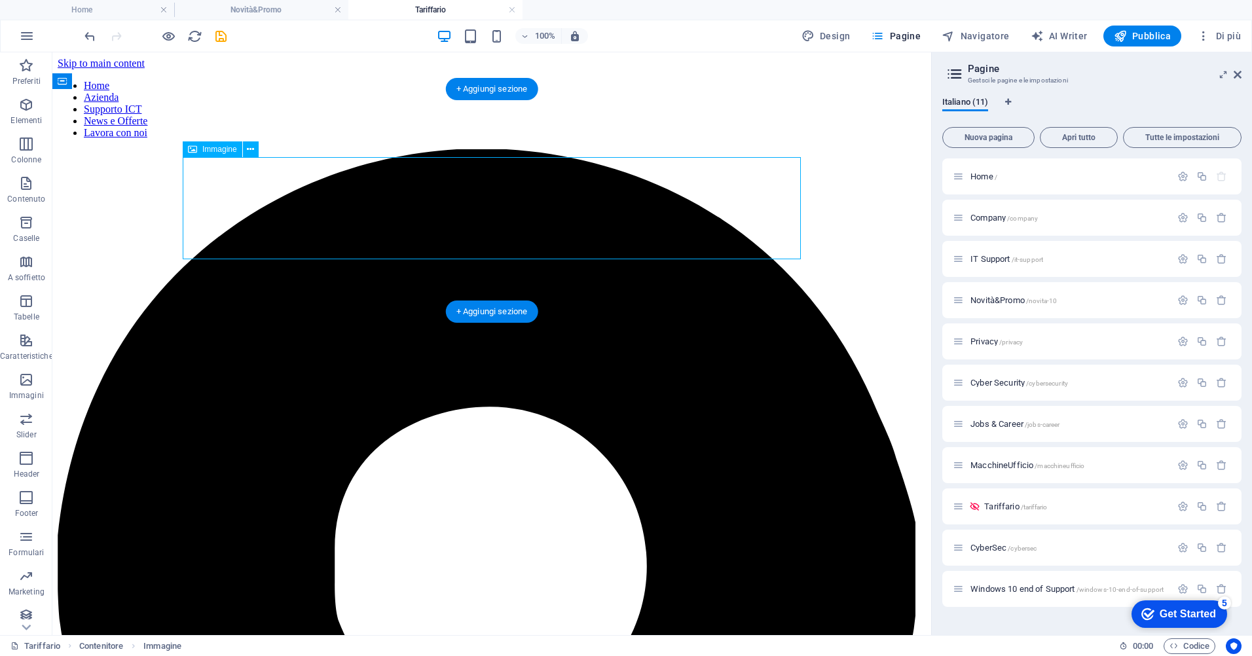
select select "px"
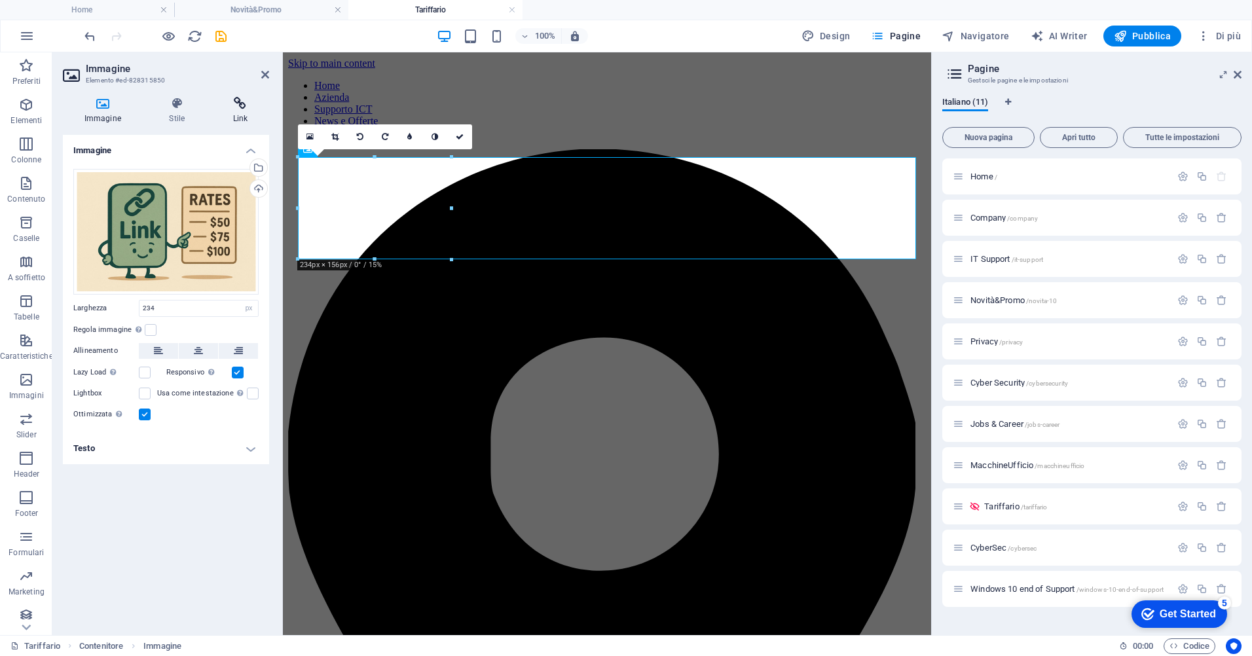
click at [246, 100] on icon at bounding box center [240, 103] width 58 height 13
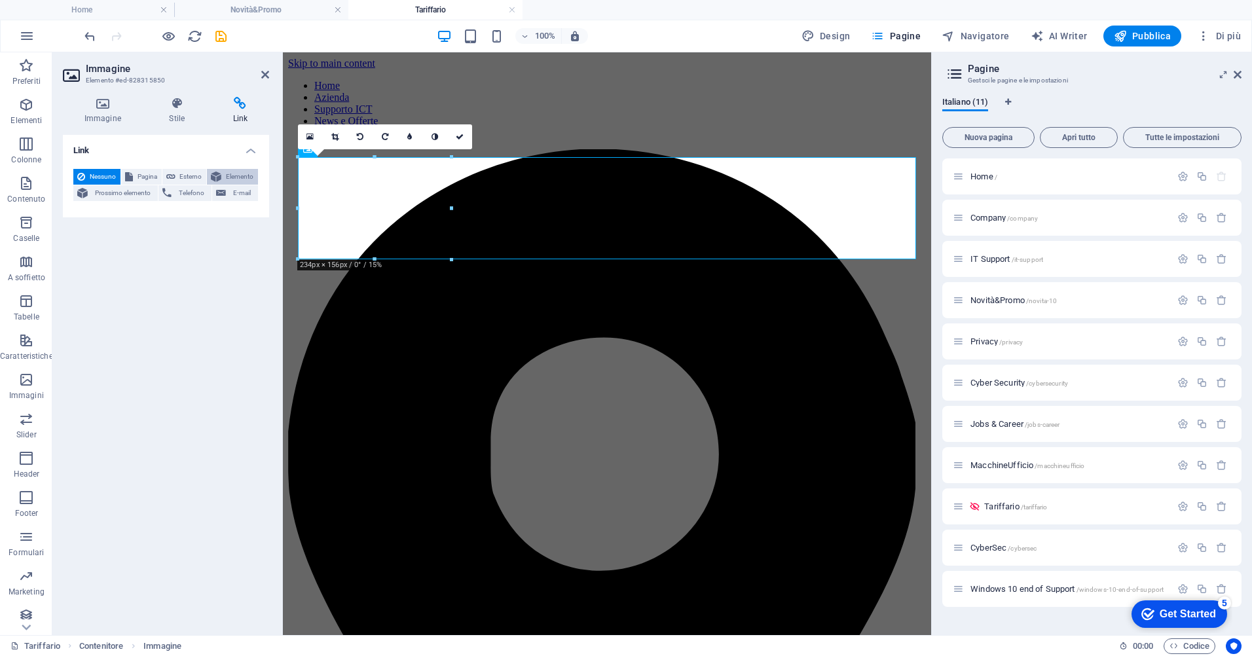
click at [239, 177] on span "Elemento" at bounding box center [239, 177] width 29 height 16
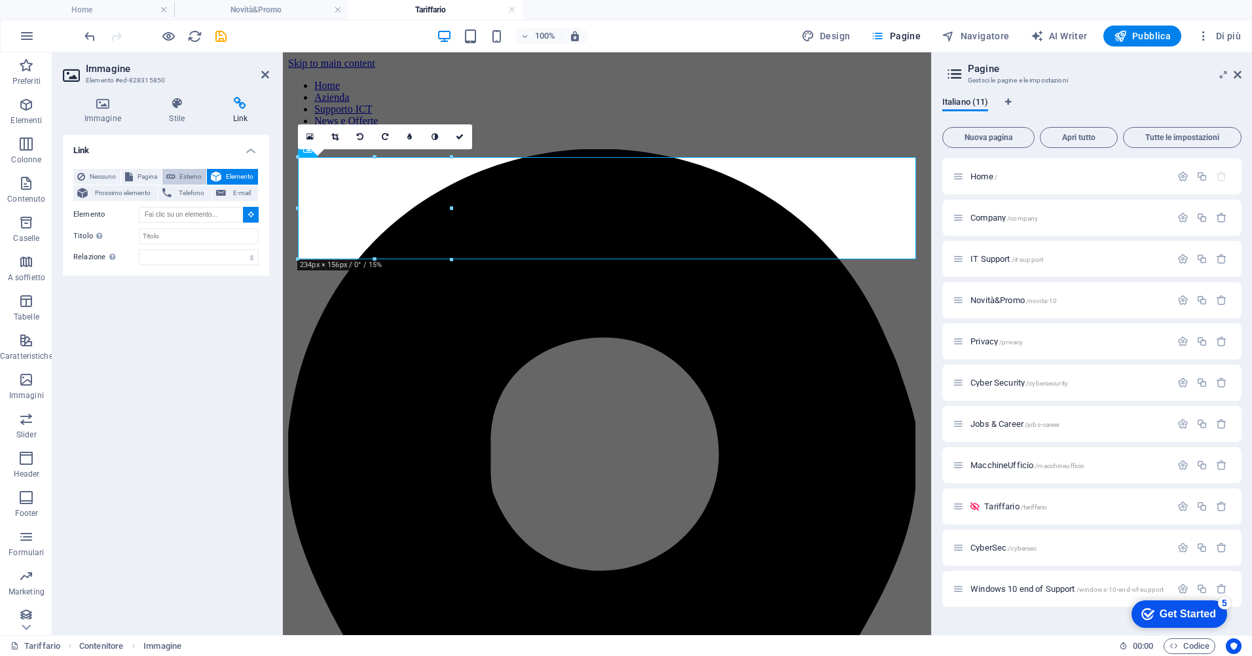
click at [188, 169] on span "Esterno" at bounding box center [191, 177] width 24 height 16
select select
select select "blank"
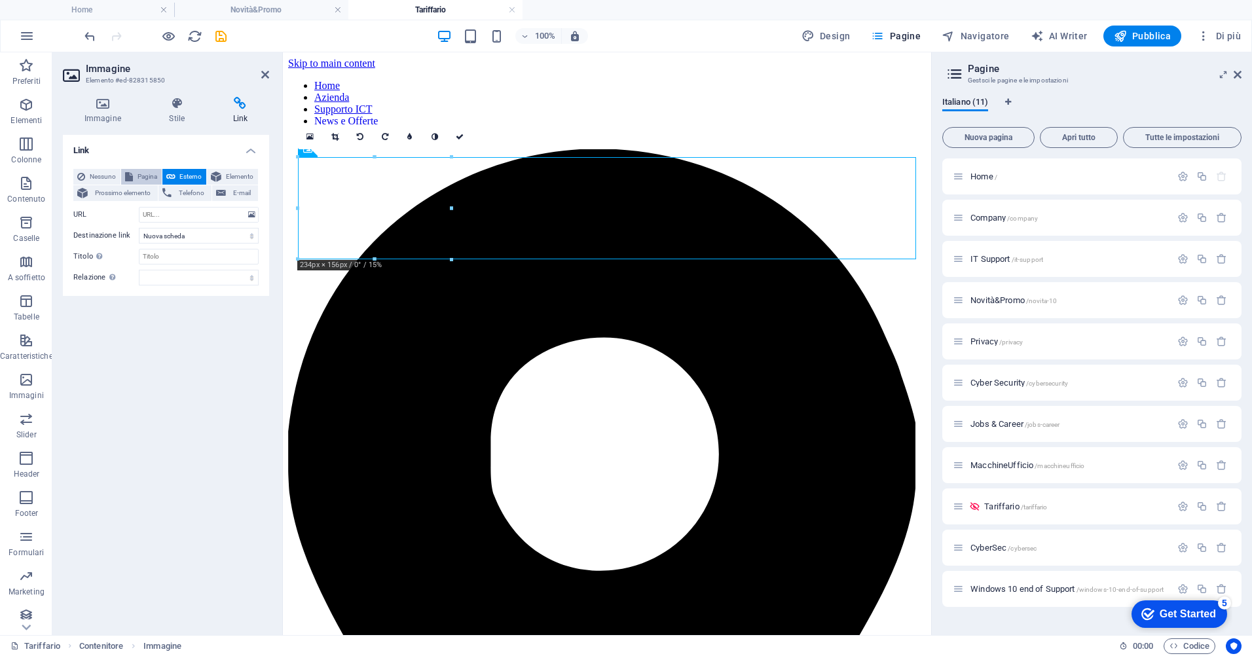
click at [143, 174] on span "Pagina" at bounding box center [147, 177] width 21 height 16
select select
click at [110, 175] on span "Nessuno" at bounding box center [103, 177] width 28 height 16
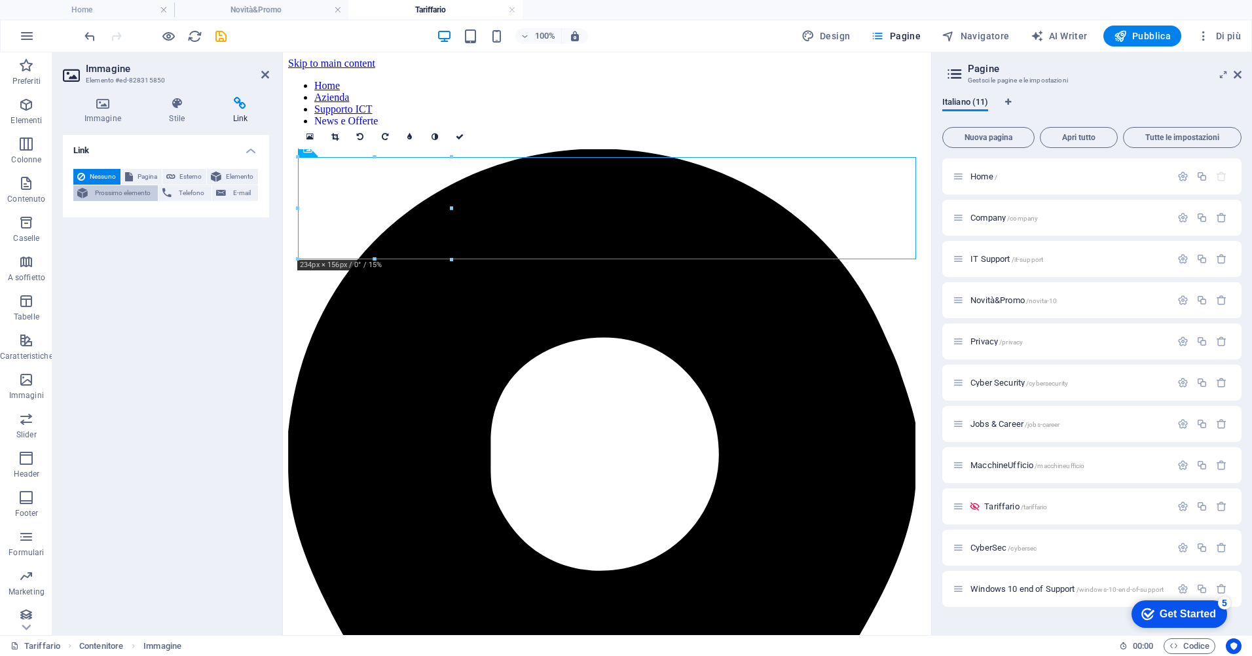
click at [124, 196] on span "Prossimo elemento" at bounding box center [123, 193] width 62 height 16
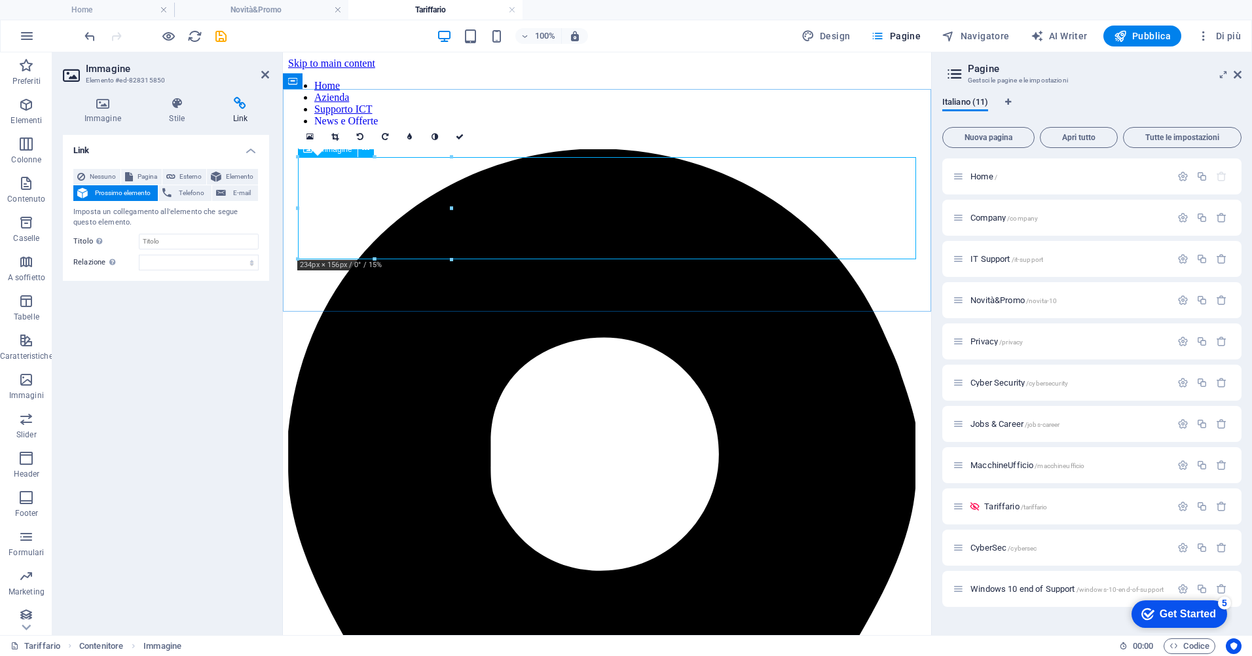
click at [177, 92] on div "Immagine Stile Link Immagine Trascina qui i file, fai clic per sceglierli o sel…" at bounding box center [165, 360] width 227 height 549
click at [175, 105] on icon at bounding box center [177, 103] width 58 height 13
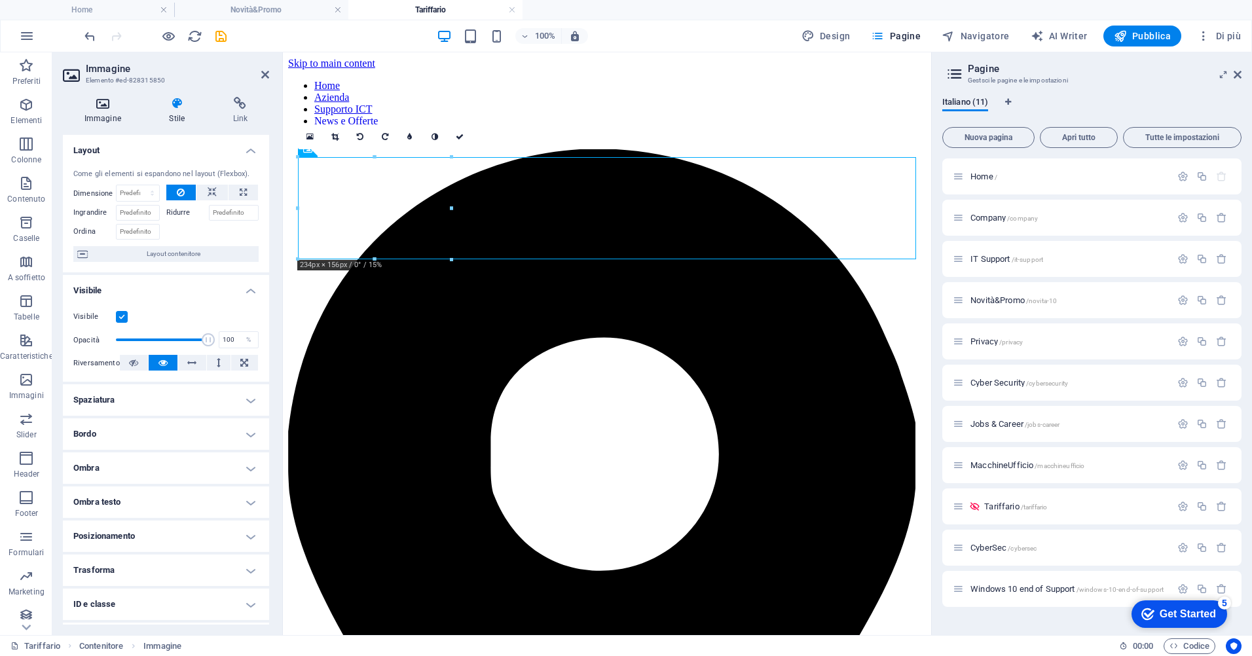
click at [91, 111] on h4 "Immagine" at bounding box center [105, 111] width 85 height 28
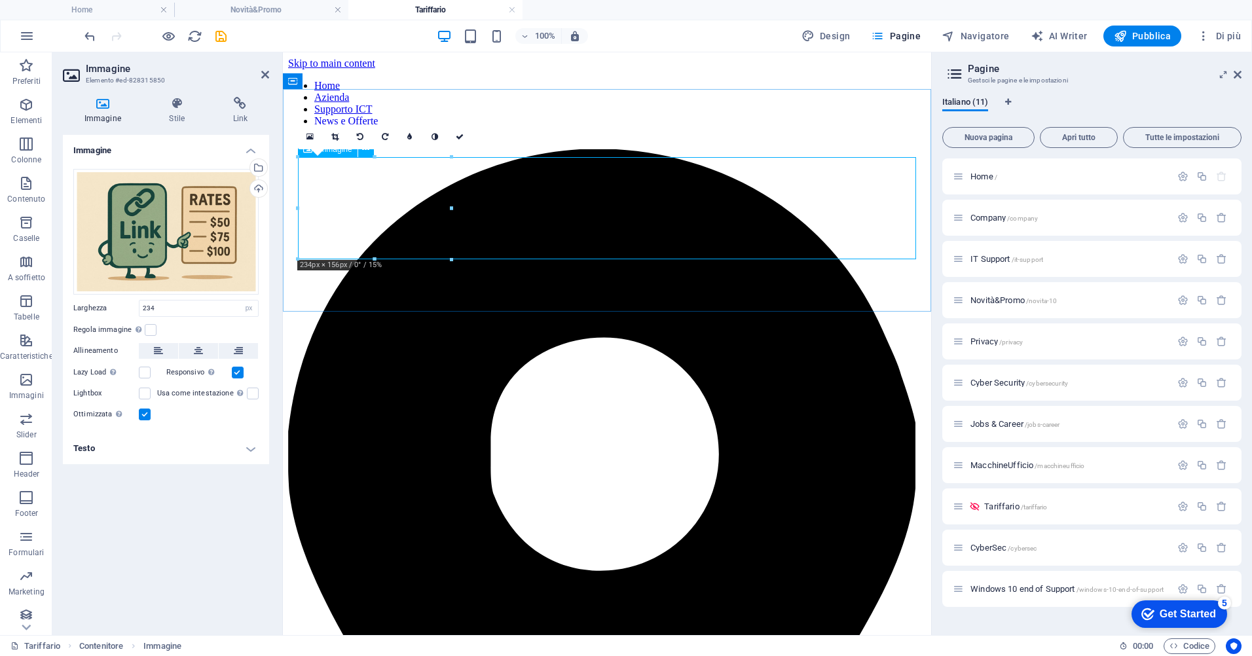
click at [141, 445] on h4 "Testo" at bounding box center [166, 448] width 206 height 31
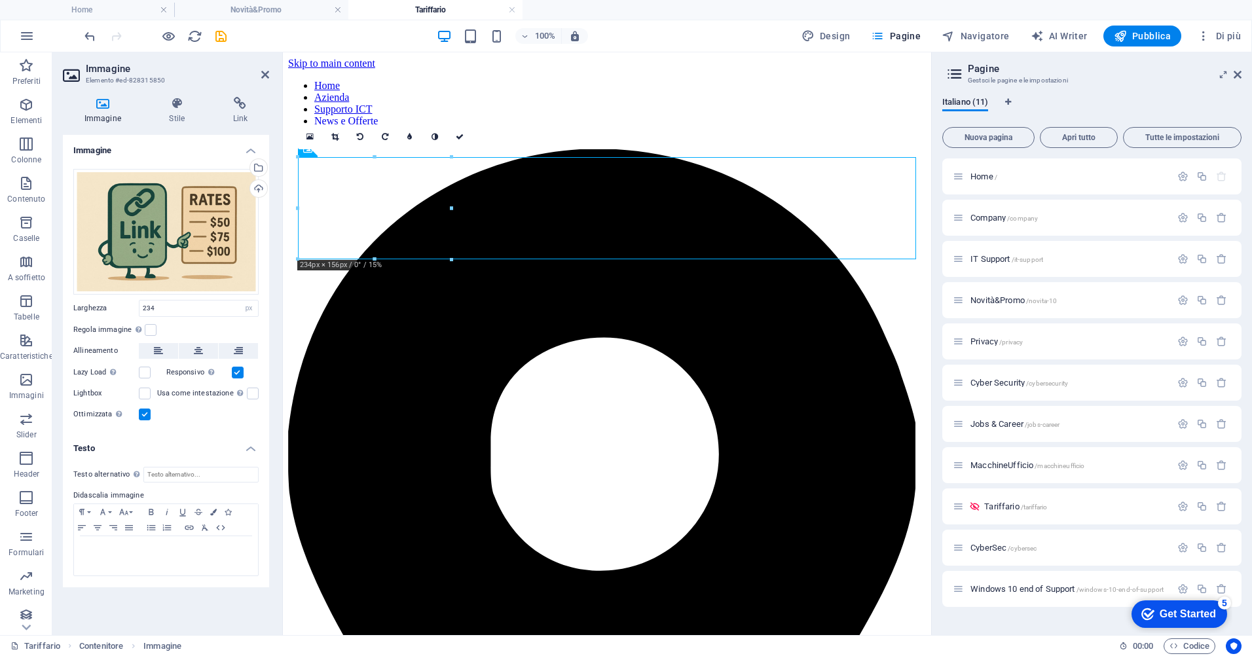
click at [143, 414] on label at bounding box center [145, 415] width 12 height 12
click at [0, 0] on input "Ottimizzata Le immagini sono compresse per migliorare la velocità della pagina." at bounding box center [0, 0] width 0 height 0
click at [145, 415] on label at bounding box center [145, 415] width 12 height 12
click at [0, 0] on input "Ottimizzata Le immagini sono compresse per migliorare la velocità della pagina." at bounding box center [0, 0] width 0 height 0
click at [145, 415] on label at bounding box center [145, 415] width 12 height 12
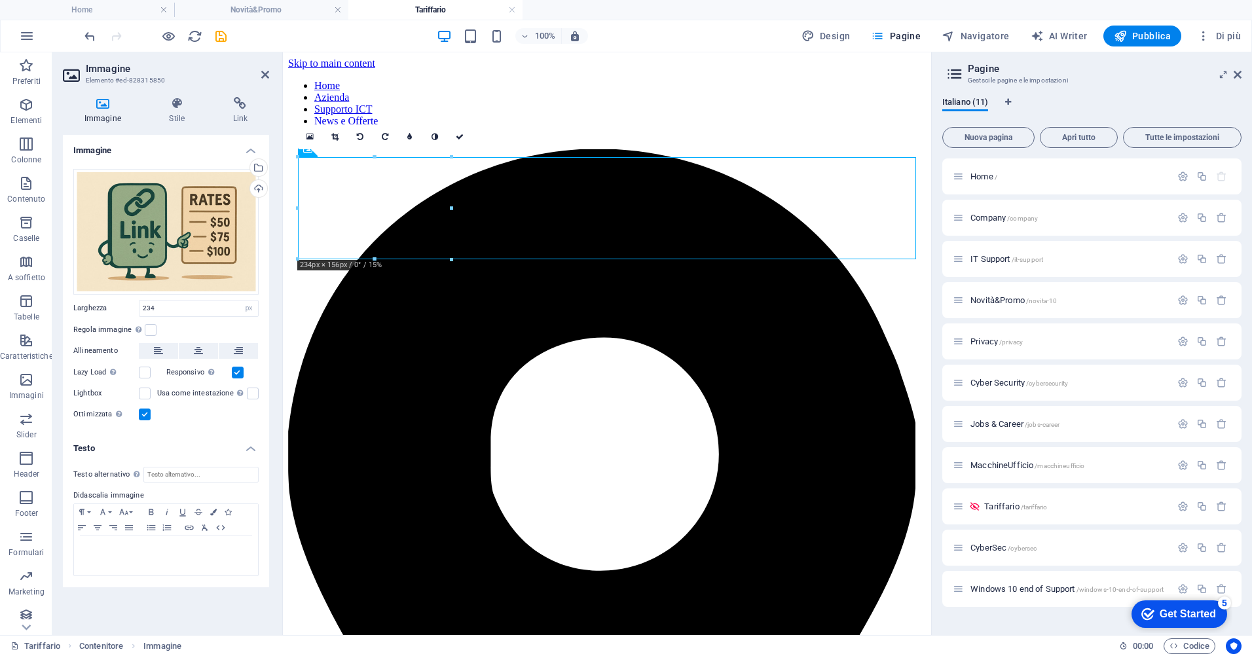
click at [0, 0] on input "Ottimizzata Le immagini sono compresse per migliorare la velocità della pagina." at bounding box center [0, 0] width 0 height 0
click at [145, 415] on label at bounding box center [145, 415] width 12 height 12
click at [0, 0] on input "Ottimizzata Le immagini sono compresse per migliorare la velocità della pagina." at bounding box center [0, 0] width 0 height 0
click at [145, 396] on label at bounding box center [145, 394] width 12 height 12
click at [0, 0] on input "Lightbox" at bounding box center [0, 0] width 0 height 0
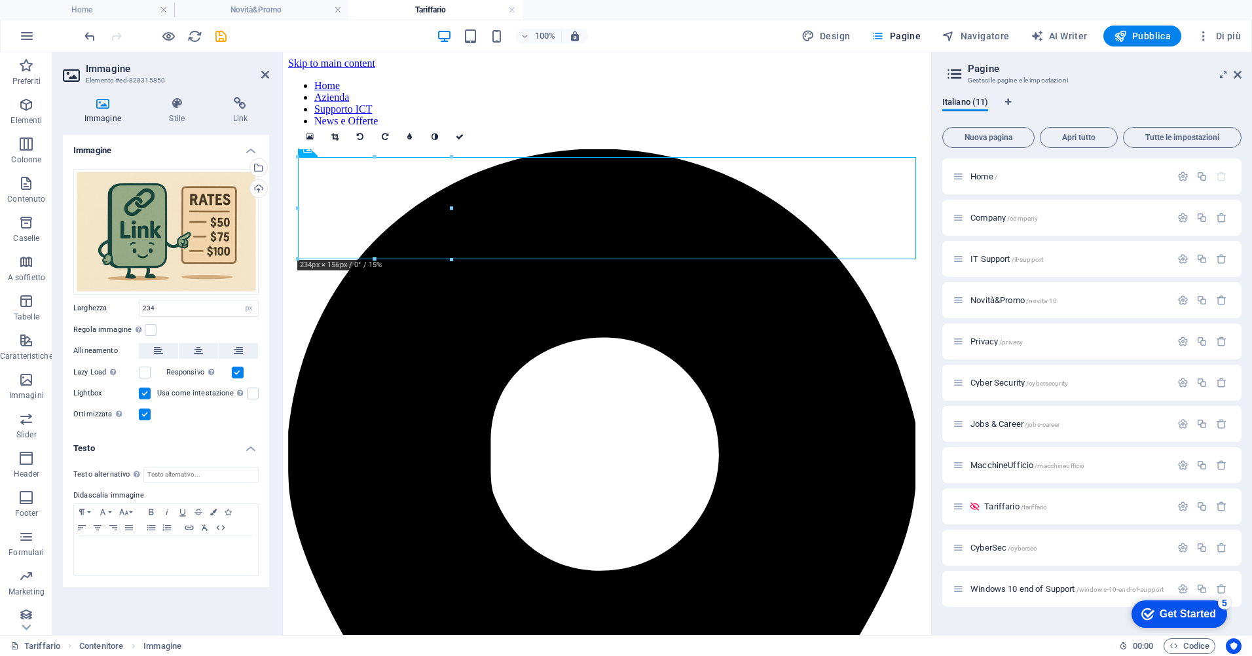
click at [145, 396] on label at bounding box center [145, 394] width 12 height 12
click at [0, 0] on input "Lightbox" at bounding box center [0, 0] width 0 height 0
click at [141, 371] on label at bounding box center [145, 373] width 12 height 12
click at [0, 0] on input "Lazy Load Caricare le immagini dopo il caricamento della pagina migliora la vel…" at bounding box center [0, 0] width 0 height 0
click at [142, 375] on label at bounding box center [145, 373] width 12 height 12
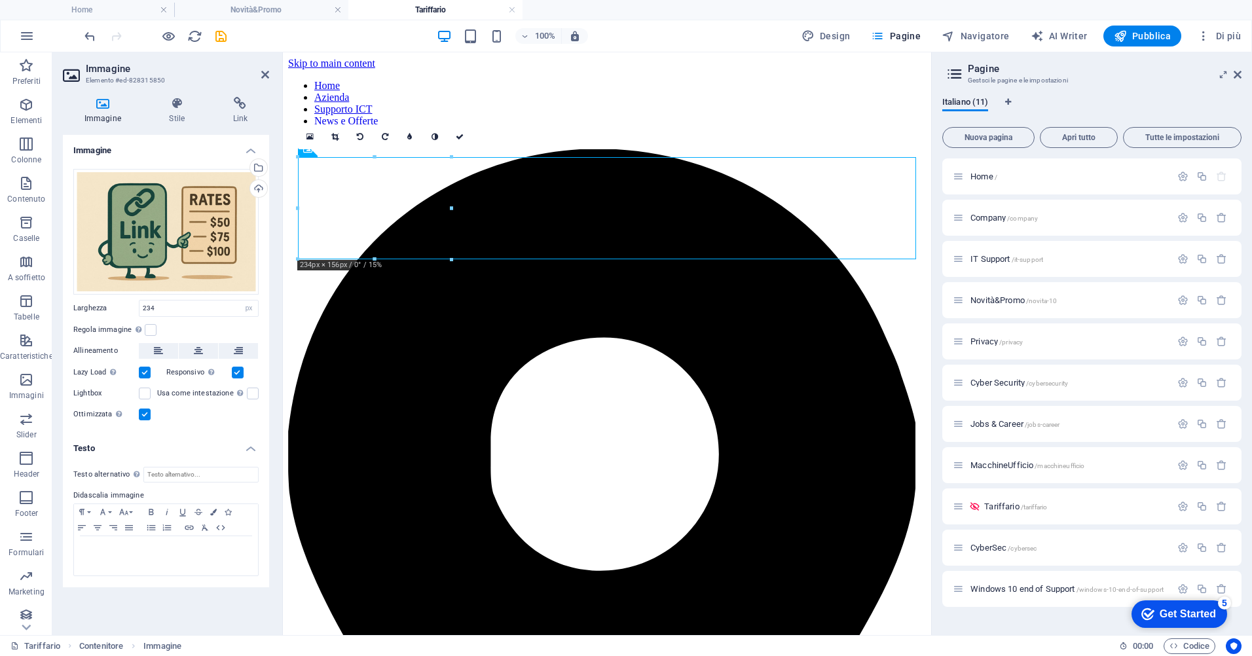
click at [0, 0] on input "Lazy Load Caricare le immagini dopo il caricamento della pagina migliora la vel…" at bounding box center [0, 0] width 0 height 0
click at [155, 331] on label at bounding box center [151, 330] width 12 height 12
click at [0, 0] on input "Regola immagine Regola automaticamente l'immagine ad altezza e larghezza fisse" at bounding box center [0, 0] width 0 height 0
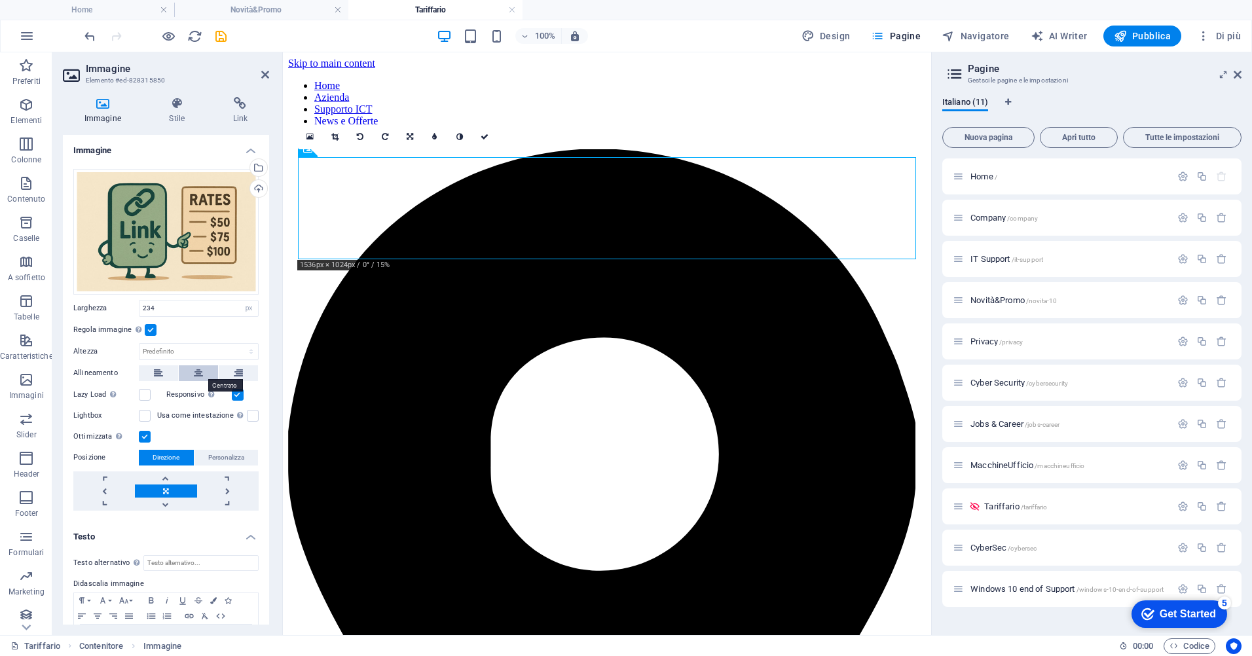
click at [194, 373] on icon at bounding box center [198, 373] width 9 height 16
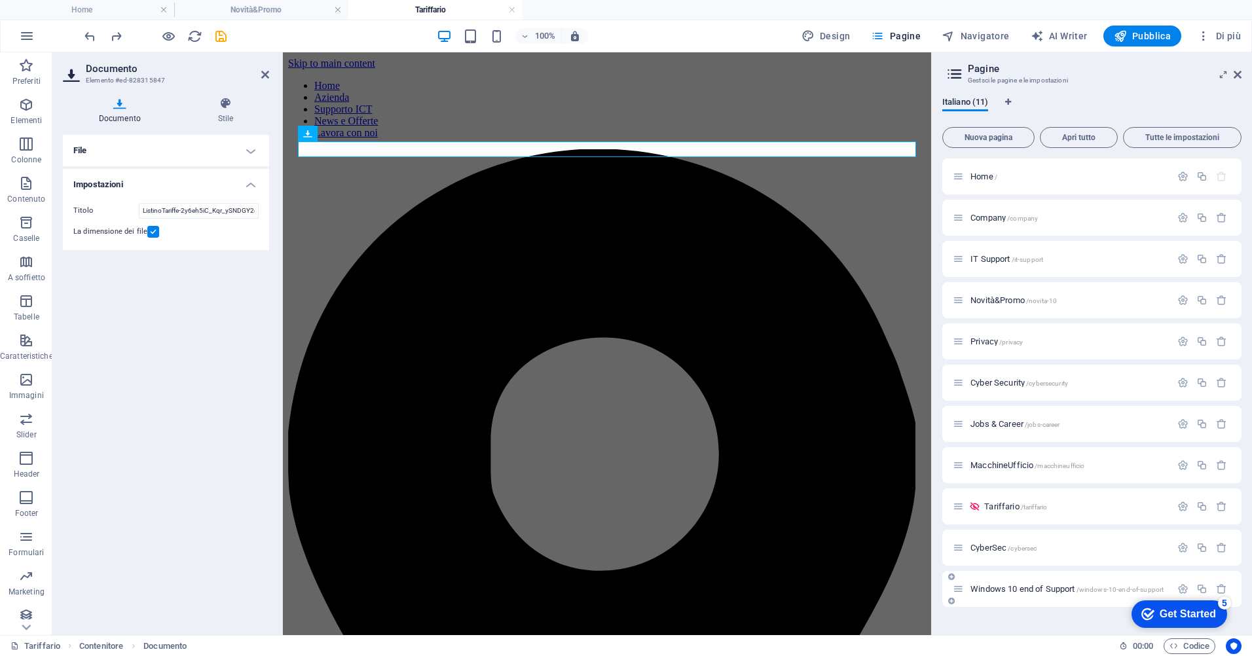
click at [1014, 588] on span "Windows 10 end of Support /windows-10-end-of-support" at bounding box center [1066, 589] width 193 height 10
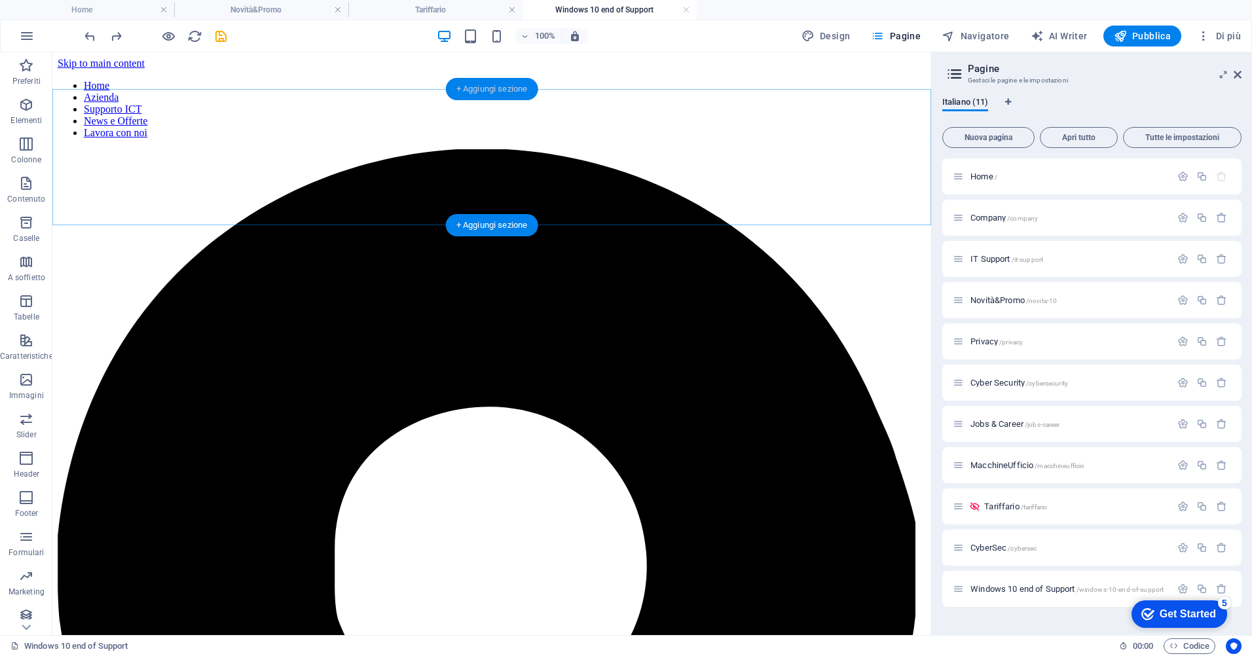
click at [501, 94] on div "+ Aggiungi sezione" at bounding box center [492, 89] width 92 height 22
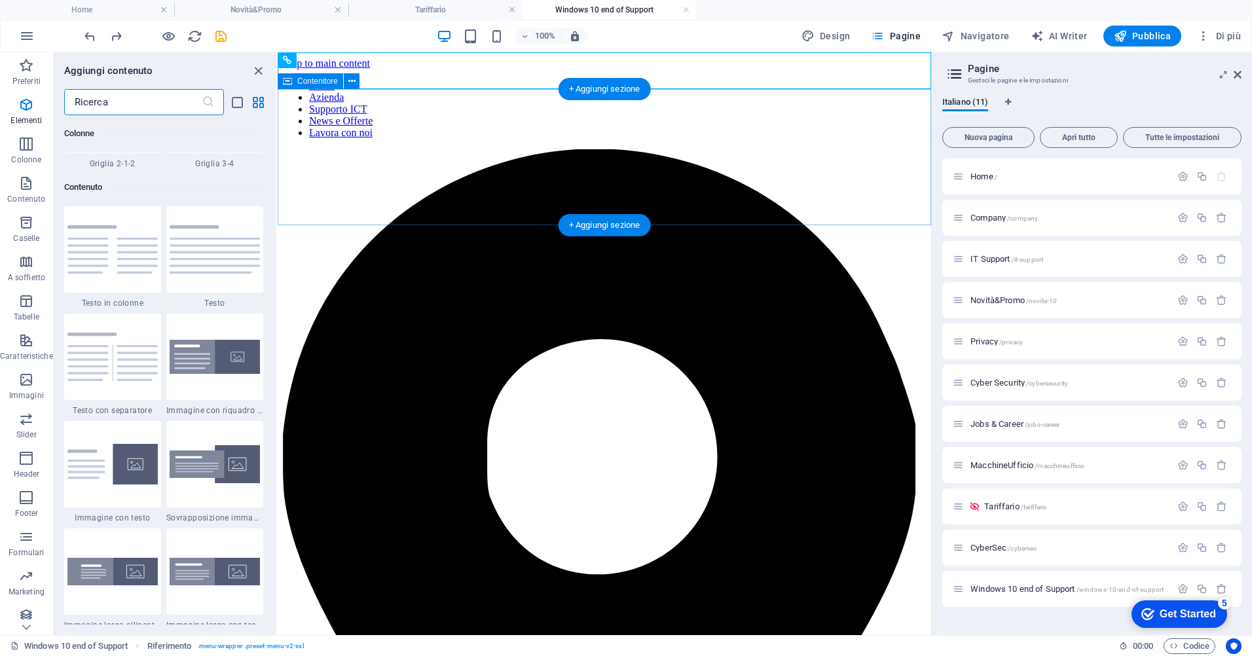
scroll to position [2291, 0]
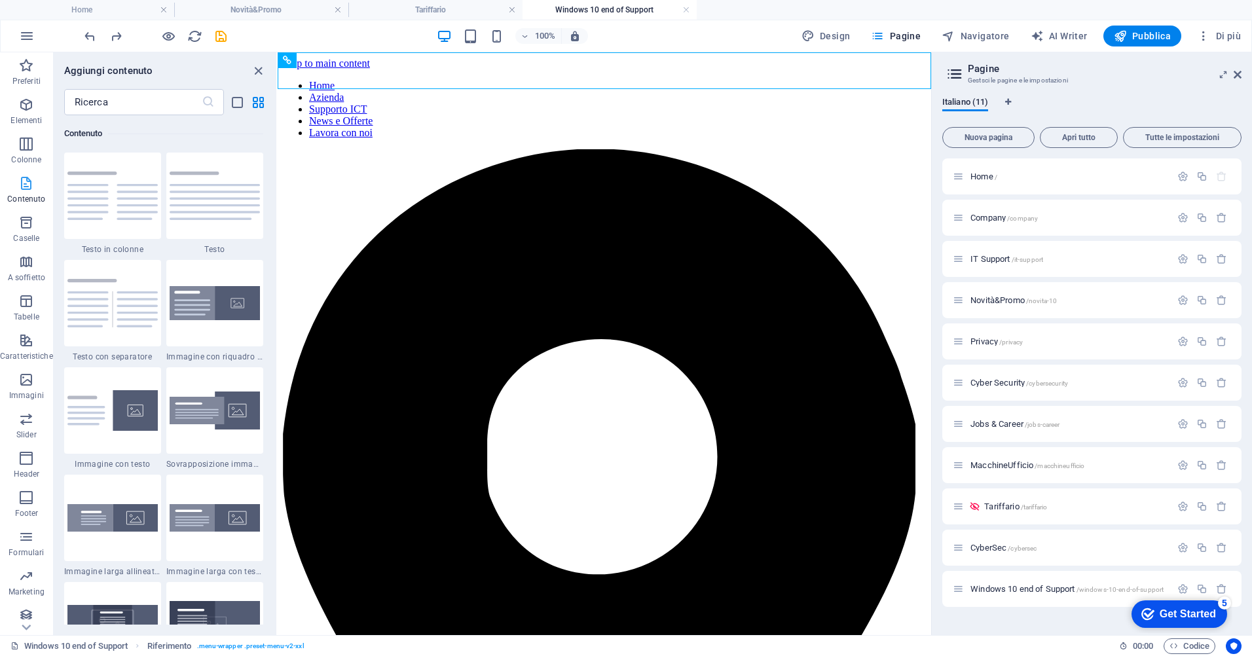
click at [35, 189] on span "Contenuto" at bounding box center [26, 190] width 53 height 31
click at [231, 329] on div at bounding box center [214, 303] width 97 height 86
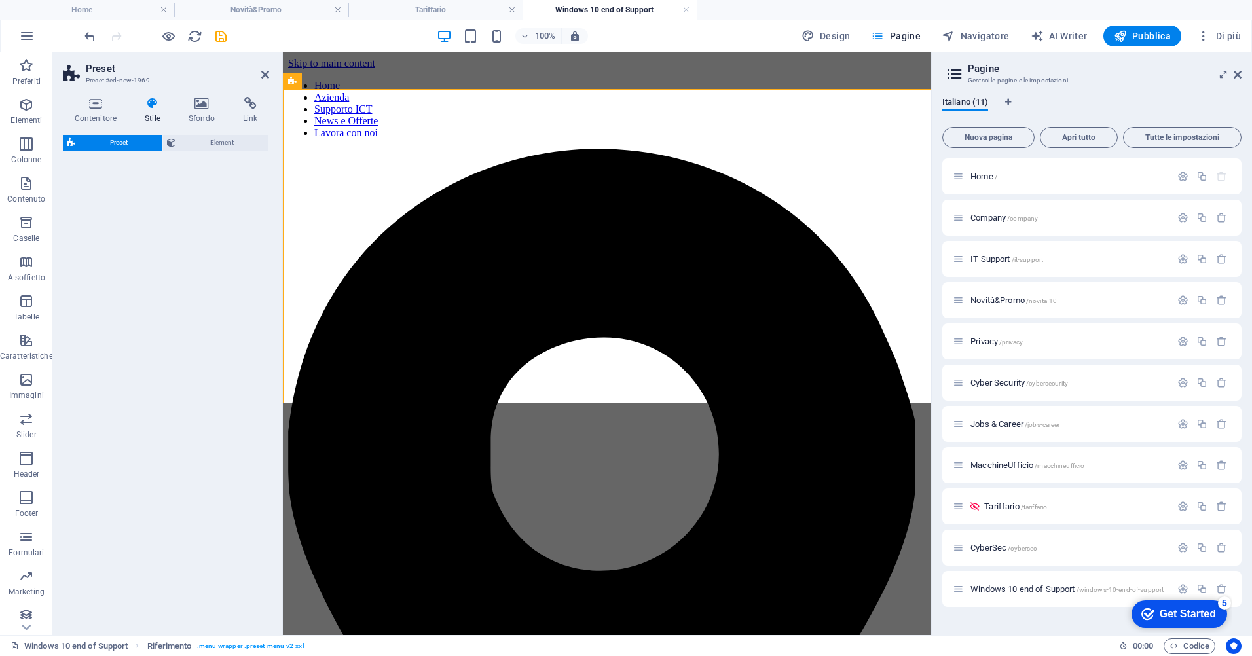
select select "rem"
select select "px"
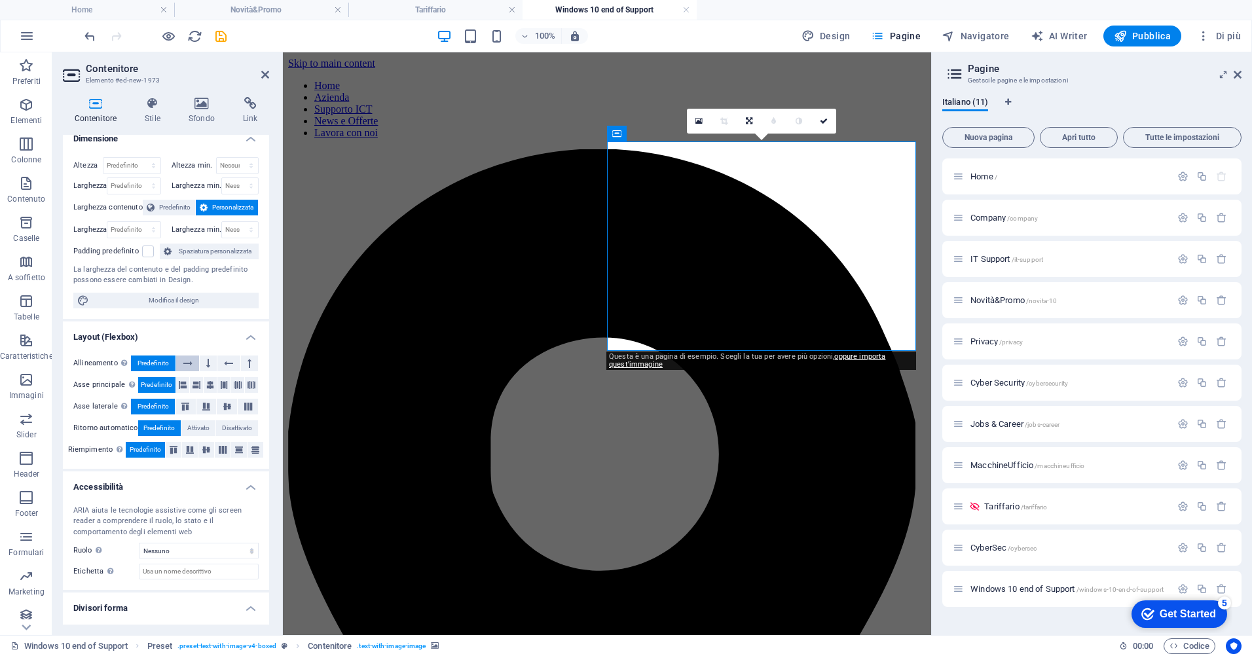
scroll to position [0, 0]
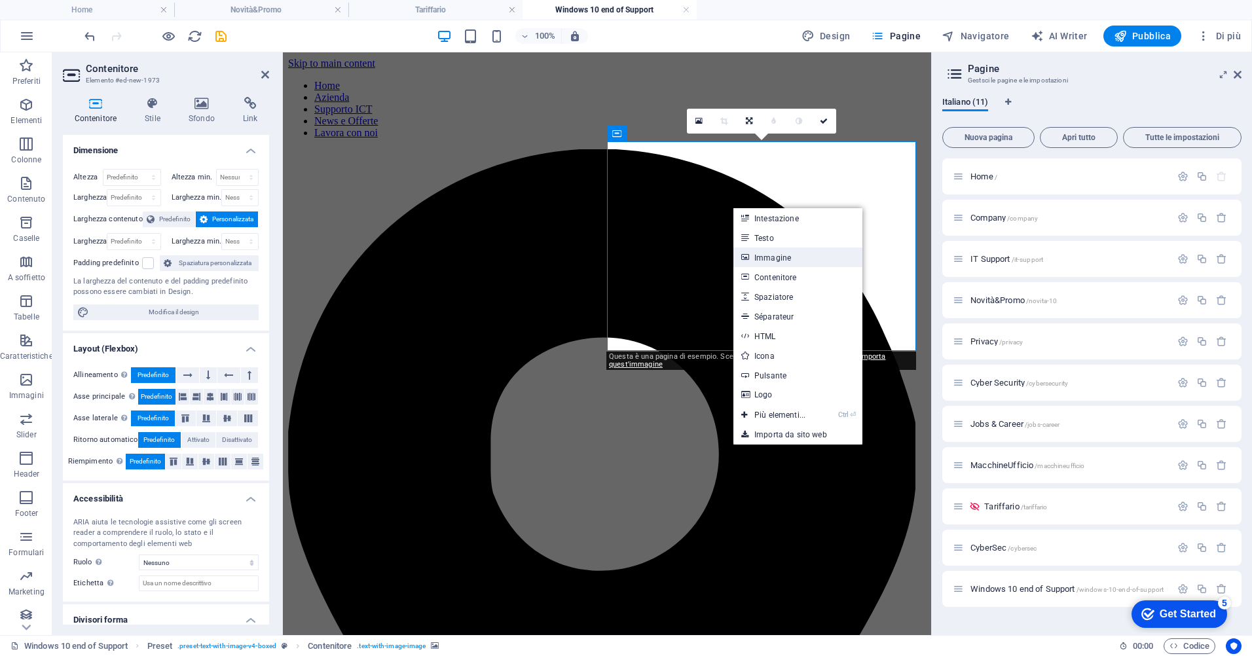
click at [761, 253] on link "Immagine" at bounding box center [797, 258] width 129 height 20
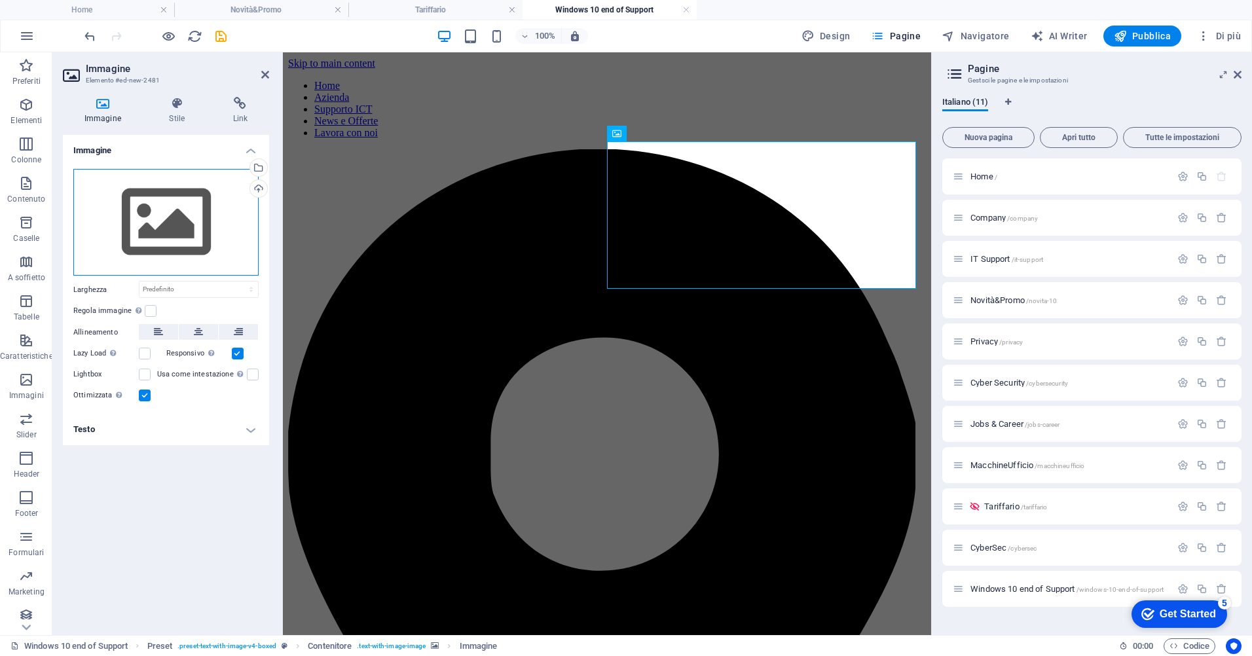
click at [190, 228] on div "Trascina qui i file, fai clic per sceglierli o selezionali da File o dalle nost…" at bounding box center [165, 222] width 185 height 107
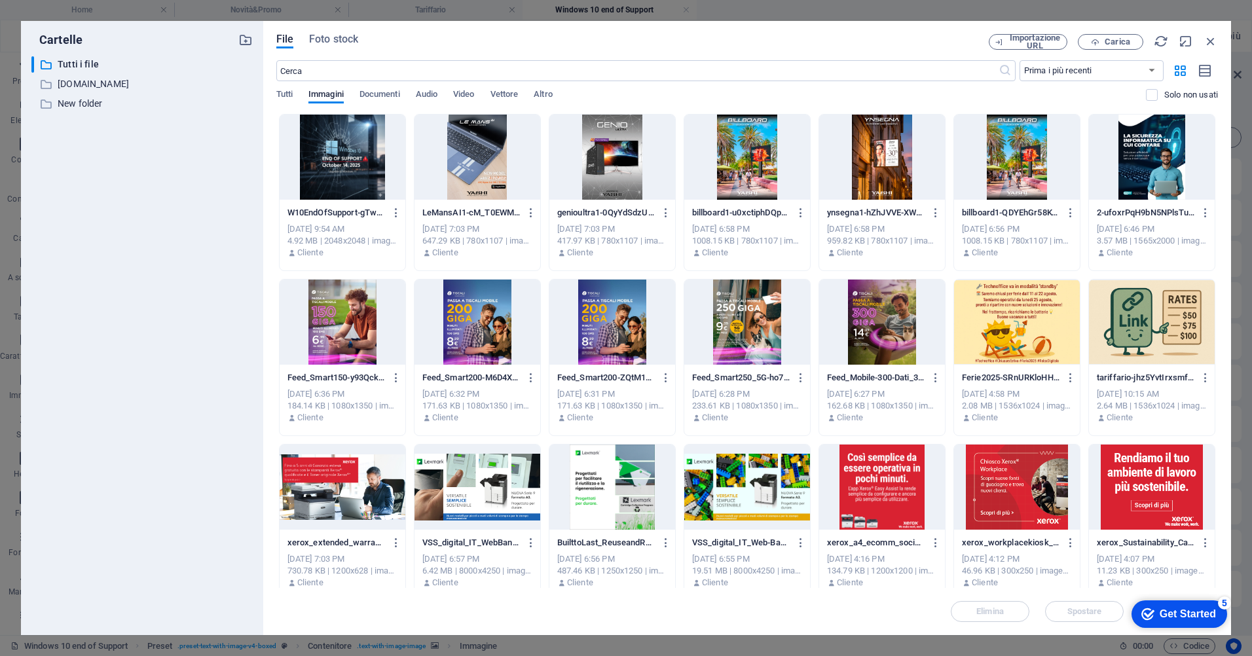
click at [357, 162] on div at bounding box center [343, 157] width 126 height 85
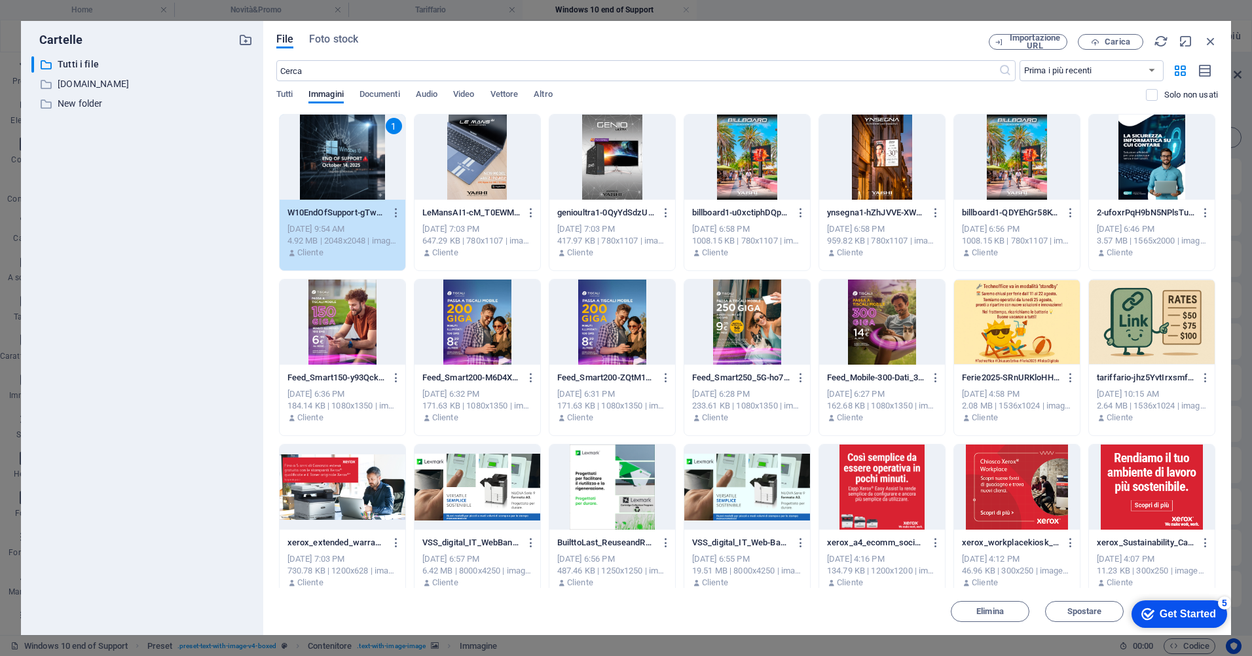
click at [358, 161] on div "1" at bounding box center [343, 157] width 126 height 85
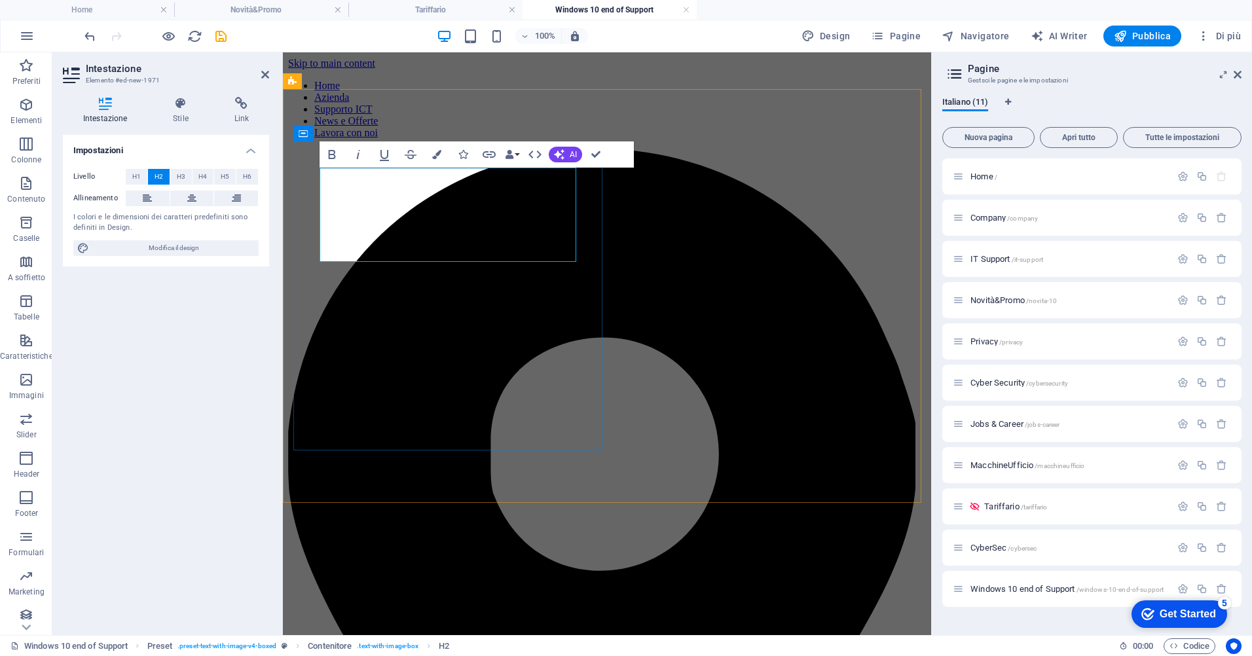
drag, startPoint x: 506, startPoint y: 243, endPoint x: 301, endPoint y: 170, distance: 218.3
drag, startPoint x: 119, startPoint y: 140, endPoint x: 195, endPoint y: 196, distance: 94.2
click at [195, 196] on icon at bounding box center [191, 199] width 9 height 16
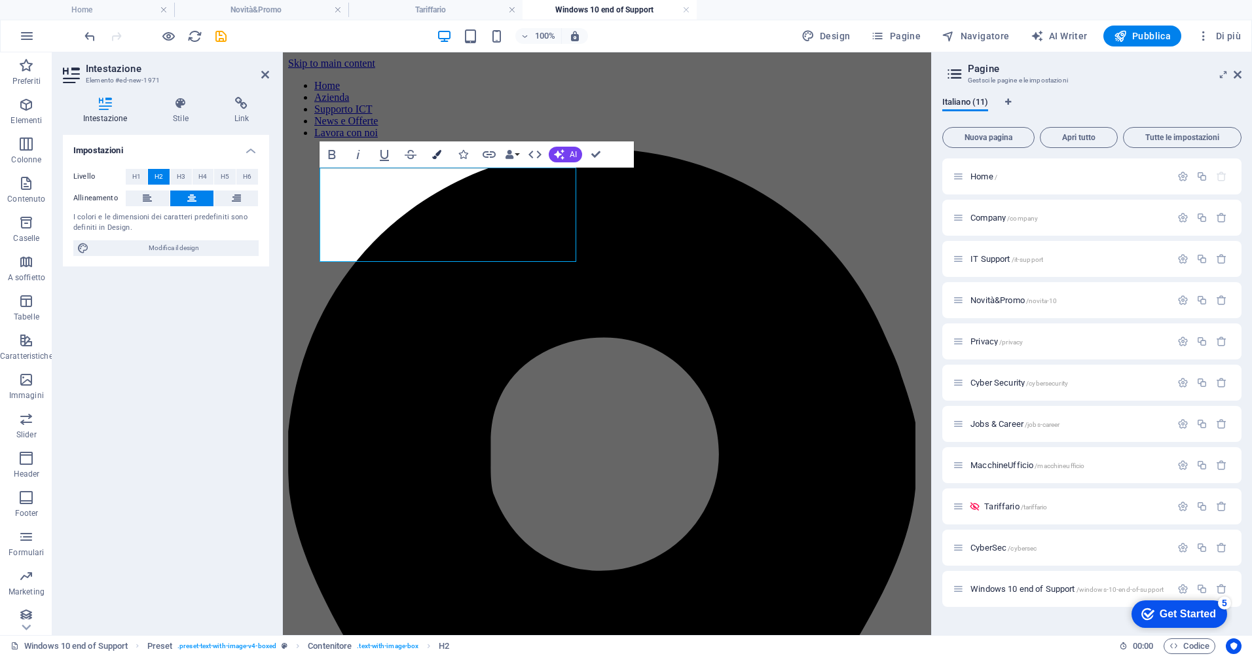
click at [439, 151] on icon "button" at bounding box center [436, 154] width 9 height 9
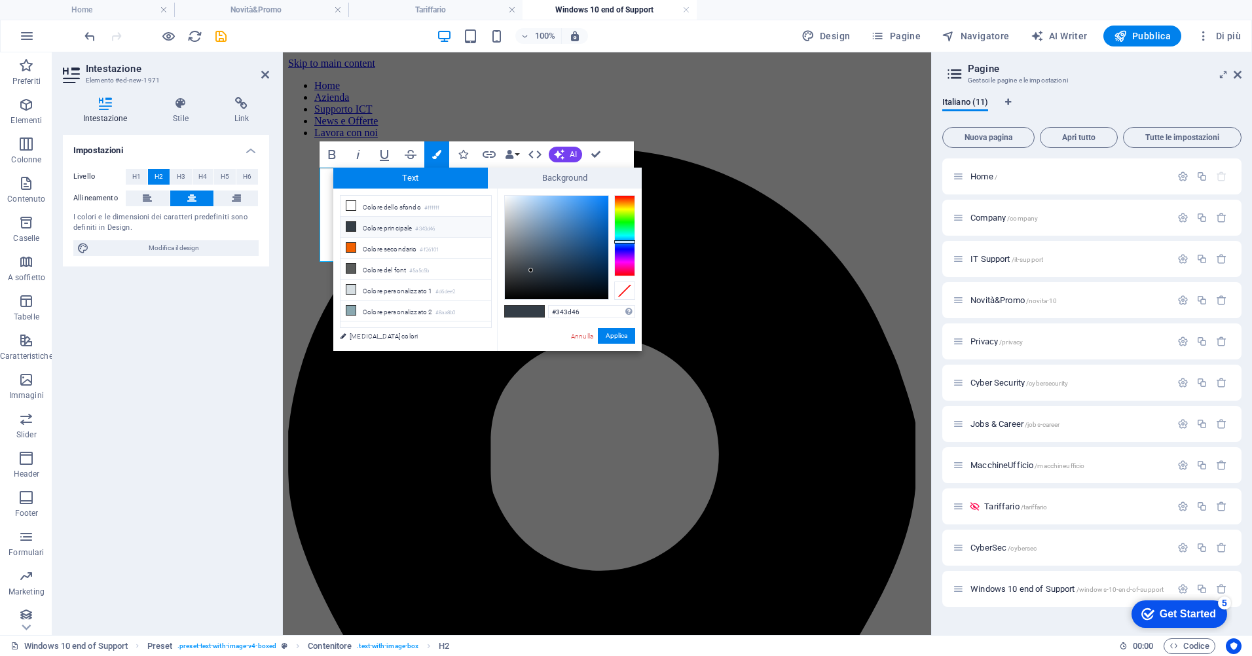
type input "#1884ef"
click at [597, 202] on div at bounding box center [556, 247] width 103 height 103
click at [609, 335] on button "Applica" at bounding box center [616, 336] width 37 height 16
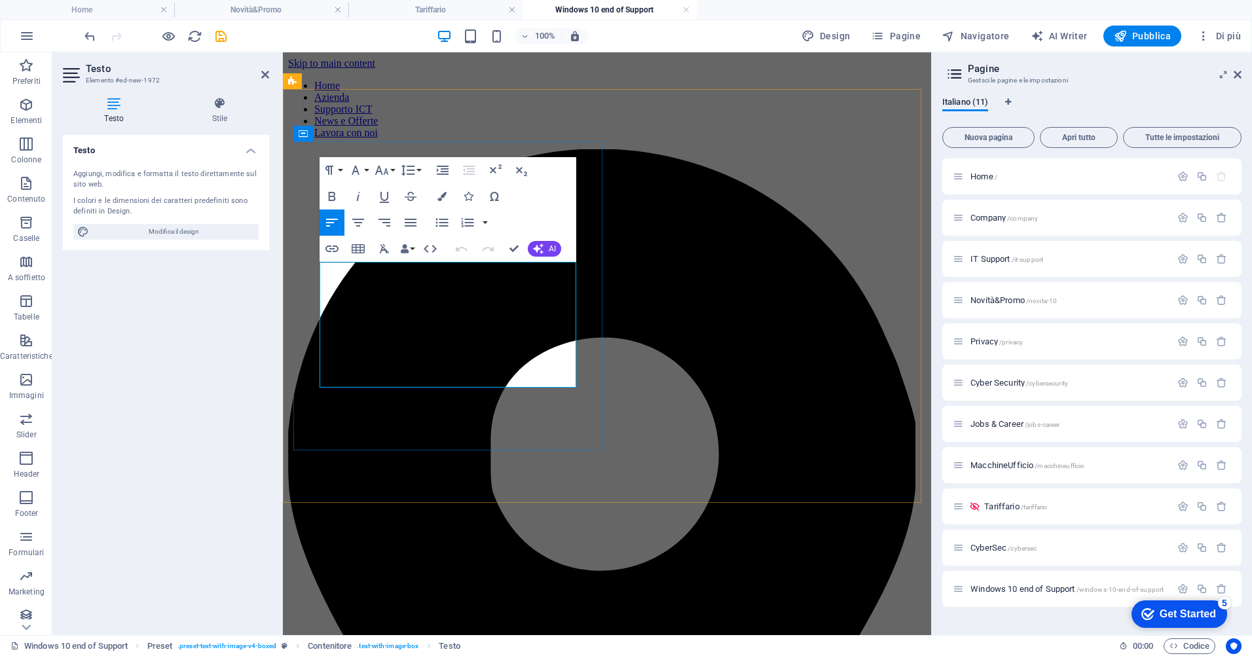
drag, startPoint x: 489, startPoint y: 382, endPoint x: 317, endPoint y: 265, distance: 208.7
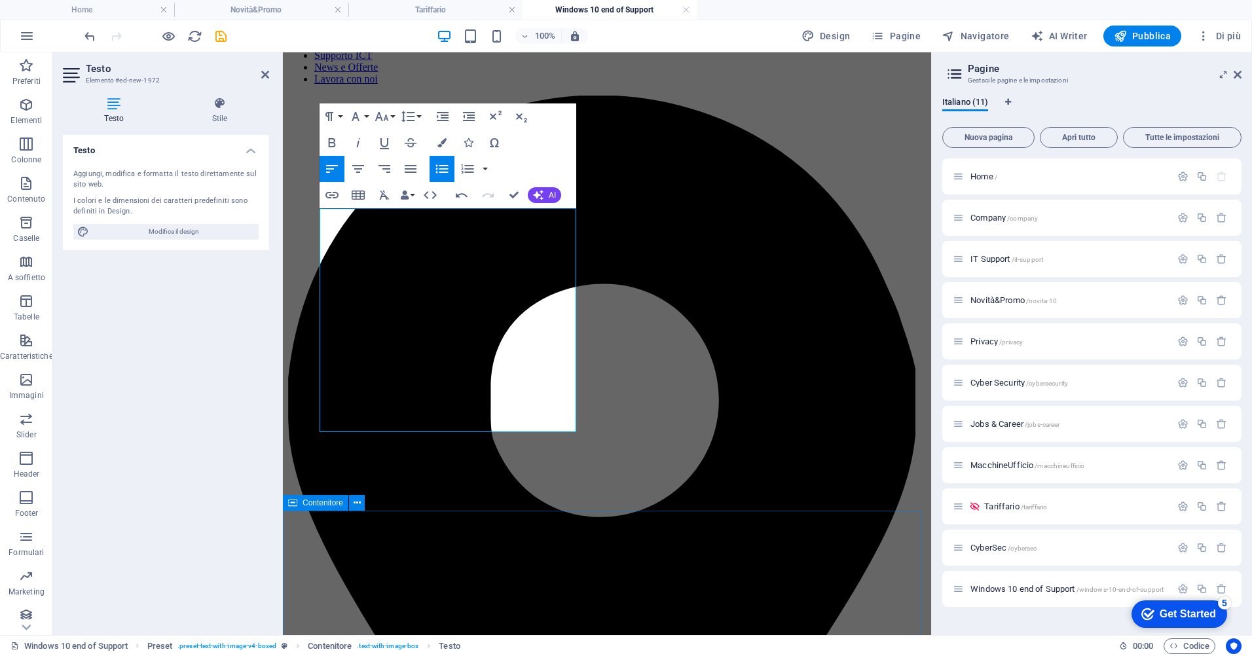
scroll to position [65, 0]
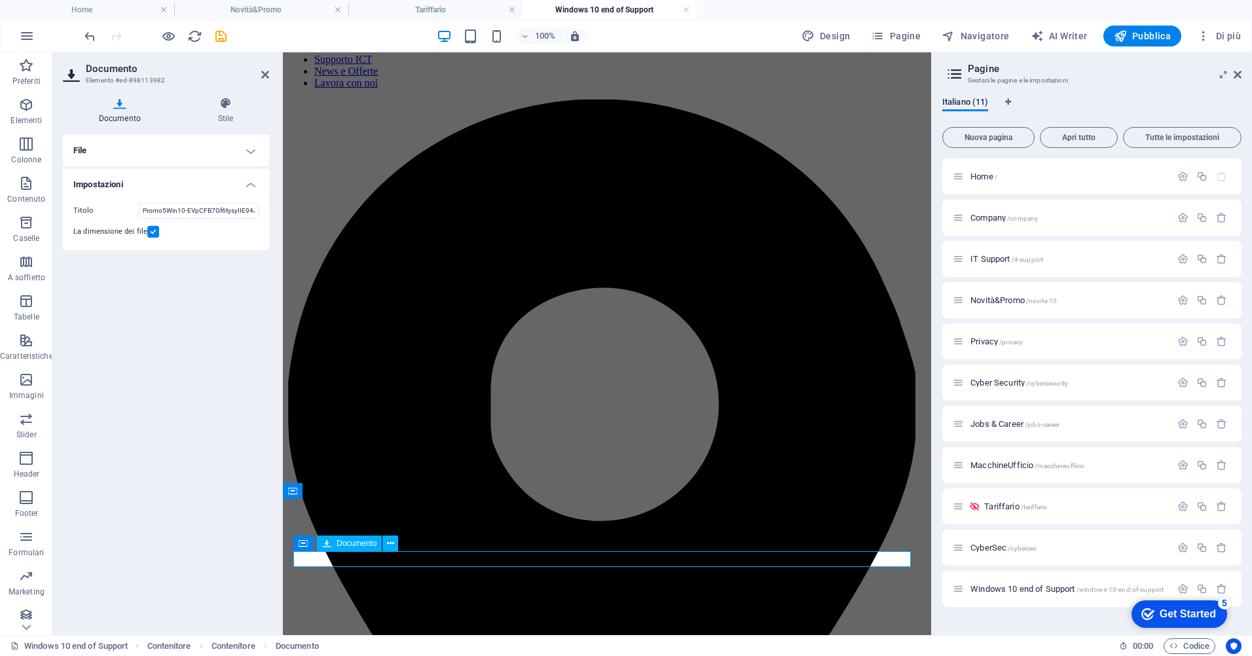
click at [361, 543] on span "Documento" at bounding box center [357, 544] width 40 height 8
click at [121, 100] on icon at bounding box center [120, 103] width 114 height 13
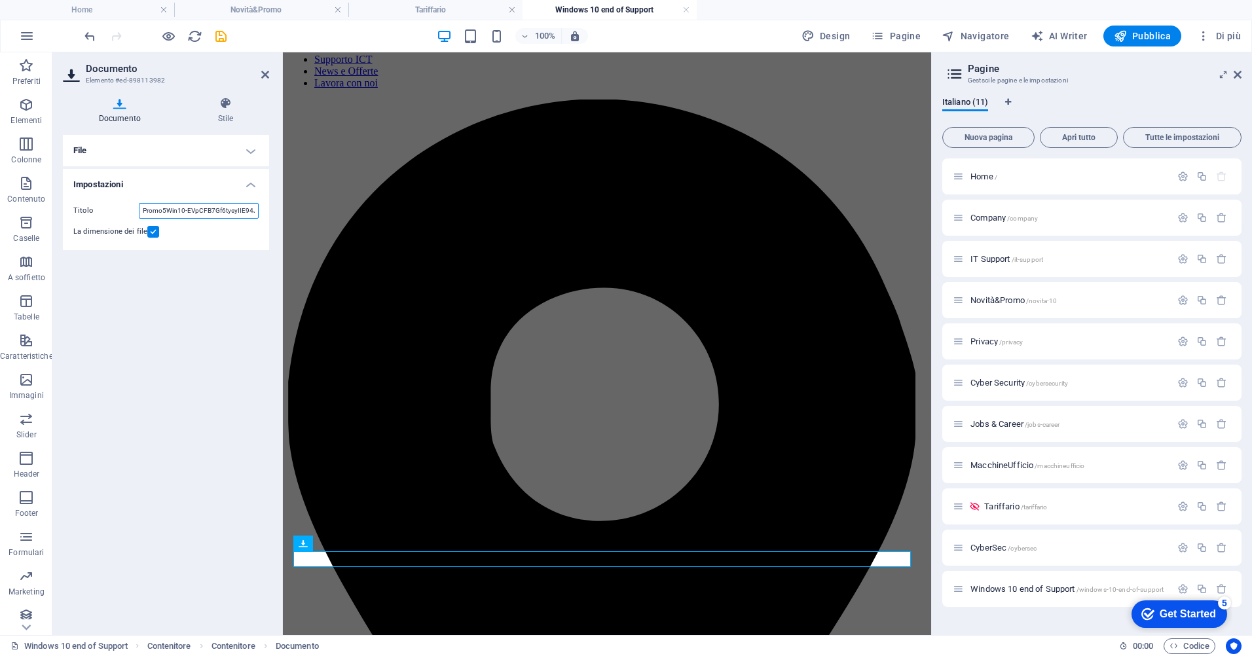
click at [236, 206] on input "Promo5Win10-EVpCFB7Gf6tysyIIE94JMg.pdf" at bounding box center [199, 211] width 120 height 16
click at [250, 147] on h4 "File" at bounding box center [166, 150] width 206 height 31
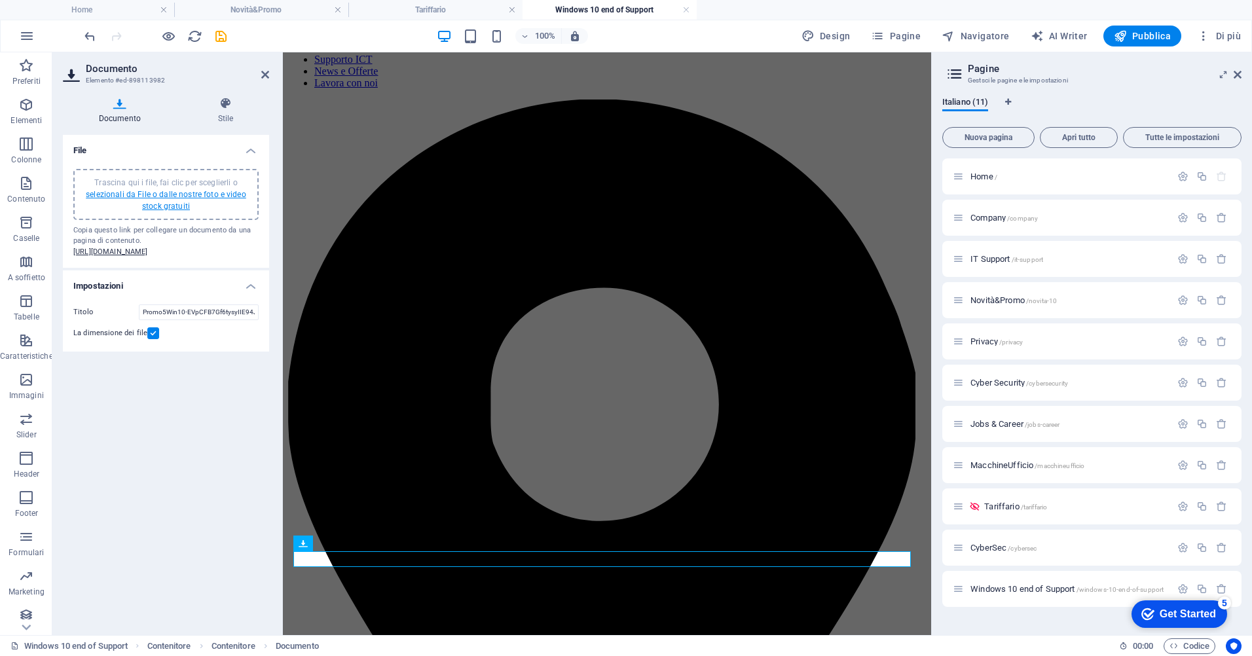
click at [204, 197] on link "selezionali da File o dalle nostre foto e video stock gratuiti" at bounding box center [166, 200] width 160 height 21
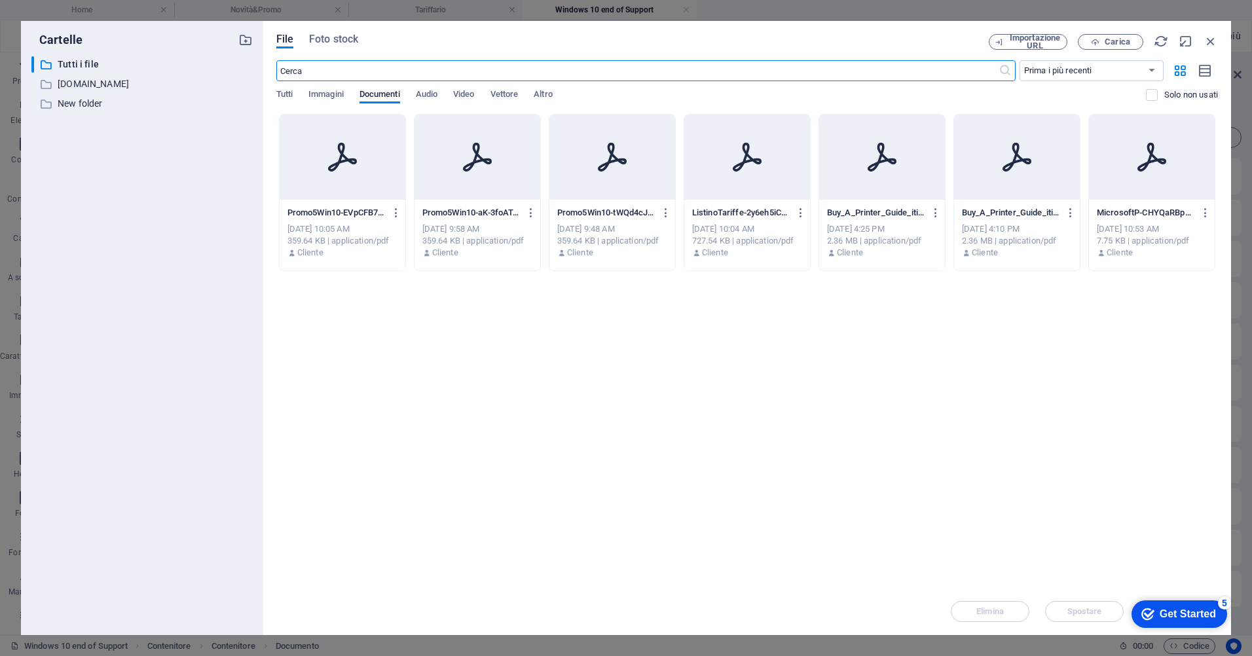
scroll to position [253, 0]
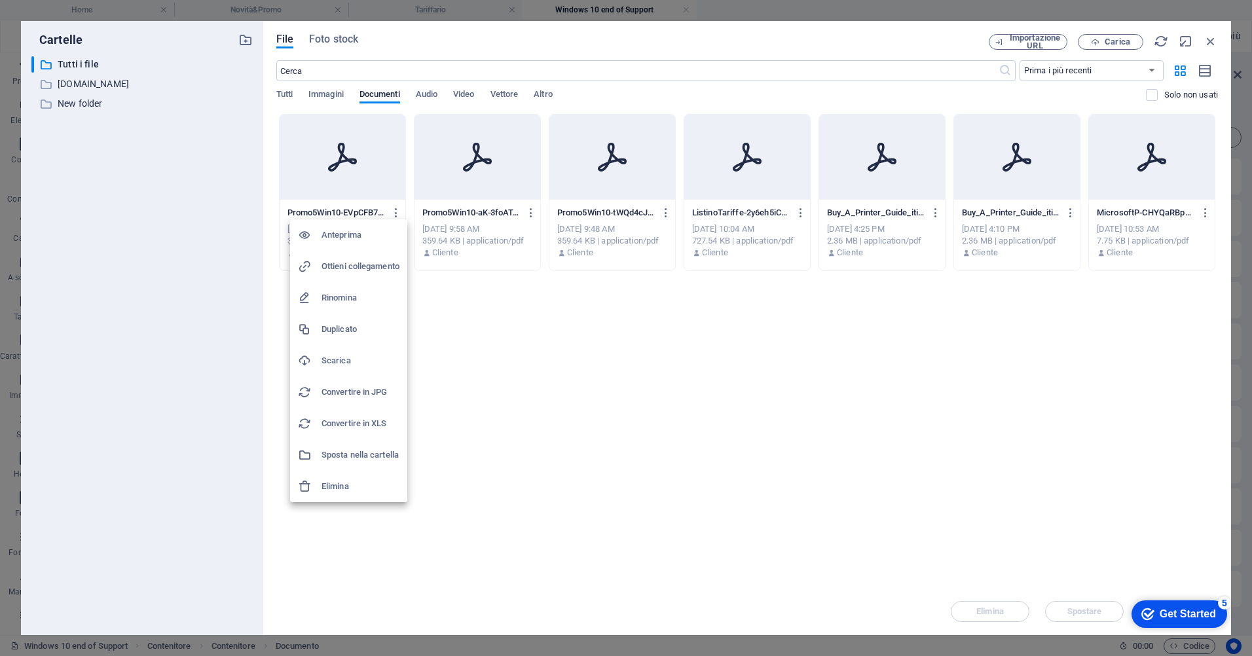
click at [360, 292] on h6 "Rinomina" at bounding box center [360, 298] width 78 height 16
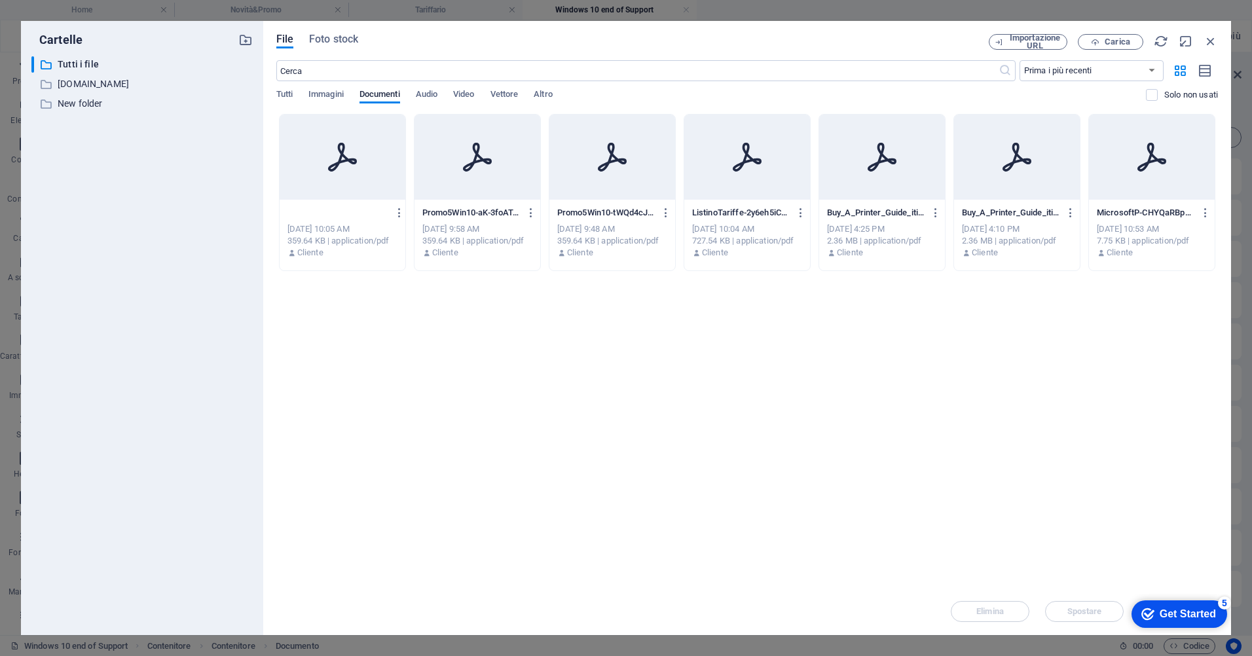
click at [487, 238] on div "359.64 KB | application/pdf" at bounding box center [477, 241] width 110 height 12
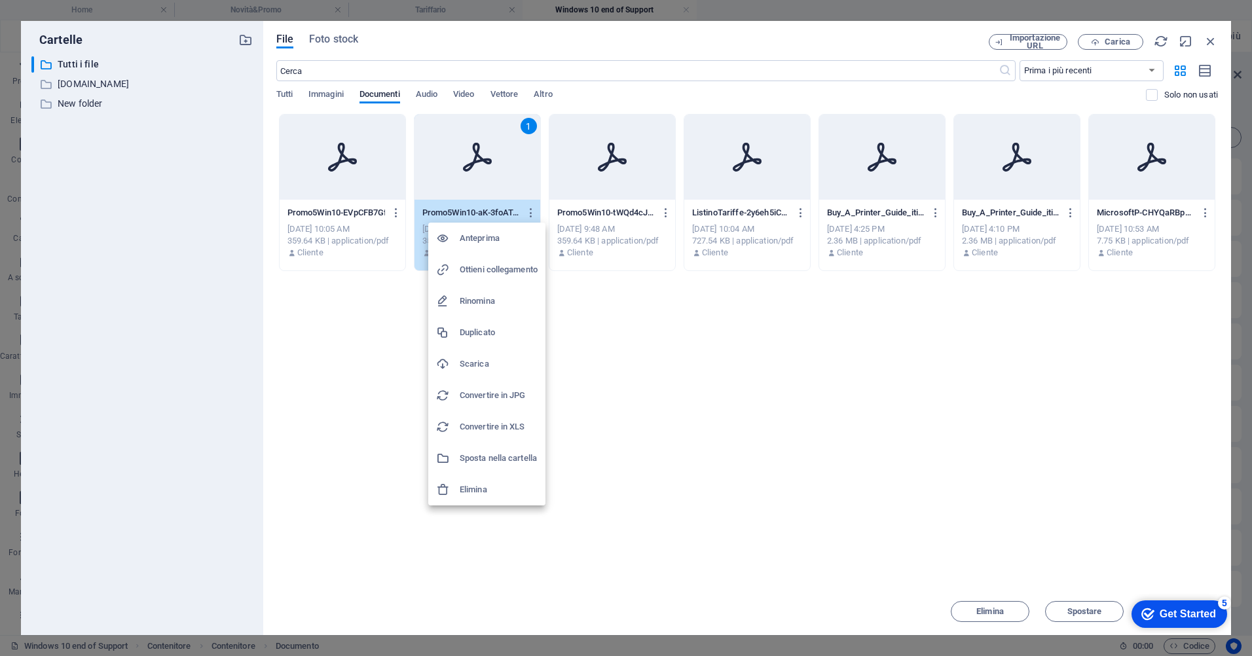
click at [394, 210] on div at bounding box center [626, 328] width 1252 height 656
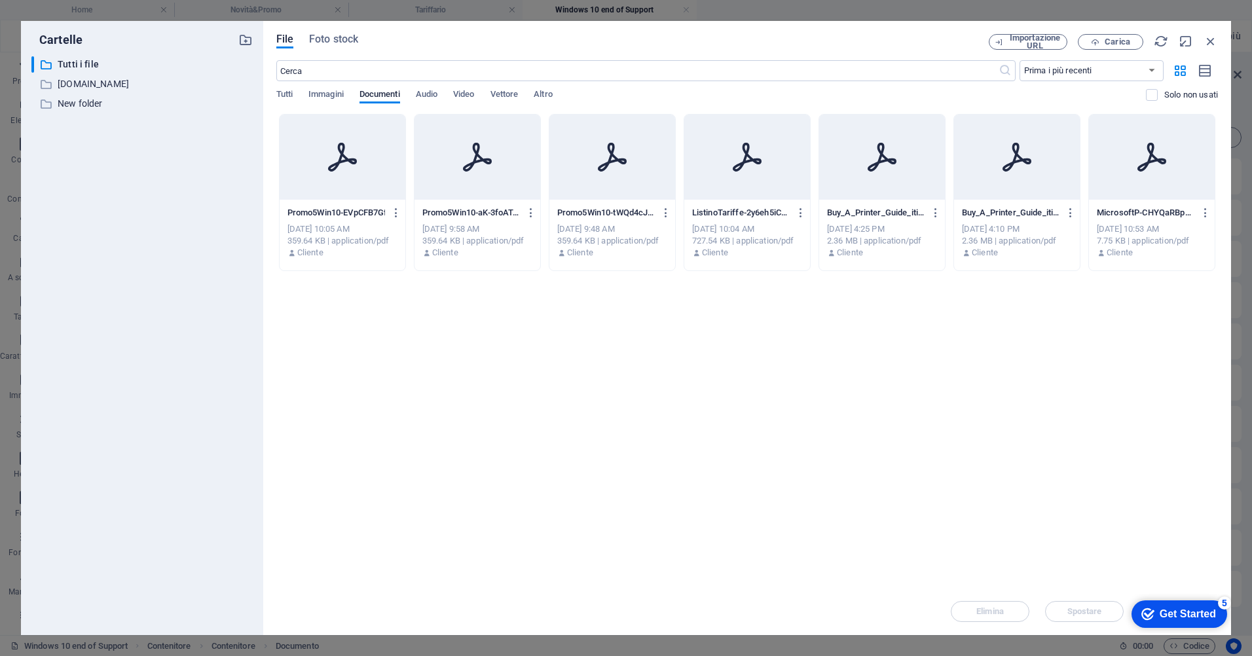
click at [394, 210] on icon "button" at bounding box center [396, 213] width 12 height 12
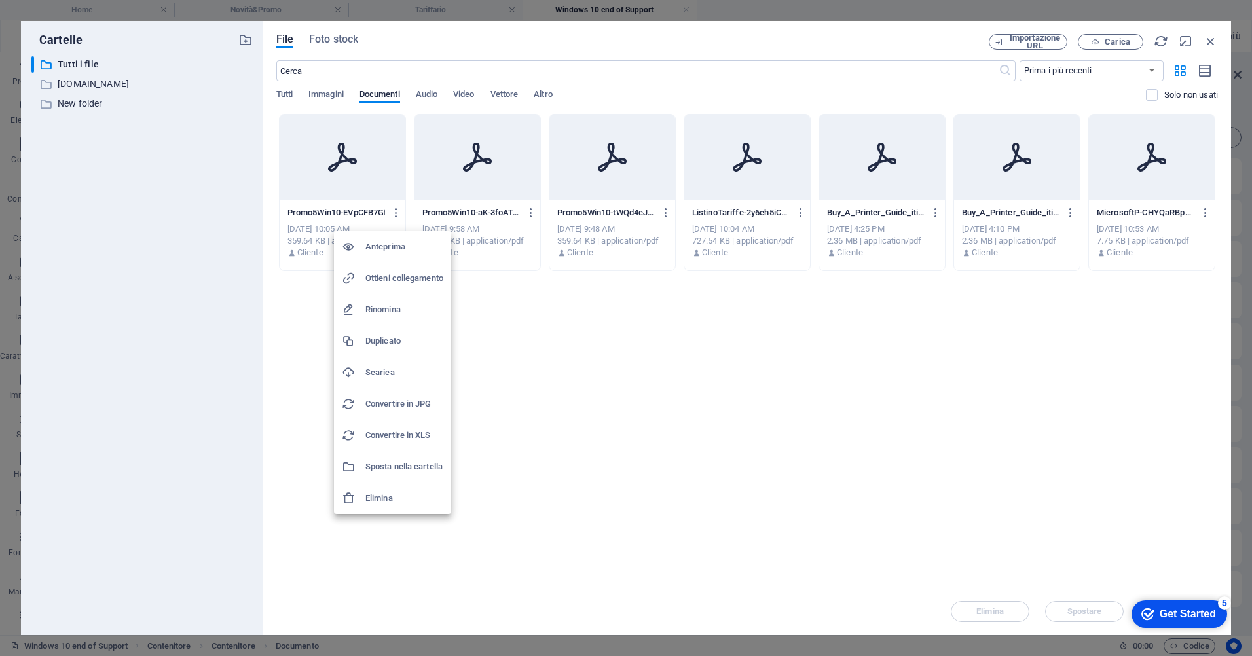
click at [392, 495] on h6 "Elimina" at bounding box center [404, 498] width 78 height 16
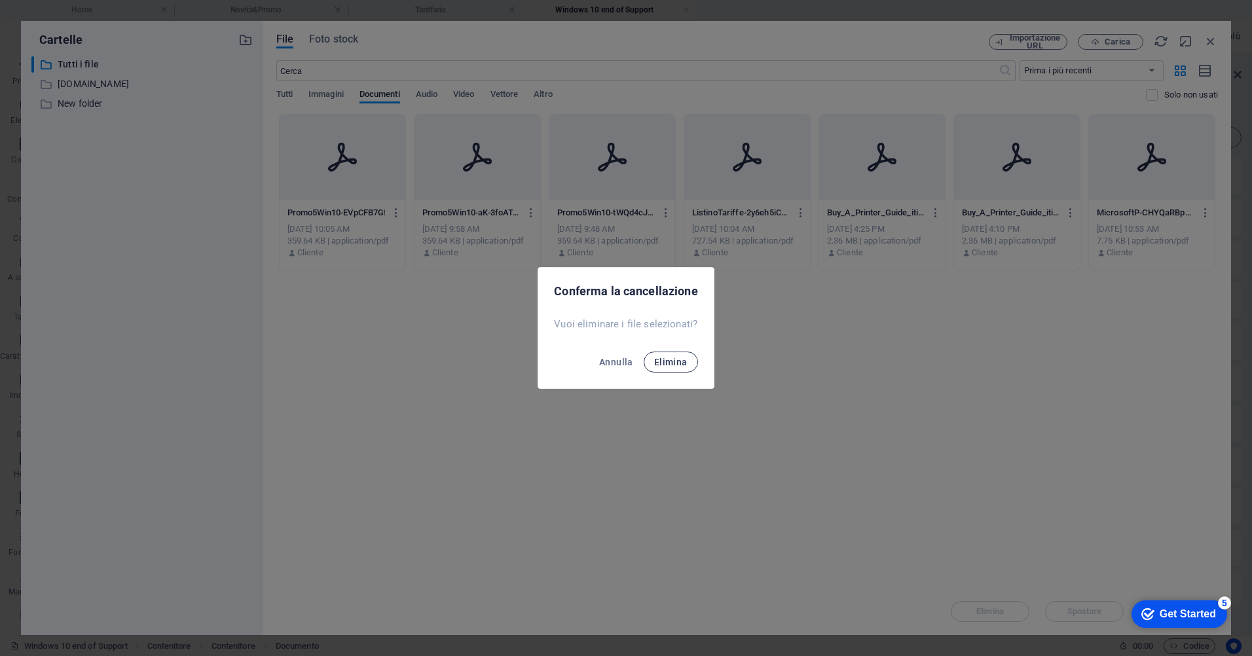
click at [667, 360] on span "Elimina" at bounding box center [670, 362] width 33 height 10
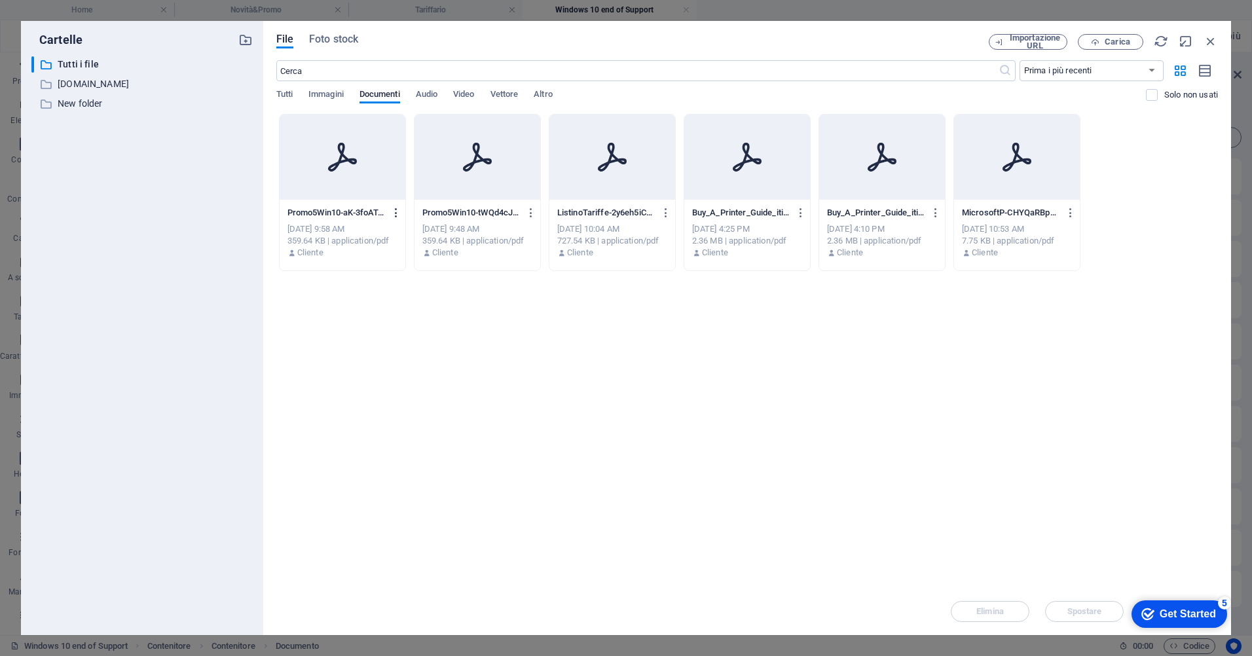
click at [397, 211] on icon "button" at bounding box center [396, 213] width 12 height 12
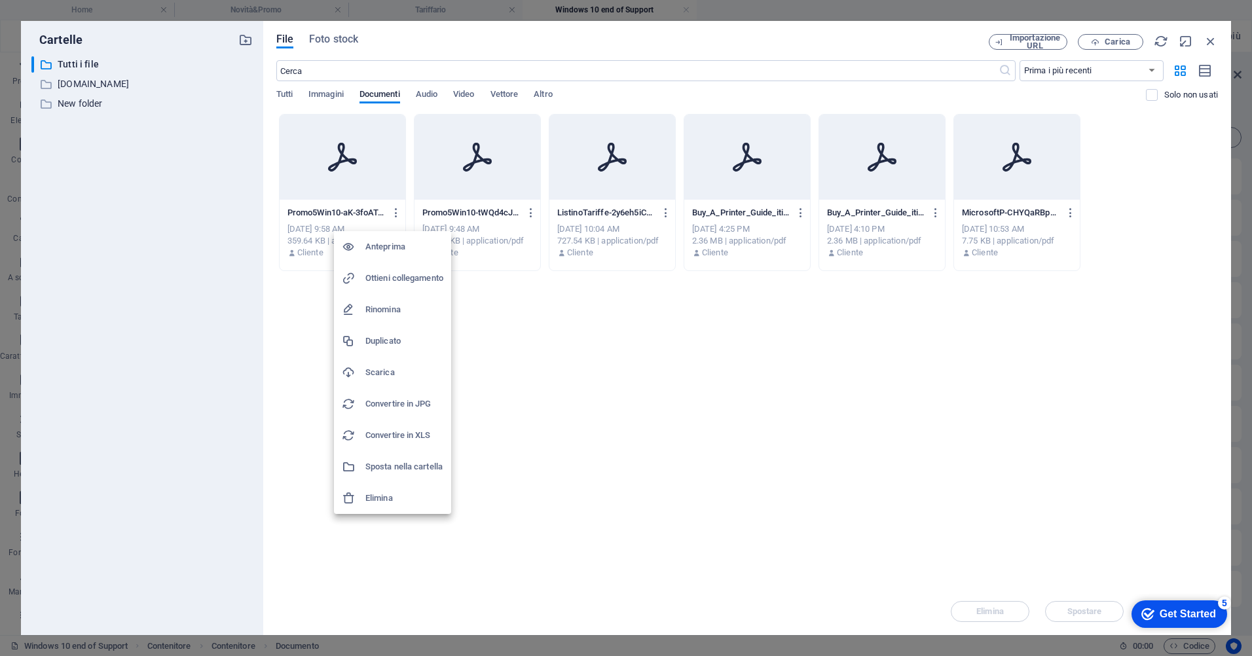
click at [392, 490] on li "Elimina" at bounding box center [392, 498] width 117 height 31
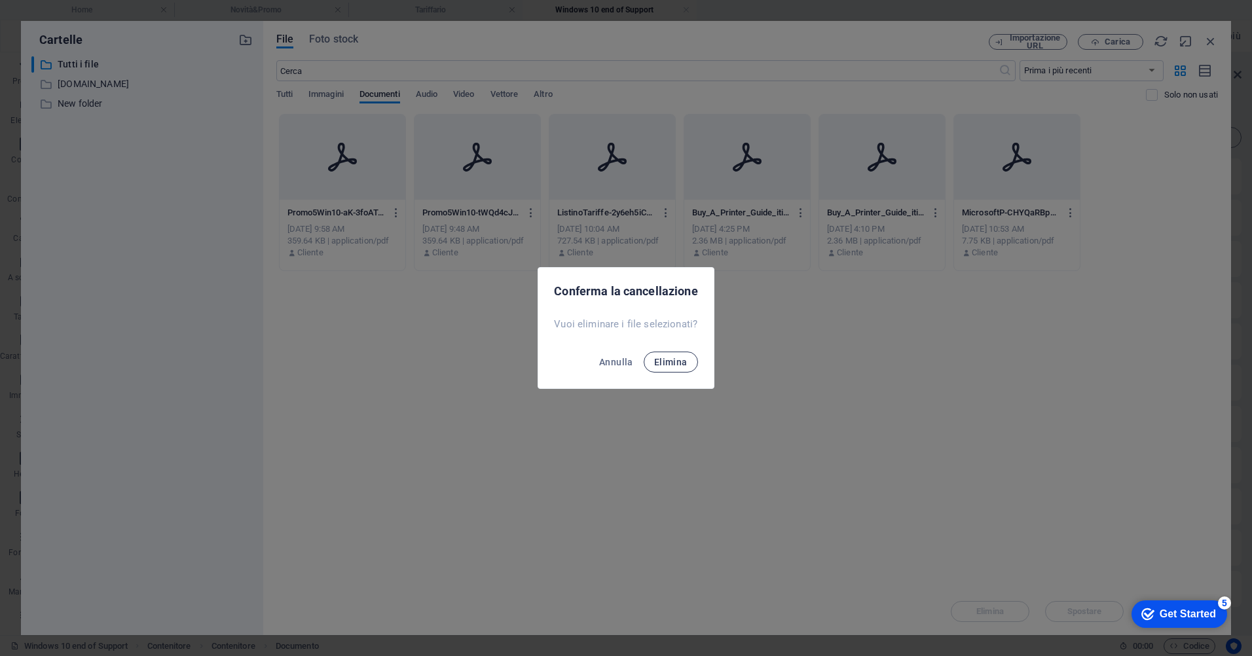
click at [676, 357] on span "Elimina" at bounding box center [670, 362] width 33 height 10
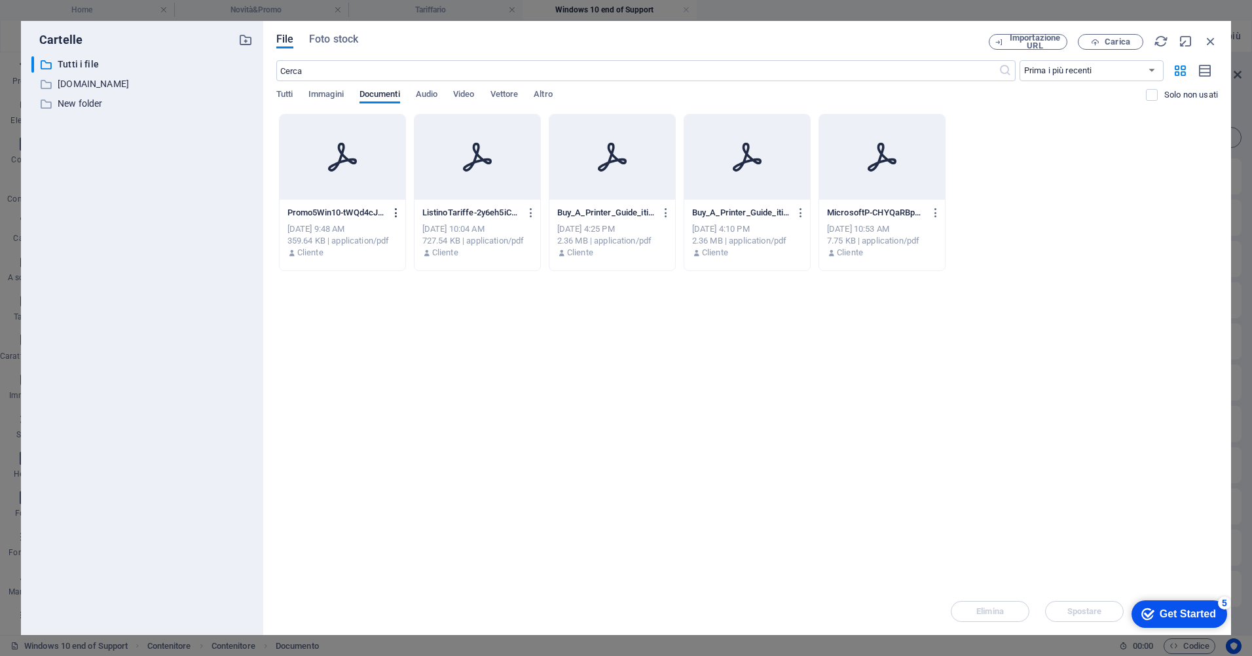
click at [392, 211] on icon "button" at bounding box center [396, 213] width 12 height 12
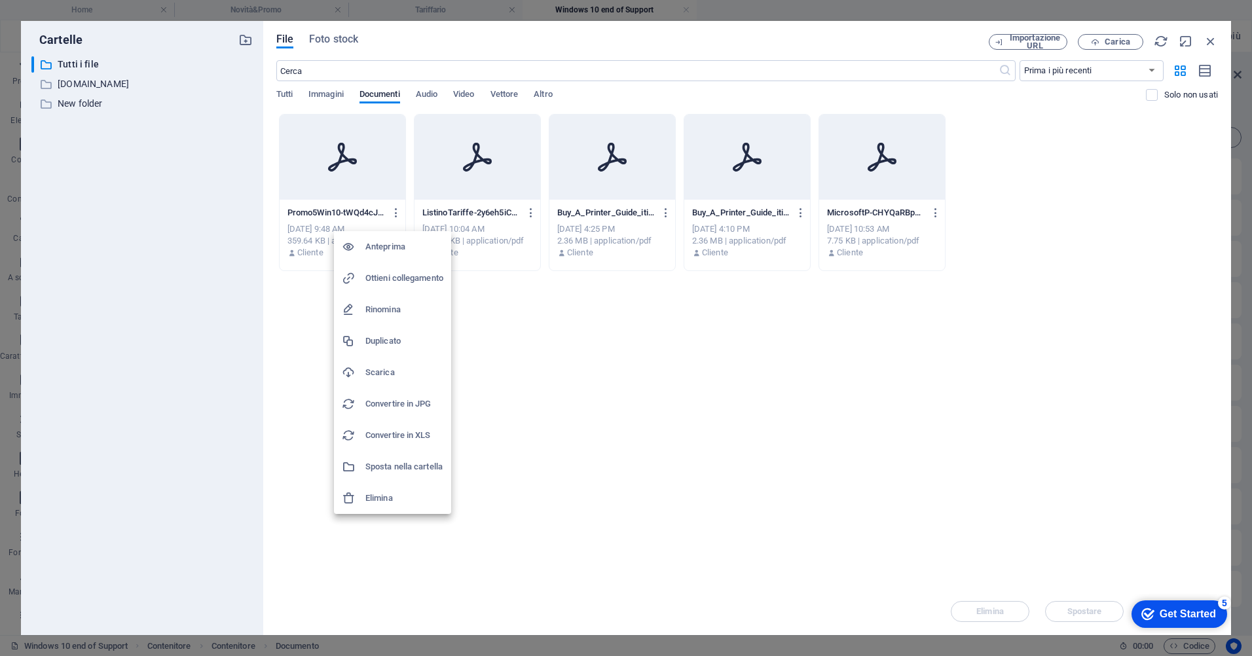
click at [399, 312] on h6 "Rinomina" at bounding box center [404, 310] width 78 height 16
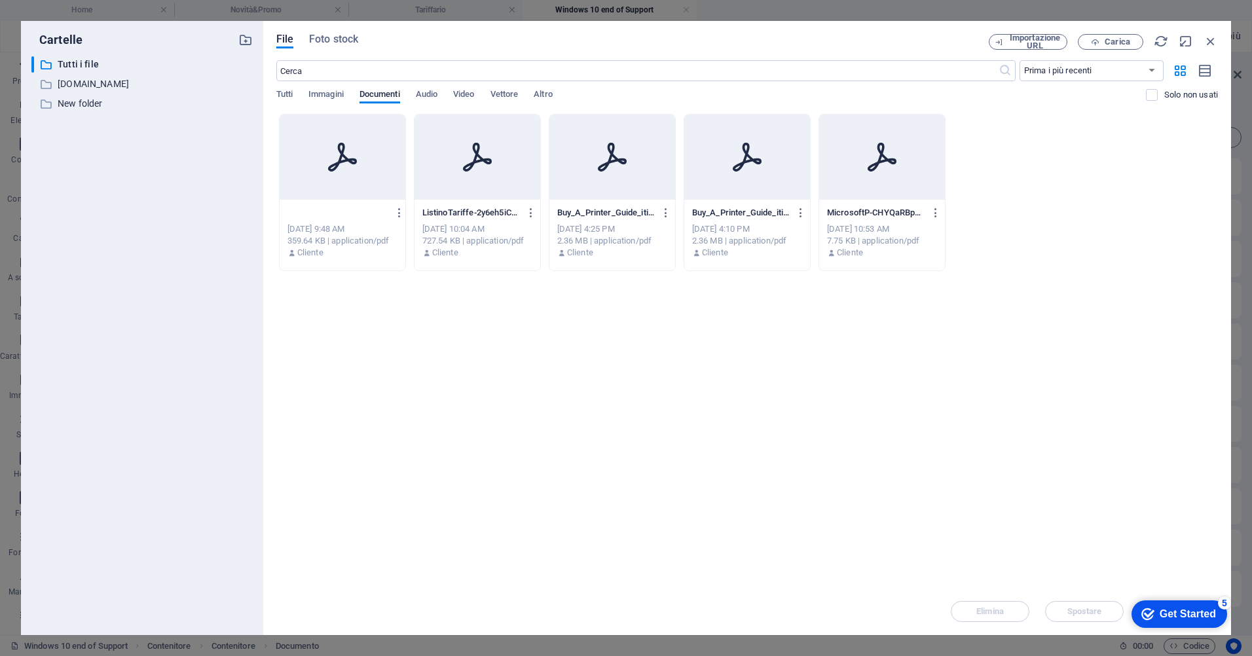
type input "Win10Upgrade.pdf"
click at [422, 365] on div "Lascia i file qui per caricarli all'istante Win10Upgrade.pdf Promo5Win10-tWQd4c…" at bounding box center [747, 351] width 942 height 474
click at [394, 210] on icon "button" at bounding box center [396, 213] width 12 height 12
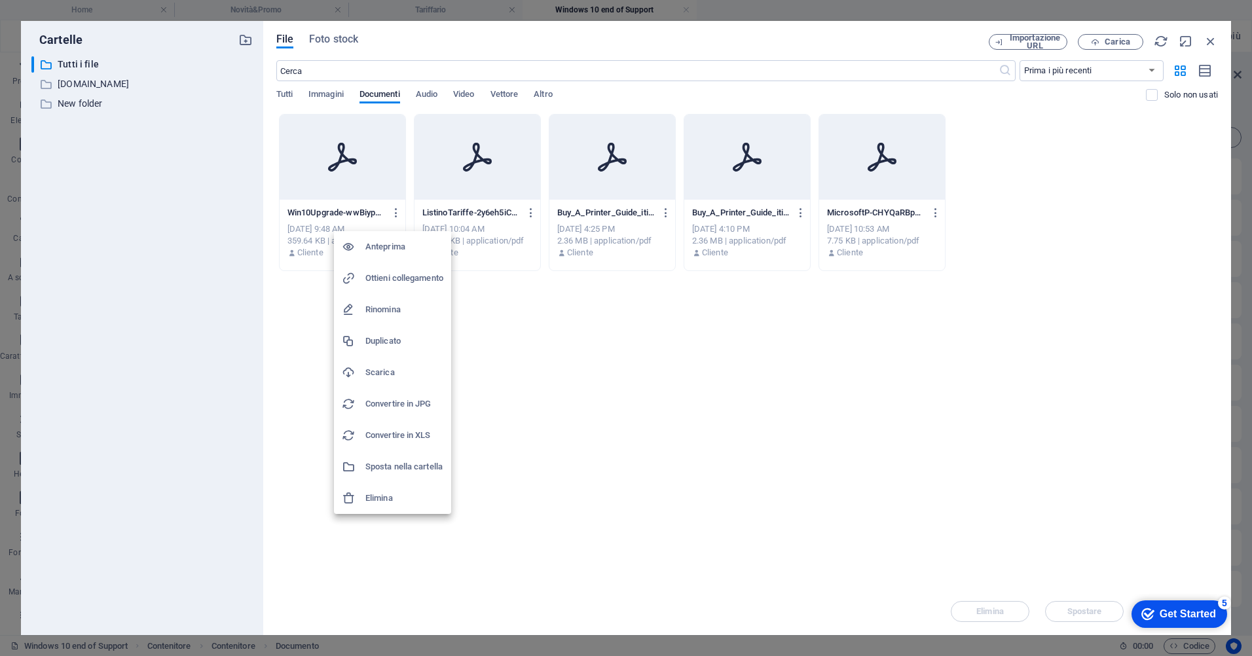
click at [419, 312] on h6 "Rinomina" at bounding box center [404, 310] width 78 height 16
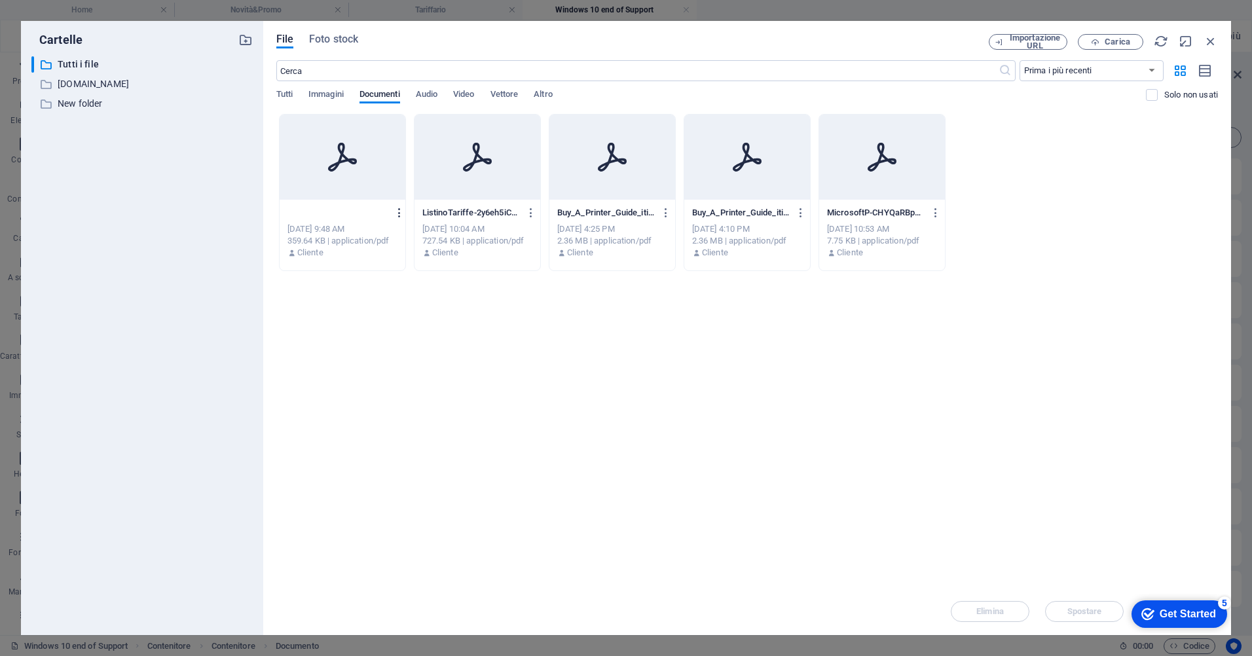
type input "pdf"
click at [399, 210] on icon "button" at bounding box center [400, 213] width 12 height 12
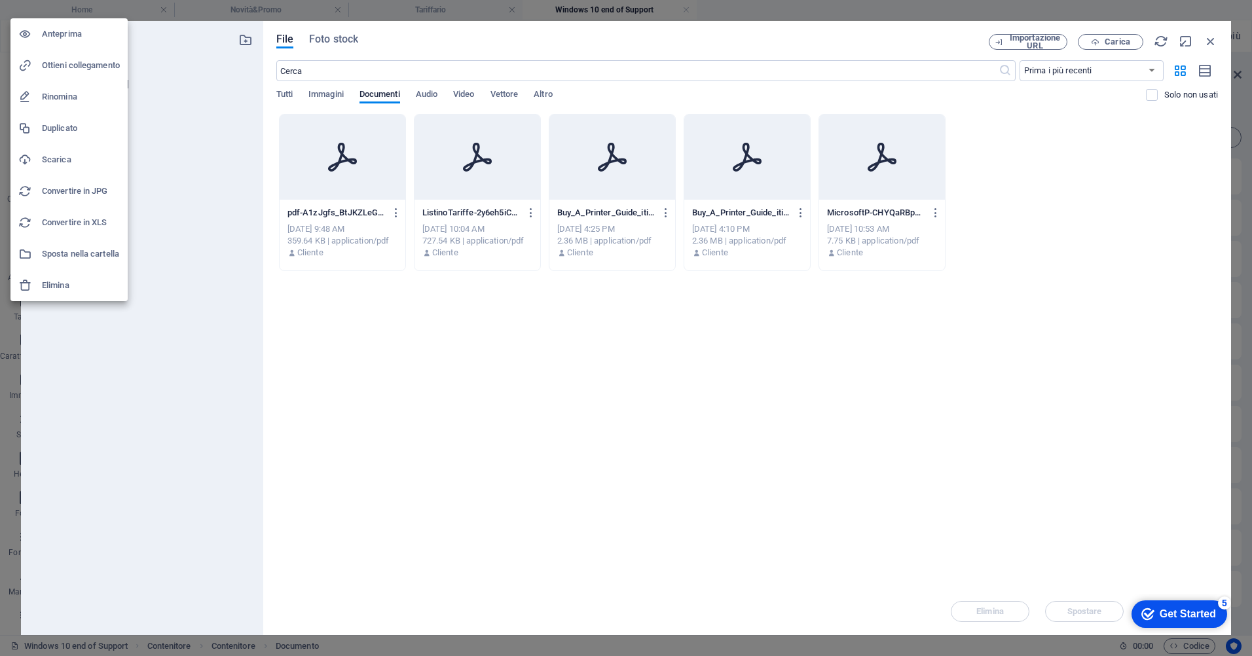
click at [396, 211] on div at bounding box center [626, 328] width 1252 height 656
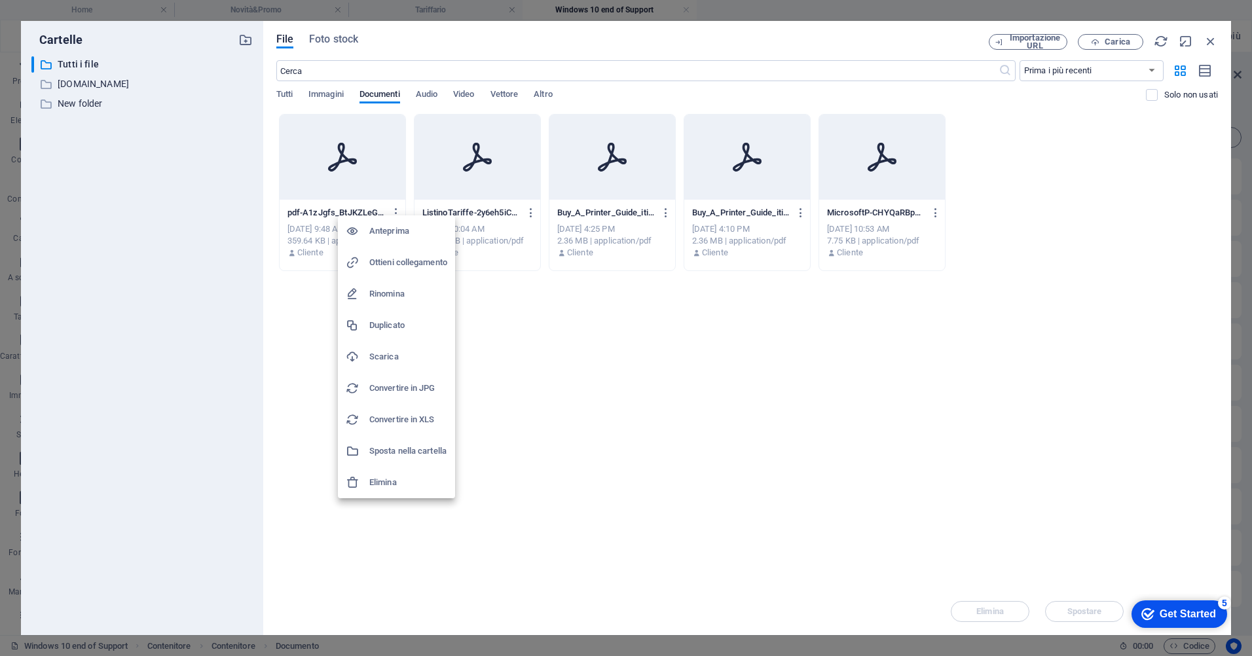
click at [406, 297] on h6 "Rinomina" at bounding box center [408, 294] width 78 height 16
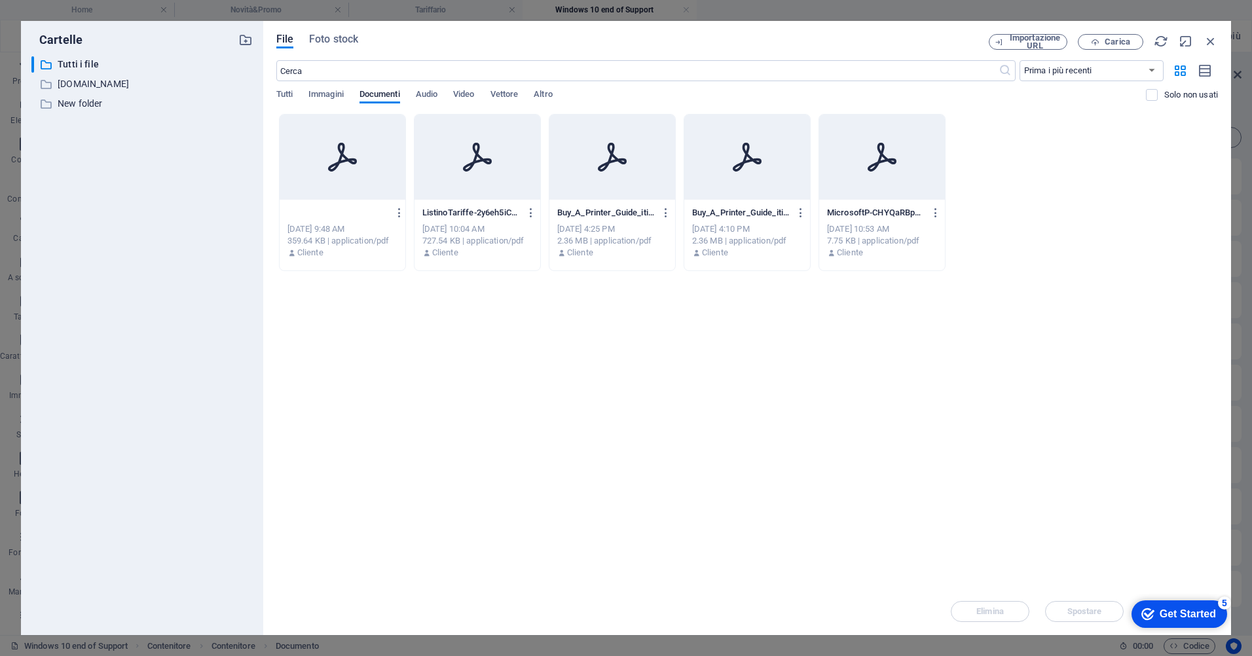
type input "Win10Upgrade.pdf"
click at [373, 185] on div at bounding box center [343, 157] width 126 height 85
type input "Win10Upgrade-L86X8FzvaZ0TJoD9Byd4Kg.pdf"
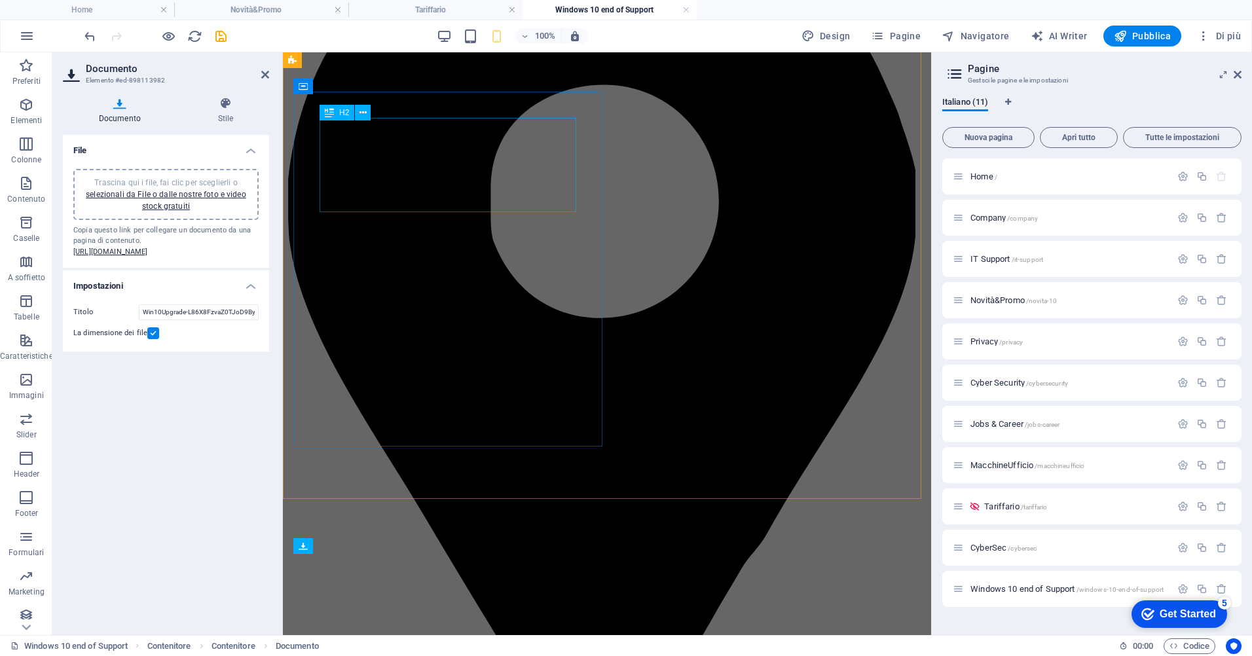
scroll to position [48, 0]
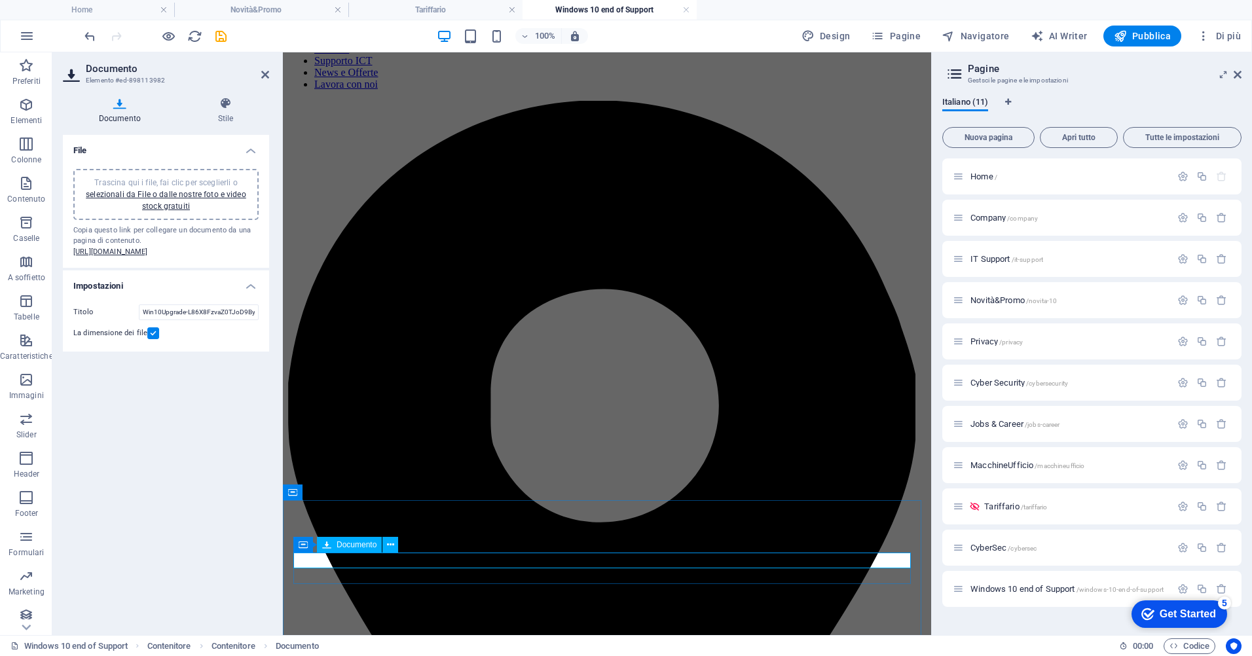
click at [187, 320] on input "Win10Upgrade-L86X8FzvaZ0TJoD9Byd4Kg.pdf" at bounding box center [199, 312] width 120 height 16
drag, startPoint x: 470, startPoint y: 385, endPoint x: 314, endPoint y: 337, distance: 163.6
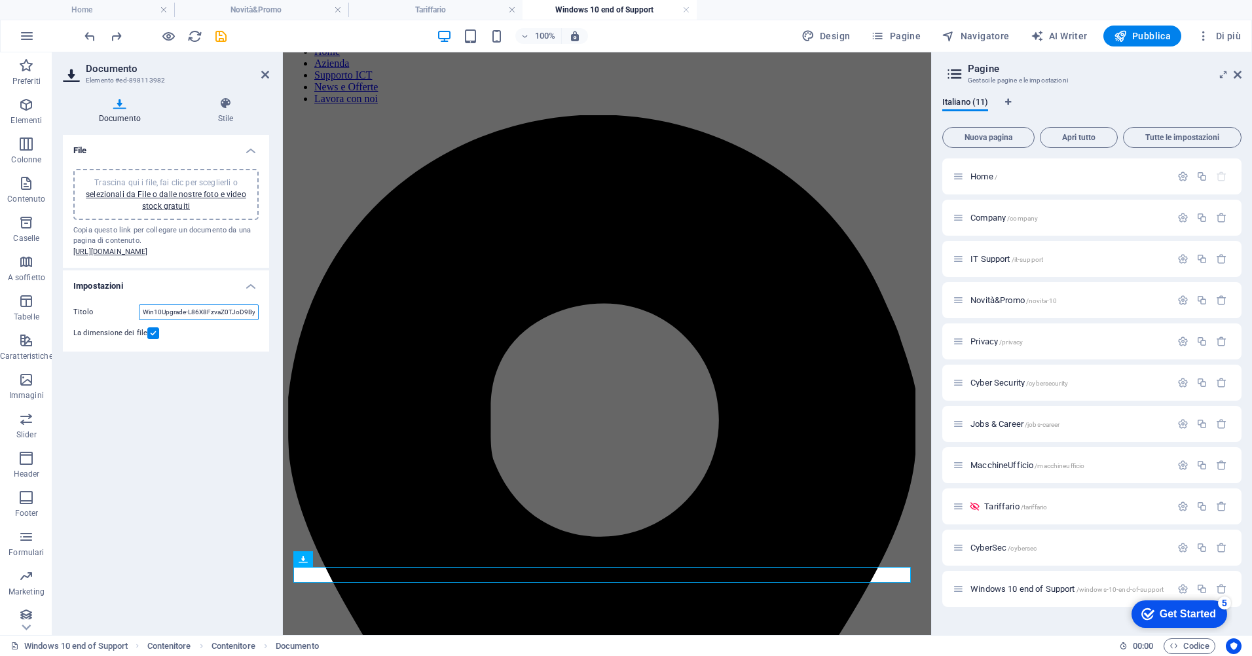
click at [242, 320] on input "Win10Upgrade-L86X8FzvaZ0TJoD9Byd4Kg.pdf" at bounding box center [199, 312] width 120 height 16
click at [169, 320] on input "Win10Upgrade-L86X8FzvaZ0TJoD9Byd4Kg.pdf" at bounding box center [199, 312] width 120 height 16
click at [168, 320] on input "Win10Upgrade-L86X8FzvaZ0TJoD9Byd4Kg.pdf" at bounding box center [199, 312] width 120 height 16
type input "Windows10UpdDate"
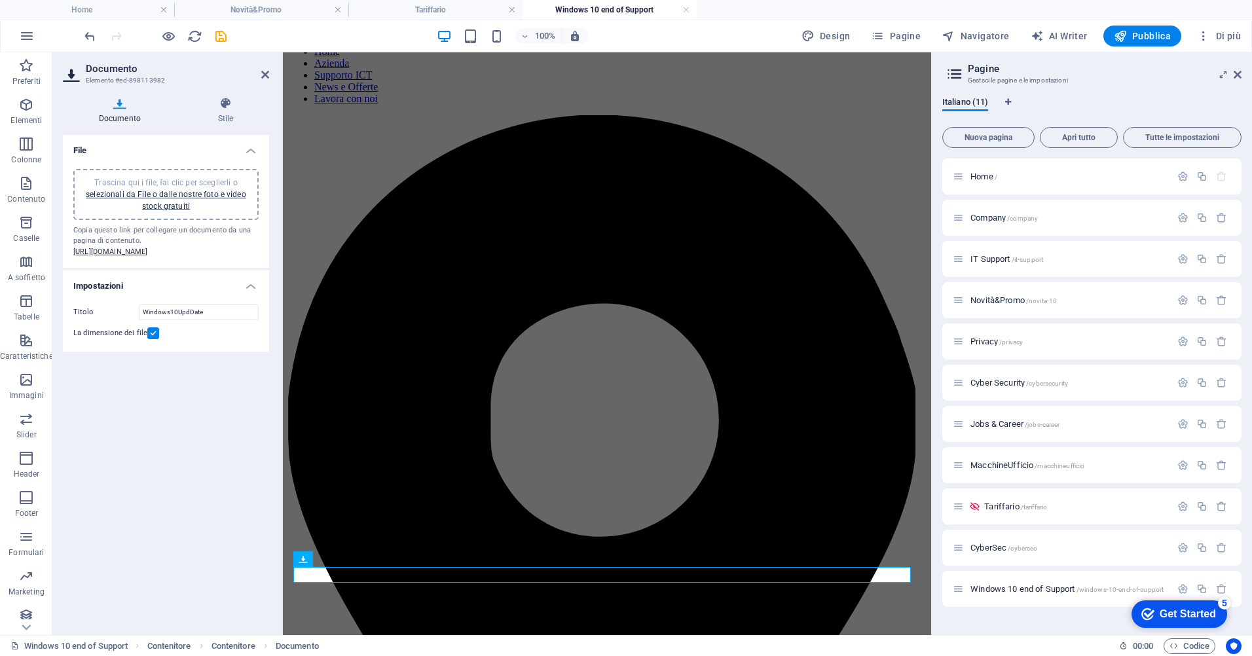
click at [152, 339] on label at bounding box center [153, 333] width 12 height 12
click at [0, 0] on input "La dimensione dei file" at bounding box center [0, 0] width 0 height 0
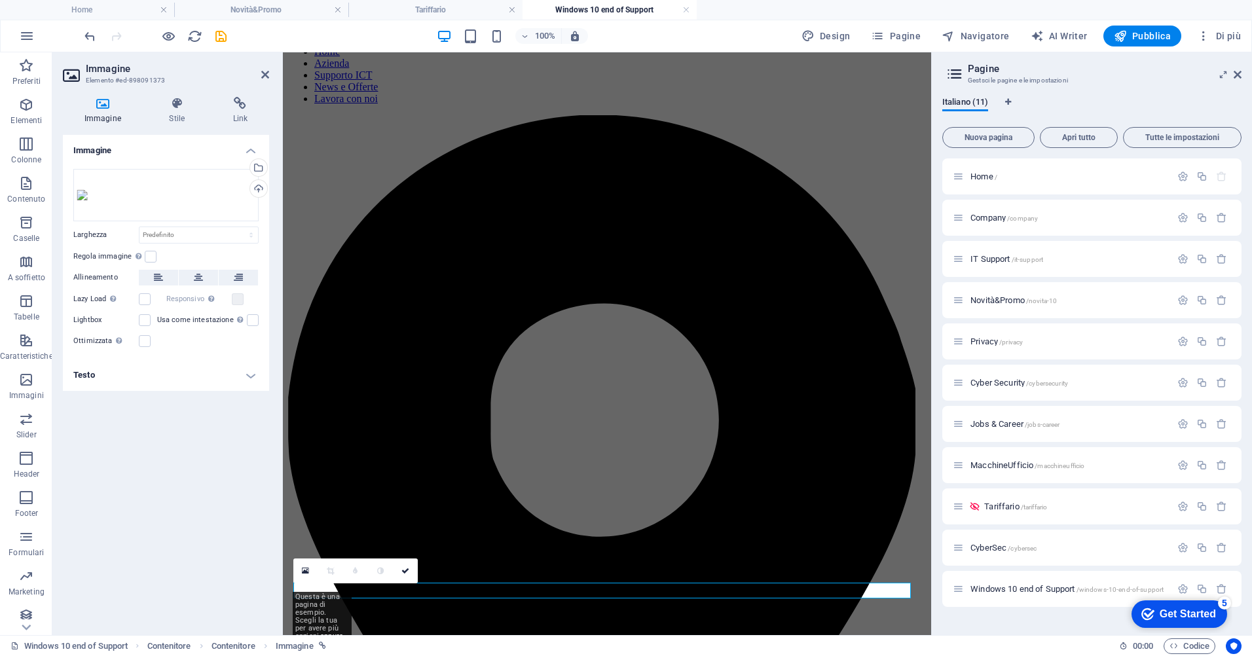
click at [416, 583] on div "0" at bounding box center [355, 571] width 124 height 25
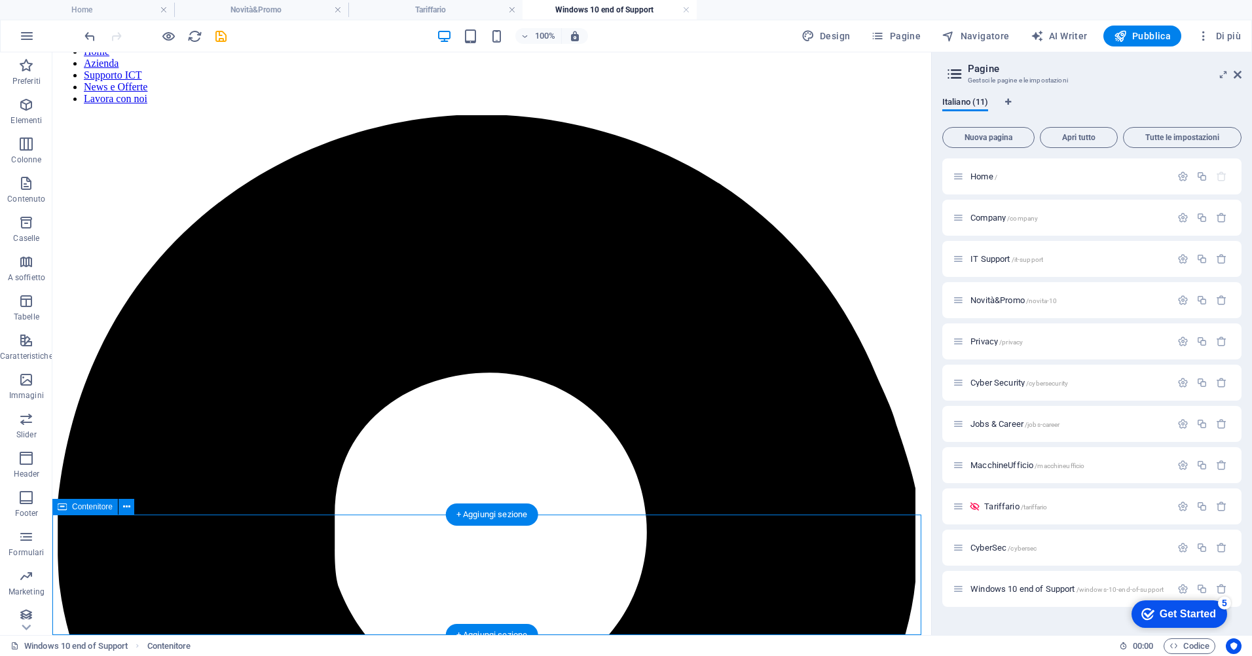
drag, startPoint x: 376, startPoint y: 562, endPoint x: 145, endPoint y: 561, distance: 230.5
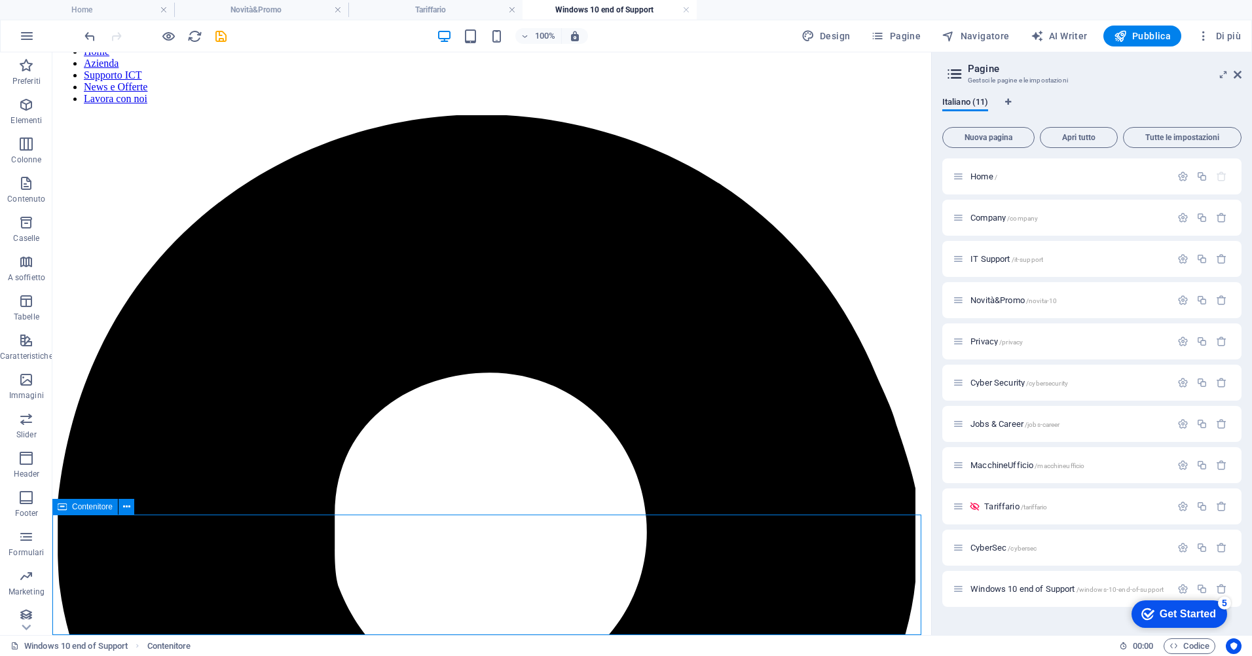
click at [473, 507] on div "+ Aggiungi sezione" at bounding box center [492, 515] width 92 height 22
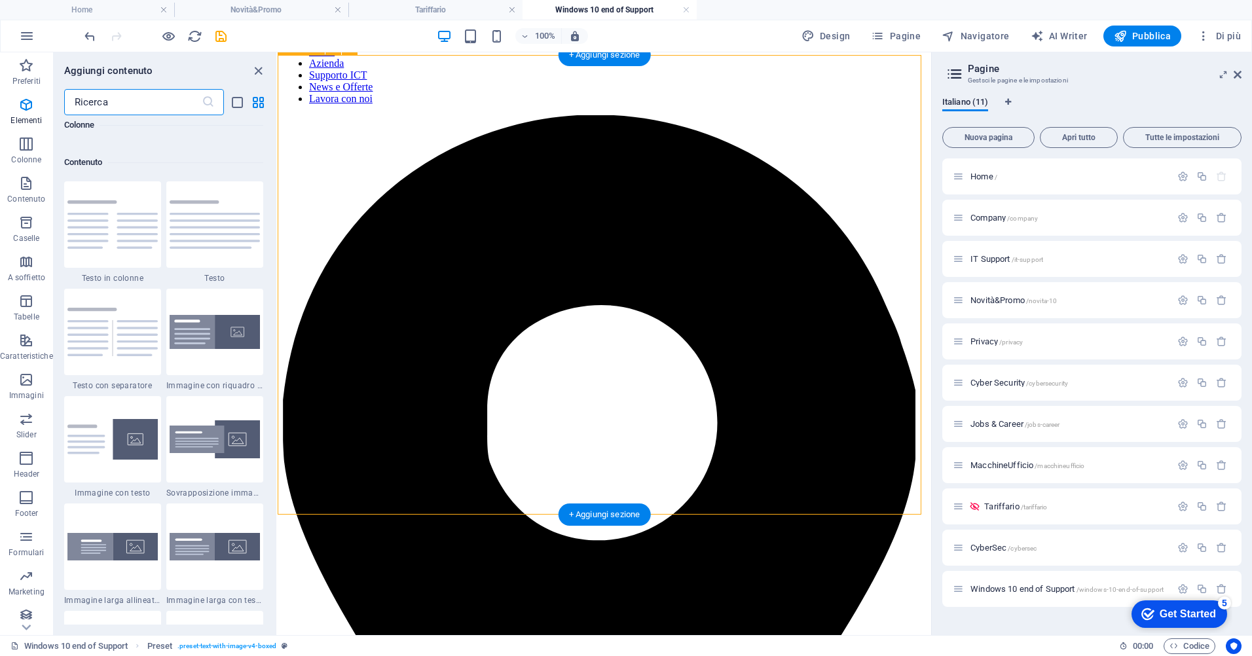
scroll to position [2291, 0]
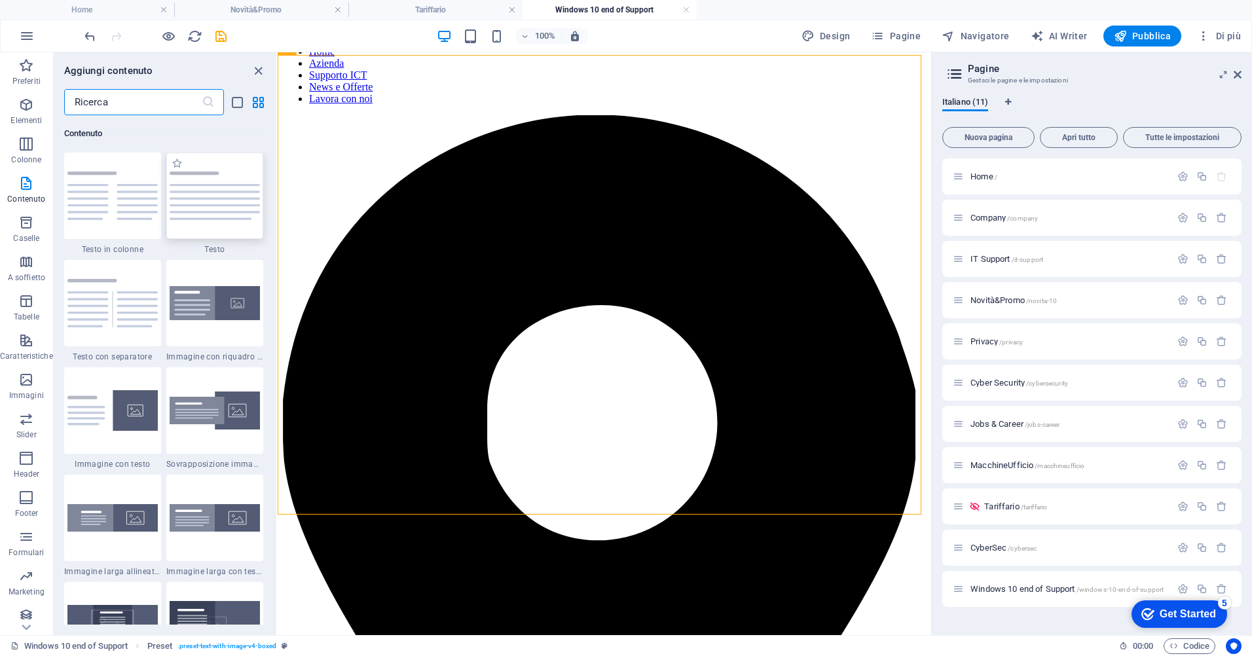
click at [196, 216] on img at bounding box center [215, 196] width 90 height 48
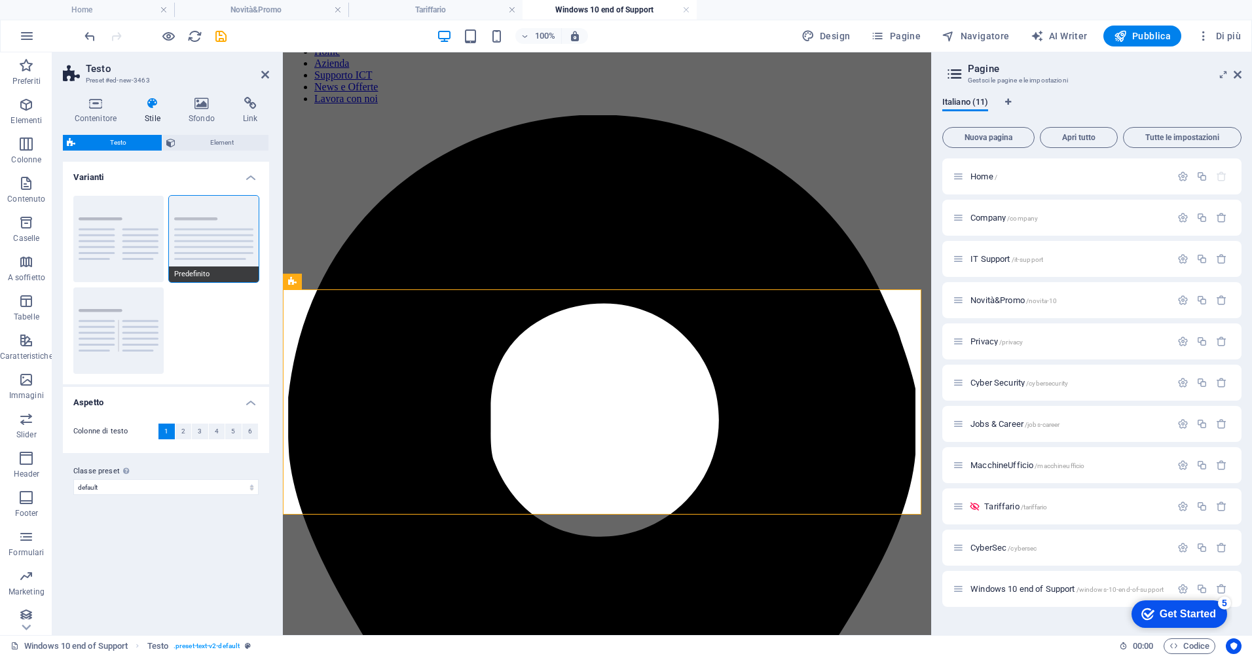
scroll to position [259, 0]
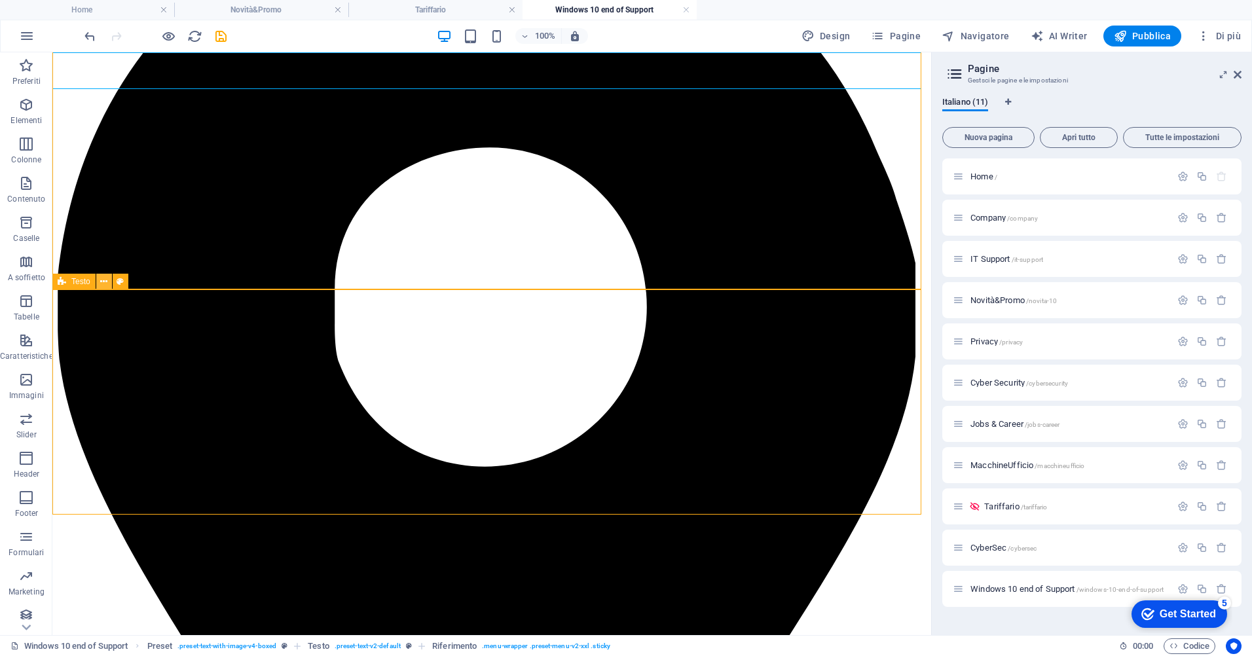
click at [100, 280] on button at bounding box center [104, 282] width 16 height 16
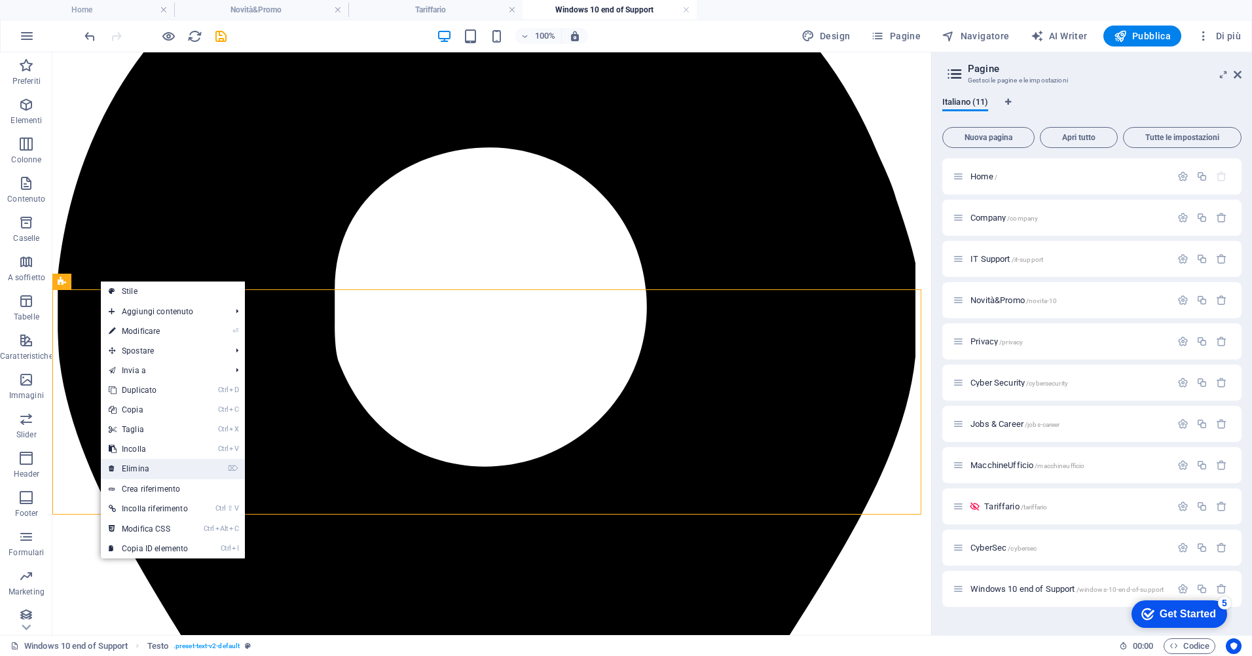
click at [151, 468] on link "⌦ Elimina" at bounding box center [148, 469] width 95 height 20
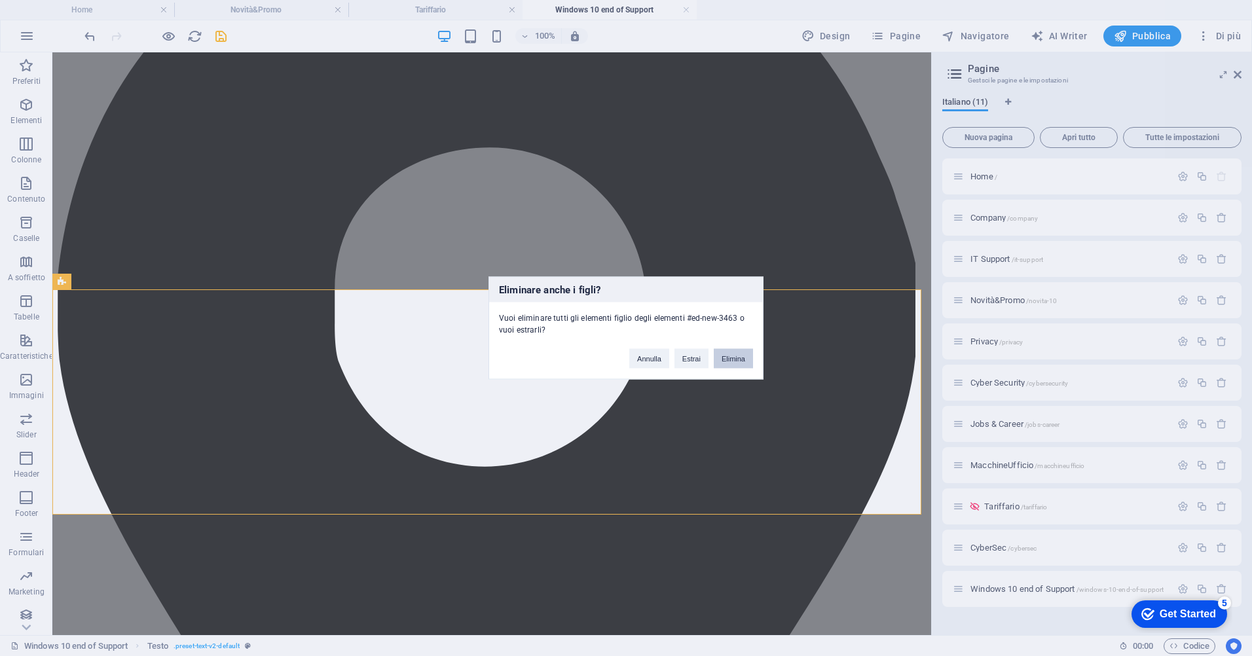
drag, startPoint x: 729, startPoint y: 361, endPoint x: 677, endPoint y: 314, distance: 70.5
click at [729, 361] on button "Elimina" at bounding box center [733, 359] width 39 height 20
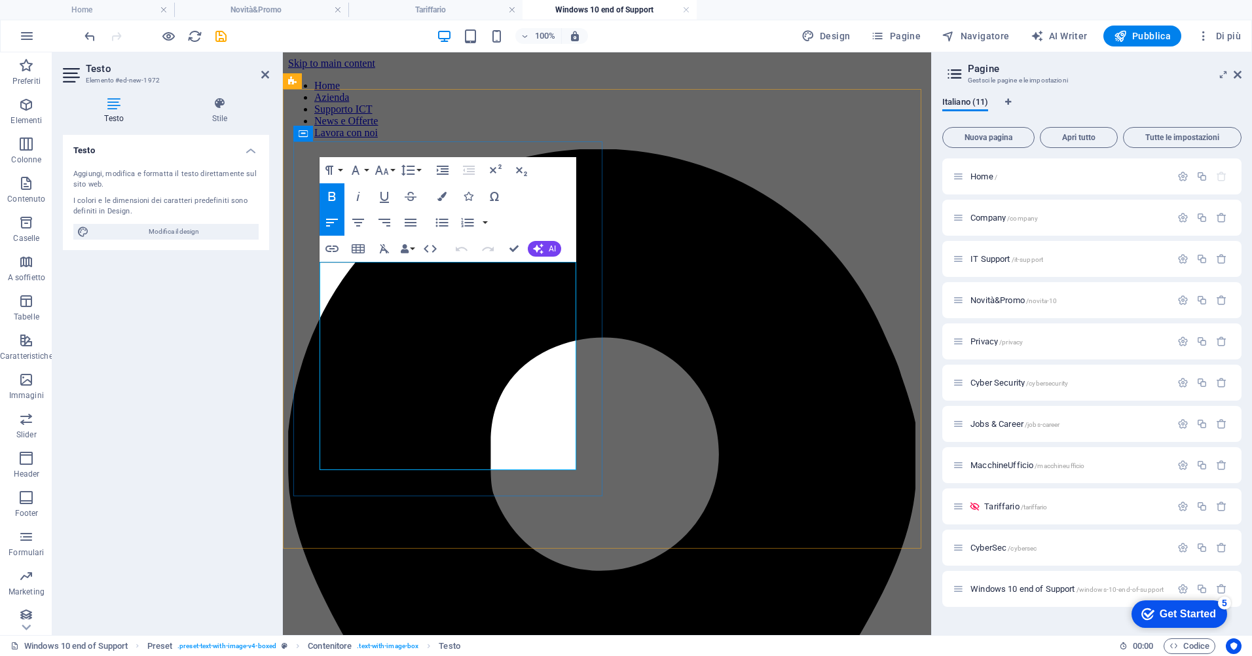
select select "rem"
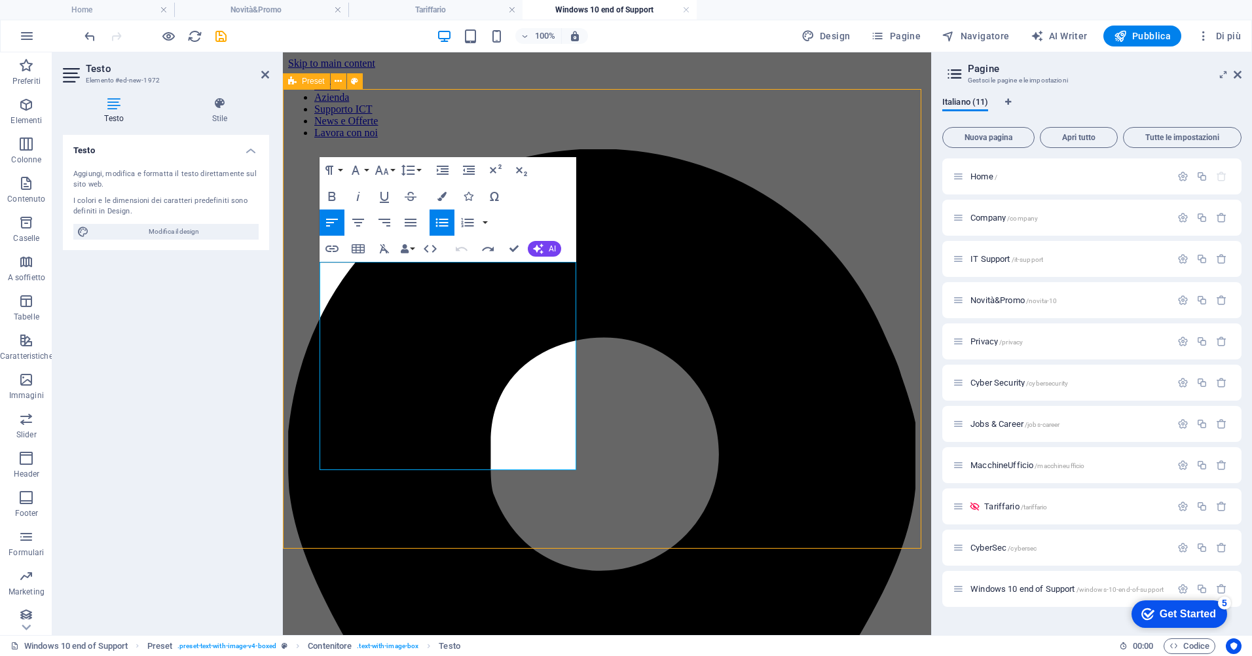
select select "px"
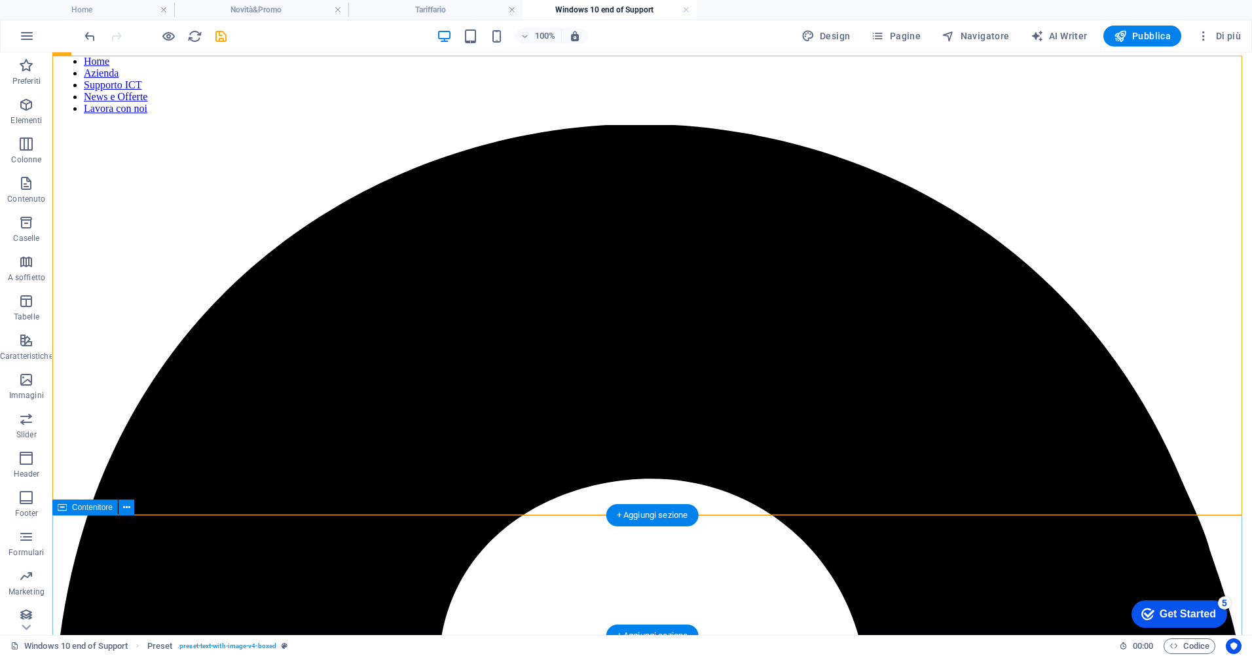
scroll to position [34, 0]
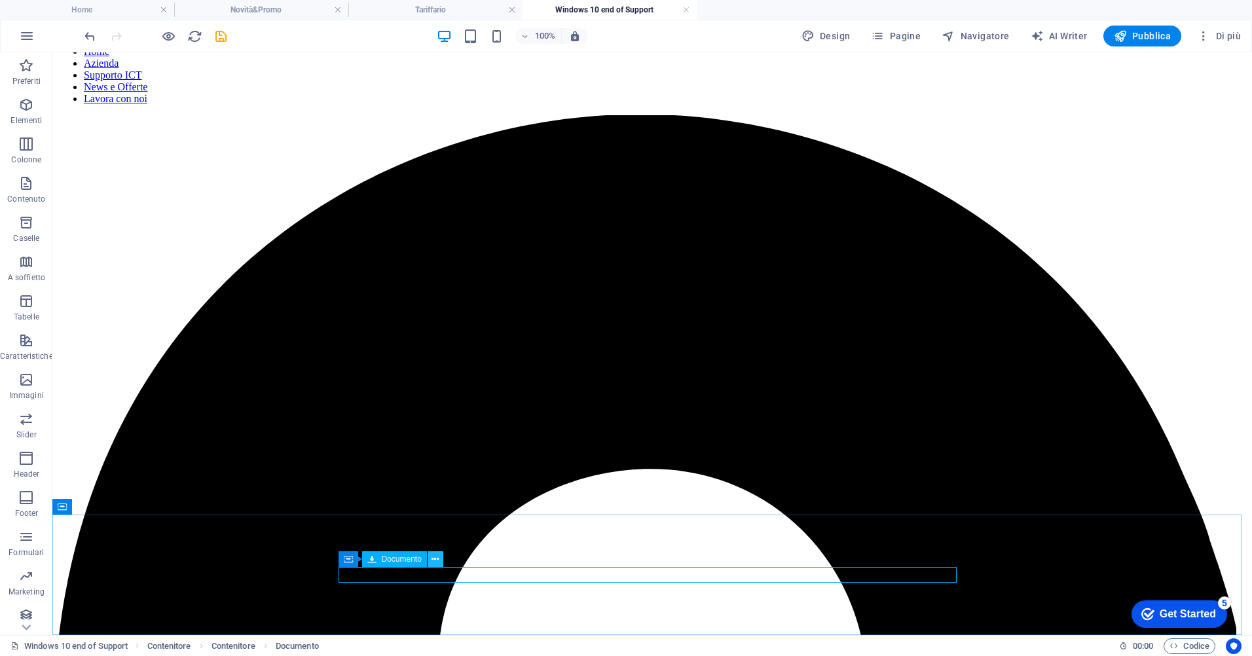
click at [440, 560] on button at bounding box center [436, 559] width 16 height 16
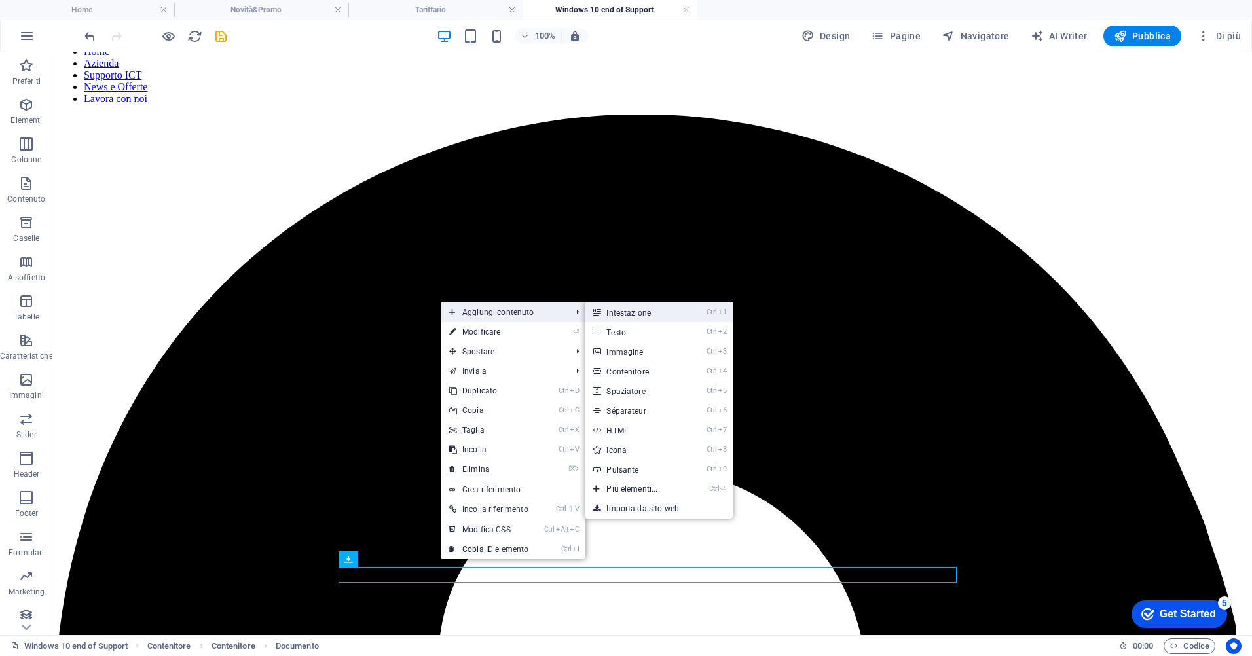
click at [626, 308] on link "Ctrl 1 Intestazione" at bounding box center [634, 313] width 98 height 20
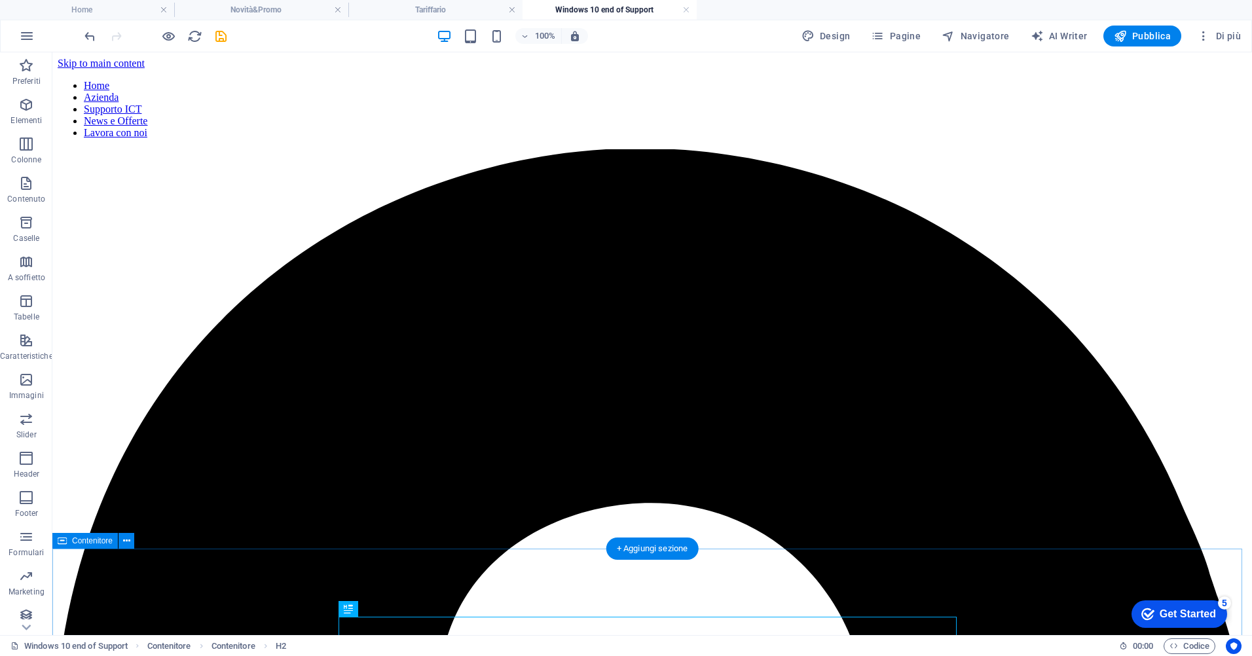
scroll to position [65, 0]
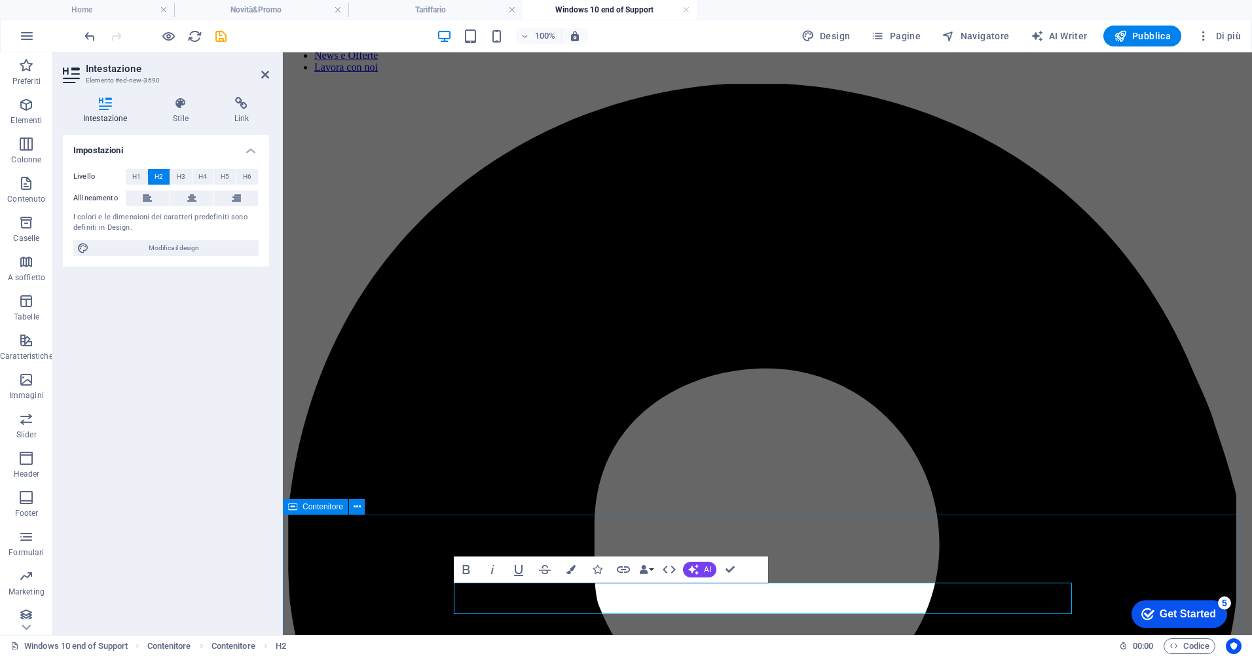
scroll to position [34, 0]
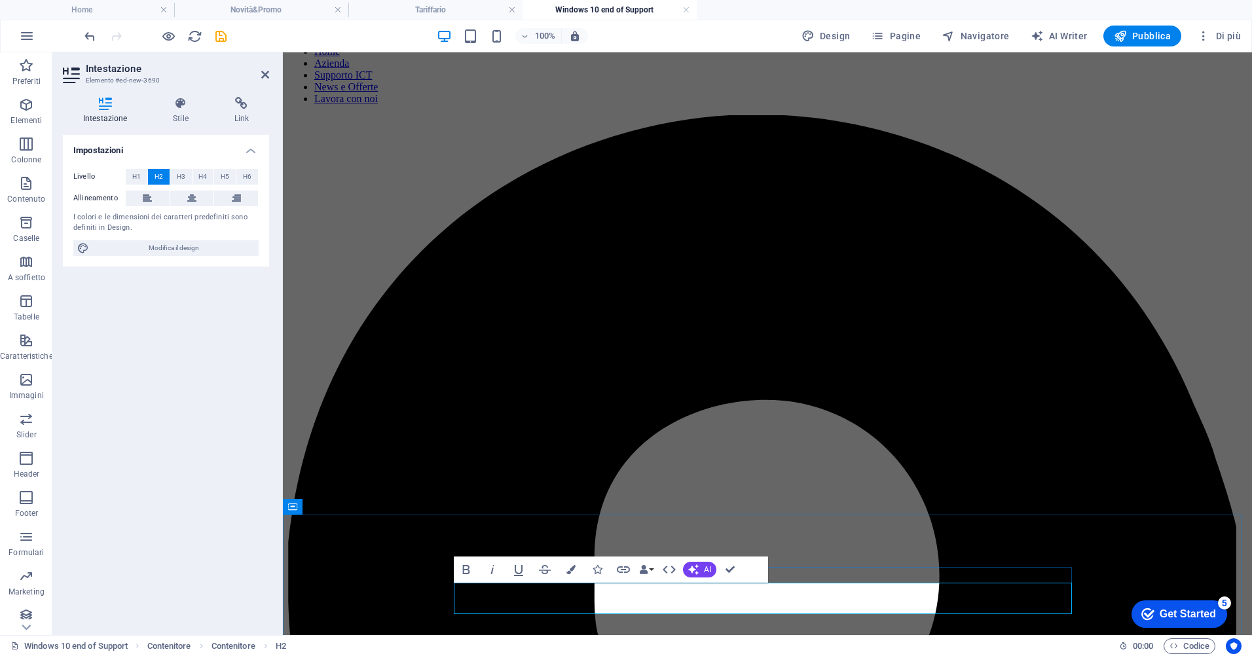
click at [596, 569] on icon "button" at bounding box center [597, 569] width 9 height 9
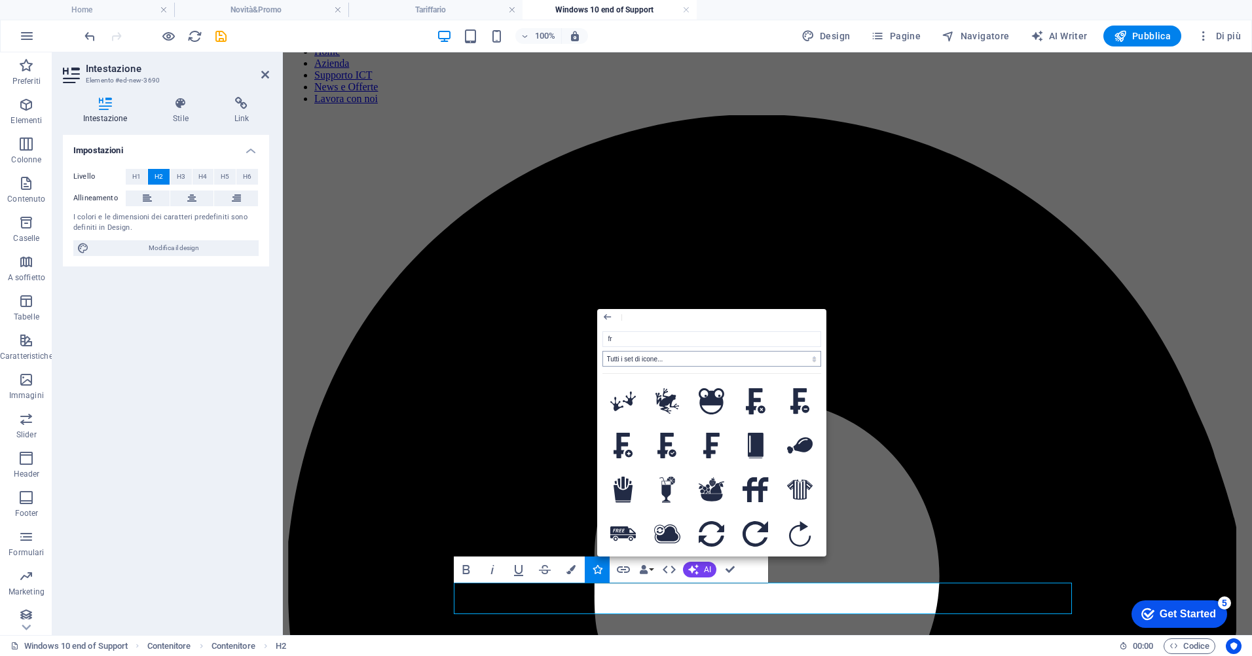
type input "f"
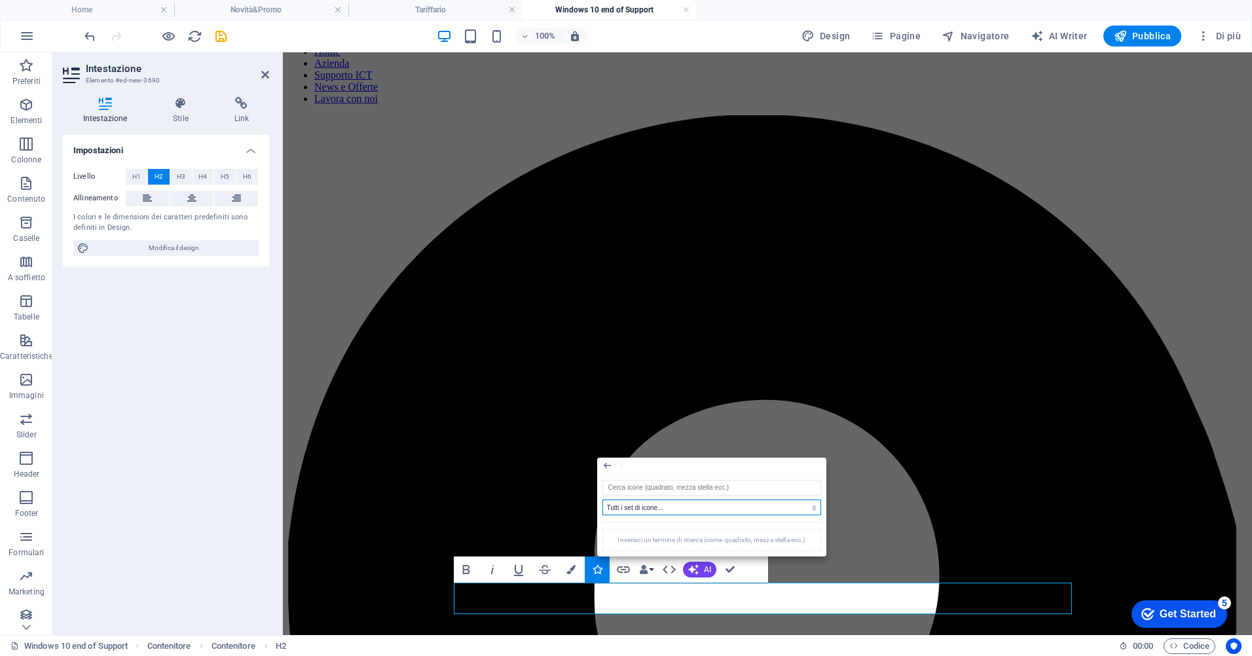
click at [708, 504] on select "Tutti i set di icone... IcoFont Ionicons FontAwesome Brands FontAwesome Duotone…" at bounding box center [711, 508] width 219 height 16
click at [704, 511] on select "Tutti i set di icone... IcoFont Ionicons FontAwesome Brands FontAwesome Duotone…" at bounding box center [711, 508] width 219 height 16
click at [701, 490] on input "search" at bounding box center [711, 488] width 219 height 16
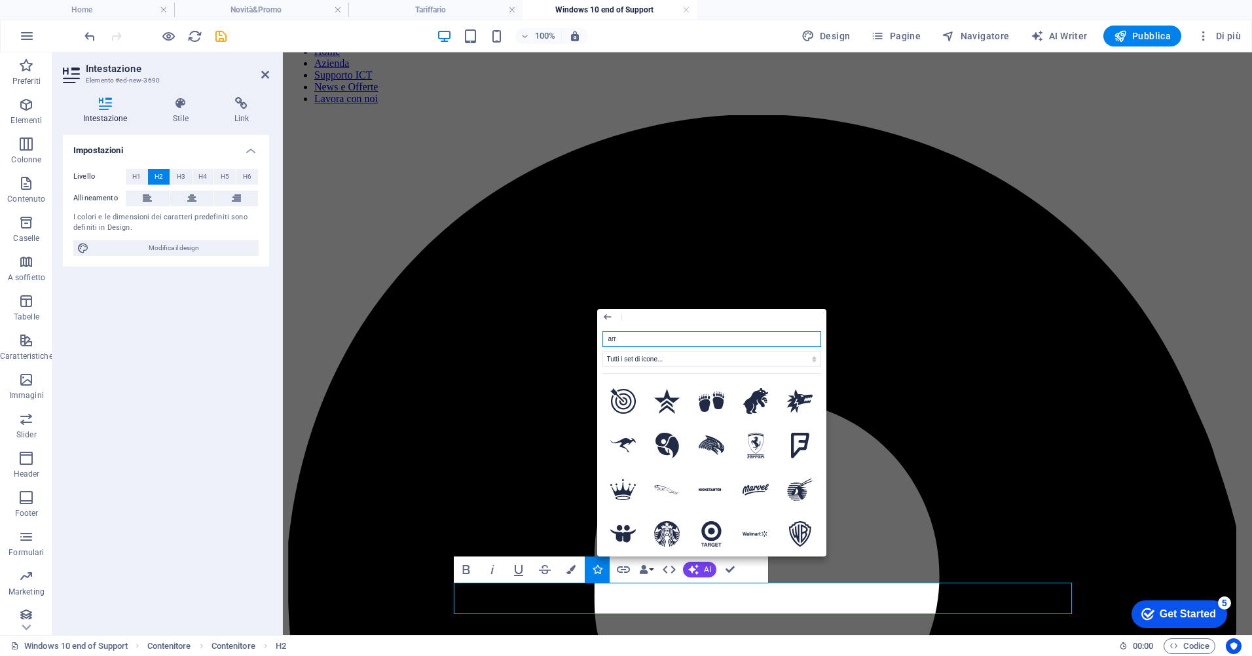
type input "arro"
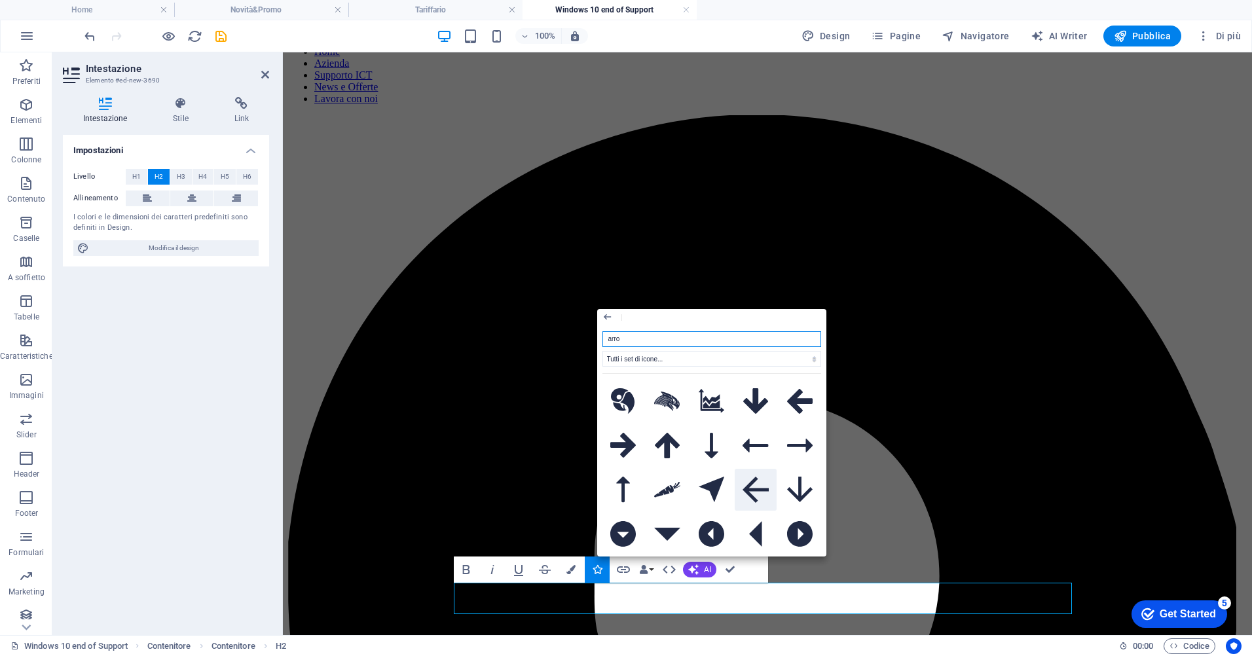
scroll to position [65, 0]
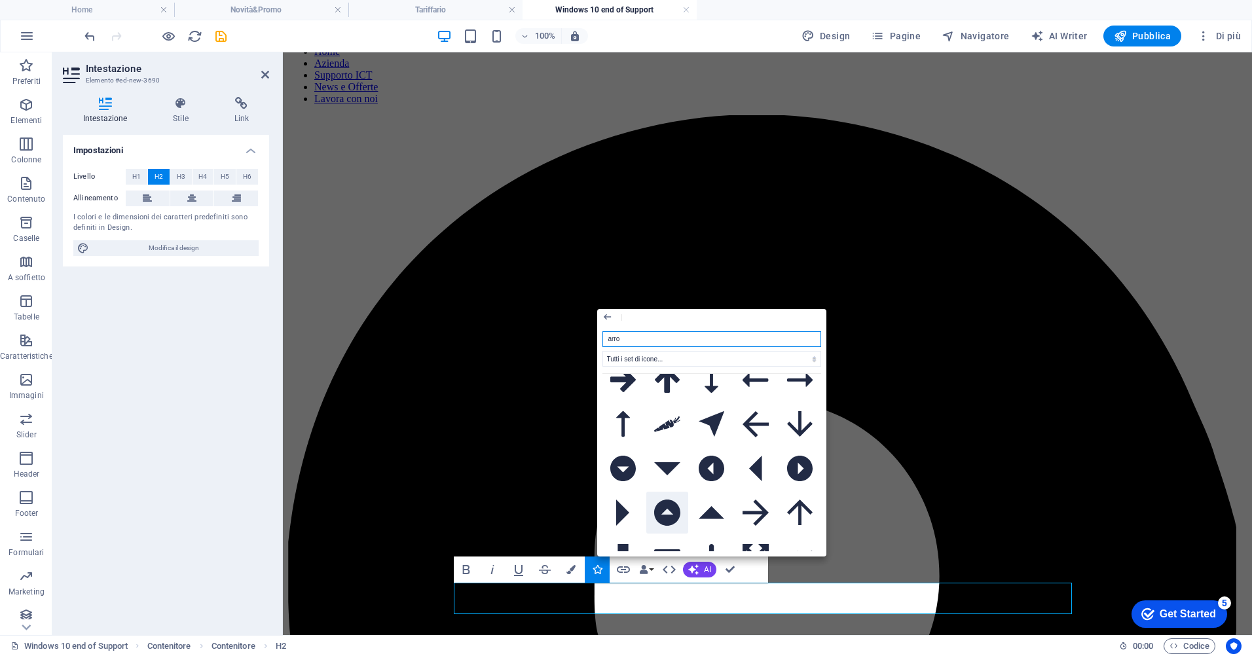
click at [673, 509] on icon at bounding box center [667, 513] width 26 height 26
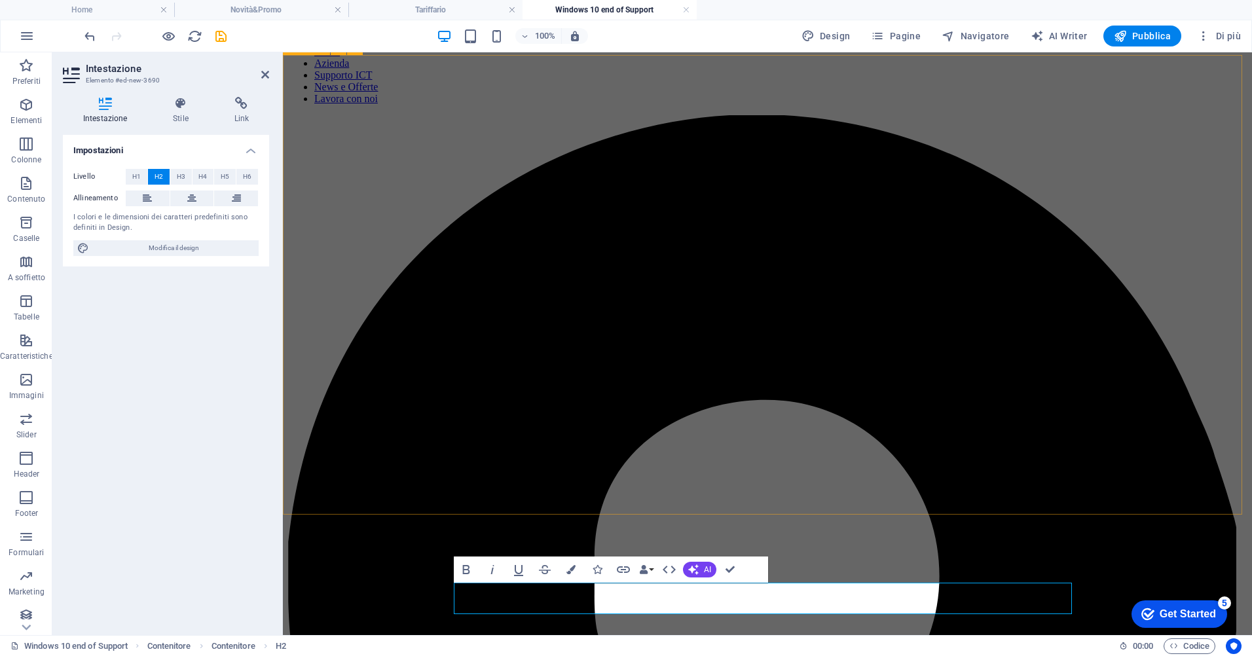
select select "rem"
select select "px"
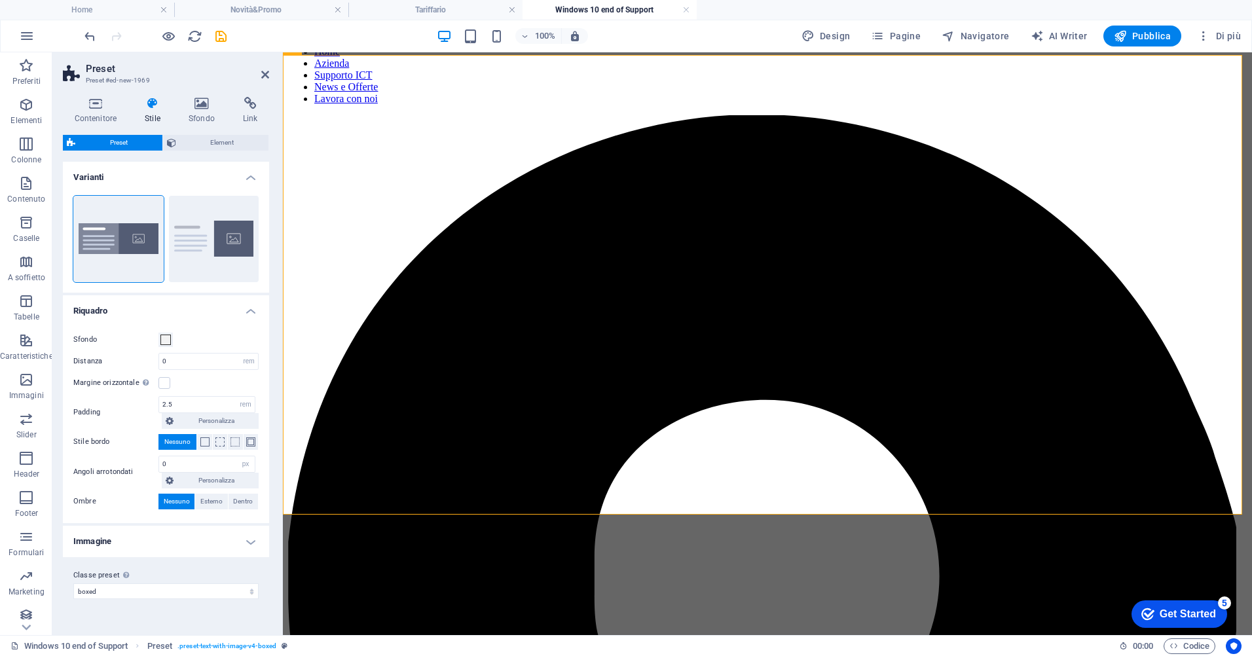
click at [210, 35] on div at bounding box center [155, 36] width 147 height 21
click at [213, 35] on icon "save" at bounding box center [220, 36] width 15 height 15
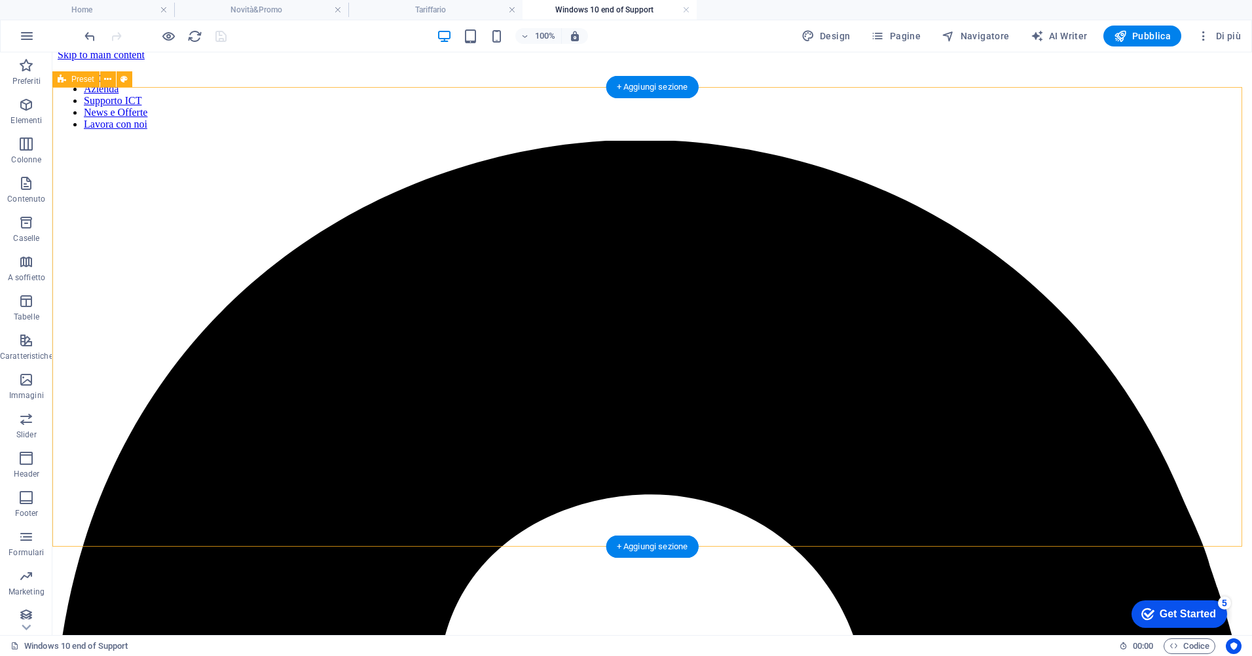
scroll to position [0, 0]
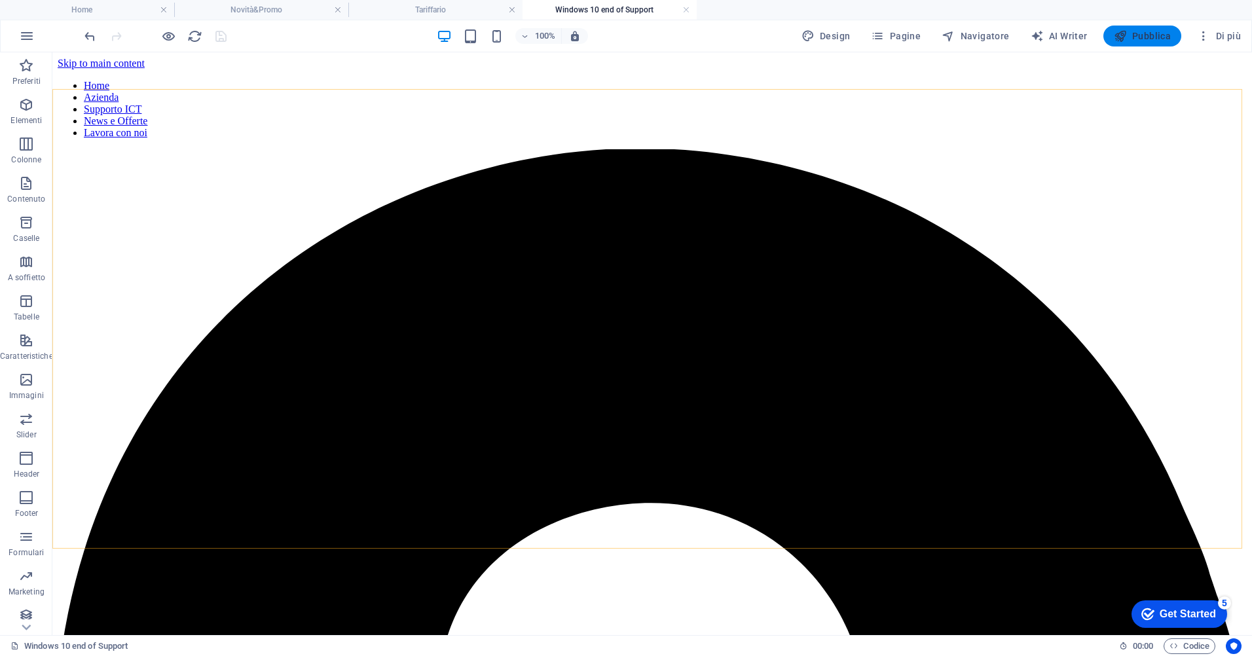
click at [1147, 31] on span "Pubblica" at bounding box center [1143, 35] width 58 height 13
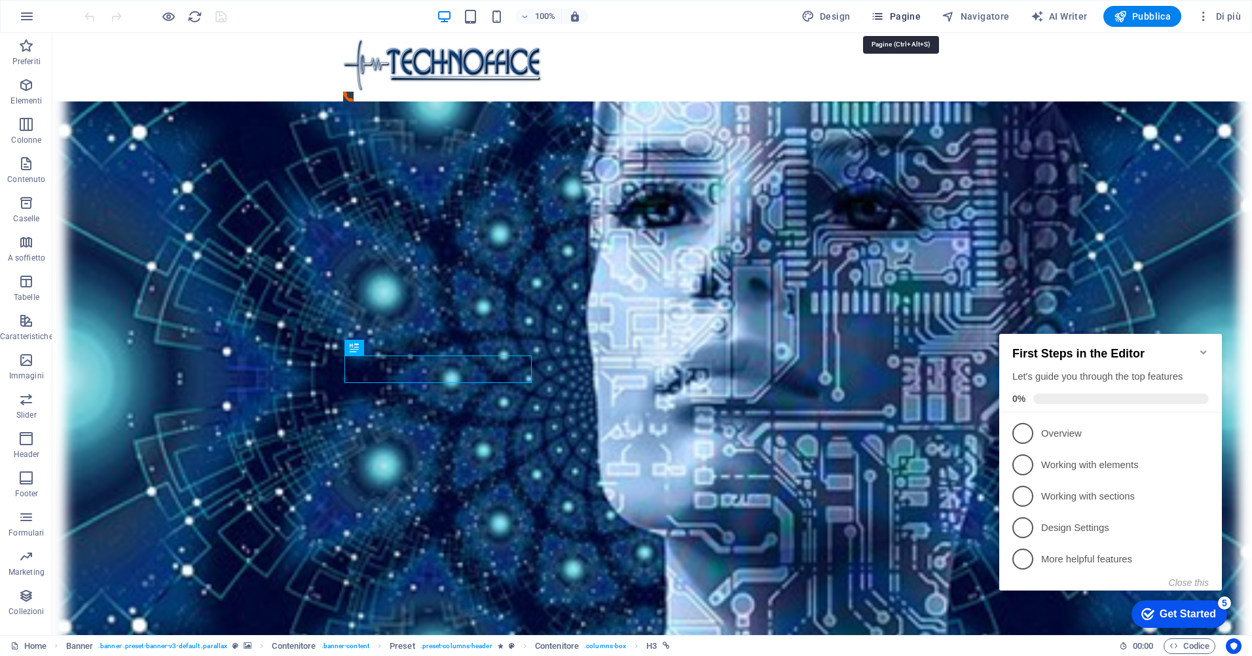
click at [921, 17] on span "Pagine" at bounding box center [896, 16] width 50 height 13
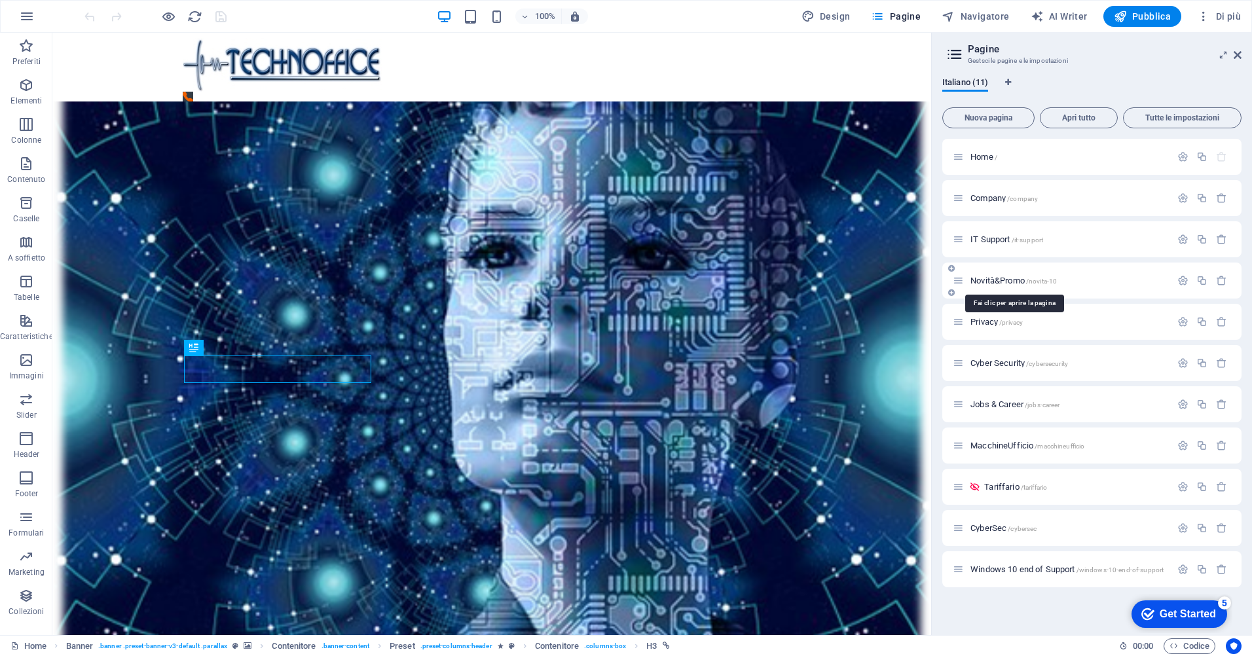
click at [1032, 282] on span "/novita-10" at bounding box center [1041, 281] width 31 height 7
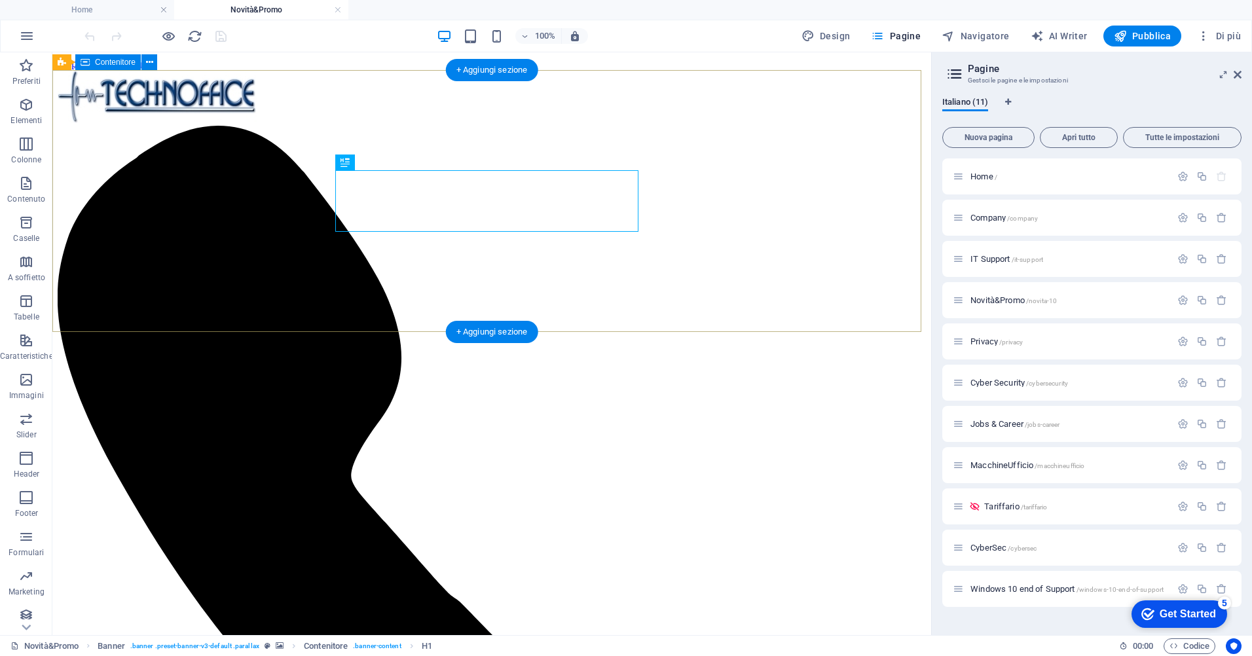
scroll to position [262, 0]
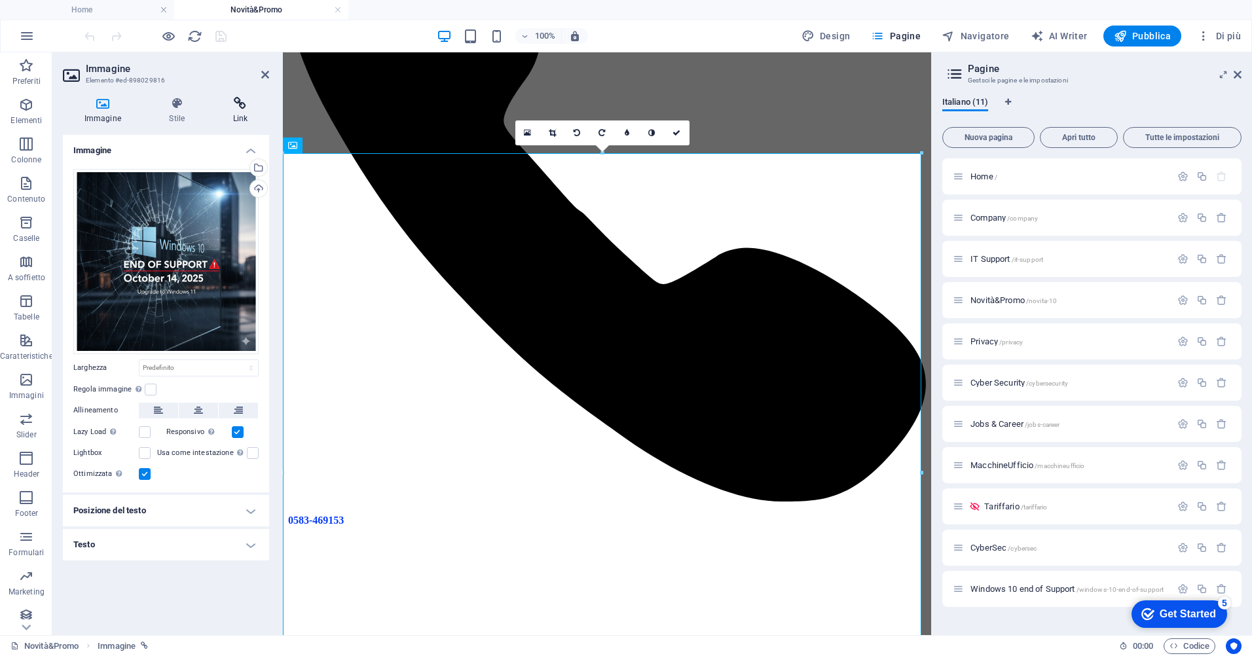
click at [236, 98] on icon at bounding box center [240, 103] width 58 height 13
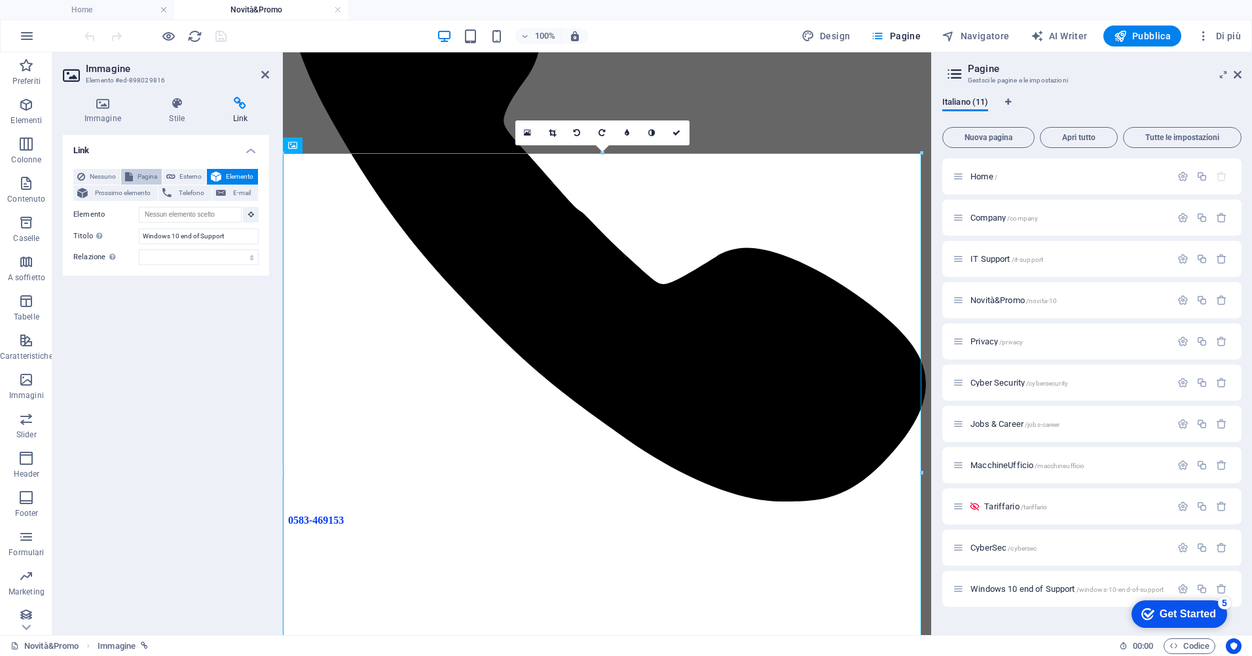
click at [137, 175] on span "Pagina" at bounding box center [147, 177] width 21 height 16
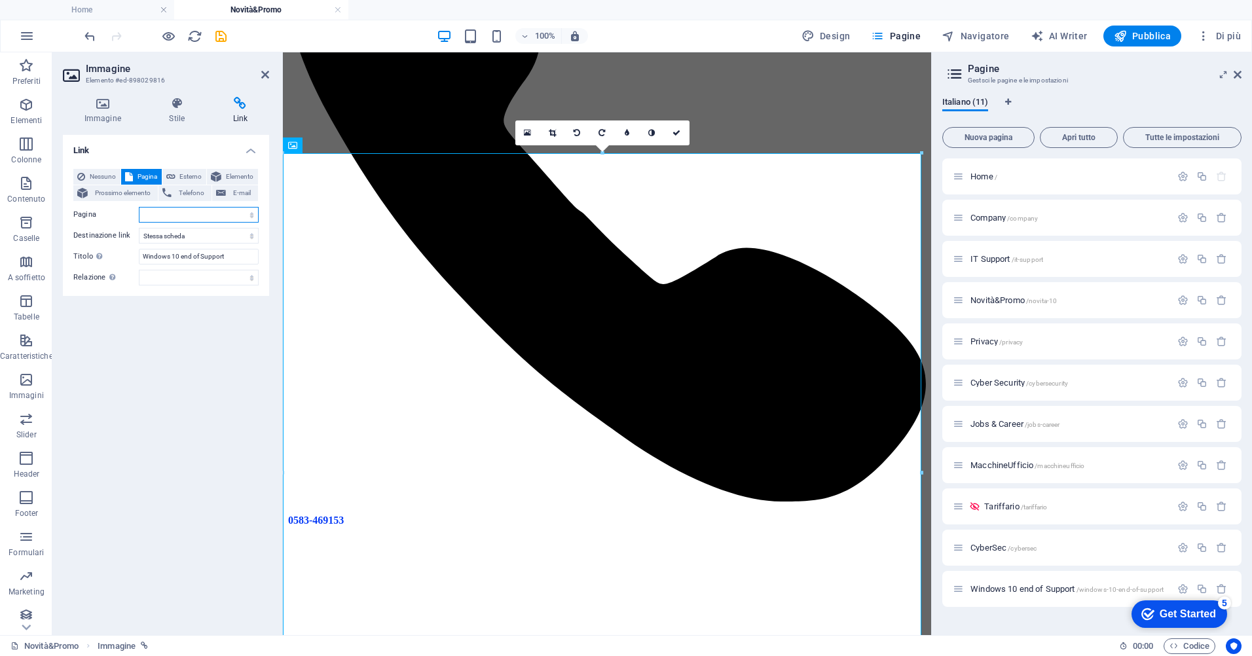
click at [229, 209] on select "Home Company IT Support Novità&amp;Promo Privacy Cyber Security Jobs &amp; Care…" at bounding box center [199, 215] width 120 height 16
select select "10"
click at [139, 207] on select "Home Company IT Support Novità&amp;Promo Privacy Cyber Security Jobs &amp; Care…" at bounding box center [199, 215] width 120 height 16
click at [223, 36] on icon "save" at bounding box center [220, 36] width 15 height 15
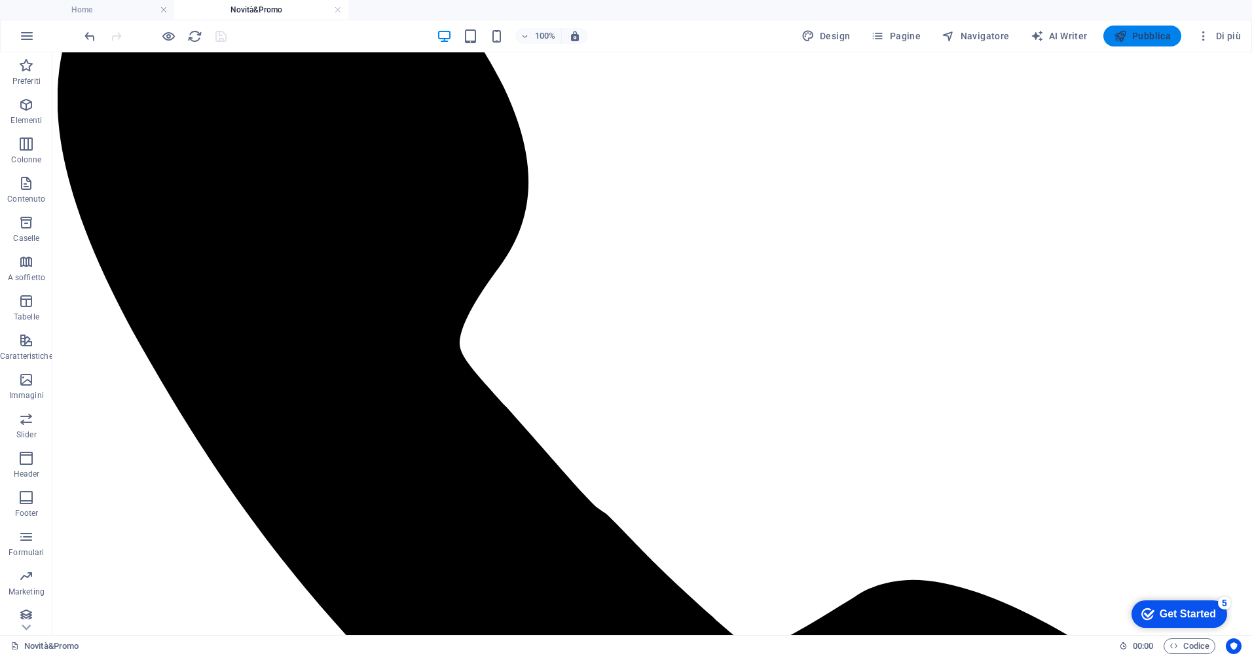
click at [1146, 36] on span "Pubblica" at bounding box center [1143, 35] width 58 height 13
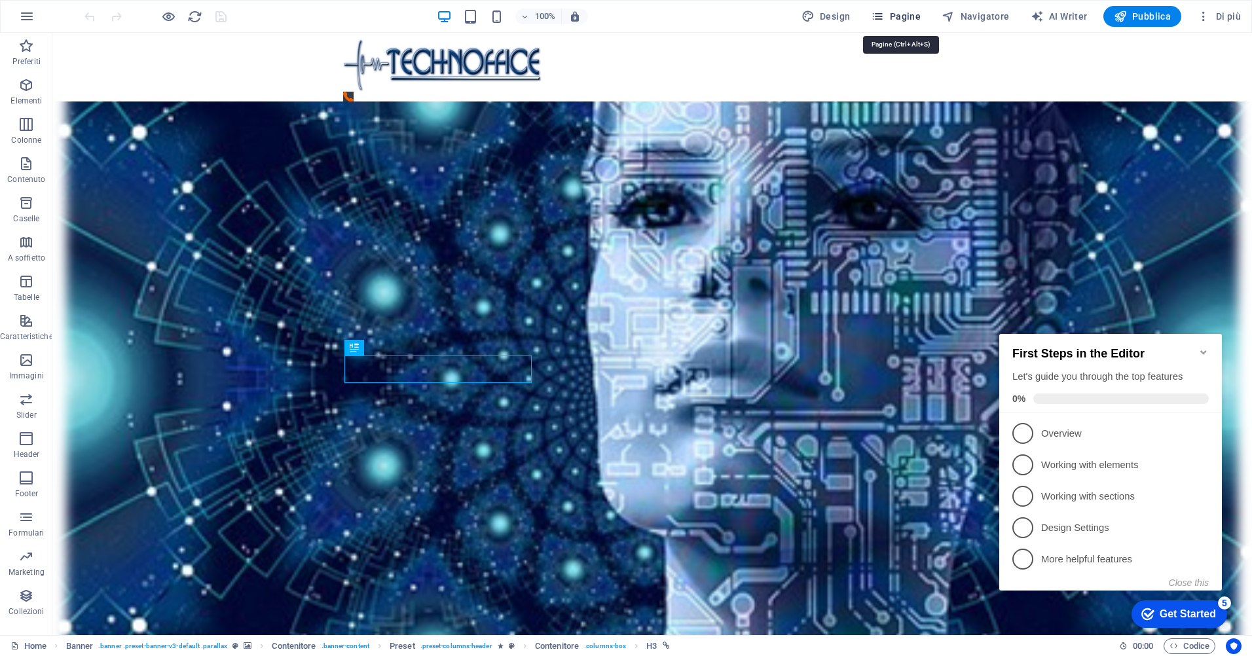
click at [905, 18] on span "Pagine" at bounding box center [896, 16] width 50 height 13
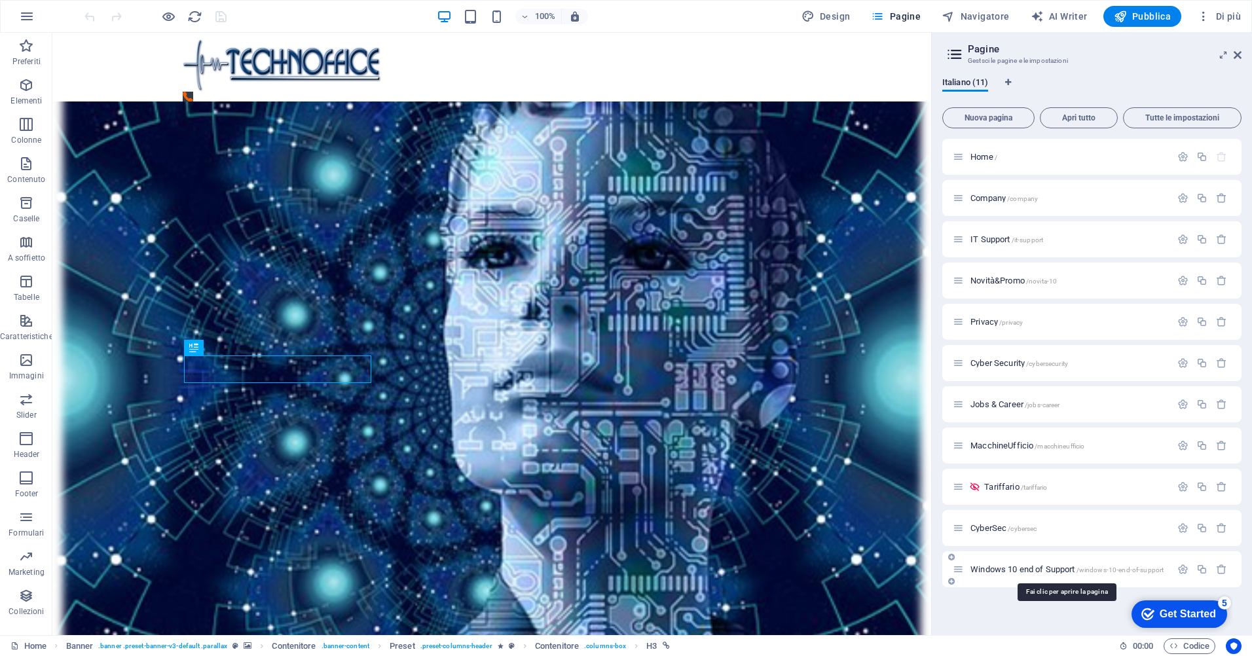
click at [1040, 569] on span "Windows 10 end of Support /windows-10-end-of-support" at bounding box center [1066, 569] width 193 height 10
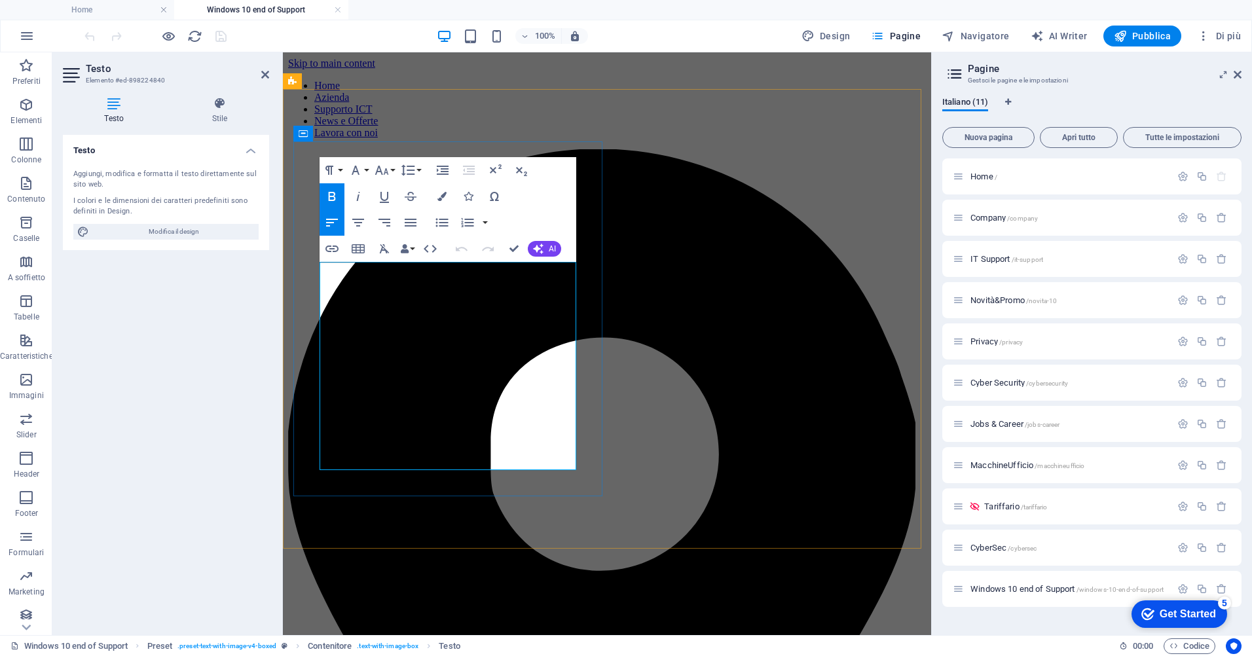
click at [551, 166] on div "Paragraph Format Normal Heading 1 Heading 2 Heading 3 Heading 4 Heading 5 Headi…" at bounding box center [448, 209] width 257 height 105
click at [569, 218] on div "Paragraph Format Normal Heading 1 Heading 2 Heading 3 Heading 4 Heading 5 Headi…" at bounding box center [448, 209] width 257 height 105
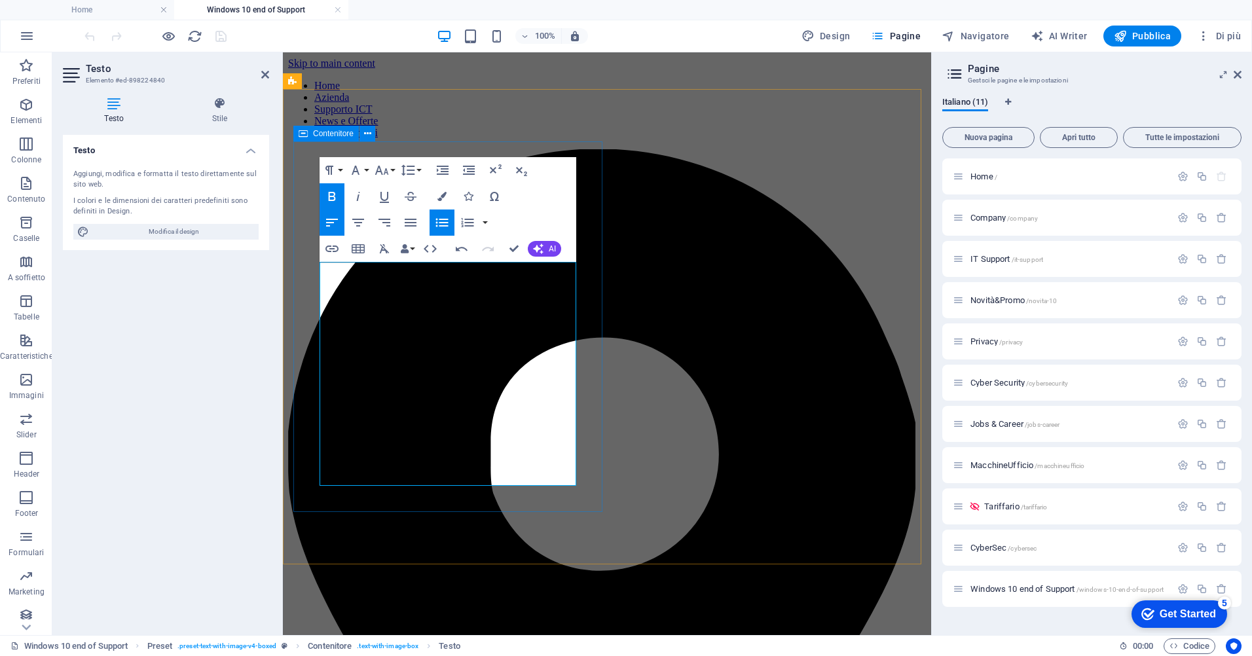
click at [342, 134] on span "Contenitore" at bounding box center [333, 134] width 41 height 8
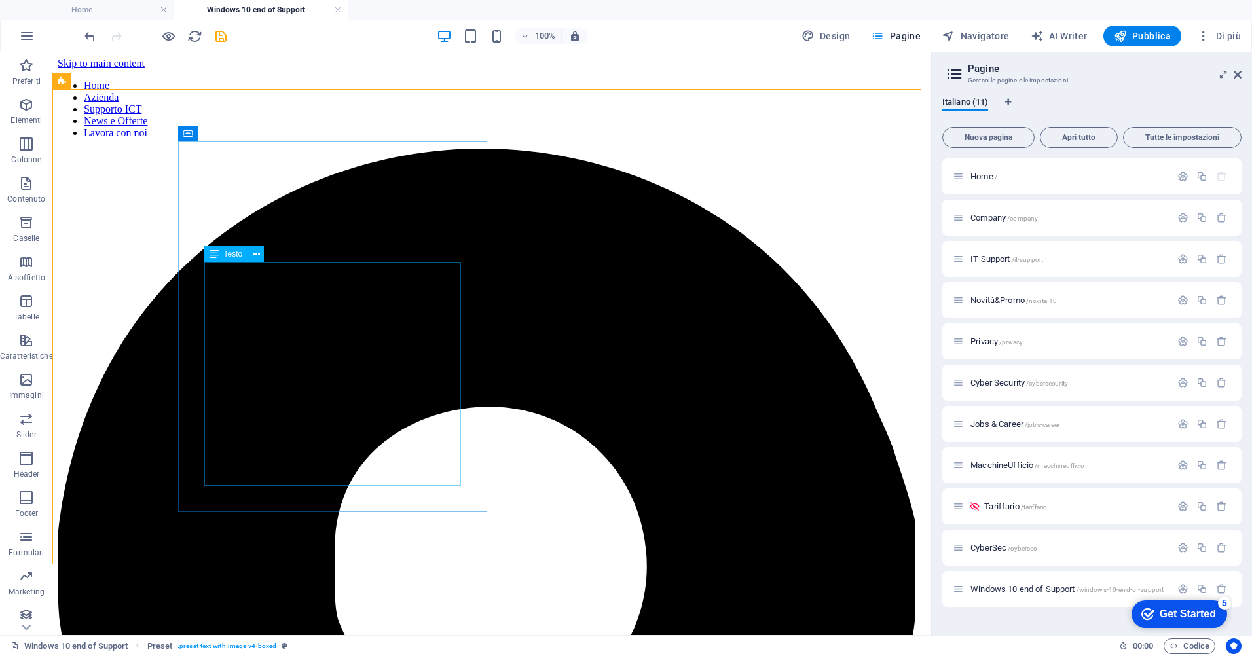
click at [238, 251] on span "Testo" at bounding box center [233, 254] width 19 height 8
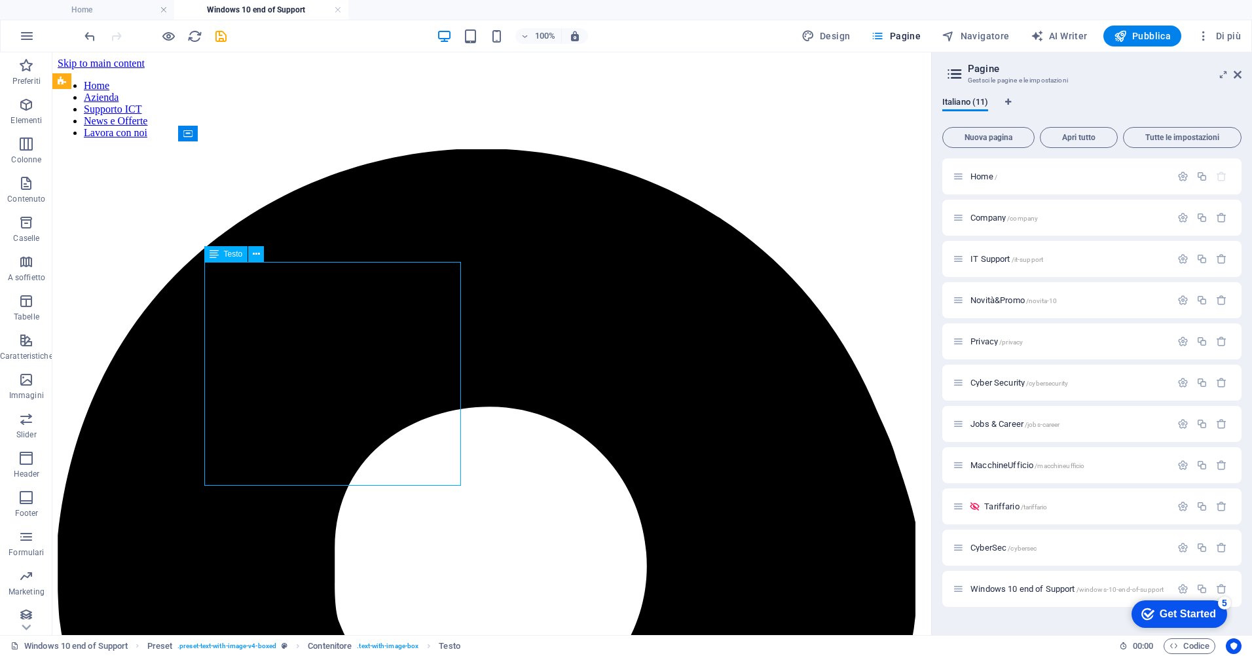
click at [238, 251] on span "Testo" at bounding box center [233, 254] width 19 height 8
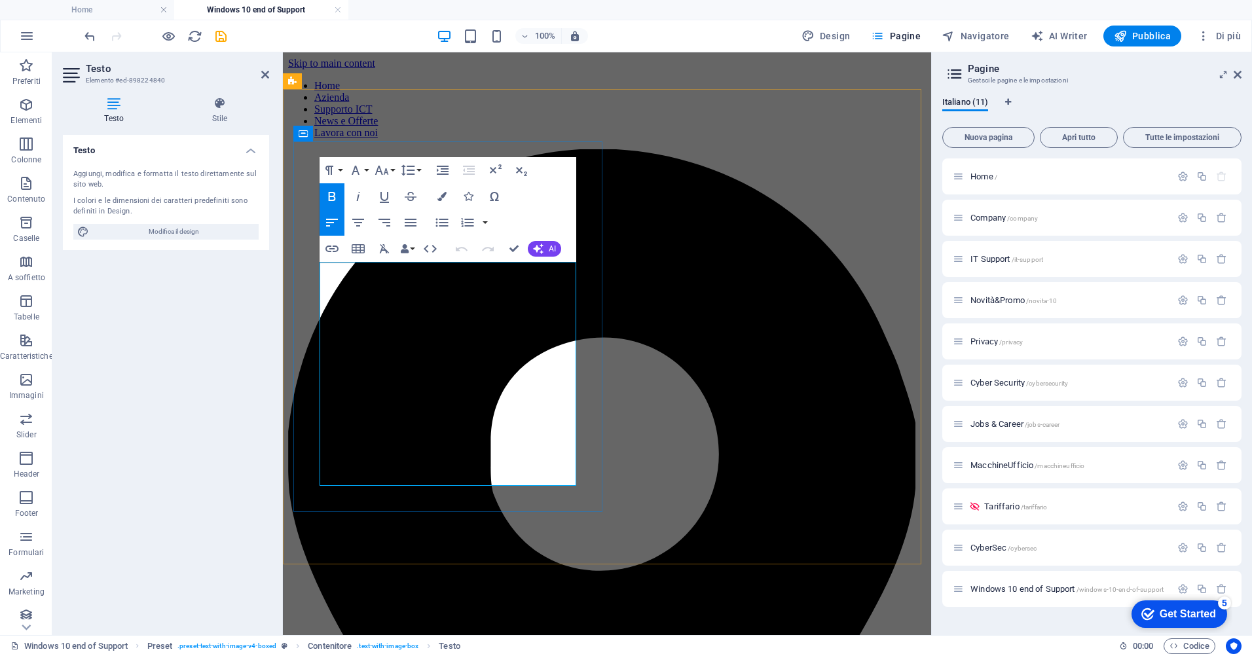
click at [554, 185] on div "Paragraph Format Normal Heading 1 Heading 2 Heading 3 Heading 4 Heading 5 Headi…" at bounding box center [448, 209] width 257 height 105
click at [553, 192] on div "Paragraph Format Normal Heading 1 Heading 2 Heading 3 Heading 4 Heading 5 Headi…" at bounding box center [448, 209] width 257 height 105
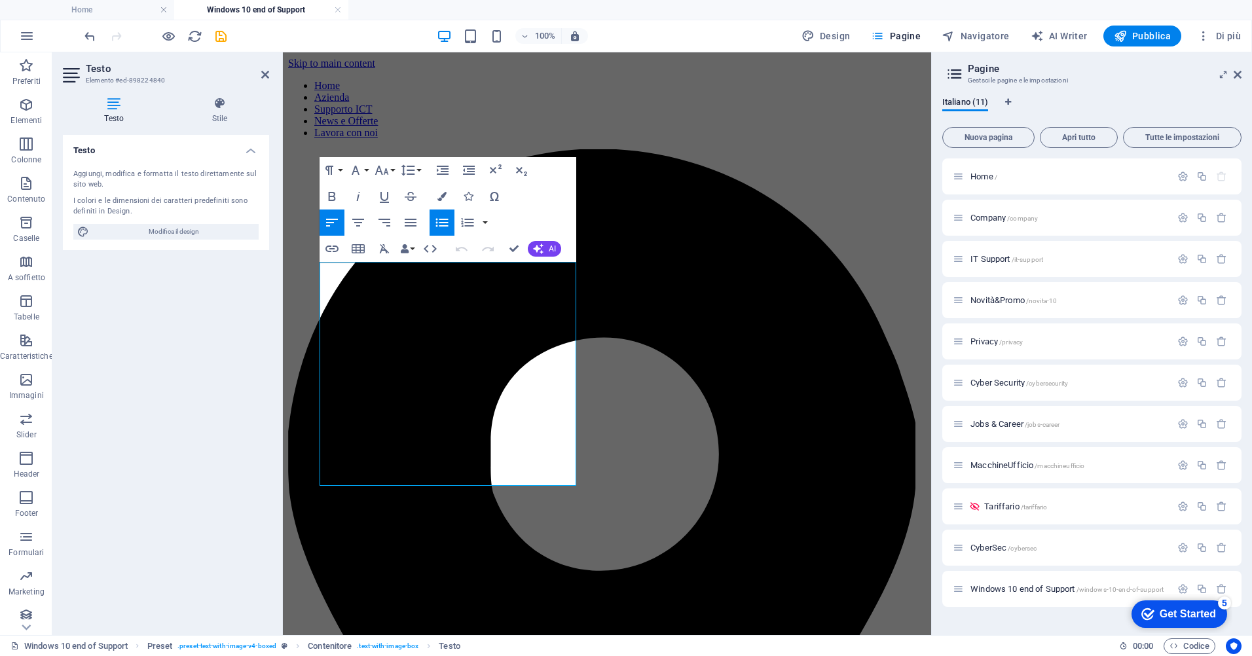
click at [553, 192] on div "Paragraph Format Normal Heading 1 Heading 2 Heading 3 Heading 4 Heading 5 Headi…" at bounding box center [448, 209] width 257 height 105
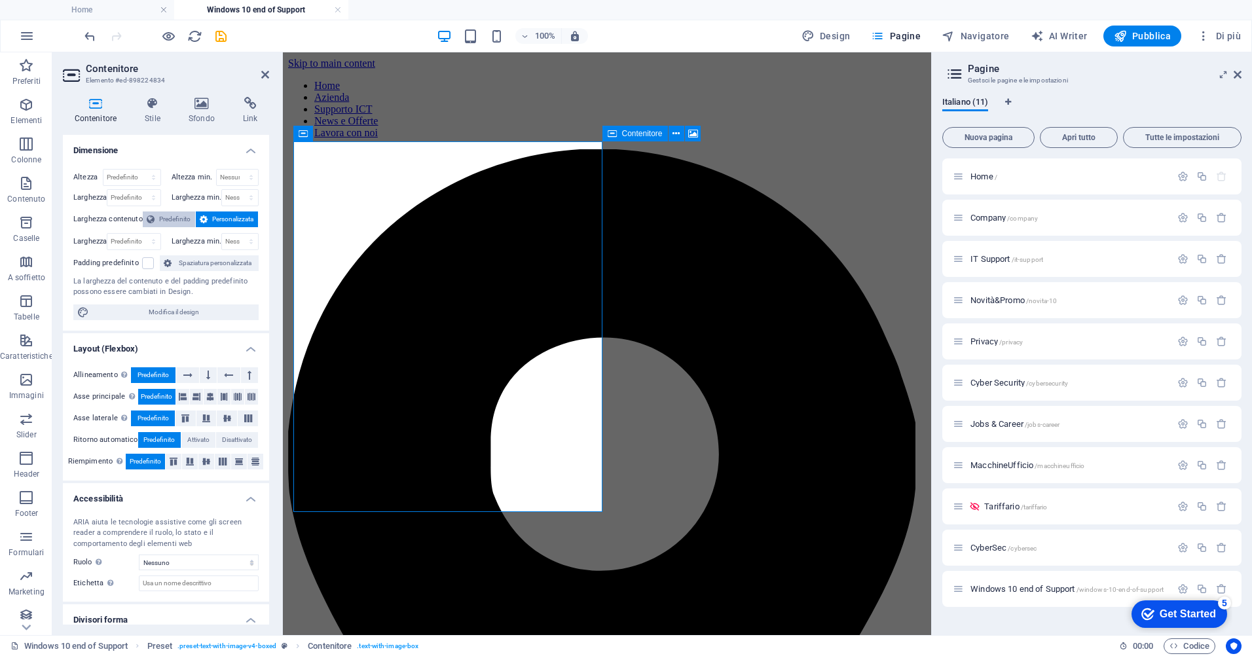
click at [172, 219] on span "Predefinito" at bounding box center [174, 219] width 33 height 16
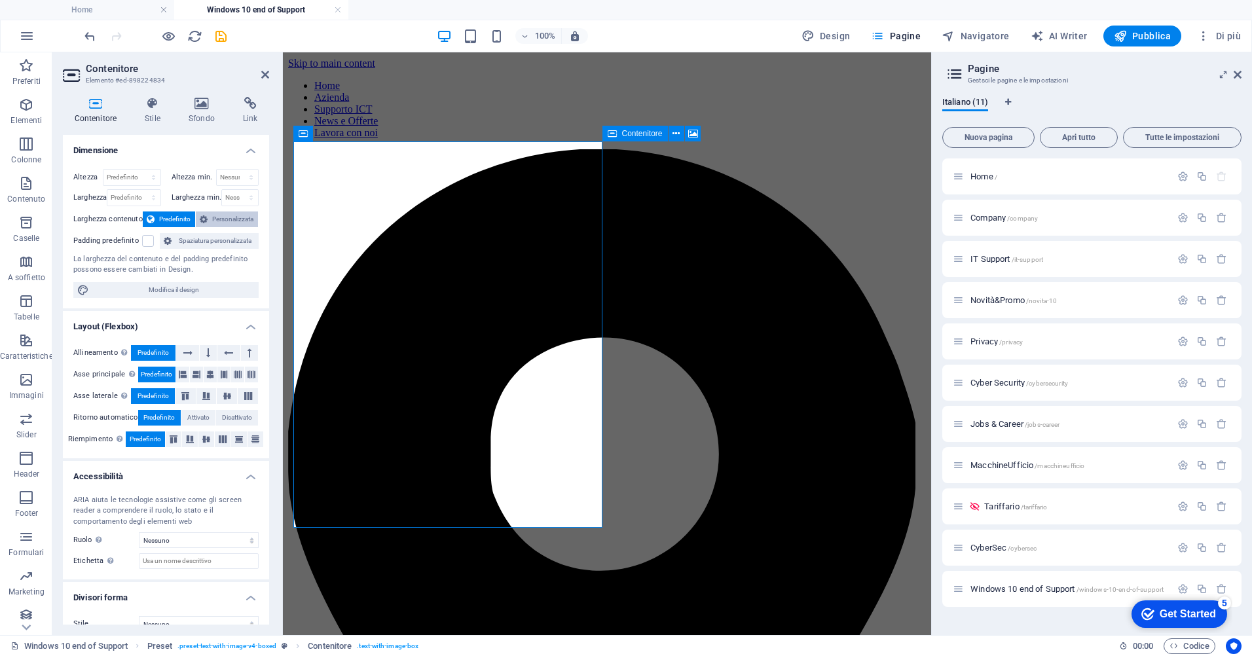
click at [211, 217] on span "Personalizzata" at bounding box center [232, 219] width 43 height 16
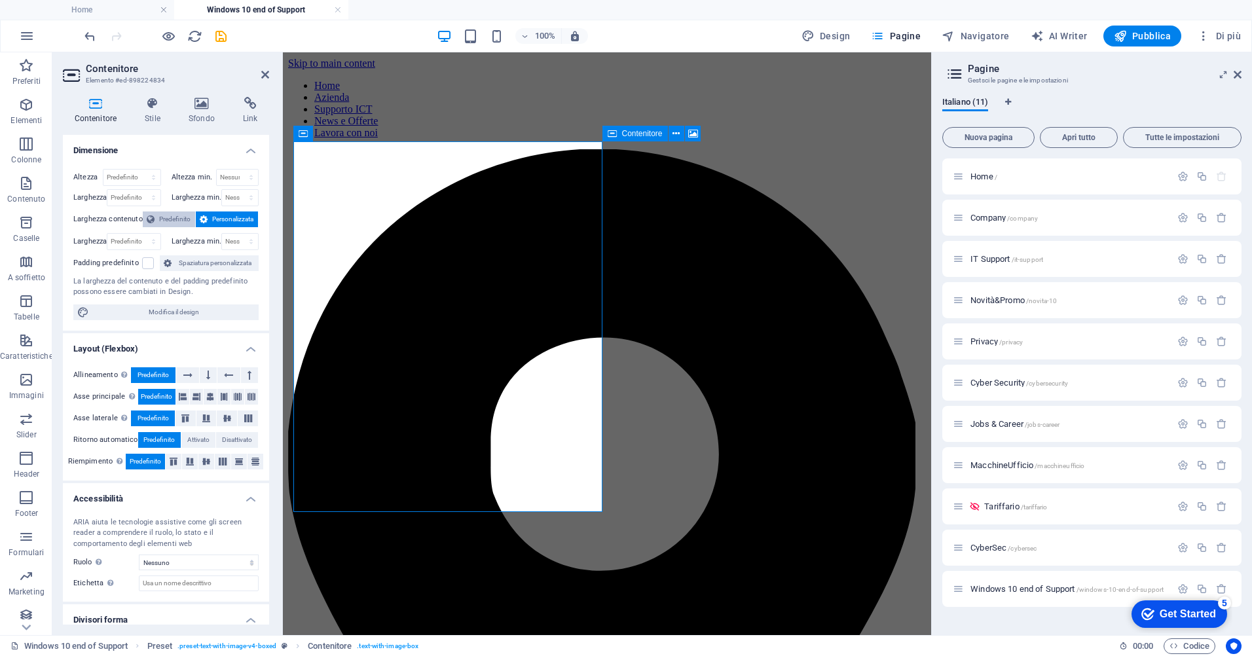
click at [177, 221] on span "Predefinito" at bounding box center [174, 219] width 33 height 16
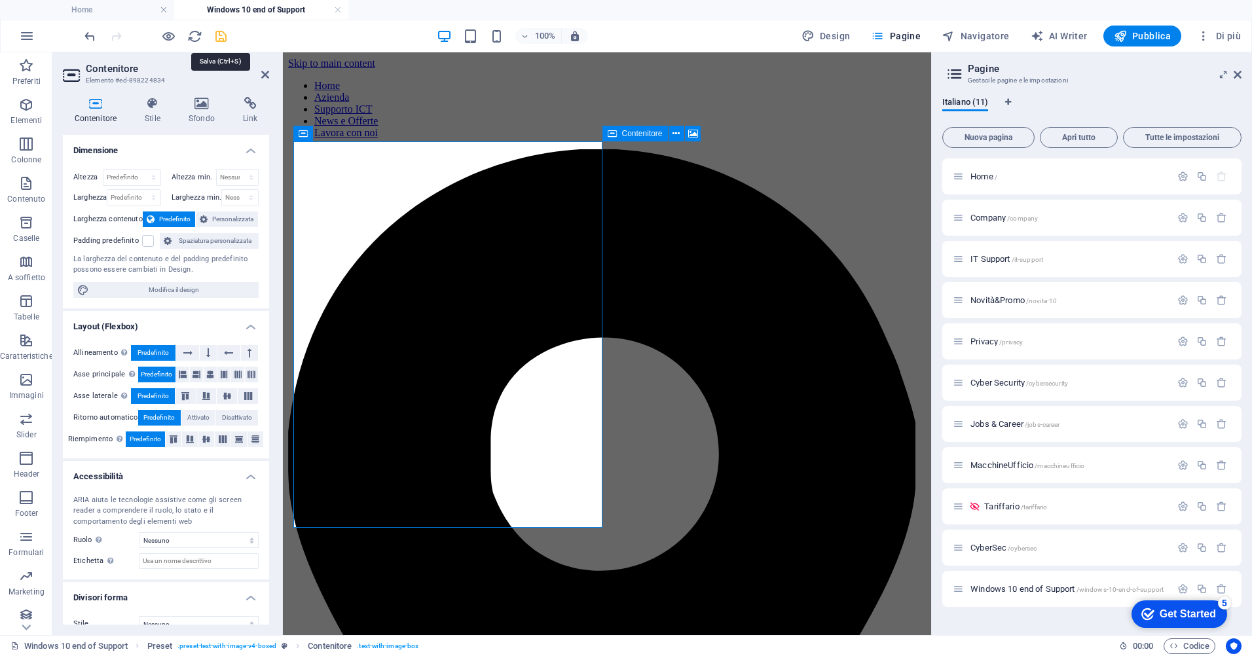
click at [225, 41] on icon "save" at bounding box center [220, 36] width 15 height 15
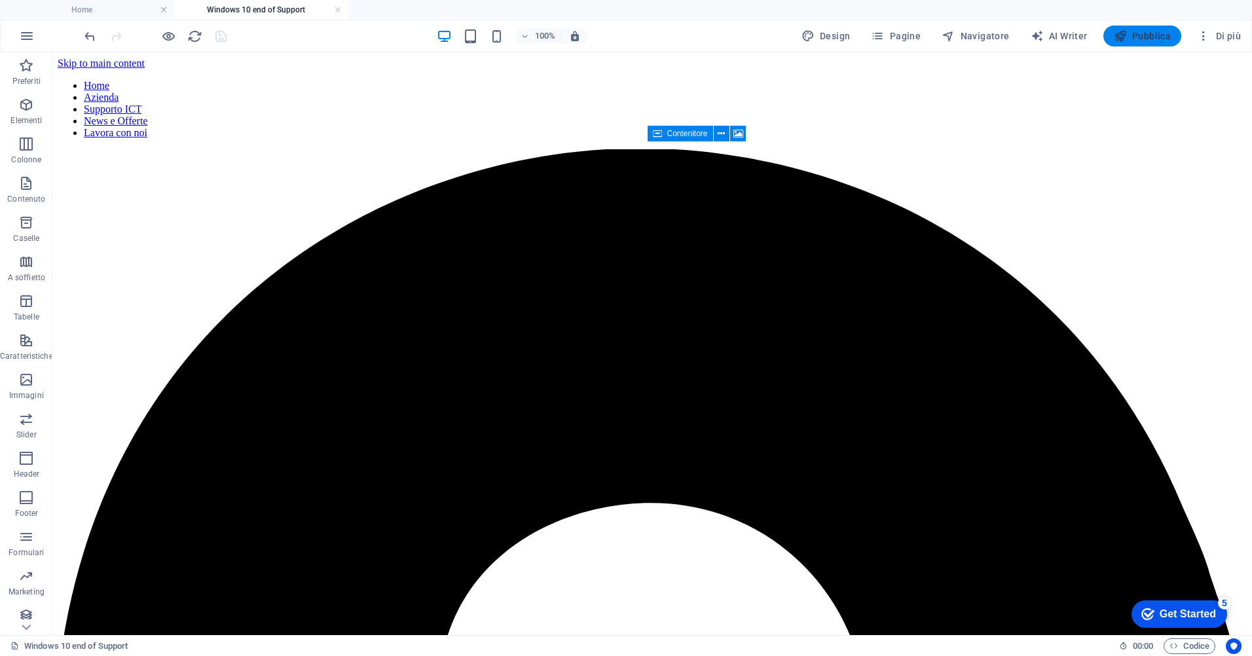
click at [1155, 40] on span "Pubblica" at bounding box center [1143, 35] width 58 height 13
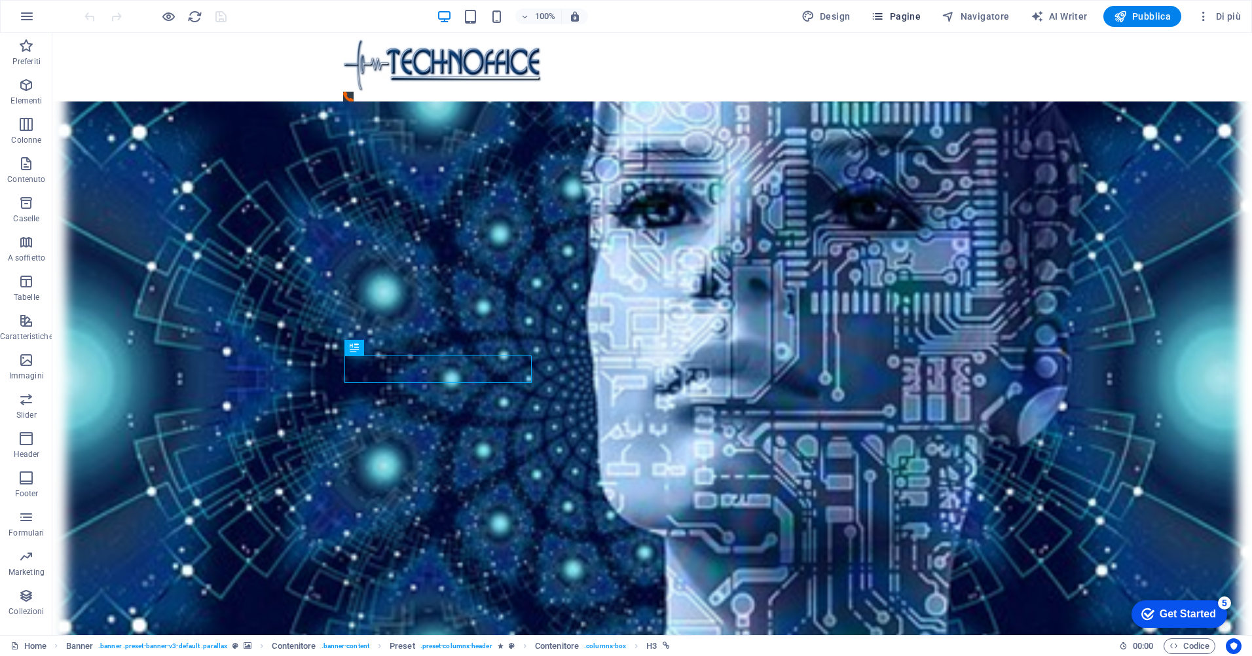
click at [909, 8] on button "Pagine" at bounding box center [896, 16] width 60 height 21
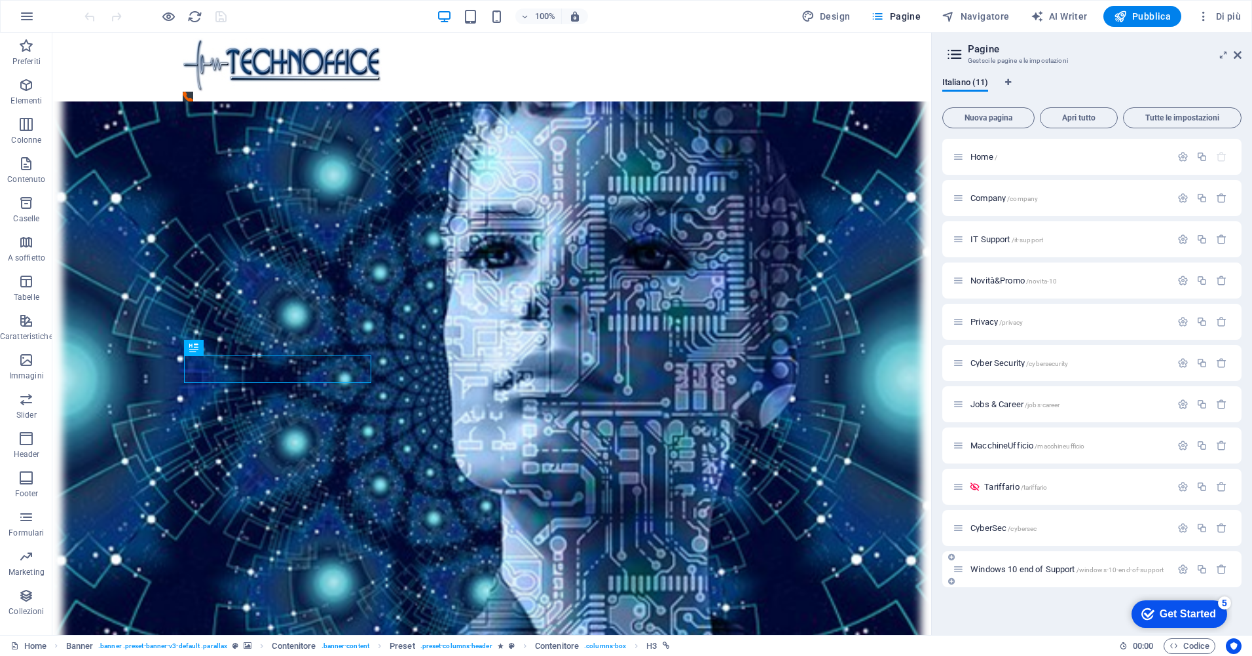
click at [1028, 572] on span "Windows 10 end of Support /windows-10-end-of-support" at bounding box center [1066, 569] width 193 height 10
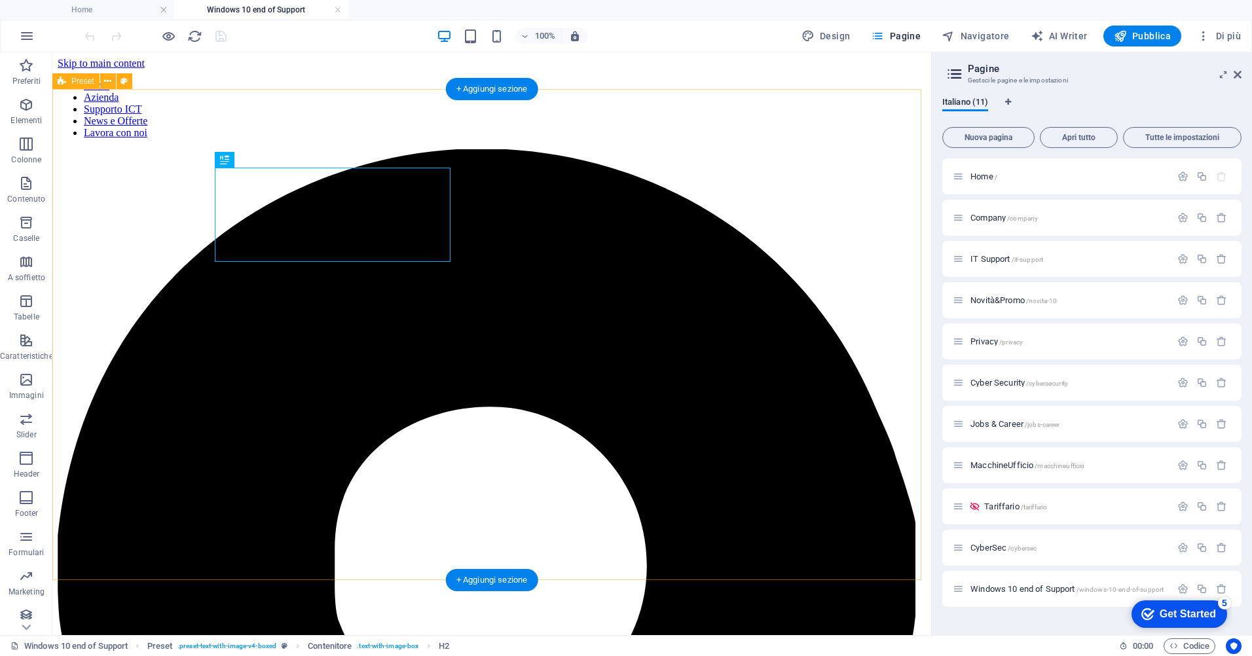
scroll to position [97, 0]
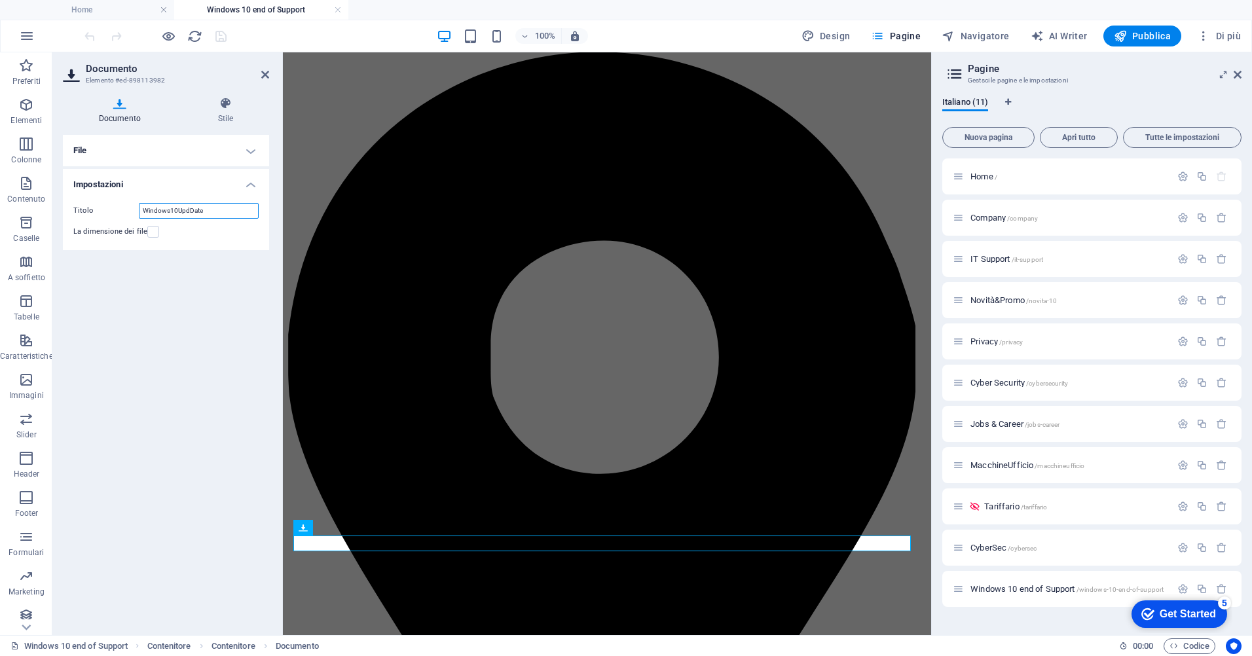
click at [185, 208] on input "Windows10UpdDate" at bounding box center [199, 211] width 120 height 16
type input "Windows10 UpDate"
click at [221, 35] on icon "save" at bounding box center [220, 36] width 15 height 15
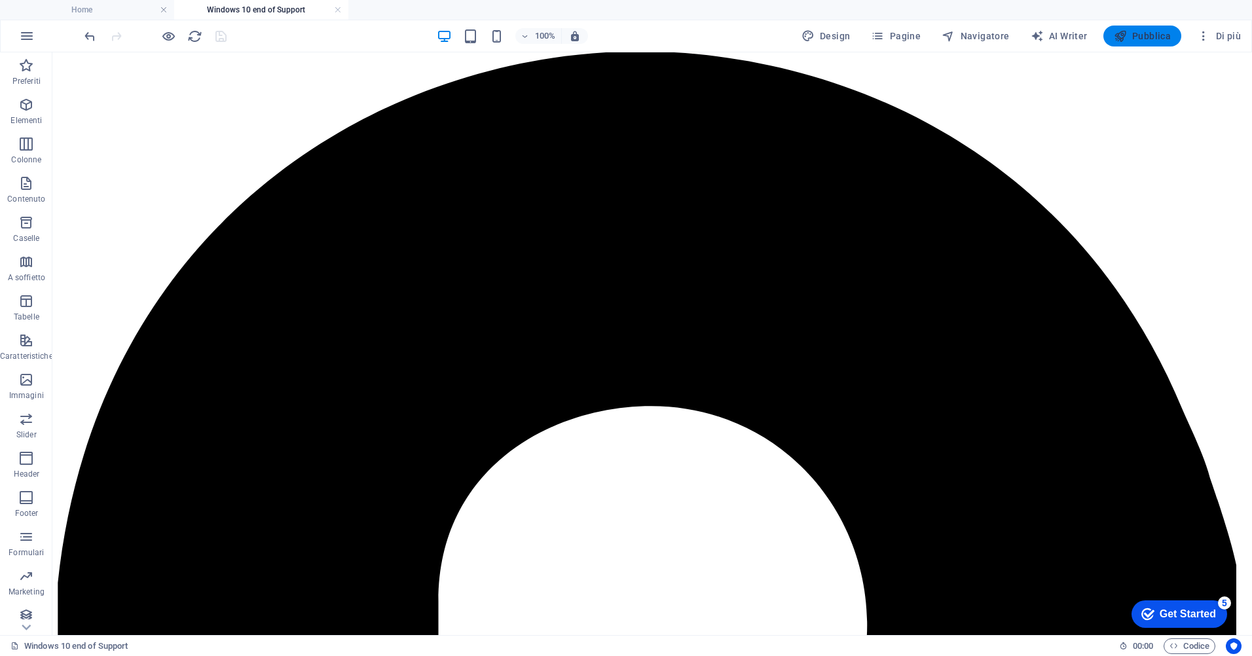
click at [1135, 35] on span "Pubblica" at bounding box center [1143, 35] width 58 height 13
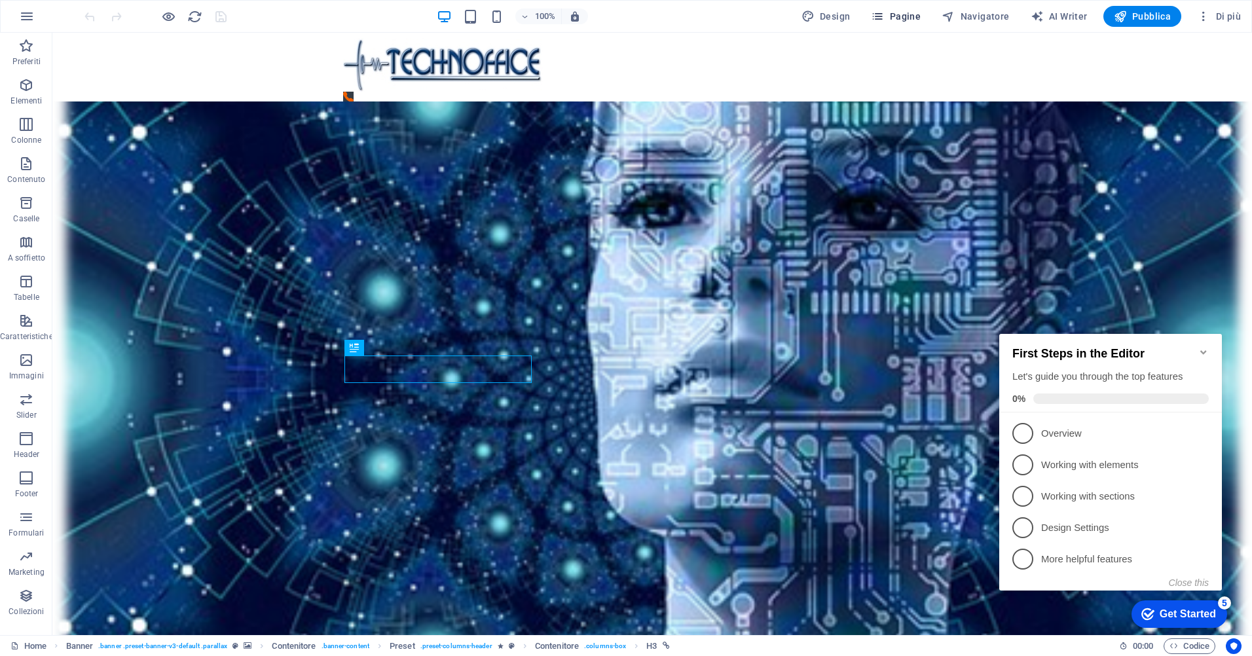
click at [907, 13] on span "Pagine" at bounding box center [896, 16] width 50 height 13
